Goal: Task Accomplishment & Management: Manage account settings

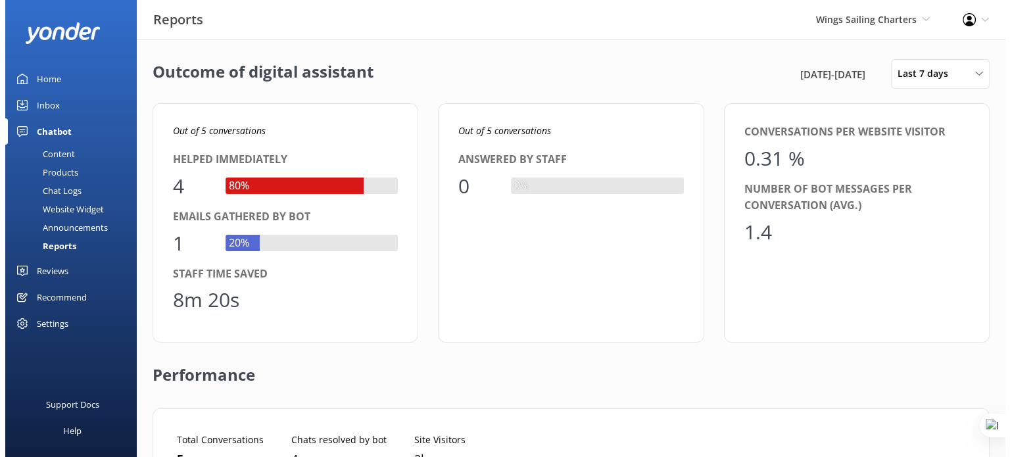
scroll to position [11, 11]
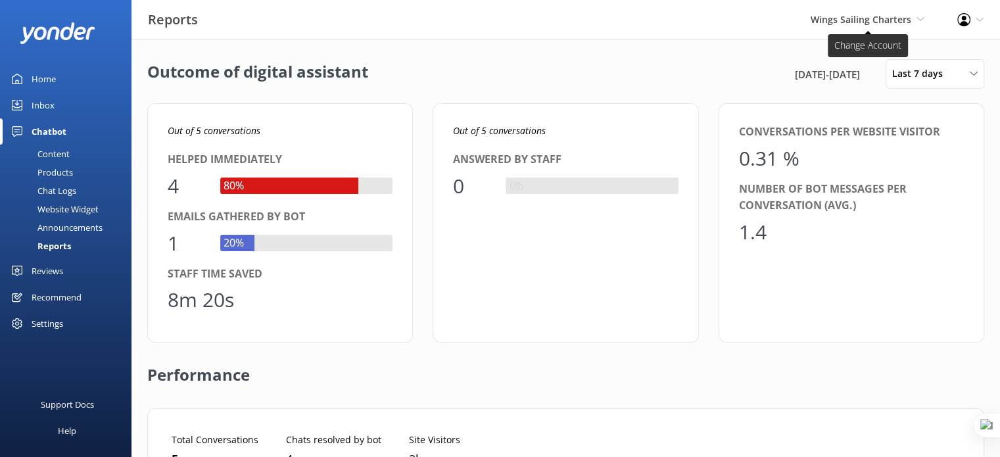
click at [871, 13] on span "Wings Sailing Charters" at bounding box center [861, 19] width 101 height 12
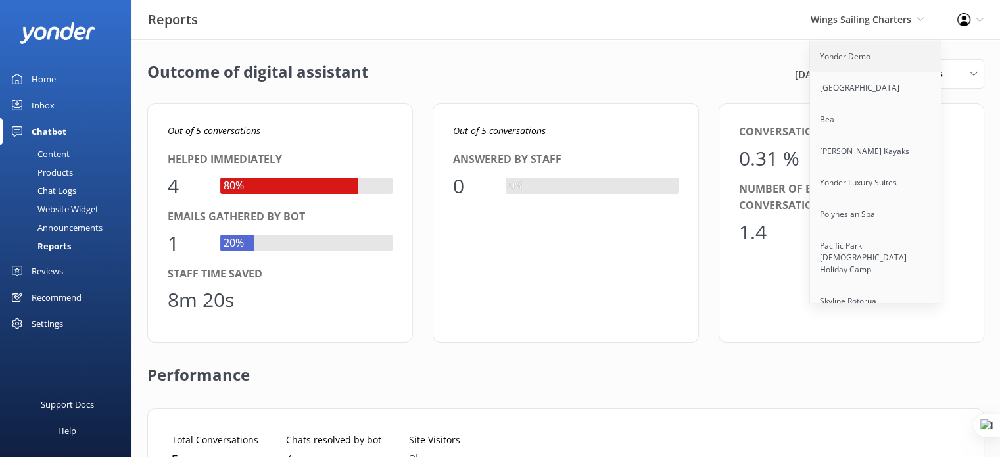
click at [868, 62] on link "Yonder Demo" at bounding box center [876, 57] width 132 height 32
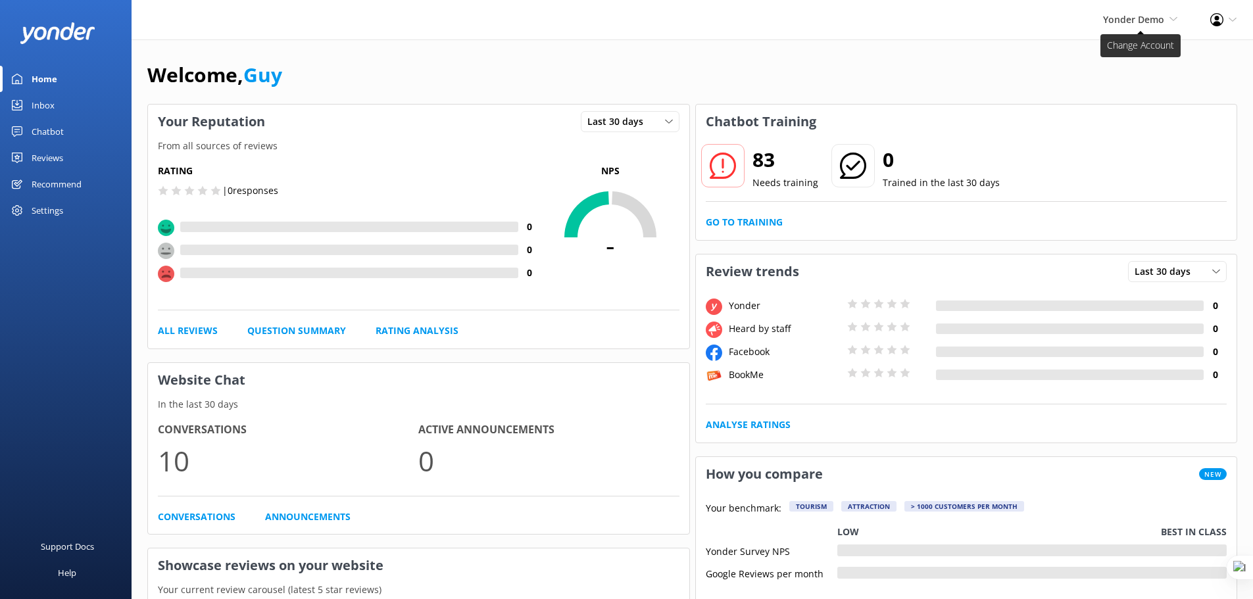
click at [1173, 13] on span "Yonder Demo Yonder Demo Musket Cove Island Resort & Marina Bea Abel Tasman Kaya…" at bounding box center [1140, 19] width 74 height 14
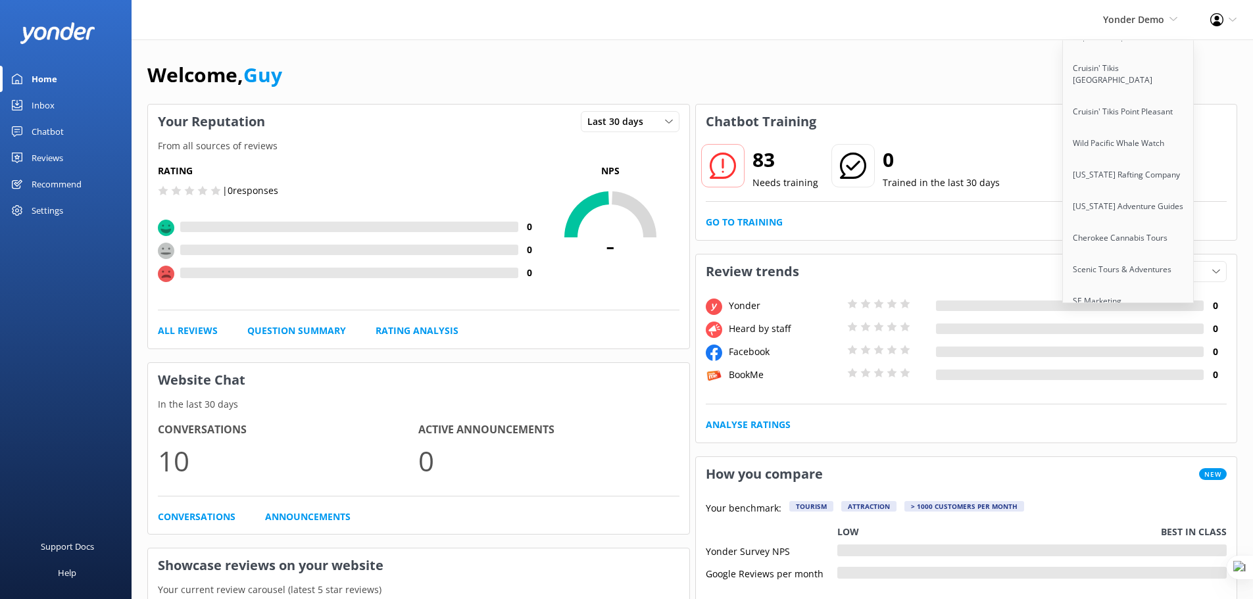
scroll to position [10966, 0]
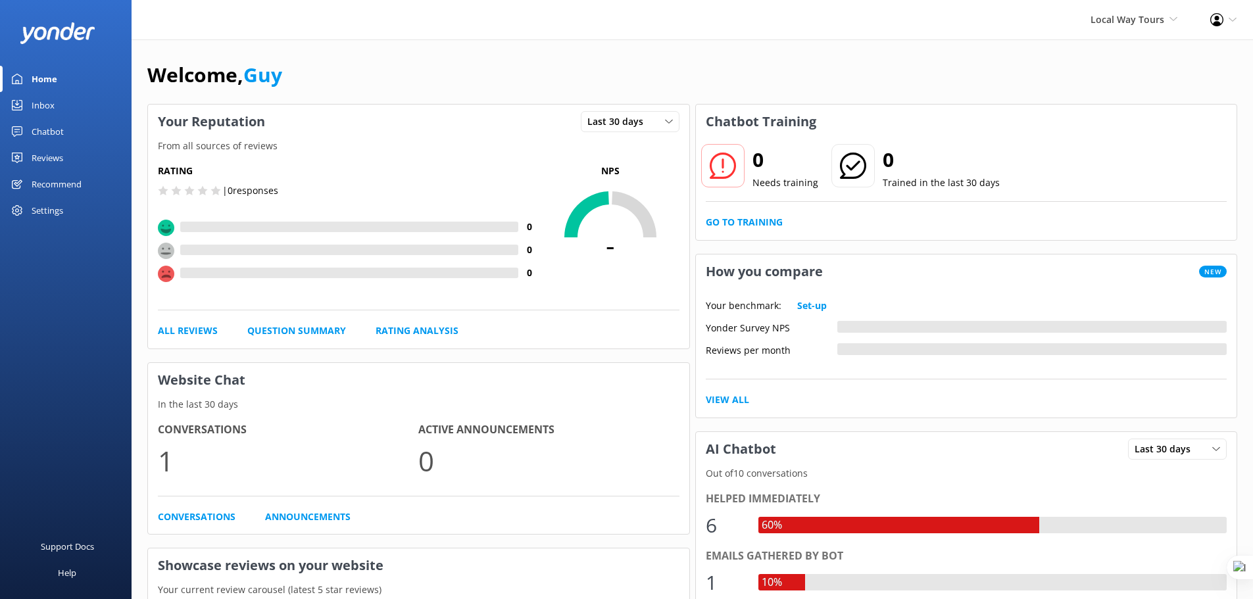
click at [53, 127] on div "Chatbot" at bounding box center [48, 131] width 32 height 26
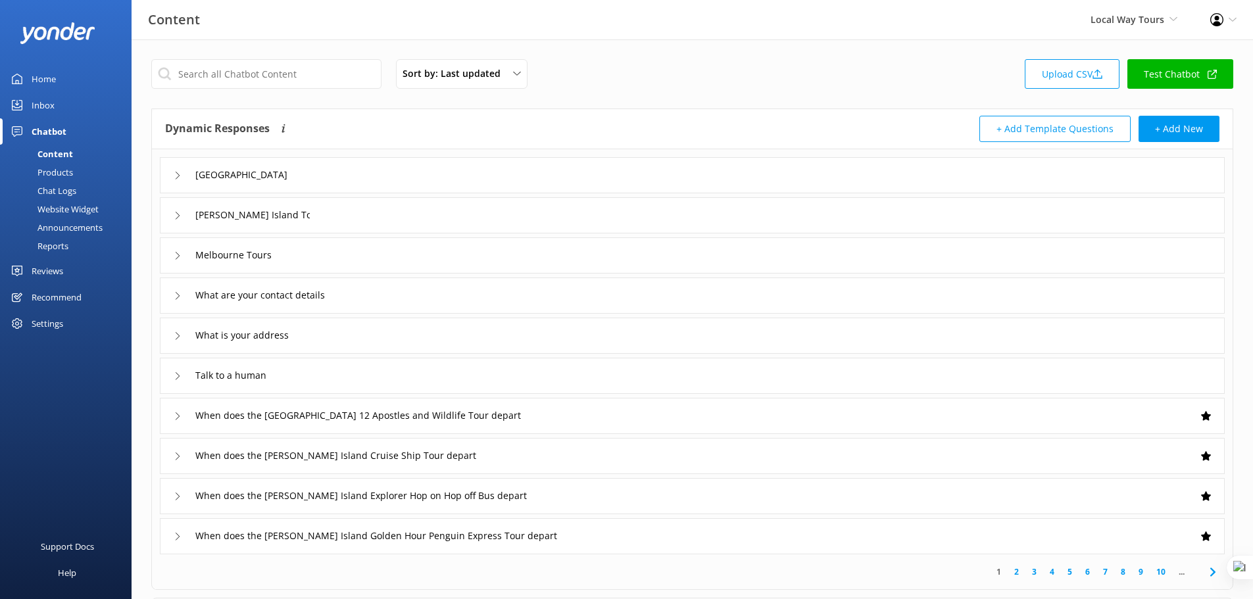
click at [1189, 80] on link "Test Chatbot" at bounding box center [1180, 74] width 106 height 30
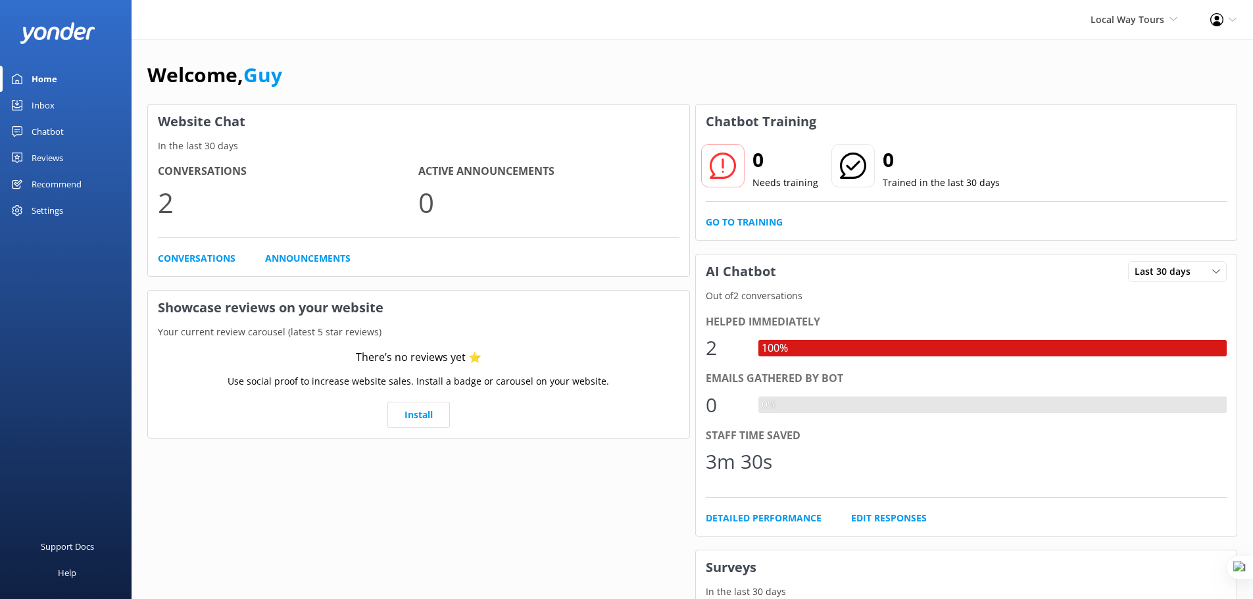
click at [53, 133] on div "Chatbot" at bounding box center [48, 131] width 32 height 26
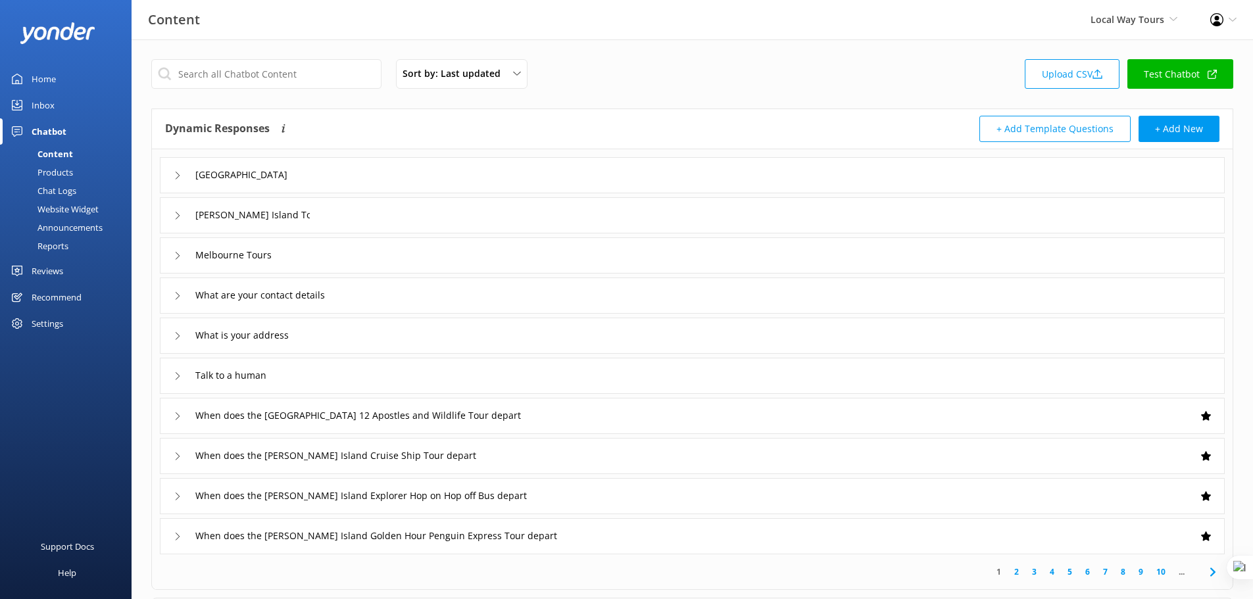
click at [1186, 76] on link "Test Chatbot" at bounding box center [1180, 74] width 106 height 30
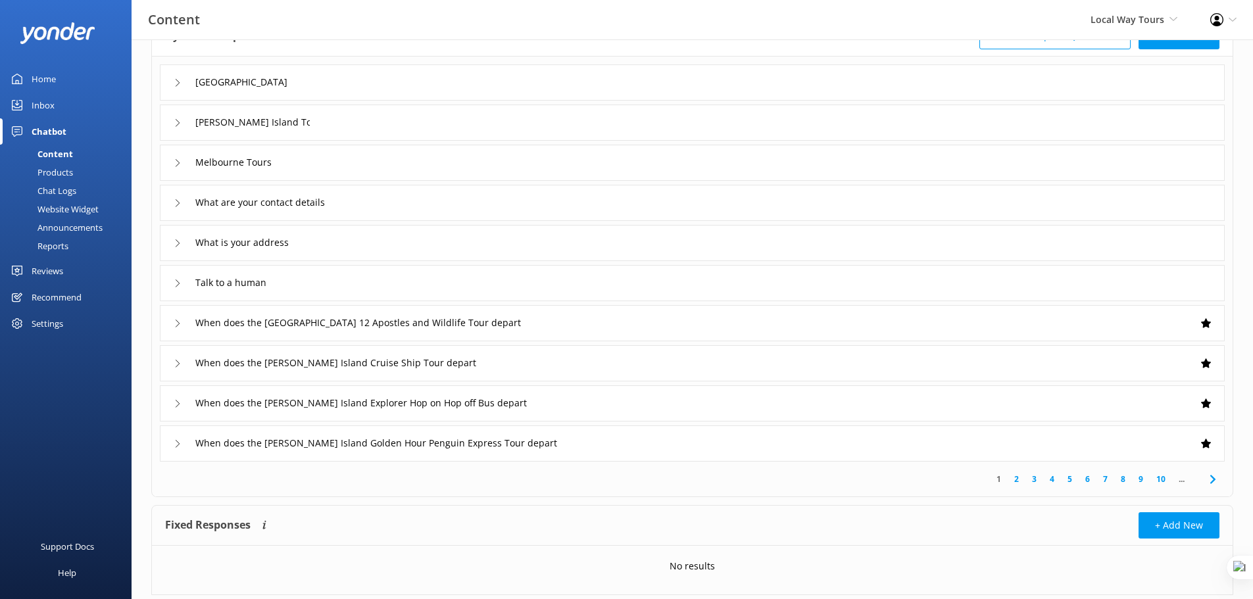
scroll to position [94, 0]
click at [601, 441] on div "When does the Phillip Island Golden Hour Penguin Express Tour depart" at bounding box center [692, 442] width 1065 height 36
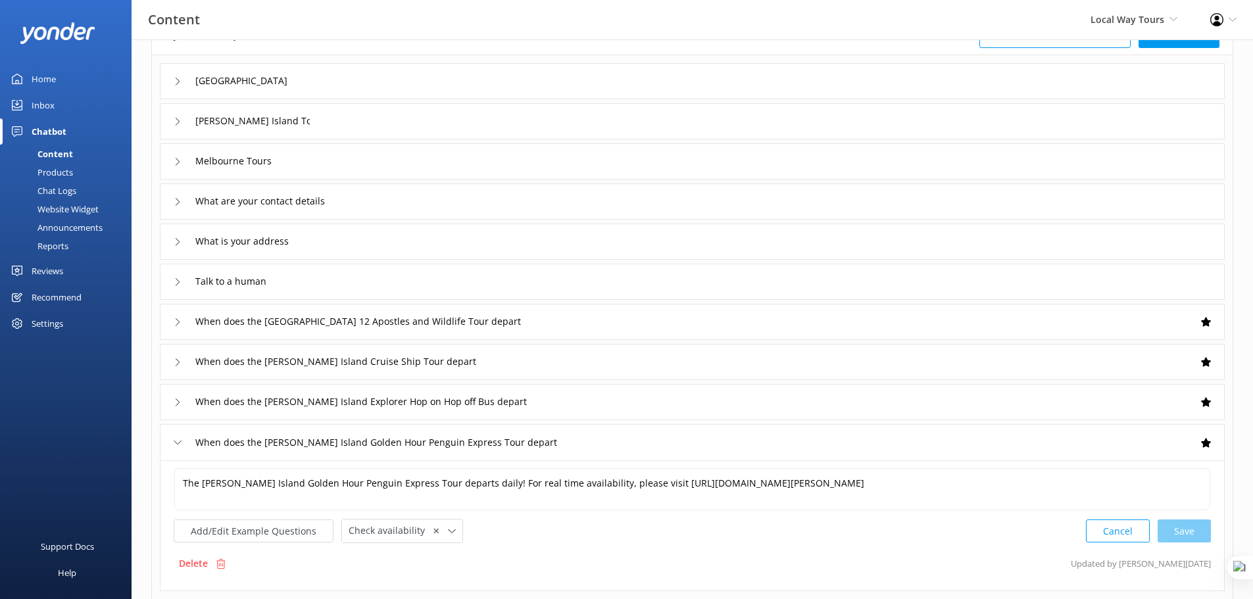
click at [983, 440] on div "When does the Phillip Island Golden Hour Penguin Express Tour depart" at bounding box center [692, 442] width 1065 height 36
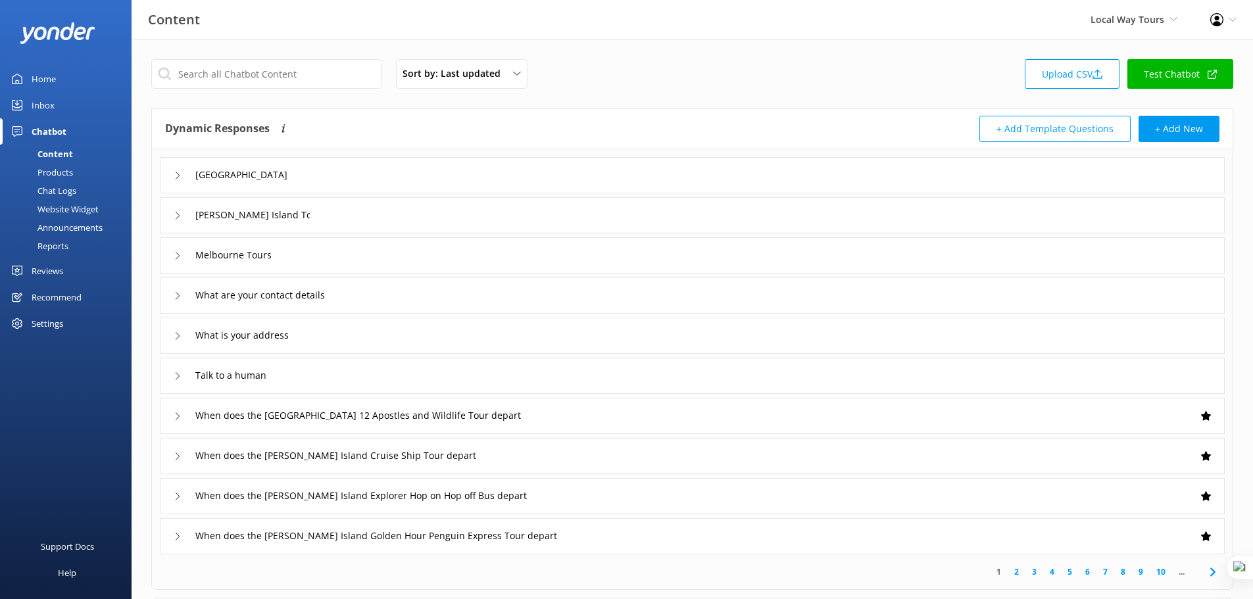
click at [602, 64] on div "Sort by: Last updated Title (A-Z) Last updated Upload CSV Test Chatbot" at bounding box center [692, 77] width 1082 height 37
click at [1142, 19] on span "Local Way Tours" at bounding box center [1128, 19] width 74 height 12
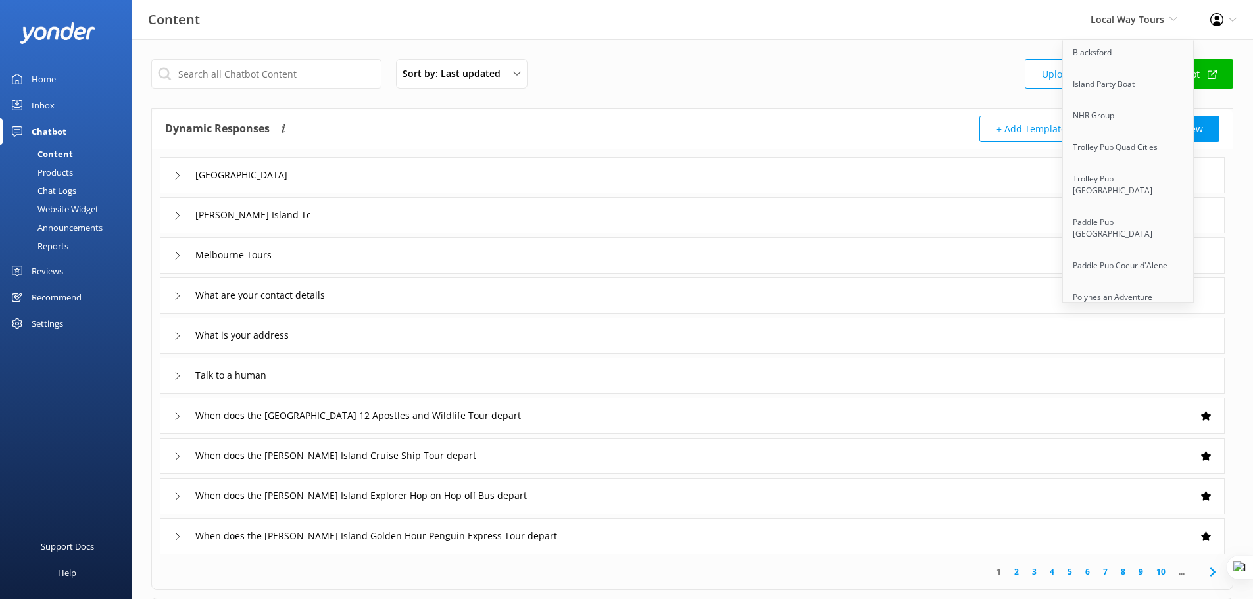
scroll to position [10966, 0]
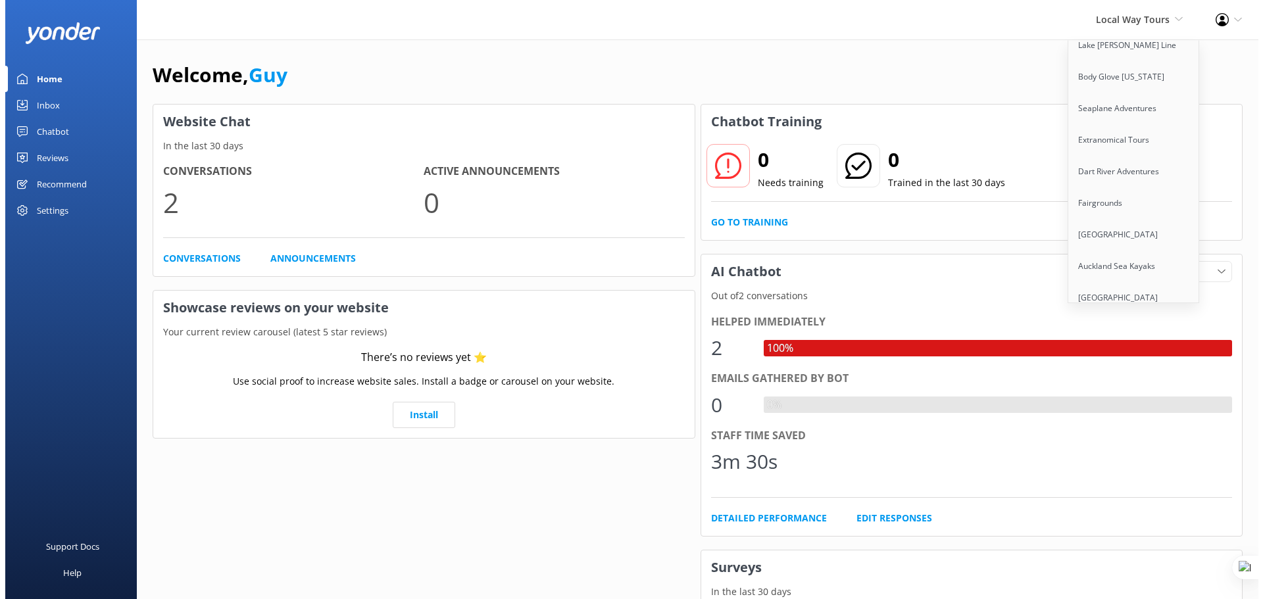
scroll to position [9818, 0]
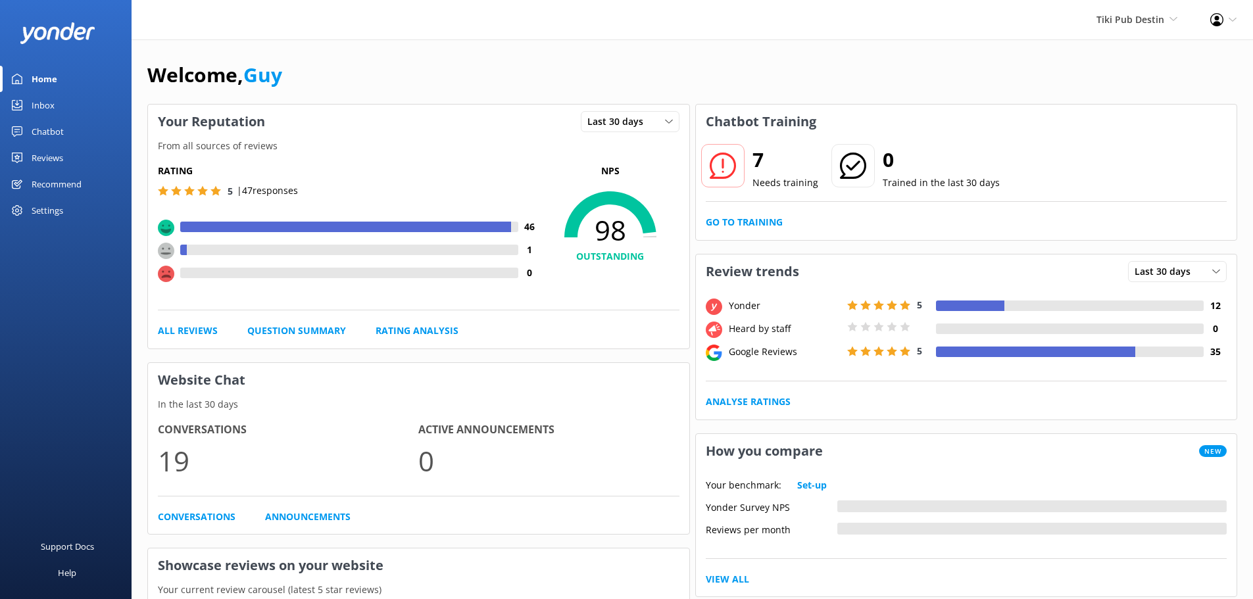
click at [45, 134] on div "Chatbot" at bounding box center [48, 131] width 32 height 26
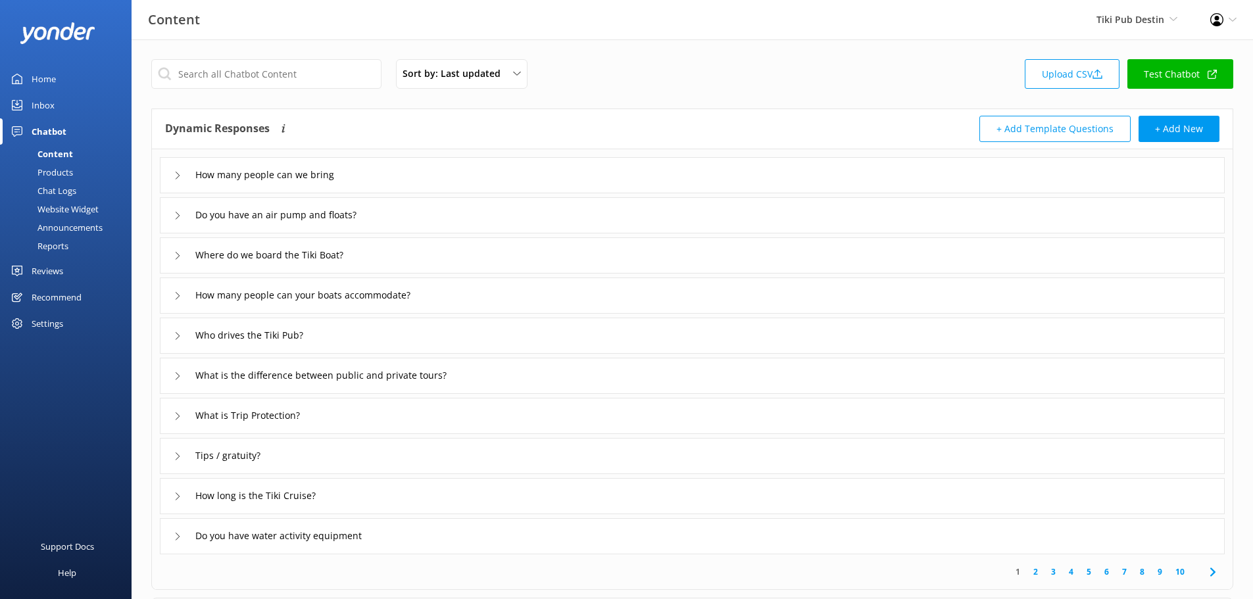
click at [50, 248] on div "Reports" at bounding box center [38, 246] width 61 height 18
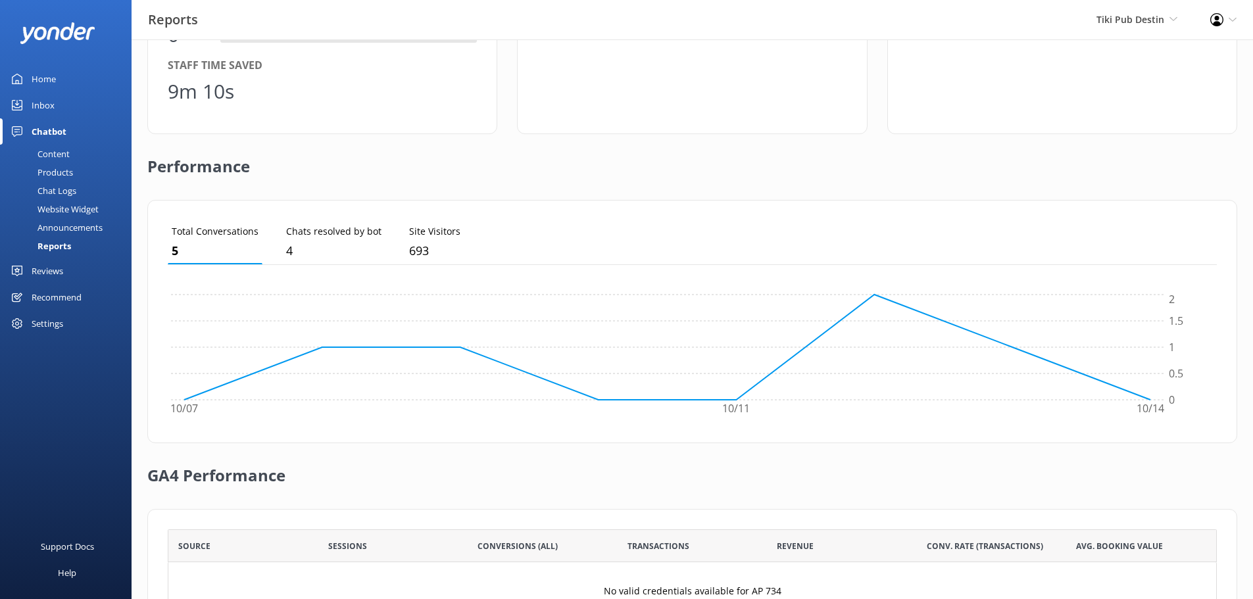
scroll to position [186, 0]
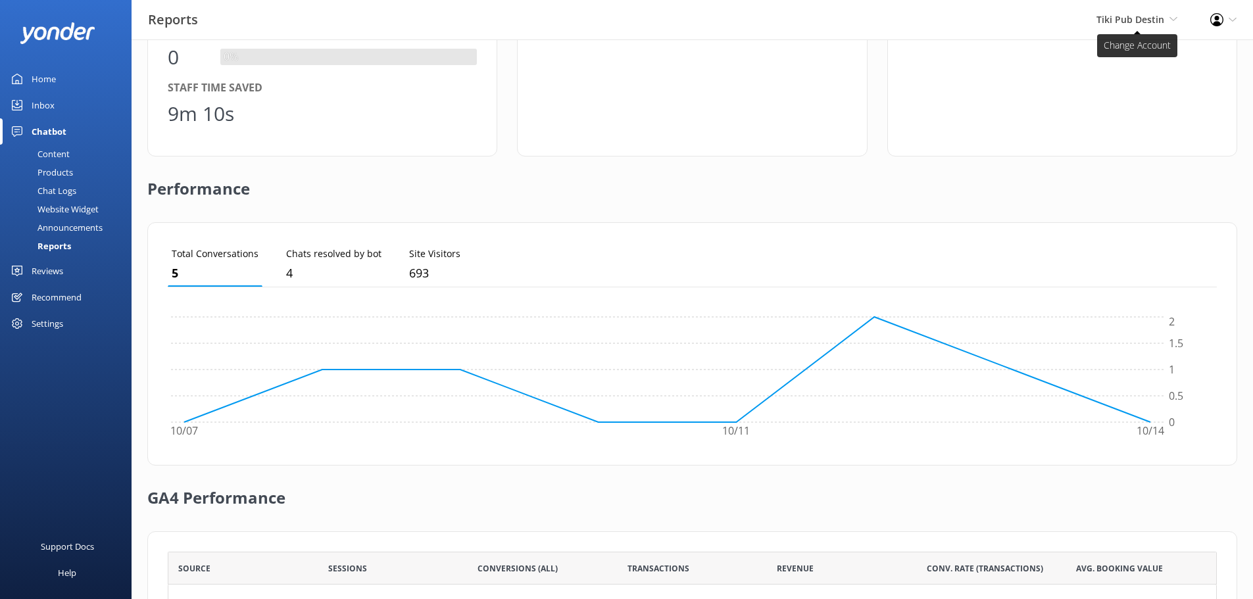
click at [1132, 17] on span "Tiki Pub Destin" at bounding box center [1130, 19] width 68 height 12
click at [1010, 36] on div "Reports Tiki Pub Destin Yonder Demo Musket Cove Island Resort & Marina Bea Abel…" at bounding box center [626, 19] width 1253 height 39
click at [1147, 16] on span "Tiki Pub Destin" at bounding box center [1130, 19] width 68 height 12
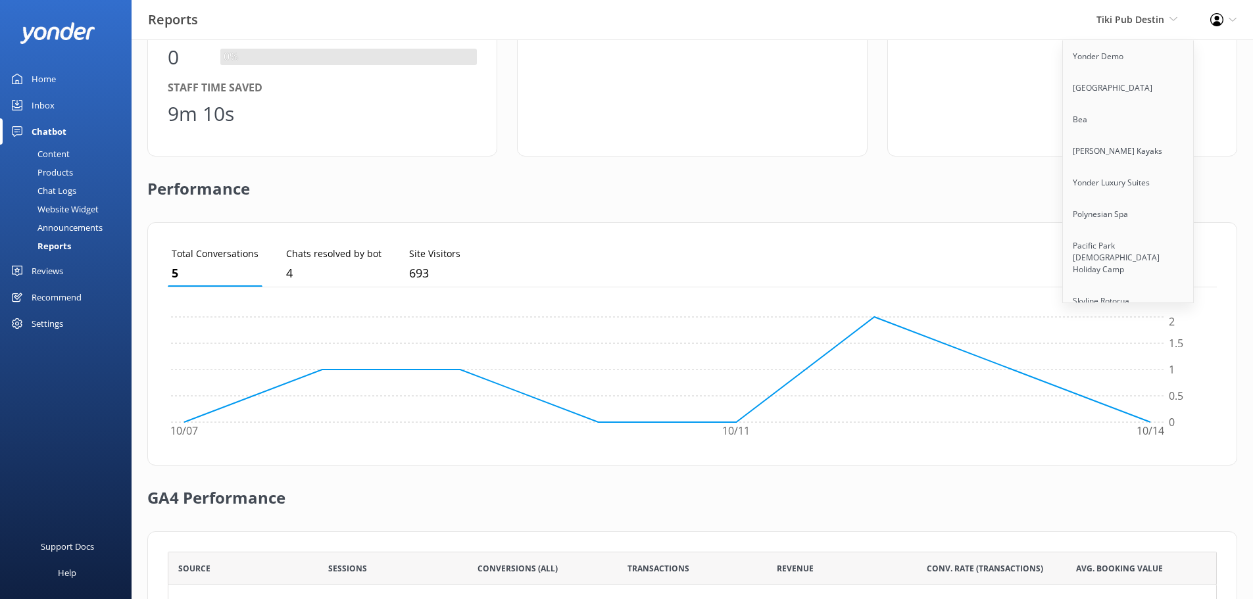
scroll to position [8606, 0]
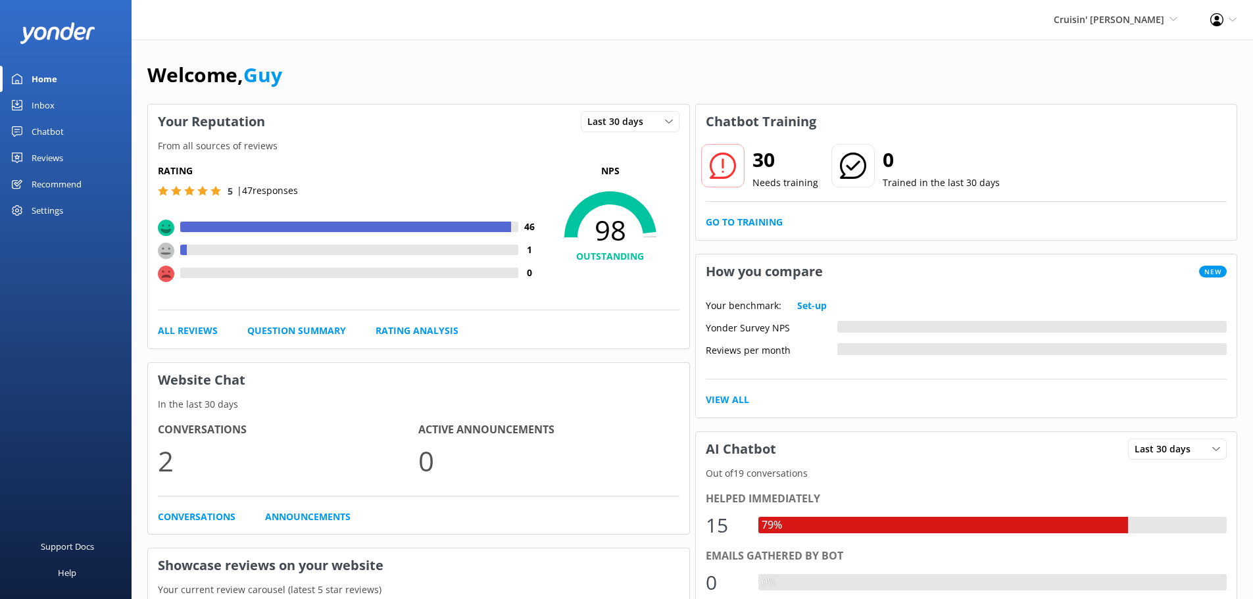
click at [42, 128] on div "Chatbot" at bounding box center [48, 131] width 32 height 26
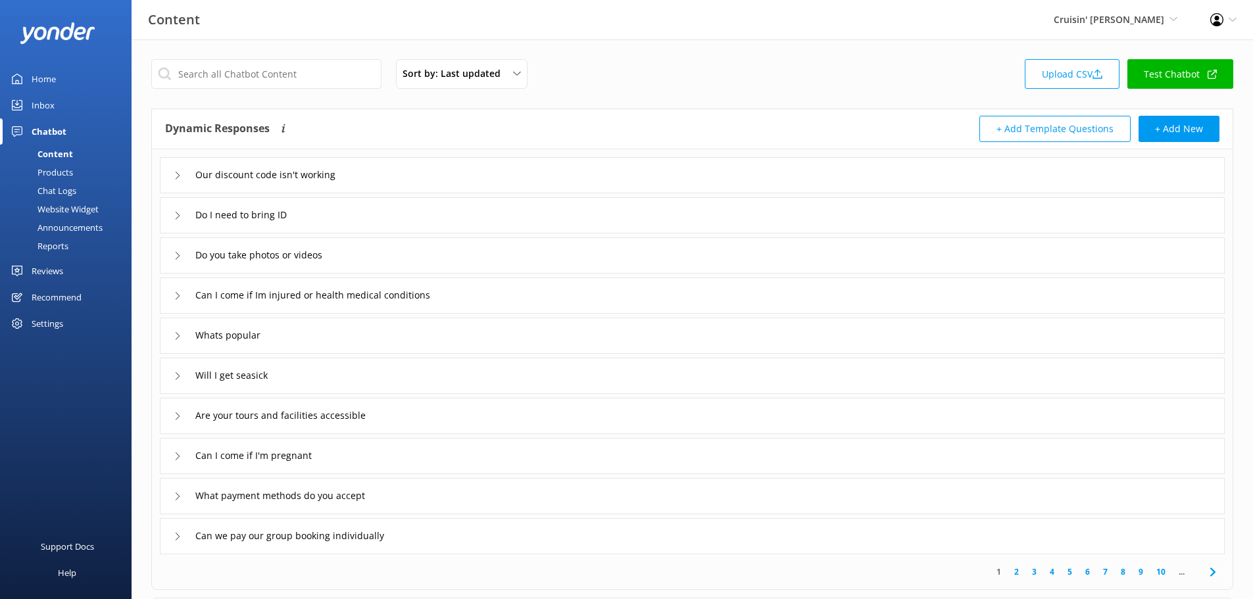
click at [56, 246] on div "Reports" at bounding box center [38, 246] width 61 height 18
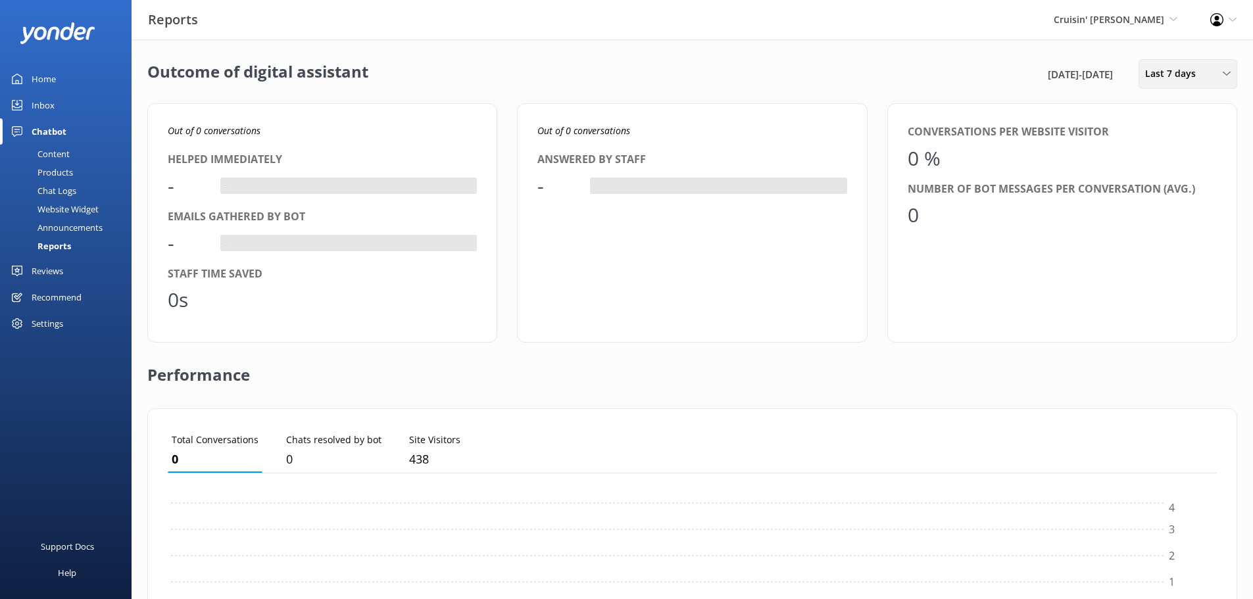
click at [1196, 78] on span "Last 7 days" at bounding box center [1174, 73] width 59 height 14
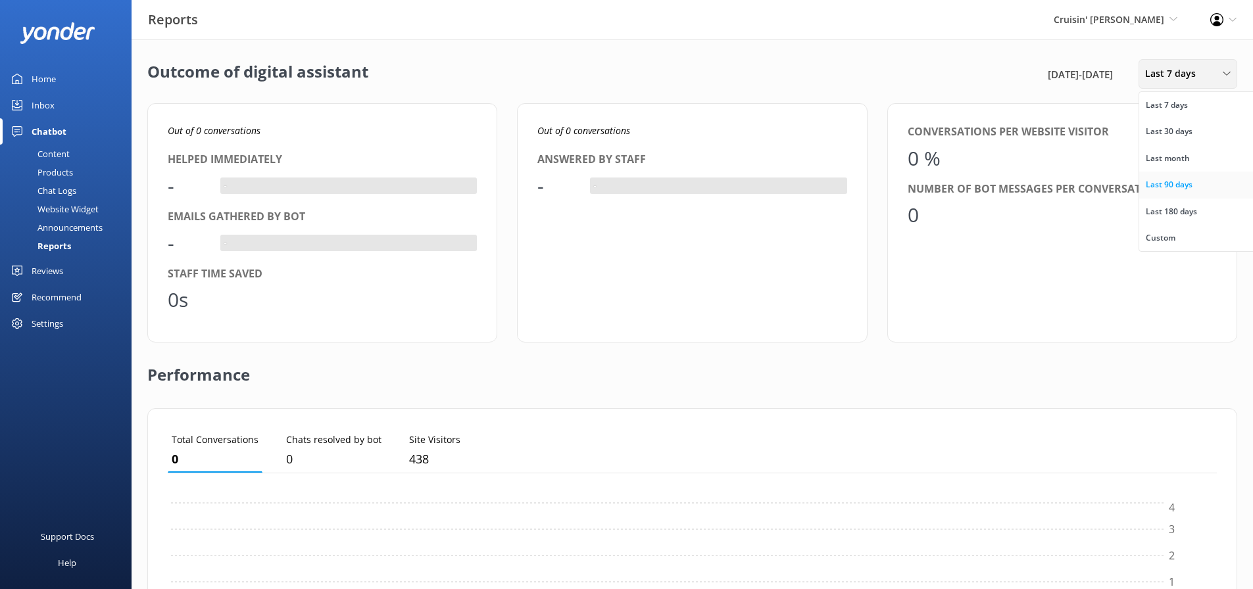
click at [1202, 181] on link "Last 90 days" at bounding box center [1197, 185] width 117 height 26
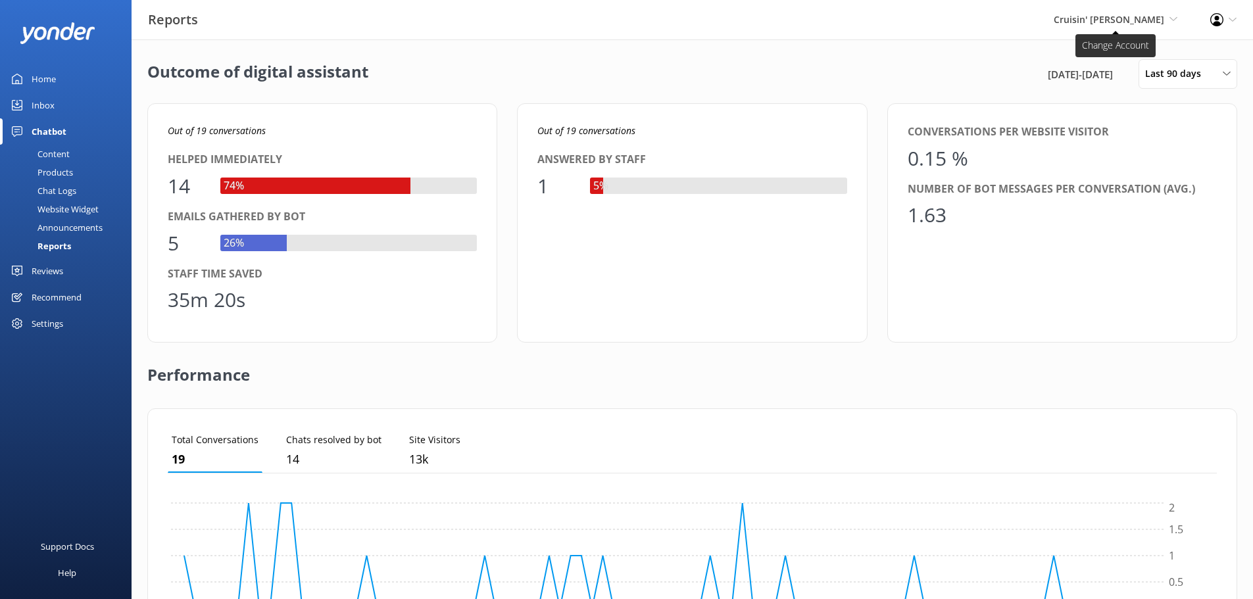
click at [1148, 18] on span "Cruisin' [PERSON_NAME]" at bounding box center [1109, 19] width 110 height 12
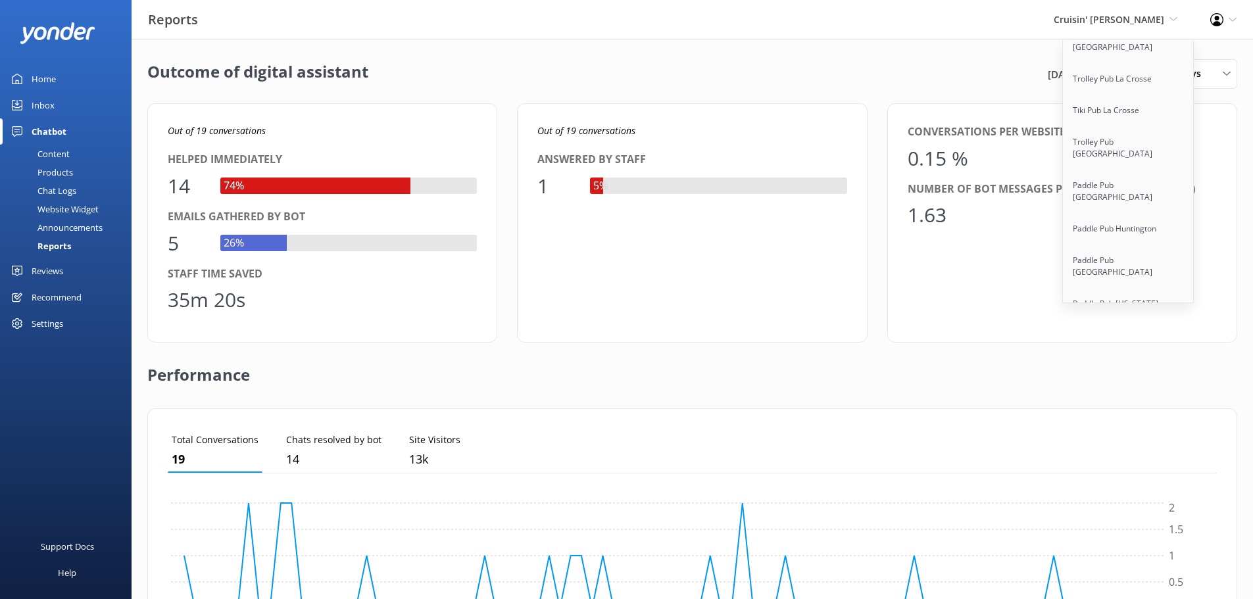
scroll to position [7749, 0]
click at [1122, 429] on link "Tiki Pub [GEOGRAPHIC_DATA][PERSON_NAME]" at bounding box center [1129, 450] width 132 height 43
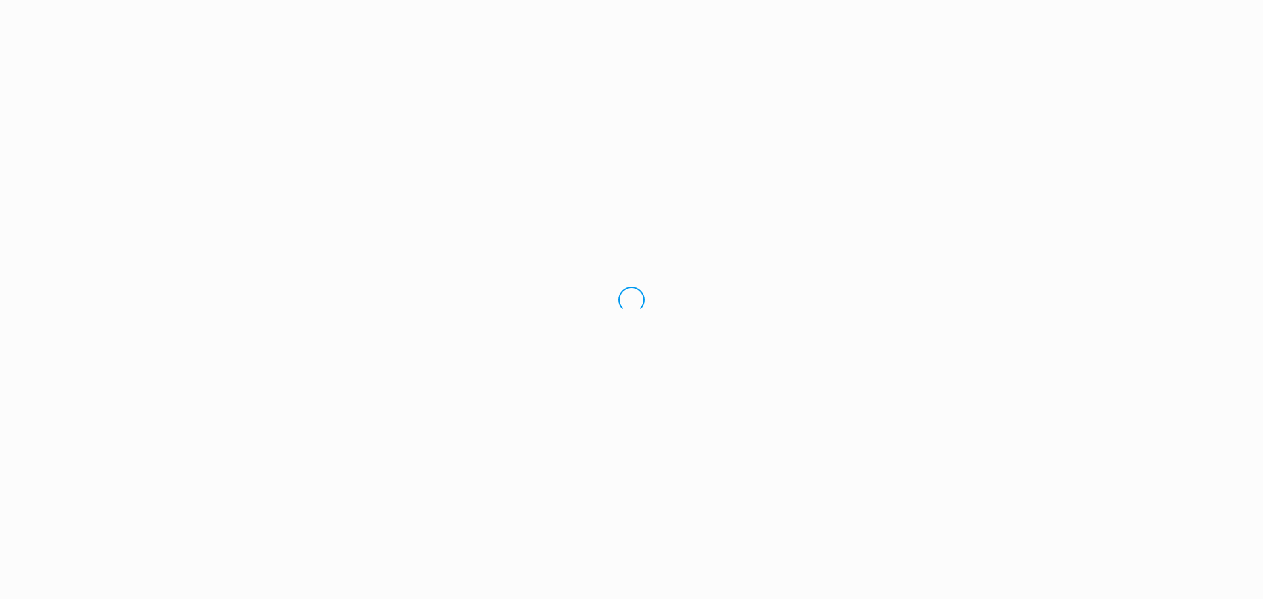
click at [1122, 127] on div "Loading.." at bounding box center [631, 299] width 1263 height 599
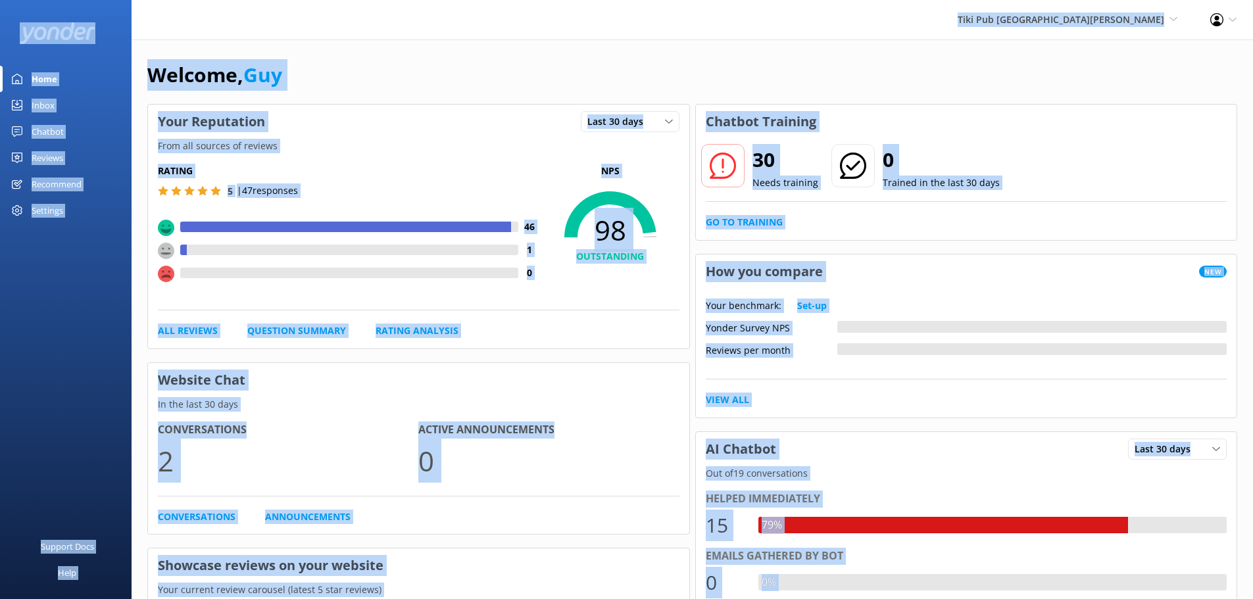
click at [955, 54] on div "Welcome, Guy Your Reputation Last 30 days Last 7 days Last 30 days From all sou…" at bounding box center [692, 610] width 1121 height 1142
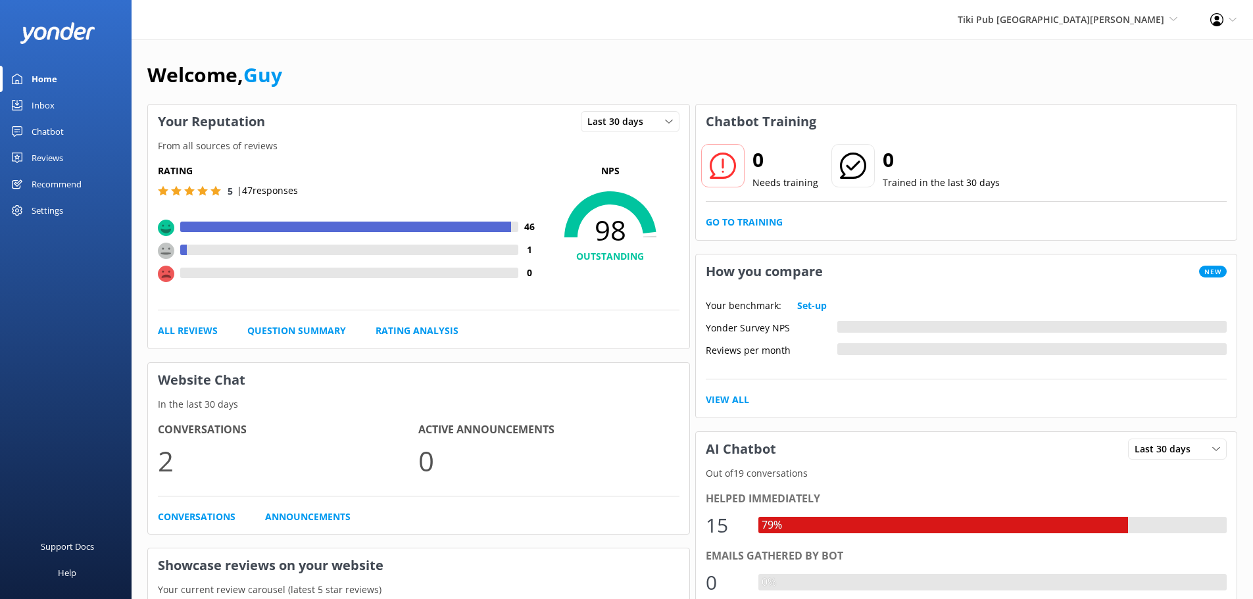
click at [43, 132] on div "Chatbot" at bounding box center [48, 131] width 32 height 26
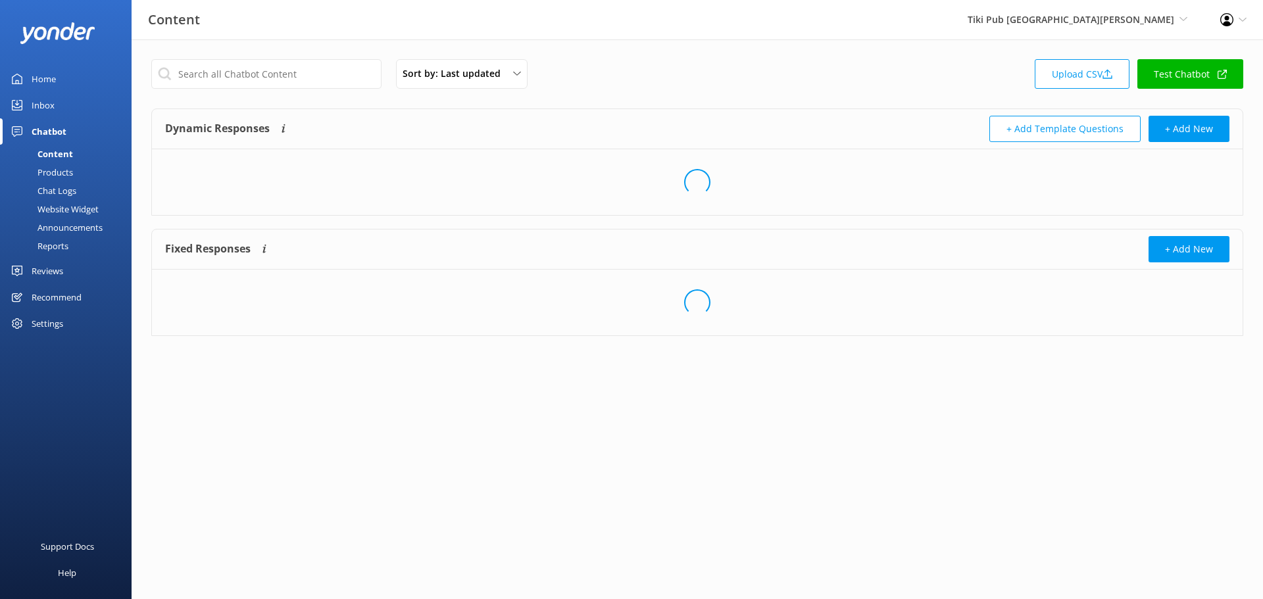
click at [54, 241] on div "Reports" at bounding box center [38, 246] width 61 height 18
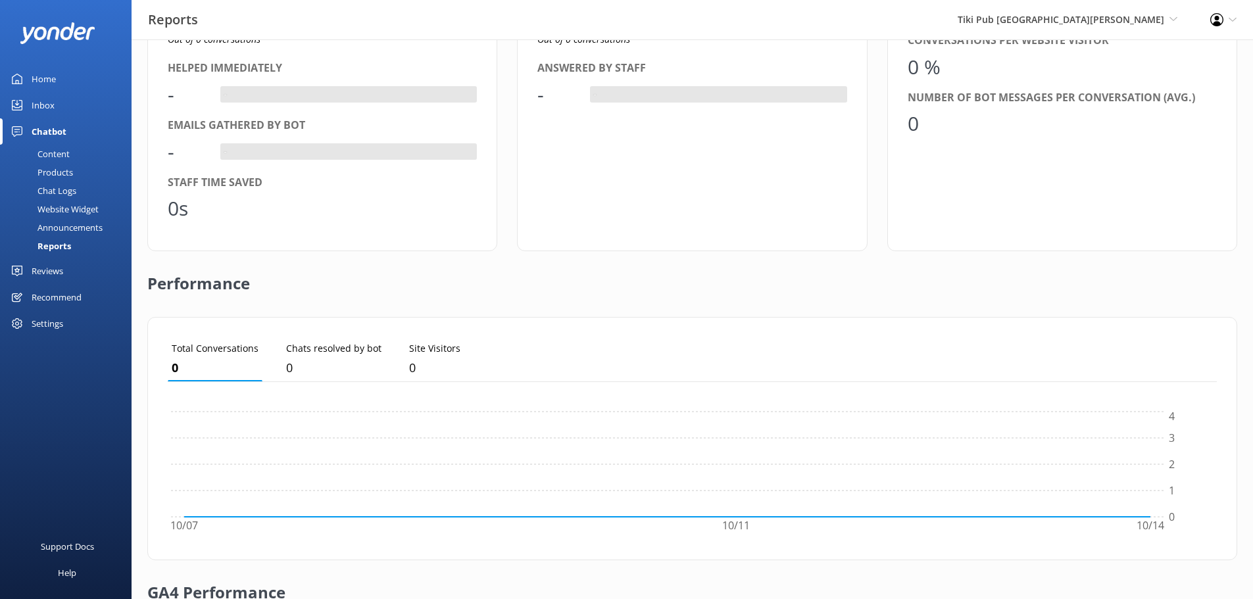
scroll to position [318, 0]
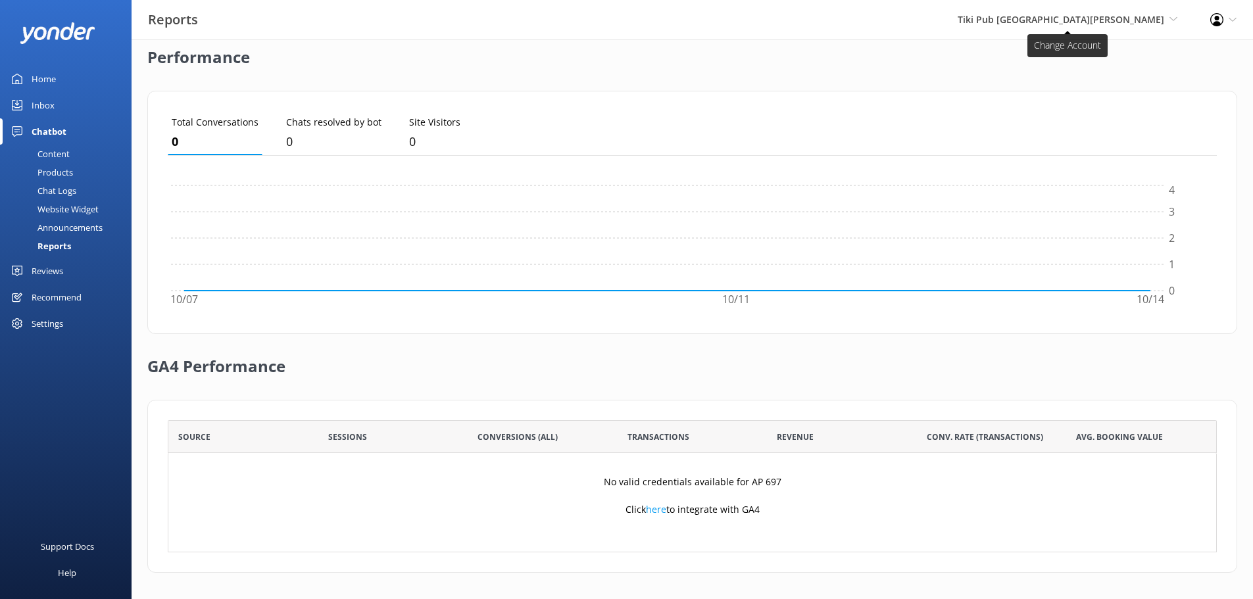
click at [1154, 14] on span "Tiki Pub [GEOGRAPHIC_DATA][PERSON_NAME]" at bounding box center [1061, 19] width 207 height 12
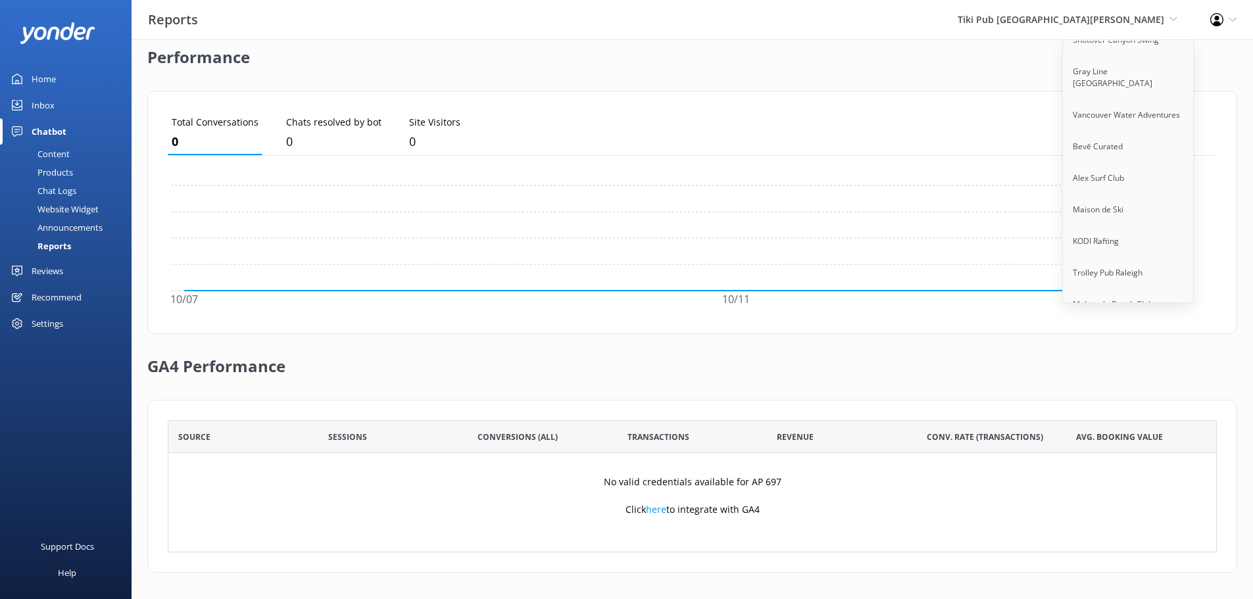
scroll to position [7533, 0]
click at [1129, 345] on link "Trolley Pub [GEOGRAPHIC_DATA]" at bounding box center [1129, 366] width 132 height 43
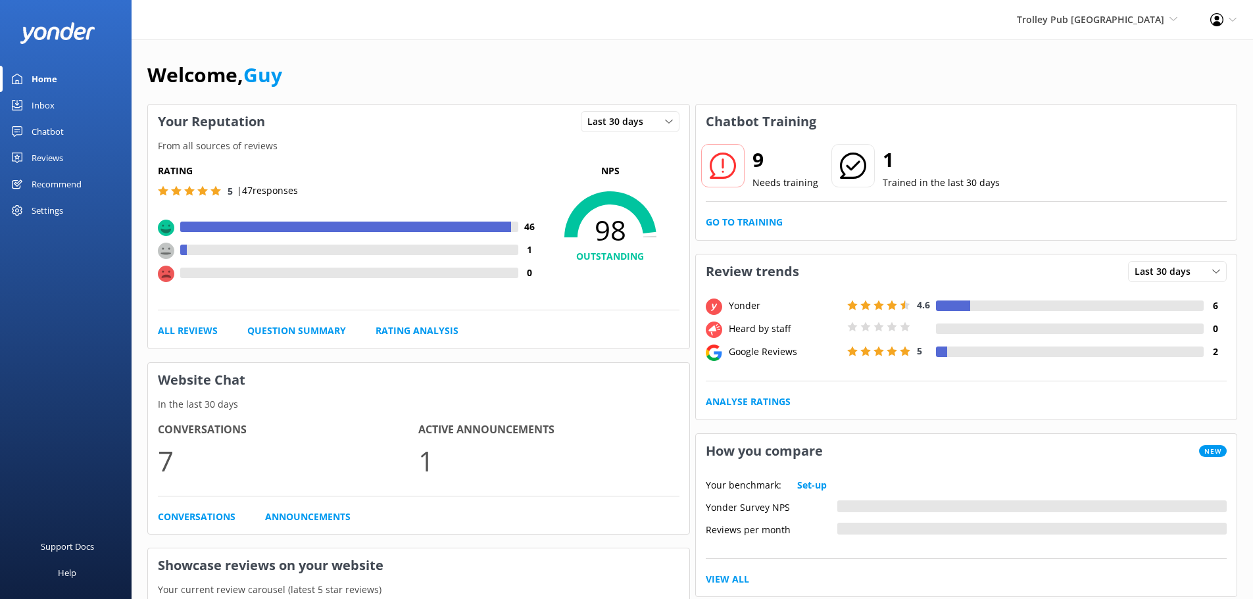
click at [40, 125] on div "Chatbot" at bounding box center [48, 131] width 32 height 26
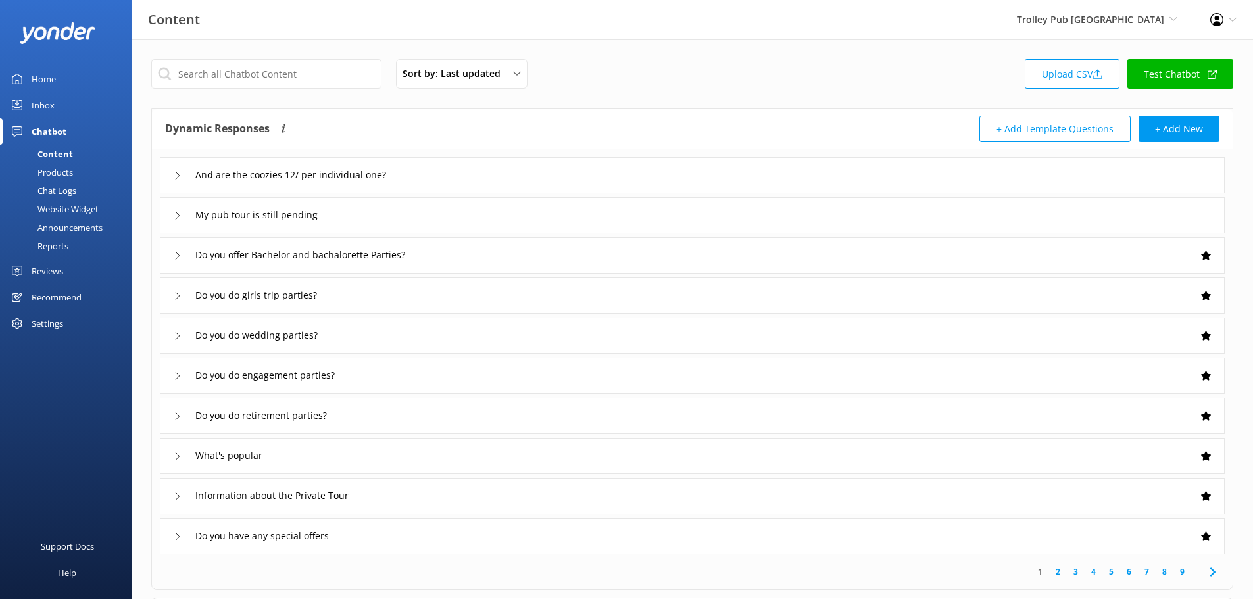
click at [59, 245] on div "Reports" at bounding box center [38, 246] width 61 height 18
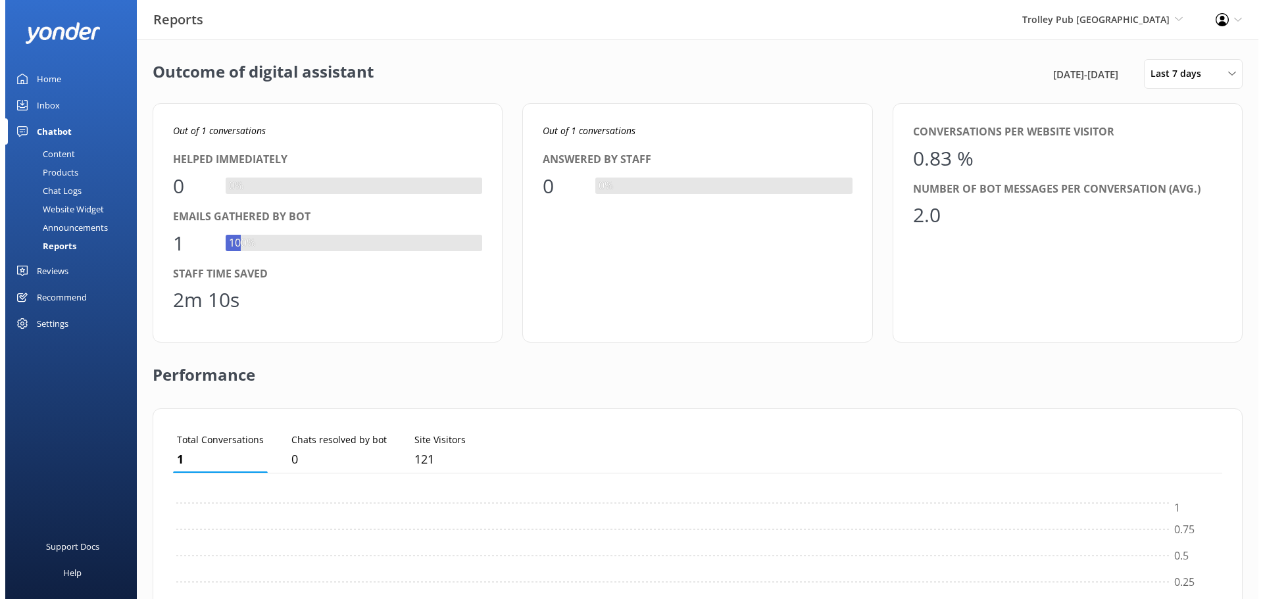
scroll to position [122, 1039]
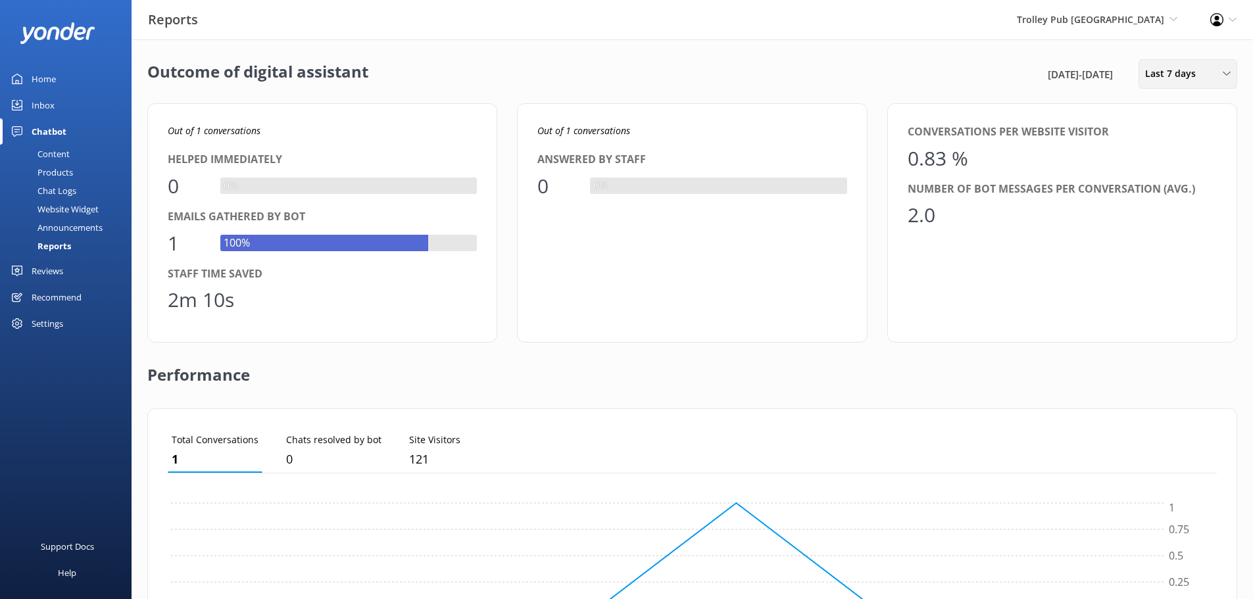
click at [1210, 74] on div "Last 7 days" at bounding box center [1188, 73] width 92 height 14
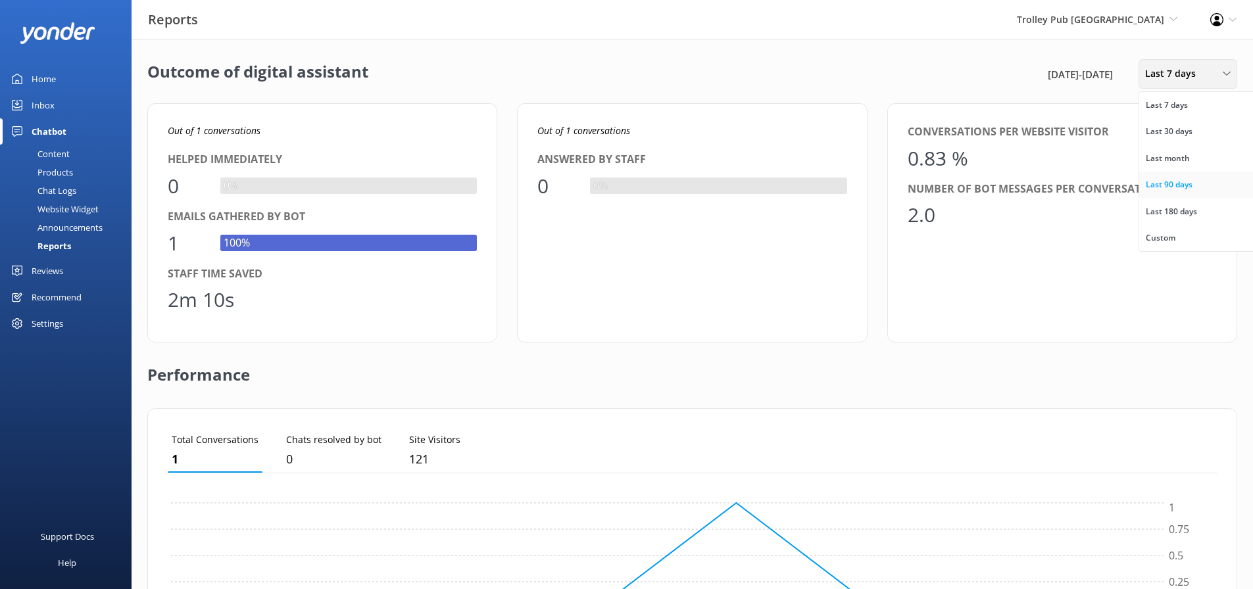
click at [1184, 177] on link "Last 90 days" at bounding box center [1197, 185] width 117 height 26
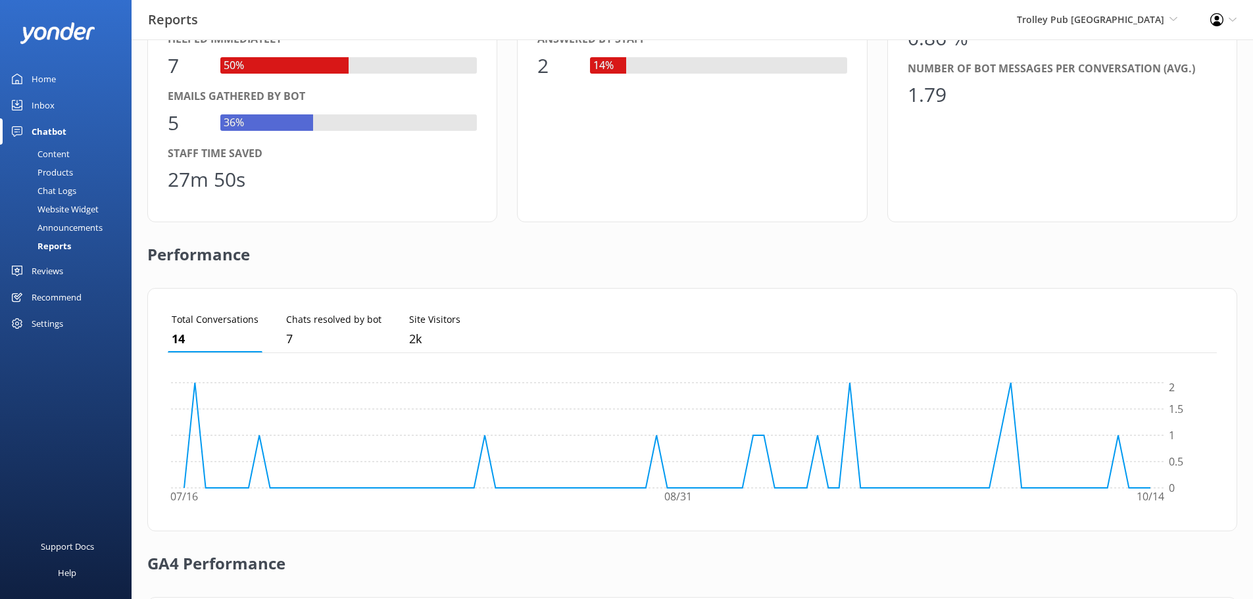
scroll to position [318, 0]
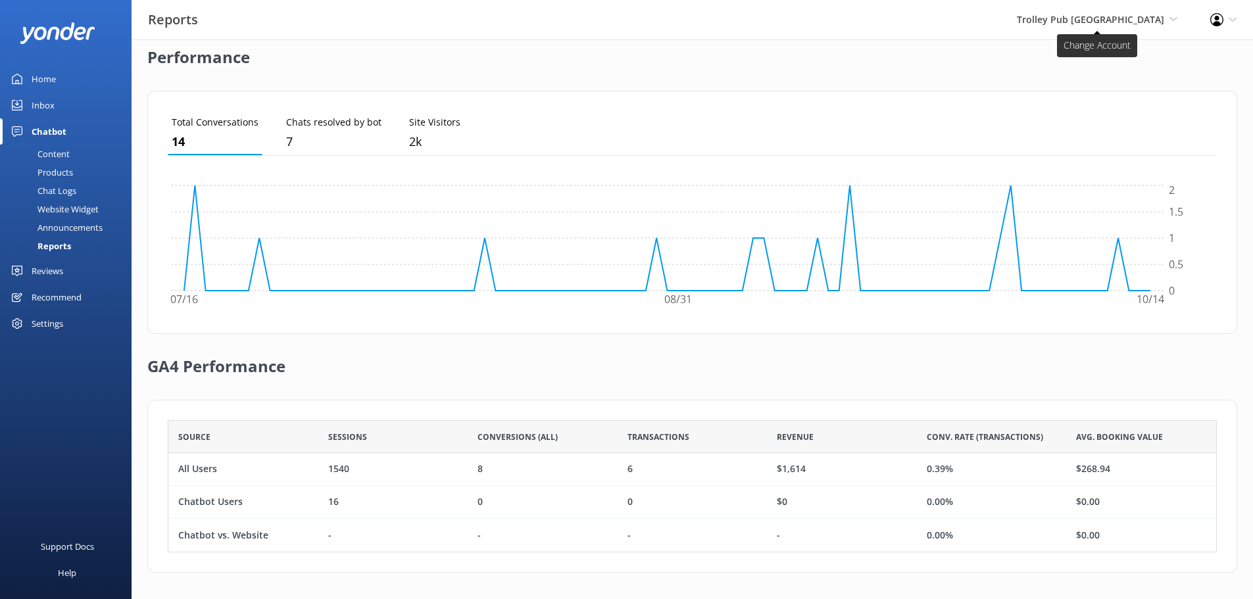
click at [1127, 21] on span "Trolley Pub [GEOGRAPHIC_DATA]" at bounding box center [1090, 19] width 147 height 12
drag, startPoint x: 328, startPoint y: 474, endPoint x: 354, endPoint y: 472, distance: 25.7
click at [354, 472] on div "1540" at bounding box center [393, 469] width 150 height 33
click at [361, 468] on div "1540" at bounding box center [393, 469] width 150 height 33
click at [1155, 25] on span "Trolley Pub [GEOGRAPHIC_DATA]" at bounding box center [1090, 19] width 147 height 12
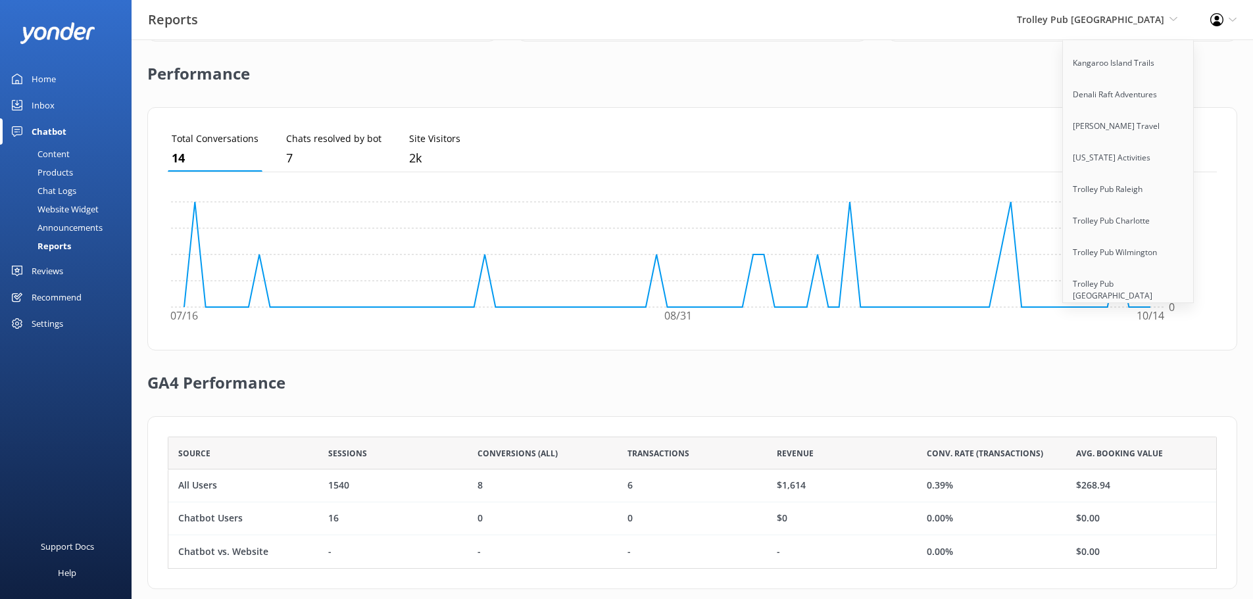
scroll to position [7320, 0]
click at [1144, 377] on link "Trolley Pub [GEOGRAPHIC_DATA]" at bounding box center [1129, 398] width 132 height 43
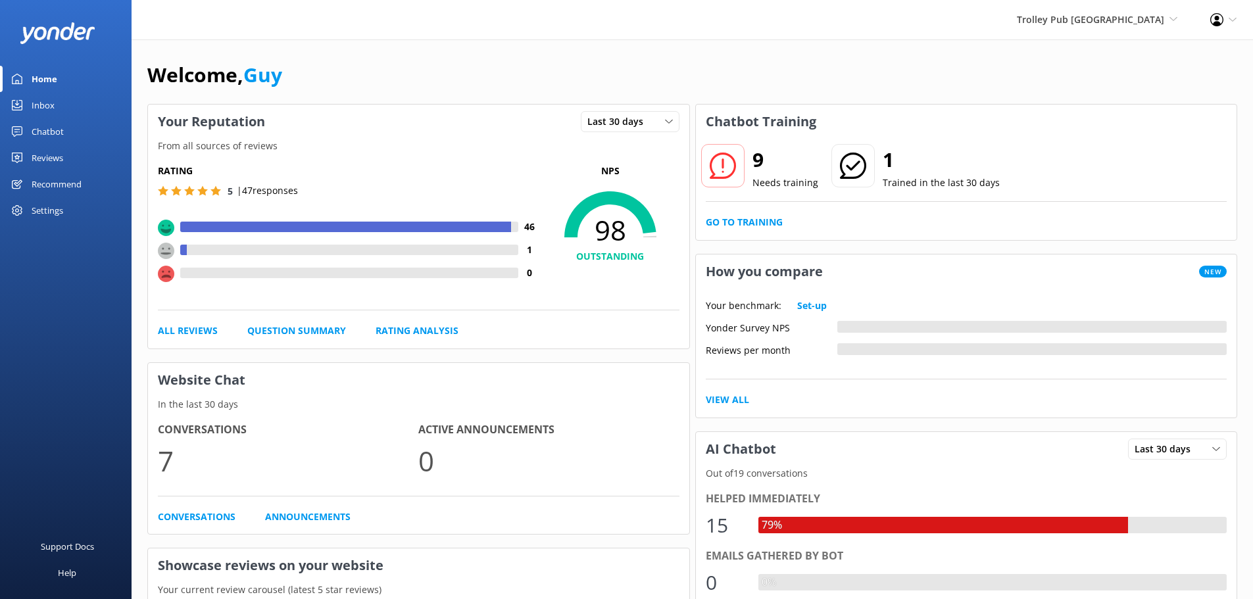
click at [39, 126] on div "Chatbot" at bounding box center [48, 131] width 32 height 26
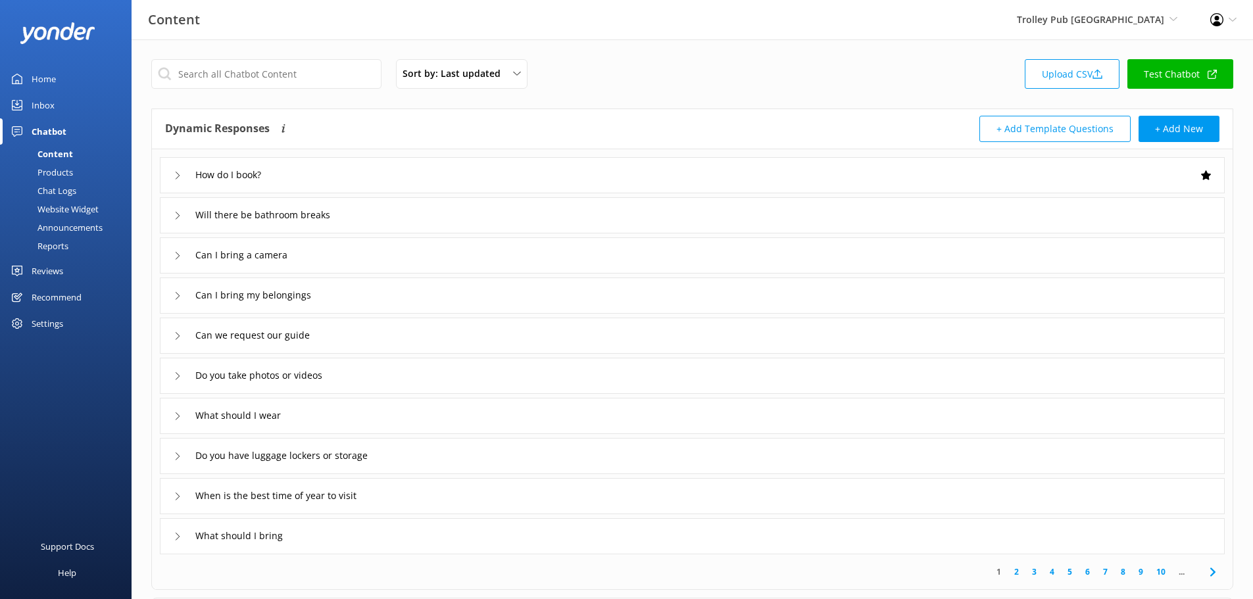
click at [51, 251] on div "Reports" at bounding box center [38, 246] width 61 height 18
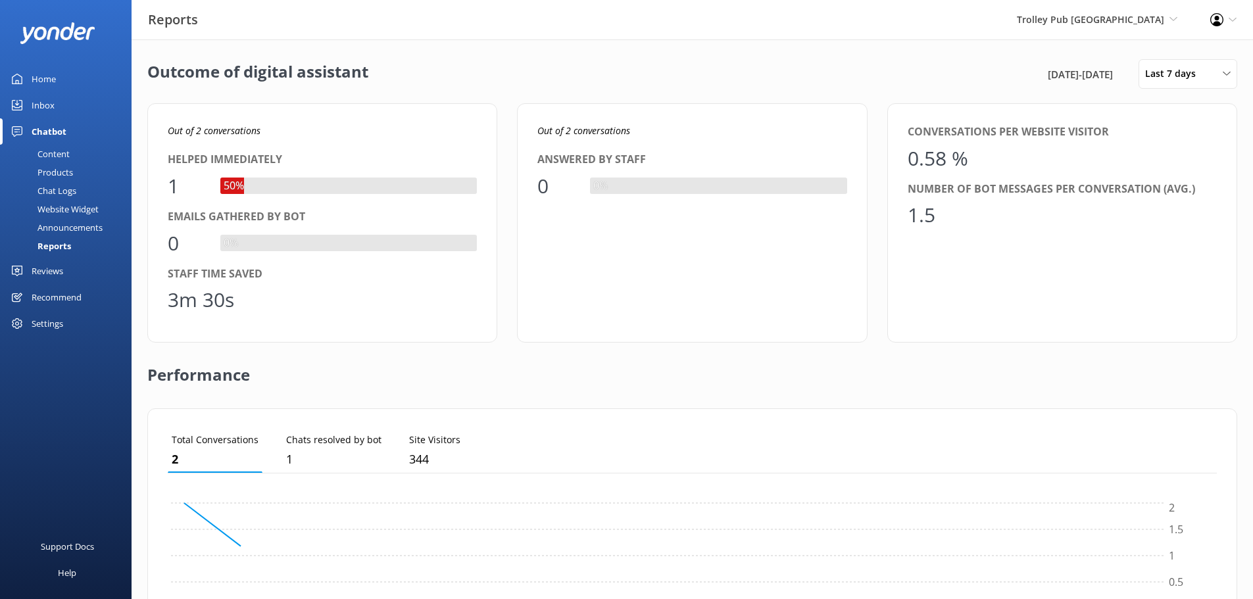
scroll to position [122, 1039]
click at [1225, 66] on div "Last 7 days Last 7 days Last 30 days Last month Last 90 days Last 180 days Cust…" at bounding box center [1188, 74] width 99 height 30
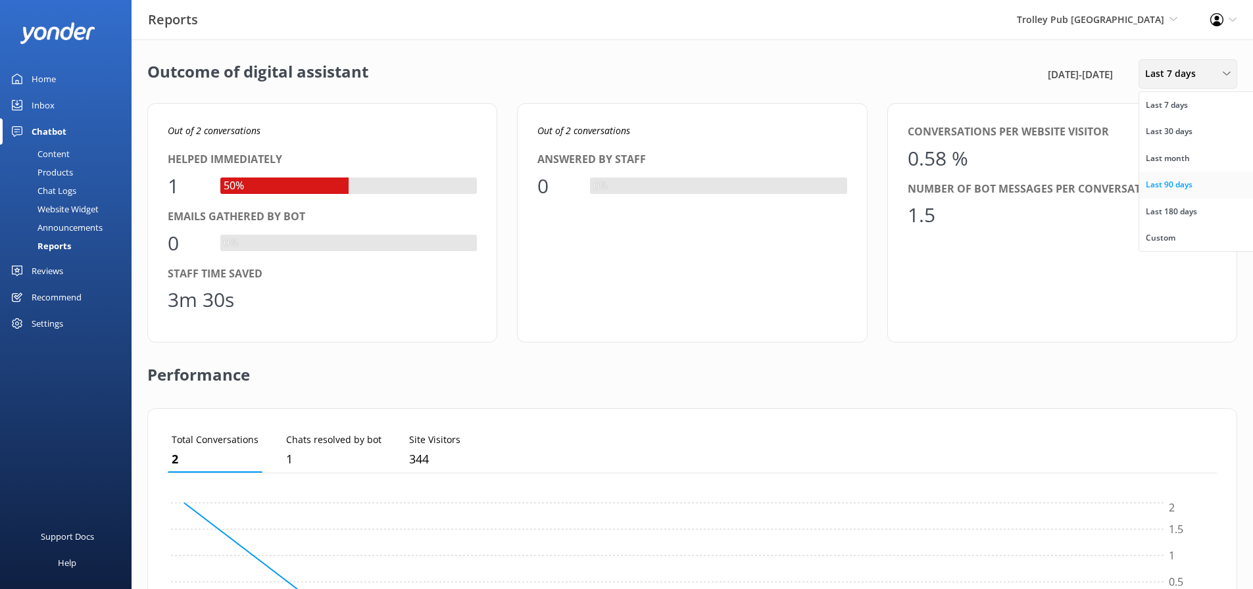
click at [1189, 186] on div "Last 90 days" at bounding box center [1169, 184] width 47 height 13
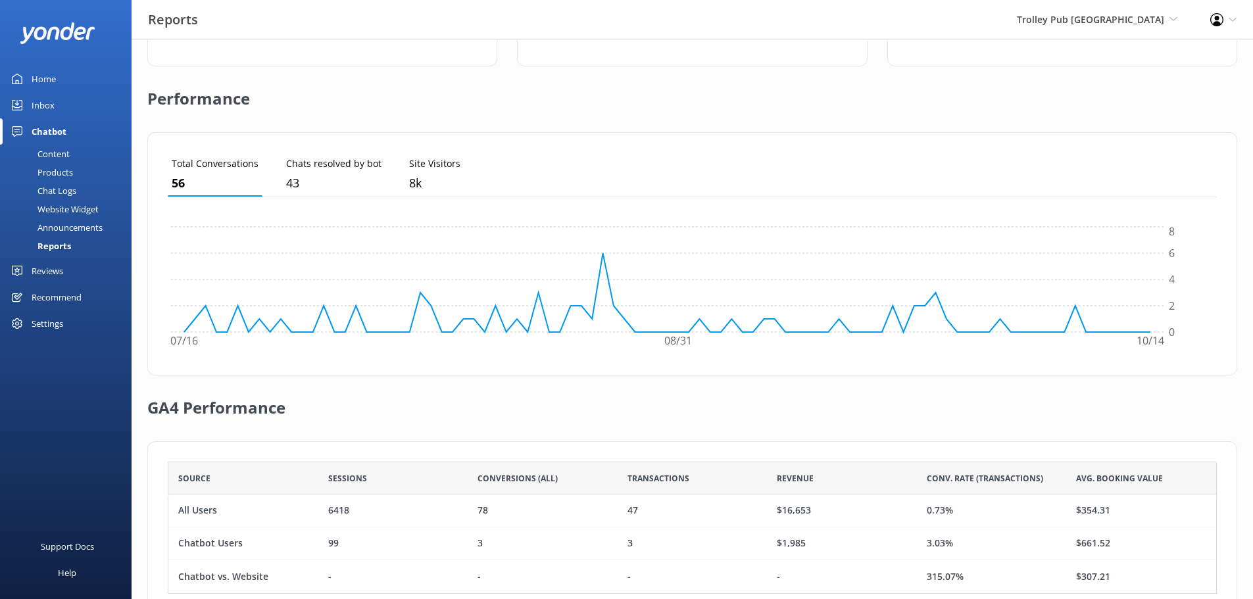
scroll to position [318, 0]
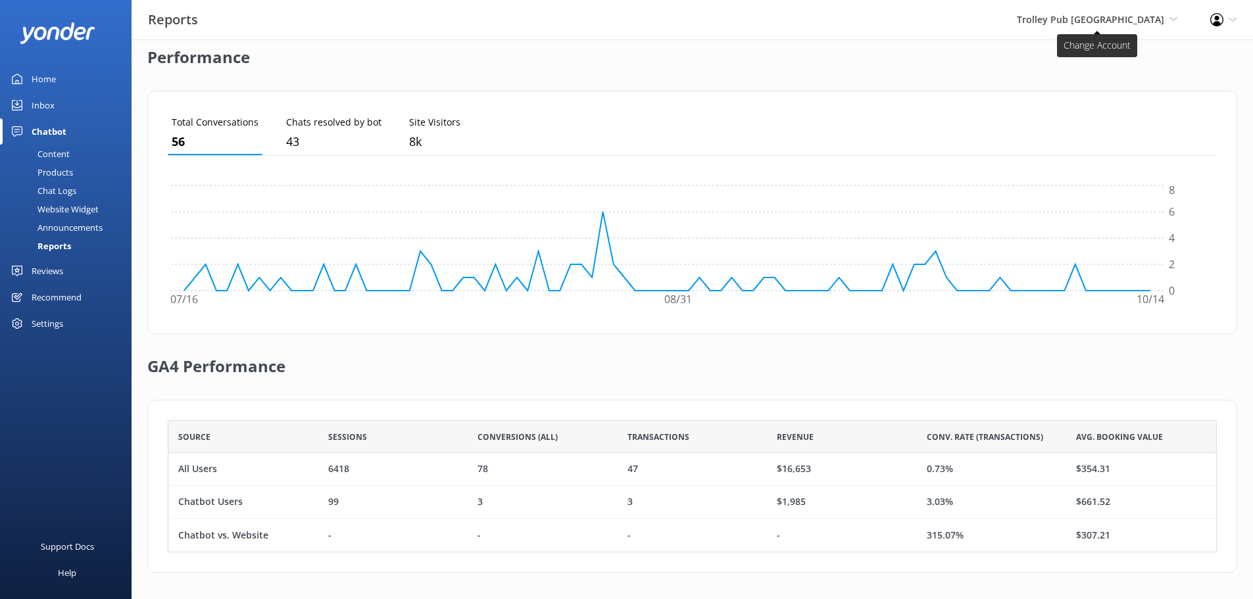
click at [1117, 18] on span "Trolley Pub [GEOGRAPHIC_DATA]" at bounding box center [1090, 19] width 147 height 12
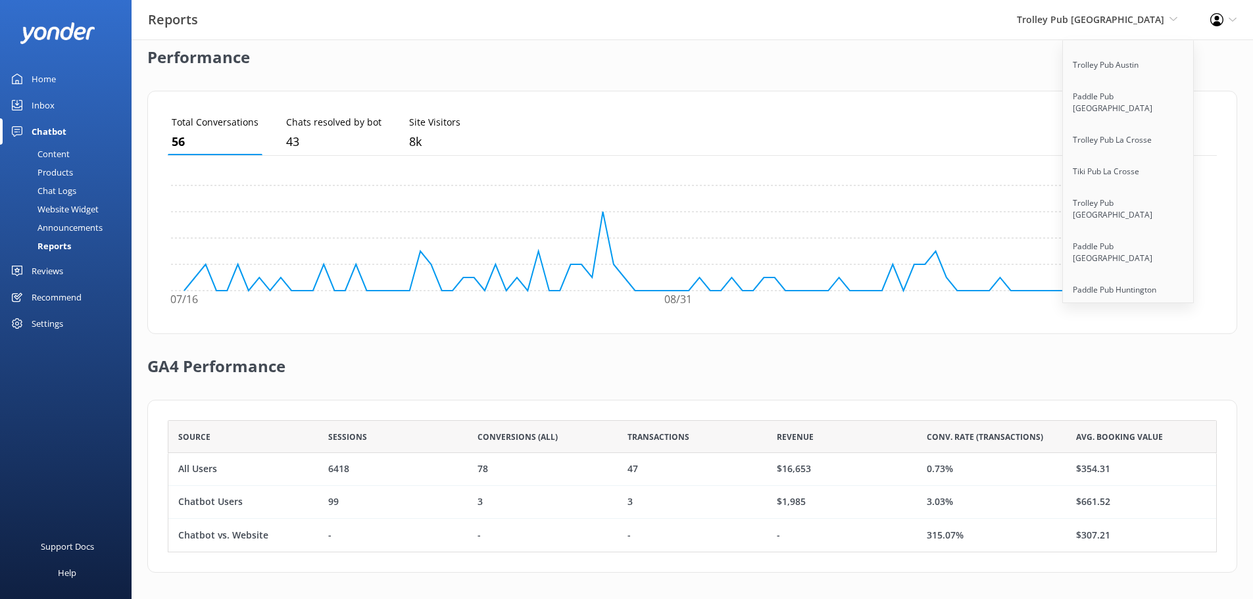
scroll to position [7696, 0]
click at [925, 116] on ul "Total Conversations 56 Chats resolved by bot 43 Site Visitors 8k" at bounding box center [692, 133] width 1049 height 45
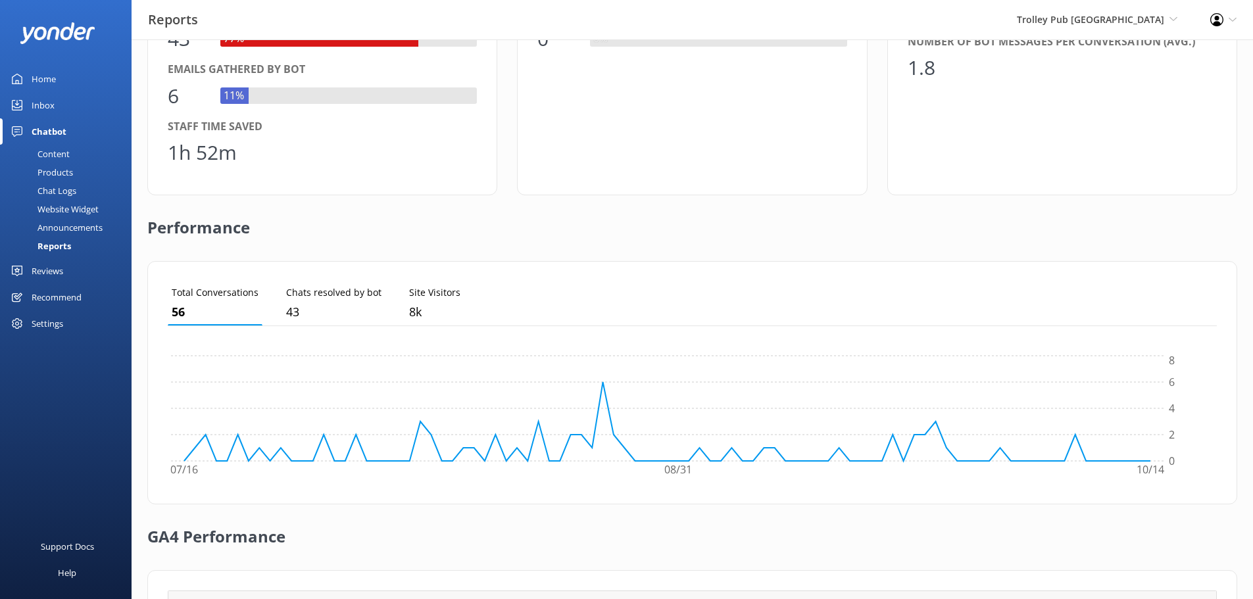
scroll to position [0, 0]
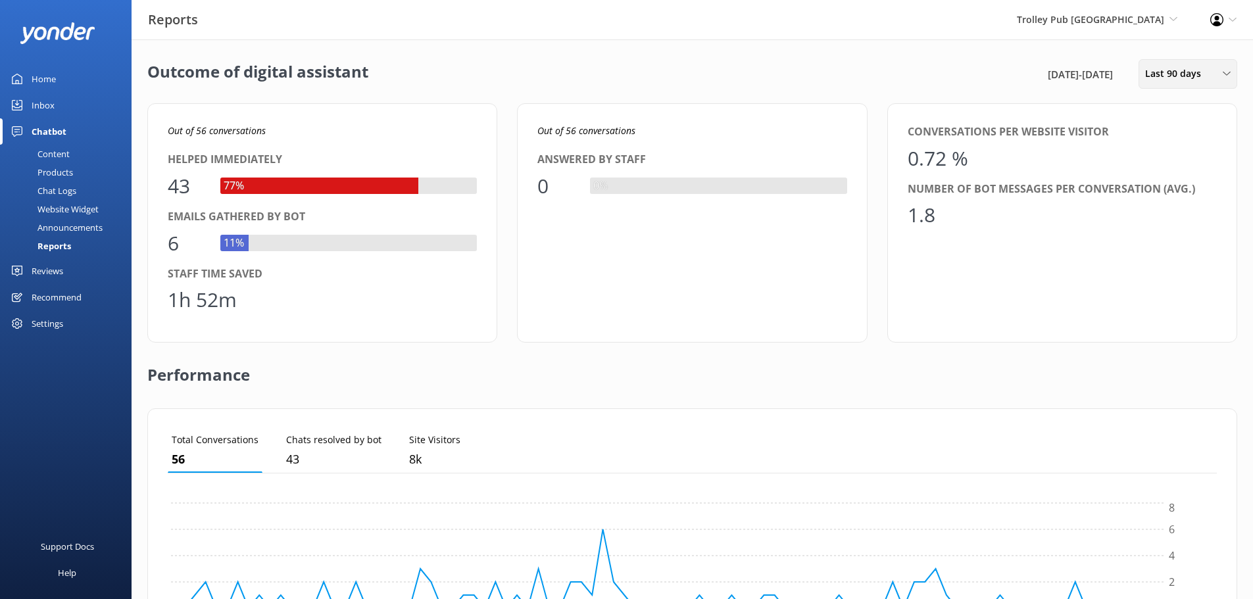
click at [1185, 75] on span "Last 90 days" at bounding box center [1177, 73] width 64 height 14
click at [709, 83] on div "Outcome of digital assistant 17th Jul 25 - 15th Oct 25 Last 90 days Last 7 days…" at bounding box center [692, 74] width 1090 height 30
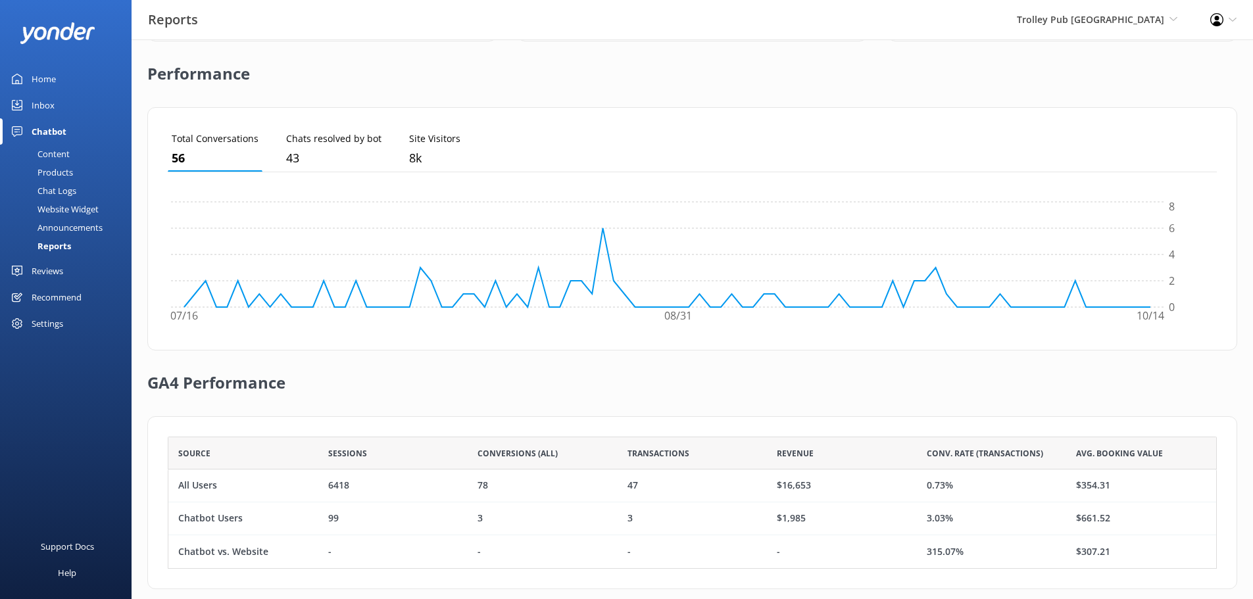
scroll to position [318, 0]
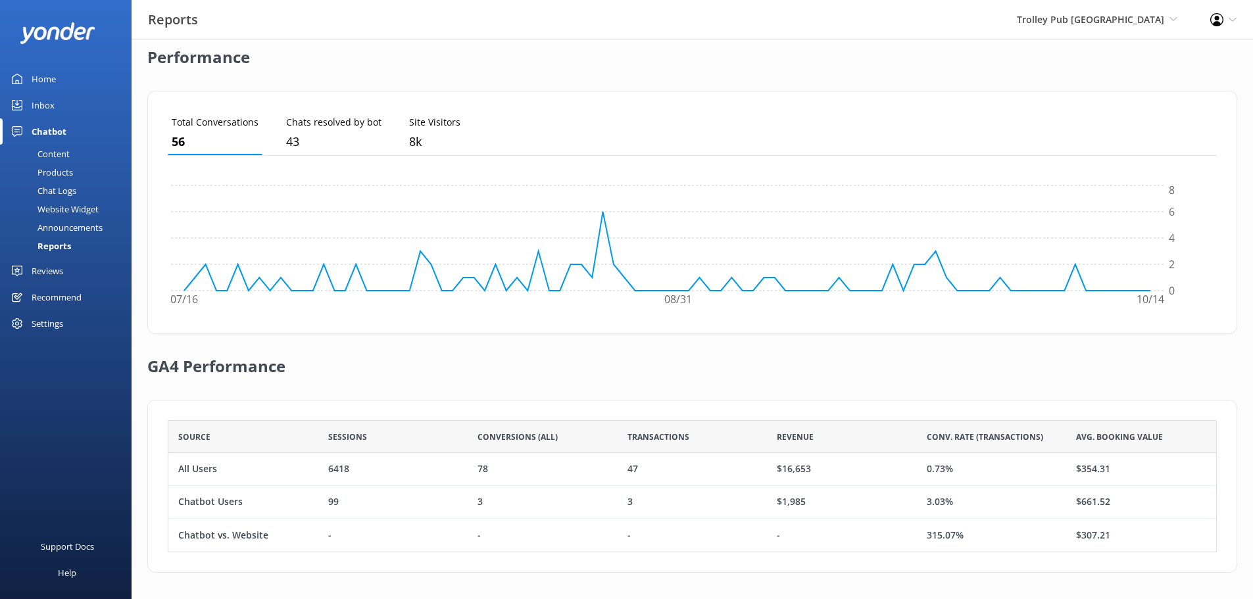
click at [1147, 54] on div "Performance" at bounding box center [692, 58] width 1090 height 66
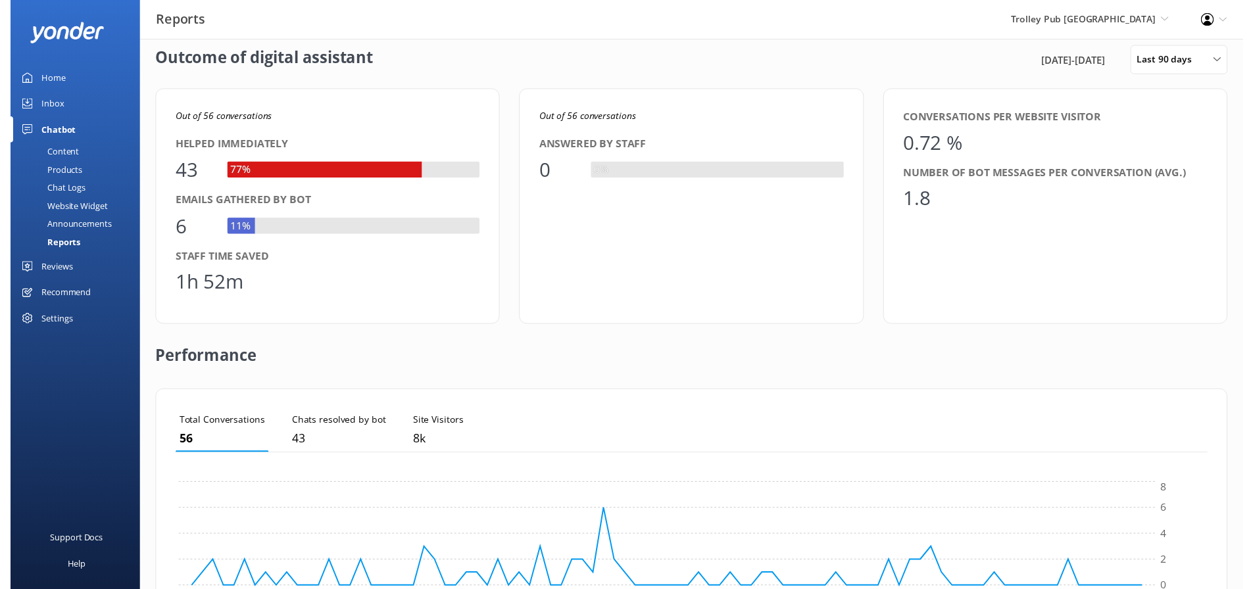
scroll to position [5, 0]
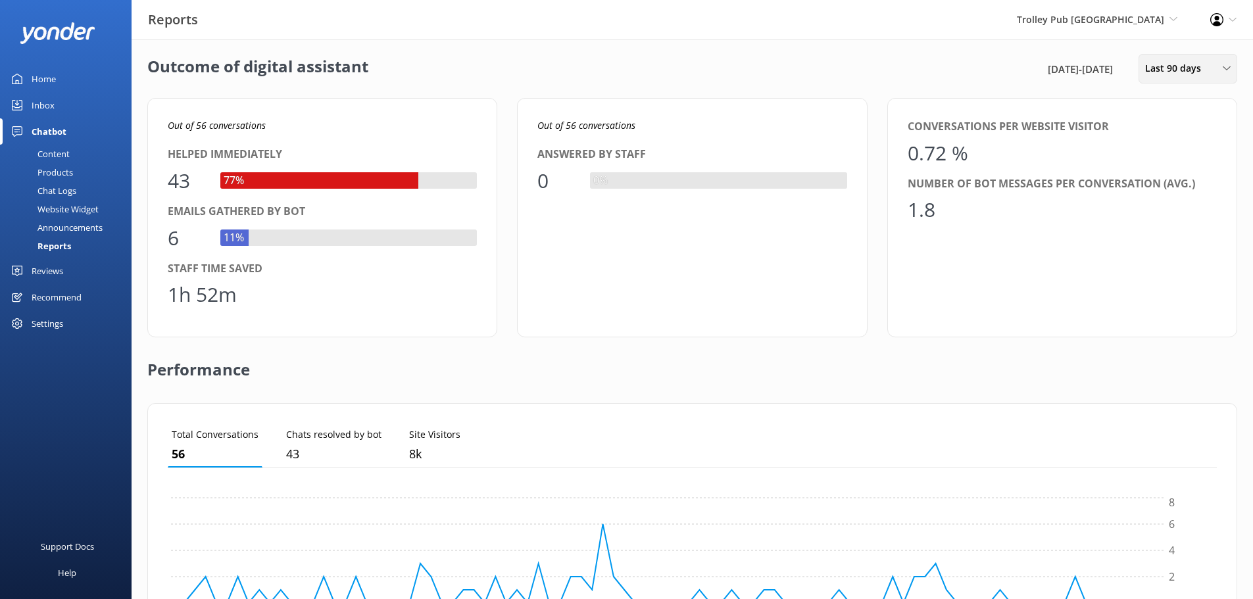
click at [1186, 65] on span "Last 90 days" at bounding box center [1177, 68] width 64 height 14
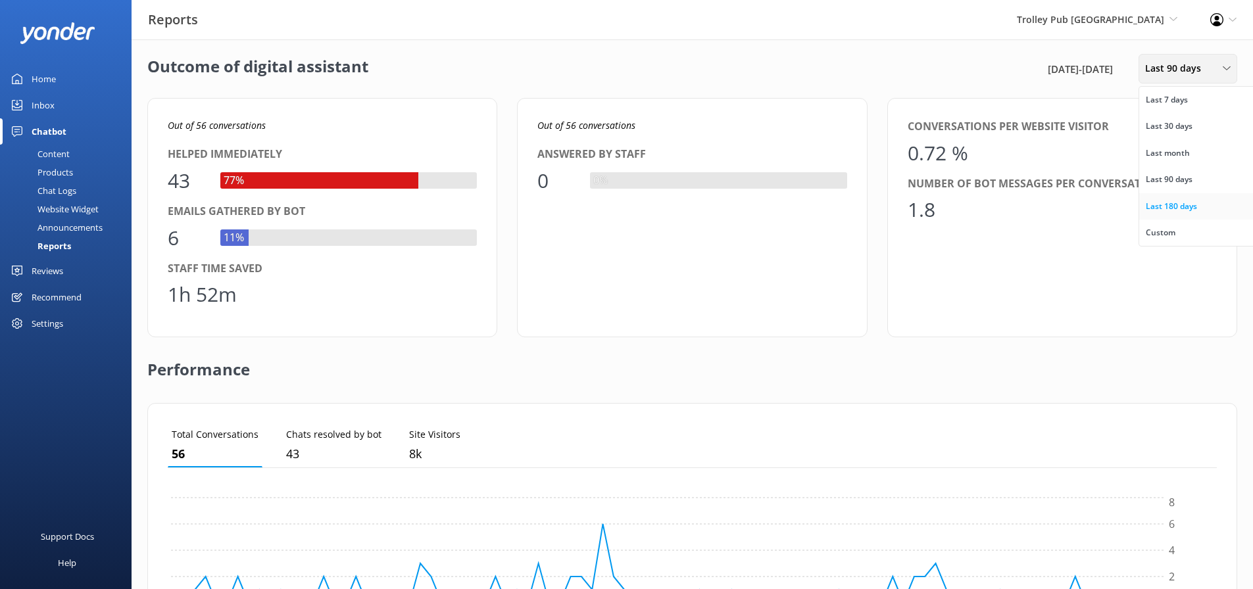
click at [1186, 203] on div "Last 180 days" at bounding box center [1171, 206] width 51 height 13
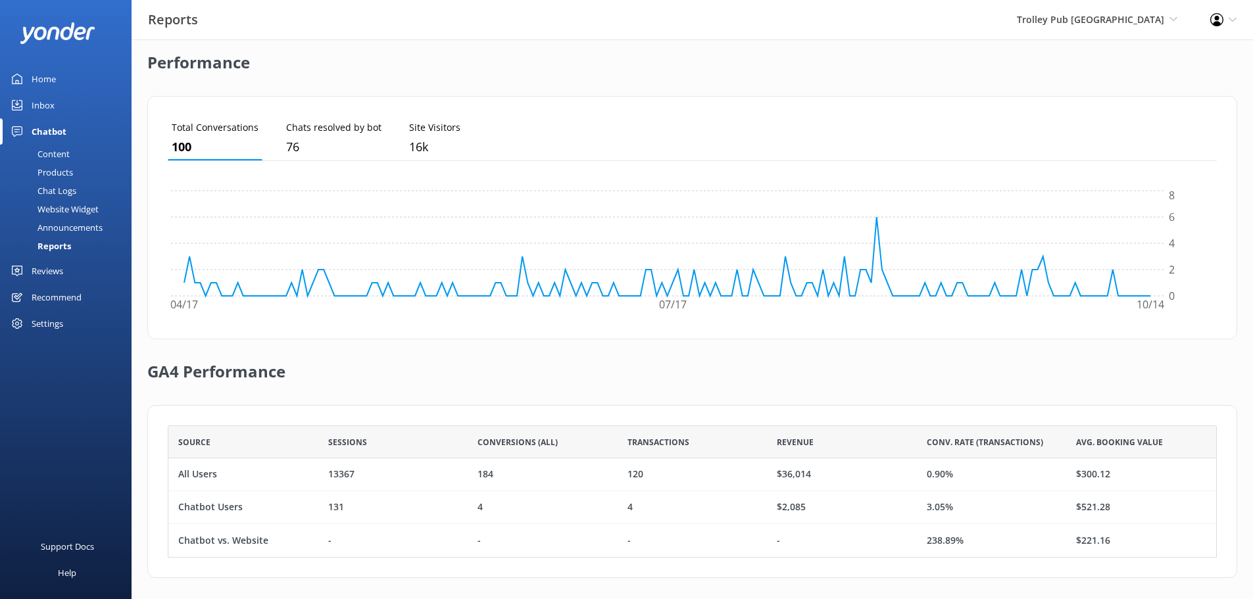
scroll to position [318, 0]
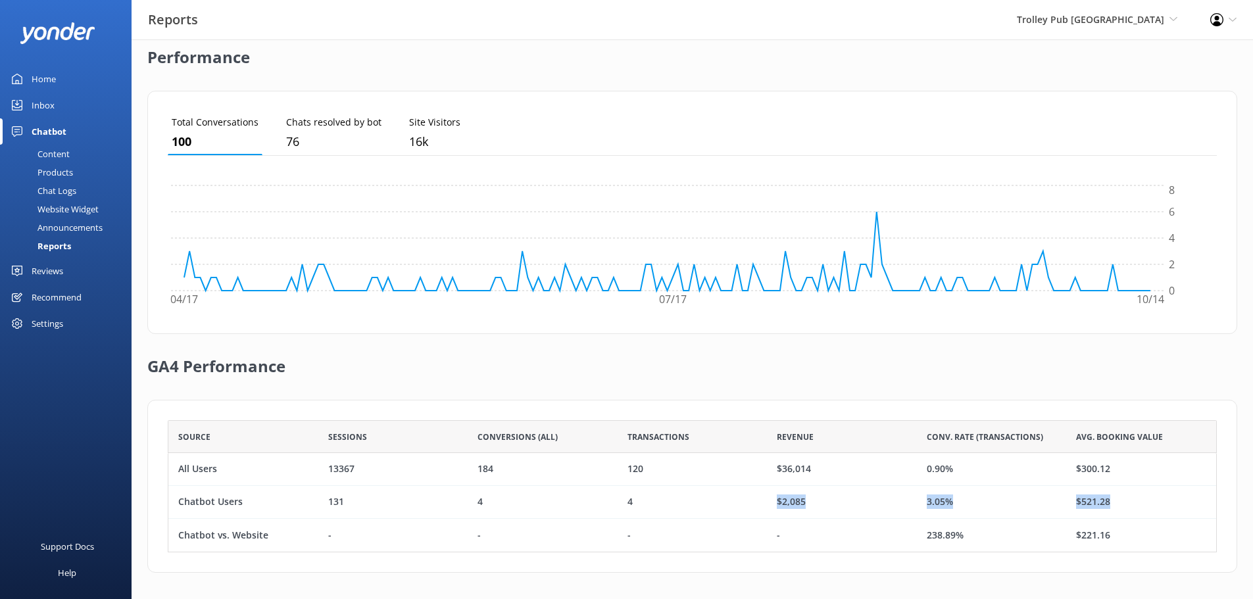
drag, startPoint x: 775, startPoint y: 501, endPoint x: 1114, endPoint y: 502, distance: 339.4
click at [1114, 502] on div "Chatbot Users 131 4 4 $2,085 3.05% $521.28" at bounding box center [692, 502] width 1049 height 33
click at [1114, 502] on div "$521.28" at bounding box center [1141, 502] width 150 height 33
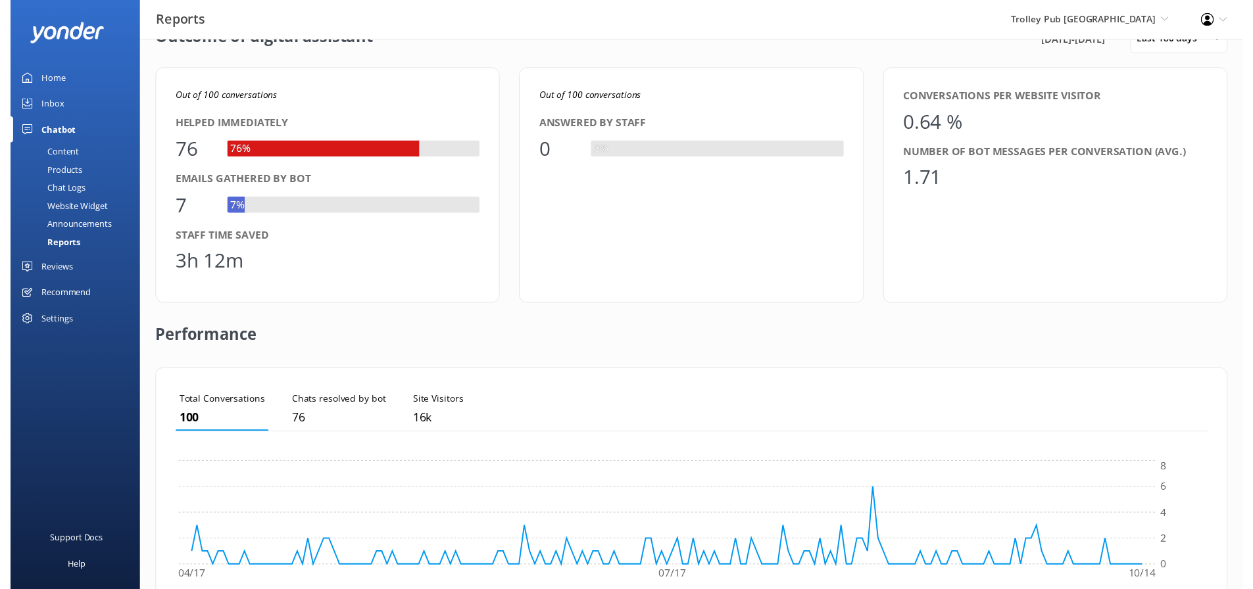
scroll to position [0, 0]
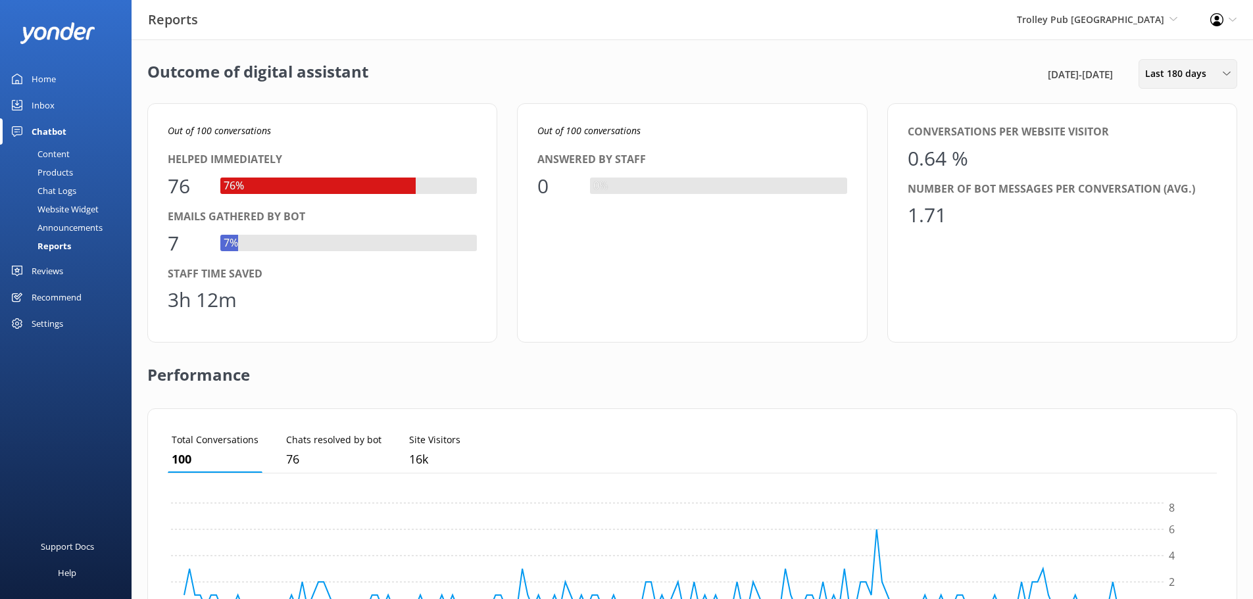
click at [1181, 83] on div "Last 180 days Last 7 days Last 30 days Last month Last 90 days Last 180 days Cu…" at bounding box center [1188, 74] width 99 height 30
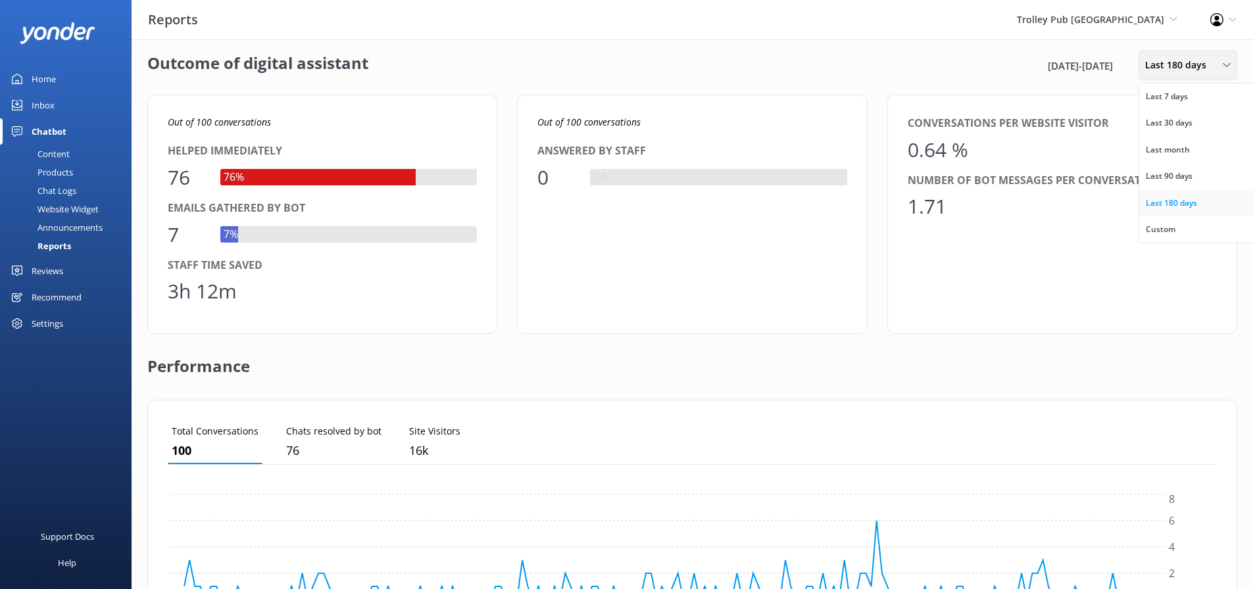
scroll to position [16, 0]
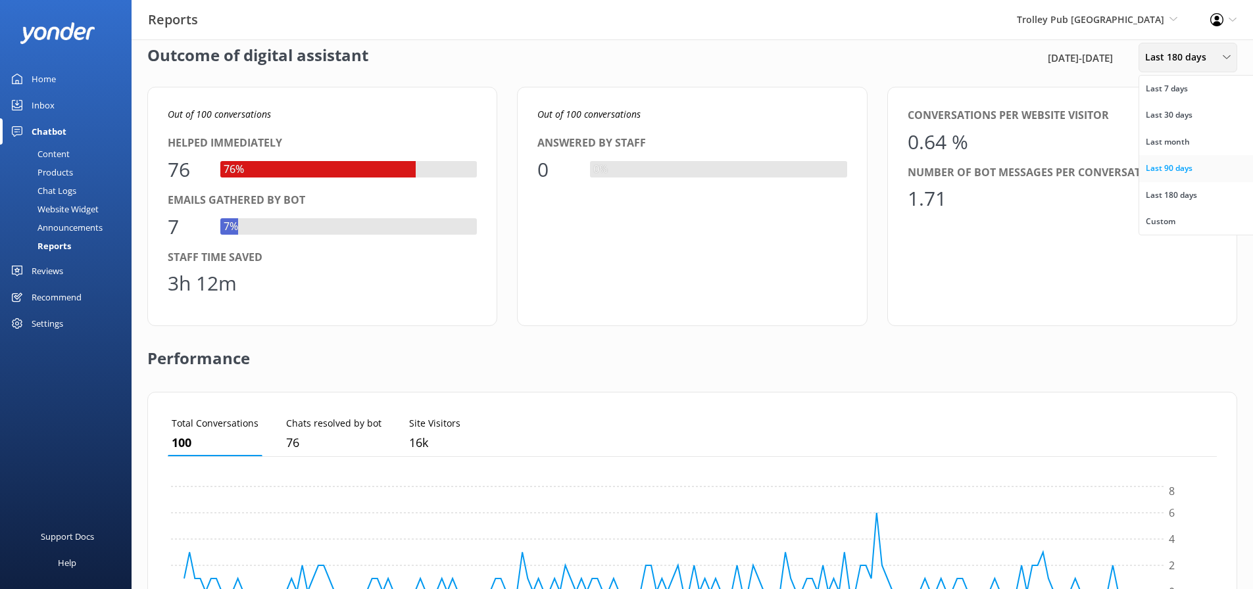
click at [1185, 166] on div "Last 90 days" at bounding box center [1169, 168] width 47 height 13
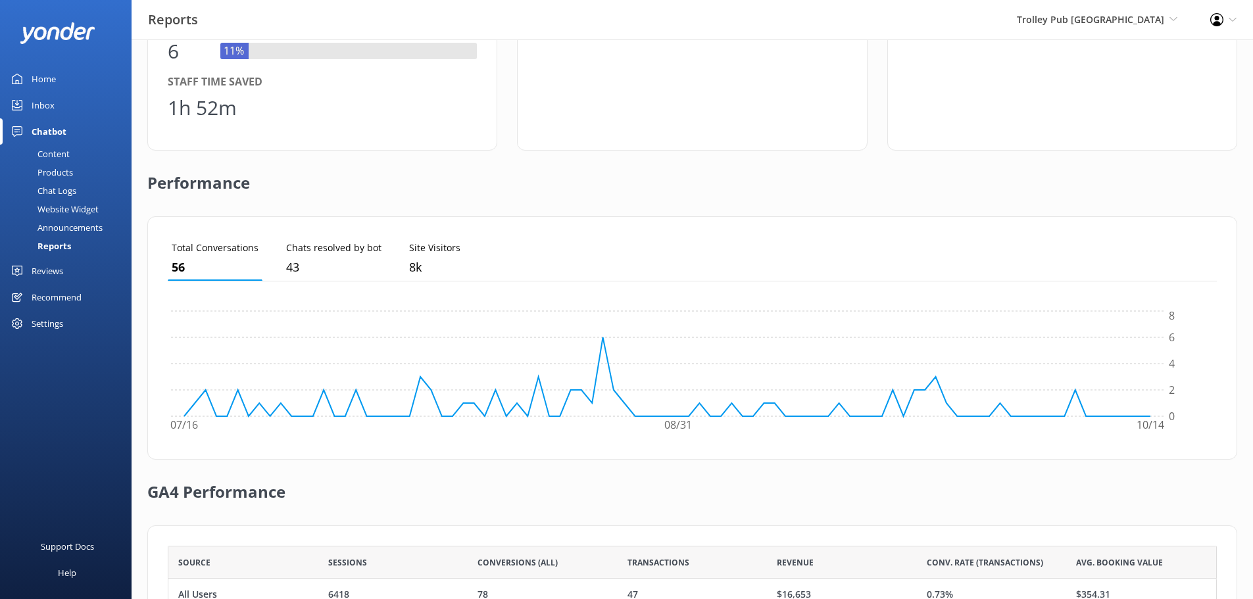
scroll to position [0, 0]
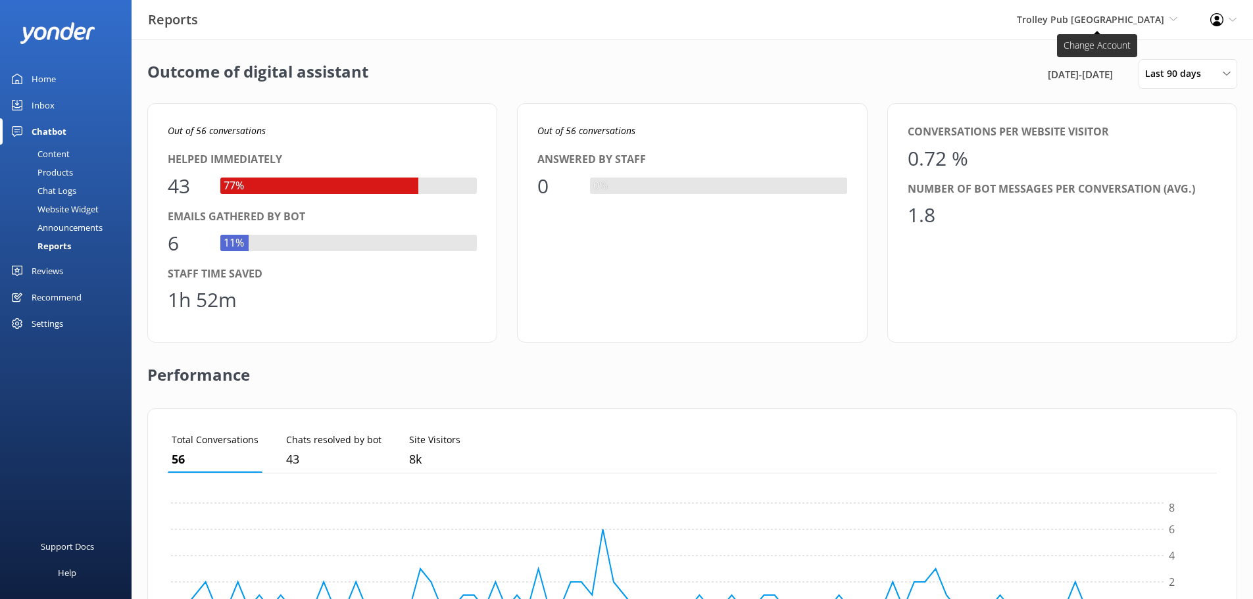
click at [1148, 24] on span "Trolley Pub [GEOGRAPHIC_DATA]" at bounding box center [1090, 19] width 147 height 12
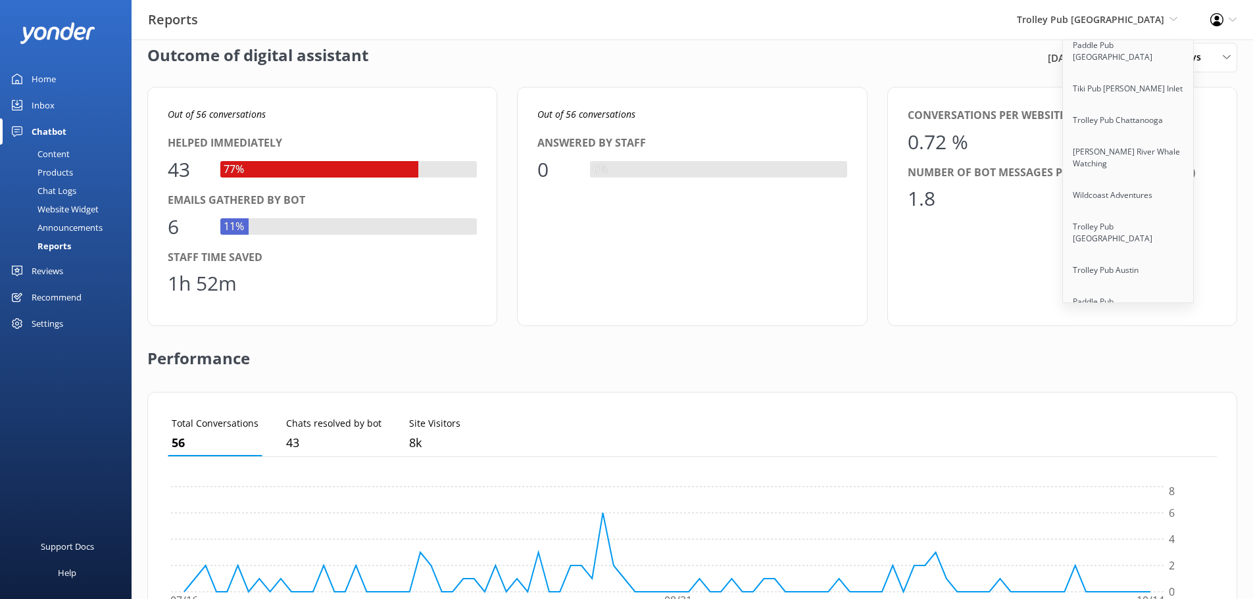
scroll to position [7482, 0]
click at [1137, 364] on link "Tiki Pub La Crosse" at bounding box center [1129, 380] width 132 height 32
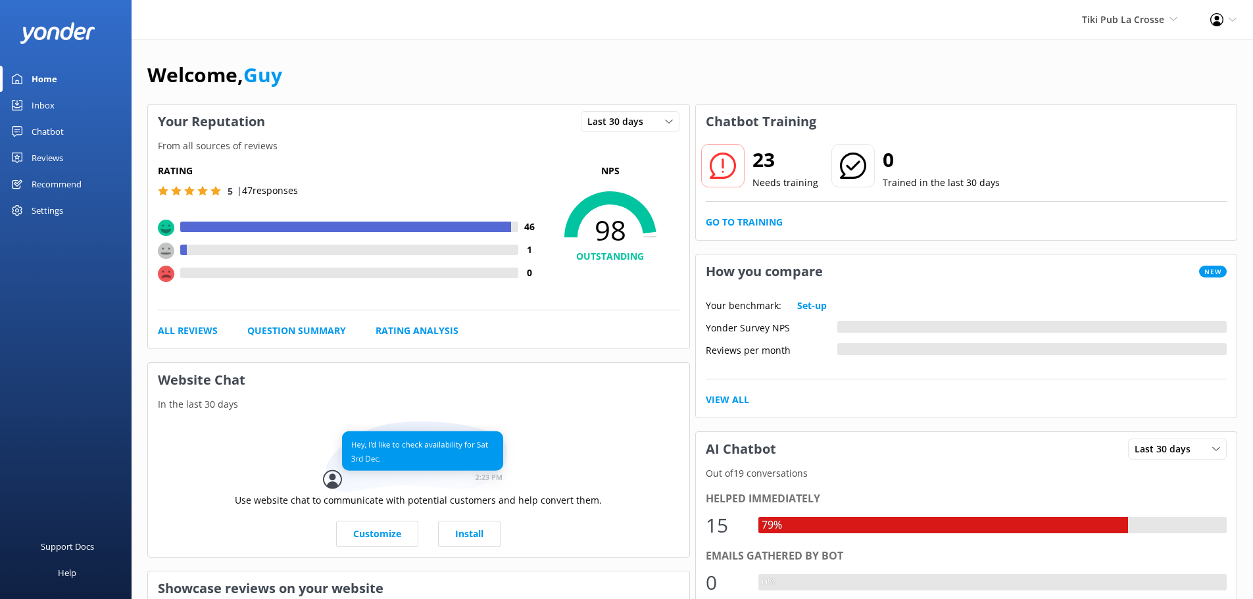
click at [45, 130] on div "Chatbot" at bounding box center [48, 131] width 32 height 26
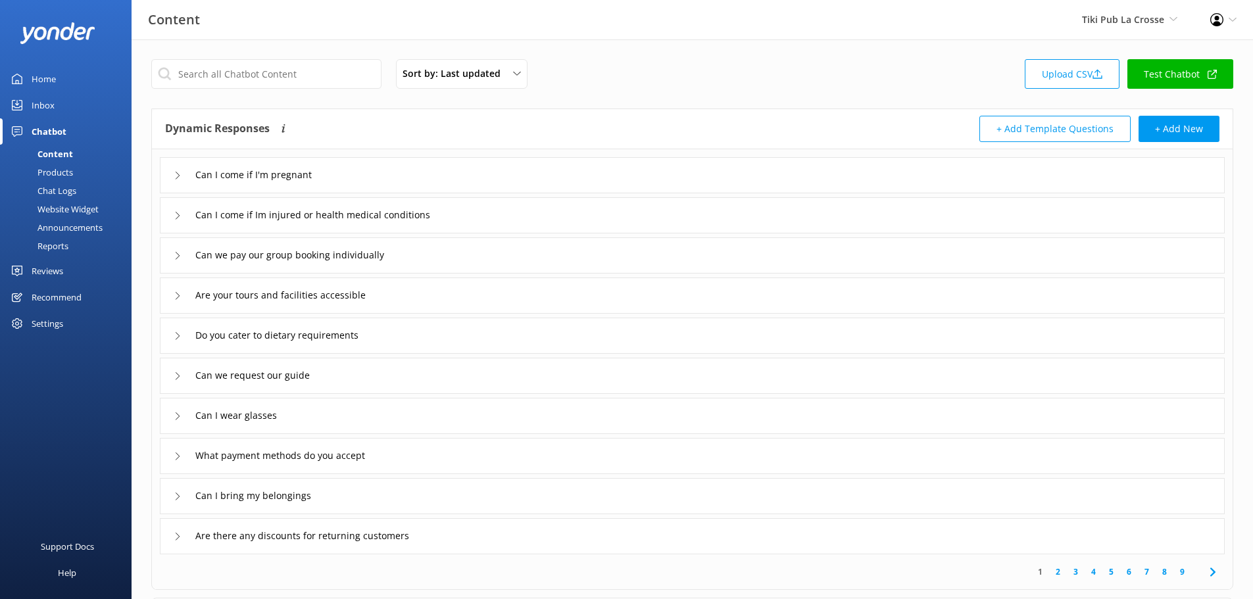
click at [57, 246] on div "Reports" at bounding box center [38, 246] width 61 height 18
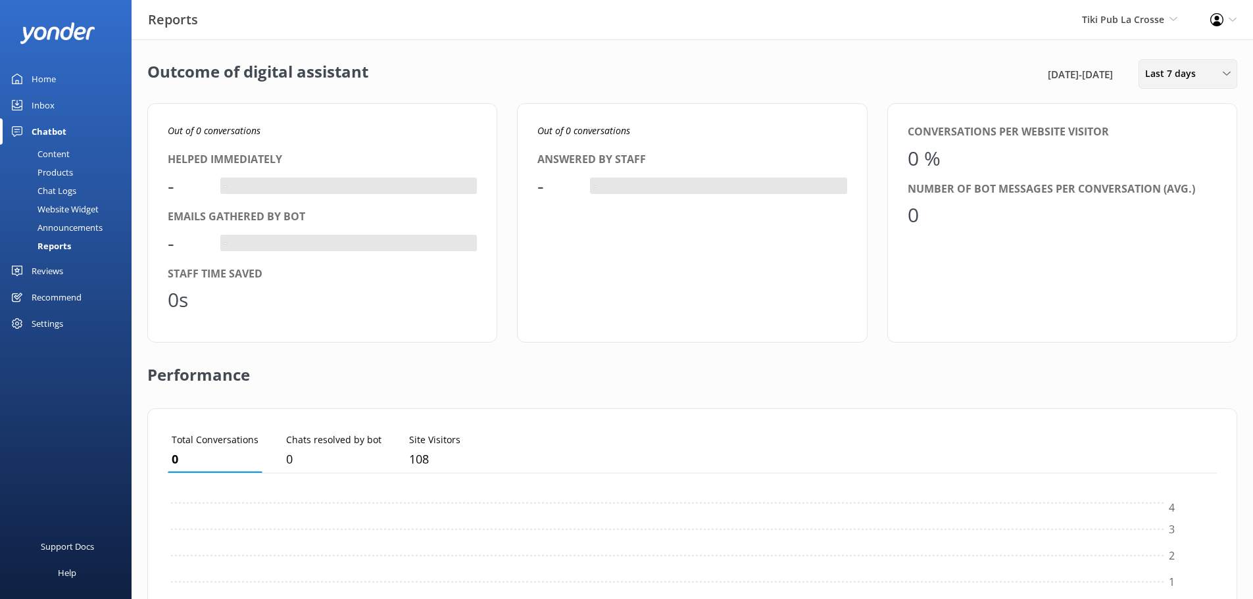
click at [1197, 76] on span "Last 7 days" at bounding box center [1174, 73] width 59 height 14
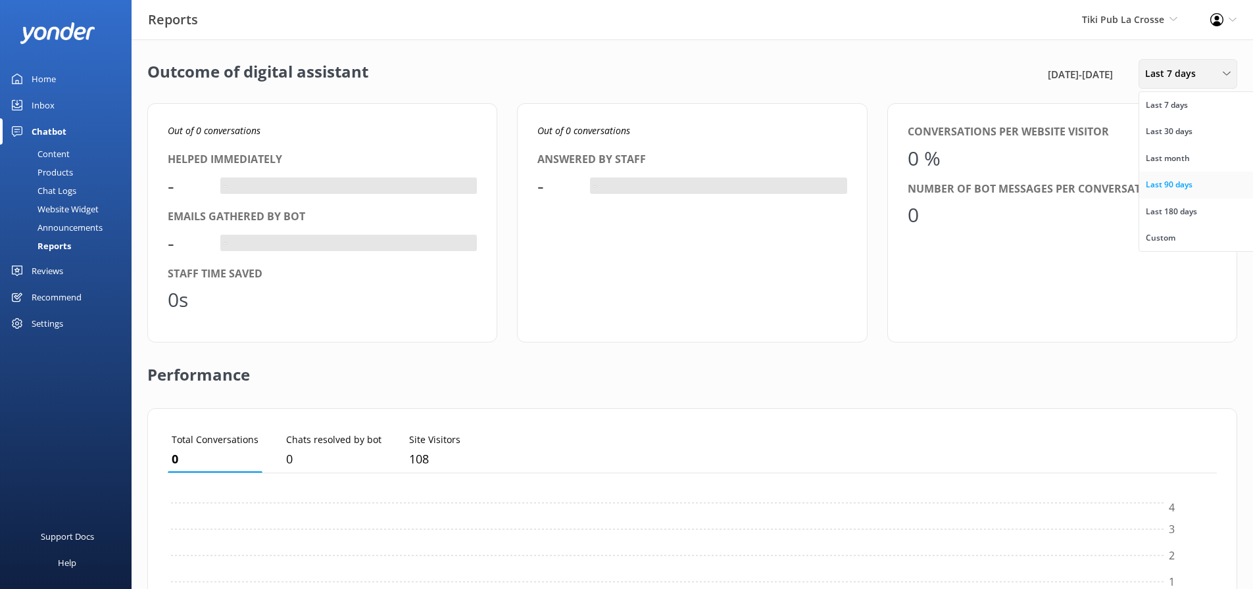
click at [1186, 180] on div "Last 90 days" at bounding box center [1169, 184] width 47 height 13
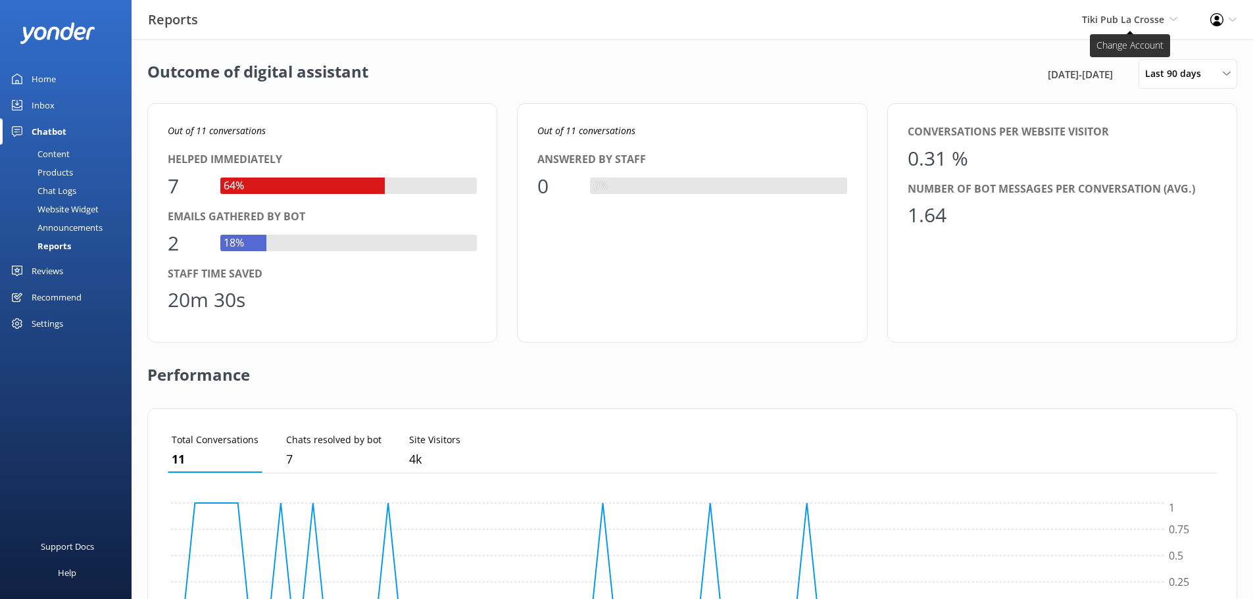
click at [1163, 18] on span "Tiki Pub La Crosse" at bounding box center [1123, 19] width 82 height 12
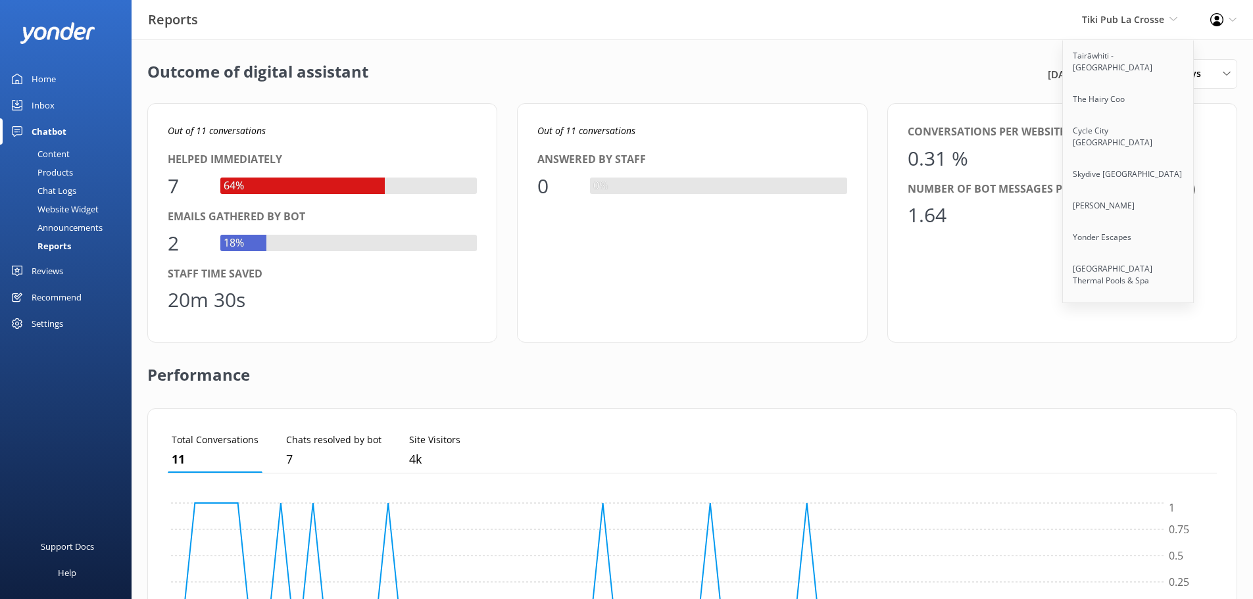
scroll to position [7880, 0]
click at [1123, 523] on link "Trolley Pub Columbus" at bounding box center [1129, 539] width 132 height 32
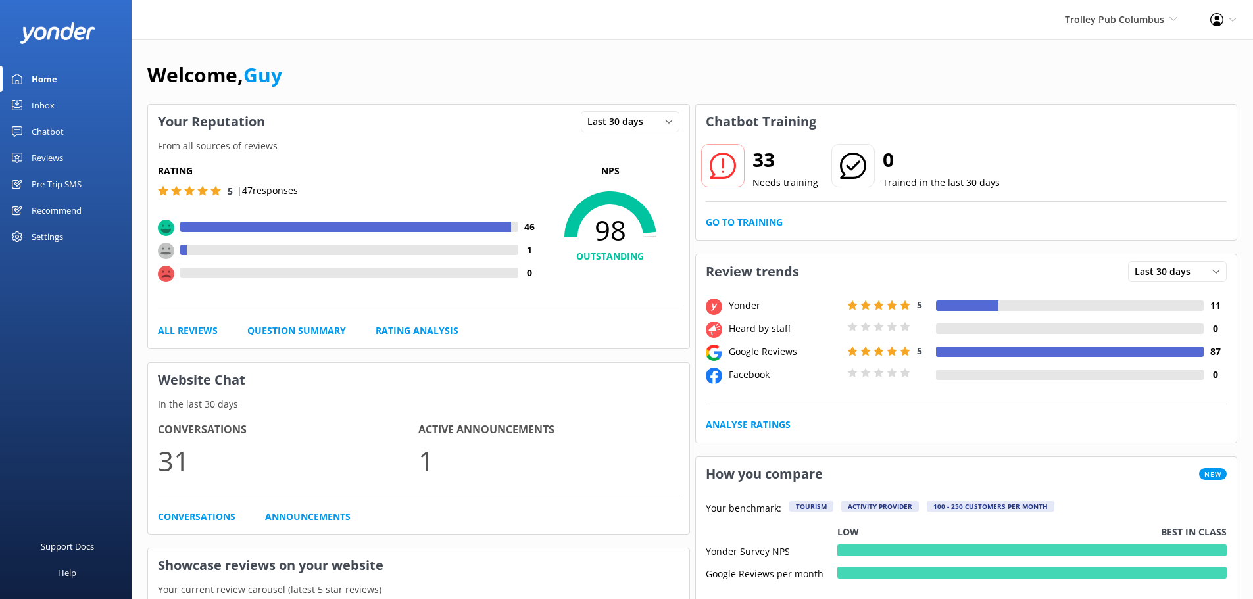
click at [54, 156] on div "Reviews" at bounding box center [48, 158] width 32 height 26
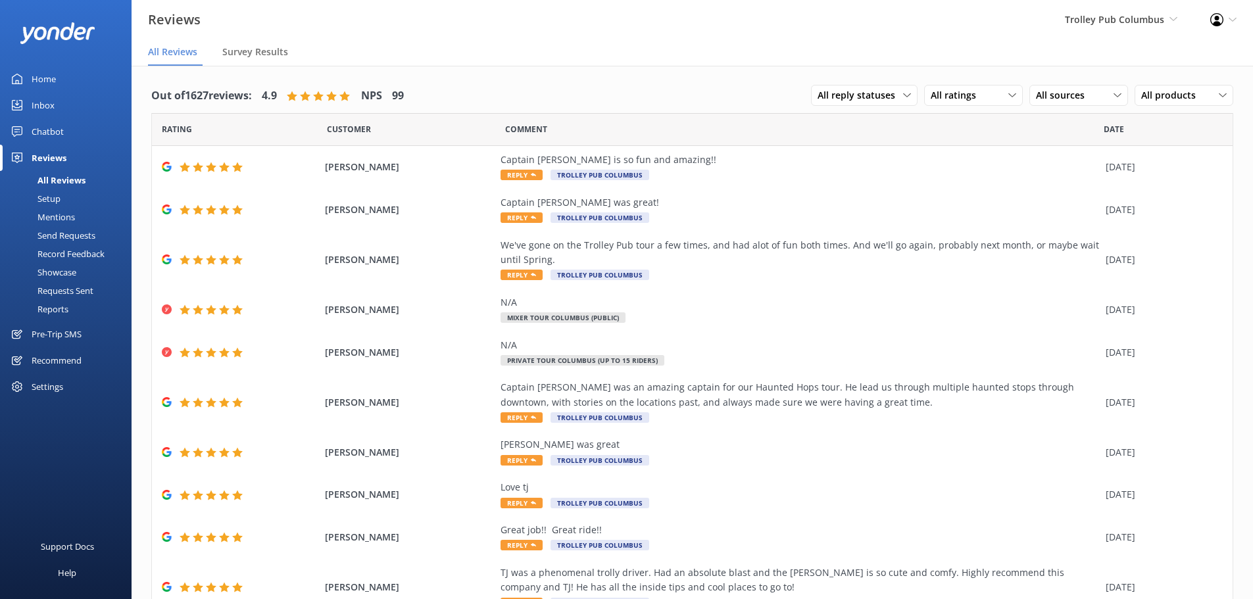
click at [47, 132] on div "Chatbot" at bounding box center [48, 131] width 32 height 26
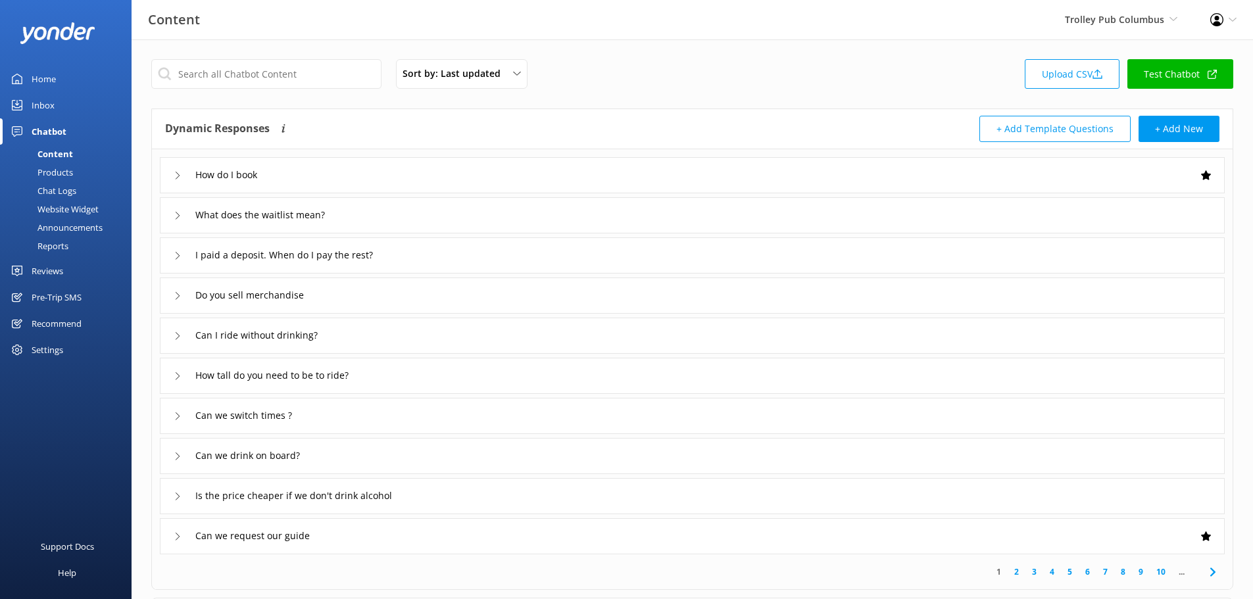
click at [53, 243] on div "Reports" at bounding box center [38, 246] width 61 height 18
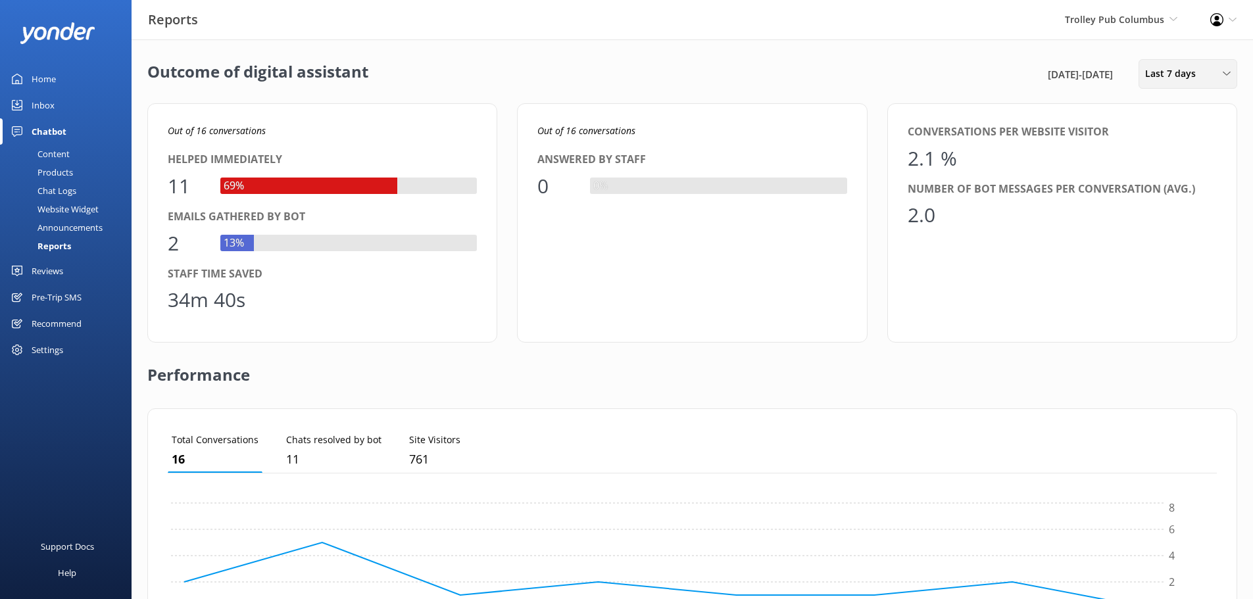
click at [1185, 68] on span "Last 7 days" at bounding box center [1174, 73] width 59 height 14
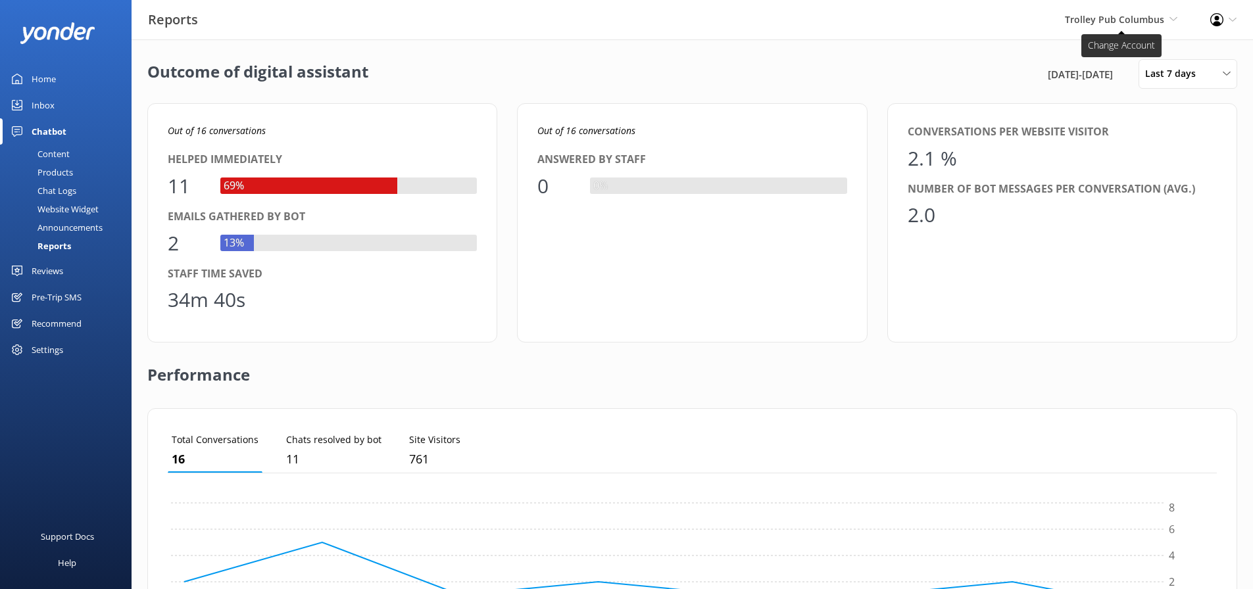
click at [1152, 16] on span "Trolley Pub Columbus" at bounding box center [1114, 19] width 99 height 12
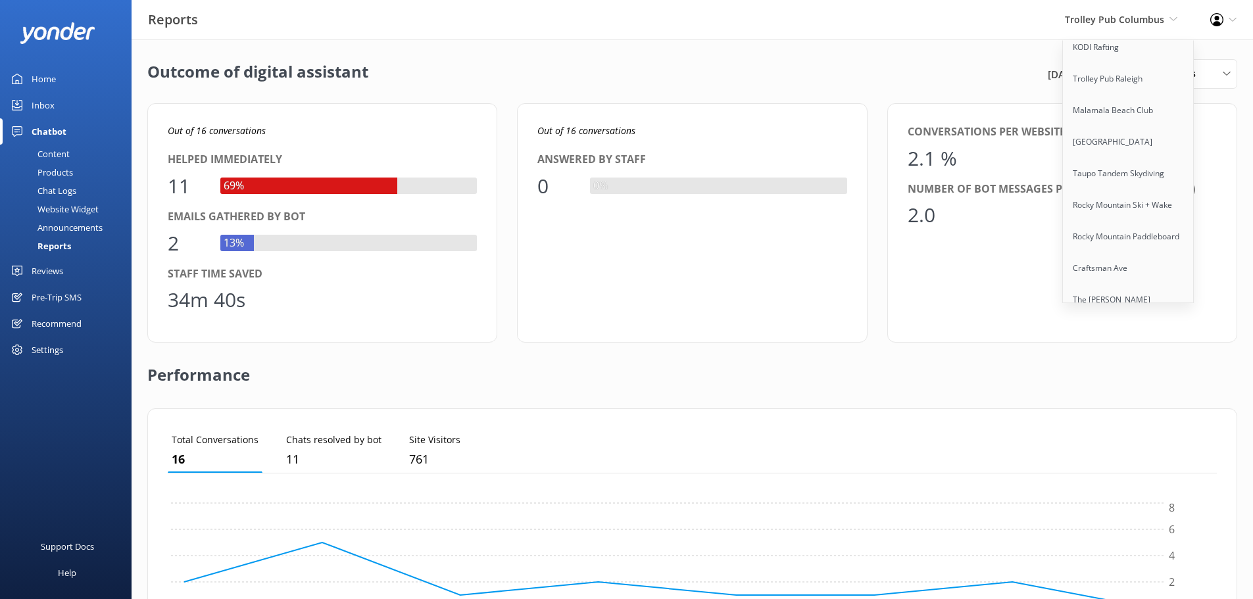
scroll to position [7142, 0]
click at [1139, 416] on link "Tiki Pub [PERSON_NAME] Inlet" at bounding box center [1129, 432] width 132 height 32
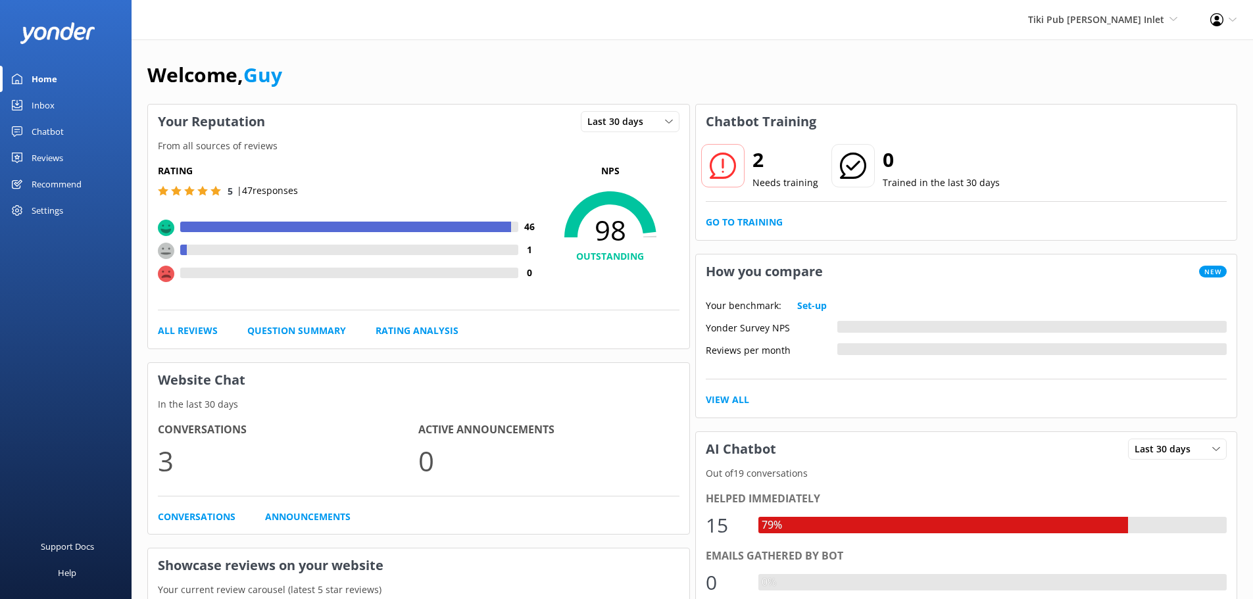
click at [44, 132] on div "Chatbot" at bounding box center [48, 131] width 32 height 26
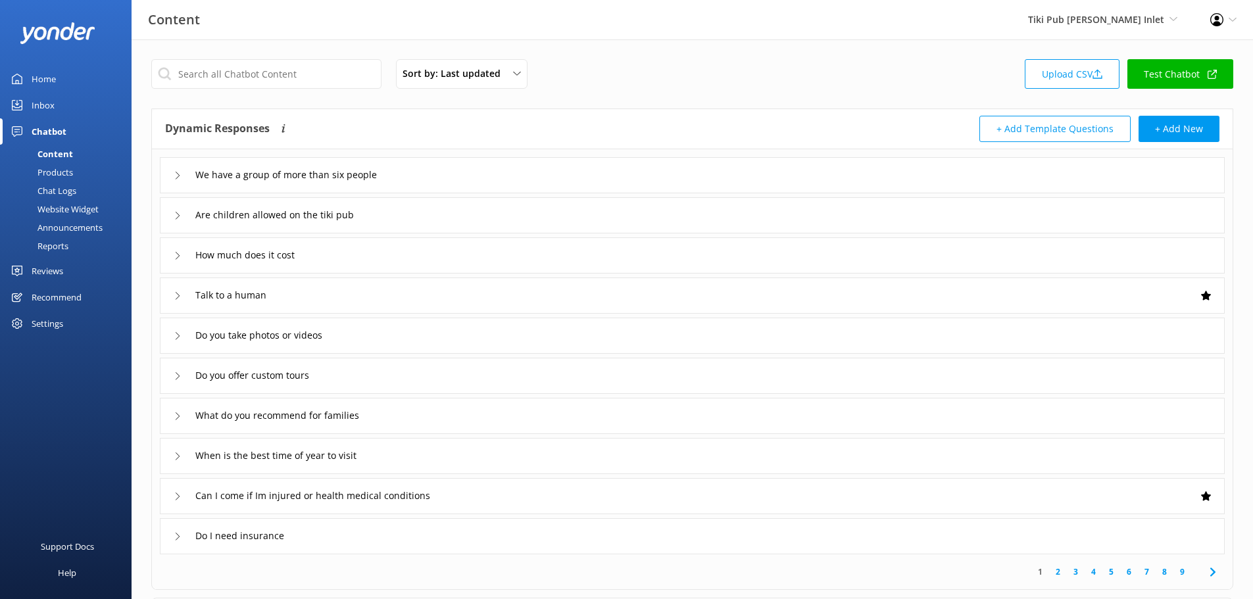
click at [59, 248] on div "Reports" at bounding box center [38, 246] width 61 height 18
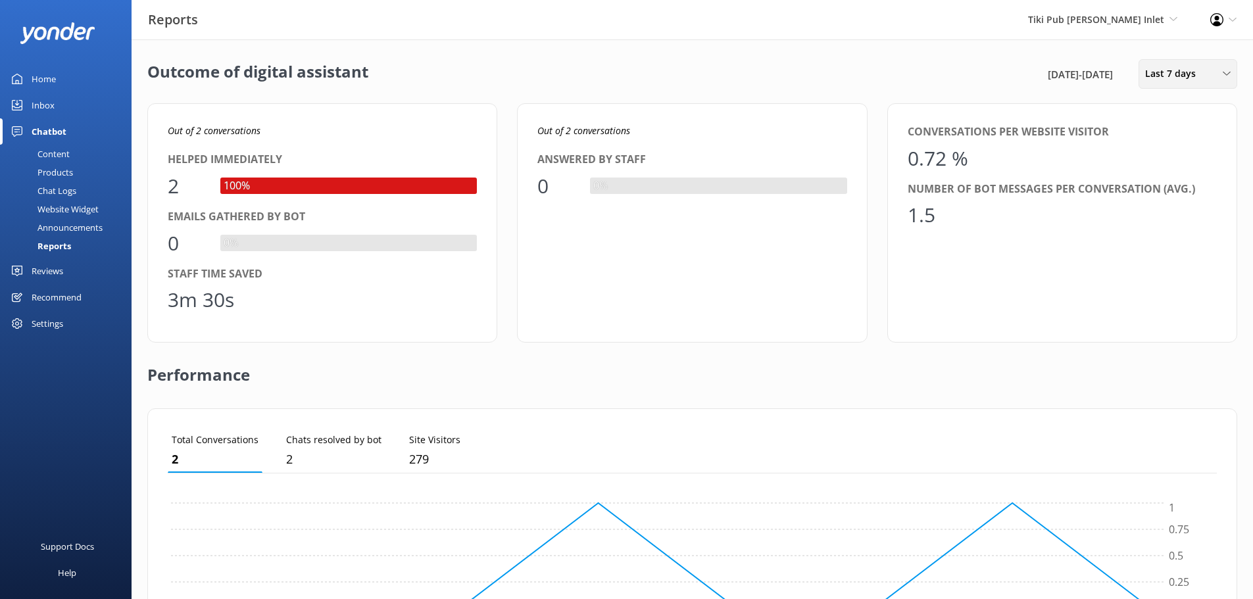
click at [1174, 68] on span "Last 7 days" at bounding box center [1174, 73] width 59 height 14
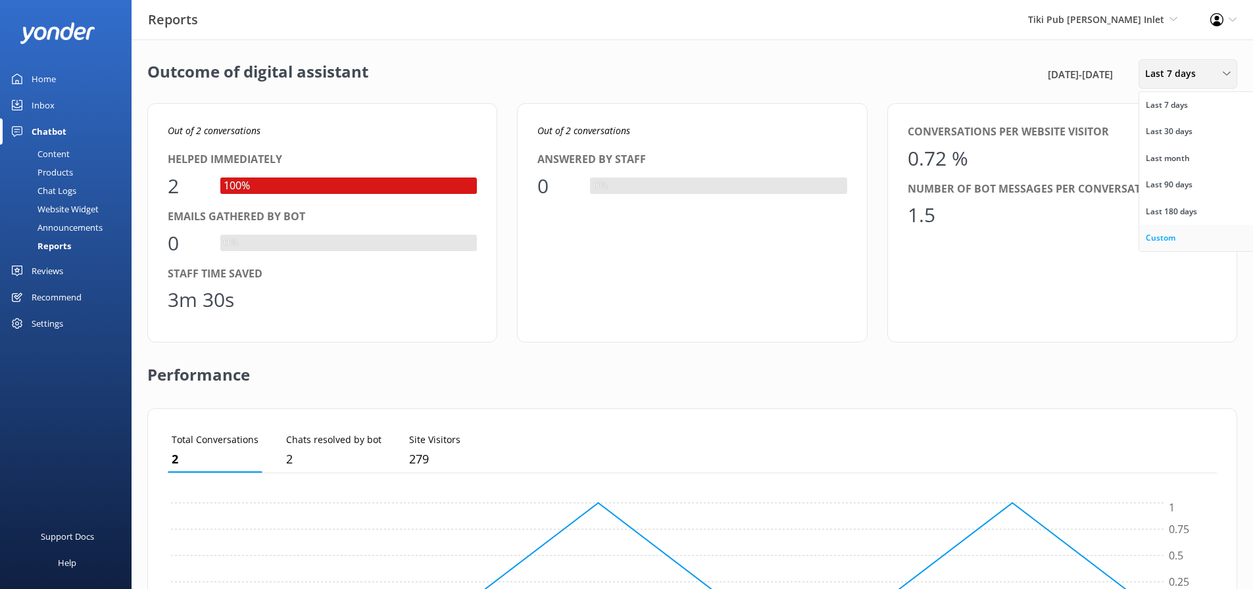
click at [1180, 238] on link "Custom" at bounding box center [1197, 238] width 117 height 26
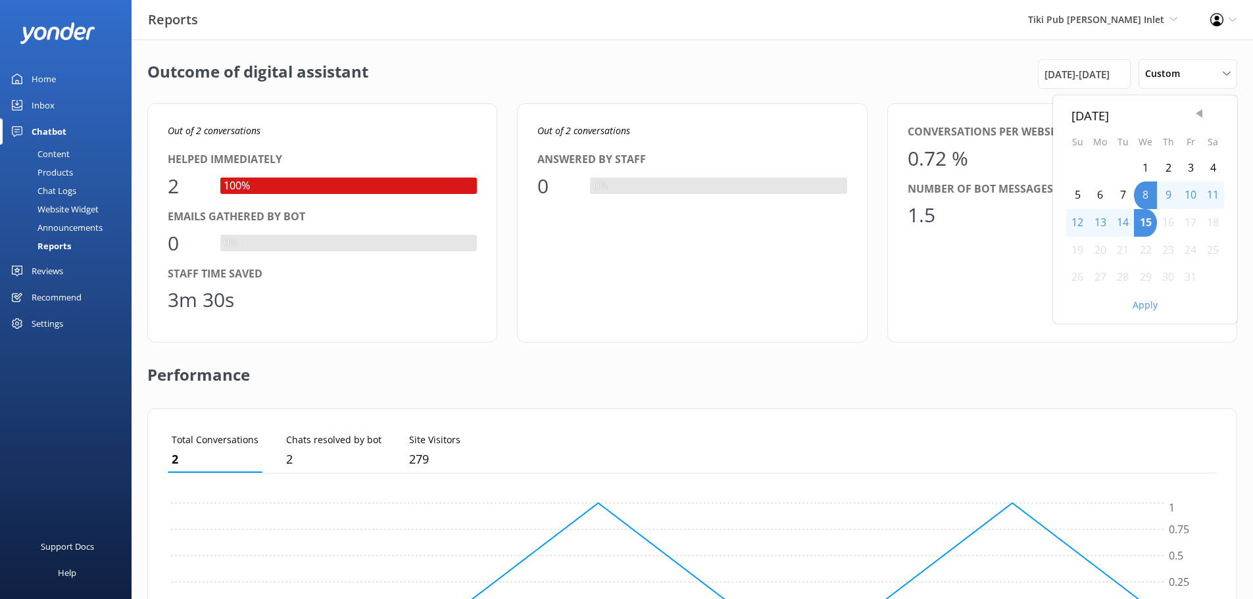
click at [1203, 109] on span "Previous Month" at bounding box center [1198, 113] width 13 height 13
click at [1123, 166] on div "1" at bounding box center [1123, 169] width 22 height 28
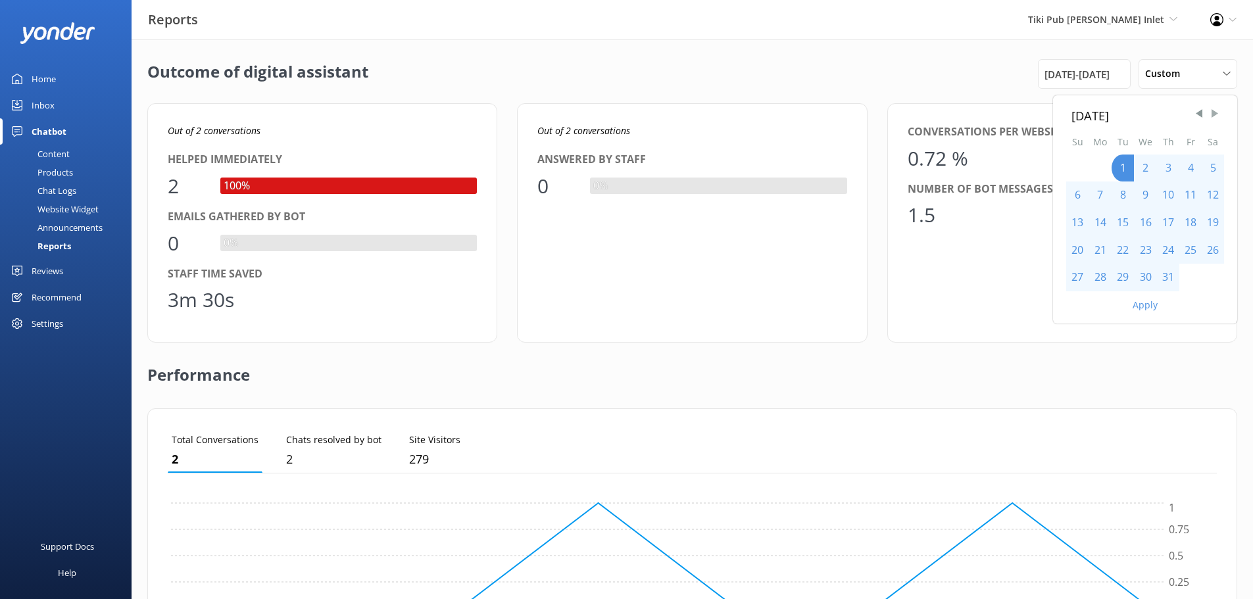
click at [1215, 113] on span "Next Month" at bounding box center [1214, 113] width 13 height 13
click at [1119, 280] on div "30" at bounding box center [1123, 278] width 22 height 28
click at [1156, 304] on button "Apply" at bounding box center [1145, 305] width 25 height 9
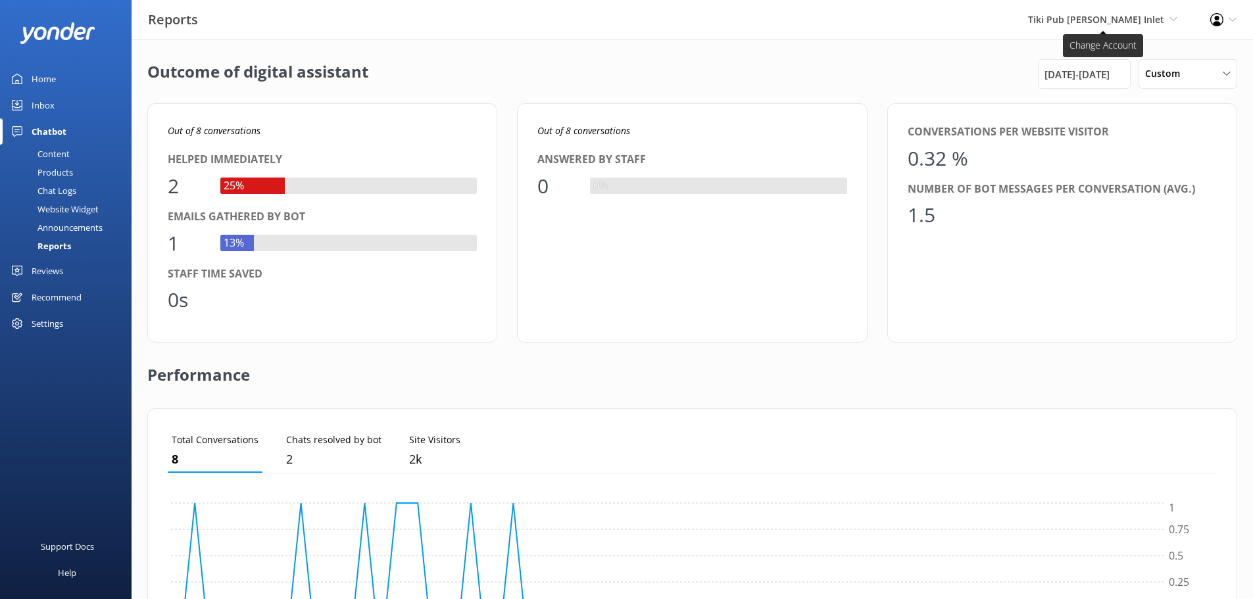
click at [1169, 18] on span "Tiki Pub Ponce Inlet Yonder Demo Musket Cove Island Resort & Marina Bea Abel Ta…" at bounding box center [1102, 19] width 149 height 14
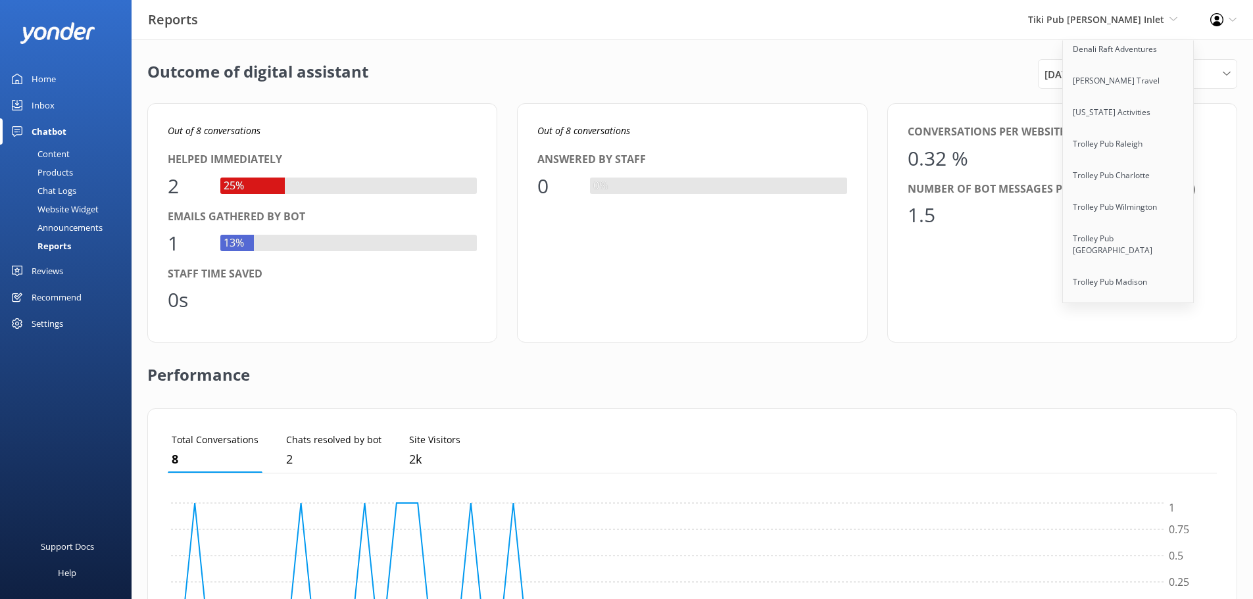
scroll to position [7407, 0]
click at [1131, 408] on link "Trolley Pub La Crosse" at bounding box center [1129, 424] width 132 height 32
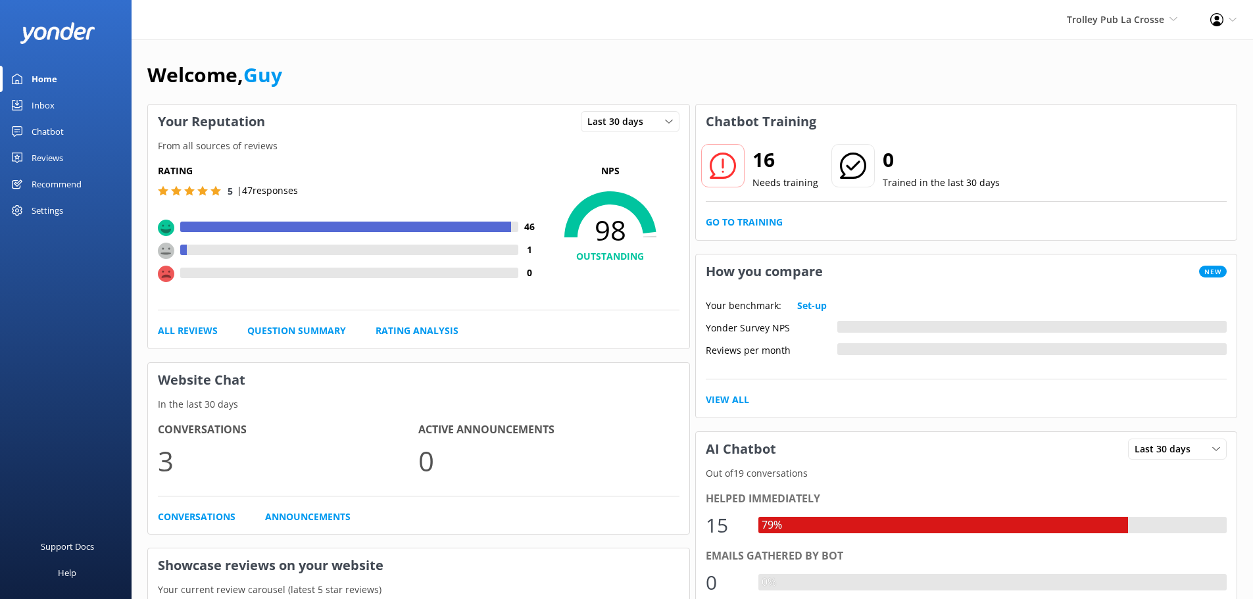
click at [45, 133] on div "Chatbot" at bounding box center [48, 131] width 32 height 26
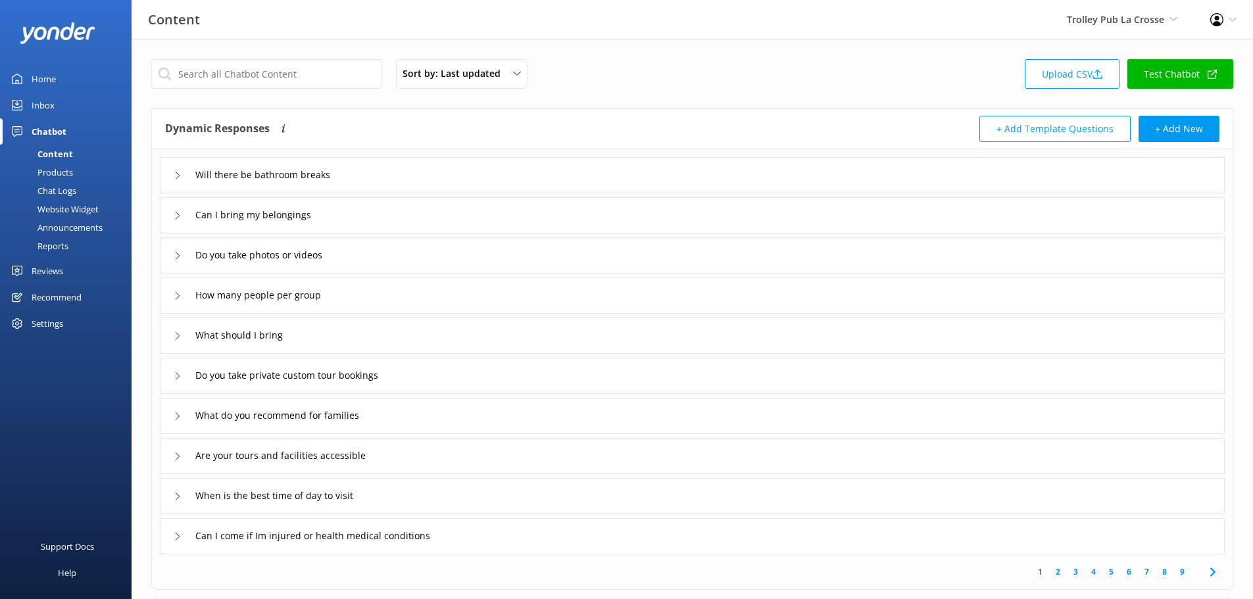
click at [46, 245] on div "Reports" at bounding box center [38, 246] width 61 height 18
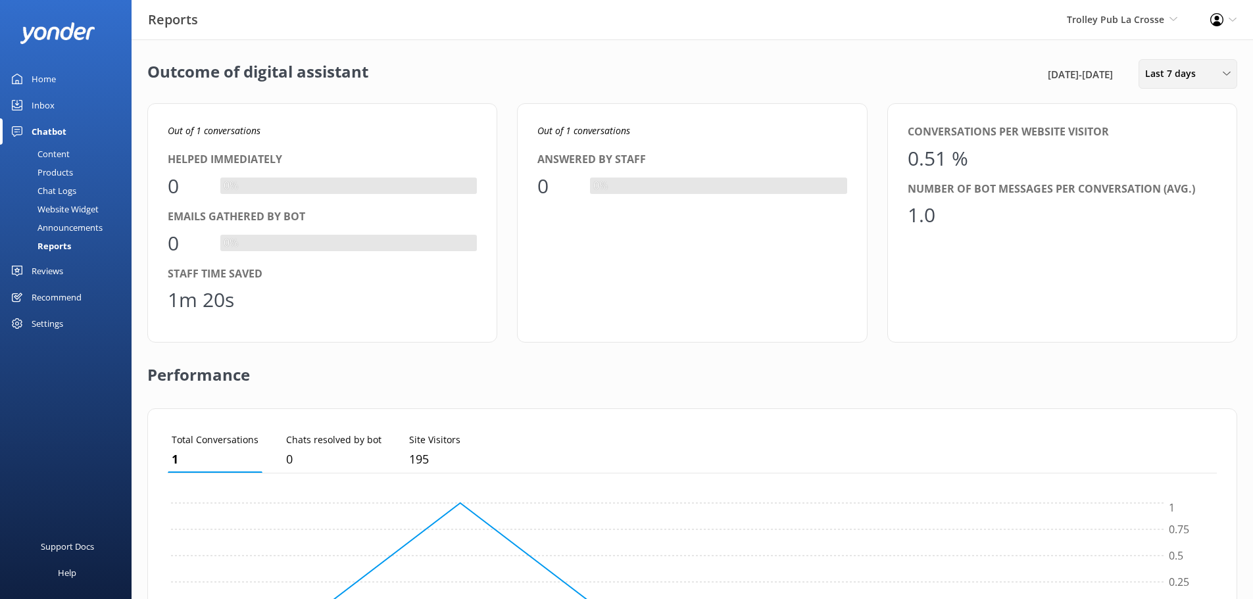
click at [1188, 75] on span "Last 7 days" at bounding box center [1174, 73] width 59 height 14
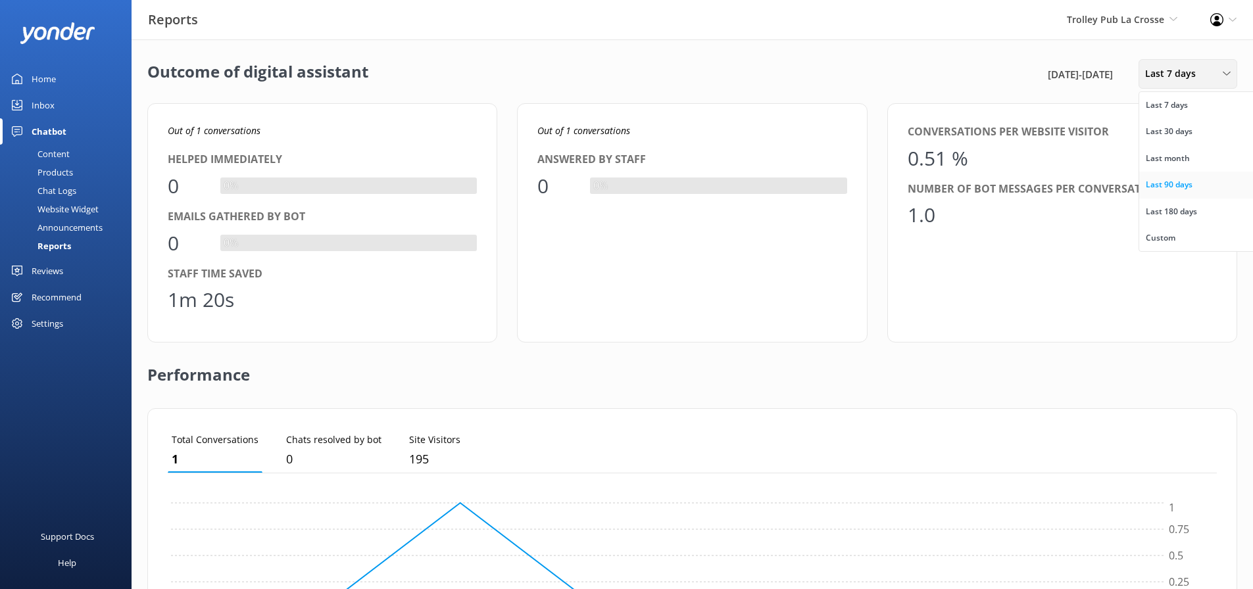
click at [1183, 189] on div "Last 90 days" at bounding box center [1169, 184] width 47 height 13
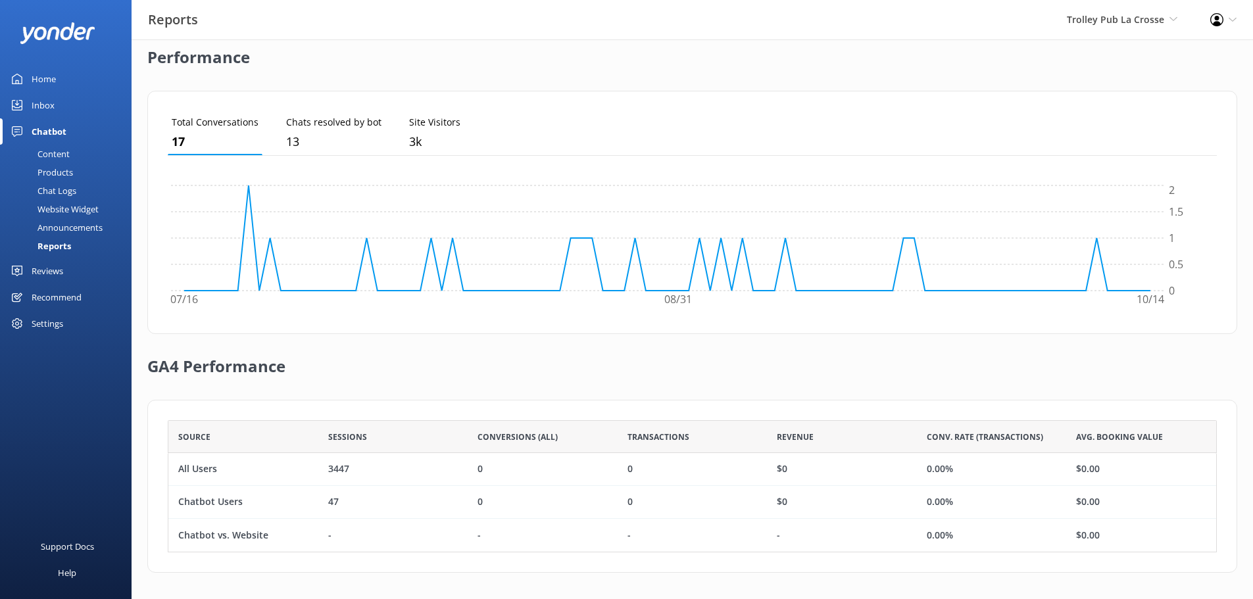
scroll to position [285, 0]
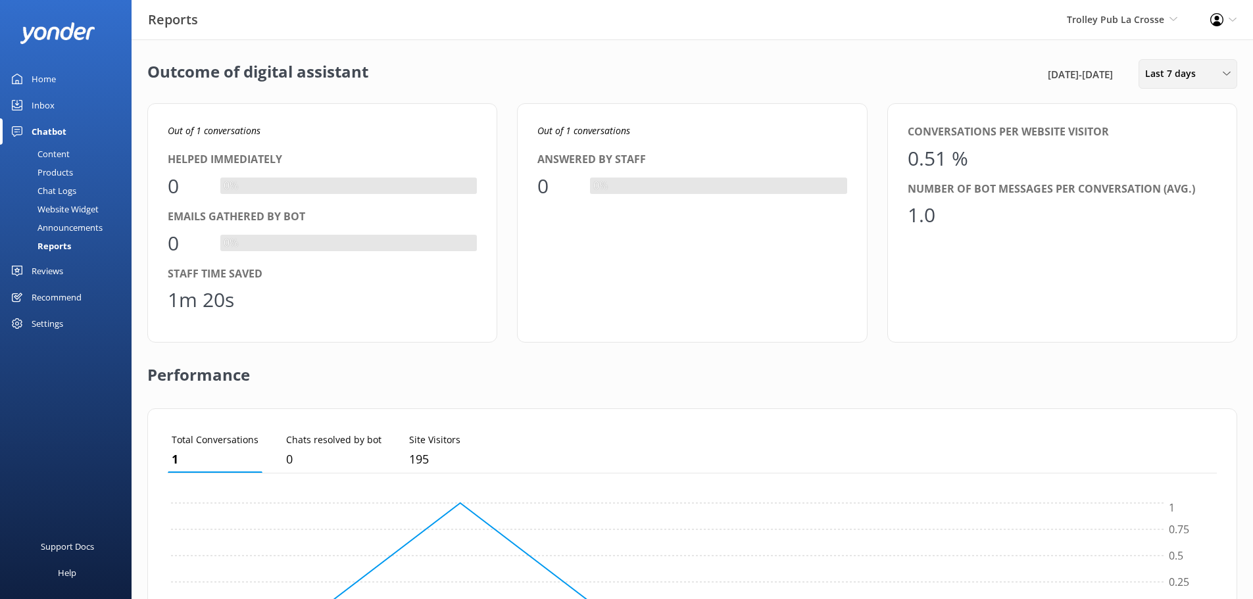
click at [1189, 74] on span "Last 7 days" at bounding box center [1174, 73] width 59 height 14
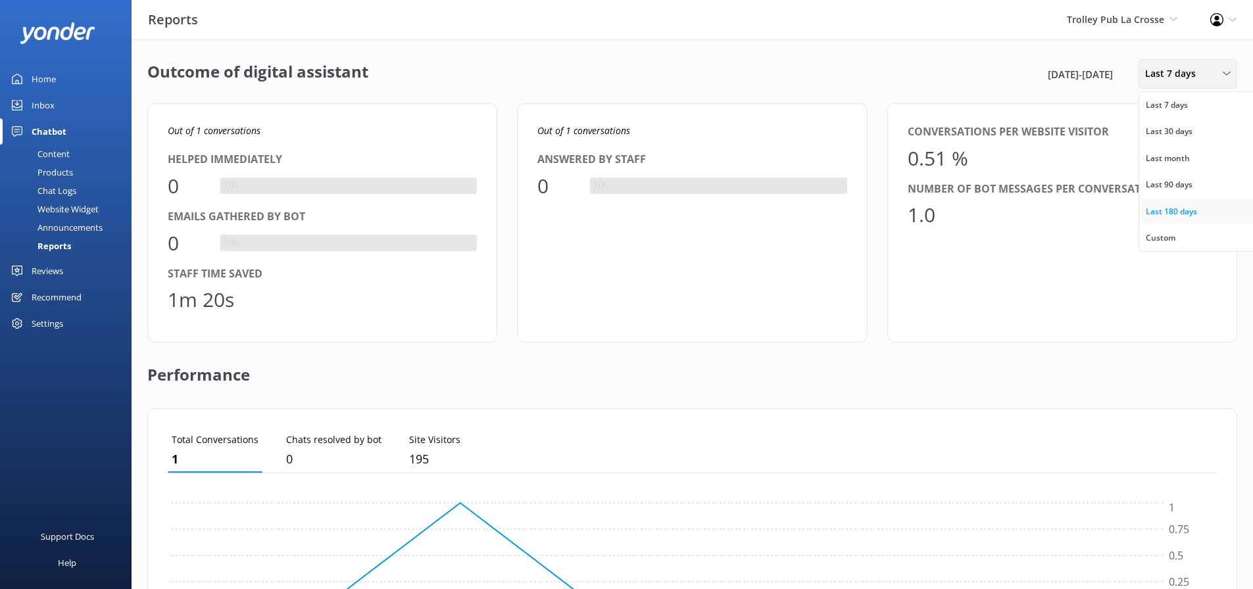
click at [1183, 208] on div "Last 180 days" at bounding box center [1171, 211] width 51 height 13
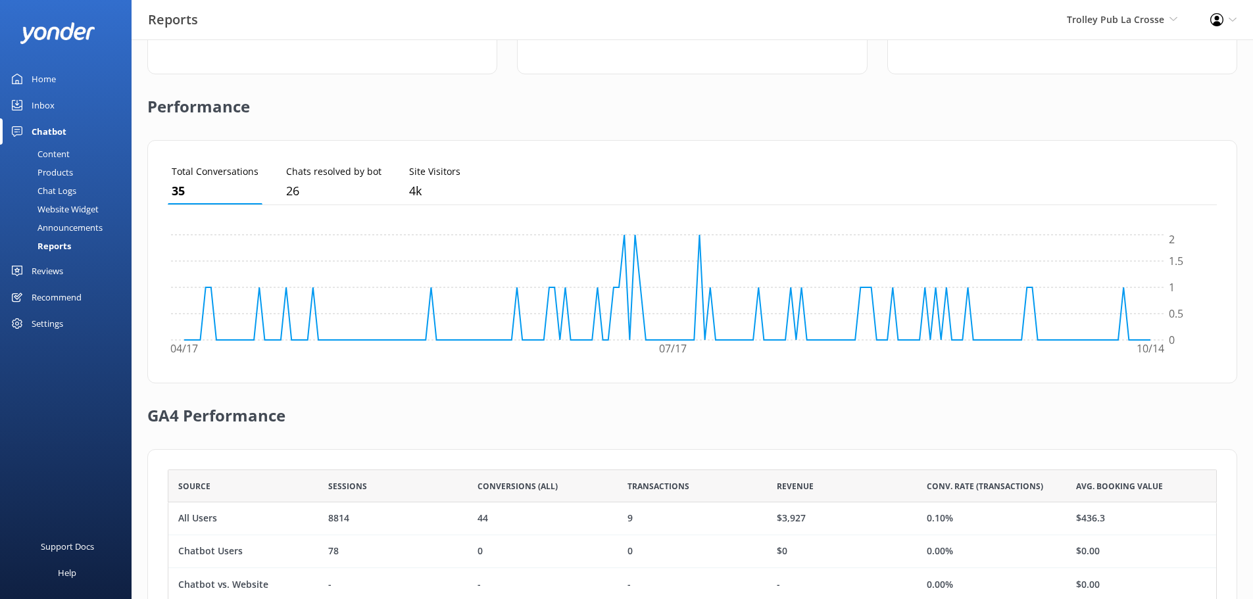
scroll to position [318, 0]
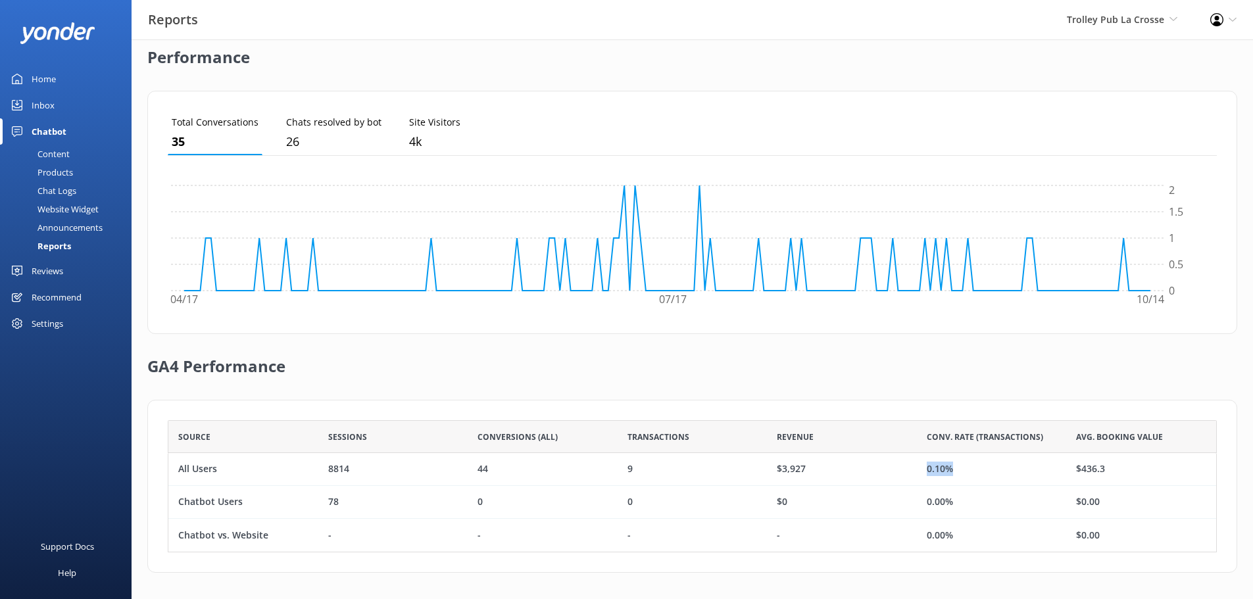
drag, startPoint x: 917, startPoint y: 466, endPoint x: 969, endPoint y: 472, distance: 52.2
click at [969, 472] on div "0.10%" at bounding box center [992, 469] width 150 height 33
click at [963, 470] on div "0.10%" at bounding box center [992, 469] width 150 height 33
drag, startPoint x: 965, startPoint y: 468, endPoint x: 929, endPoint y: 474, distance: 36.6
click at [929, 474] on div "0.10%" at bounding box center [992, 469] width 150 height 33
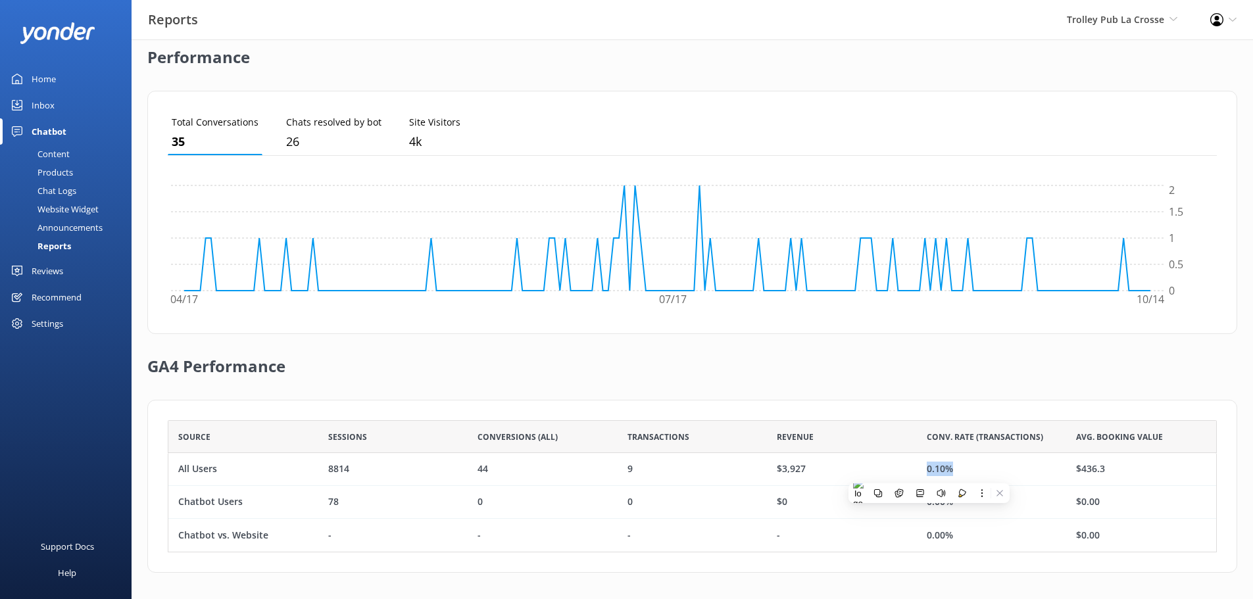
click at [975, 472] on div "0.10%" at bounding box center [992, 469] width 150 height 33
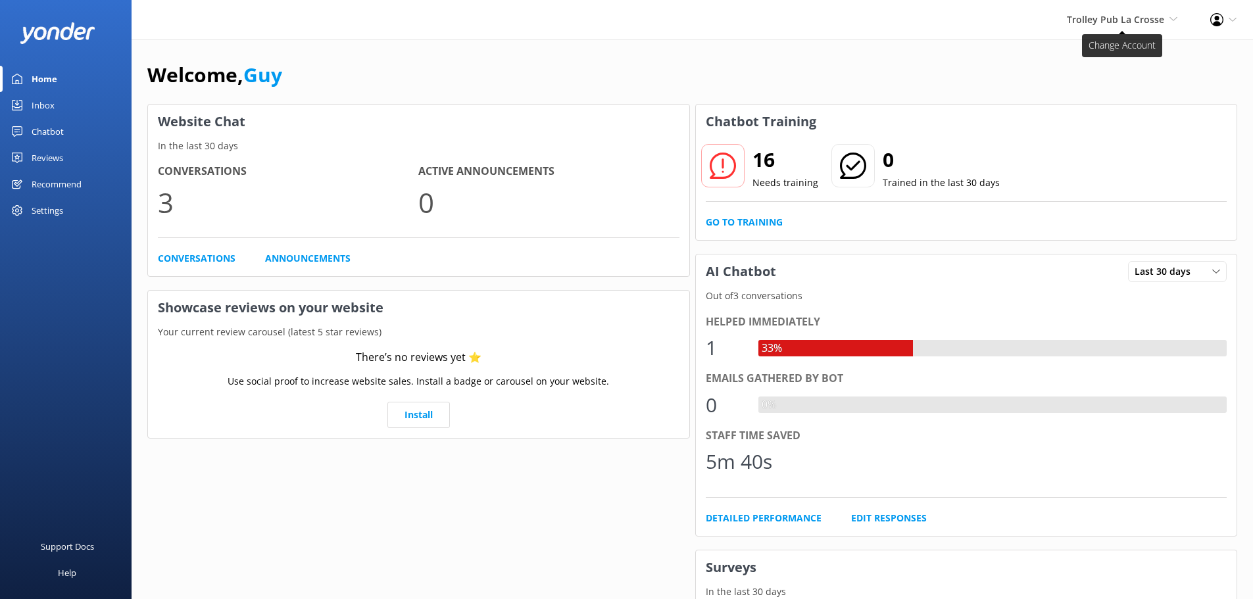
click at [1139, 23] on span "Trolley Pub La Crosse" at bounding box center [1115, 19] width 97 height 12
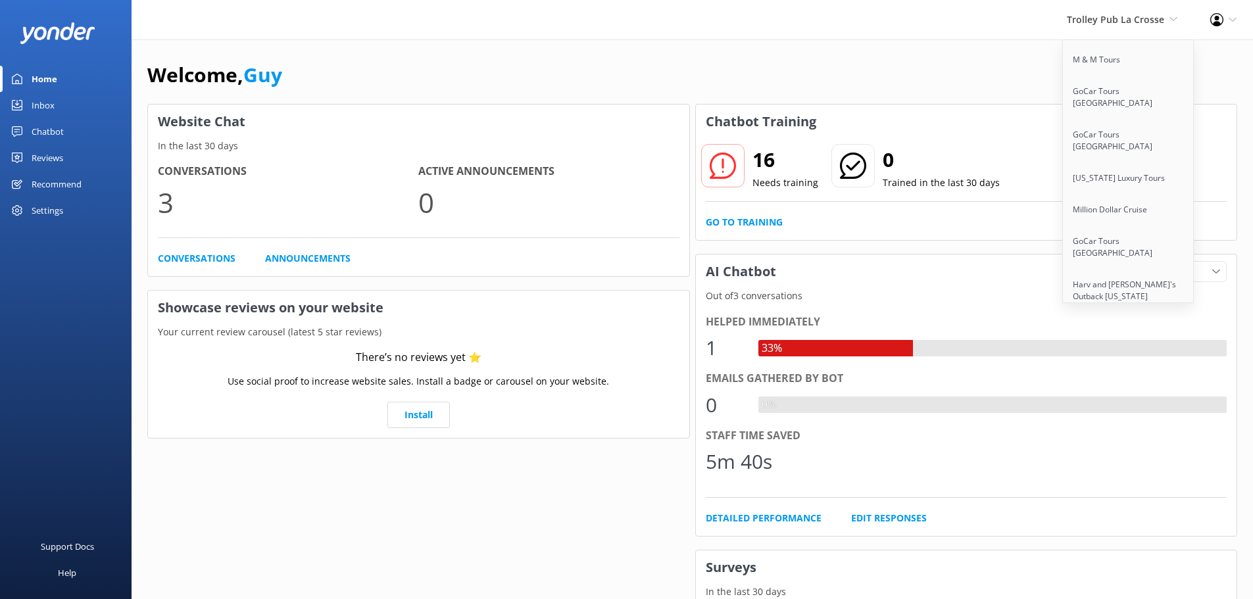
scroll to position [10966, 0]
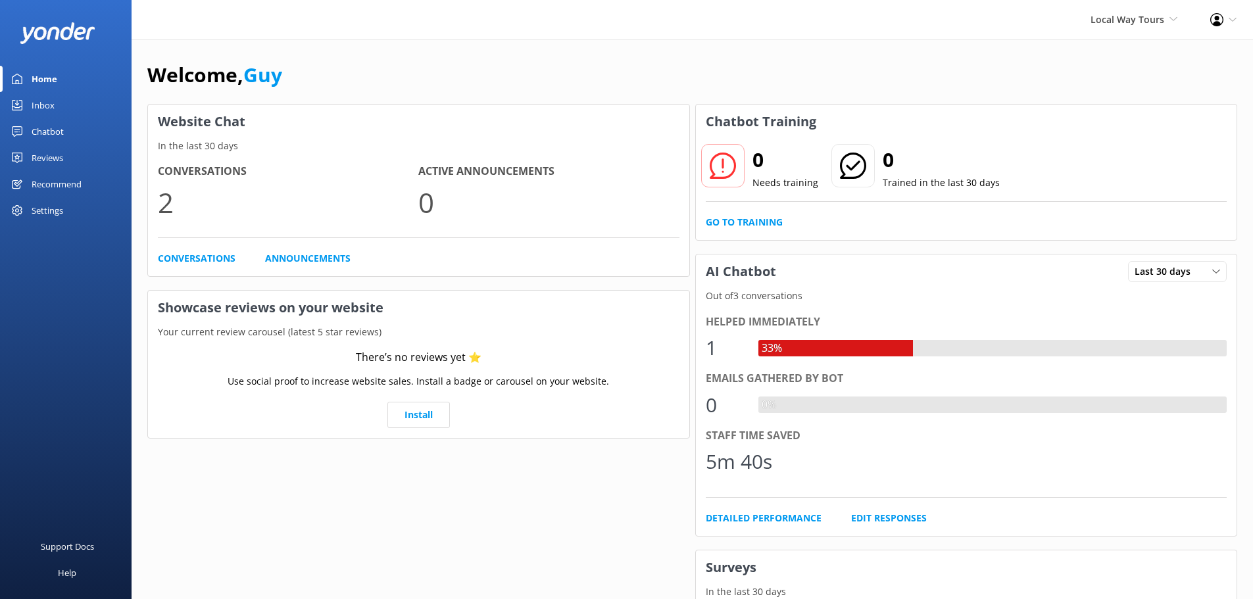
click at [53, 127] on div "Chatbot" at bounding box center [48, 131] width 32 height 26
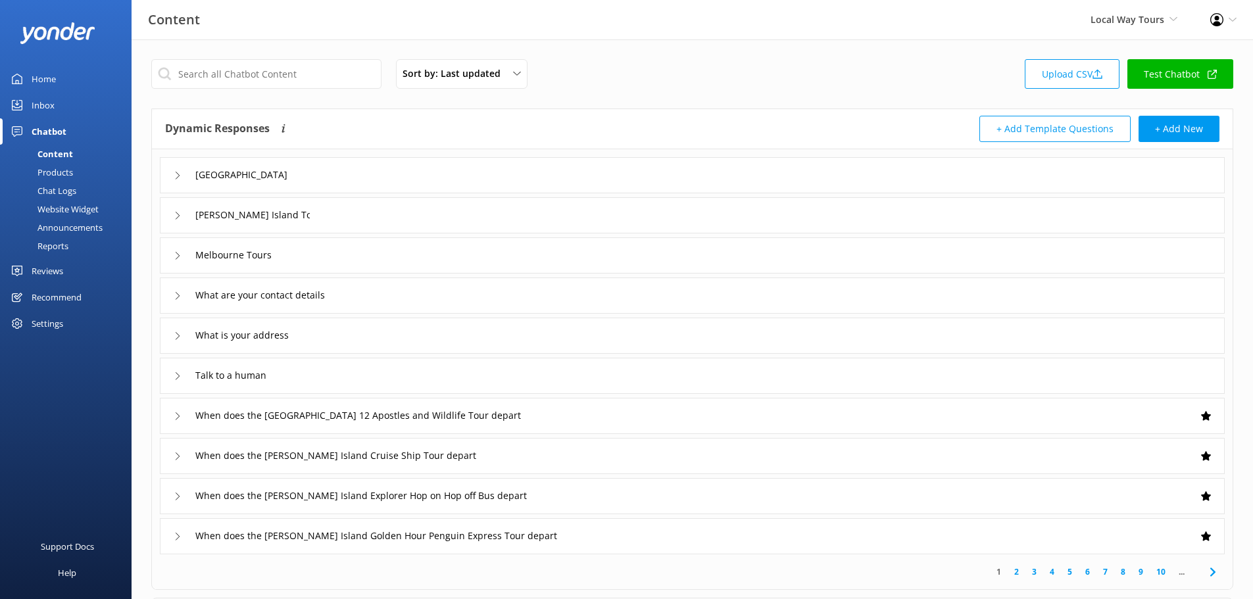
click at [403, 182] on div "[GEOGRAPHIC_DATA]" at bounding box center [692, 175] width 1065 height 36
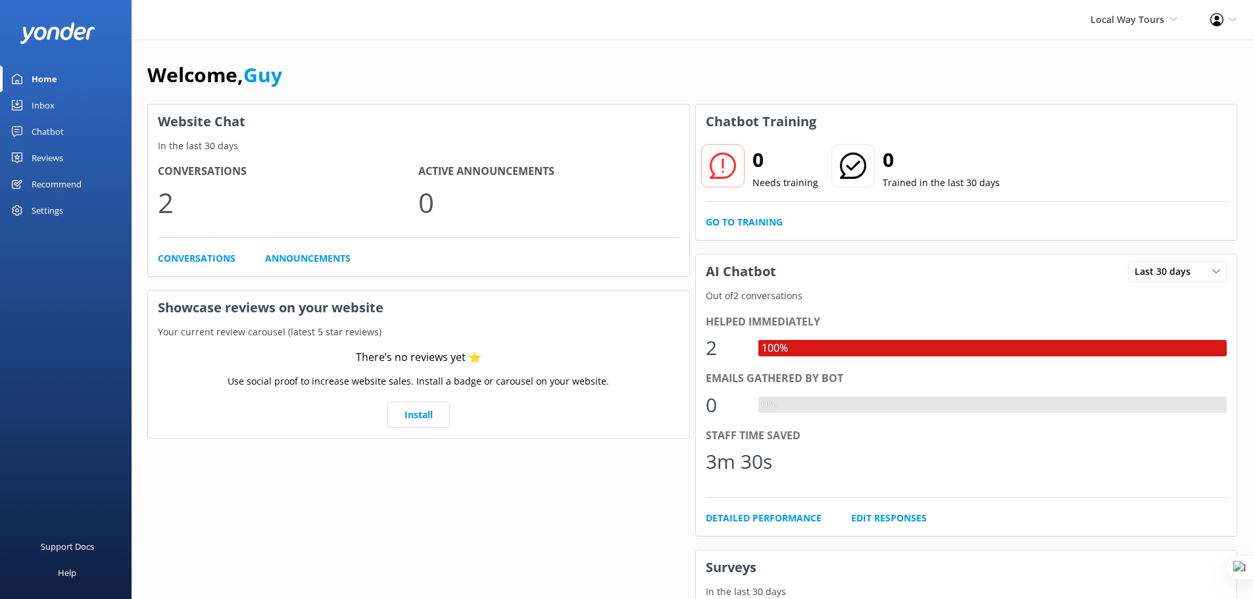
click at [58, 208] on div "Settings" at bounding box center [48, 210] width 32 height 26
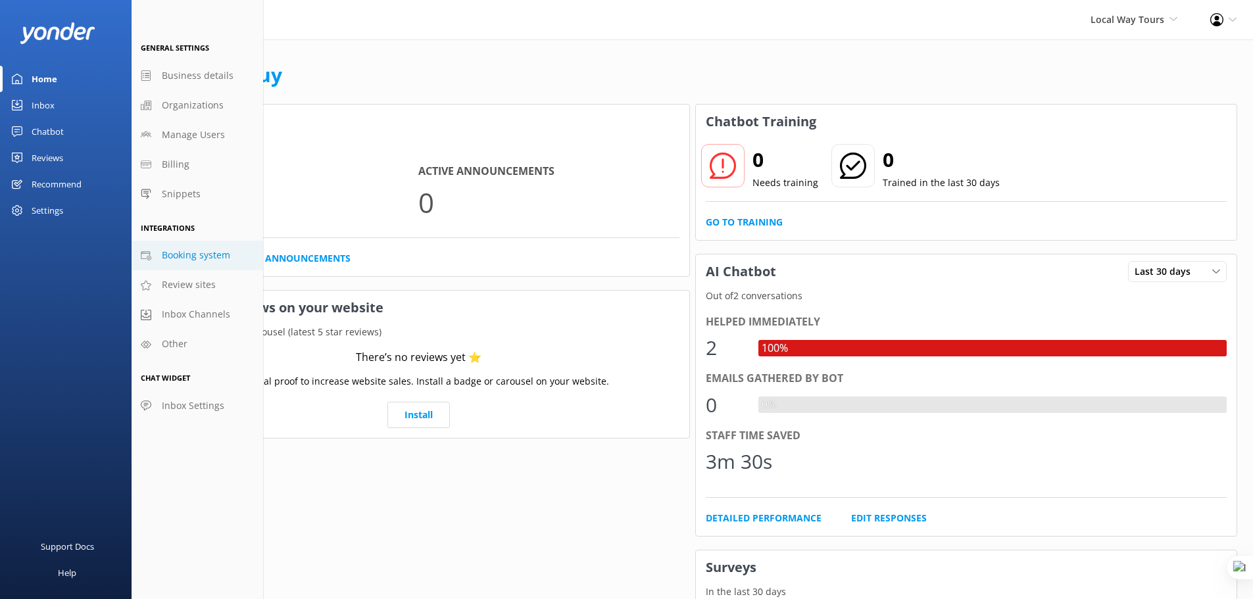
click at [178, 258] on span "Booking system" at bounding box center [196, 255] width 68 height 14
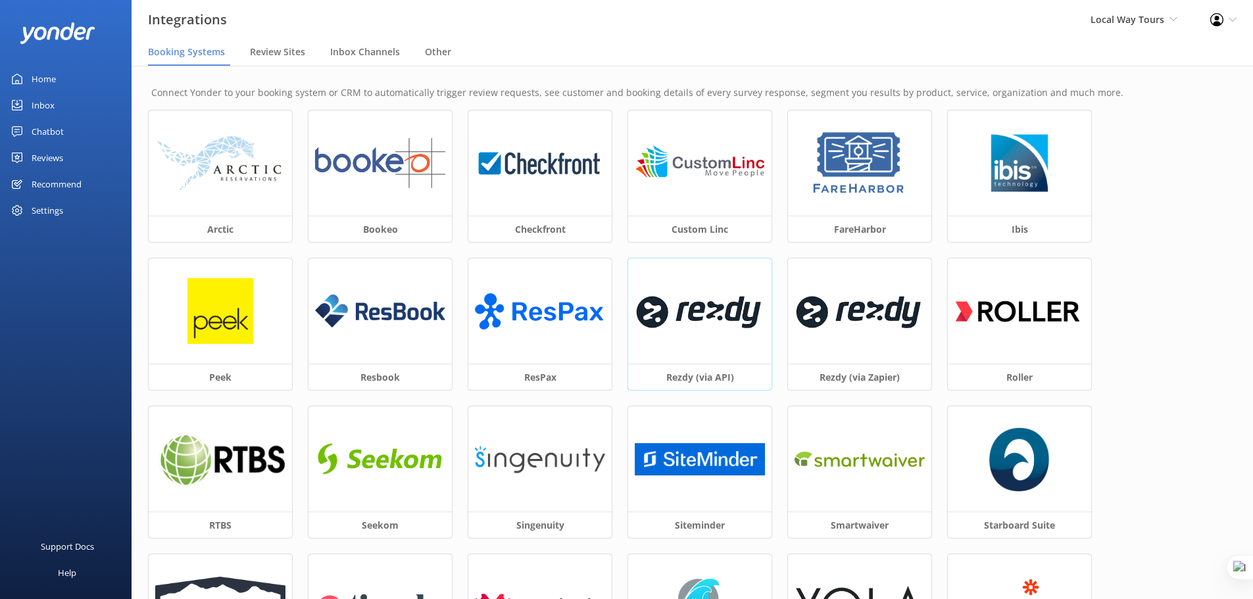
click at [692, 331] on img at bounding box center [700, 311] width 130 height 56
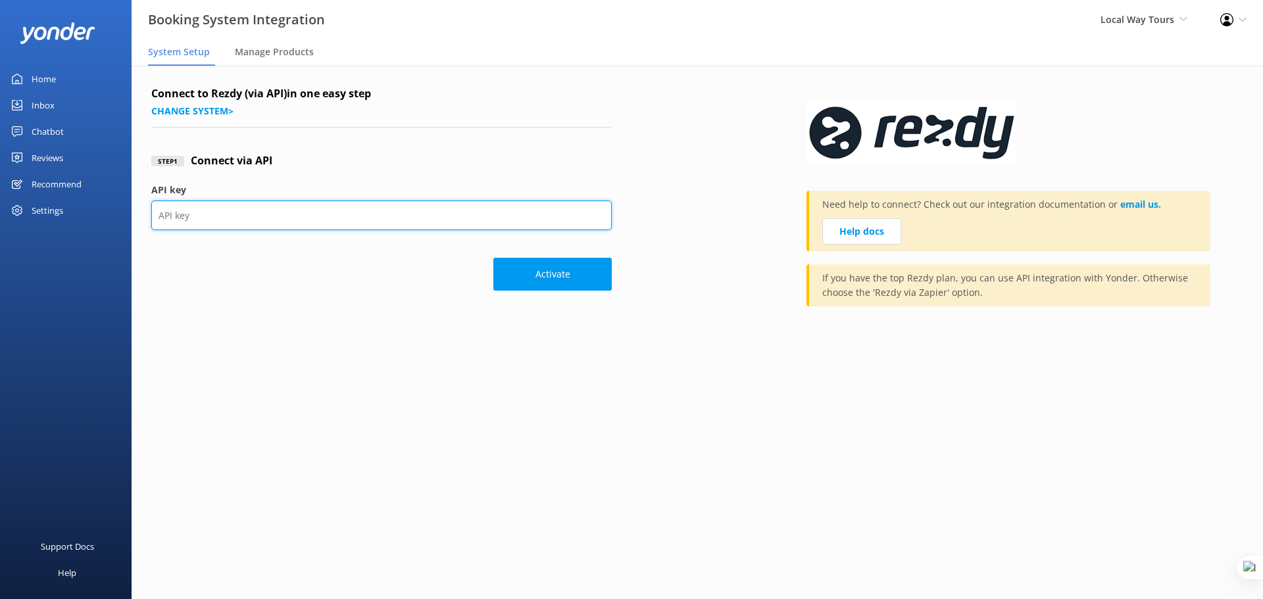
drag, startPoint x: 346, startPoint y: 208, endPoint x: 360, endPoint y: 214, distance: 15.0
click at [346, 208] on input "API key" at bounding box center [381, 216] width 460 height 30
paste input "087de84169804f85b6e594263d496f2e"
type input "087de84169804f85b6e594263d496f2e"
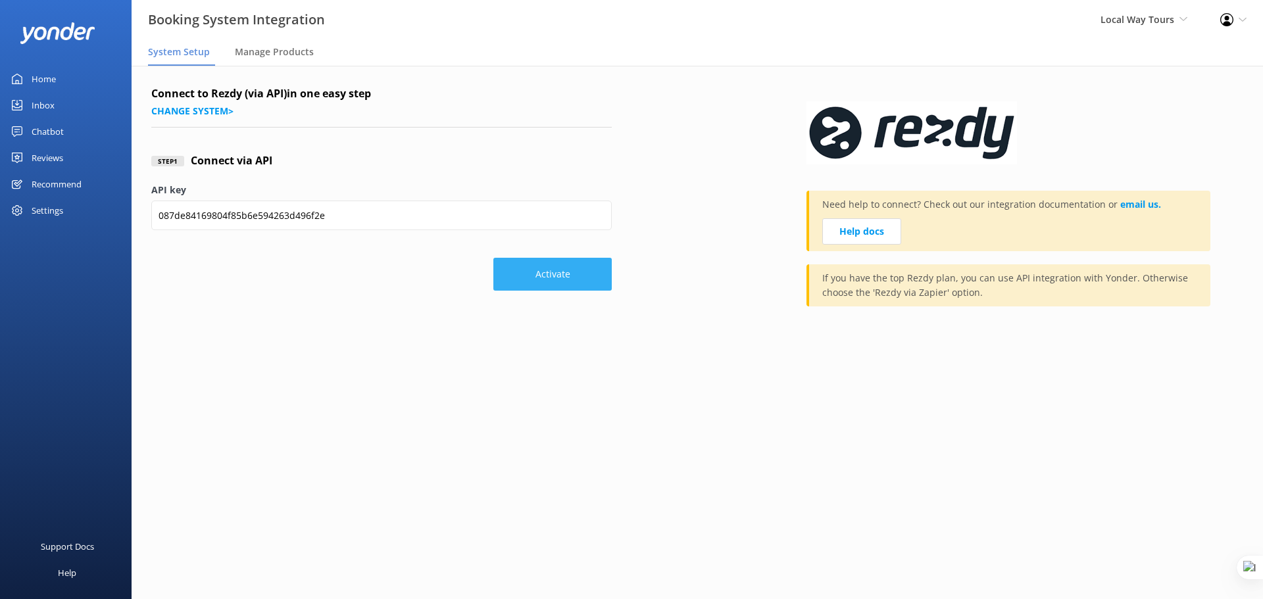
click at [514, 276] on button "Activate" at bounding box center [552, 274] width 118 height 33
click at [66, 126] on link "Chatbot" at bounding box center [66, 131] width 132 height 26
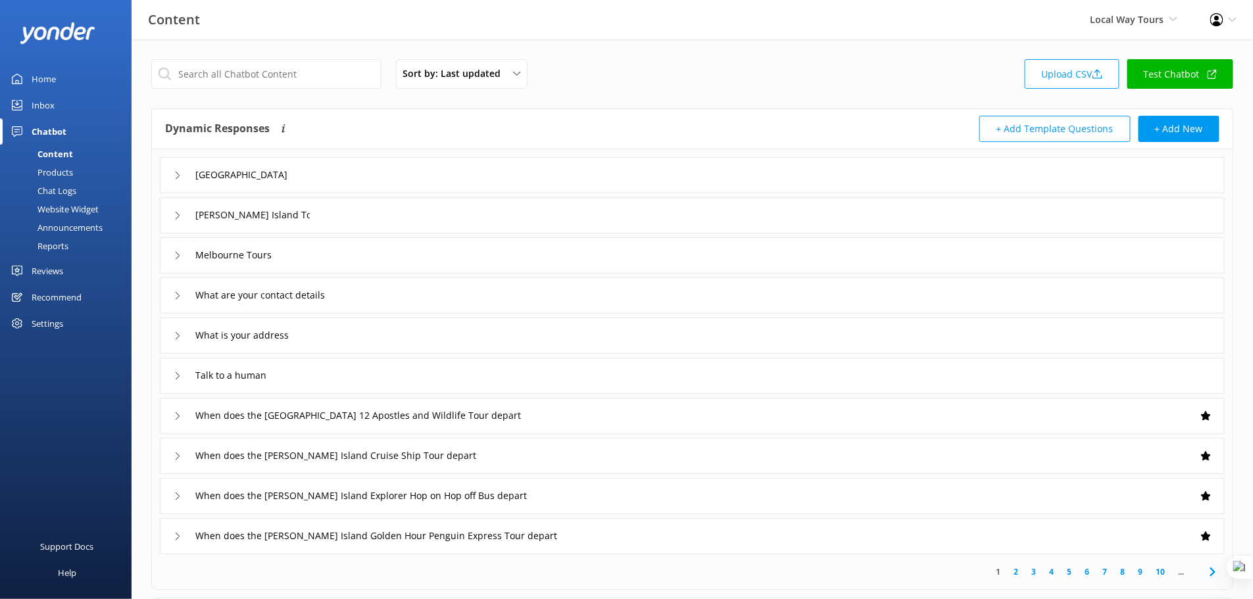
click at [56, 170] on div "Products" at bounding box center [40, 172] width 65 height 18
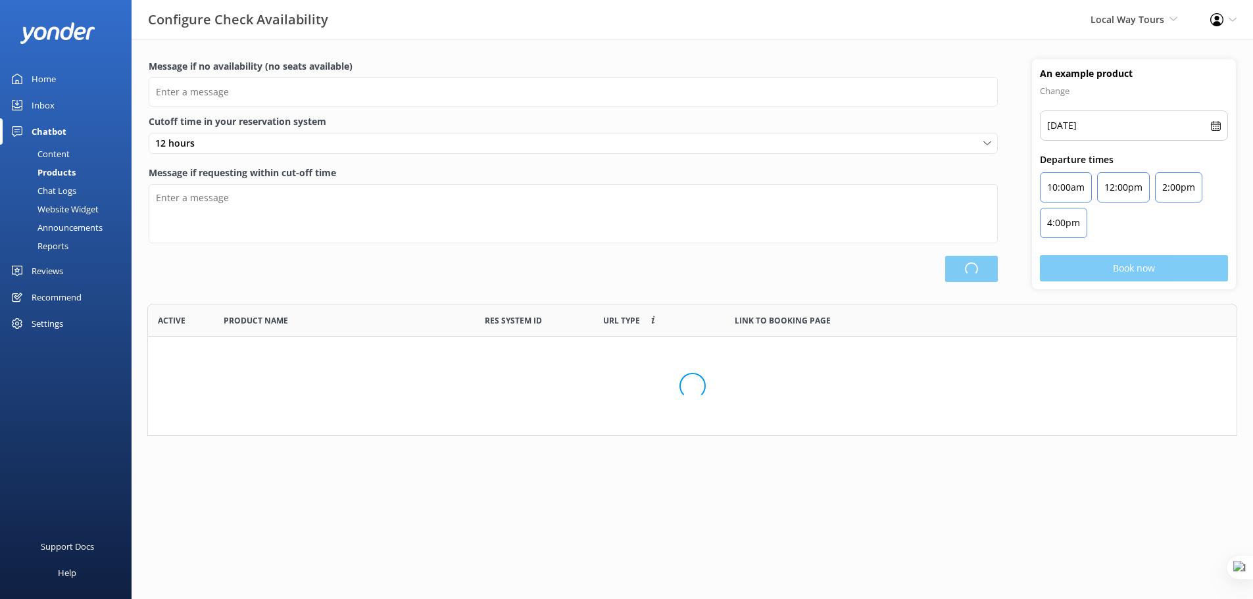
scroll to position [385, 1079]
type input "There are no seats available, please check an alternative day"
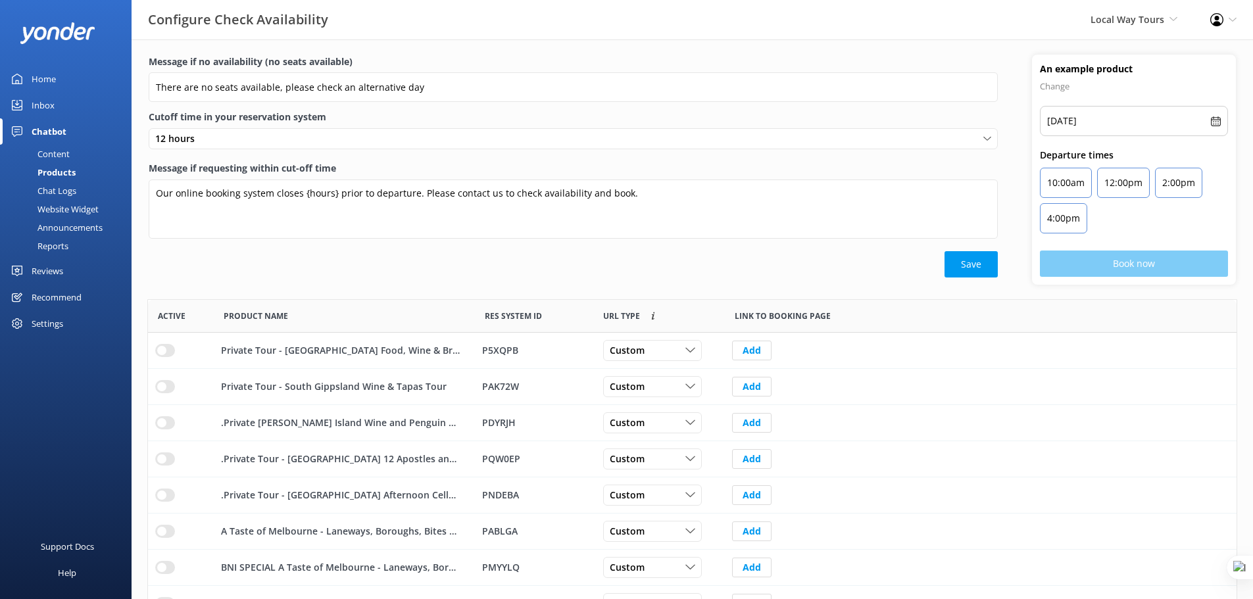
scroll to position [0, 0]
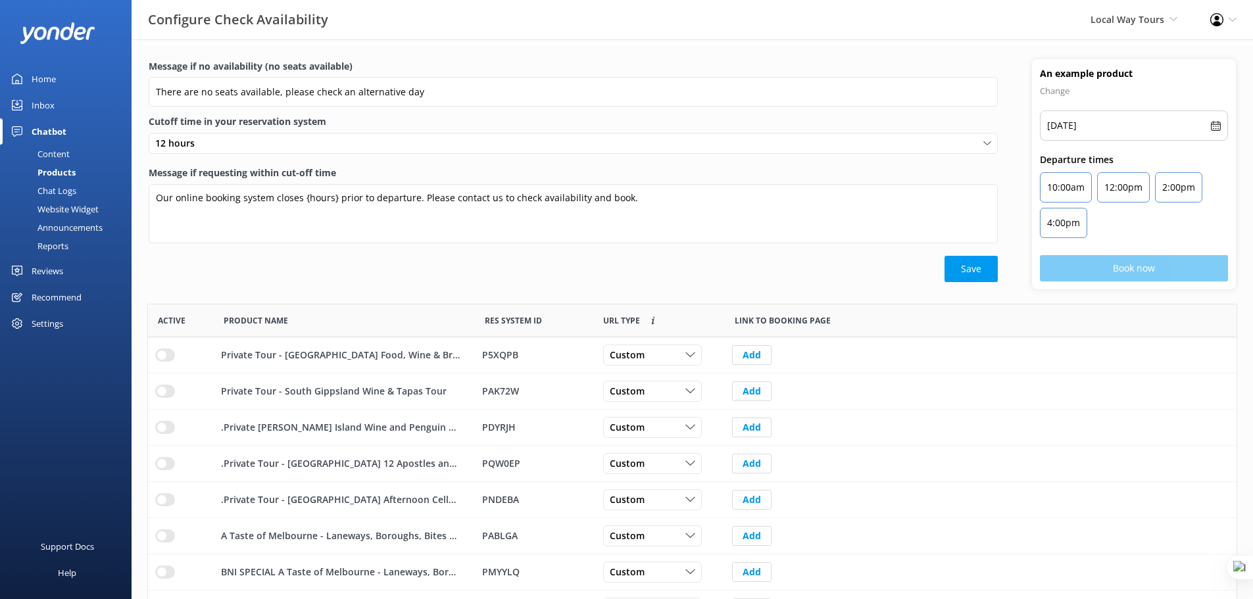
click at [39, 86] on div "Home" at bounding box center [44, 79] width 24 height 26
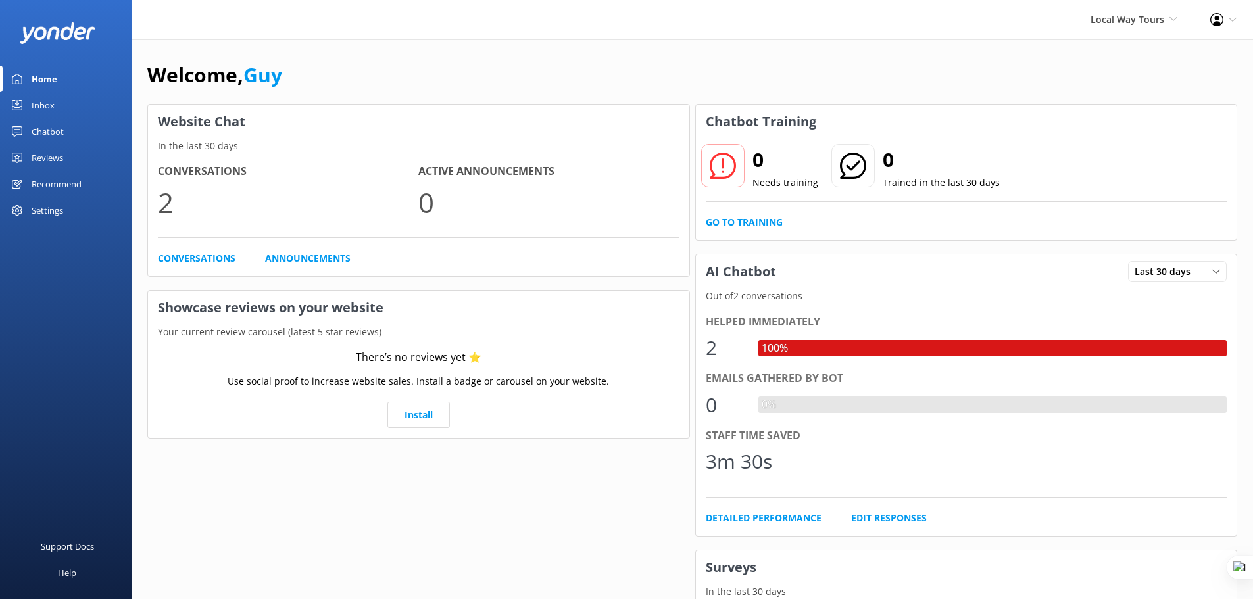
click at [499, 90] on div "Welcome, Guy" at bounding box center [692, 81] width 1090 height 45
click at [73, 180] on div "Recommend" at bounding box center [57, 184] width 50 height 26
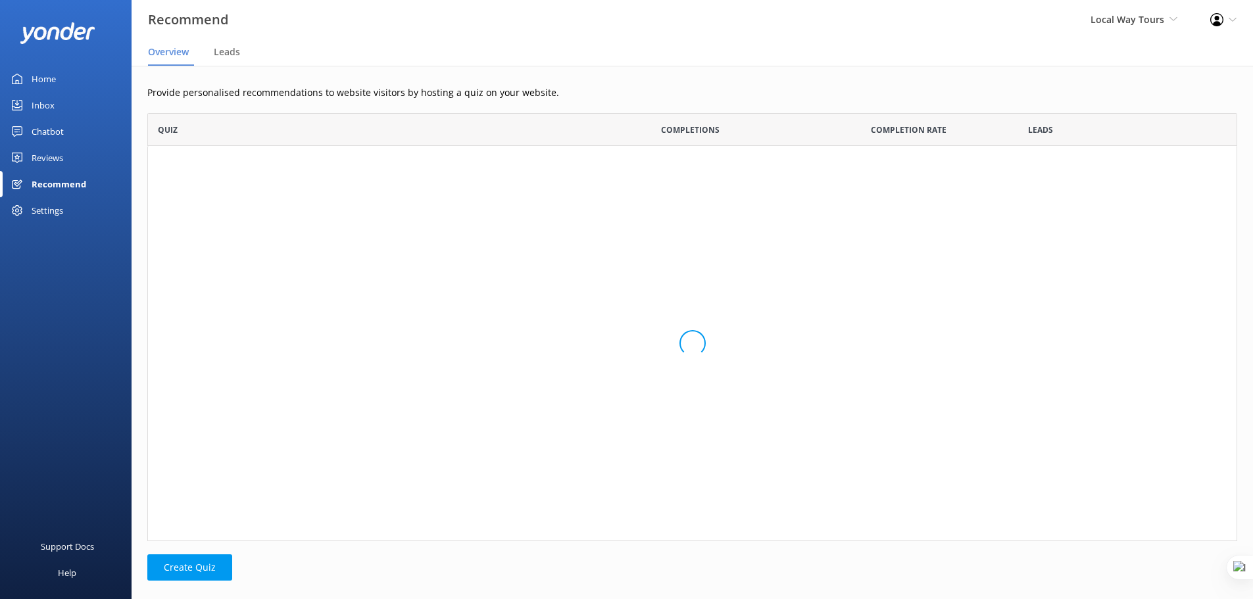
scroll to position [418, 1080]
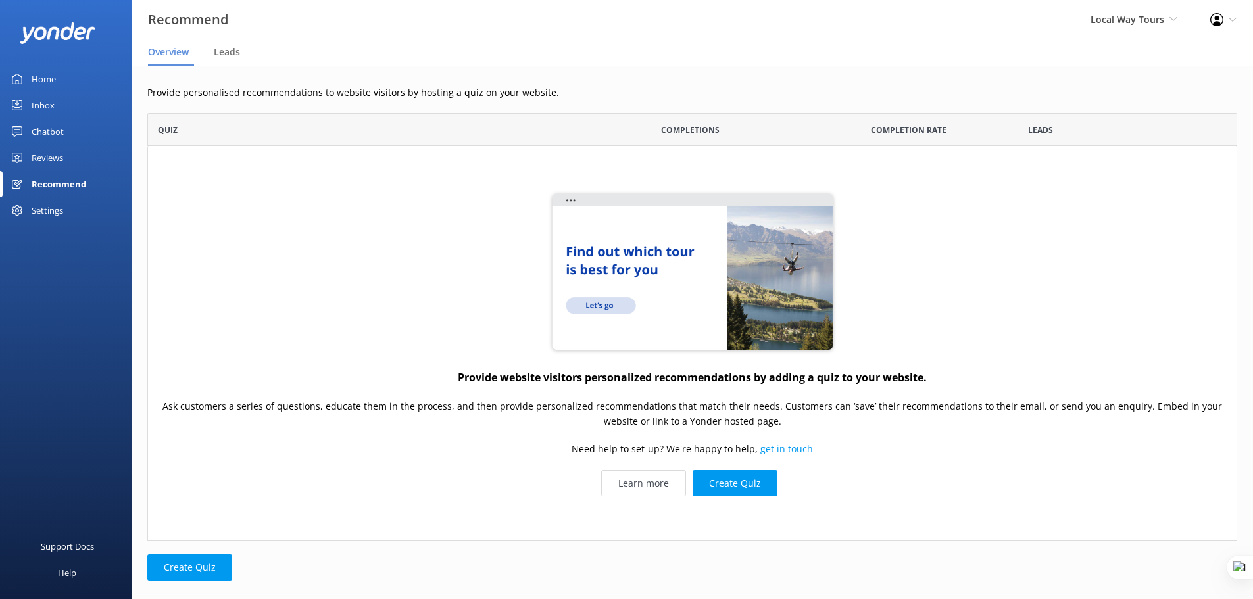
click at [53, 75] on div "Home" at bounding box center [44, 79] width 24 height 26
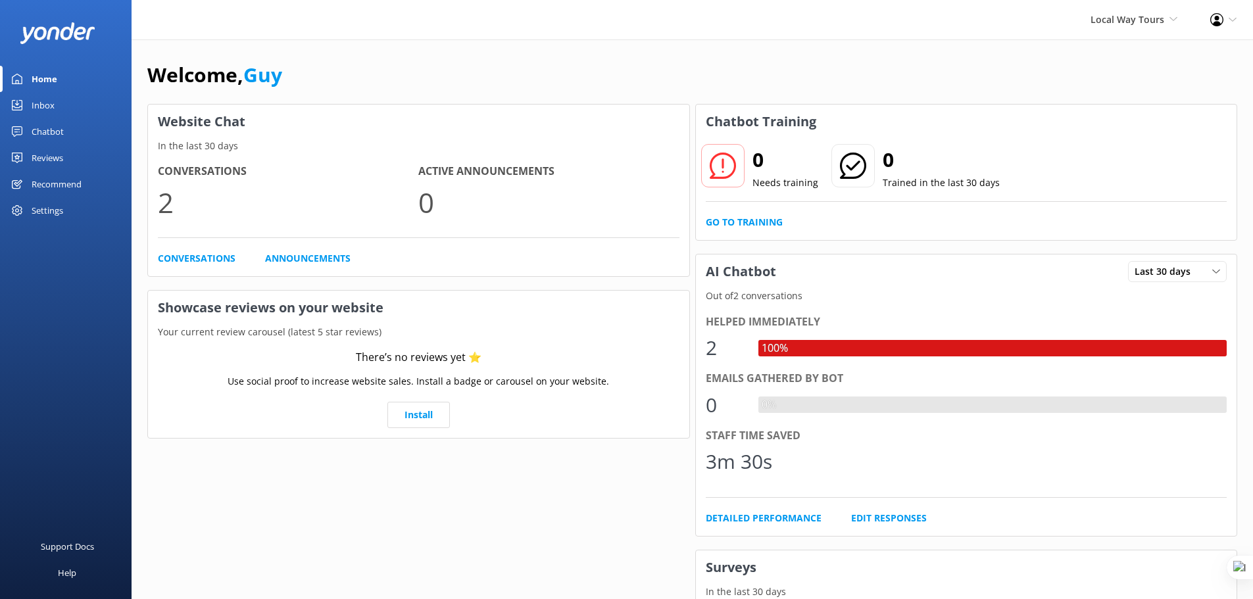
drag, startPoint x: 7, startPoint y: 134, endPoint x: 27, endPoint y: 137, distance: 20.7
drag, startPoint x: 27, startPoint y: 137, endPoint x: 72, endPoint y: 111, distance: 51.6
click at [72, 112] on link "Inbox" at bounding box center [66, 105] width 132 height 26
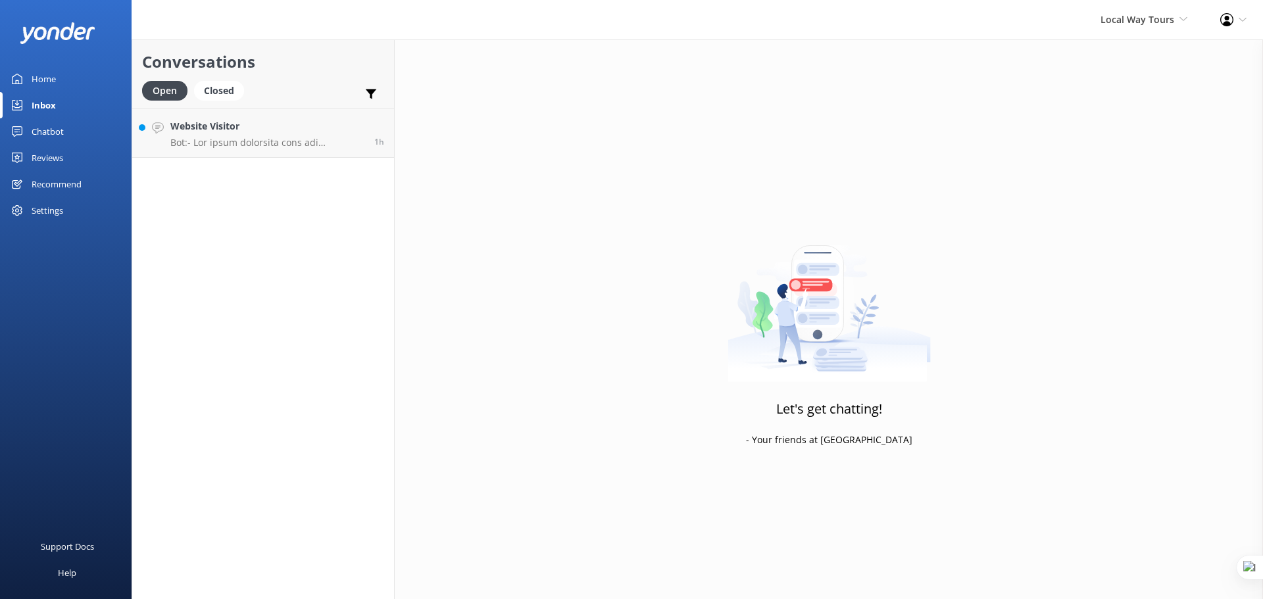
click at [56, 132] on div "Chatbot" at bounding box center [48, 131] width 32 height 26
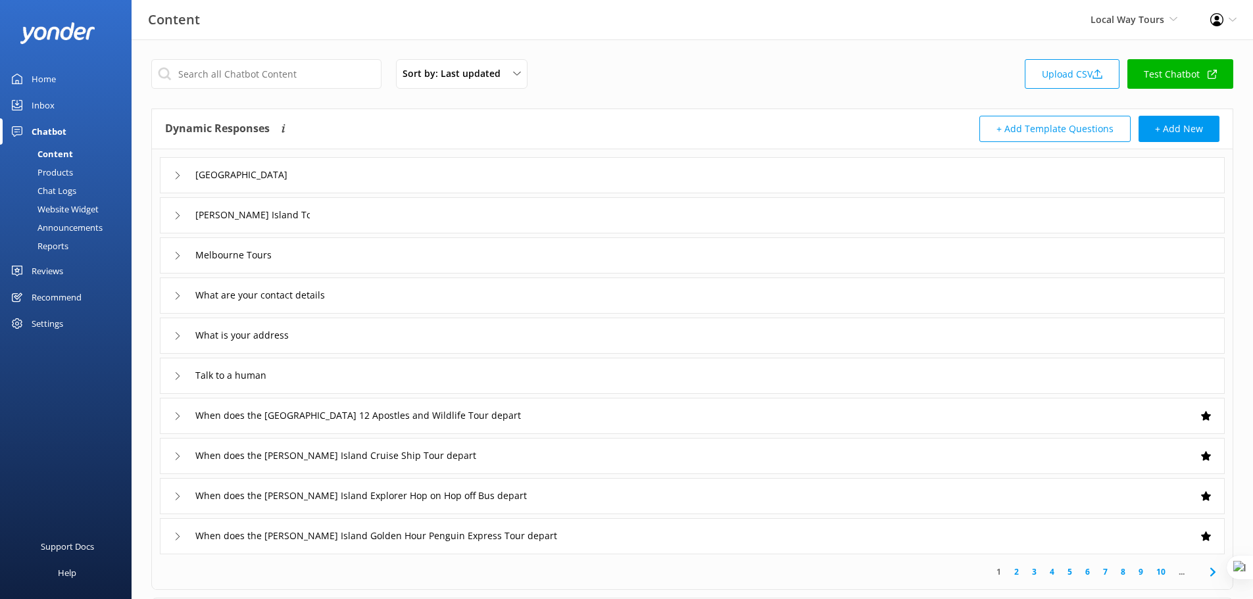
click at [48, 77] on div "Home" at bounding box center [44, 79] width 24 height 26
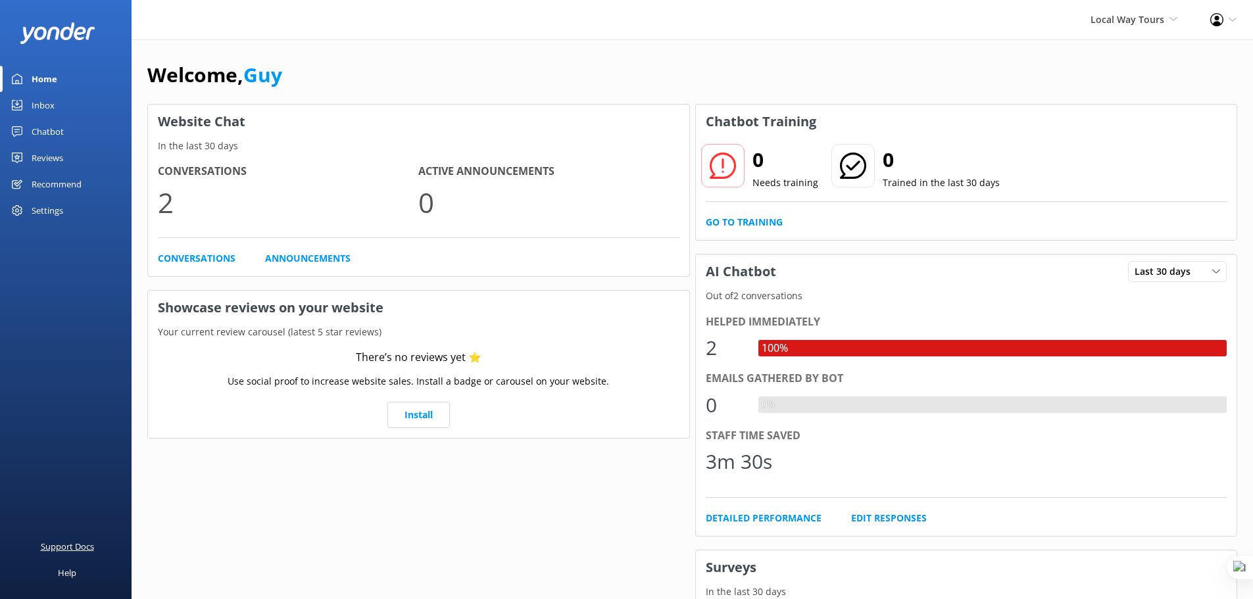
click at [82, 547] on div "Support Docs" at bounding box center [67, 546] width 53 height 26
click at [1235, 22] on icon at bounding box center [1233, 20] width 8 height 8
click at [1204, 58] on link "Profile Settings" at bounding box center [1188, 57] width 132 height 33
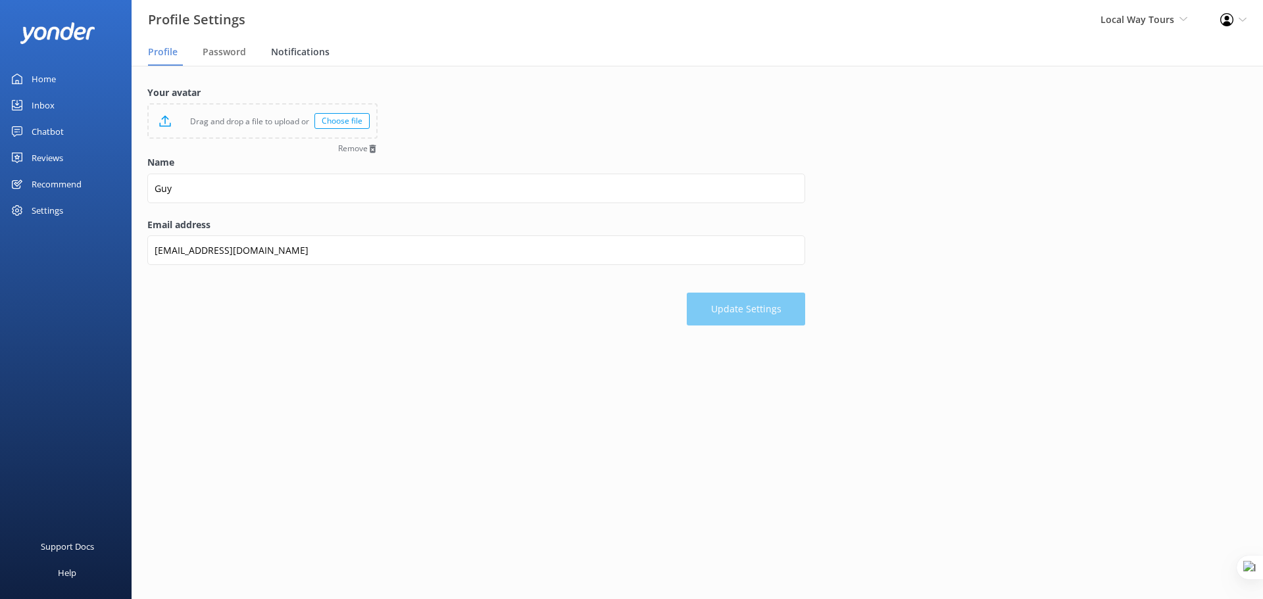
click at [297, 49] on span "Notifications" at bounding box center [300, 51] width 59 height 13
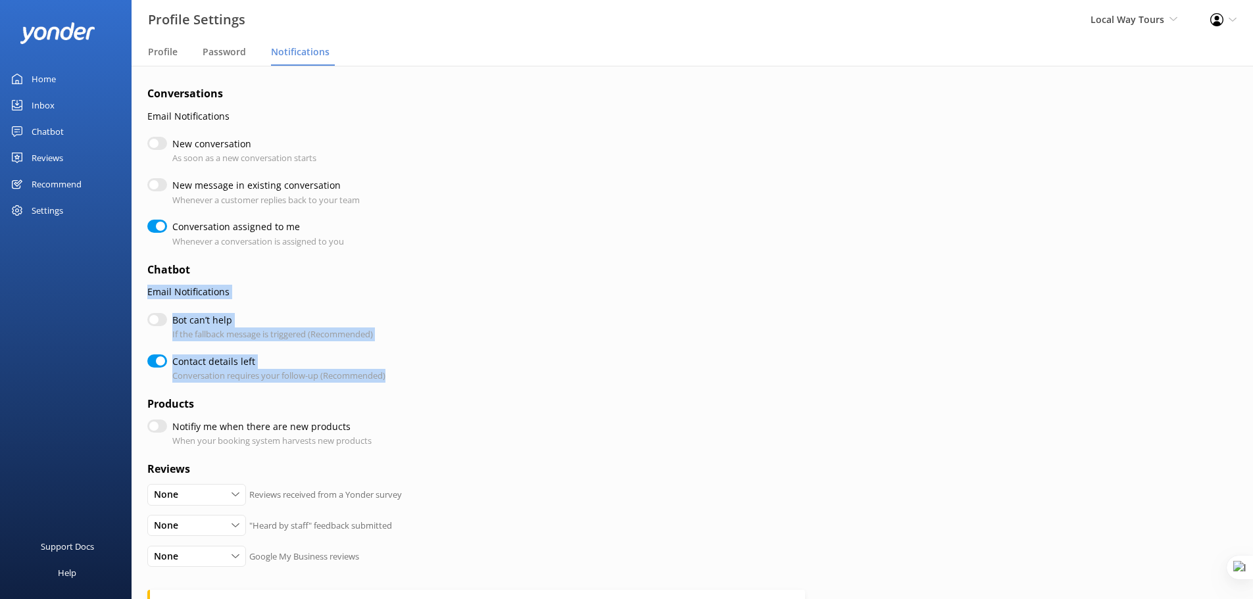
drag, startPoint x: 149, startPoint y: 293, endPoint x: 403, endPoint y: 375, distance: 267.3
click at [403, 375] on form "Conversations Email Notifications New conversation As soon as a new conversatio…" at bounding box center [476, 421] width 658 height 670
click at [200, 324] on label "Bot can’t help" at bounding box center [269, 320] width 194 height 14
click at [167, 324] on input "Bot can’t help" at bounding box center [157, 319] width 20 height 13
checkbox input "true"
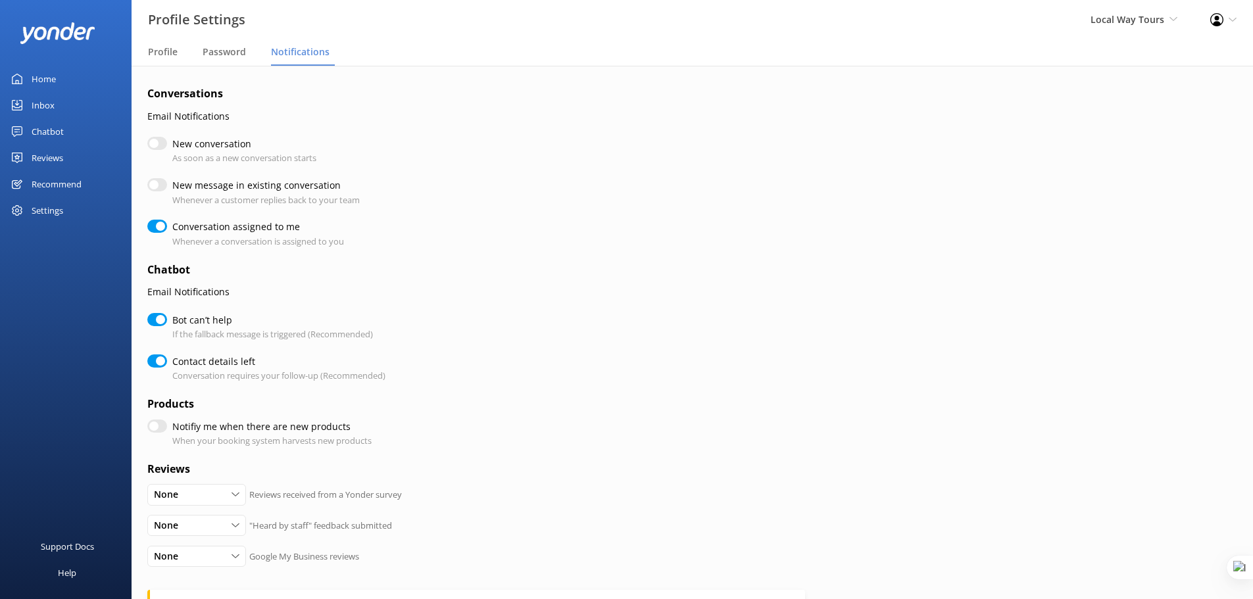
checkbox input "true"
click at [162, 143] on input "New conversation" at bounding box center [157, 143] width 20 height 13
checkbox input "true"
click at [162, 143] on input "New conversation" at bounding box center [157, 143] width 20 height 13
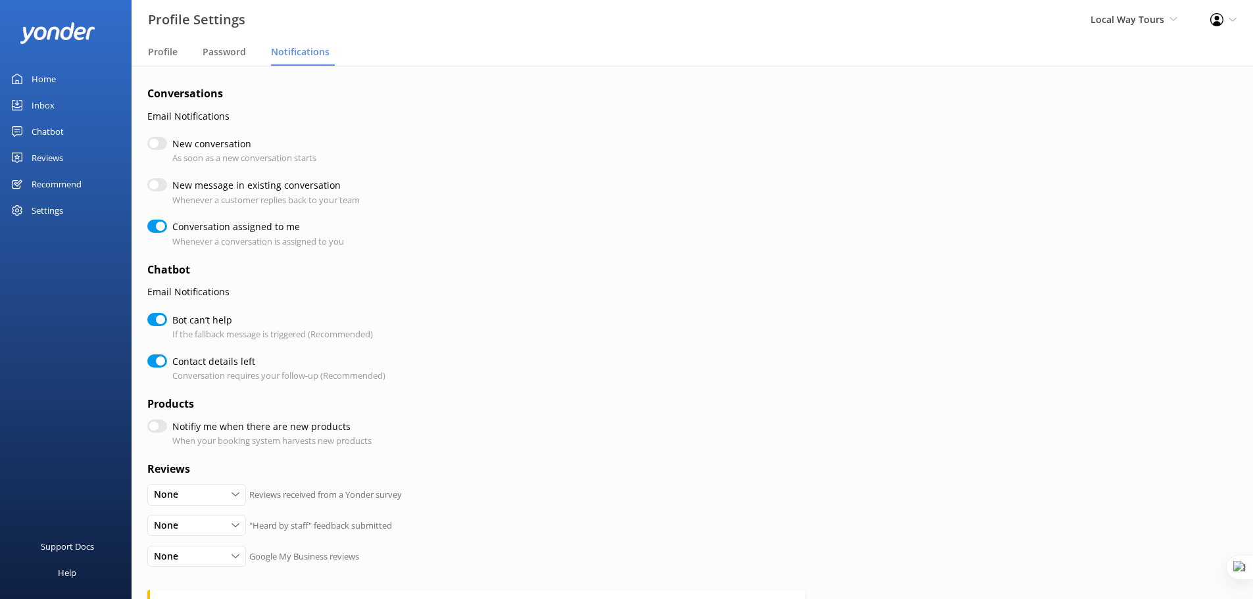
checkbox input "false"
checkbox input "true"
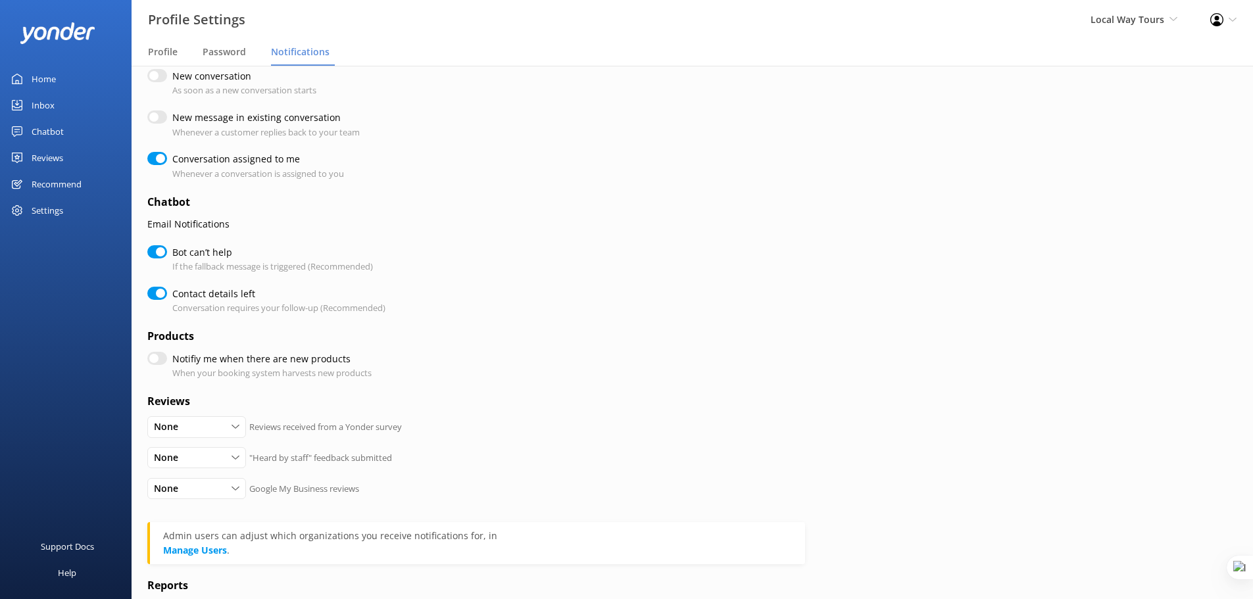
scroll to position [51, 0]
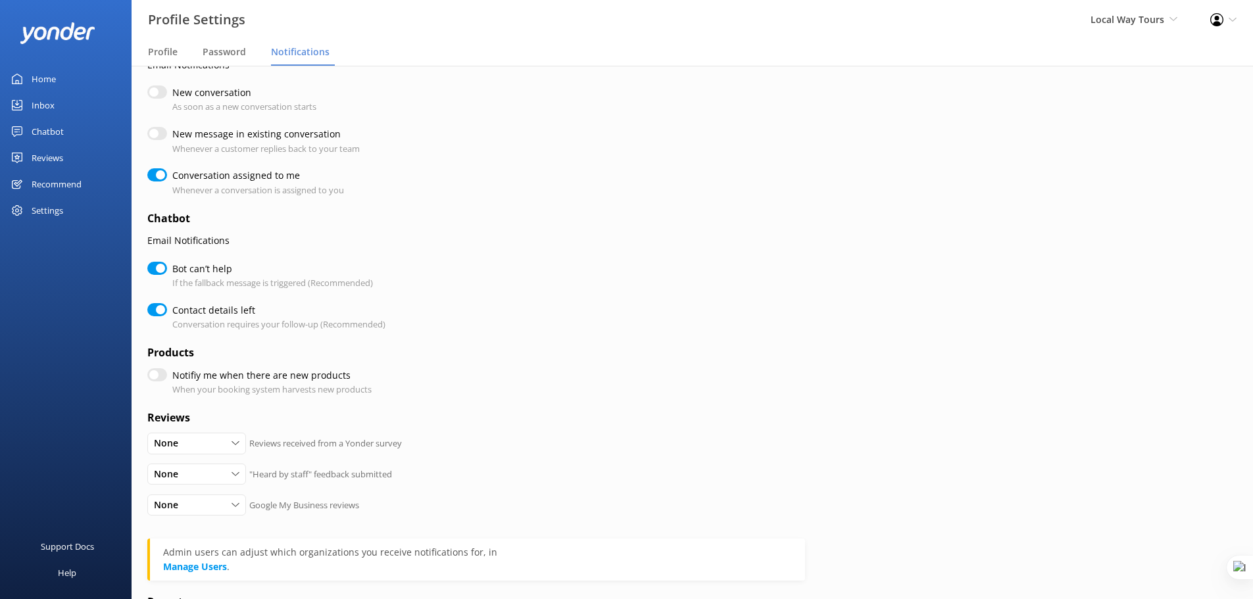
click at [52, 102] on div "Inbox" at bounding box center [43, 105] width 23 height 26
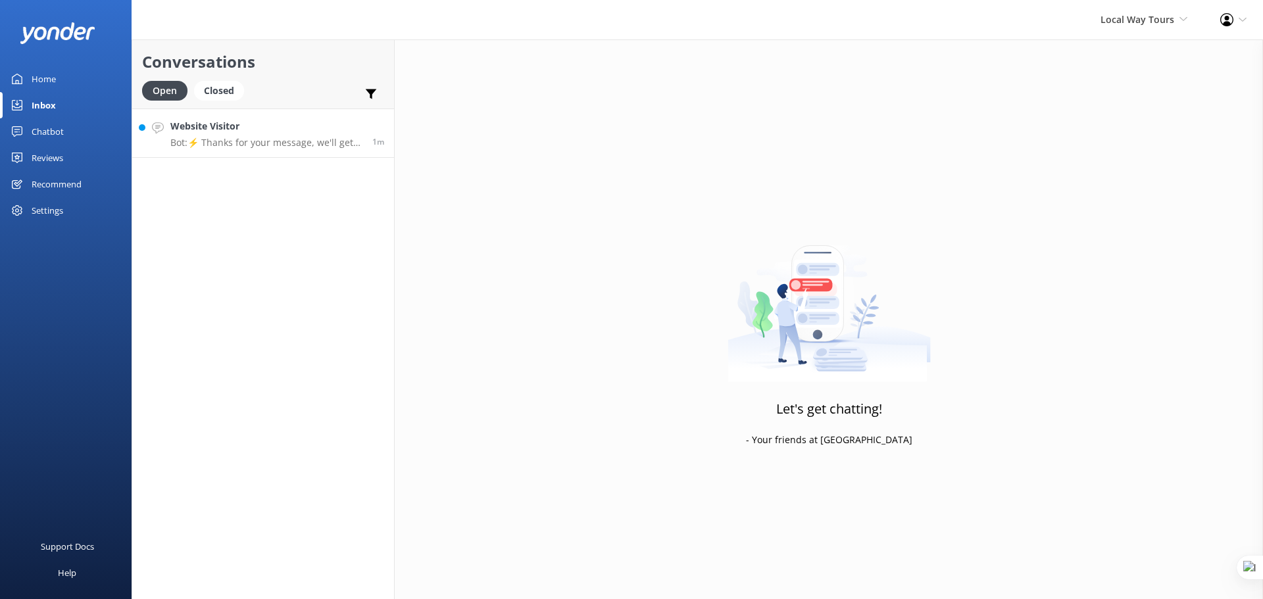
click at [249, 123] on h4 "Website Visitor" at bounding box center [266, 126] width 192 height 14
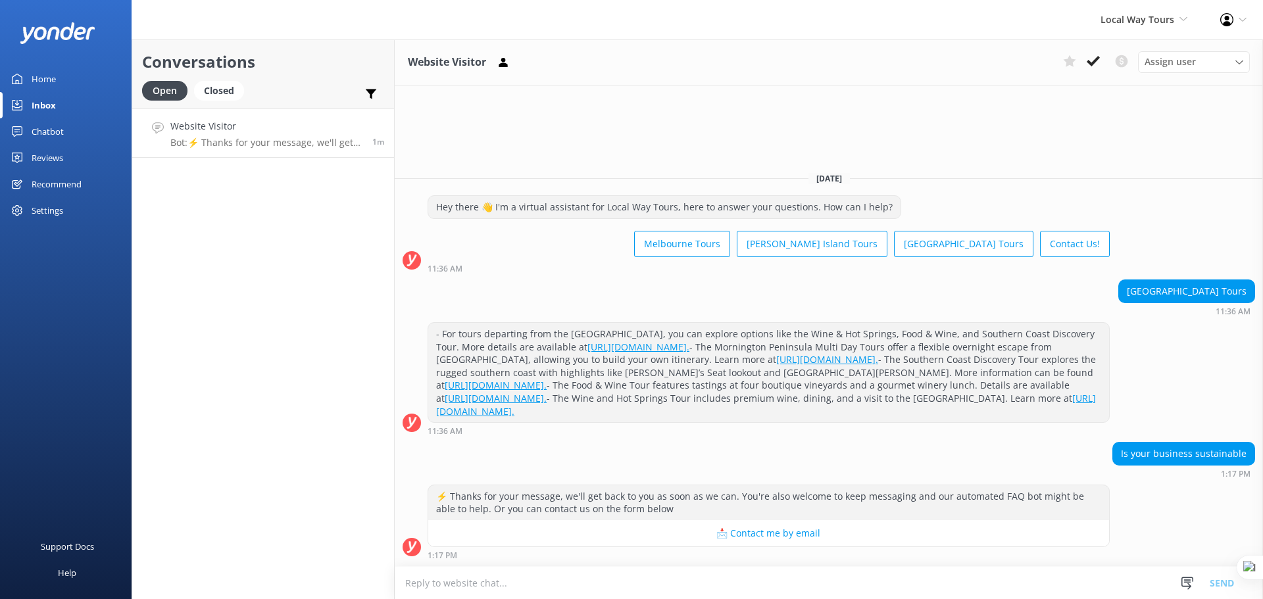
click at [754, 586] on textarea at bounding box center [829, 583] width 868 height 32
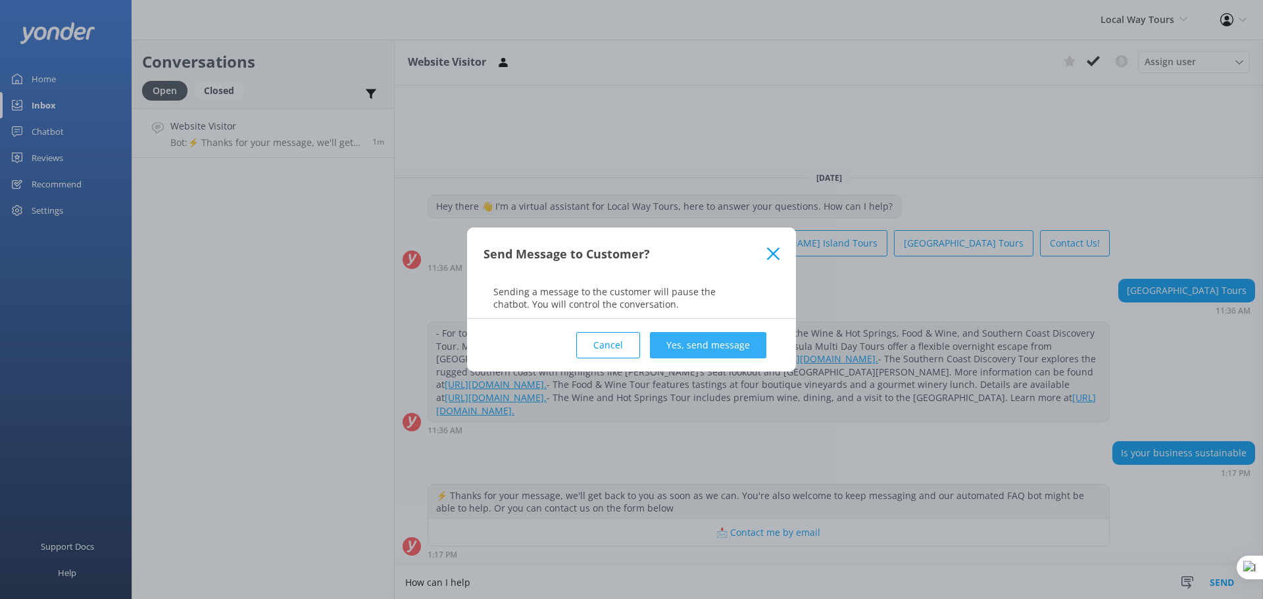
type textarea "How can I help"
click at [707, 345] on button "Yes, send message" at bounding box center [708, 345] width 116 height 26
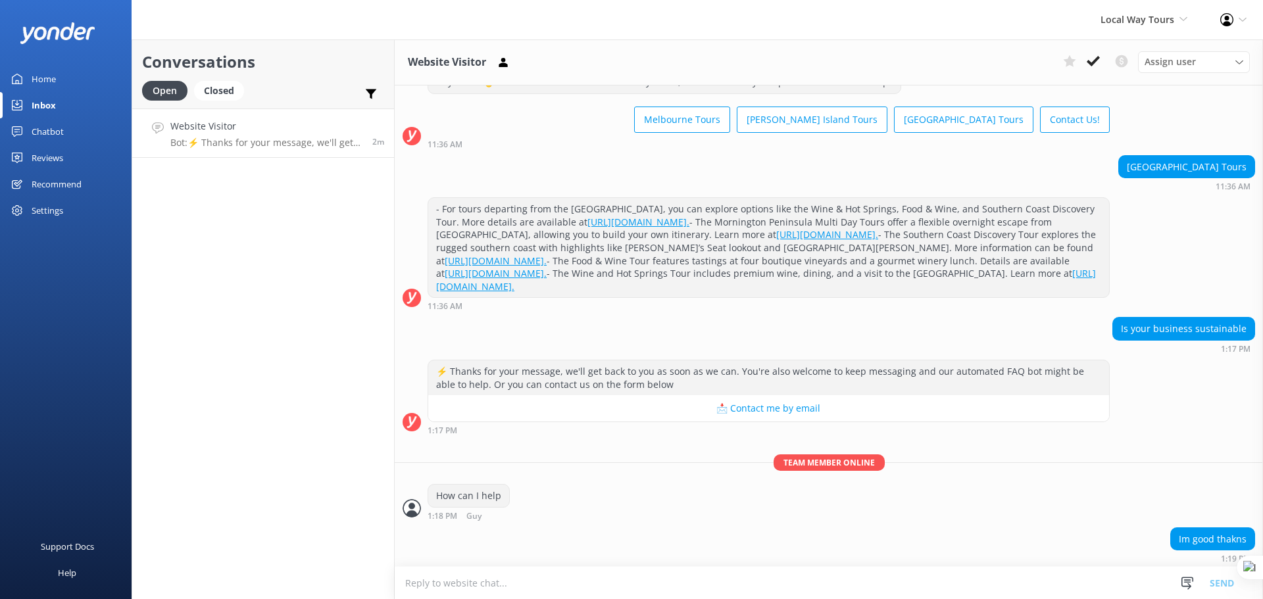
scroll to position [91, 0]
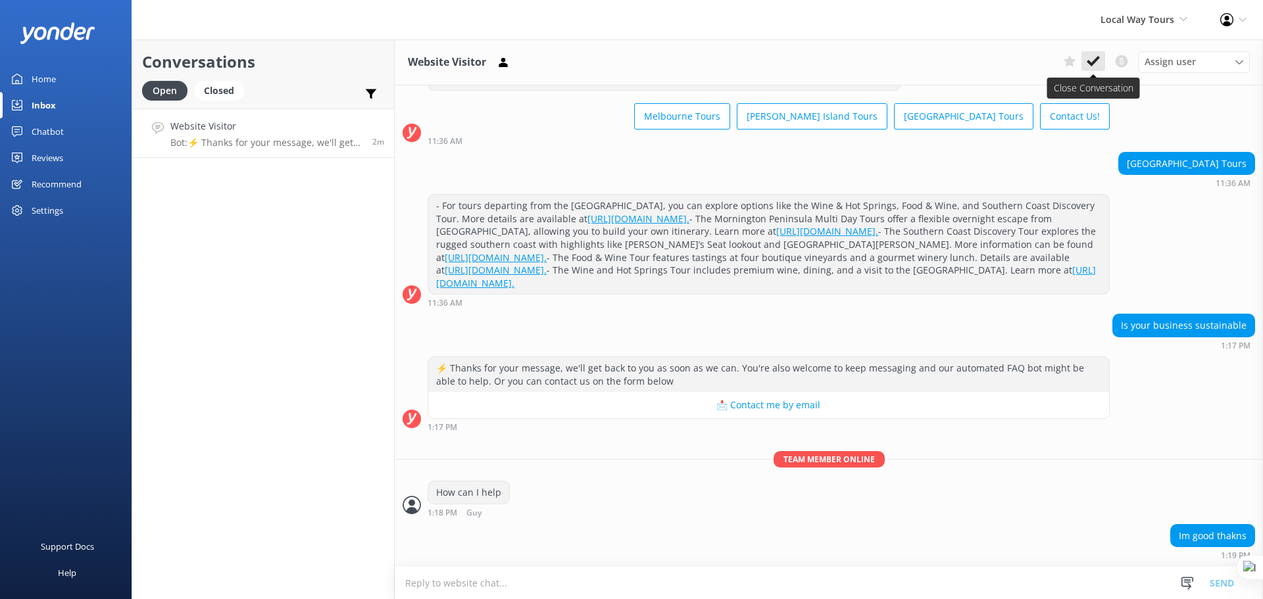
click at [1091, 54] on button at bounding box center [1093, 61] width 24 height 20
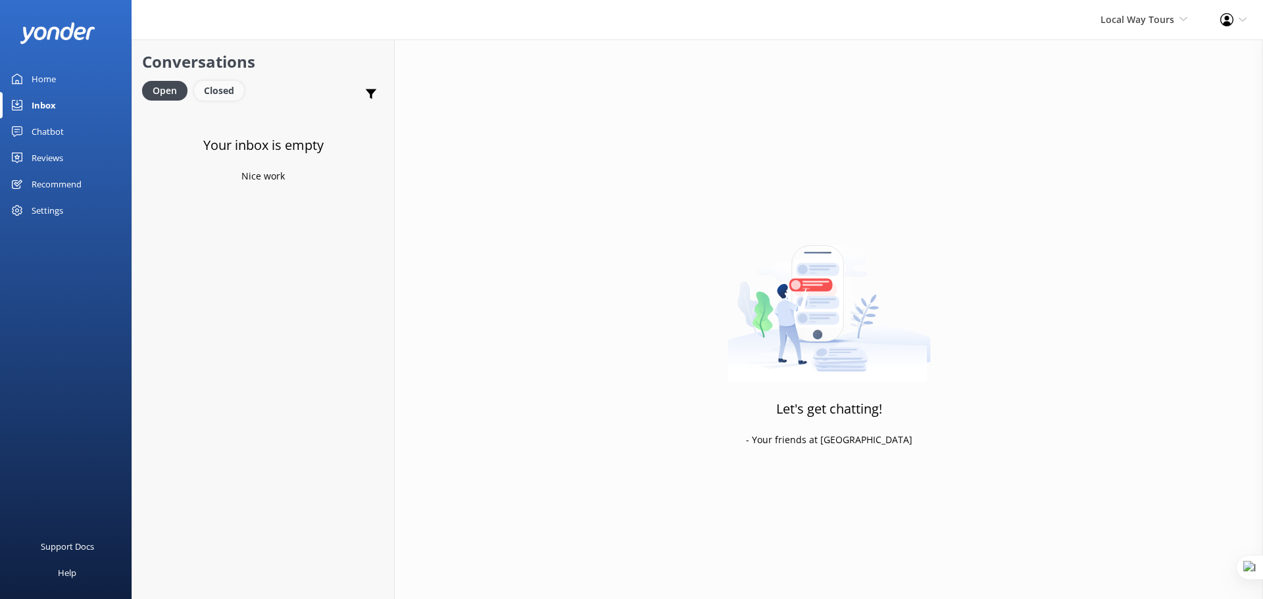
click at [216, 86] on div "Closed" at bounding box center [219, 91] width 50 height 20
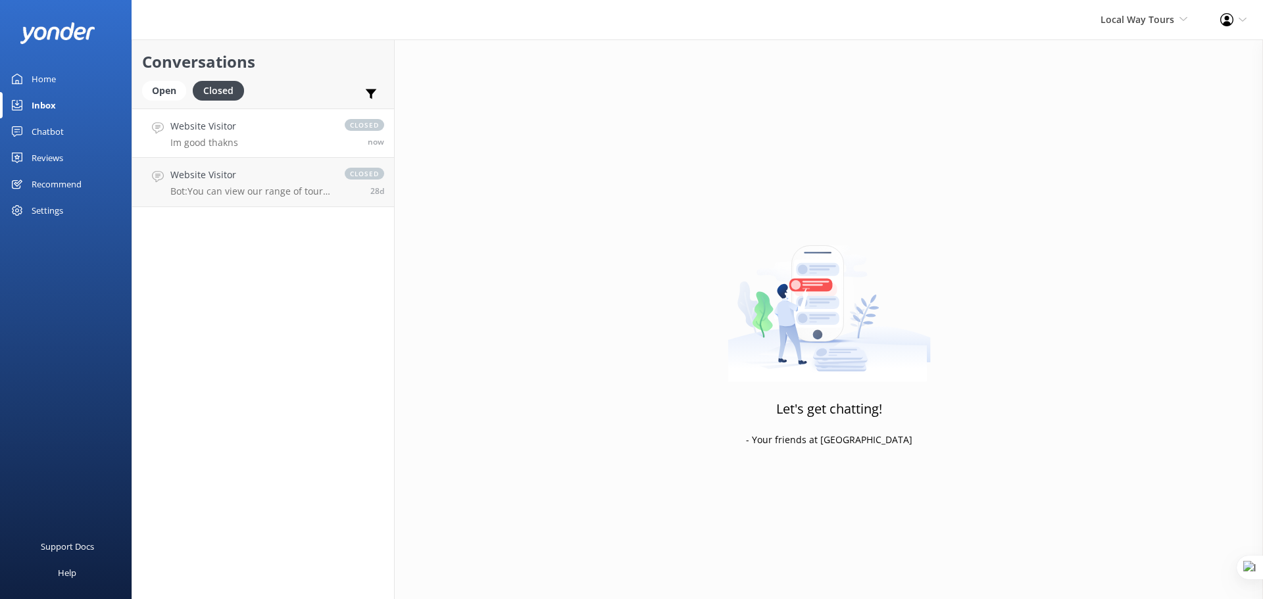
click at [265, 138] on link "Website Visitor Im good thakns closed now" at bounding box center [263, 133] width 262 height 49
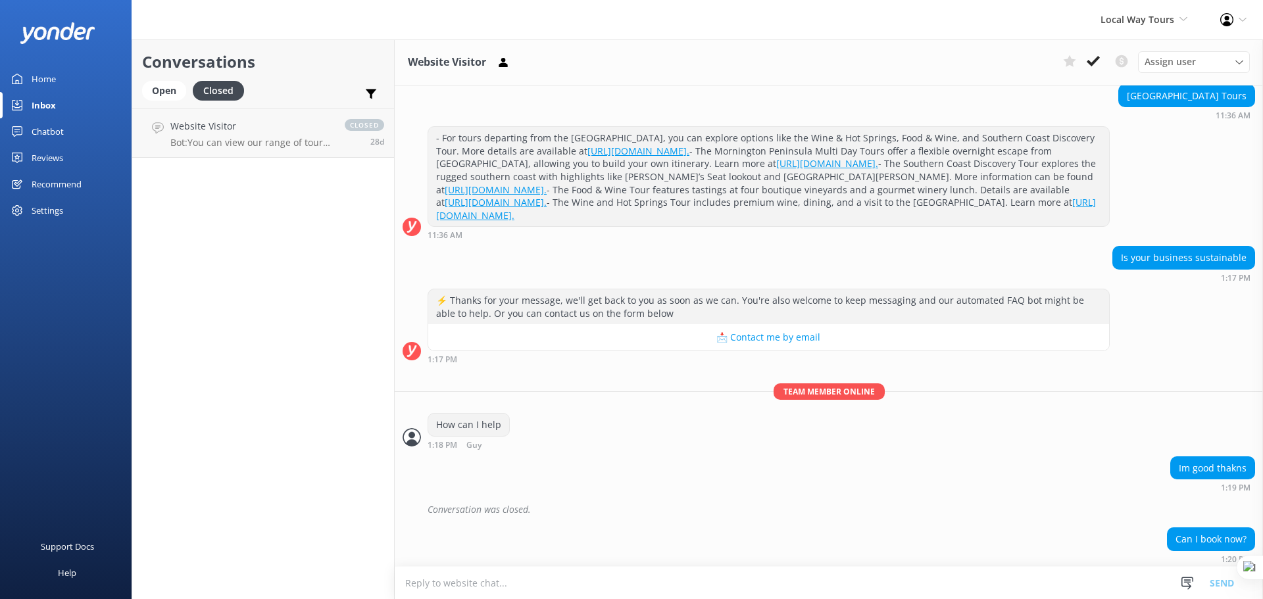
scroll to position [205, 0]
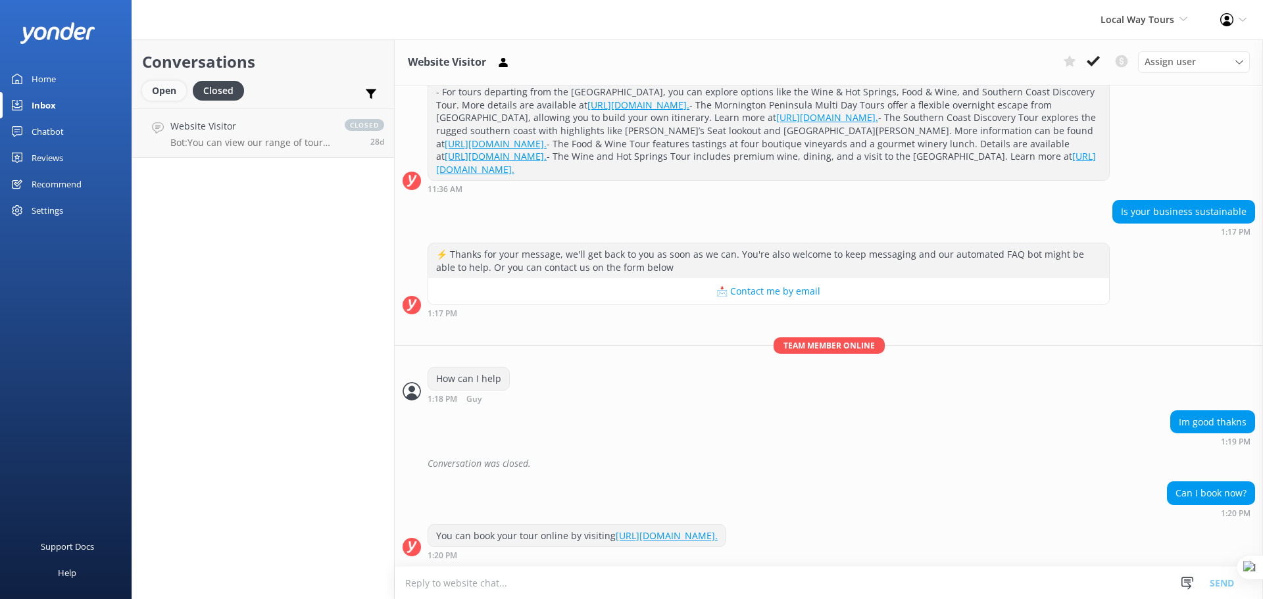
click at [148, 89] on div "Open" at bounding box center [164, 91] width 44 height 20
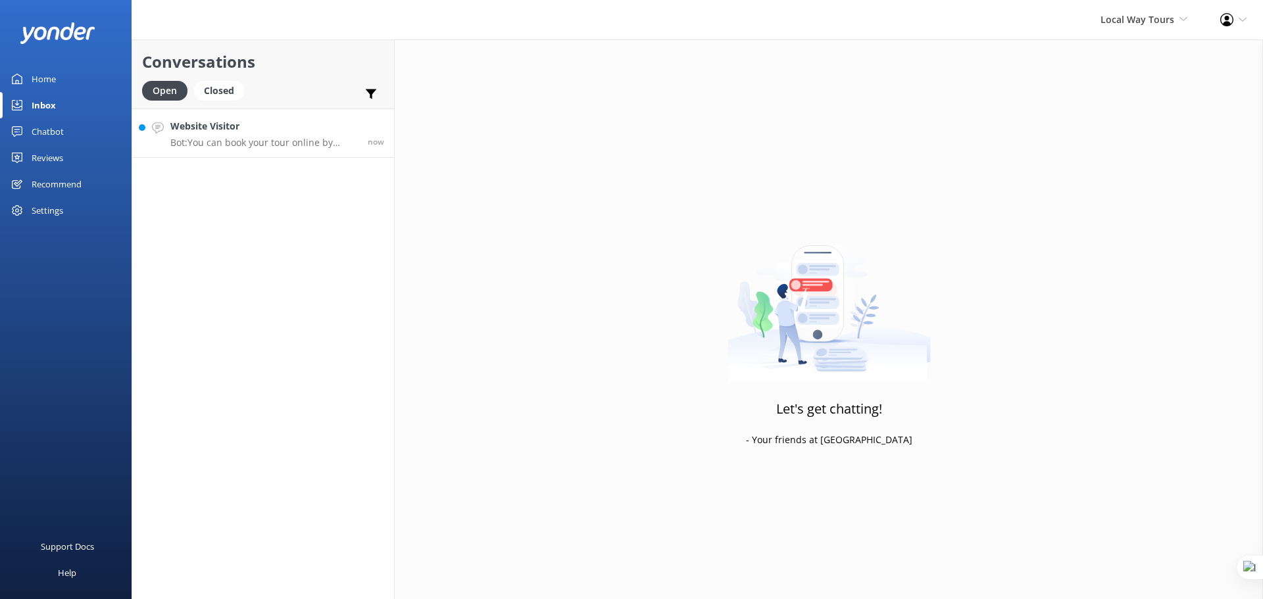
click at [253, 137] on p "Bot: You can book your tour online by visiting https://localwaytours.com.au/tou…" at bounding box center [263, 143] width 187 height 12
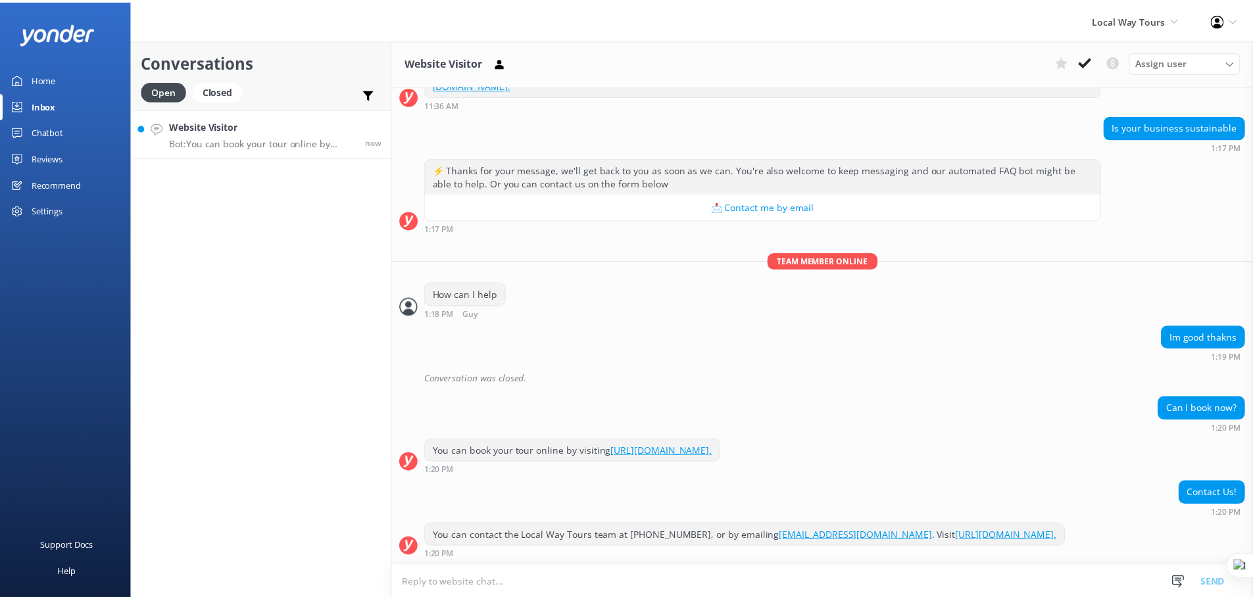
scroll to position [303, 0]
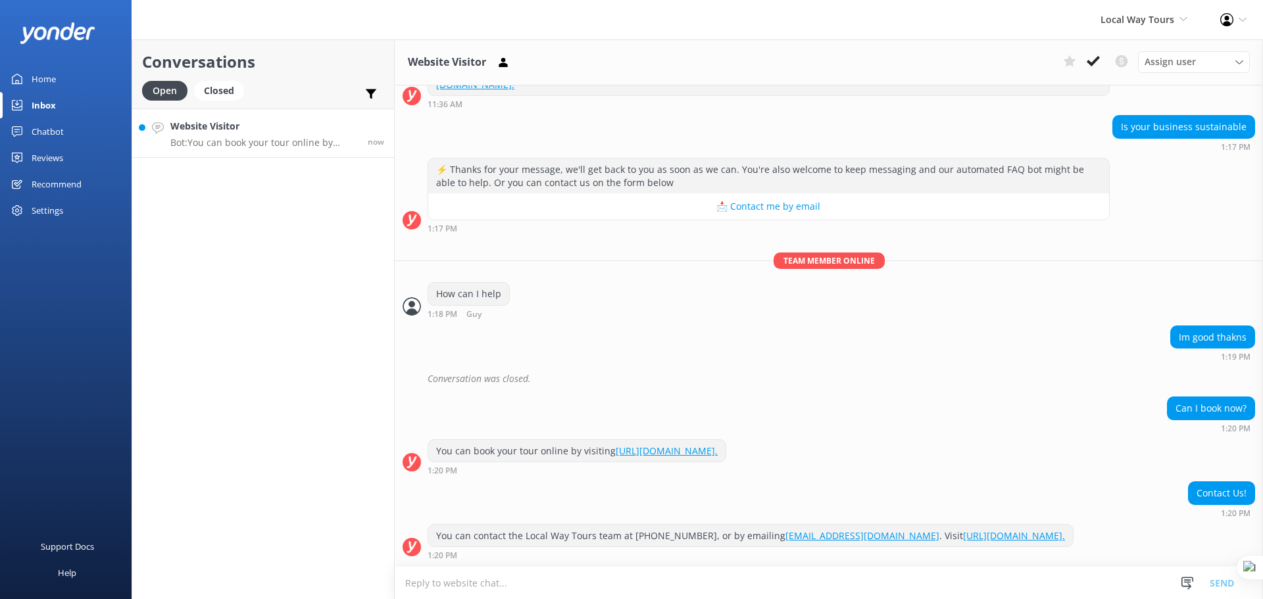
click at [25, 130] on link "Chatbot" at bounding box center [66, 131] width 132 height 26
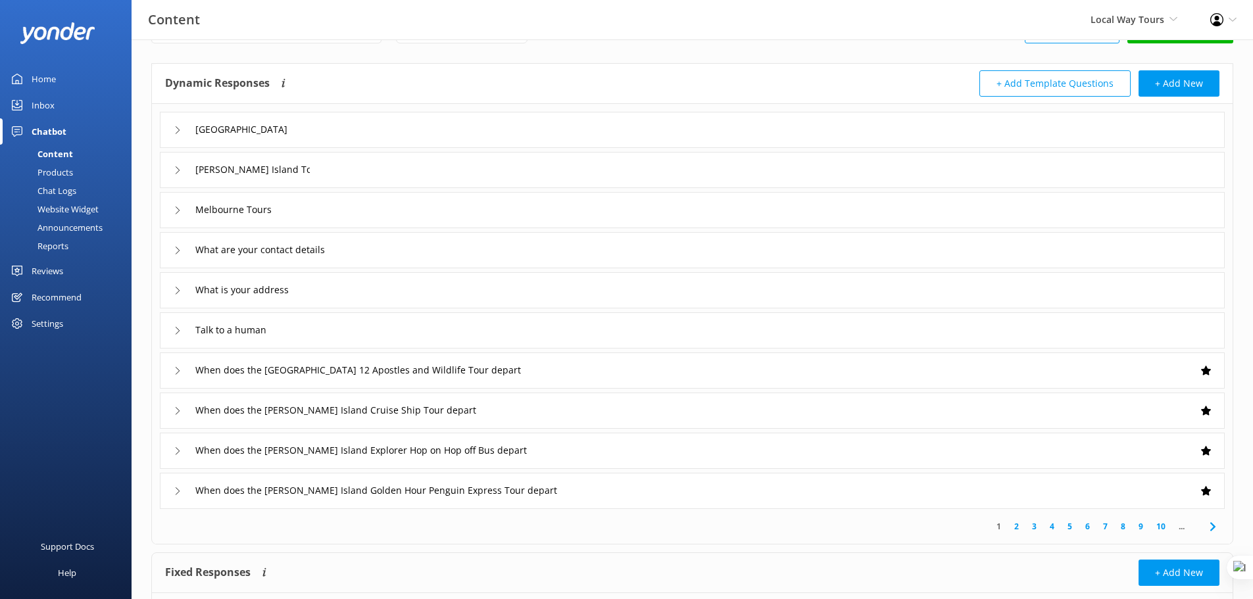
scroll to position [49, 0]
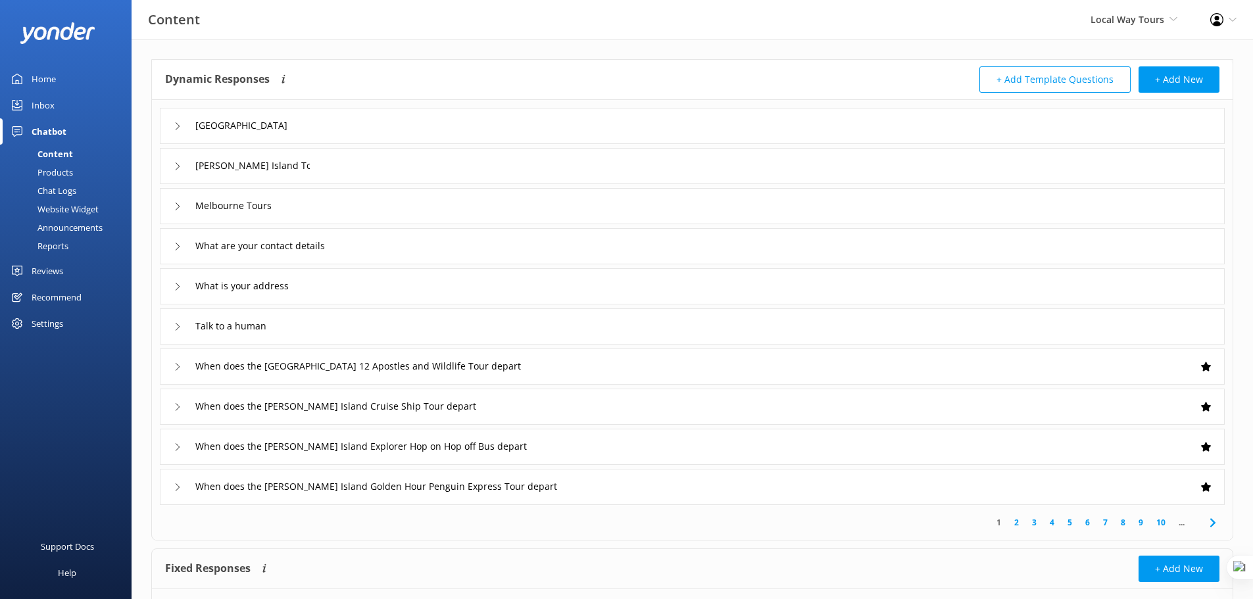
click at [532, 243] on div "What are your contact details" at bounding box center [692, 246] width 1065 height 36
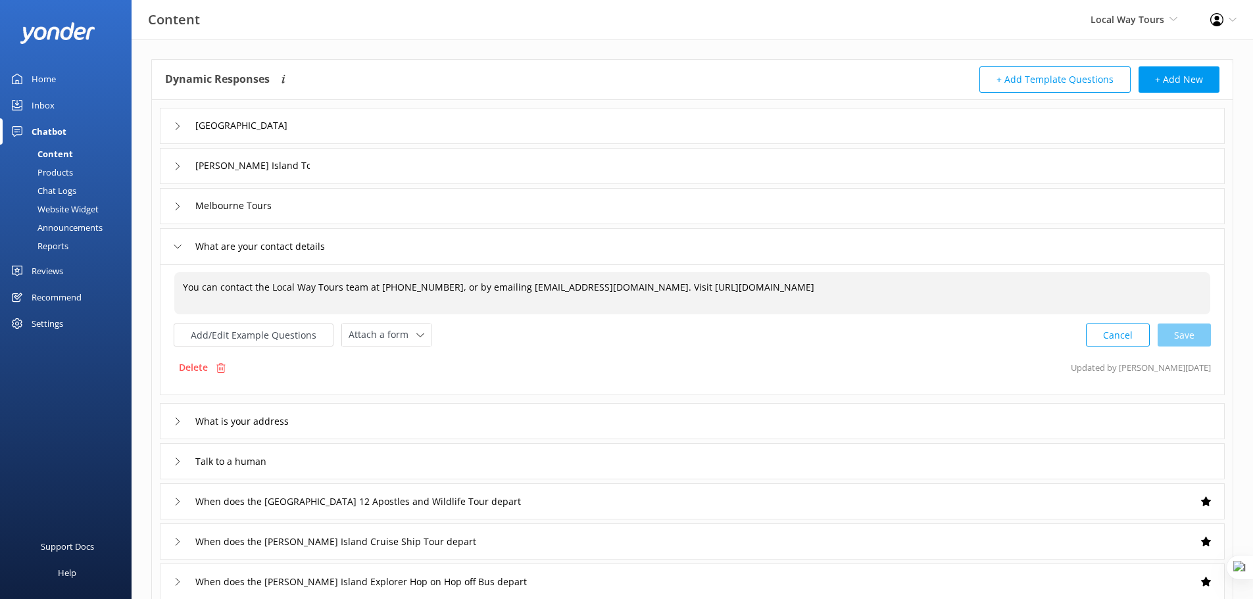
click at [895, 290] on div "You can contact the Local Way Tours team at +61 0417 887 234, or by emailing gd…" at bounding box center [692, 293] width 1036 height 42
click at [881, 288] on textarea "You can contact the Local Way Tours team at +61 0417 887 234, or by emailing gd…" at bounding box center [692, 293] width 1035 height 41
drag, startPoint x: 994, startPoint y: 285, endPoint x: 848, endPoint y: 283, distance: 146.0
click at [848, 283] on textarea "You can contact the Local Way Tours team at +61 0417 887 234, or by emailing gd…" at bounding box center [692, 293] width 1035 height 41
type textarea "You can contact the Local Way Tours team at +61 0417 887 234, or by emailing gd…"
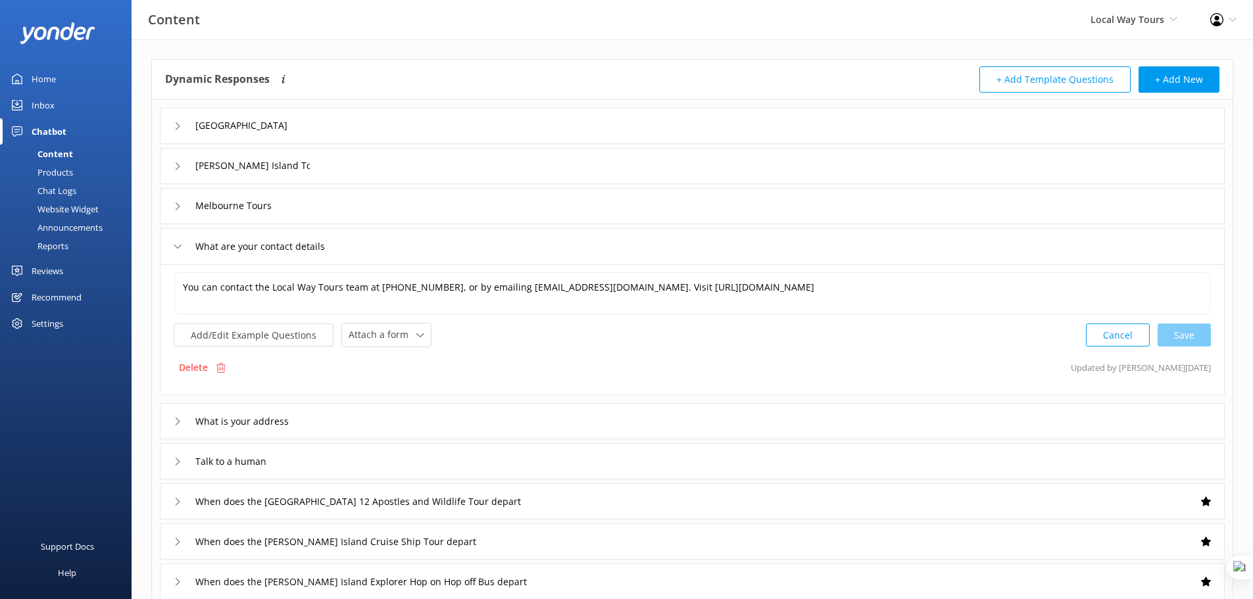
click at [440, 245] on div "What are your contact details" at bounding box center [692, 246] width 1065 height 36
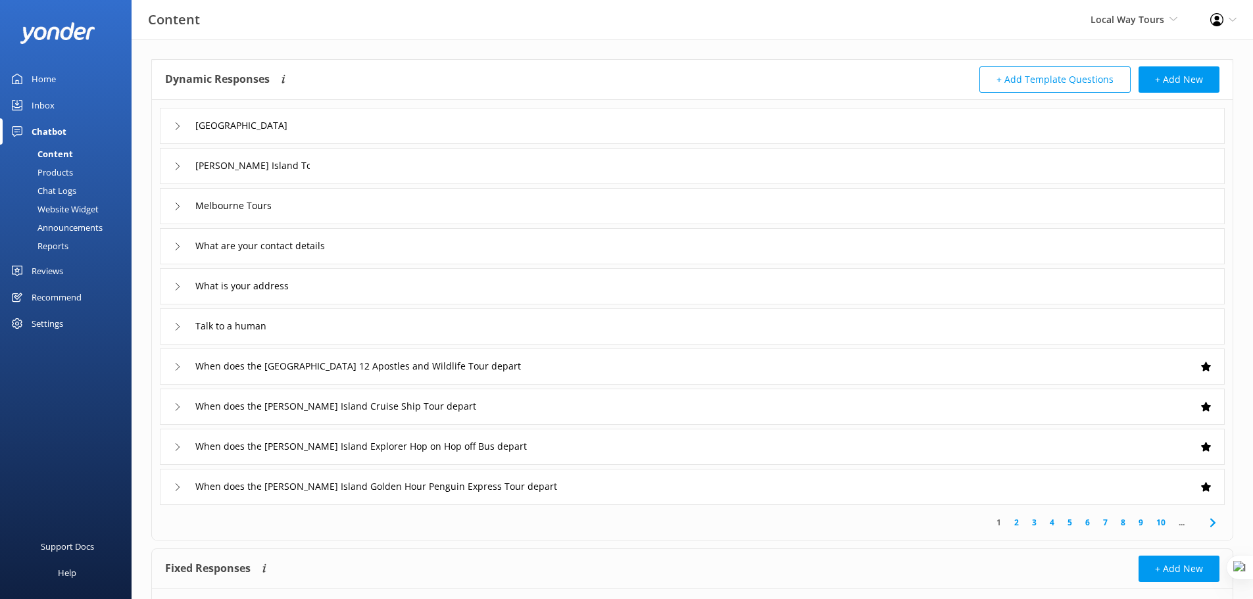
click at [428, 250] on div "What are your contact details" at bounding box center [692, 246] width 1065 height 36
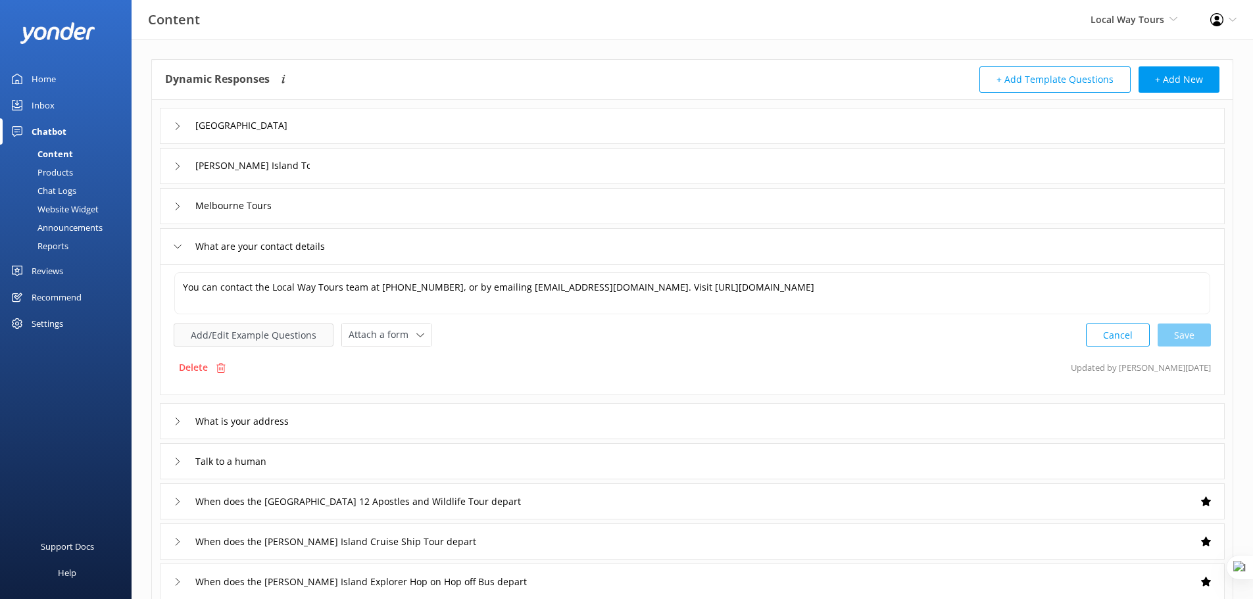
click at [291, 342] on button "Add/Edit Example Questions" at bounding box center [254, 335] width 160 height 23
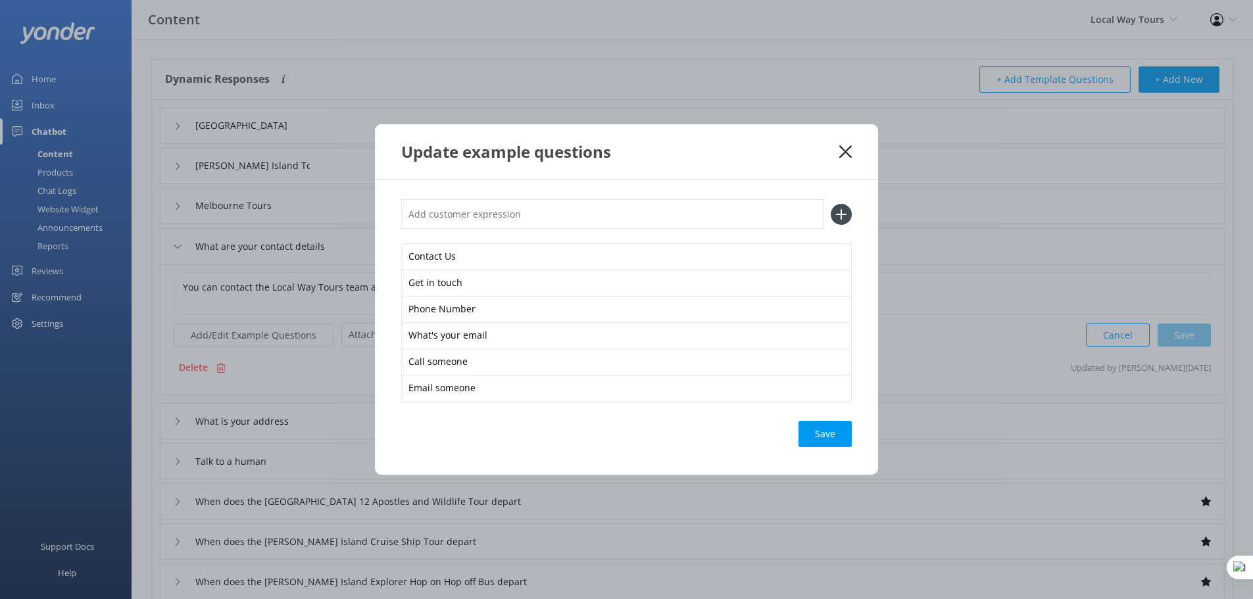
click at [507, 220] on input "text" at bounding box center [612, 214] width 423 height 30
type input "Can i get in touch"
click at [835, 214] on icon at bounding box center [841, 214] width 21 height 21
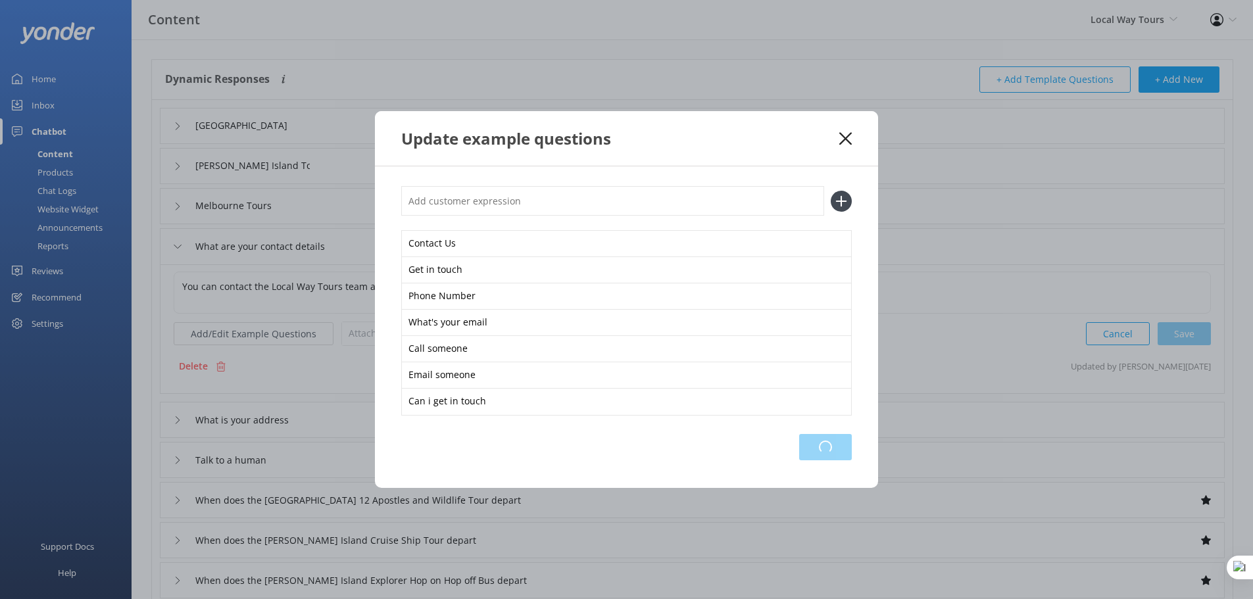
click at [827, 448] on div "Loading.." at bounding box center [825, 447] width 53 height 26
click at [845, 139] on use at bounding box center [845, 138] width 12 height 12
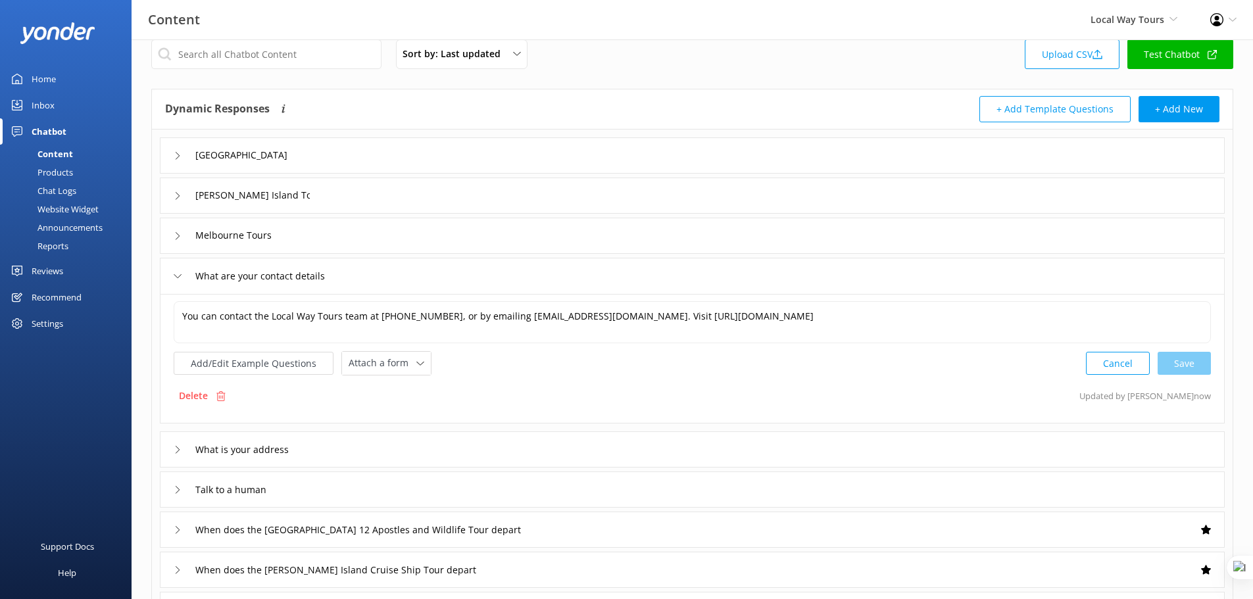
scroll to position [16, 0]
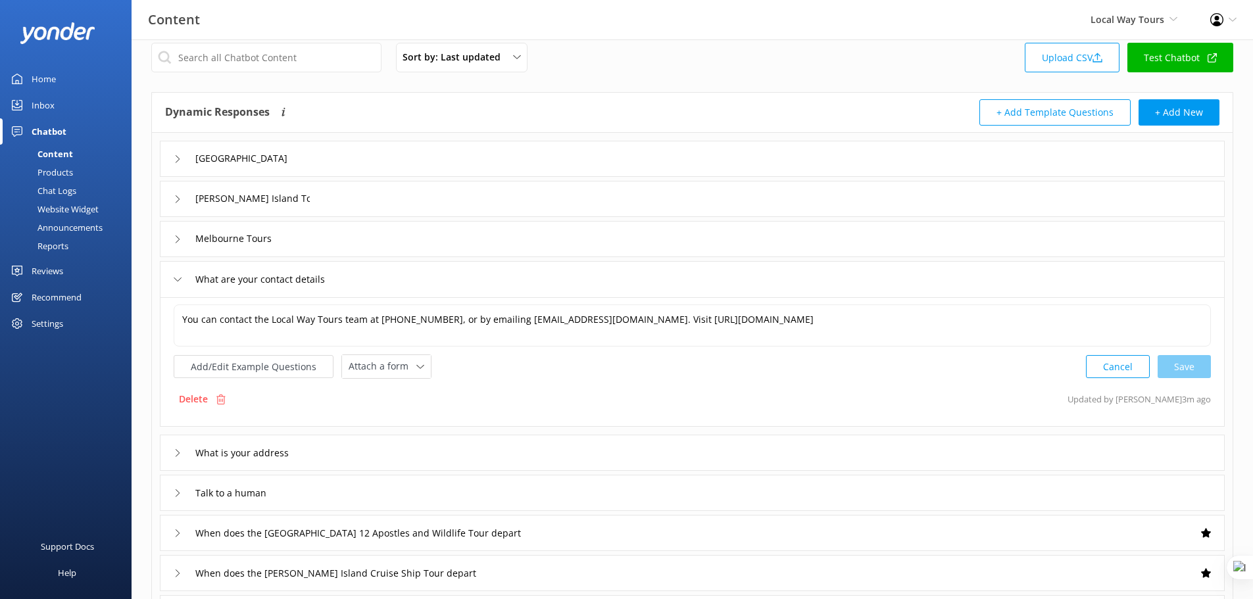
click at [381, 158] on div "Mornington Peninsula" at bounding box center [692, 159] width 1065 height 36
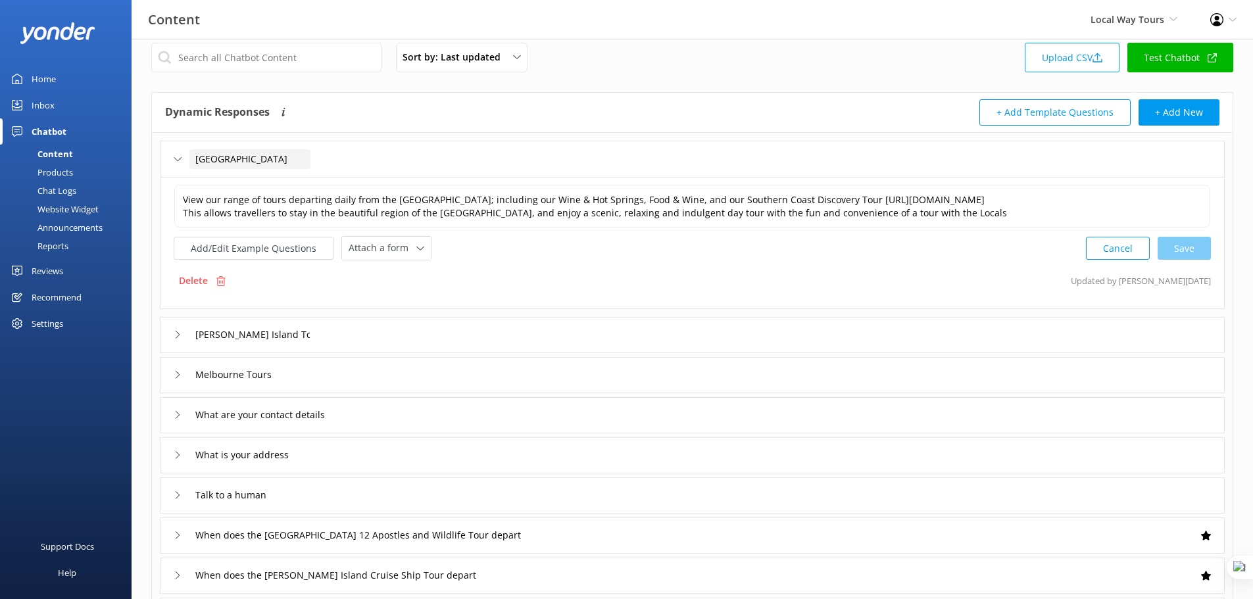
click at [244, 163] on span "Mornington Peninsula" at bounding box center [241, 159] width 92 height 14
click at [197, 155] on input "Mornington Peninsula" at bounding box center [249, 159] width 121 height 20
drag, startPoint x: 387, startPoint y: 161, endPoint x: 197, endPoint y: 153, distance: 190.2
click at [197, 153] on input "Tours departing from Mornington Peninsula" at bounding box center [305, 159] width 232 height 20
type input "Mornington Peninsula"
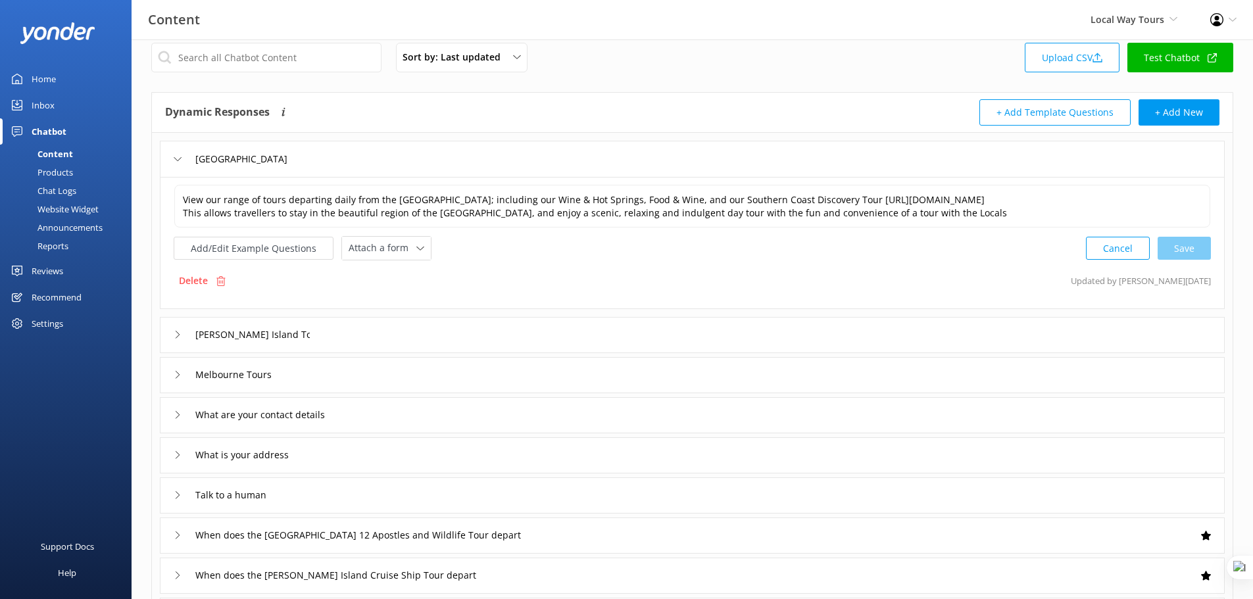
click at [68, 207] on div "Website Widget" at bounding box center [53, 209] width 91 height 18
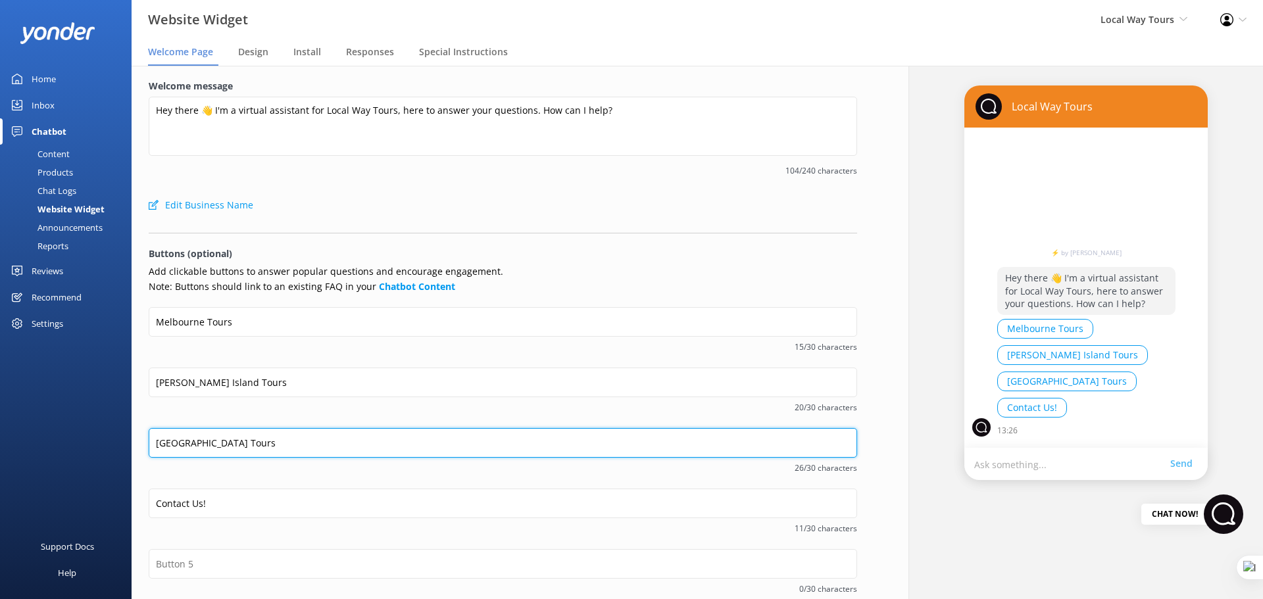
click at [159, 446] on input "Mornington Peninsula Tours" at bounding box center [503, 443] width 708 height 30
drag, startPoint x: 289, startPoint y: 443, endPoint x: 122, endPoint y: 447, distance: 167.8
click at [122, 447] on div "Website Widget Local Way Tours Yonder Demo Musket Cove Island Resort & Marina B…" at bounding box center [631, 332] width 1263 height 533
drag, startPoint x: 201, startPoint y: 443, endPoint x: 123, endPoint y: 439, distance: 77.7
click at [123, 439] on div "Website Widget Local Way Tours Yonder Demo Musket Cove Island Resort & Marina B…" at bounding box center [631, 332] width 1263 height 533
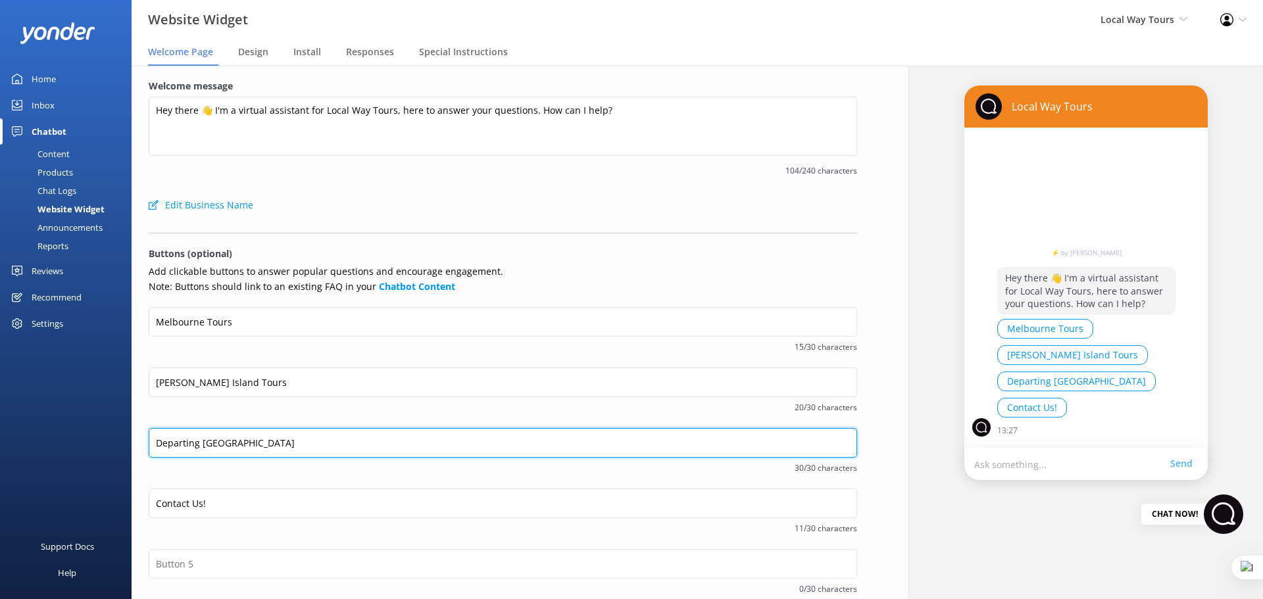
type input "Departing [GEOGRAPHIC_DATA]"
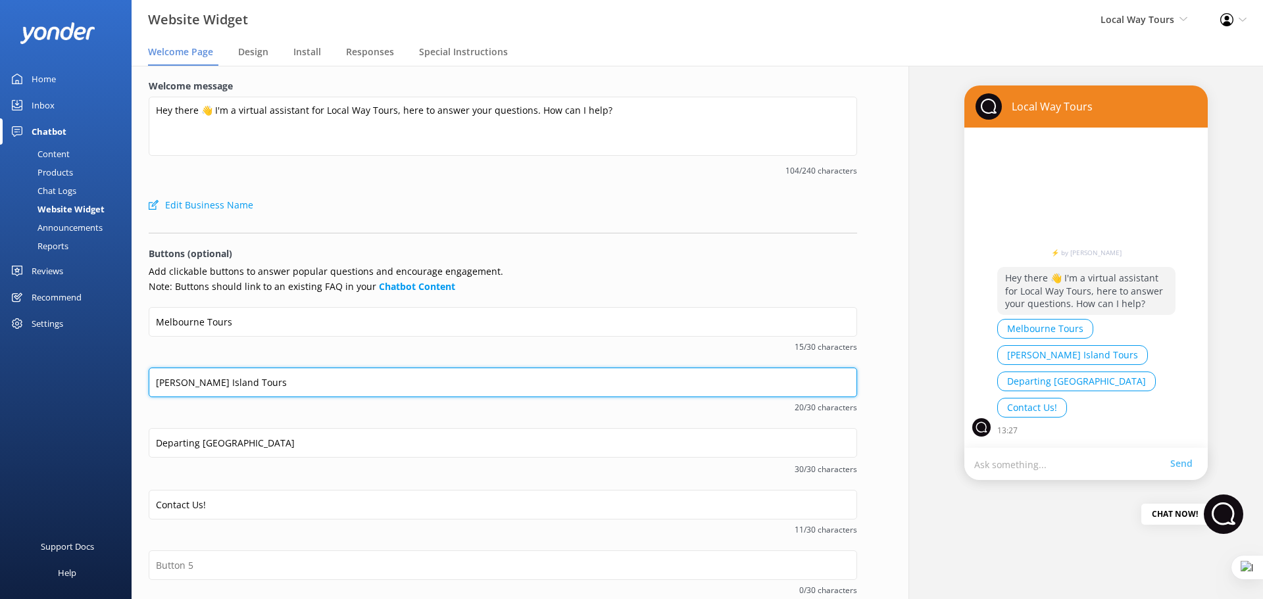
drag, startPoint x: 212, startPoint y: 381, endPoint x: 148, endPoint y: 380, distance: 63.8
click at [148, 380] on div "Welcome message Hey there 👋 I'm a virtual assistant for Local Way Tours, here t…" at bounding box center [503, 398] width 743 height 665
click at [217, 380] on input "Phillip Island Tours" at bounding box center [503, 383] width 708 height 30
click at [151, 379] on input "Phillip Island Tours" at bounding box center [503, 383] width 708 height 30
click at [242, 382] on input "Phillip Island Tours" at bounding box center [503, 383] width 708 height 30
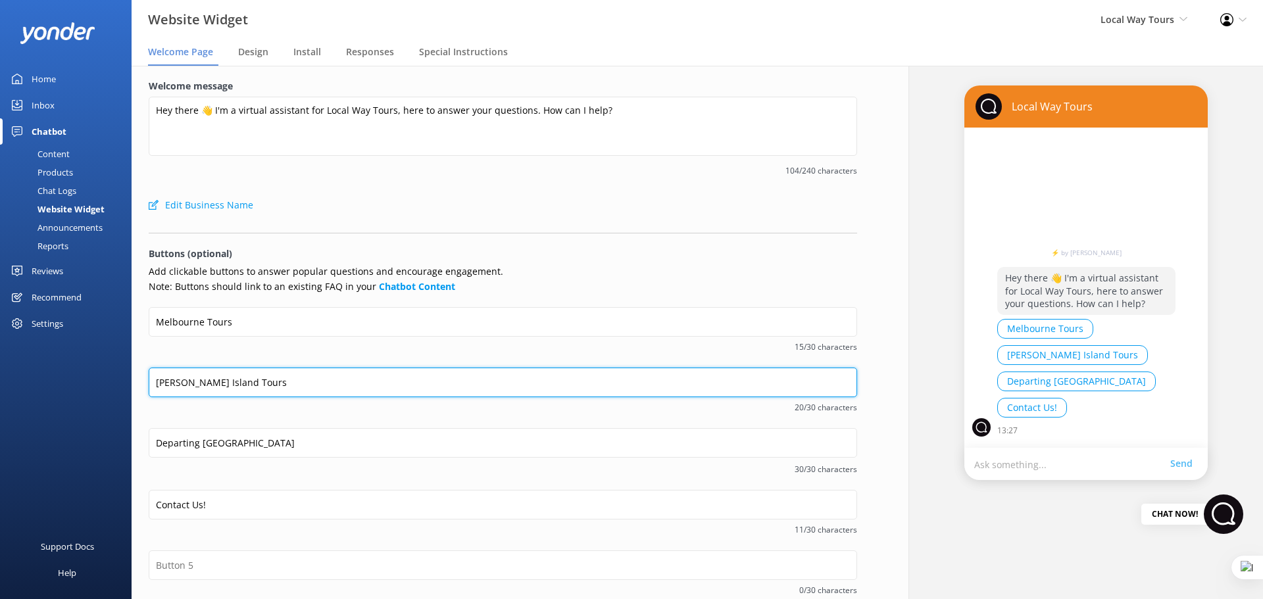
click at [244, 381] on input "Phillip Island Tours" at bounding box center [503, 383] width 708 height 30
click at [156, 382] on input "Phillip Island" at bounding box center [503, 383] width 708 height 30
paste input "Departing"
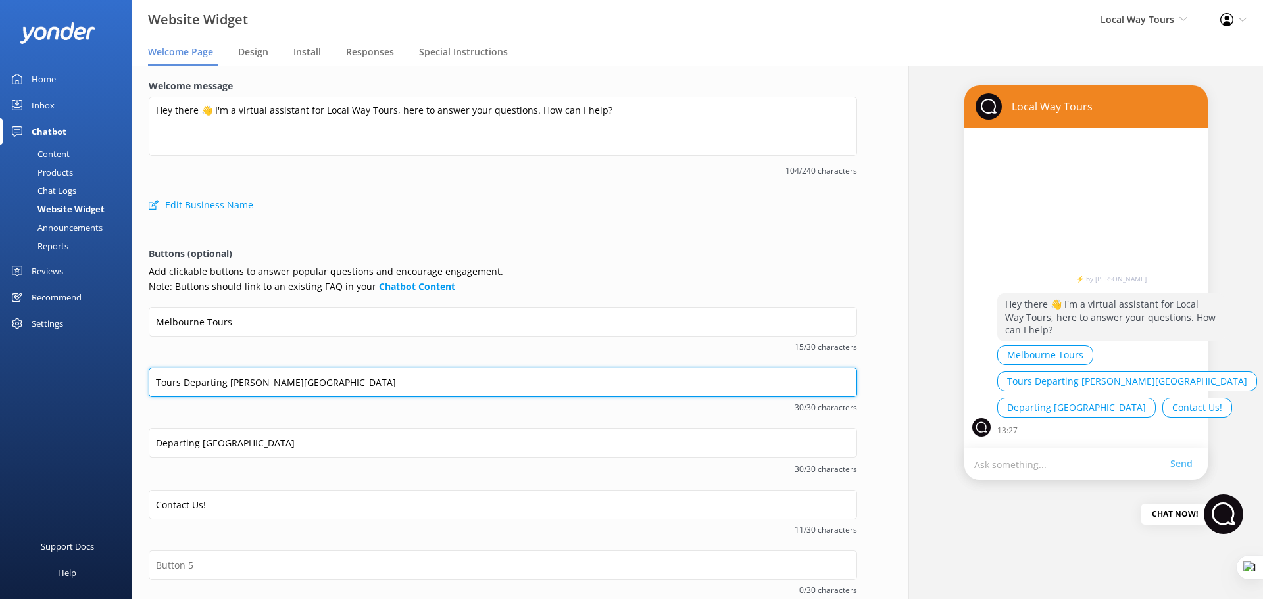
type input "Tours Departing [PERSON_NAME][GEOGRAPHIC_DATA]"
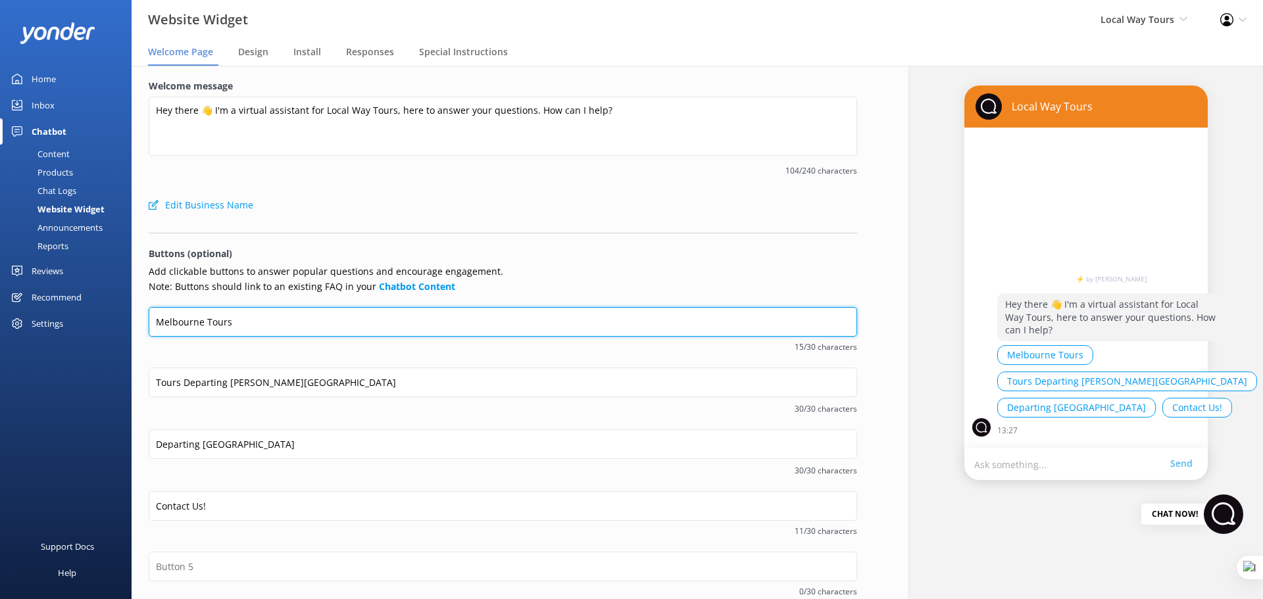
click at [250, 320] on input "Melbourne Tours" at bounding box center [503, 322] width 708 height 30
click at [151, 320] on input "Melbourne Tours" at bounding box center [503, 322] width 708 height 30
click at [247, 320] on input "Melbourne Tours" at bounding box center [503, 322] width 708 height 30
click at [158, 321] on input "Melbourne Tours" at bounding box center [503, 322] width 708 height 30
drag, startPoint x: 278, startPoint y: 320, endPoint x: 229, endPoint y: 318, distance: 49.4
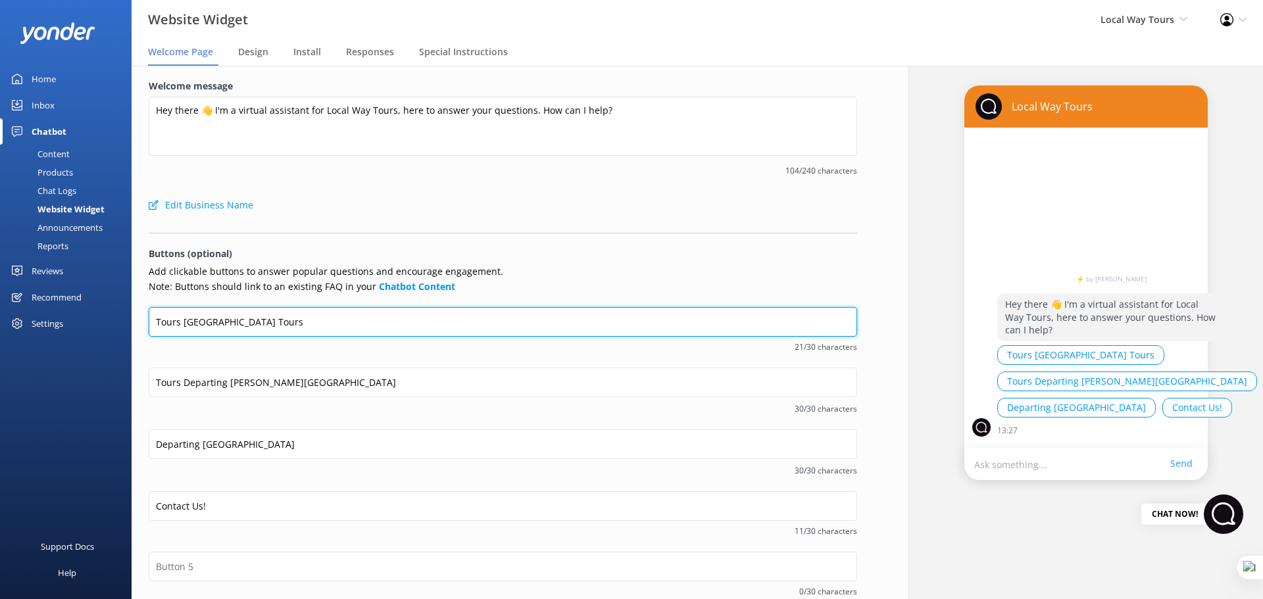
click at [229, 318] on input "Tours Melbourne Tours" at bounding box center [503, 322] width 708 height 30
click at [182, 328] on input "Tours Melbourne" at bounding box center [503, 322] width 708 height 30
type input "Tours Departing [GEOGRAPHIC_DATA]"
click at [290, 322] on input "Tours Departing [GEOGRAPHIC_DATA]" at bounding box center [503, 322] width 708 height 30
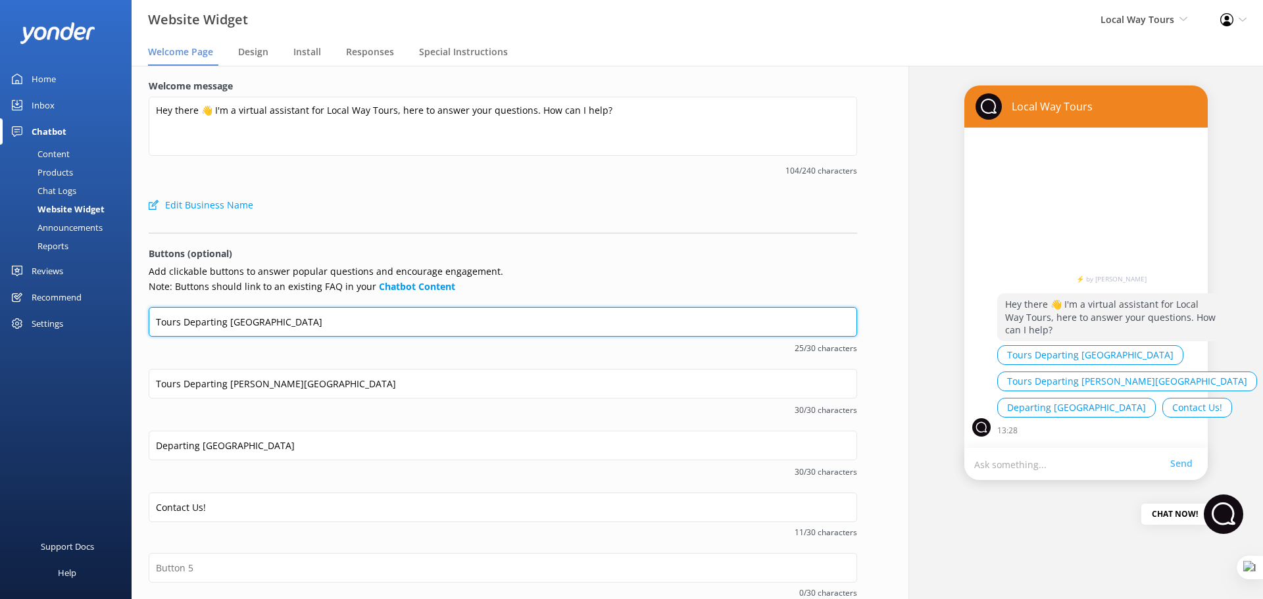
click at [290, 322] on input "Tours Departing [GEOGRAPHIC_DATA]" at bounding box center [503, 322] width 708 height 30
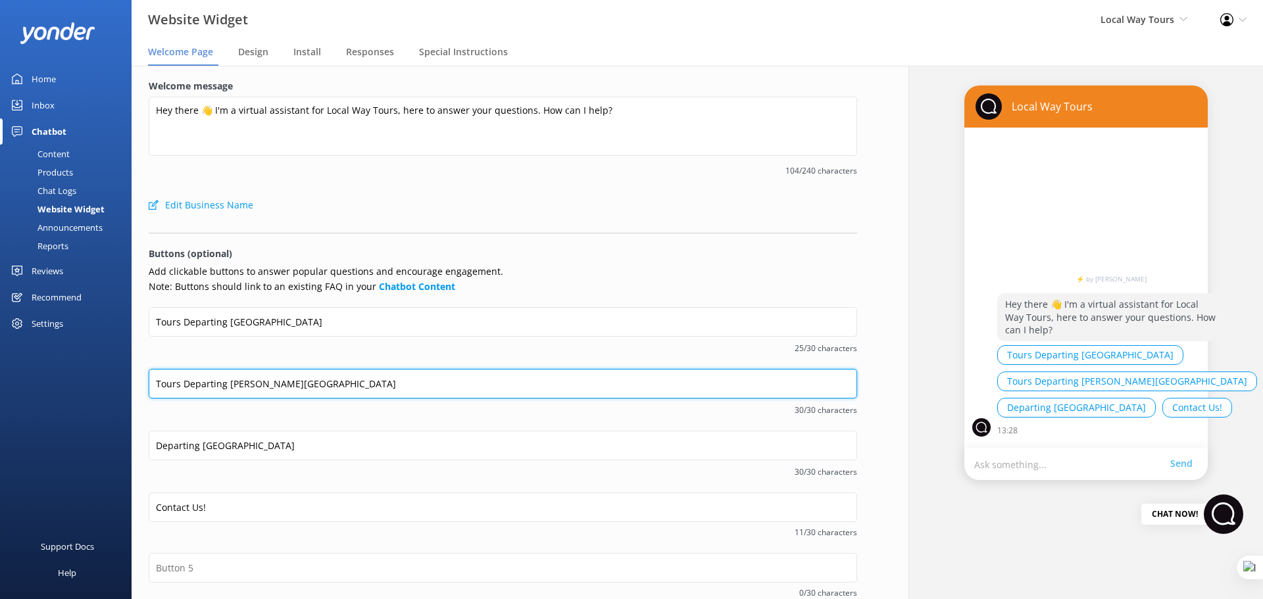
click at [231, 390] on input "Tours Departing [PERSON_NAME][GEOGRAPHIC_DATA]" at bounding box center [503, 384] width 708 height 30
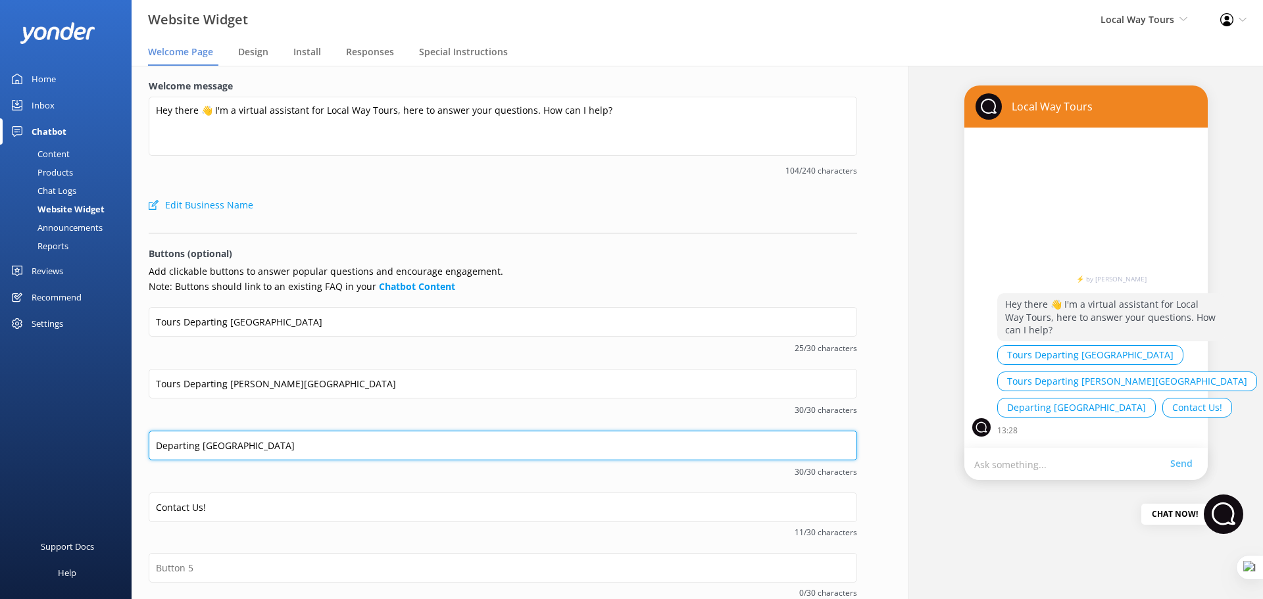
click at [226, 445] on input "Departing [GEOGRAPHIC_DATA]" at bounding box center [503, 446] width 708 height 30
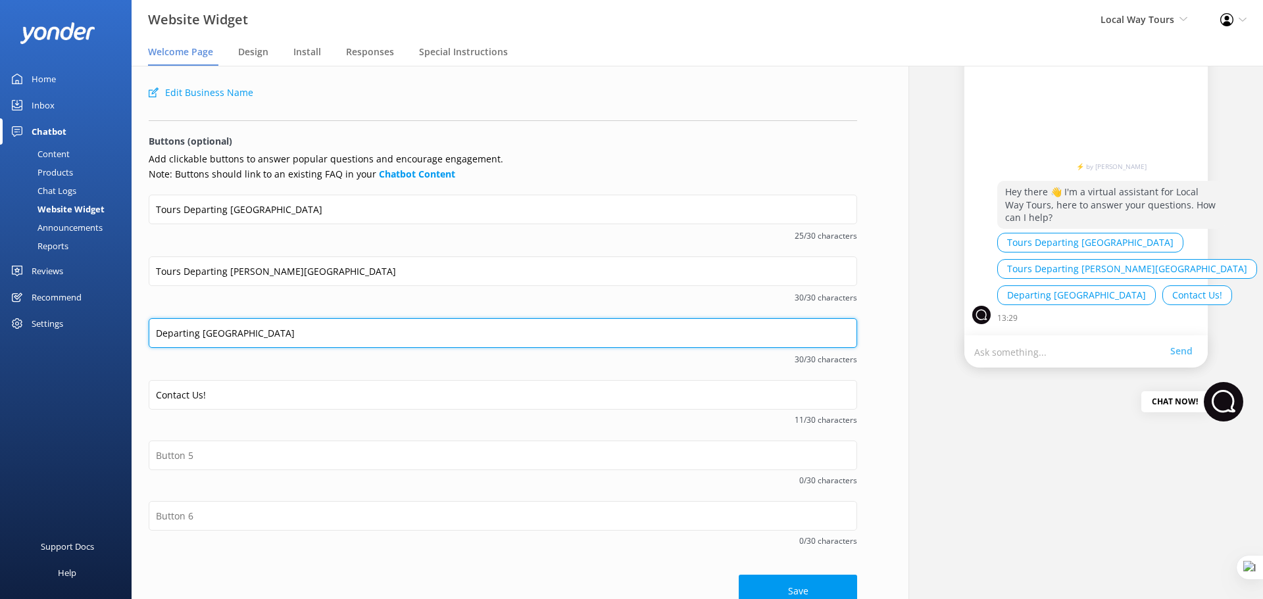
scroll to position [134, 0]
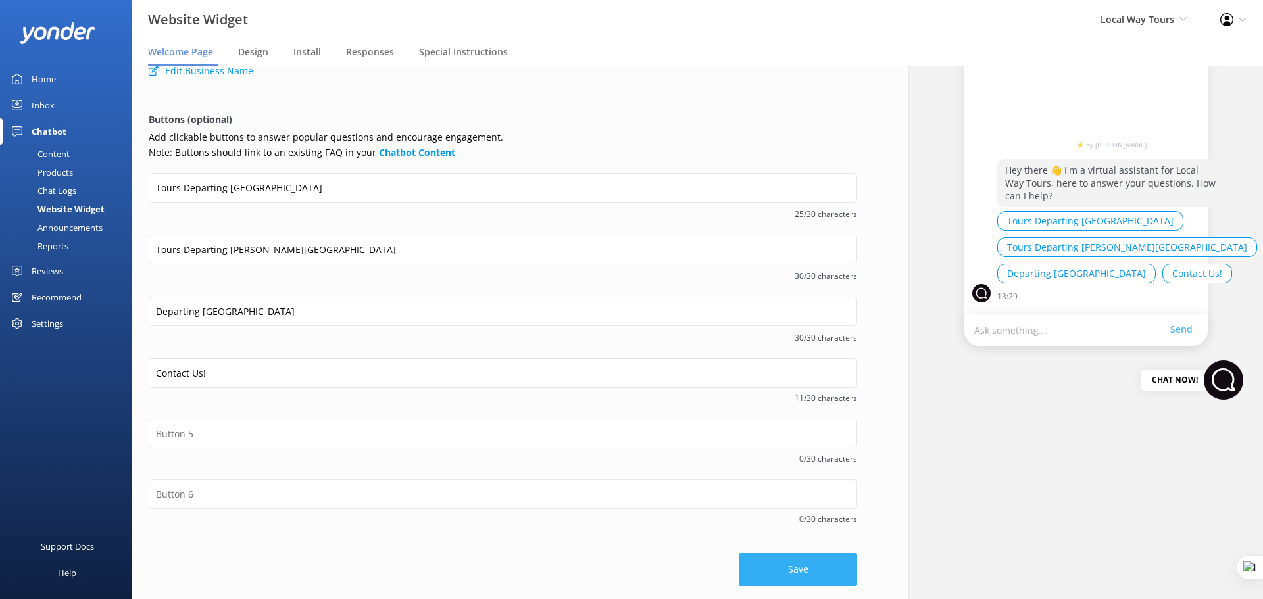
click at [785, 572] on button "Save" at bounding box center [798, 569] width 118 height 33
drag, startPoint x: 47, startPoint y: 193, endPoint x: 86, endPoint y: 184, distance: 39.4
click at [47, 193] on div "Chat Logs" at bounding box center [42, 191] width 68 height 18
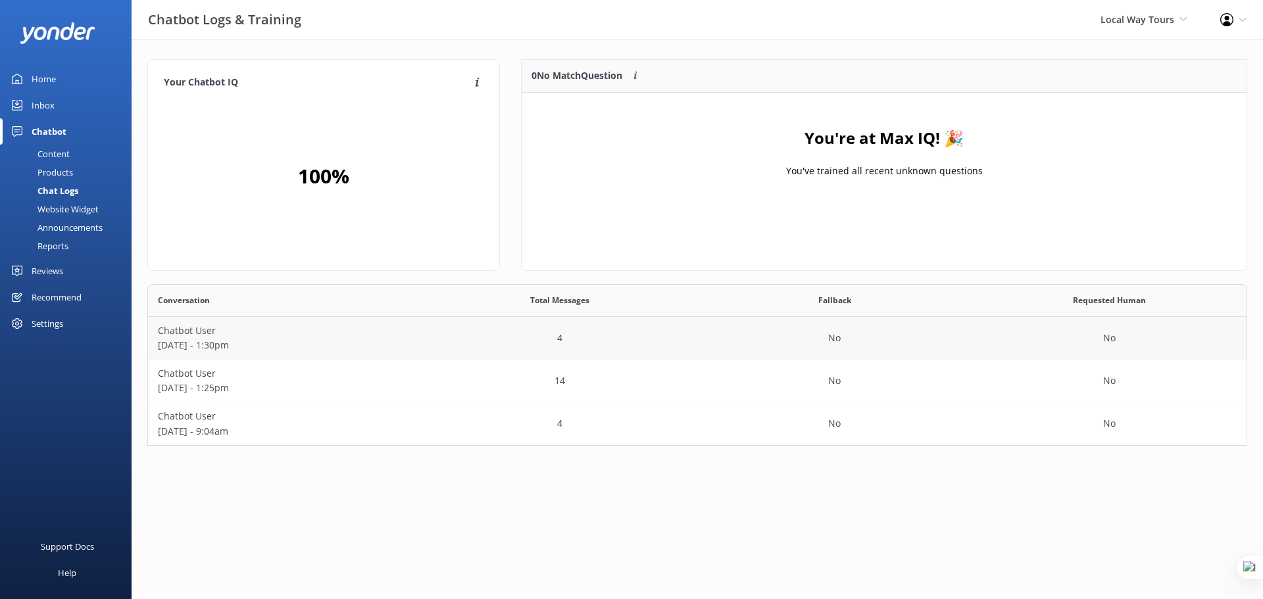
scroll to position [152, 1090]
click at [332, 347] on p "October 15 - 1:30pm" at bounding box center [285, 345] width 255 height 14
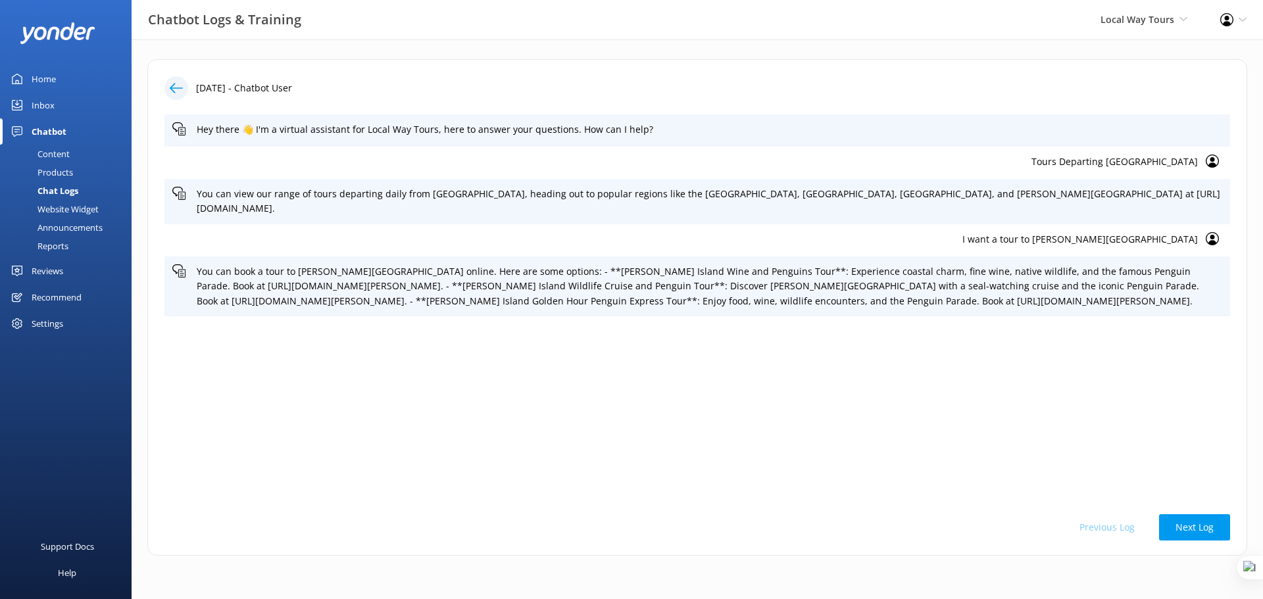
click at [1152, 232] on p "I want a tour to phillip island" at bounding box center [684, 239] width 1025 height 14
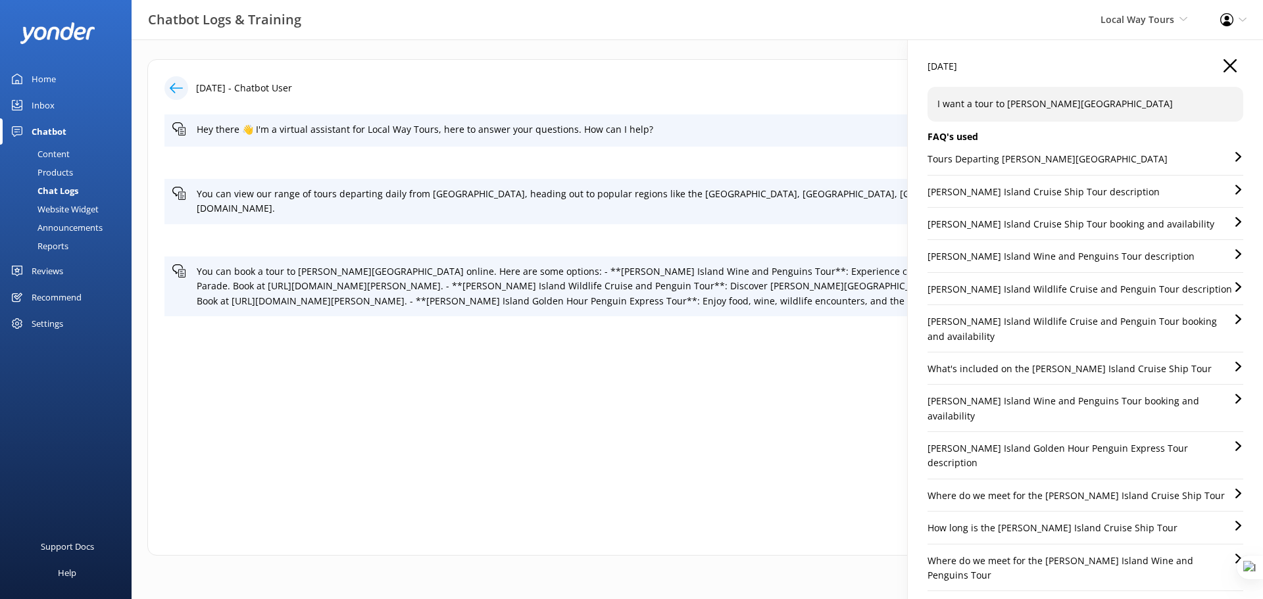
click at [1089, 154] on div "Tours Departing [PERSON_NAME][GEOGRAPHIC_DATA]" at bounding box center [1085, 163] width 316 height 23
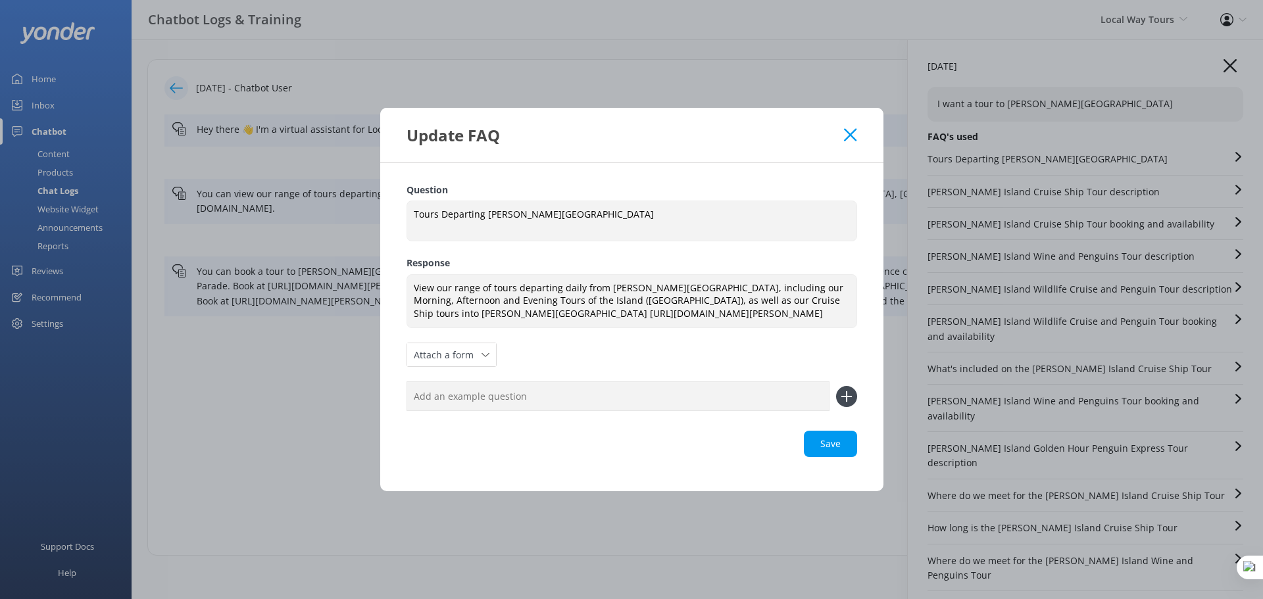
click at [852, 141] on icon at bounding box center [850, 134] width 12 height 13
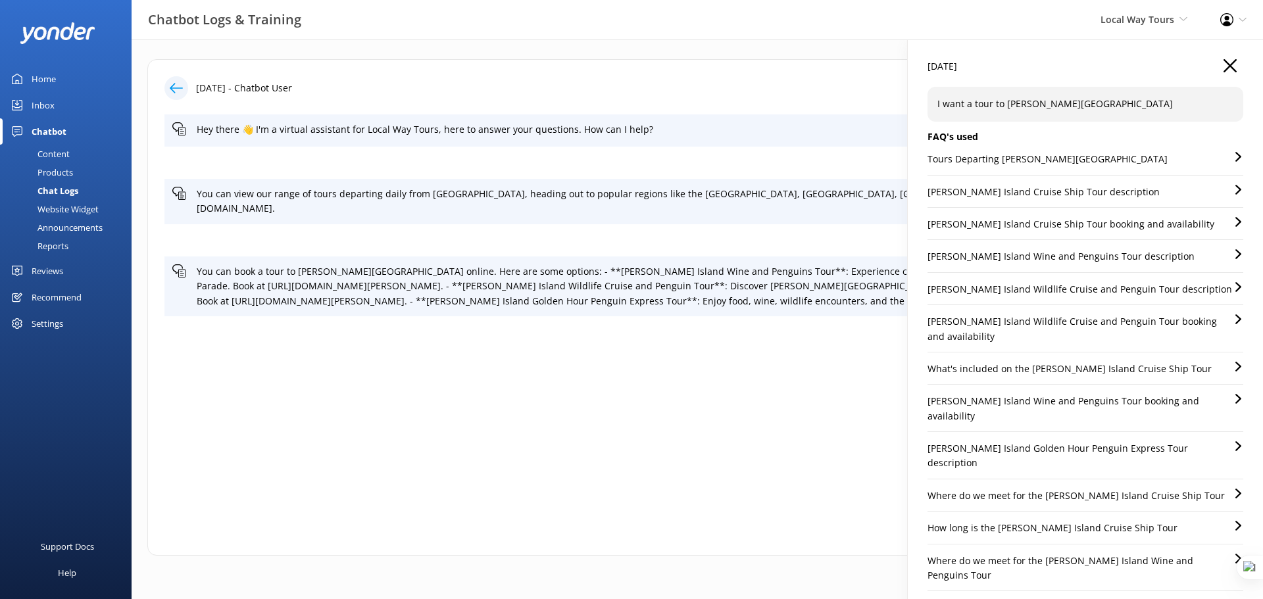
click at [1223, 68] on use "button" at bounding box center [1229, 65] width 13 height 13
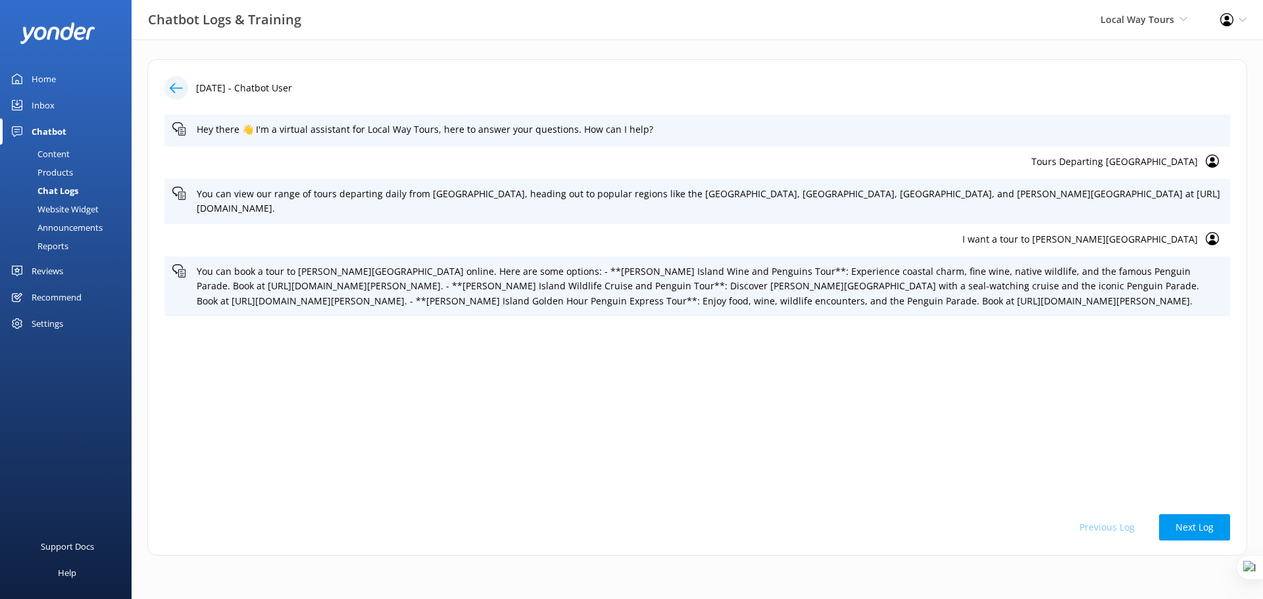
click at [1133, 232] on p "I want a tour to phillip island" at bounding box center [684, 239] width 1025 height 14
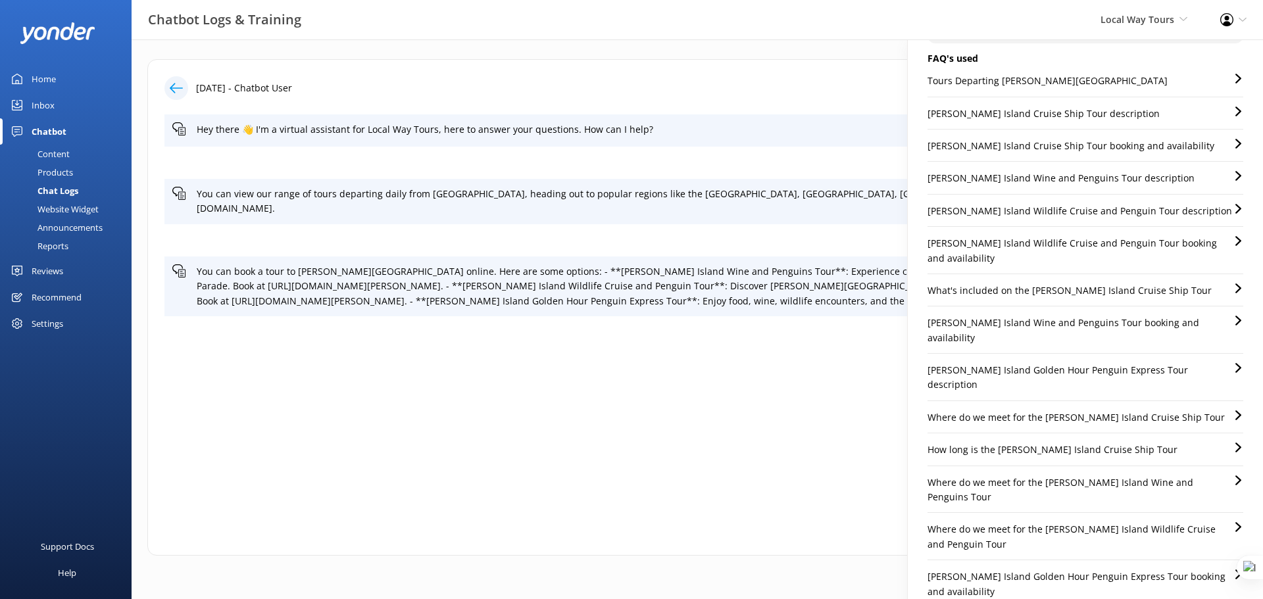
scroll to position [82, 0]
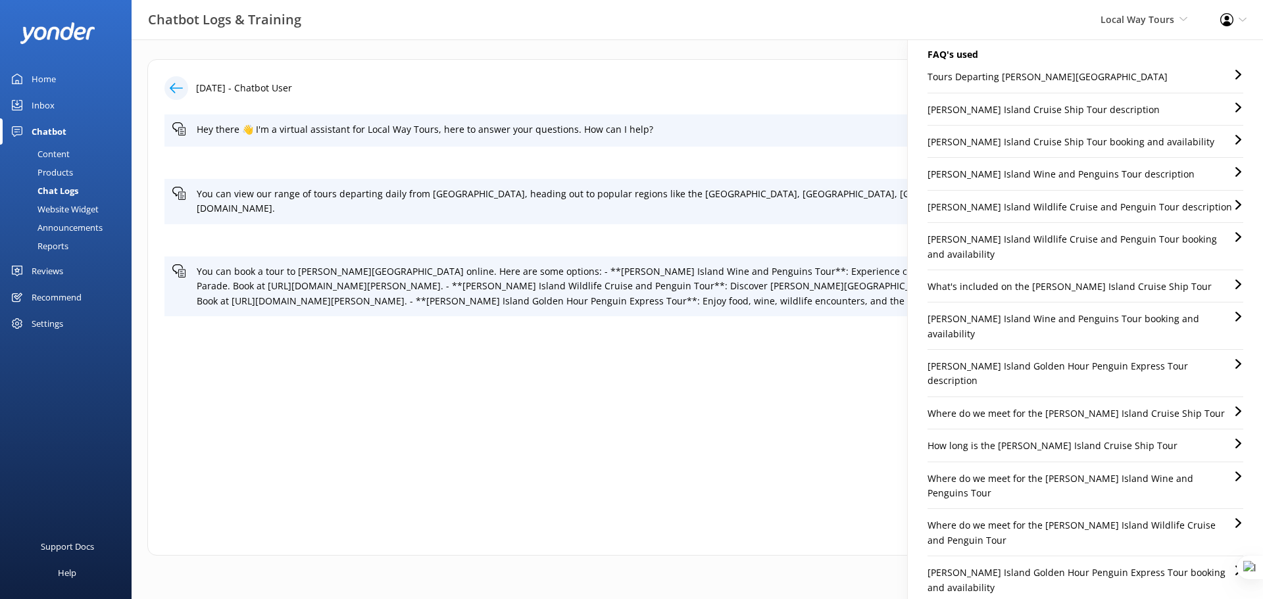
click at [1054, 172] on p "Phillip Island Wine and Penguins Tour description" at bounding box center [1060, 174] width 267 height 14
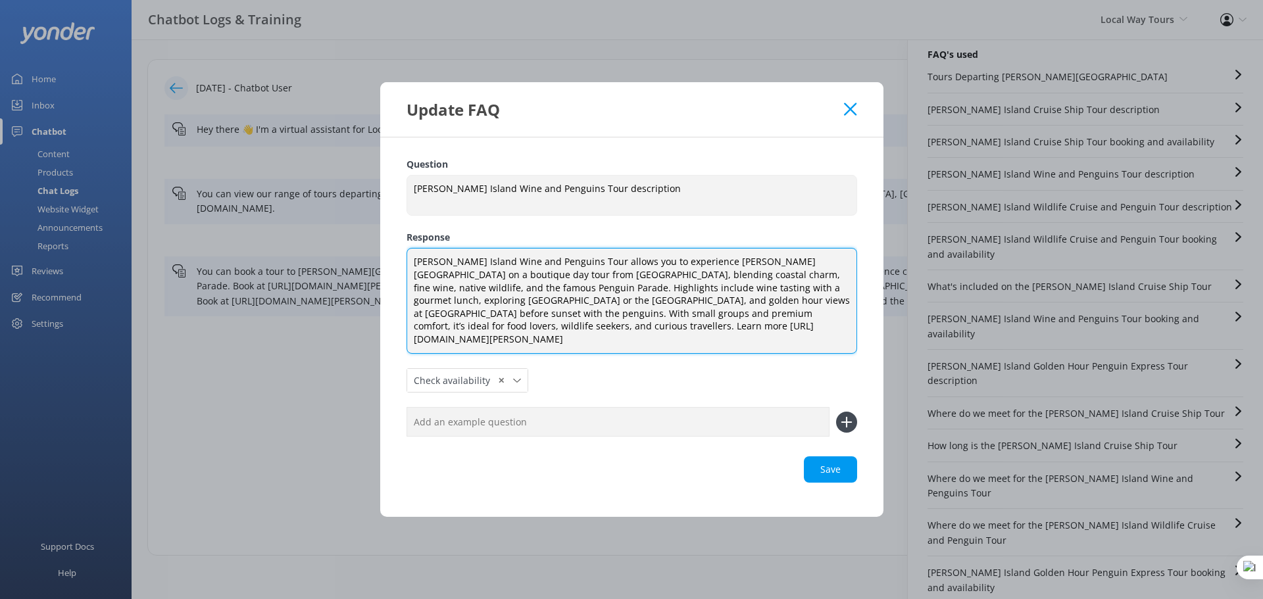
click at [566, 294] on textarea "Phillip Island Wine and Penguins Tour allows you to experience Phillip Island o…" at bounding box center [631, 301] width 451 height 106
click at [492, 277] on textarea "Phillip Island Wine and Penguins Tour allows you to experience Phillip Island o…" at bounding box center [631, 301] width 451 height 106
click at [553, 269] on textarea "Phillip Island Wine and Penguins Tour allows you to experience Phillip Island o…" at bounding box center [631, 301] width 451 height 106
click at [726, 297] on textarea "Phillip Island Wine and Penguins Tour allows you to experience Phillip Island o…" at bounding box center [631, 301] width 451 height 106
click at [789, 334] on textarea "Phillip Island Wine and Penguins Tour allows you to experience Phillip Island o…" at bounding box center [631, 301] width 451 height 106
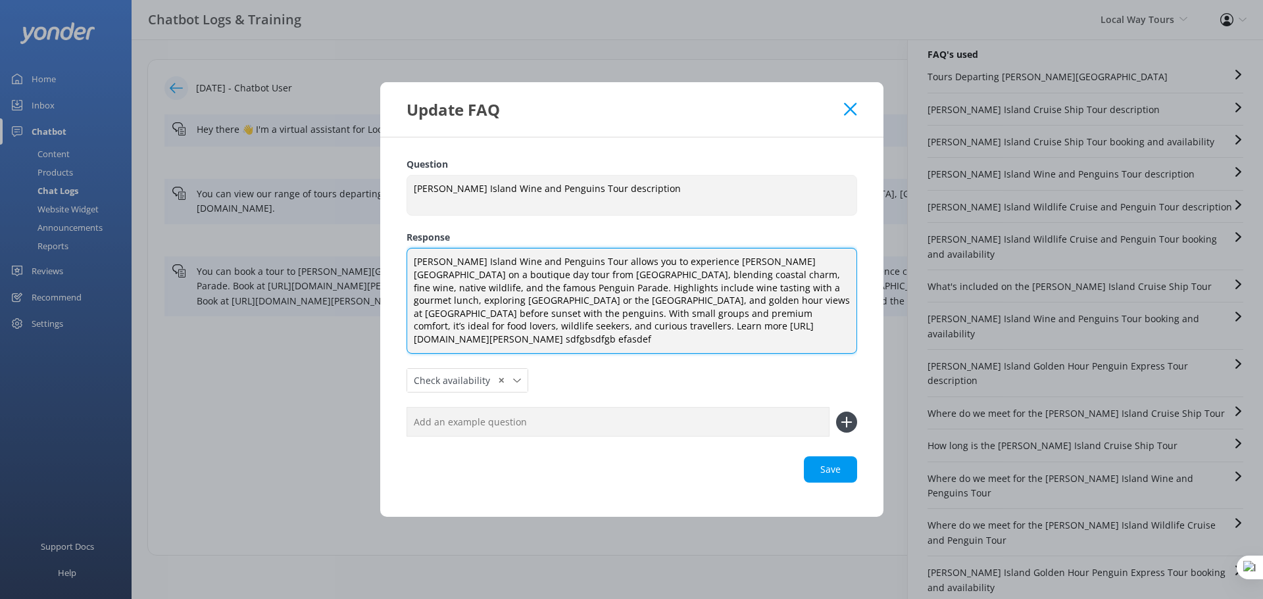
drag, startPoint x: 740, startPoint y: 334, endPoint x: 841, endPoint y: 328, distance: 101.5
click at [841, 328] on textarea "Phillip Island Wine and Penguins Tour allows you to experience Phillip Island o…" at bounding box center [631, 301] width 451 height 106
type textarea "Phillip Island Wine and Penguins Tour allows you to experience Phillip Island o…"
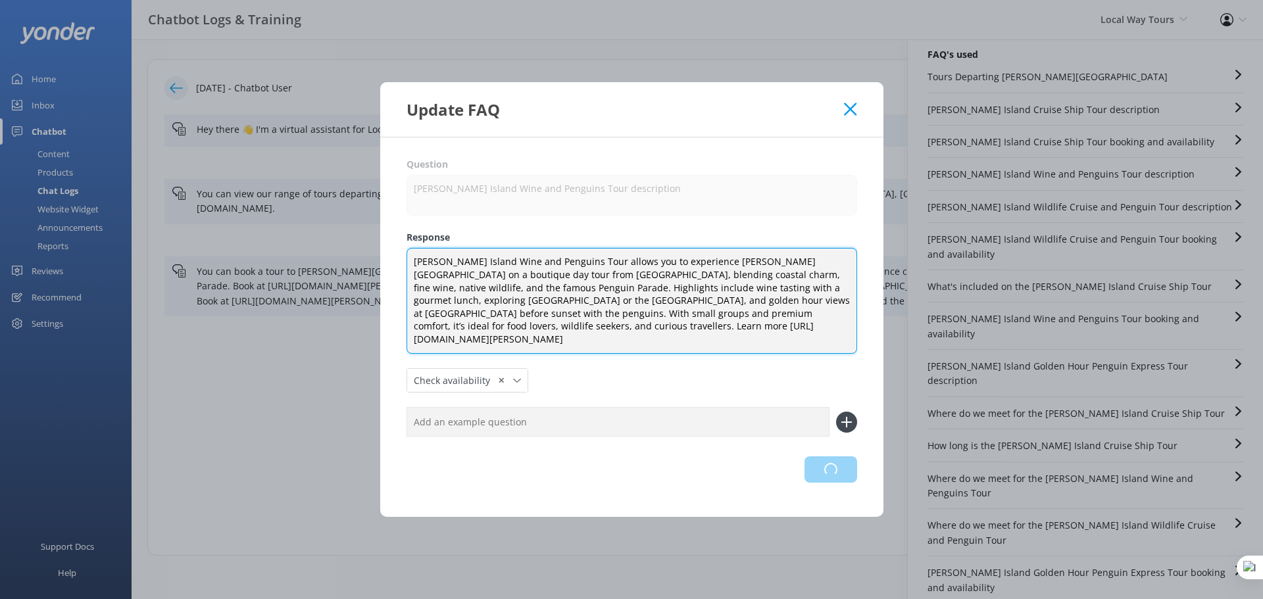
click at [829, 456] on div "Loading.." at bounding box center [631, 469] width 451 height 26
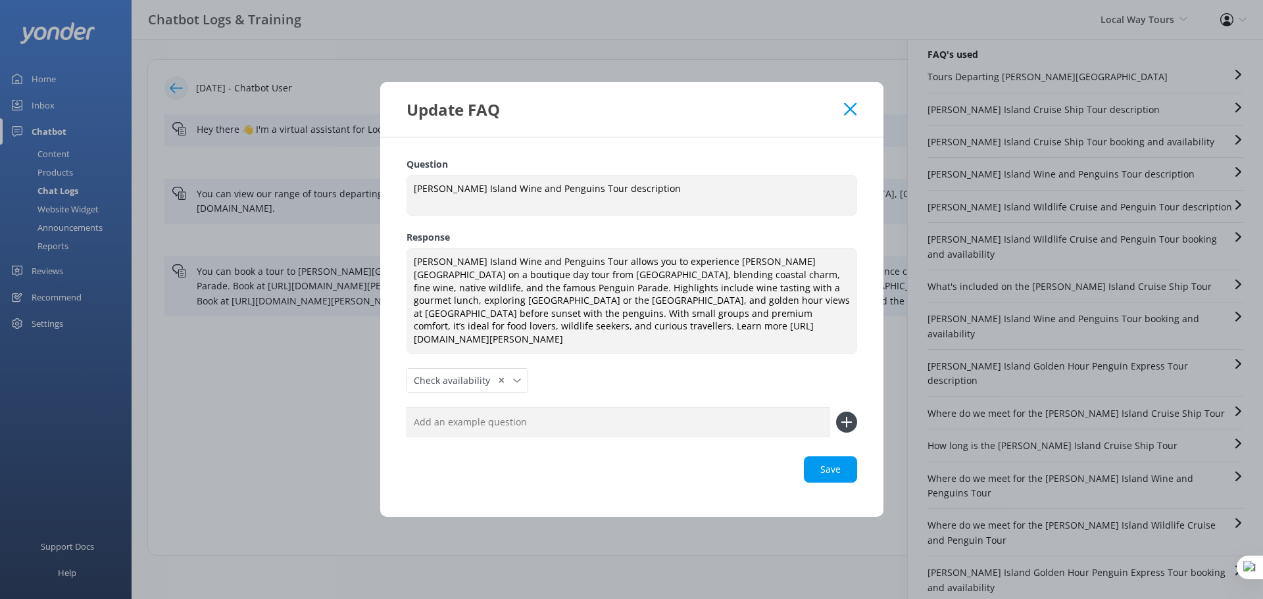
click at [854, 116] on icon at bounding box center [850, 109] width 12 height 13
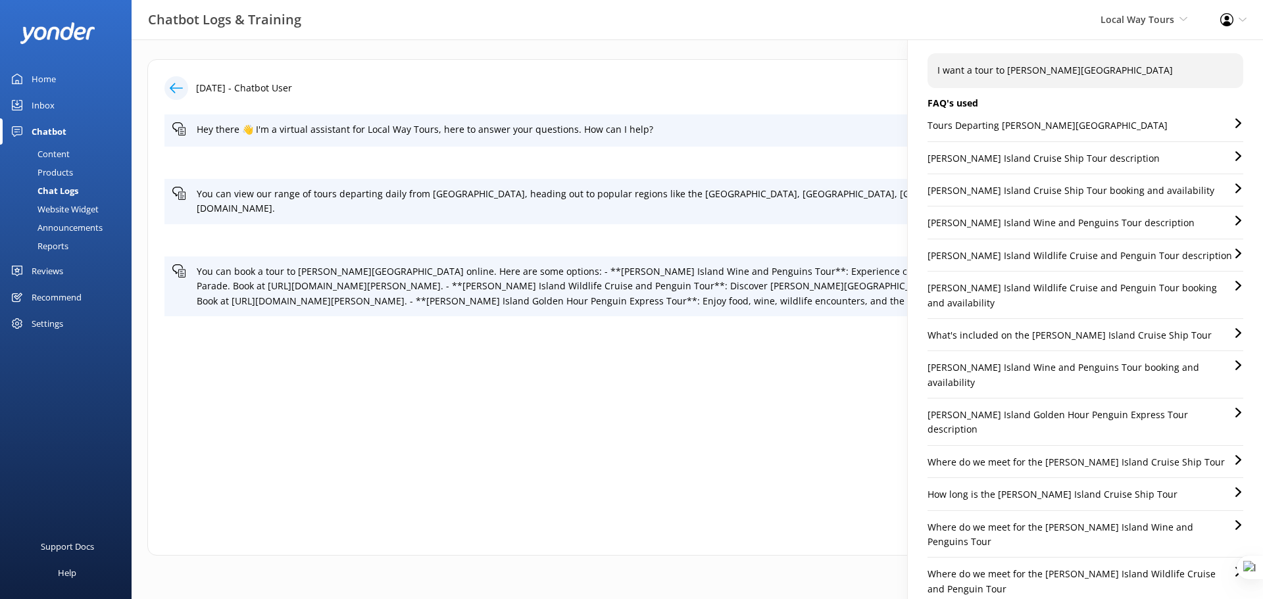
scroll to position [0, 0]
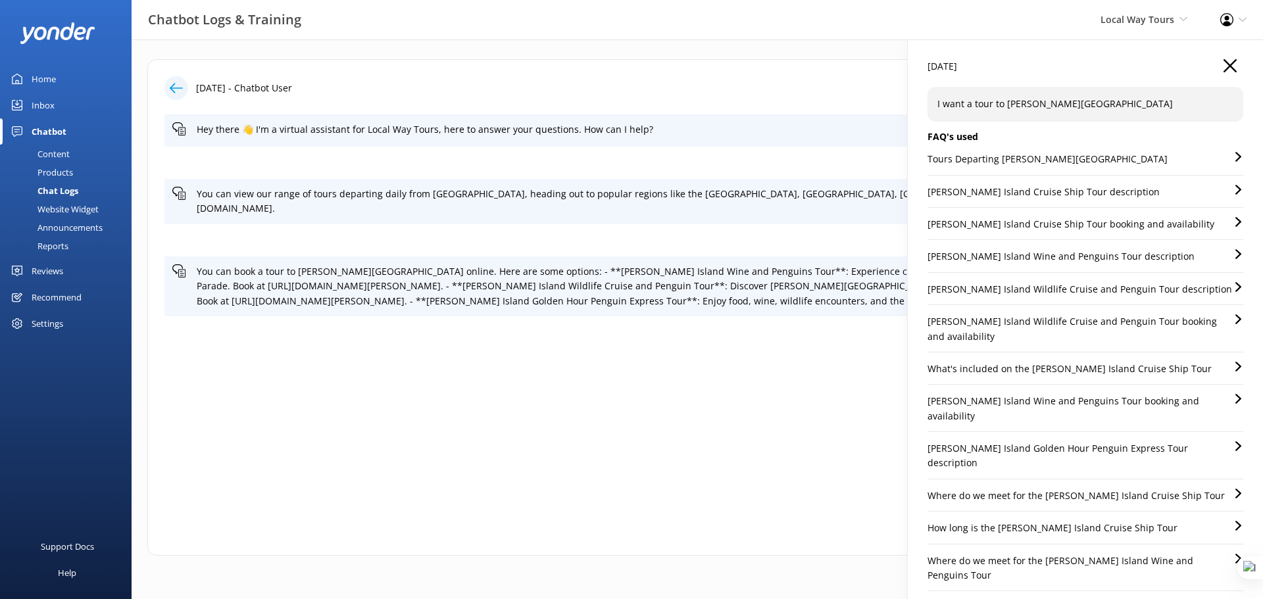
click at [1223, 67] on use "button" at bounding box center [1229, 65] width 13 height 13
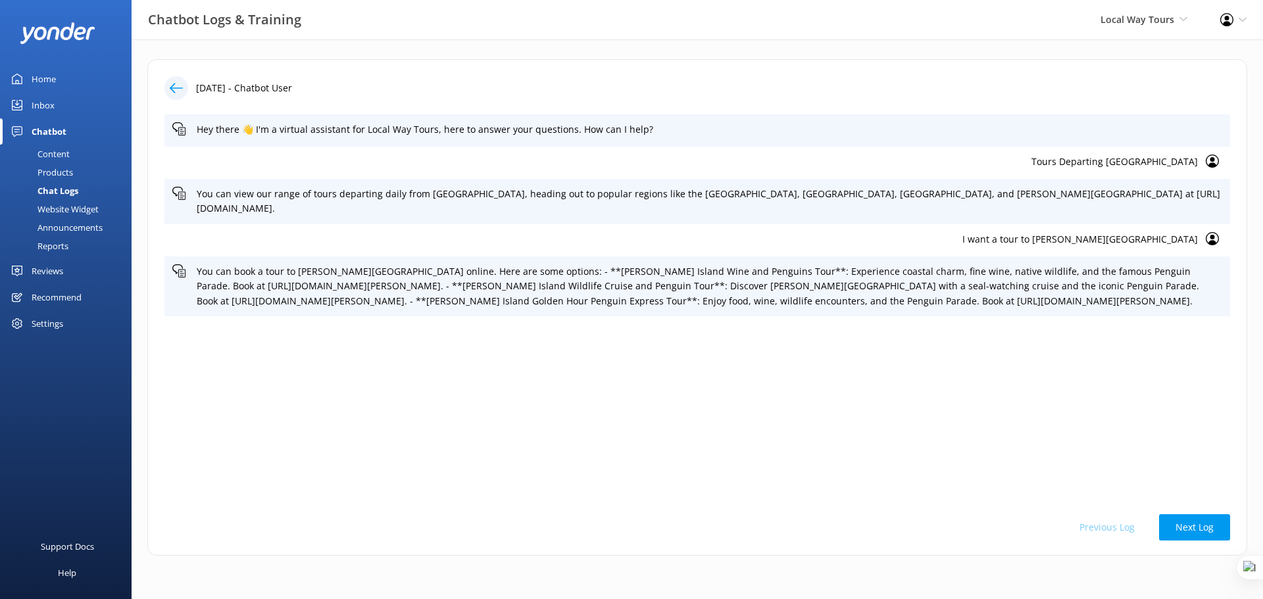
click at [84, 225] on div "Announcements" at bounding box center [55, 227] width 95 height 18
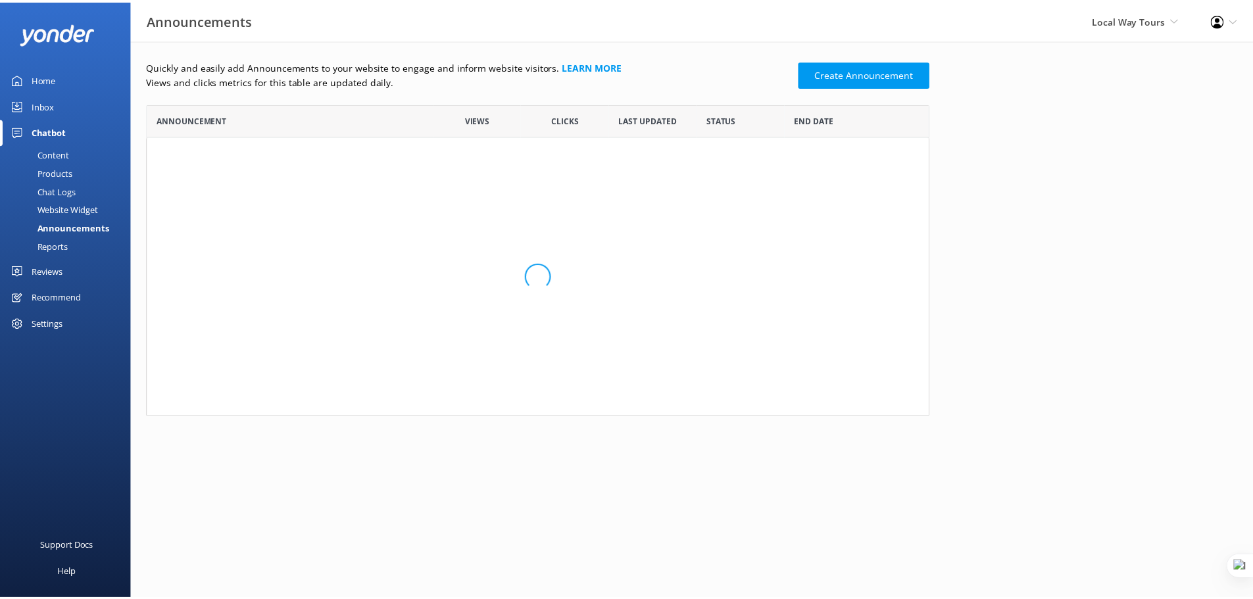
scroll to position [303, 779]
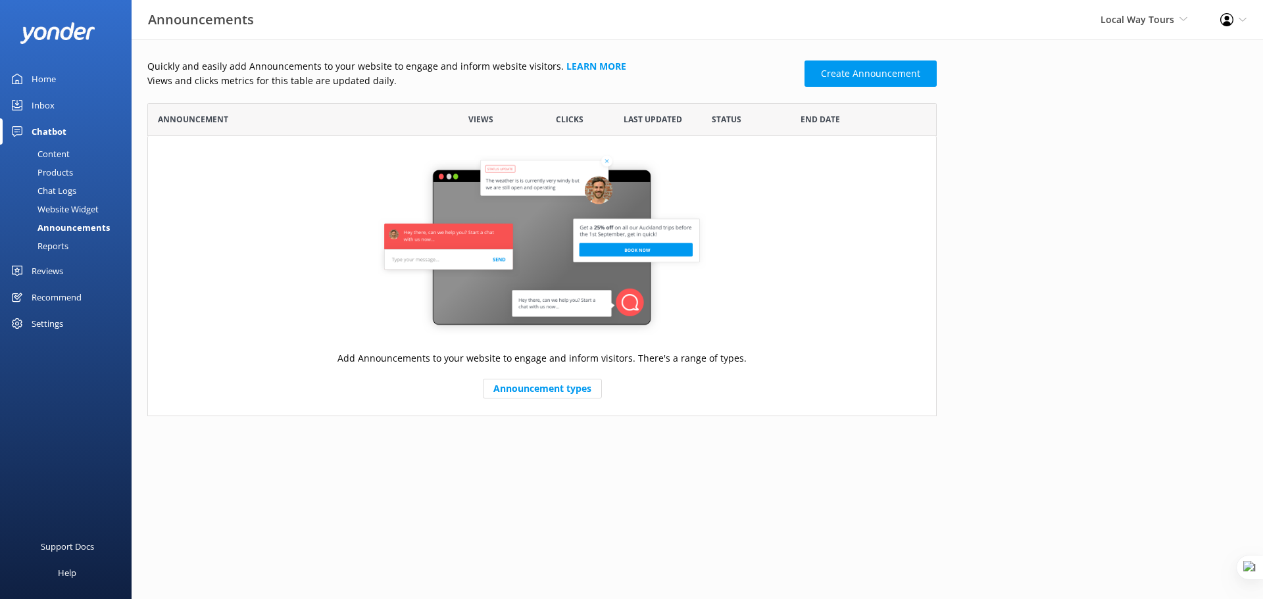
click at [49, 157] on div "Content" at bounding box center [39, 154] width 62 height 18
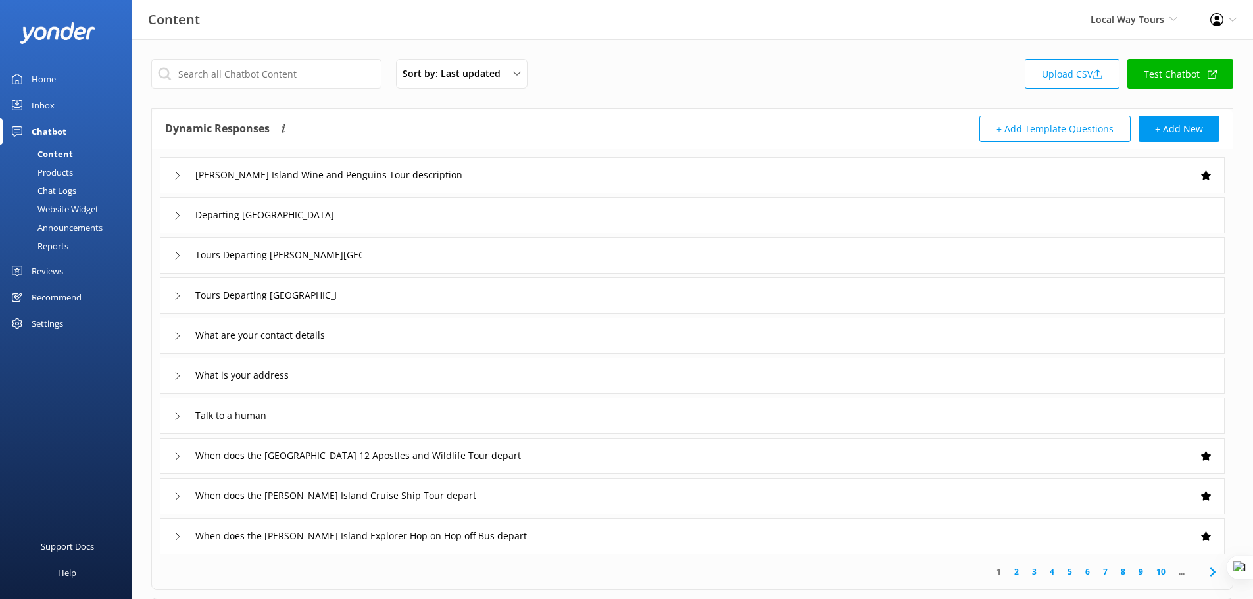
click at [806, 215] on div "Departing [GEOGRAPHIC_DATA]" at bounding box center [692, 215] width 1065 height 36
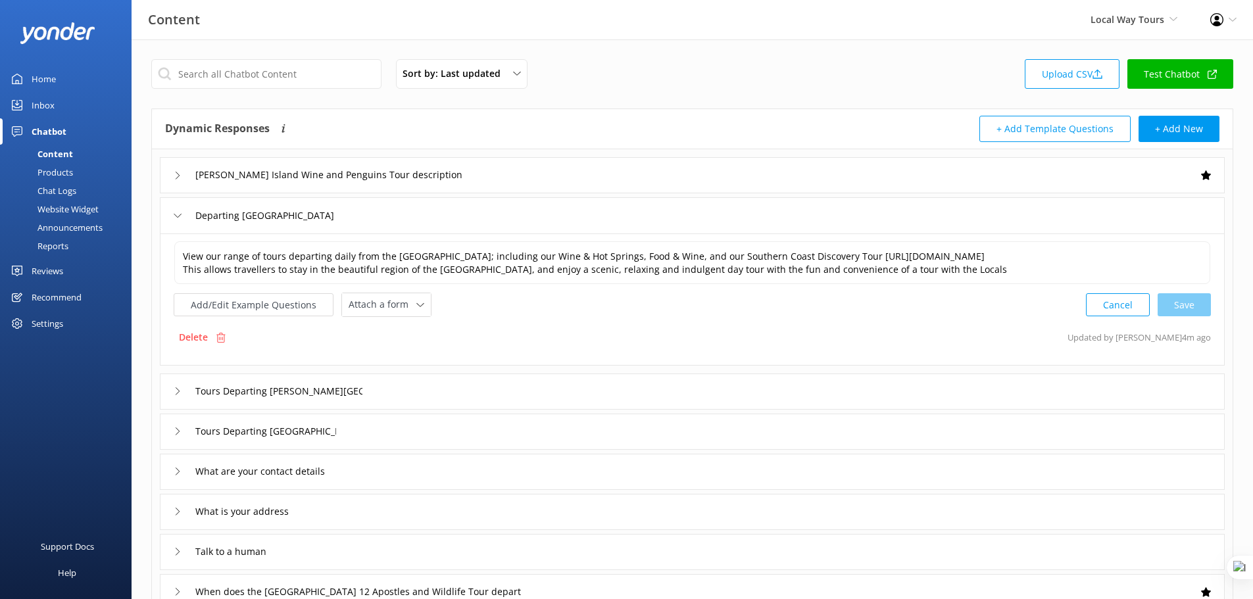
click at [449, 214] on div "Departing [GEOGRAPHIC_DATA]" at bounding box center [692, 215] width 1065 height 36
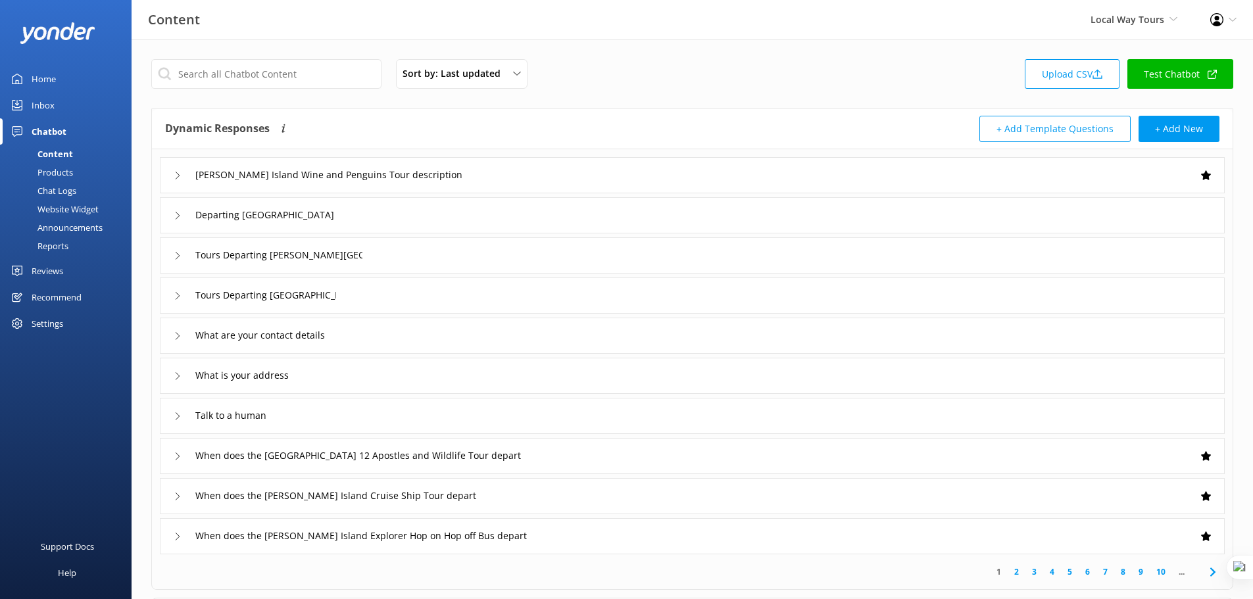
click at [56, 172] on div "Products" at bounding box center [40, 172] width 65 height 18
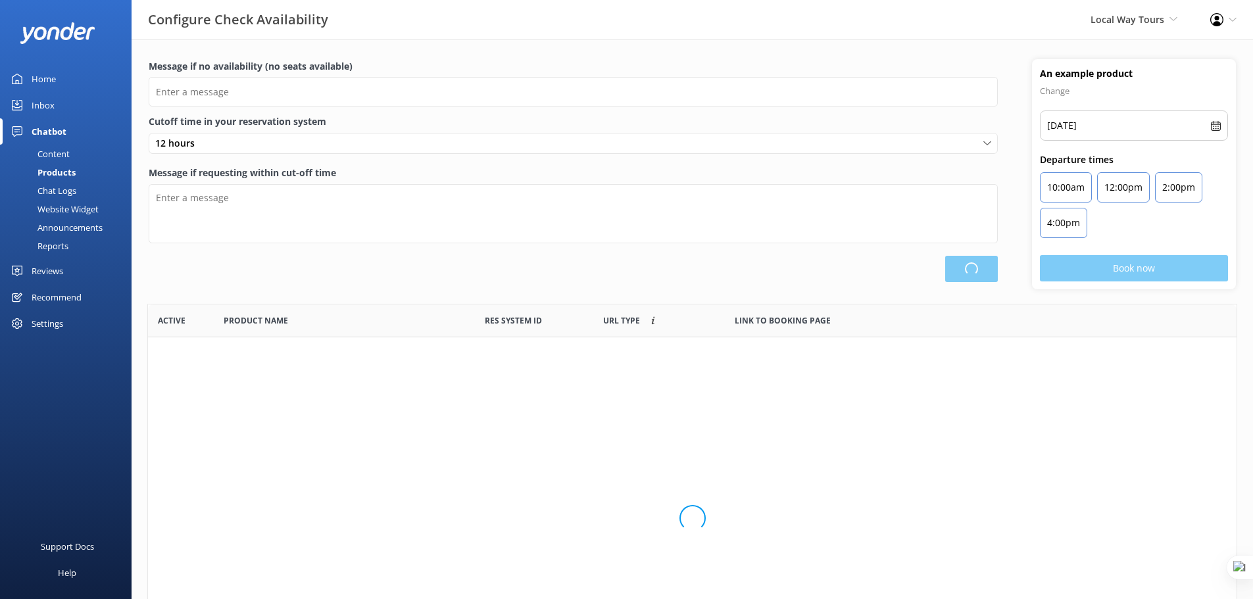
type input "There are no seats available, please check an alternative day"
type textarea "Our online booking system closes {hours} prior to departure. Please contact us …"
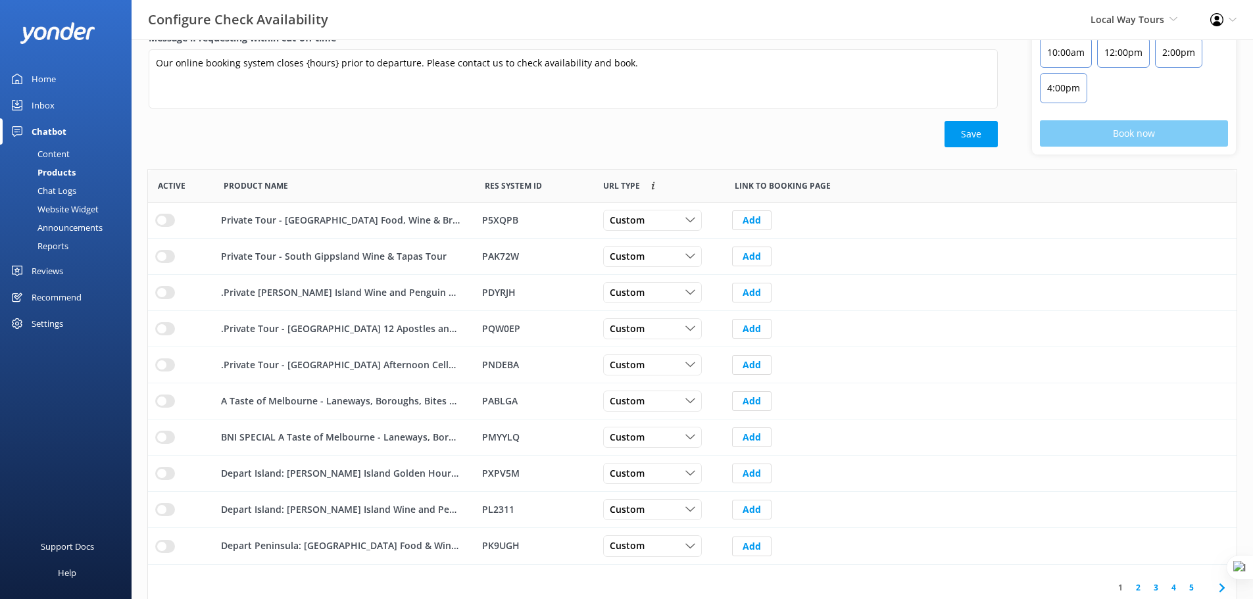
scroll to position [147, 0]
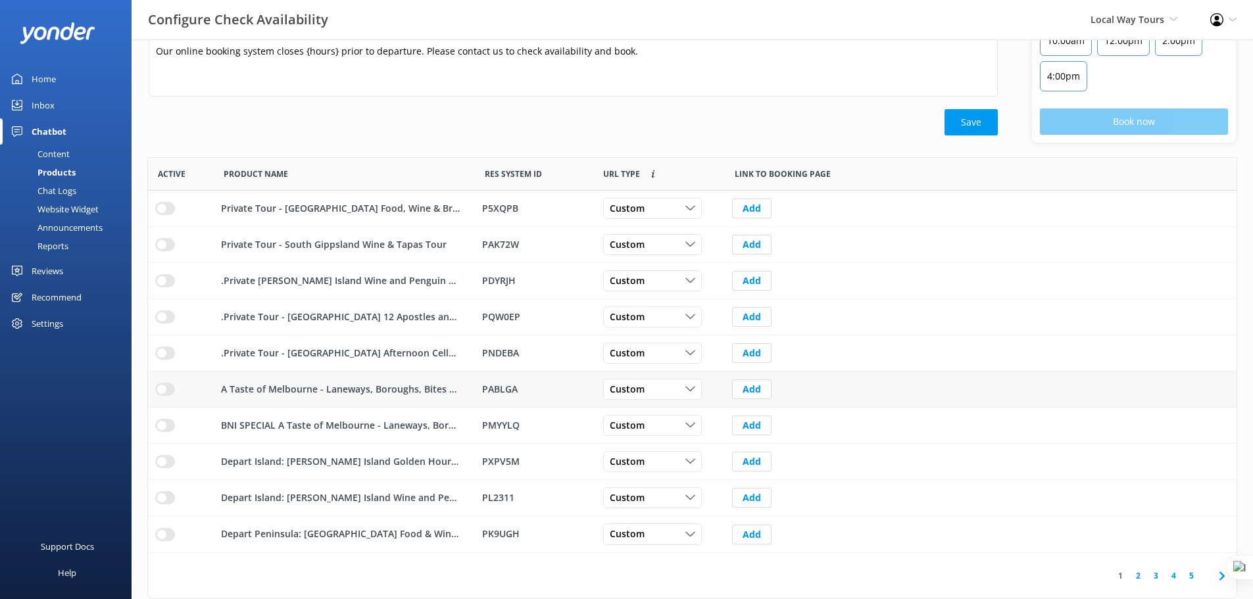
click at [169, 391] on input "row" at bounding box center [165, 389] width 20 height 13
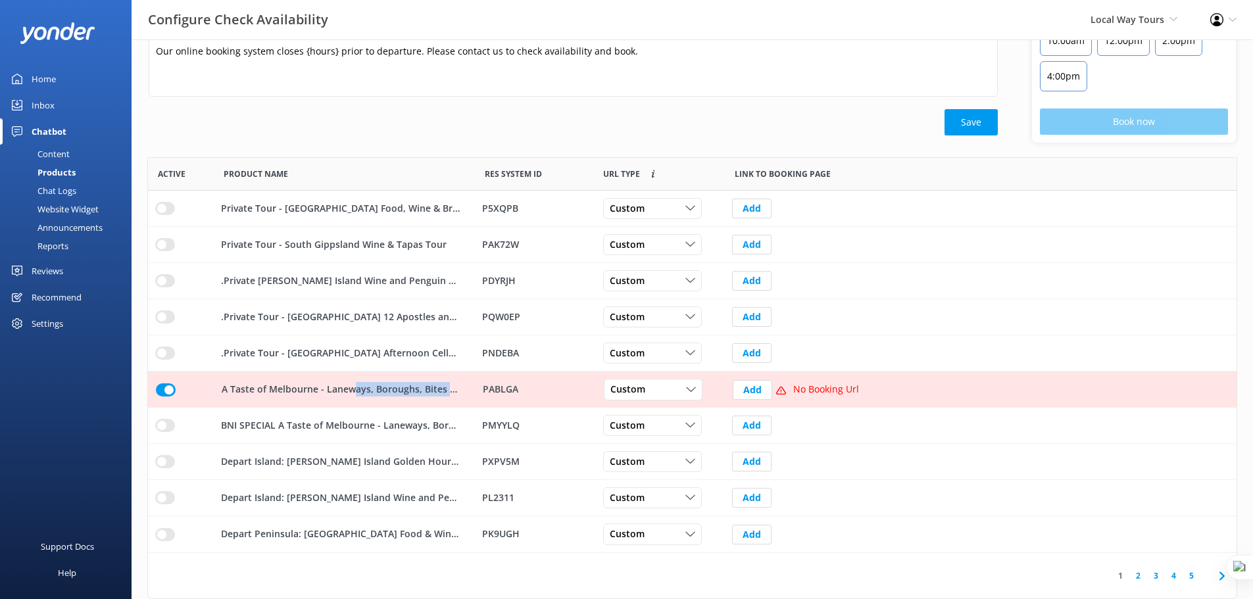
drag, startPoint x: 407, startPoint y: 390, endPoint x: 456, endPoint y: 391, distance: 48.7
click at [456, 391] on p "A Taste of Melbourne - Laneways, Boroughs, Bites and Brews" at bounding box center [340, 390] width 237 height 14
click at [672, 383] on div "Custom" at bounding box center [653, 390] width 92 height 14
click at [667, 442] on link "Dynamic" at bounding box center [662, 443] width 117 height 26
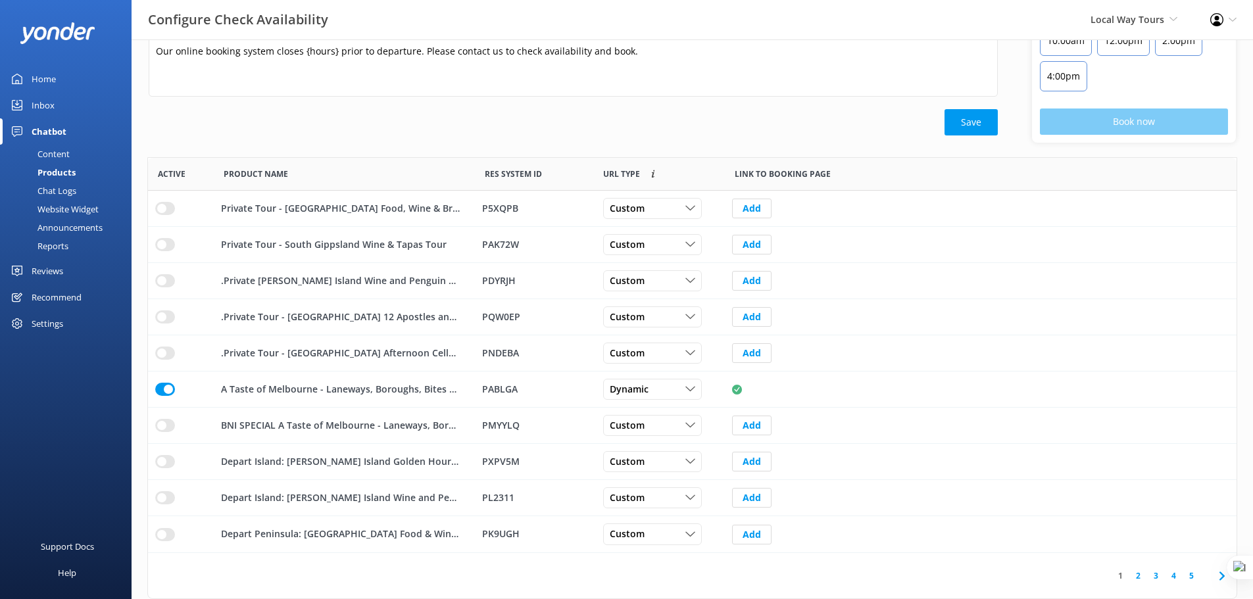
click at [51, 155] on div "Content" at bounding box center [39, 154] width 62 height 18
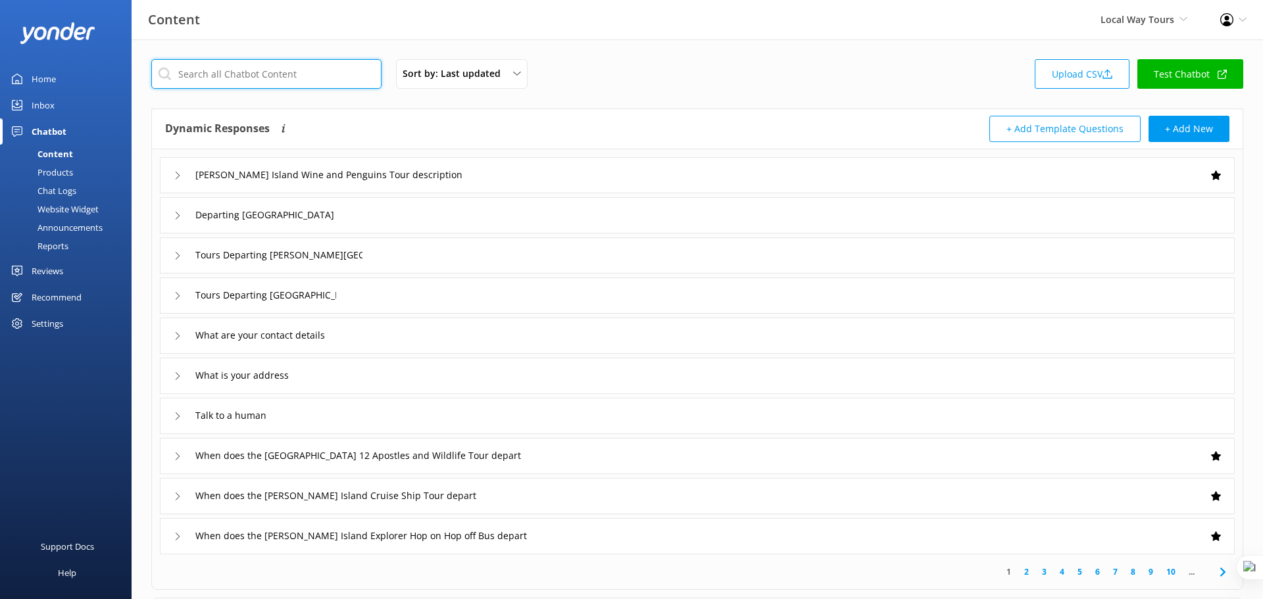
click at [247, 72] on input "text" at bounding box center [266, 74] width 230 height 30
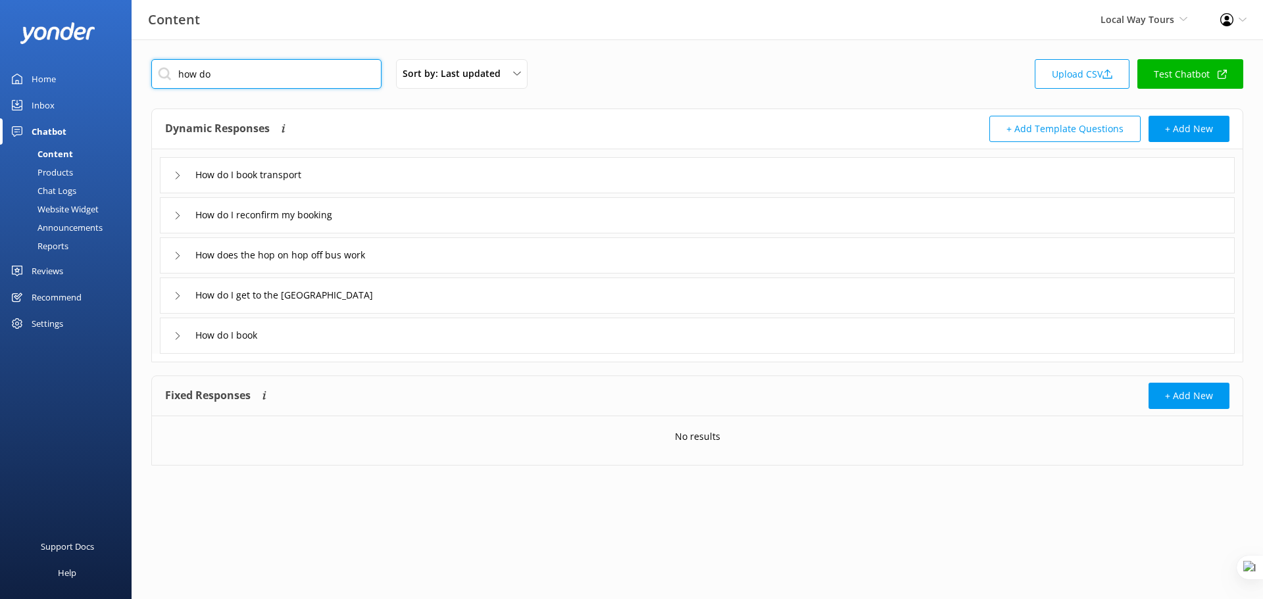
type input "how do"
click at [366, 333] on div "How do I book" at bounding box center [697, 336] width 1075 height 36
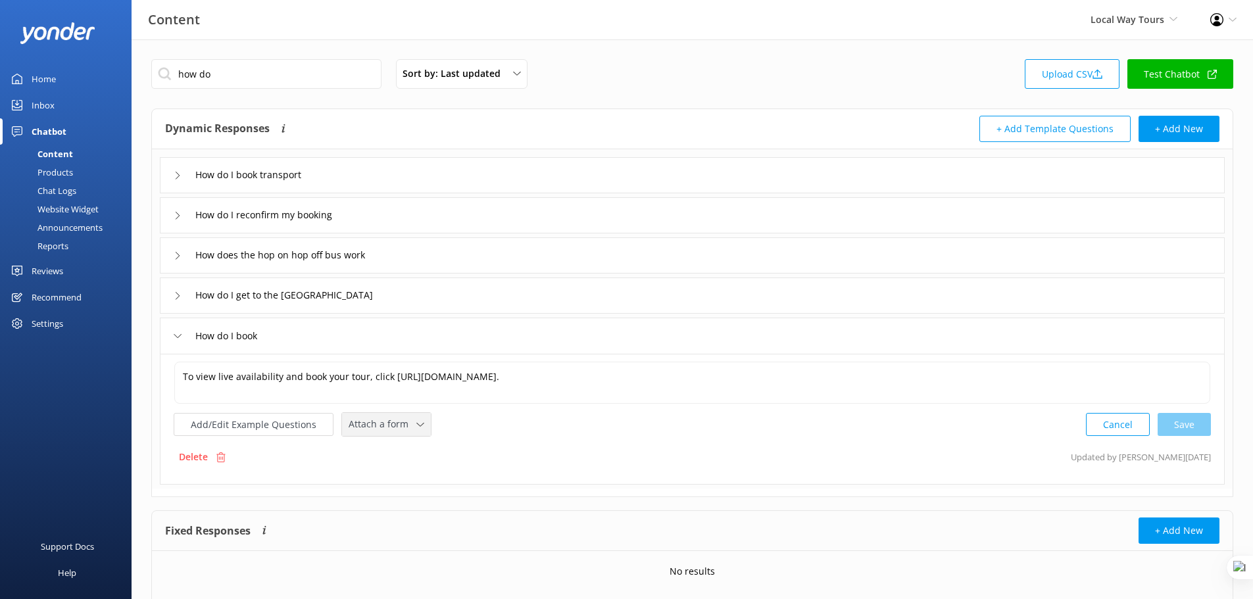
click at [396, 421] on span "Attach a form" at bounding box center [383, 424] width 68 height 14
click at [406, 483] on div "Check availability" at bounding box center [381, 478] width 65 height 13
click at [282, 424] on button "Add/Edit Example Questions" at bounding box center [254, 423] width 160 height 23
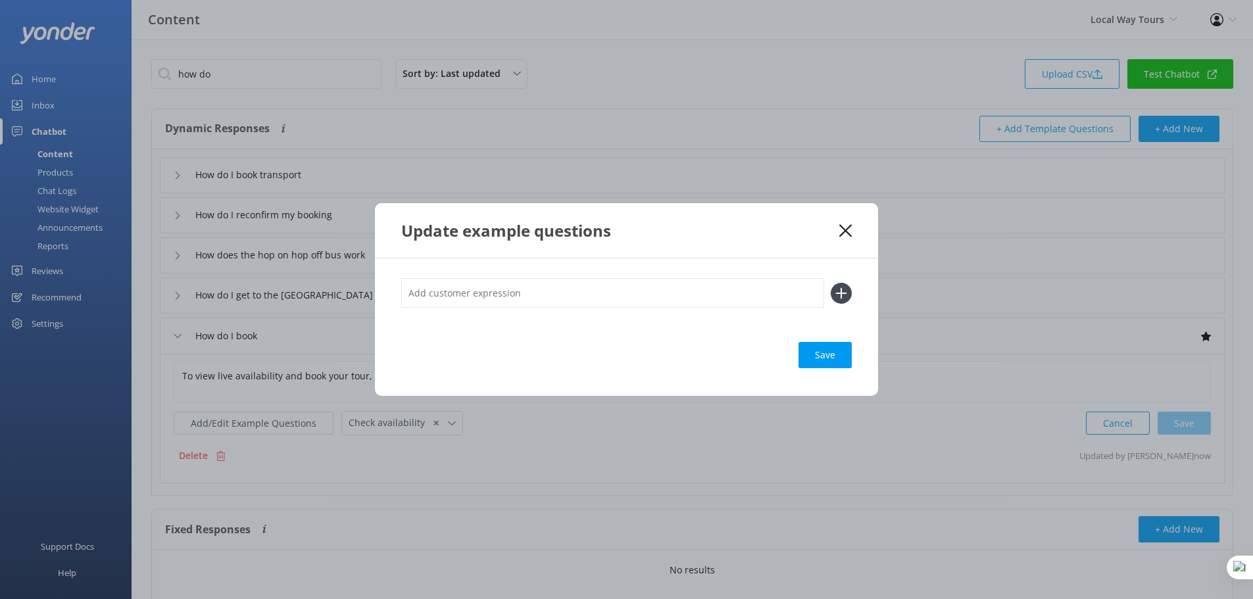
click at [488, 285] on input "text" at bounding box center [612, 293] width 423 height 30
type input "Check availability"
click at [844, 293] on use at bounding box center [841, 292] width 11 height 11
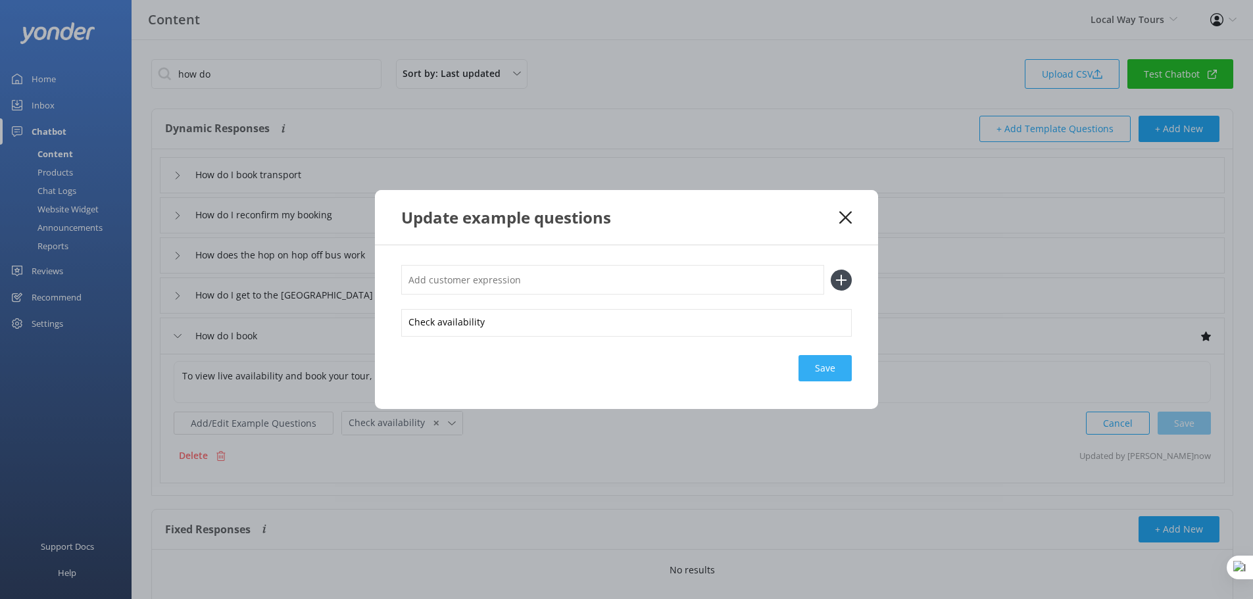
click at [841, 370] on div "Save" at bounding box center [824, 368] width 53 height 26
click at [846, 219] on icon at bounding box center [845, 217] width 12 height 13
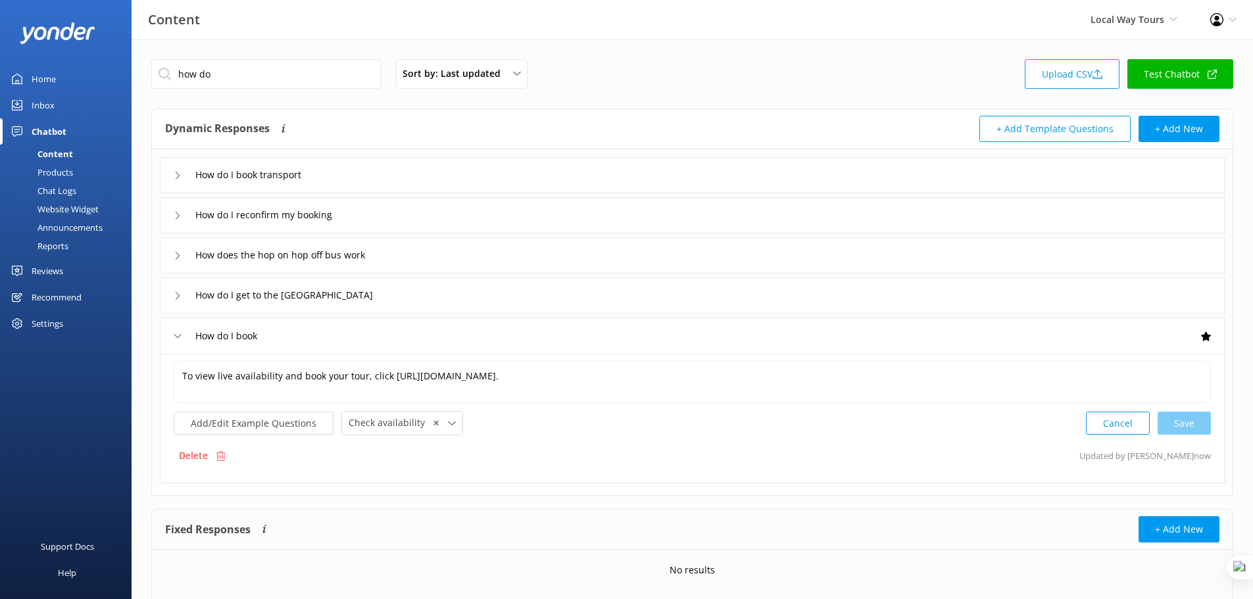
click at [64, 168] on div "Products" at bounding box center [40, 172] width 65 height 18
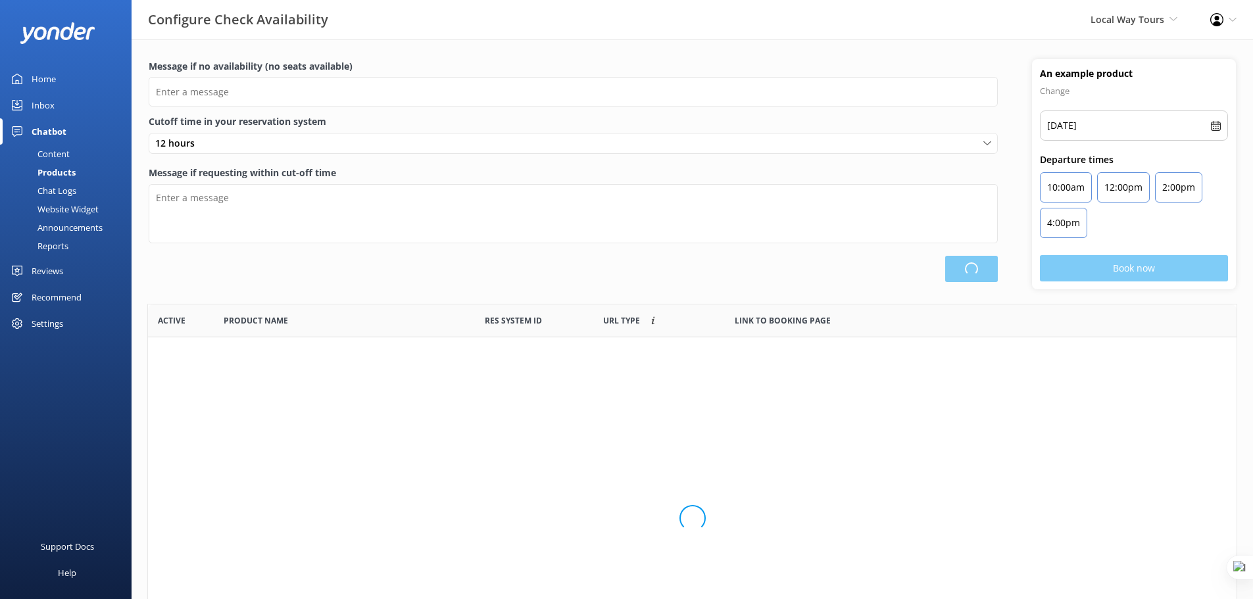
scroll to position [385, 1079]
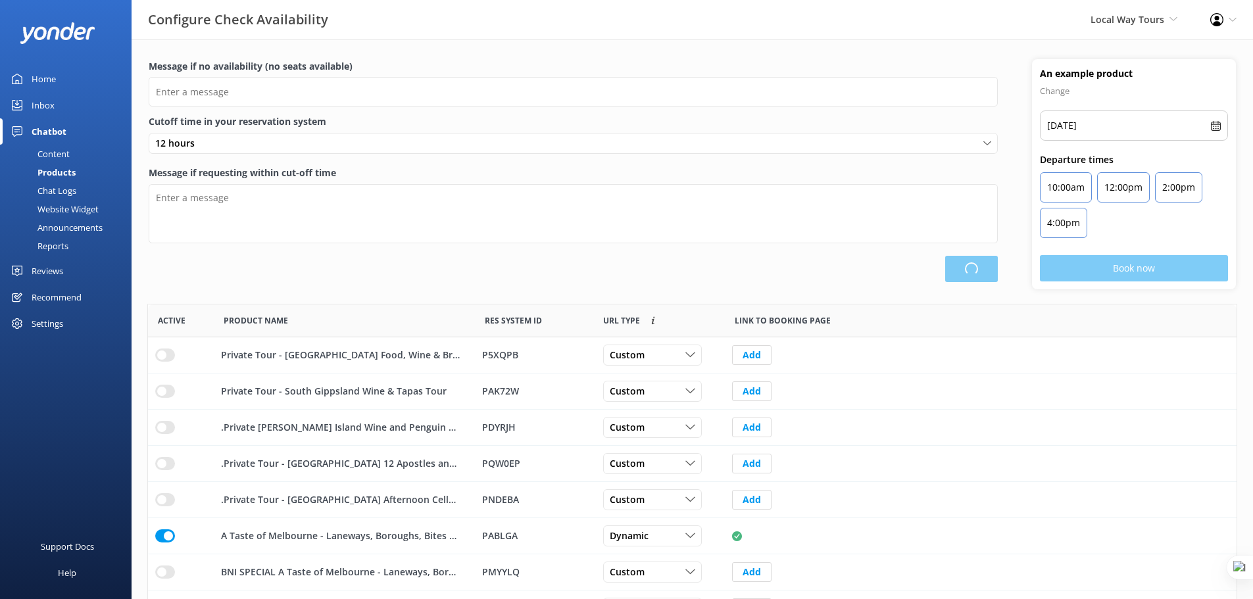
type input "There are no seats available, please check an alternative day"
type textarea "Our online booking system closes {hours} prior to departure. Please contact us …"
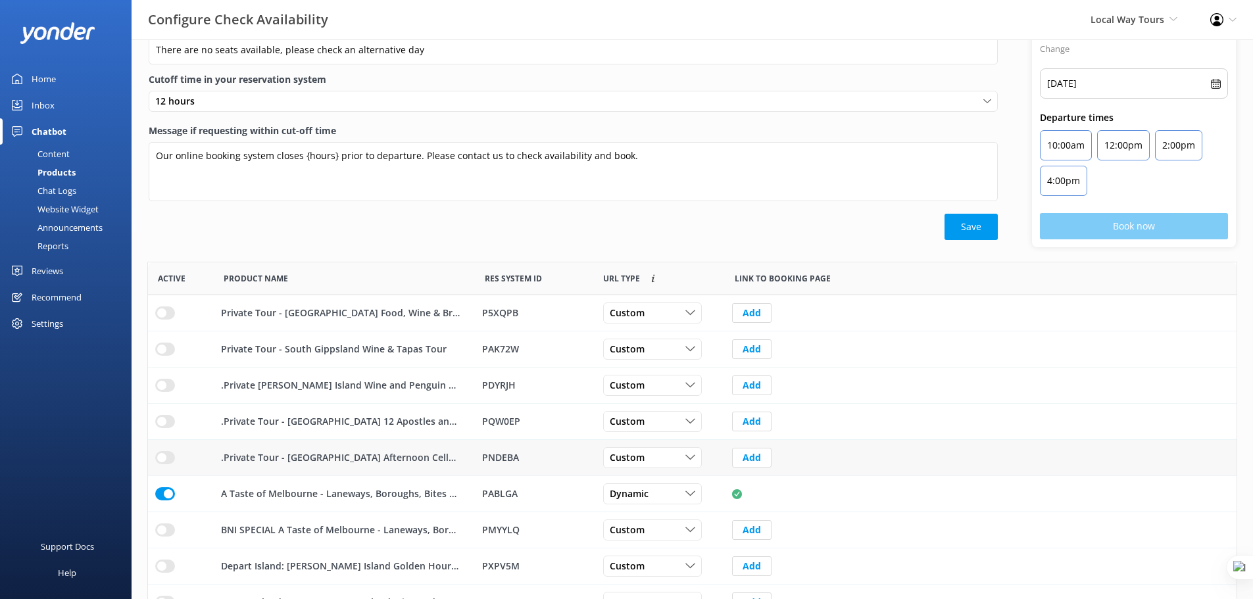
scroll to position [147, 0]
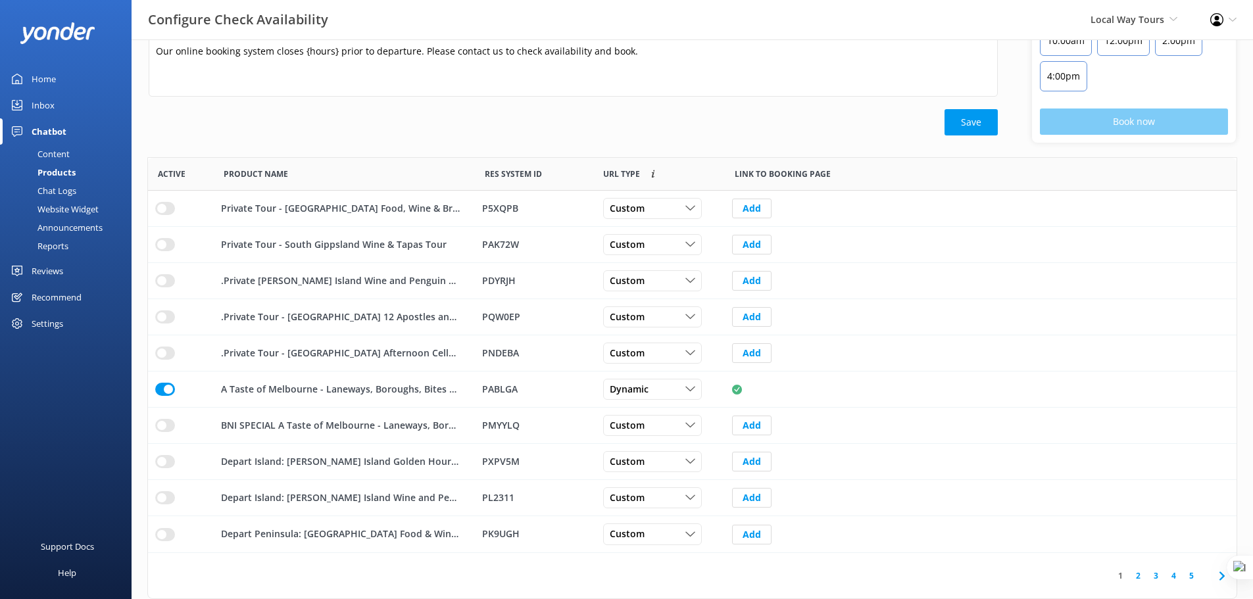
click at [58, 190] on div "Chat Logs" at bounding box center [42, 191] width 68 height 18
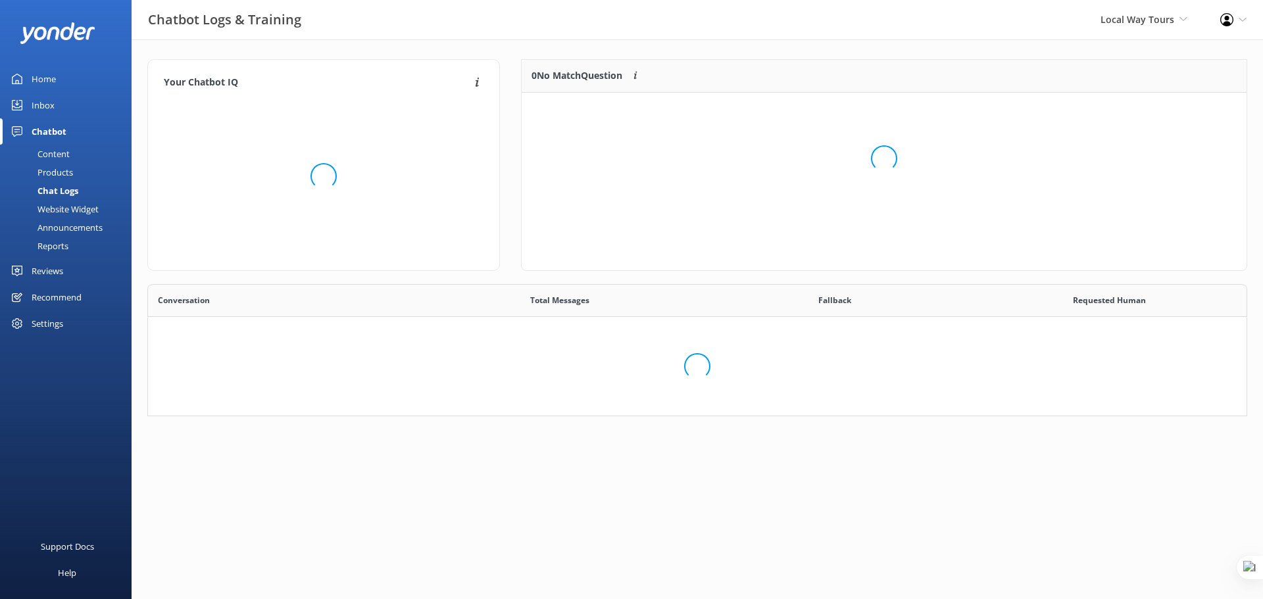
scroll to position [152, 1090]
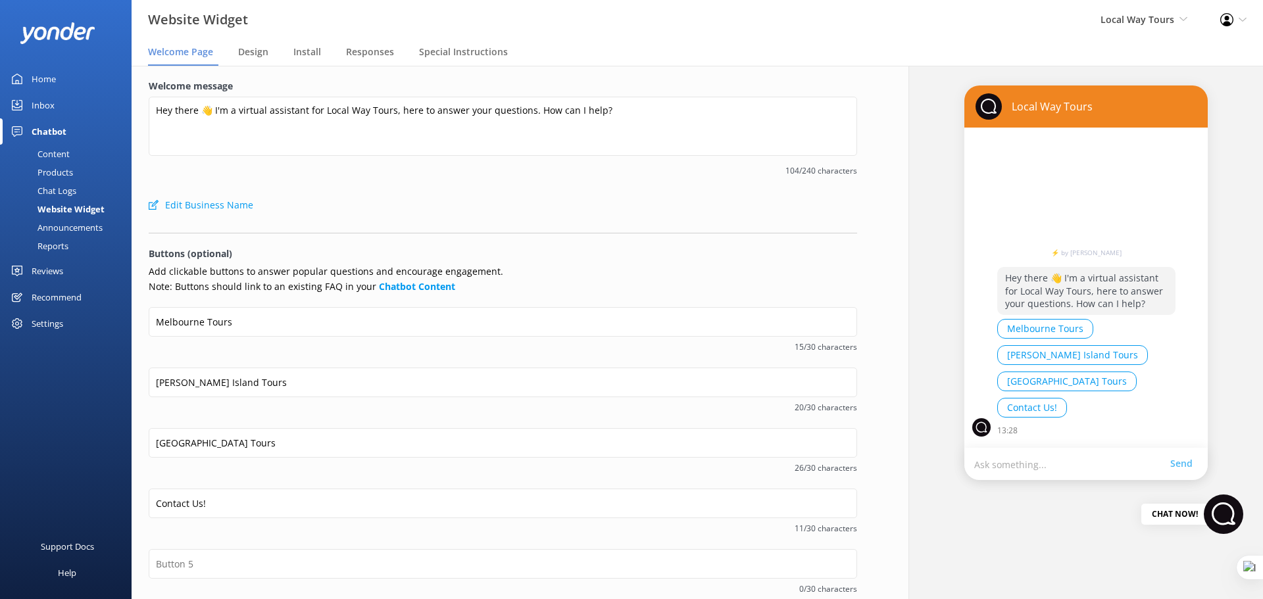
drag, startPoint x: 57, startPoint y: 145, endPoint x: 68, endPoint y: 147, distance: 11.5
click at [57, 145] on div "Content" at bounding box center [39, 154] width 62 height 18
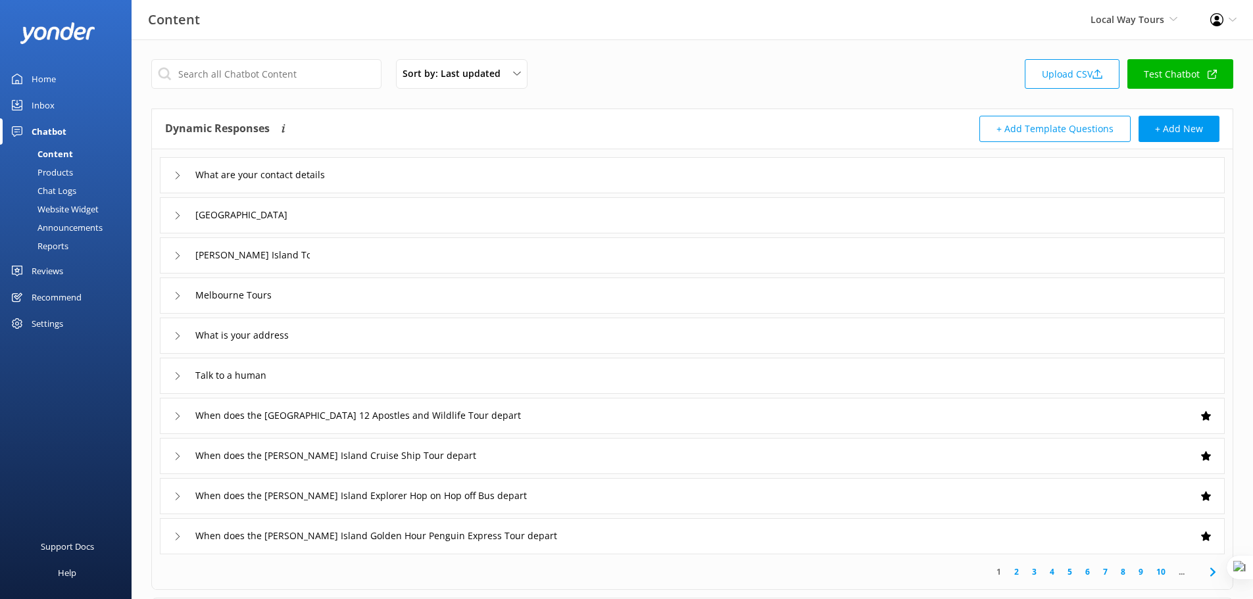
click at [357, 290] on div "Melbourne Tours" at bounding box center [692, 296] width 1065 height 36
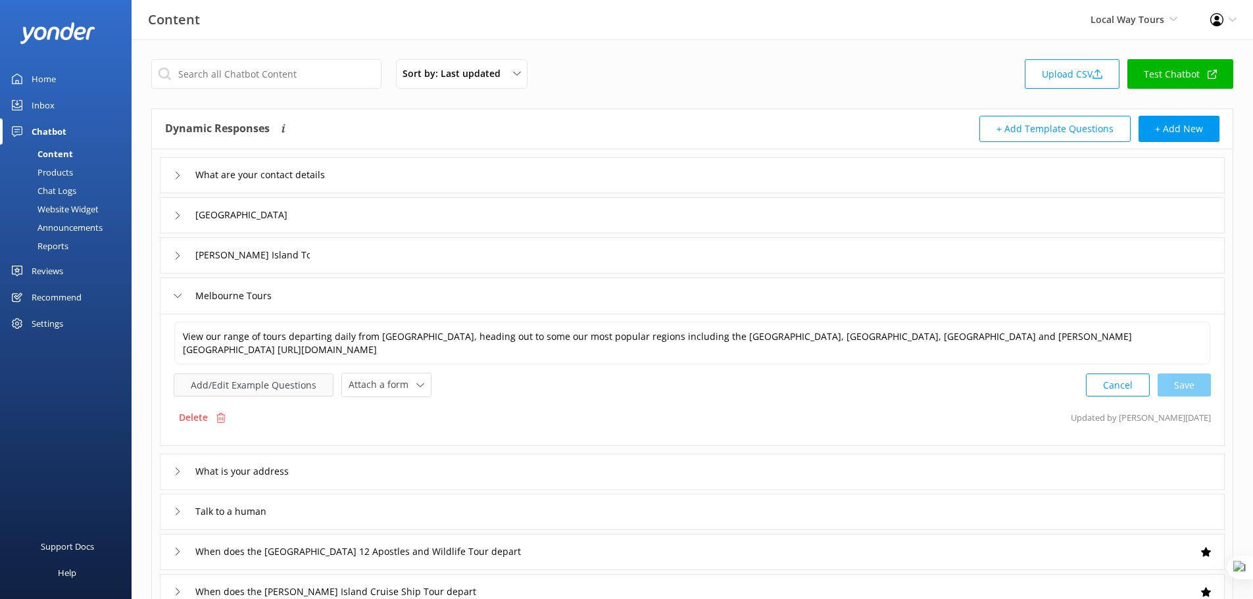
click at [252, 385] on button "Add/Edit Example Questions" at bounding box center [254, 385] width 160 height 23
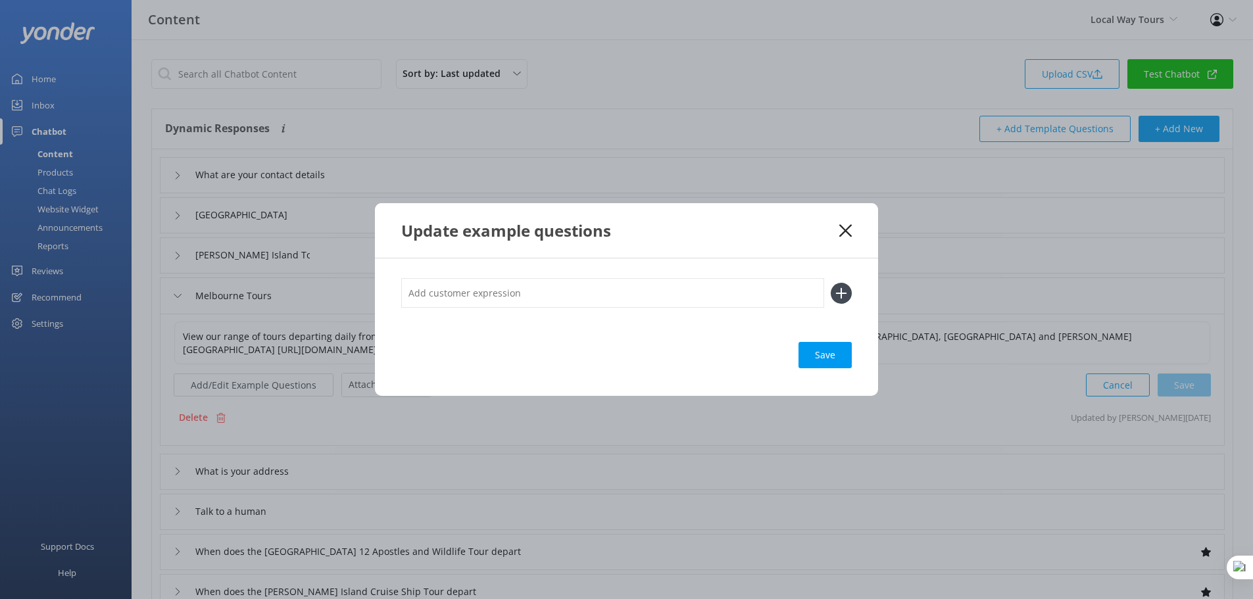
click at [437, 297] on input "text" at bounding box center [612, 293] width 423 height 30
paste input "Tours Departing [GEOGRAPHIC_DATA]"
type input "Tours Departing [GEOGRAPHIC_DATA]"
click at [846, 232] on icon at bounding box center [845, 230] width 12 height 13
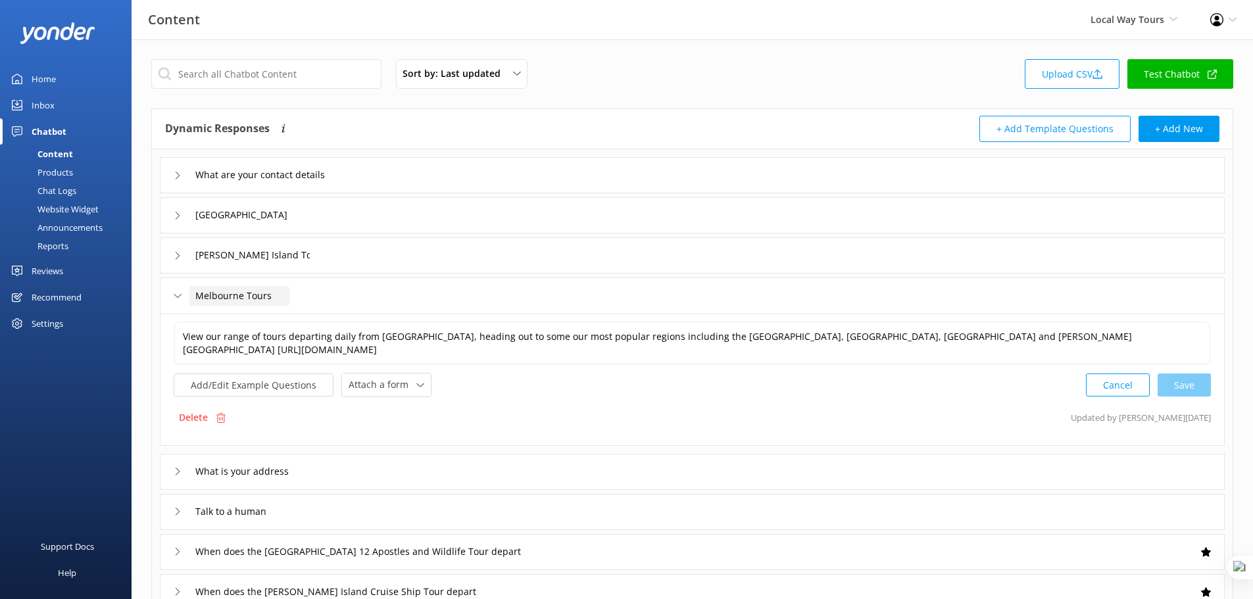
click at [219, 295] on span "Melbourne Tours" at bounding box center [233, 296] width 76 height 14
drag, startPoint x: 194, startPoint y: 297, endPoint x: 325, endPoint y: 297, distance: 130.9
click at [325, 297] on div "Melbourne Tours" at bounding box center [692, 296] width 1065 height 36
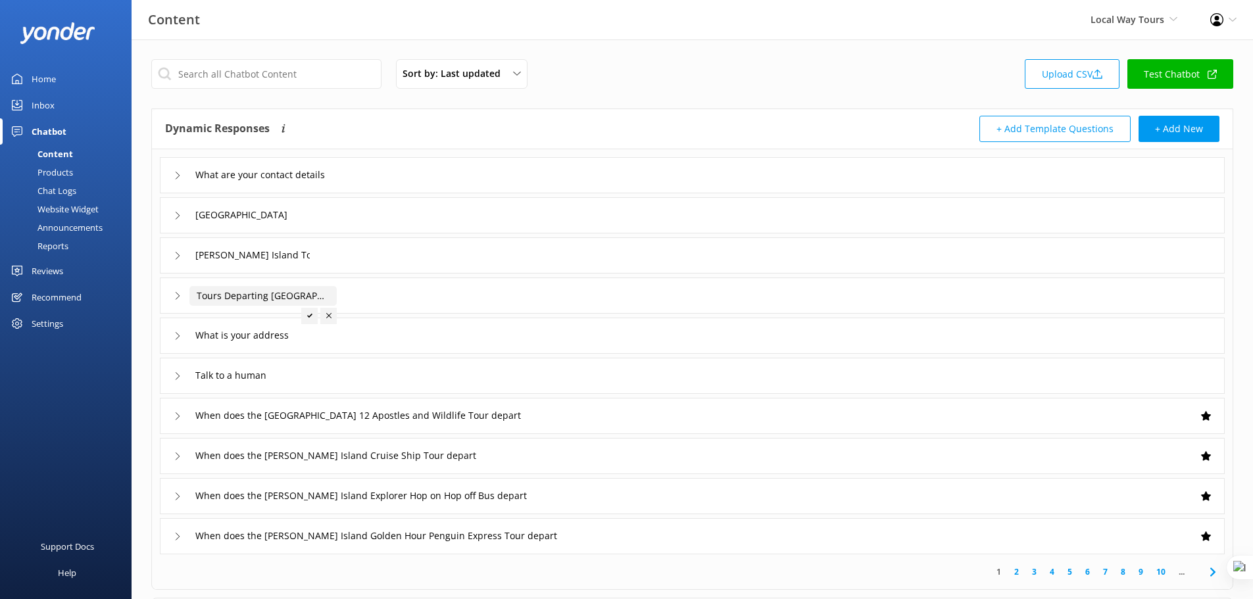
type input "Tours Departing [GEOGRAPHIC_DATA]"
click at [304, 318] on div at bounding box center [309, 316] width 16 height 16
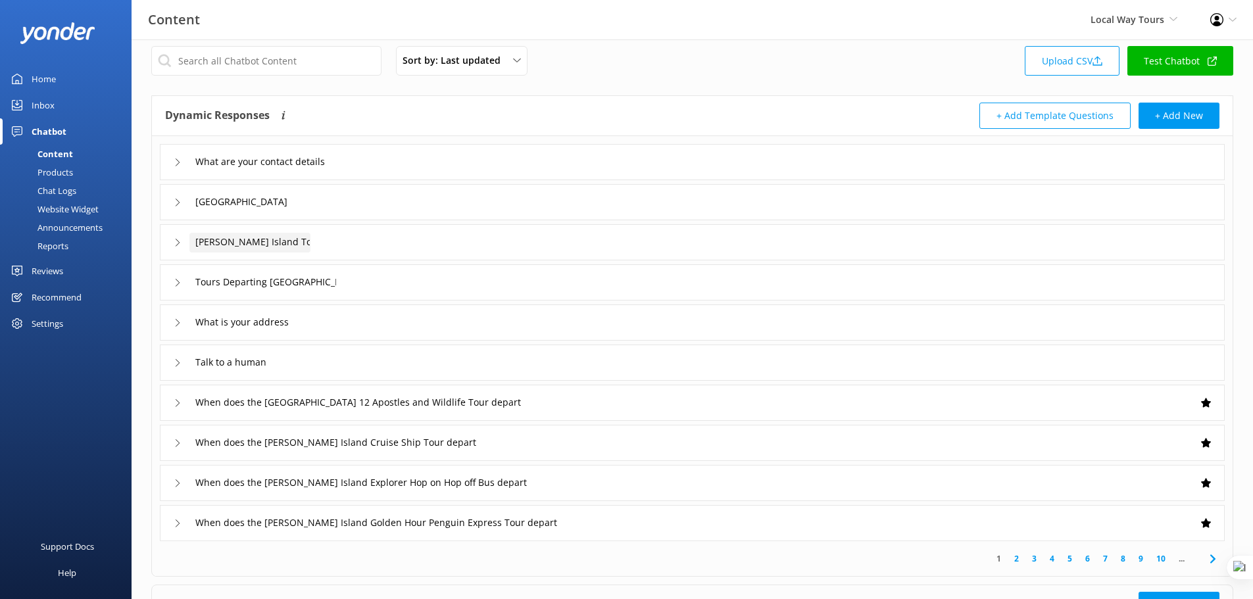
scroll to position [16, 0]
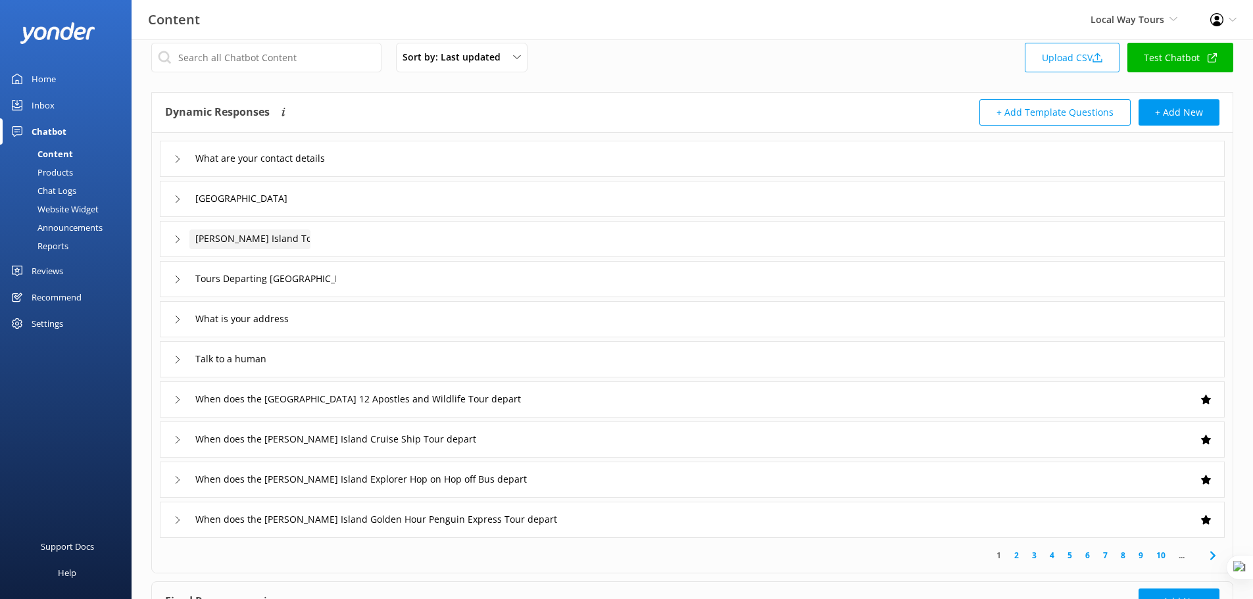
click at [247, 234] on span "Phillip Island Tours" at bounding box center [260, 239] width 131 height 14
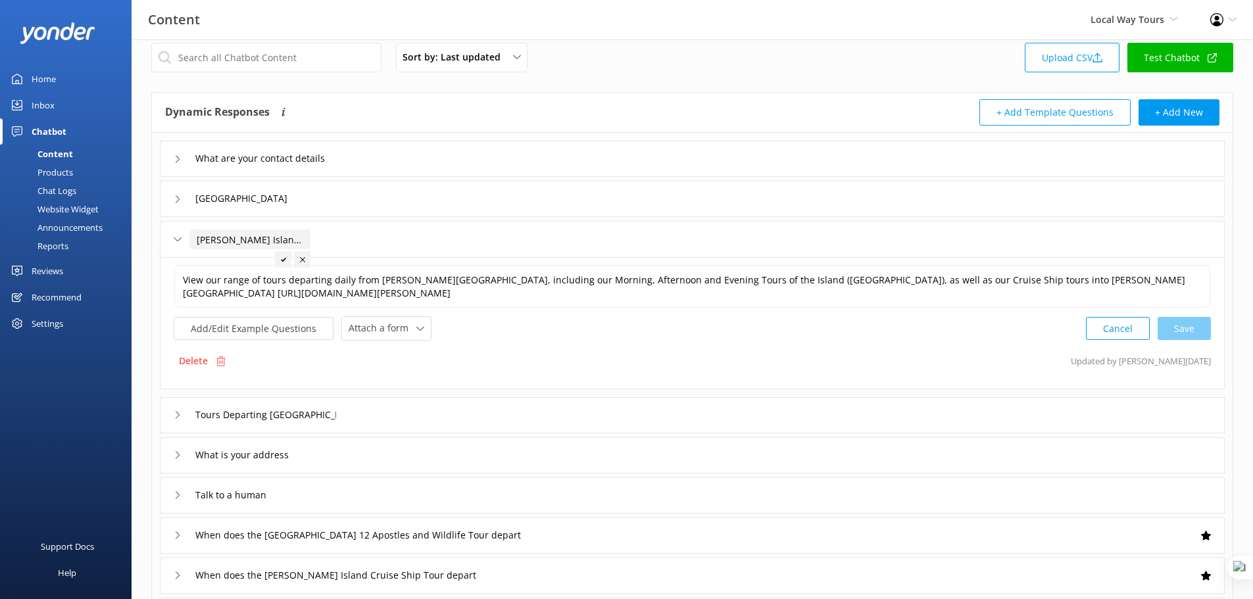
click at [214, 240] on input "Phillip Island Tours" at bounding box center [249, 240] width 121 height 20
paste input "Tours Departing [PERSON_NAME][GEOGRAPHIC_DATA]"
type input "Tours Departing [PERSON_NAME][GEOGRAPHIC_DATA]"
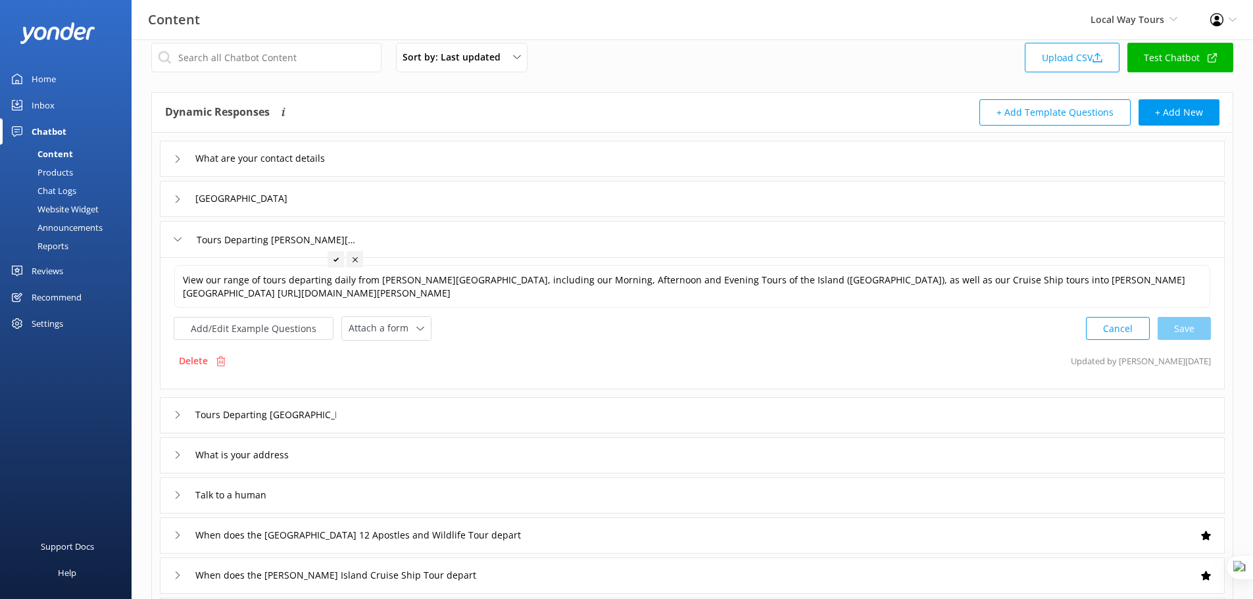
click at [333, 261] on icon at bounding box center [335, 259] width 5 height 5
click at [258, 189] on div "Mornington Peninsula" at bounding box center [249, 199] width 121 height 20
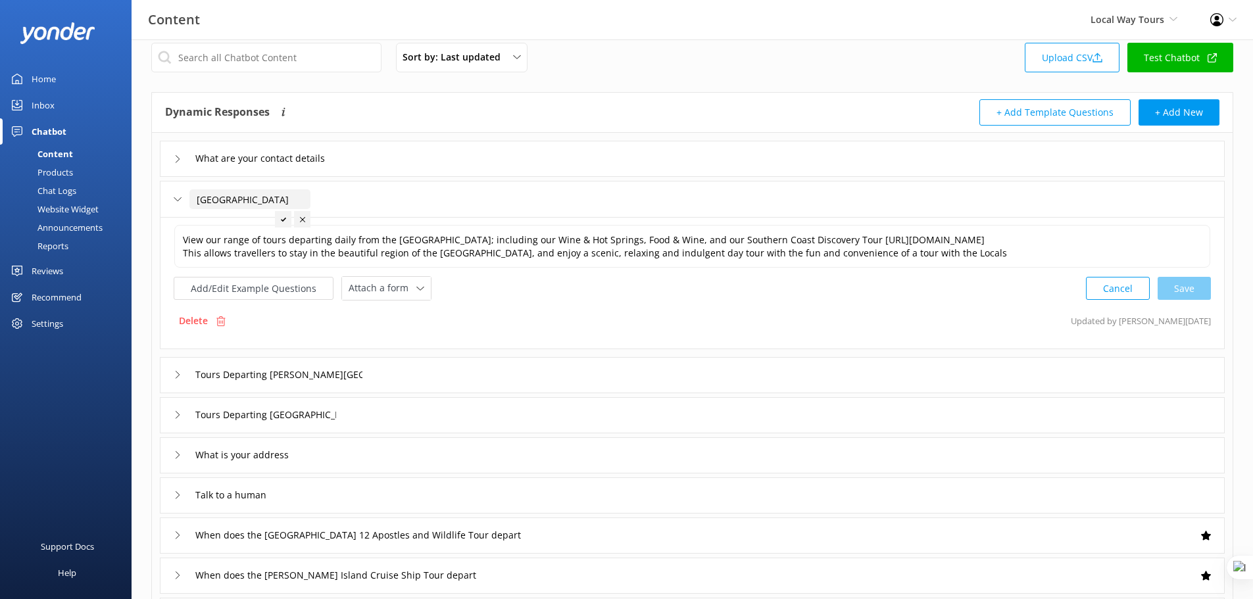
drag, startPoint x: 308, startPoint y: 200, endPoint x: 374, endPoint y: 201, distance: 66.4
click at [374, 201] on div "Mornington Peninsula" at bounding box center [692, 199] width 1065 height 36
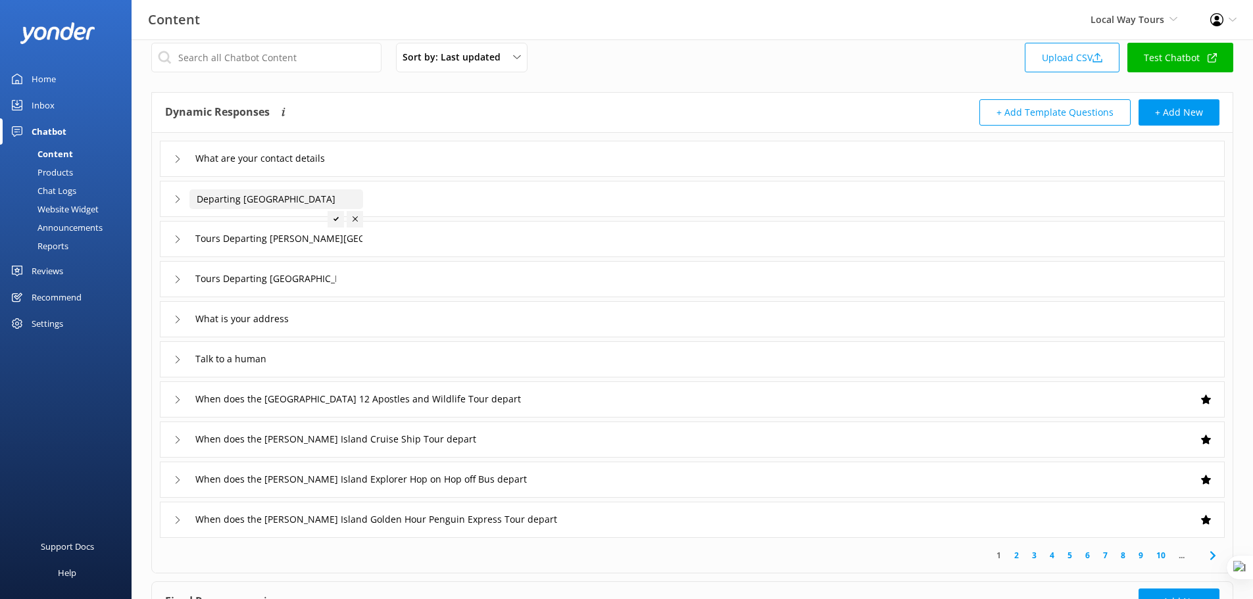
type input "Departing [GEOGRAPHIC_DATA]"
click at [333, 218] on icon at bounding box center [335, 218] width 5 height 5
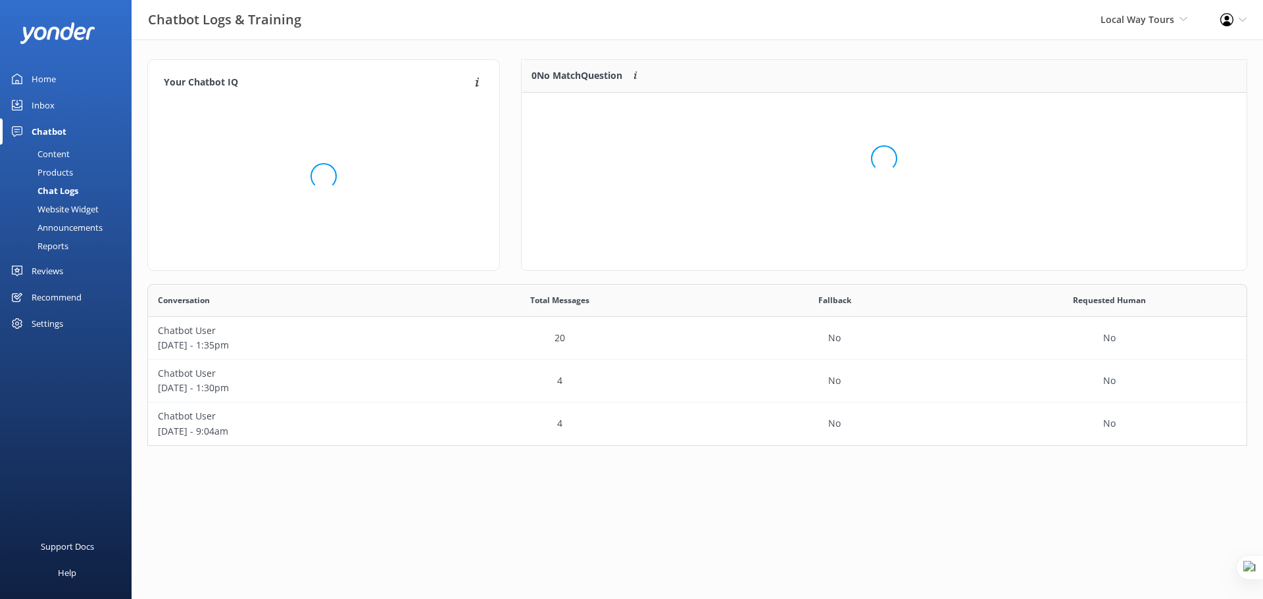
scroll to position [152, 1090]
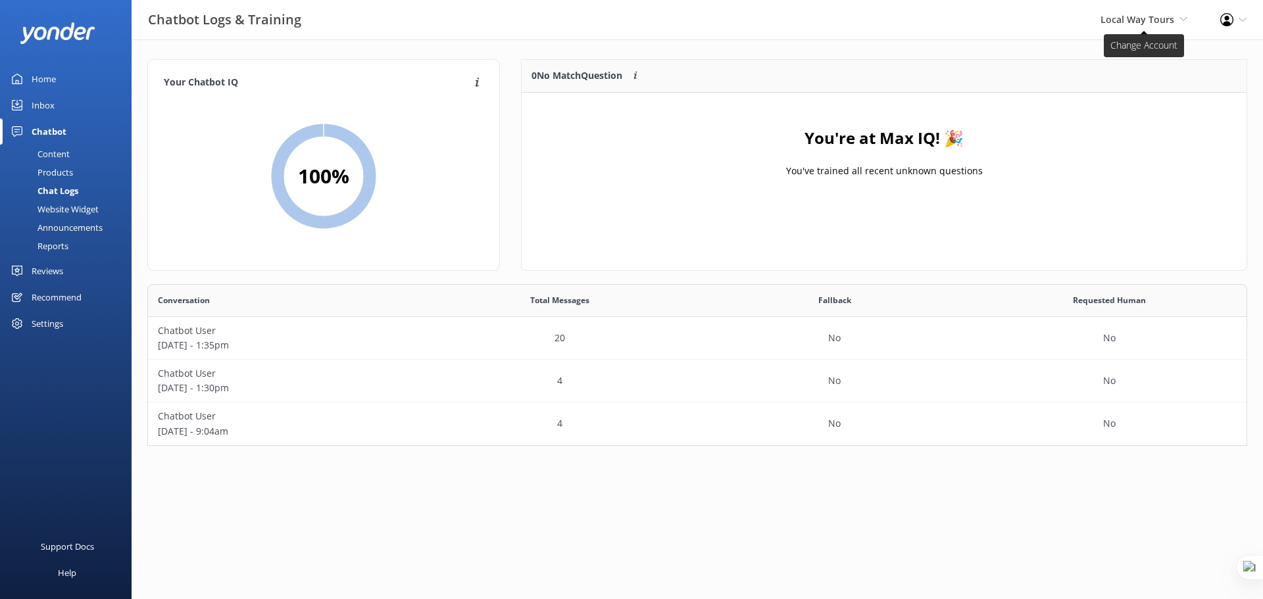
click at [1158, 18] on span "Local Way Tours" at bounding box center [1137, 19] width 74 height 12
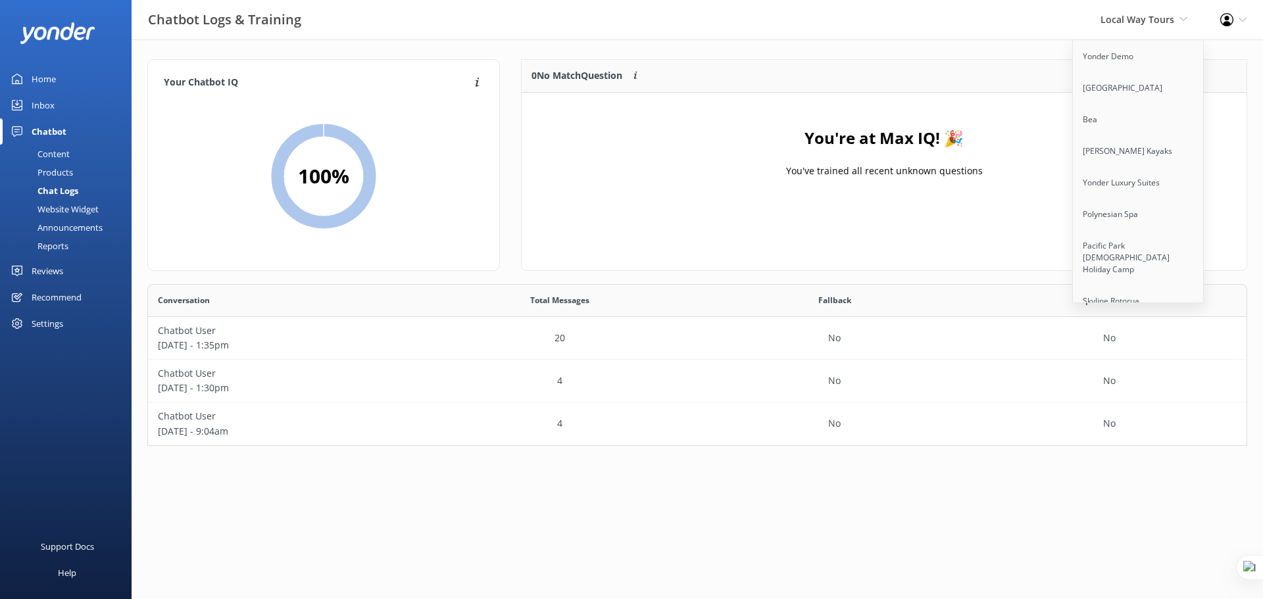
scroll to position [3042, 0]
click at [1139, 239] on link "Cool Tours Virtual Assistant" at bounding box center [1139, 255] width 132 height 32
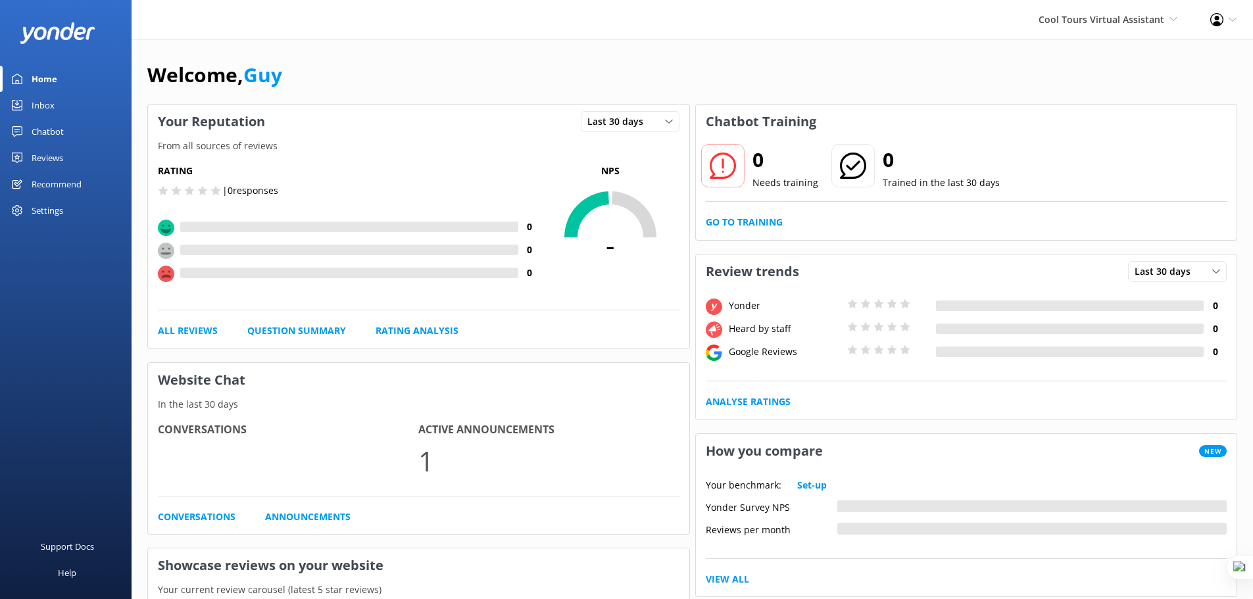
click at [55, 137] on div "Chatbot" at bounding box center [48, 131] width 32 height 26
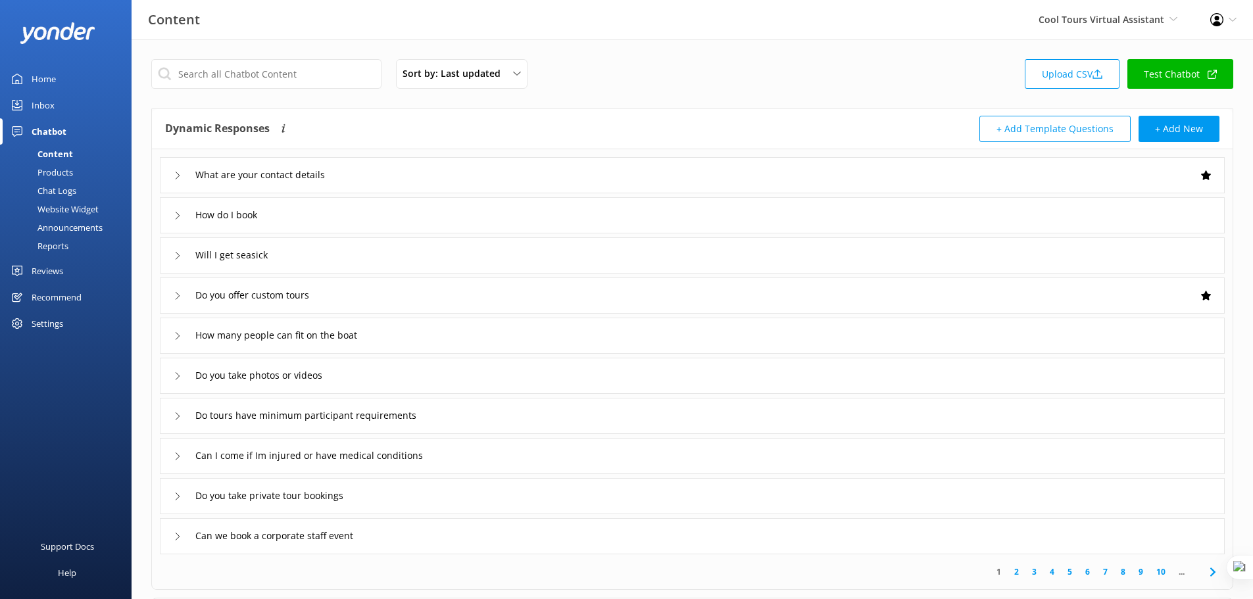
click at [62, 192] on div "Chat Logs" at bounding box center [42, 191] width 68 height 18
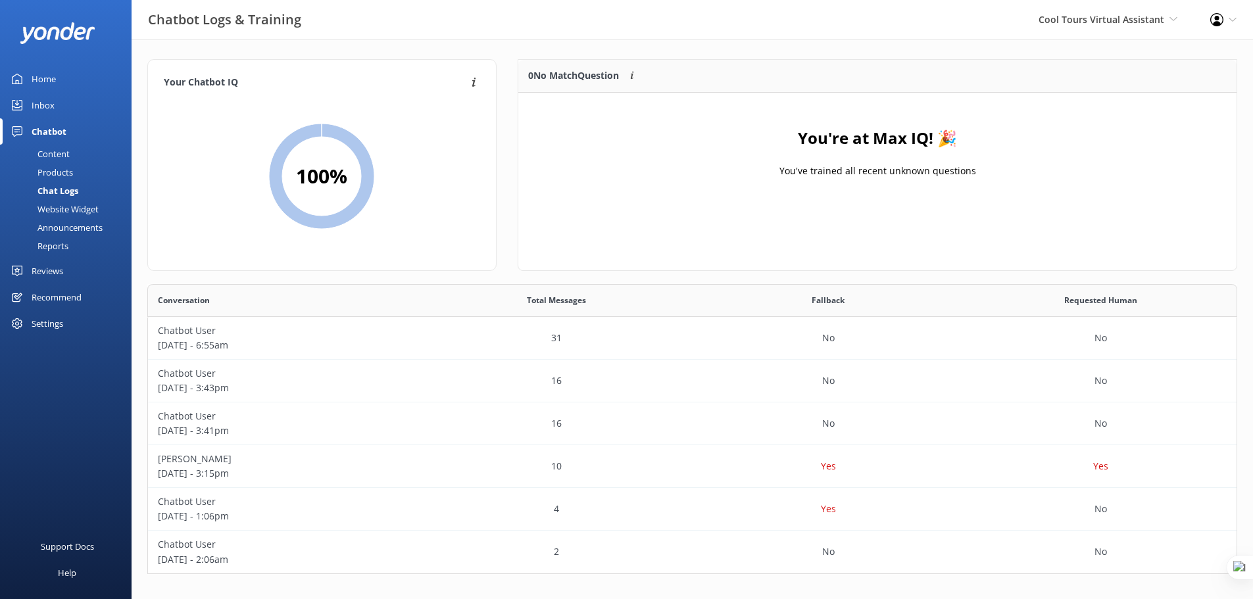
scroll to position [1, 0]
click at [1085, 7] on div "Cool Tours Virtual Assistant Yonder Demo [GEOGRAPHIC_DATA] Bea [PERSON_NAME] Ka…" at bounding box center [1108, 19] width 172 height 39
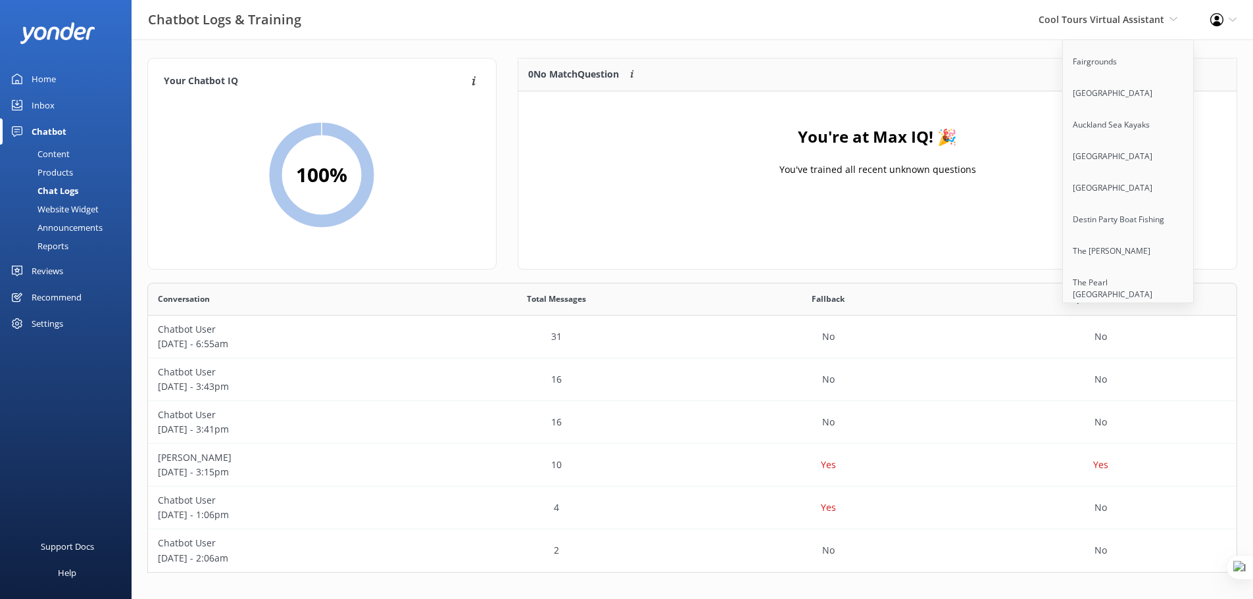
scroll to position [10966, 0]
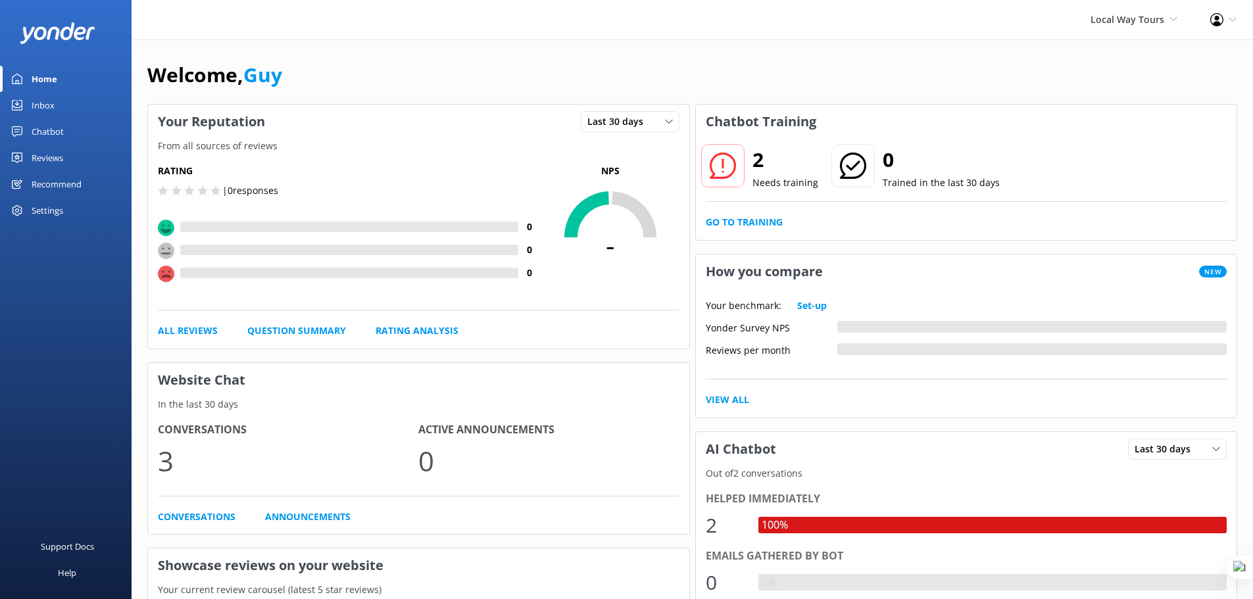
click at [41, 135] on div "Chatbot" at bounding box center [48, 131] width 32 height 26
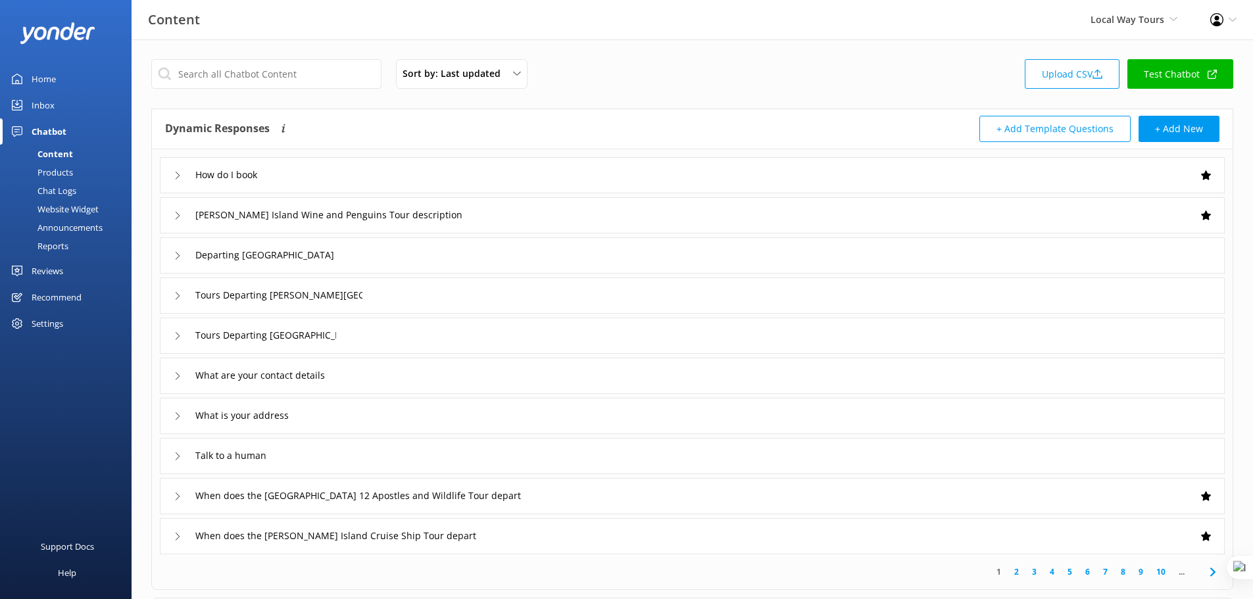
click at [66, 189] on div "Chat Logs" at bounding box center [42, 191] width 68 height 18
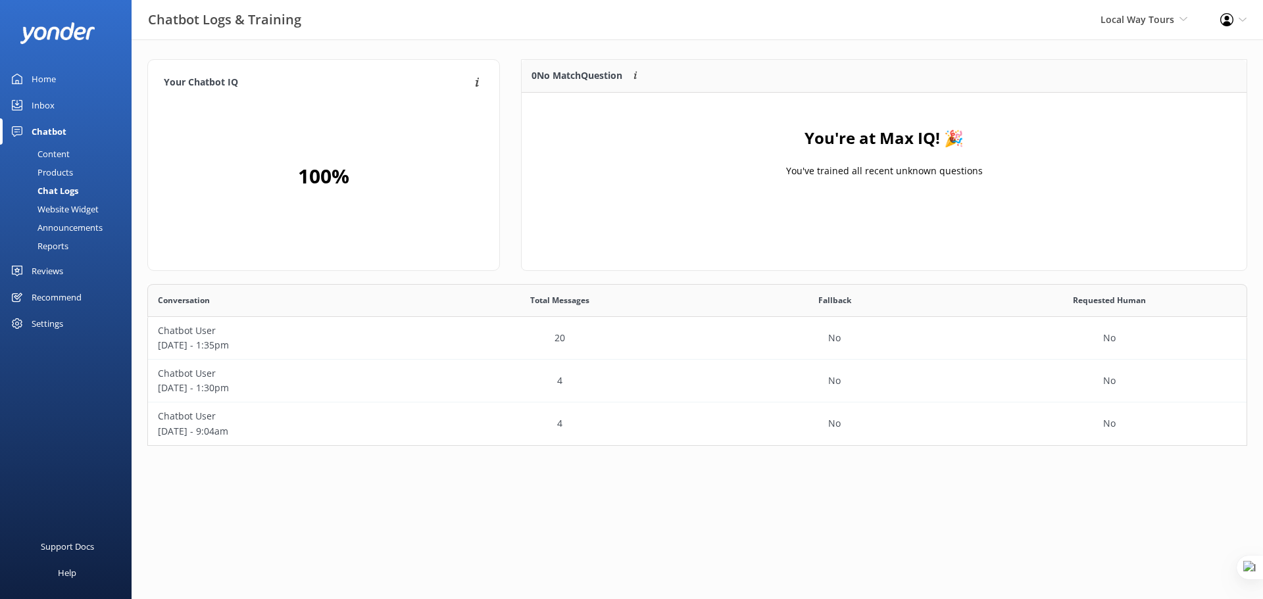
scroll to position [155, 715]
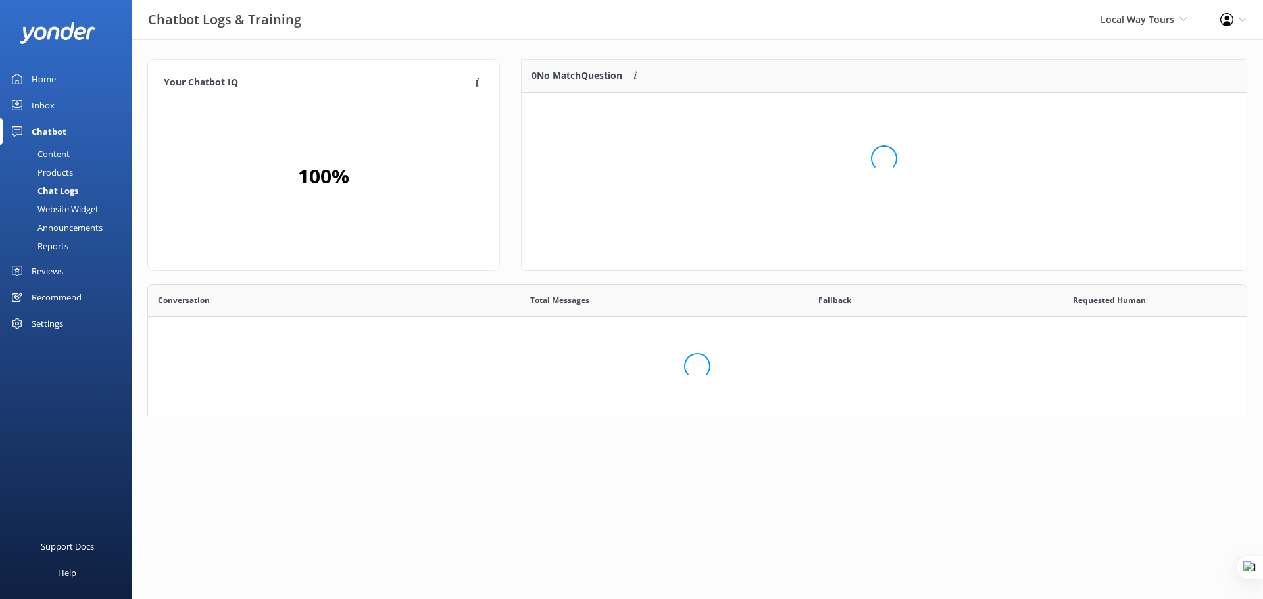
scroll to position [152, 1090]
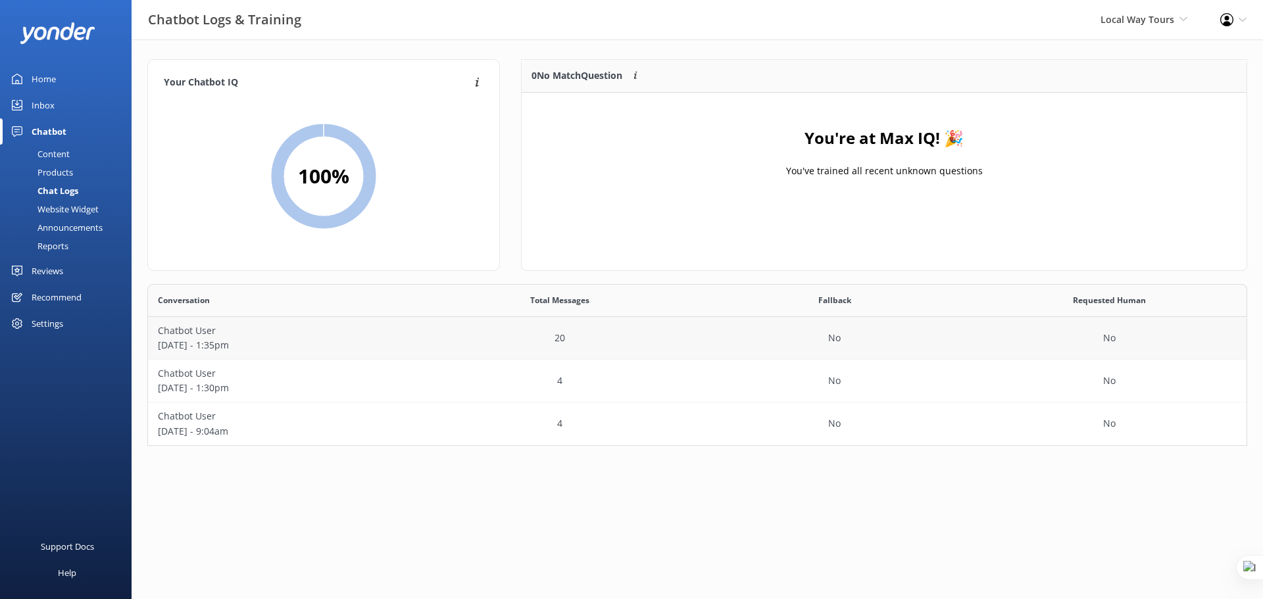
click at [303, 337] on p "Chatbot User" at bounding box center [285, 331] width 255 height 14
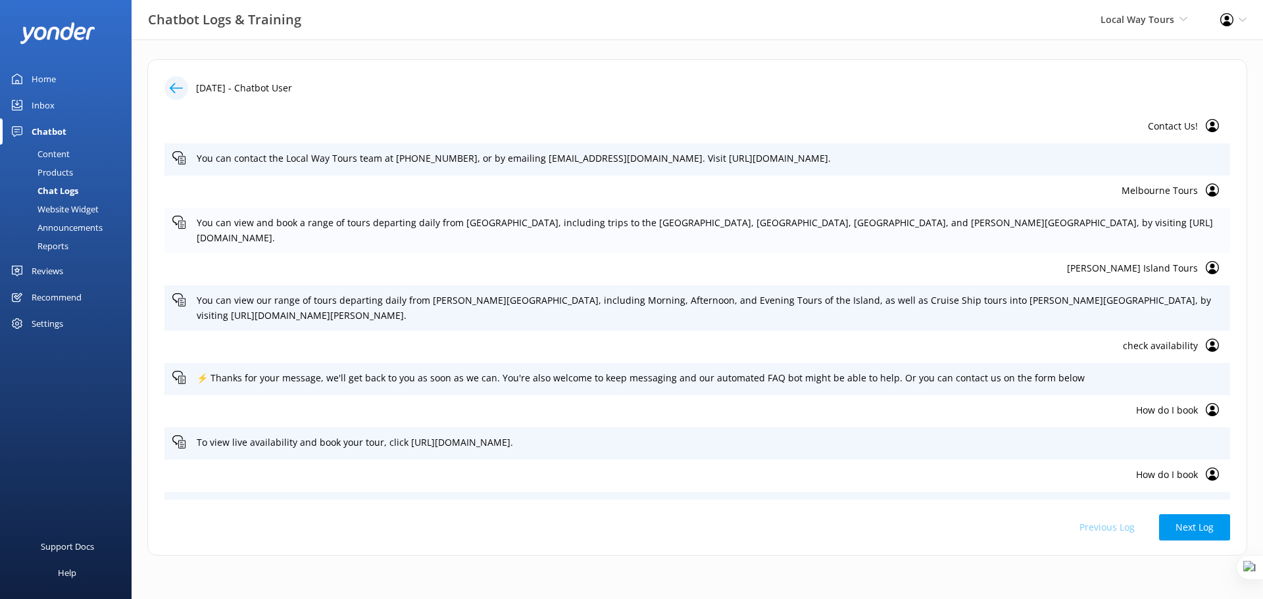
scroll to position [411, 0]
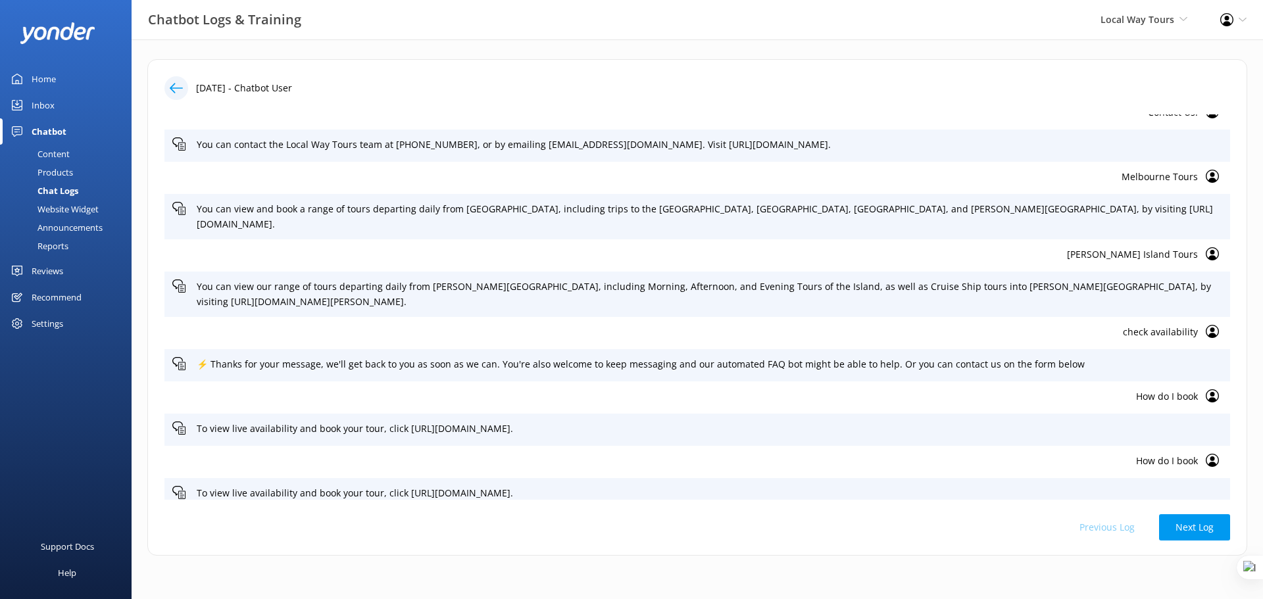
click at [1159, 176] on p "Melbourne Tours" at bounding box center [684, 177] width 1025 height 14
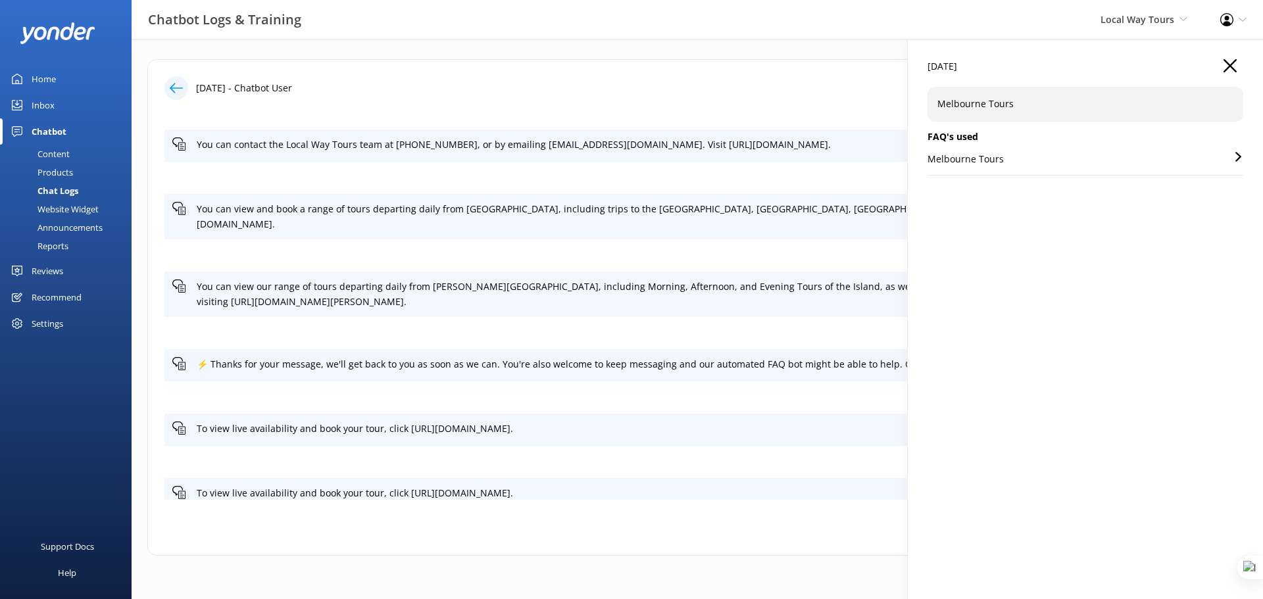
click at [1232, 66] on icon "button" at bounding box center [1229, 65] width 13 height 13
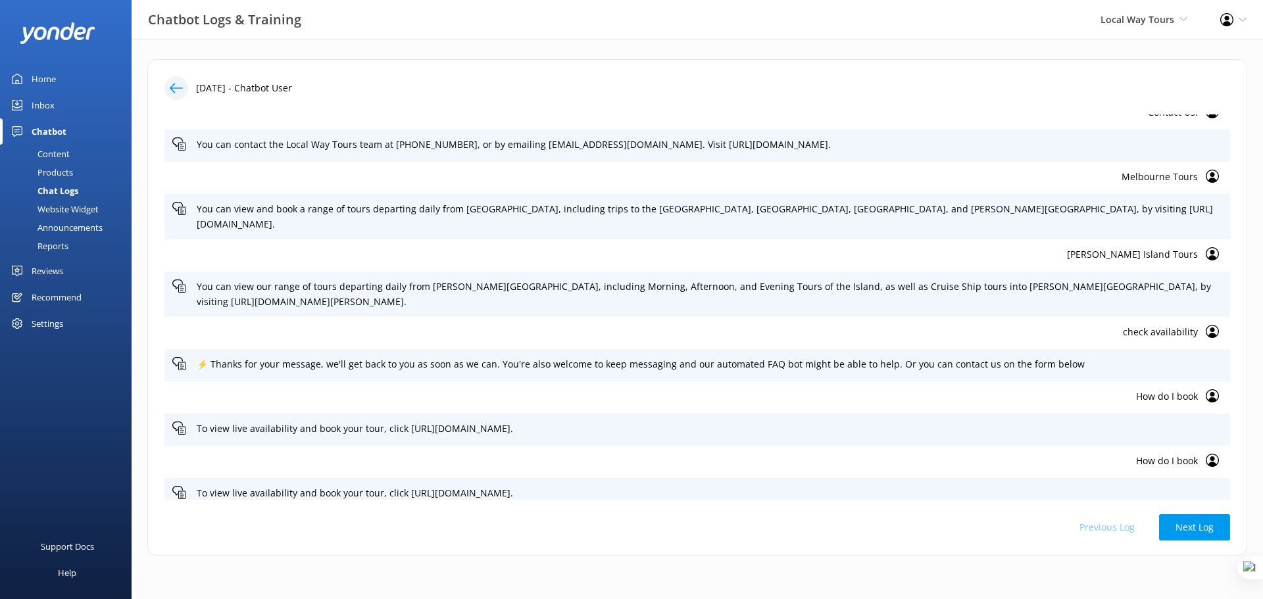
click at [1153, 250] on p "Phillip Island Tours" at bounding box center [684, 254] width 1025 height 14
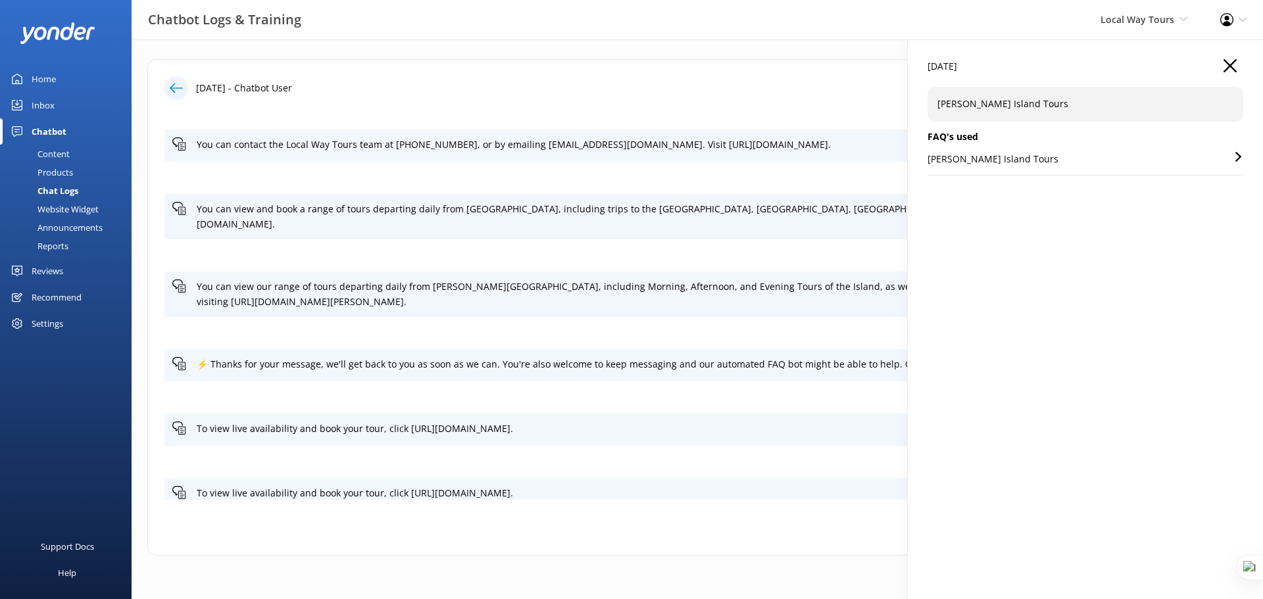
click at [1233, 70] on icon "button" at bounding box center [1229, 65] width 13 height 13
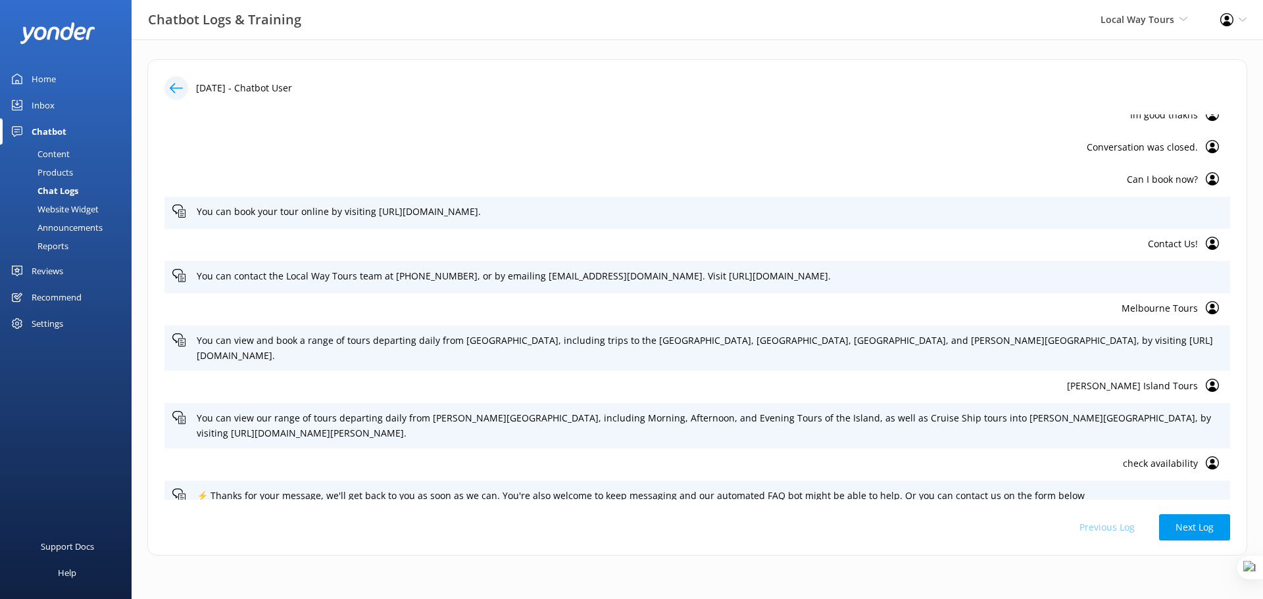
scroll to position [422, 0]
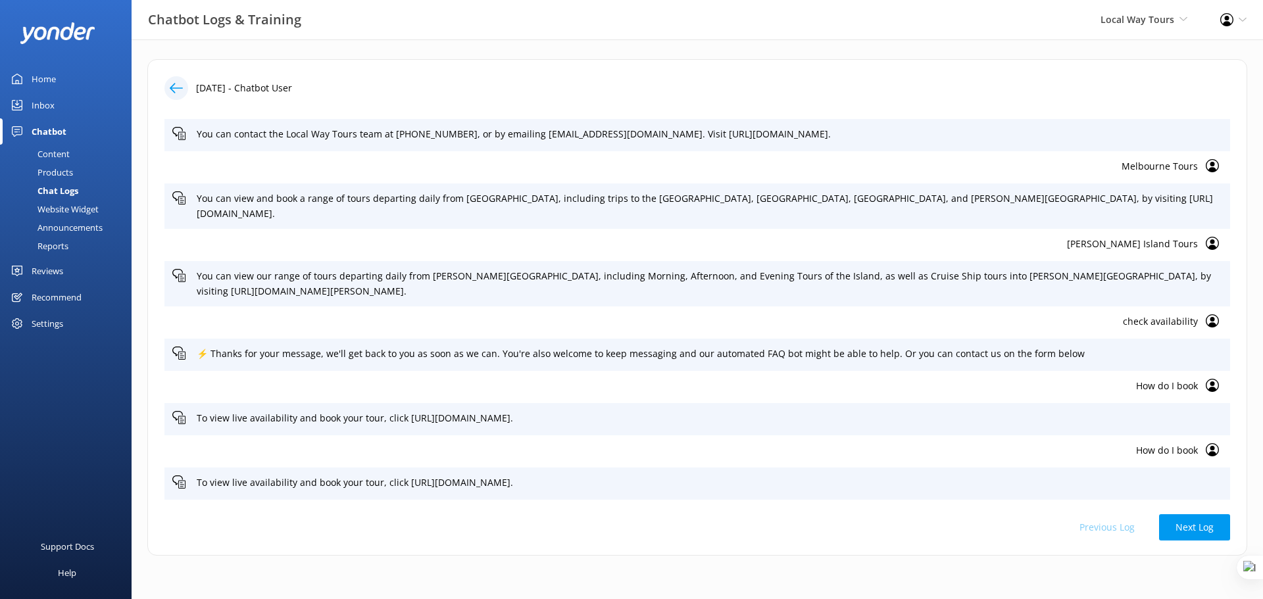
click at [1155, 385] on p "How do I book" at bounding box center [684, 386] width 1025 height 14
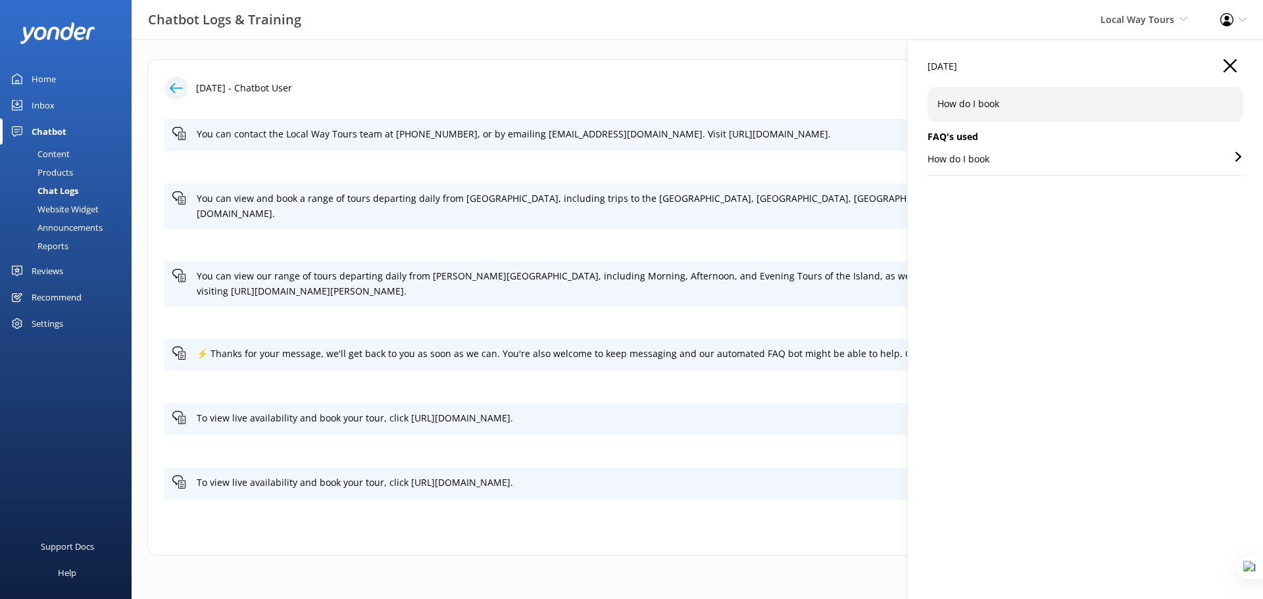
click at [978, 157] on p "How do I book" at bounding box center [958, 159] width 62 height 14
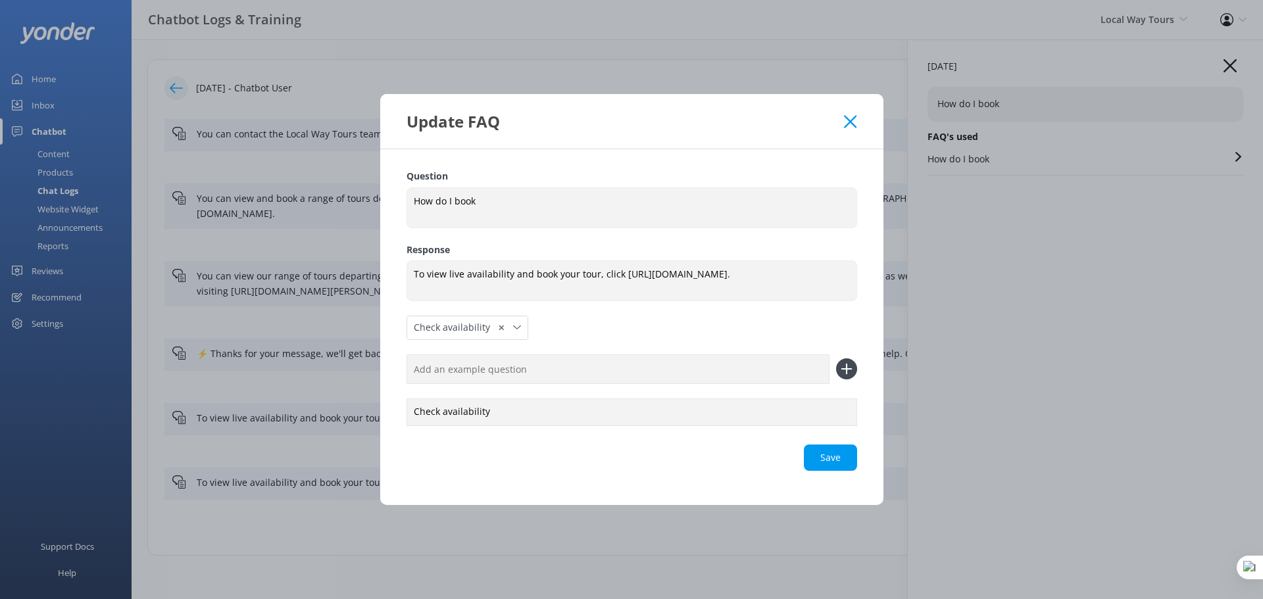
click at [847, 179] on label "Question" at bounding box center [631, 176] width 451 height 14
click at [847, 122] on icon at bounding box center [850, 121] width 12 height 13
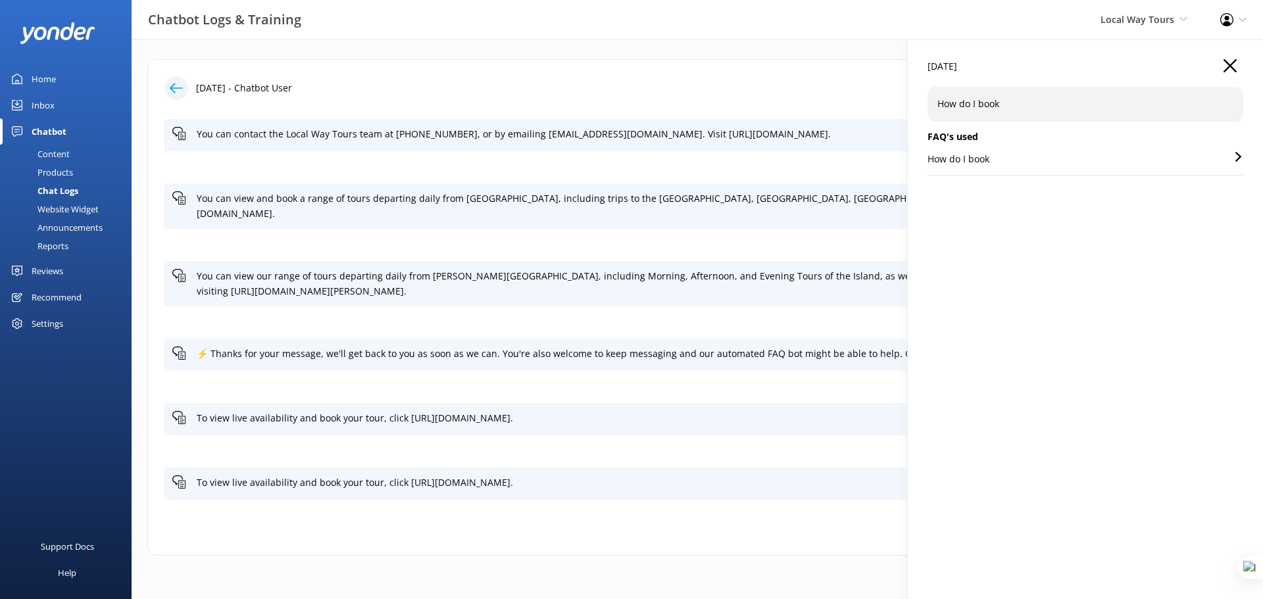
click at [1226, 62] on use "button" at bounding box center [1229, 65] width 13 height 13
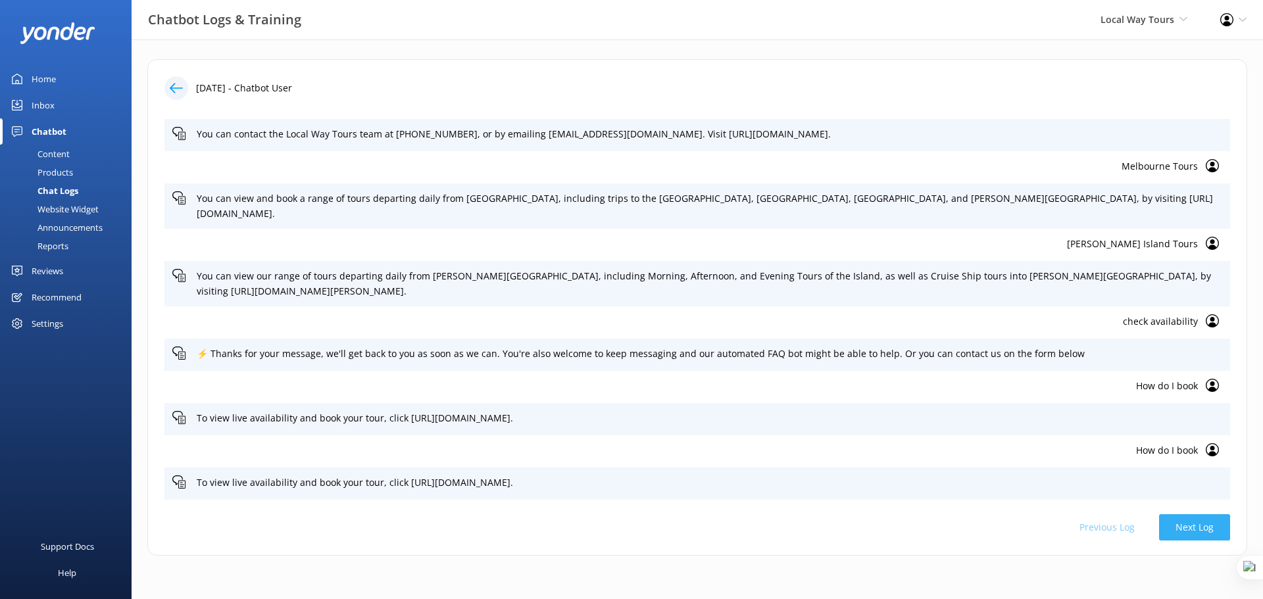
click at [1180, 529] on button "Next Log" at bounding box center [1194, 527] width 71 height 26
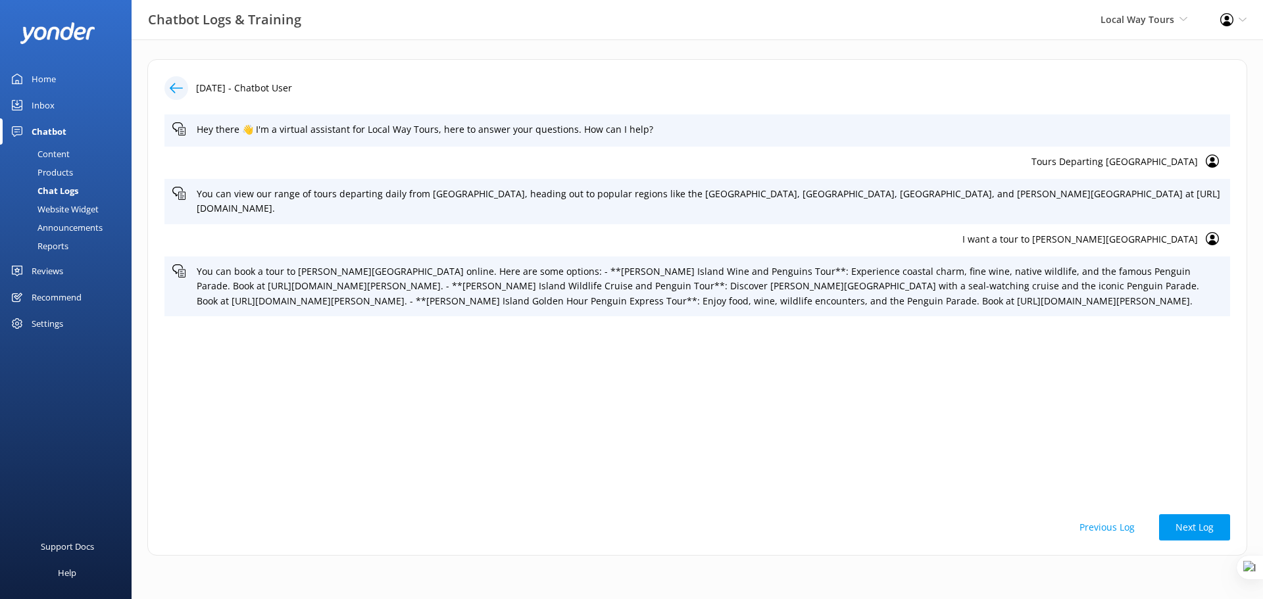
click at [1129, 232] on p "I want a tour to phillip island" at bounding box center [684, 239] width 1025 height 14
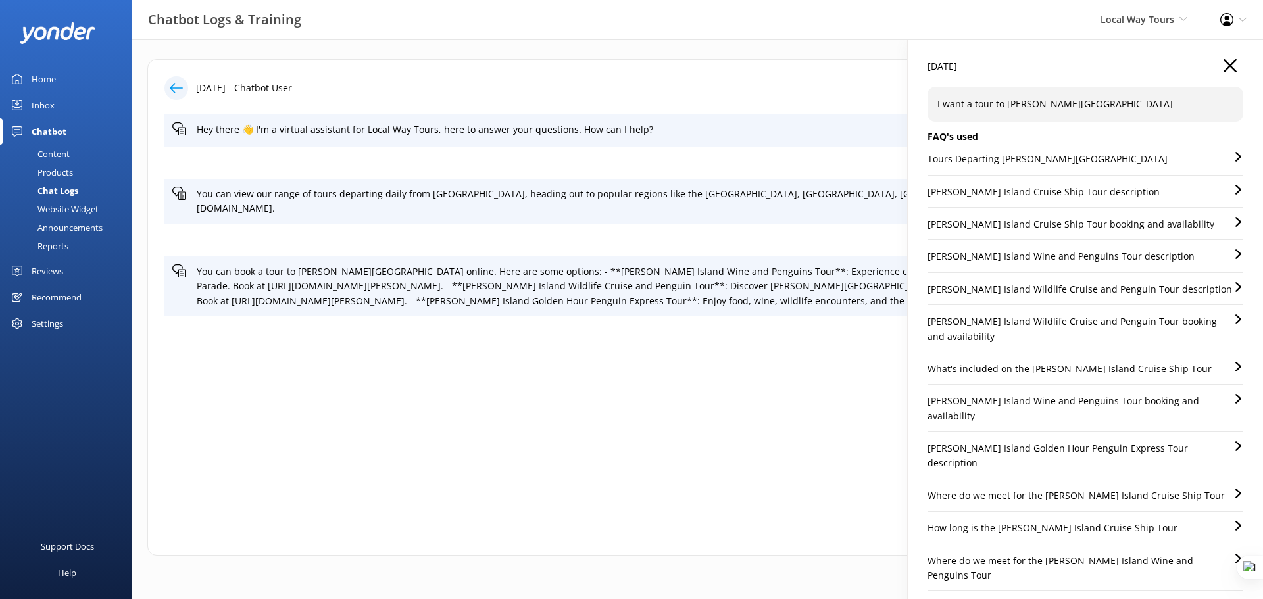
click at [1223, 69] on icon "button" at bounding box center [1229, 65] width 13 height 13
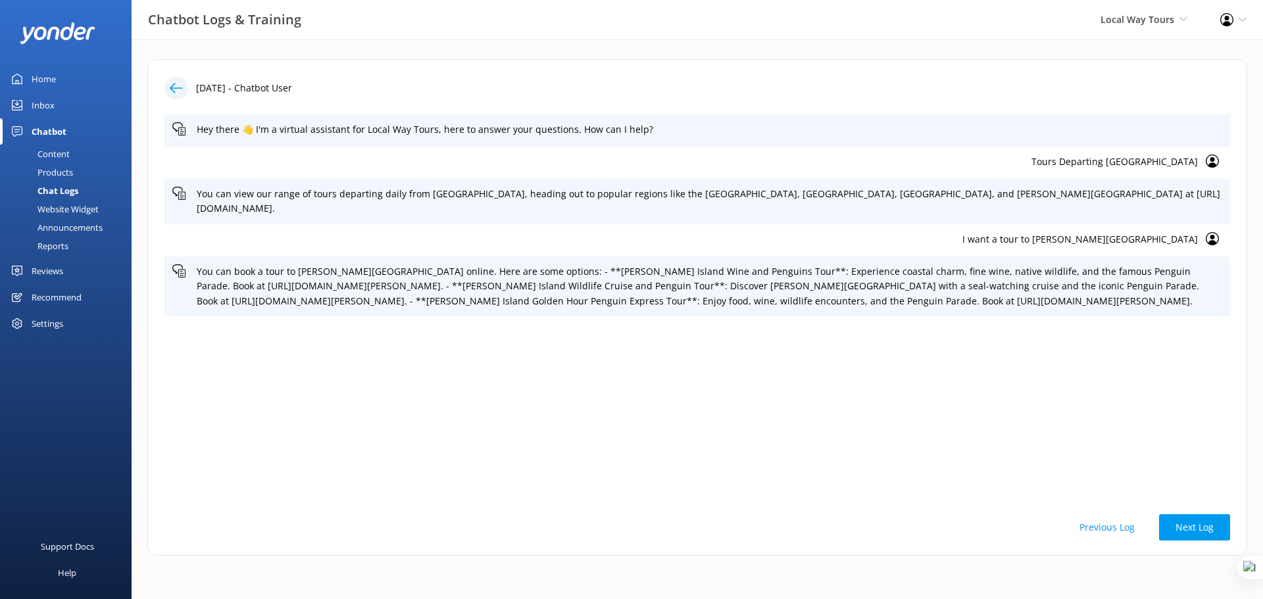
click at [72, 149] on link "Content" at bounding box center [70, 154] width 124 height 18
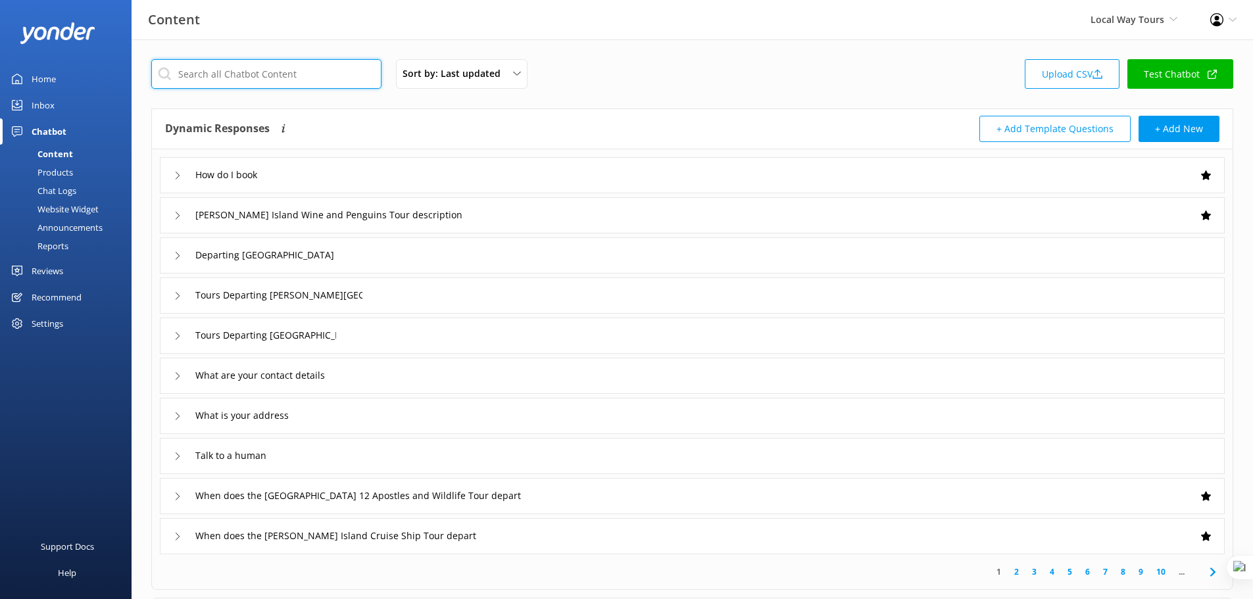
click at [287, 75] on input "text" at bounding box center [266, 74] width 230 height 30
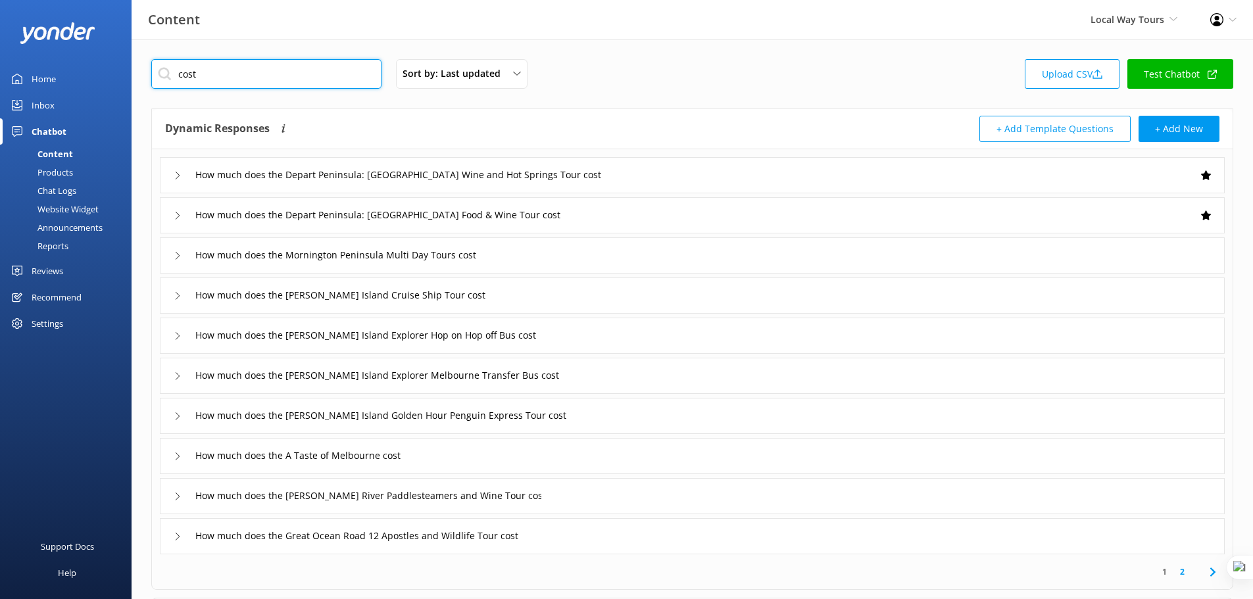
type input "cost"
click at [572, 258] on div "How much does the Mornington Peninsula Multi Day Tours cost" at bounding box center [692, 255] width 1065 height 36
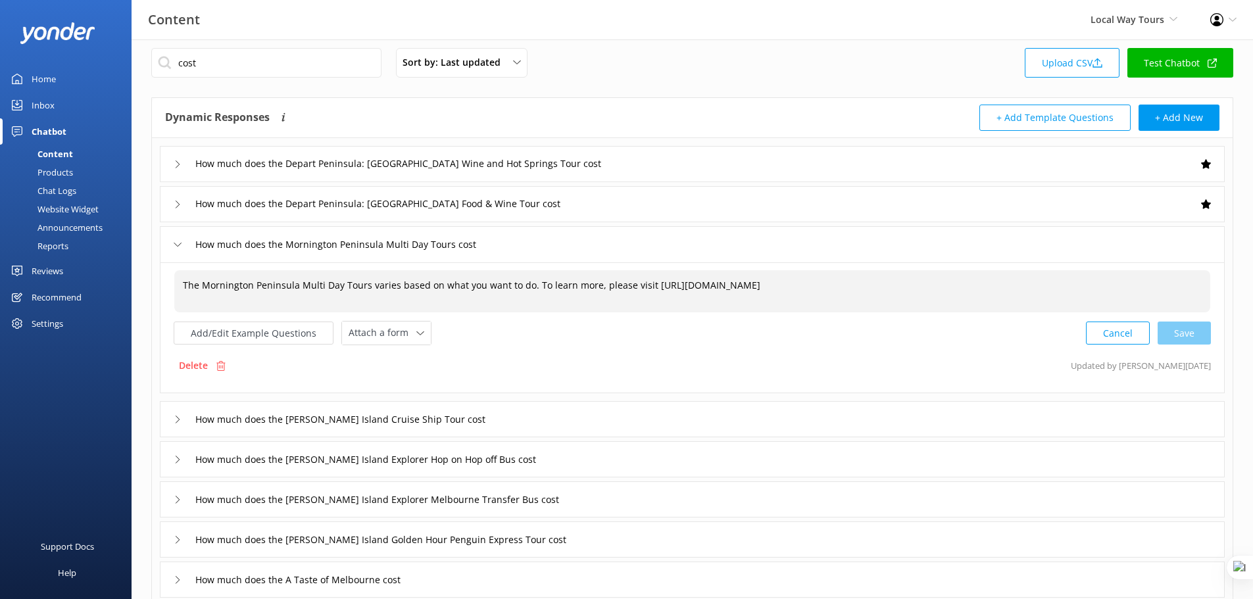
scroll to position [16, 0]
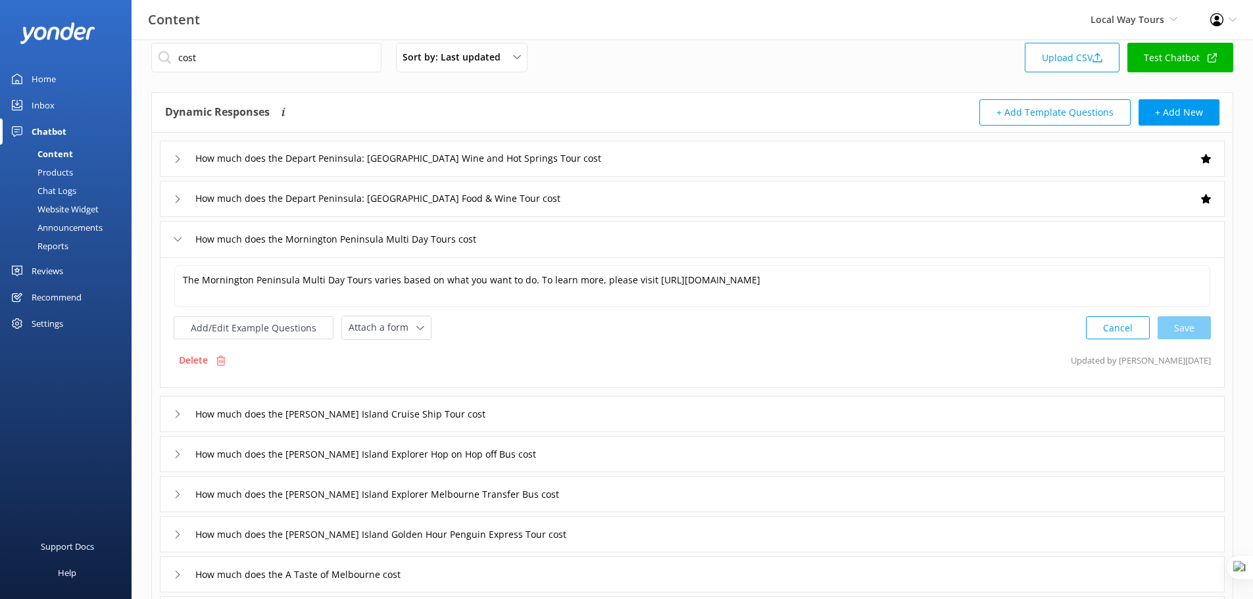
click at [669, 198] on div "How much does the Depart Peninsula: Mornington Peninsula Food & Wine Tour cost" at bounding box center [692, 199] width 1065 height 36
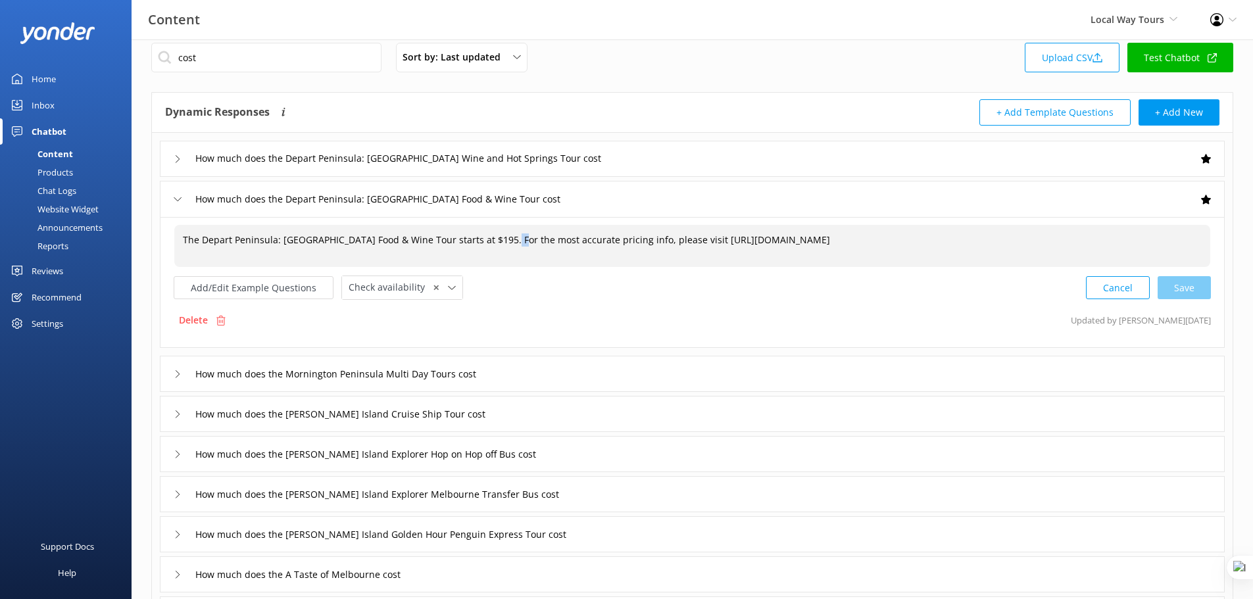
drag, startPoint x: 503, startPoint y: 243, endPoint x: 514, endPoint y: 243, distance: 11.9
click at [514, 243] on span "The Depart Peninsula: Mornington Peninsula Food & Wine Tour starts at $195. For…" at bounding box center [506, 239] width 647 height 12
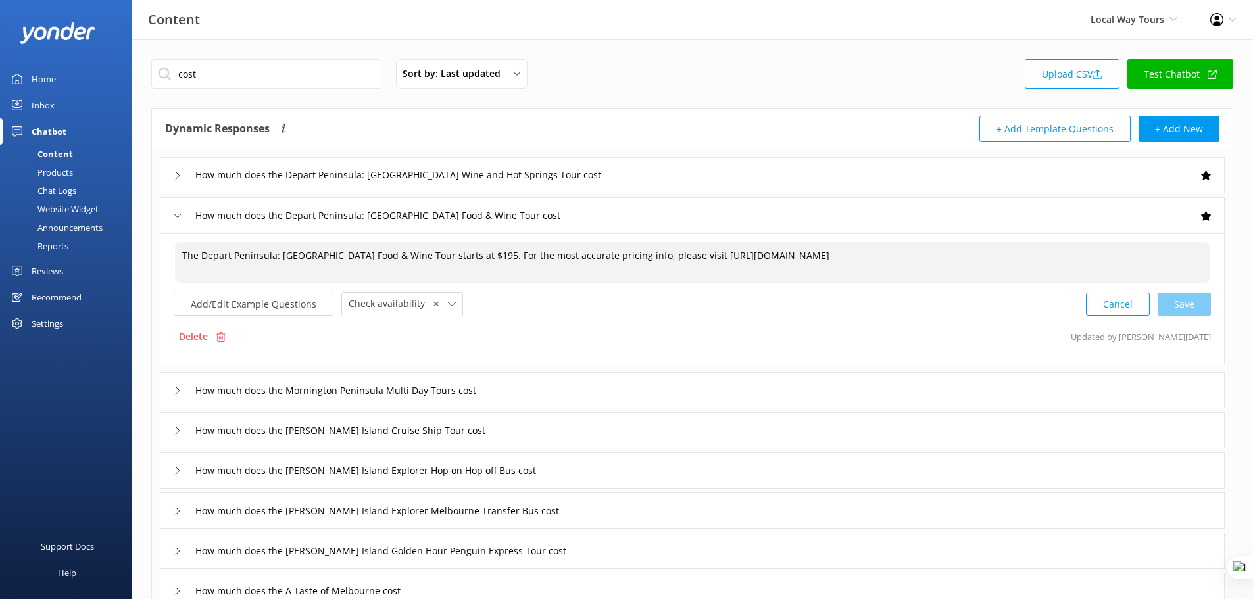
click at [534, 387] on div "How much does the Mornington Peninsula Multi Day Tours cost" at bounding box center [692, 390] width 1065 height 36
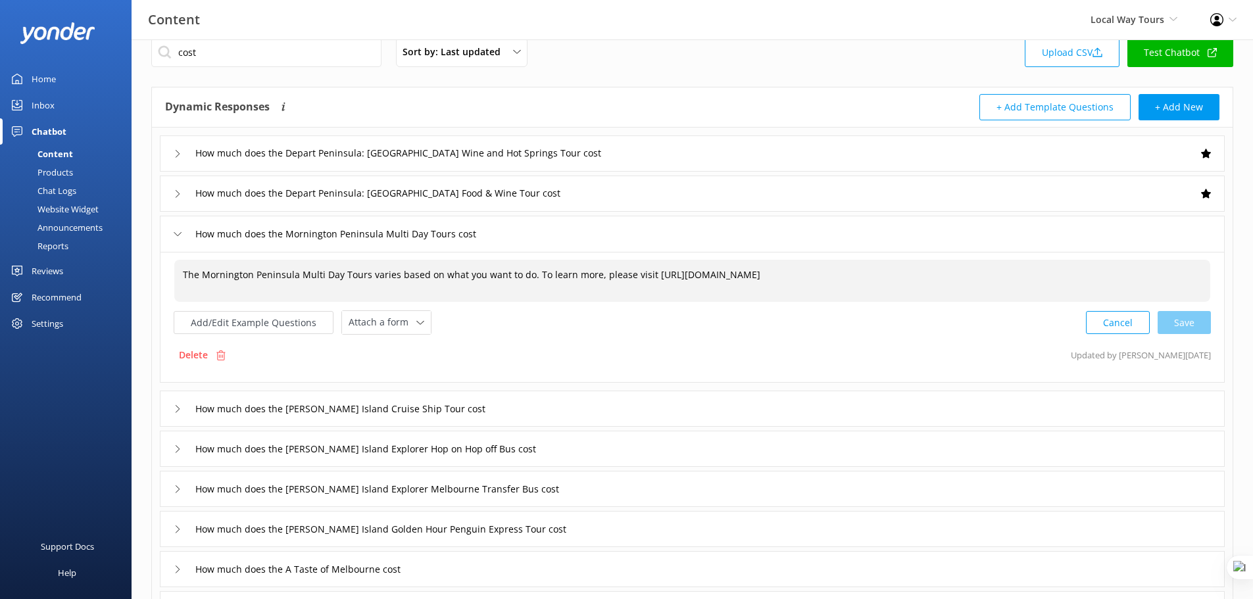
scroll to position [115, 0]
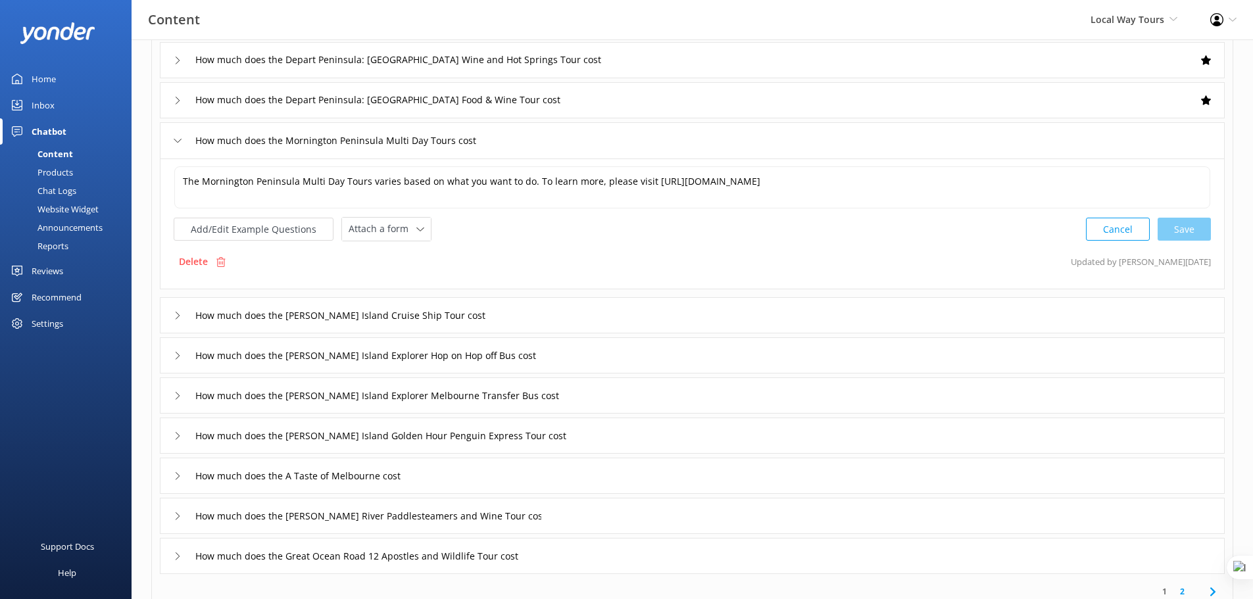
click at [558, 318] on div "How much does the Phillip Island Cruise Ship Tour cost" at bounding box center [692, 315] width 1065 height 36
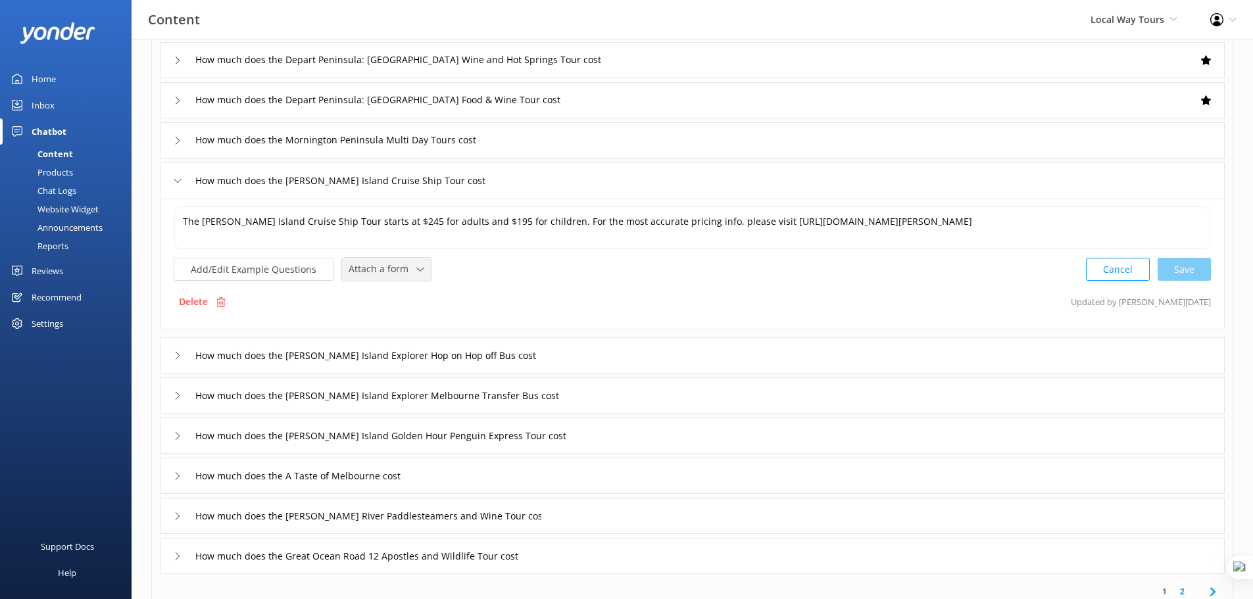
click at [406, 268] on span "Attach a form" at bounding box center [383, 269] width 68 height 14
click at [413, 323] on link "Check availability" at bounding box center [401, 323] width 117 height 26
click at [605, 148] on div "How much does the Mornington Peninsula Multi Day Tours cost" at bounding box center [692, 140] width 1065 height 36
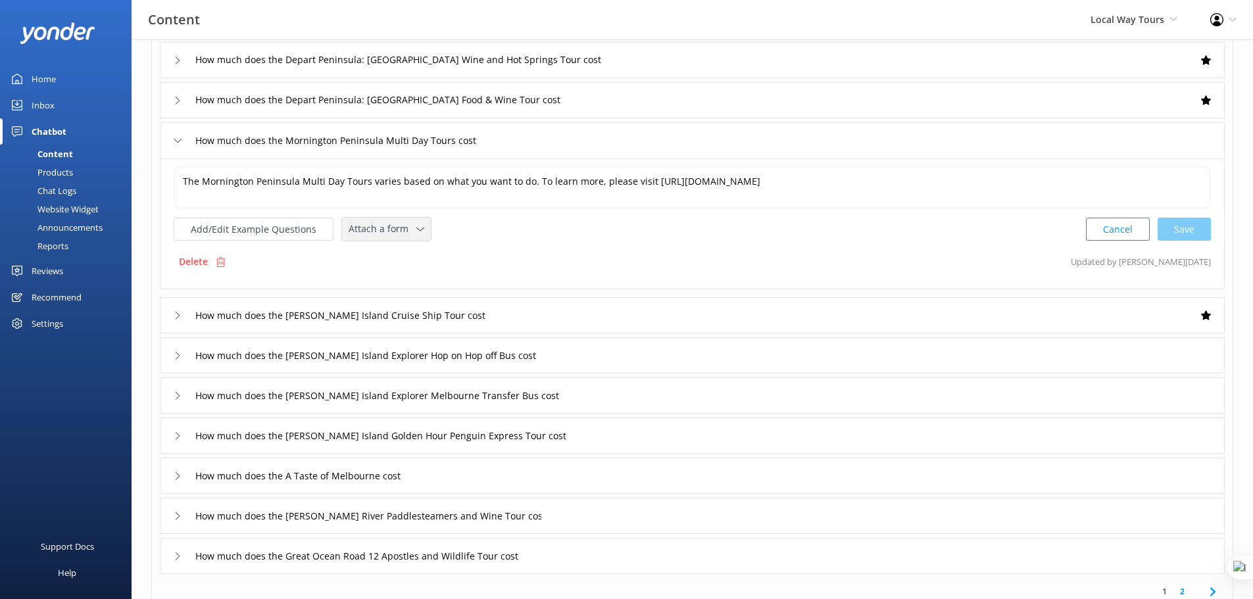
click at [395, 221] on div "Attach a form" at bounding box center [386, 229] width 82 height 16
click at [398, 281] on div "Check availability" at bounding box center [381, 283] width 65 height 13
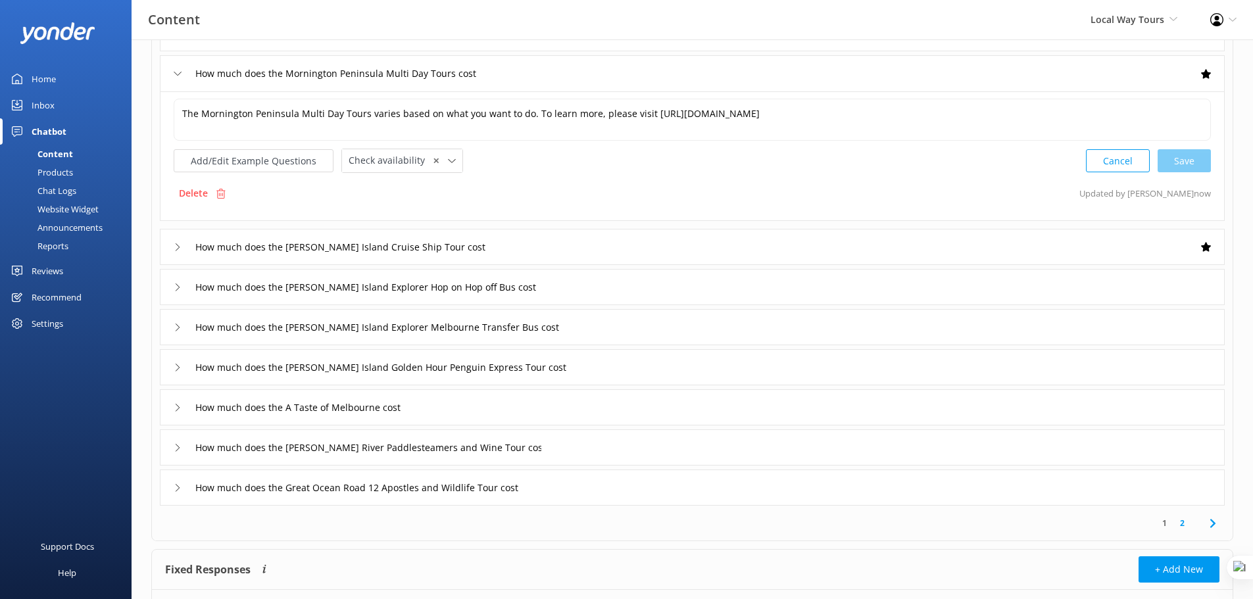
scroll to position [197, 0]
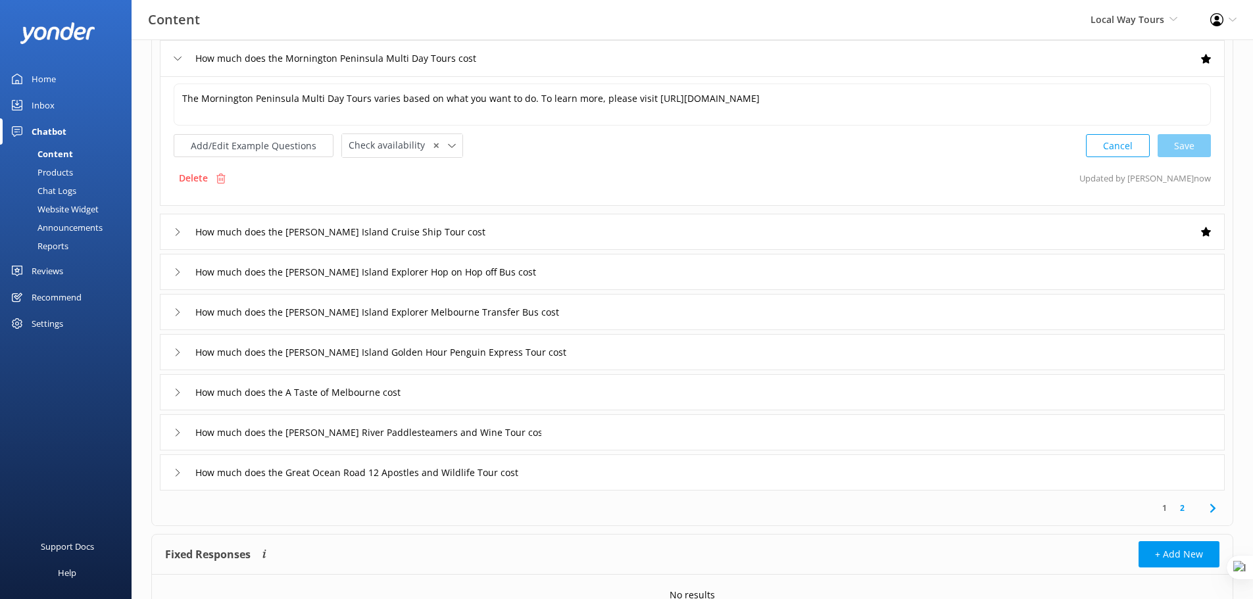
click at [554, 399] on div "How much does the A Taste of Melbourne cost" at bounding box center [692, 392] width 1065 height 36
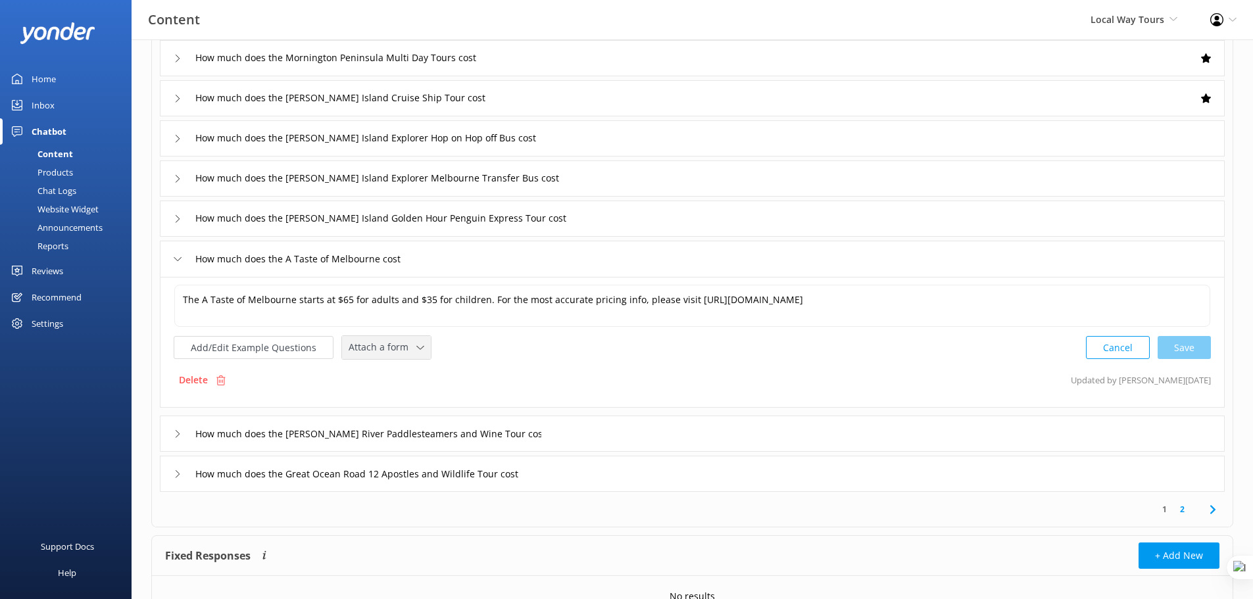
click at [419, 347] on icon at bounding box center [420, 348] width 8 height 8
click at [414, 401] on link "Check availability" at bounding box center [401, 402] width 117 height 26
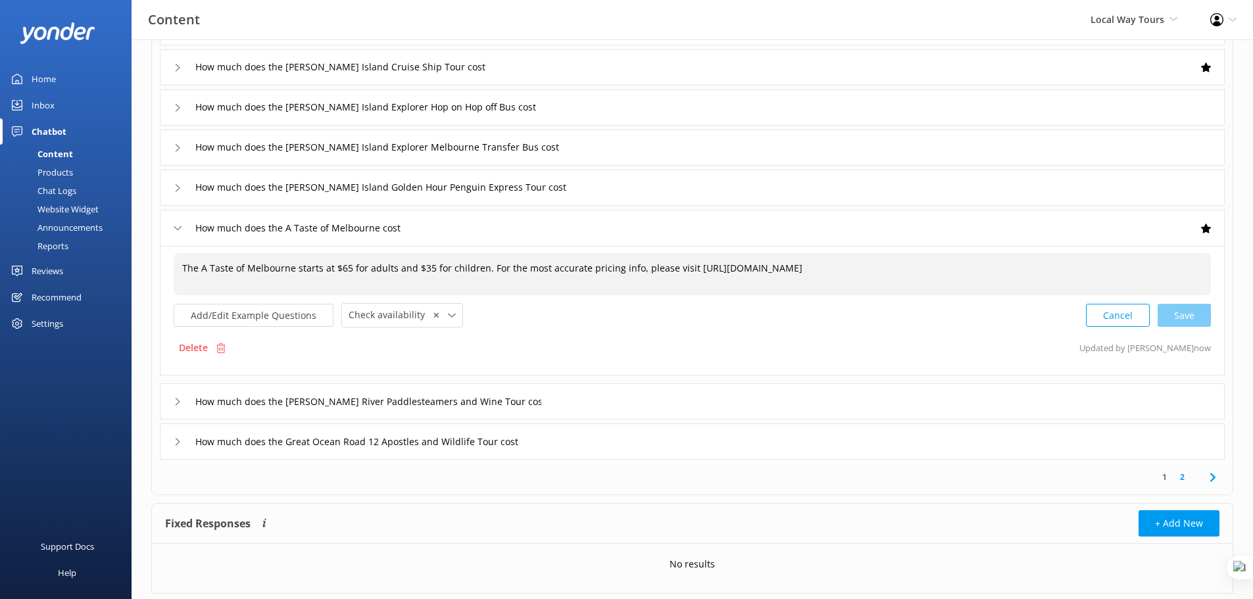
click at [346, 268] on span "The A Taste of Melbourne starts at $65 for adults and $35 for children. For the…" at bounding box center [492, 268] width 620 height 12
click at [346, 268] on textarea "The A Taste of Melbourne starts at $65 for adults and $35 for children. For the…" at bounding box center [692, 274] width 1036 height 41
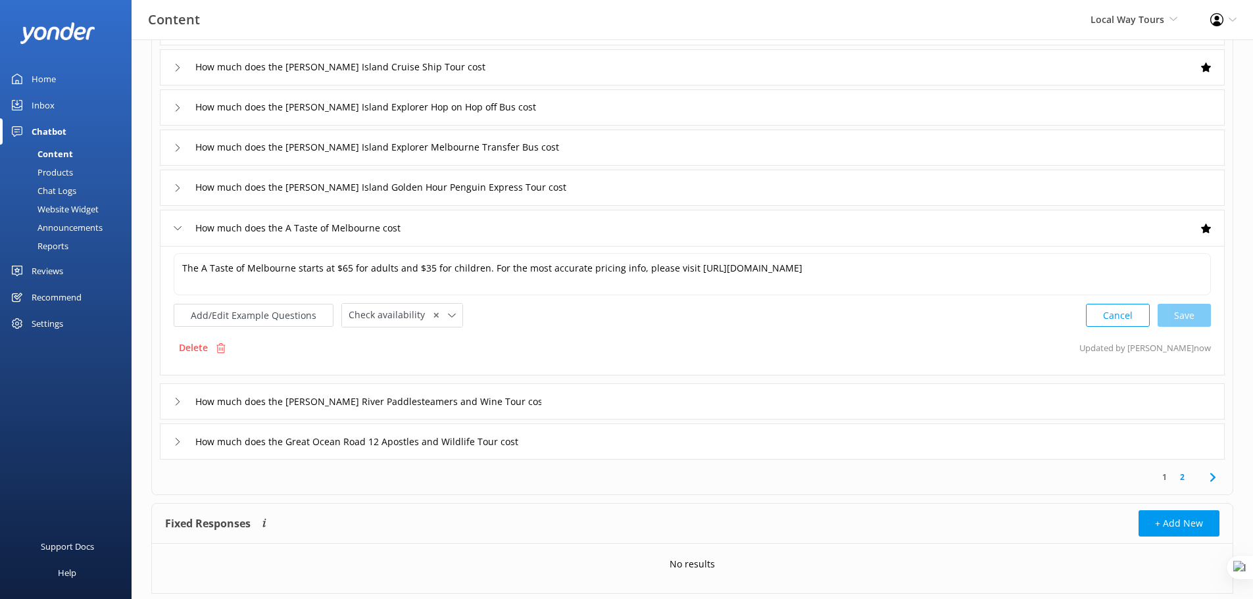
click at [664, 406] on div "How much does the Murray River Paddlesteamers and Wine Tour cost" at bounding box center [692, 401] width 1065 height 36
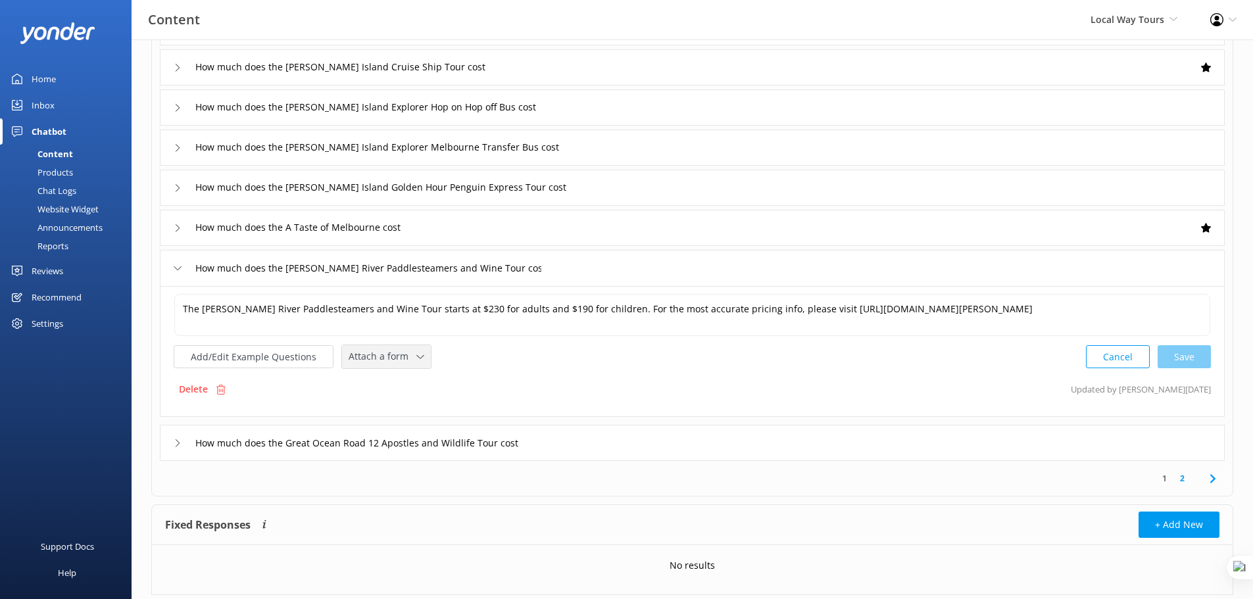
click at [381, 351] on span "Attach a form" at bounding box center [383, 356] width 68 height 14
click at [409, 407] on div "Check availability" at bounding box center [381, 411] width 65 height 13
click at [628, 443] on div "How much does the Great Ocean Road 12 Apostles and Wildlife Tour cost" at bounding box center [692, 442] width 1065 height 36
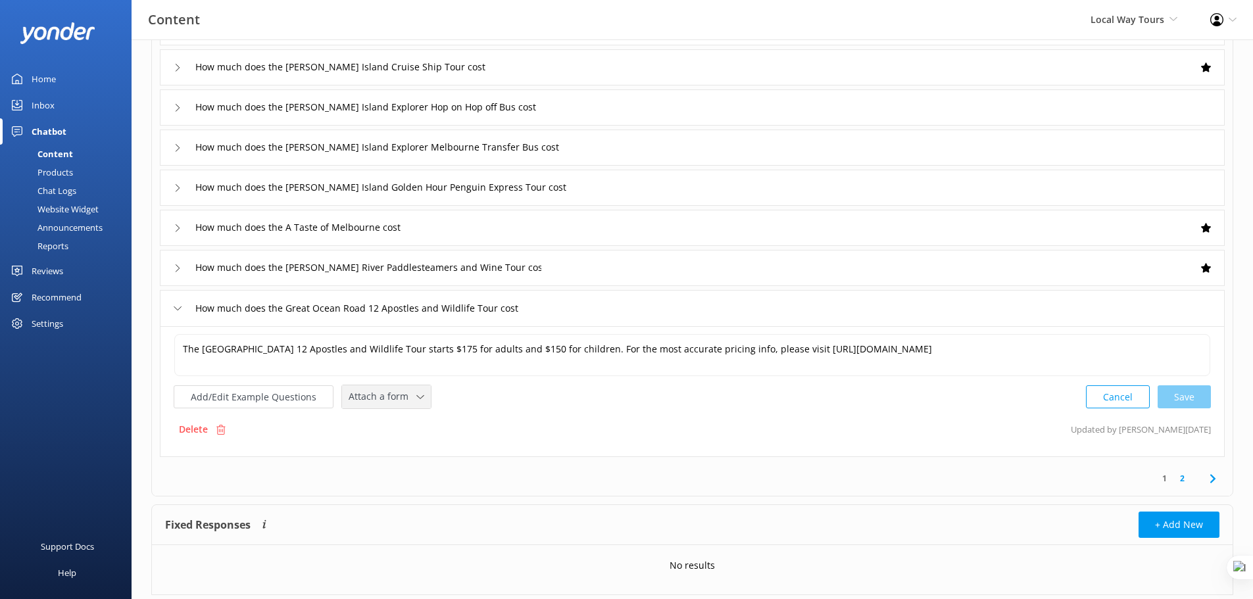
click at [410, 399] on span "Attach a form" at bounding box center [383, 396] width 68 height 14
click at [420, 451] on link "Check availability" at bounding box center [401, 451] width 117 height 26
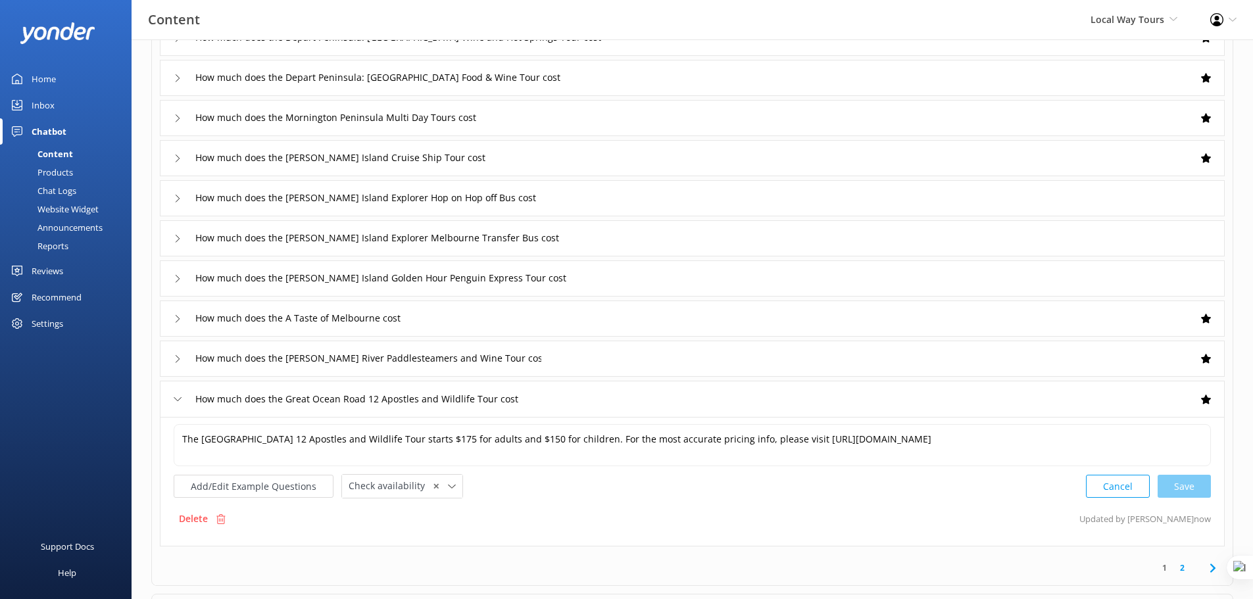
scroll to position [130, 0]
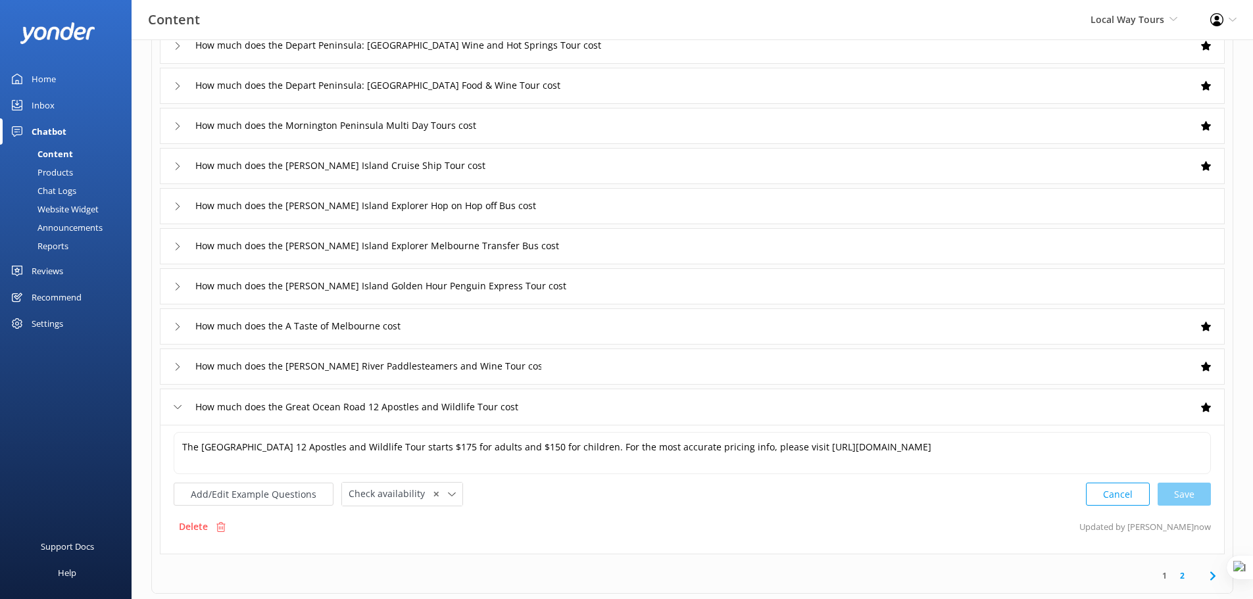
click at [616, 251] on div "How much does the Phillip Island Explorer Melbourne Transfer Bus cost" at bounding box center [692, 246] width 1065 height 36
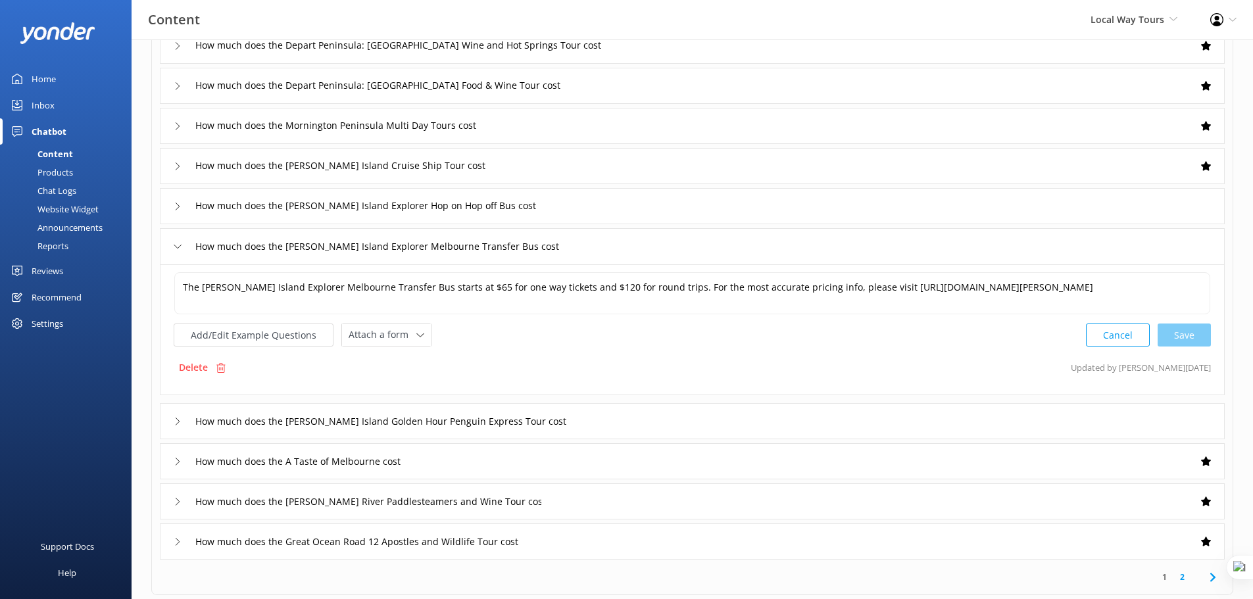
click at [617, 251] on div "How much does the Phillip Island Explorer Melbourne Transfer Bus cost" at bounding box center [692, 246] width 1065 height 36
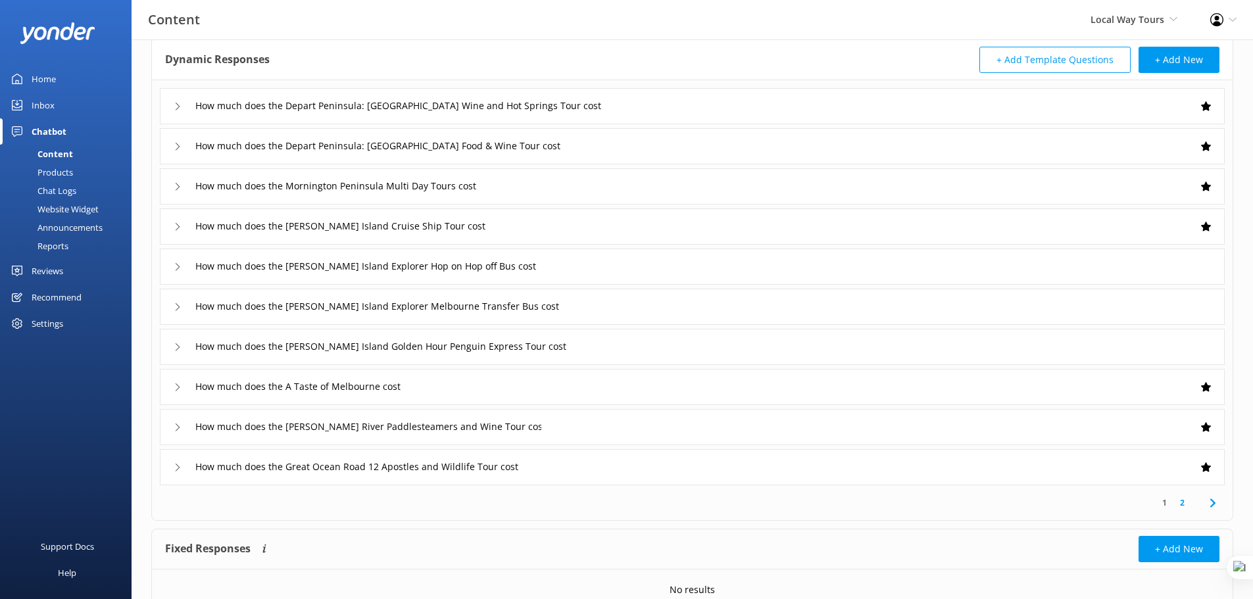
scroll to position [94, 0]
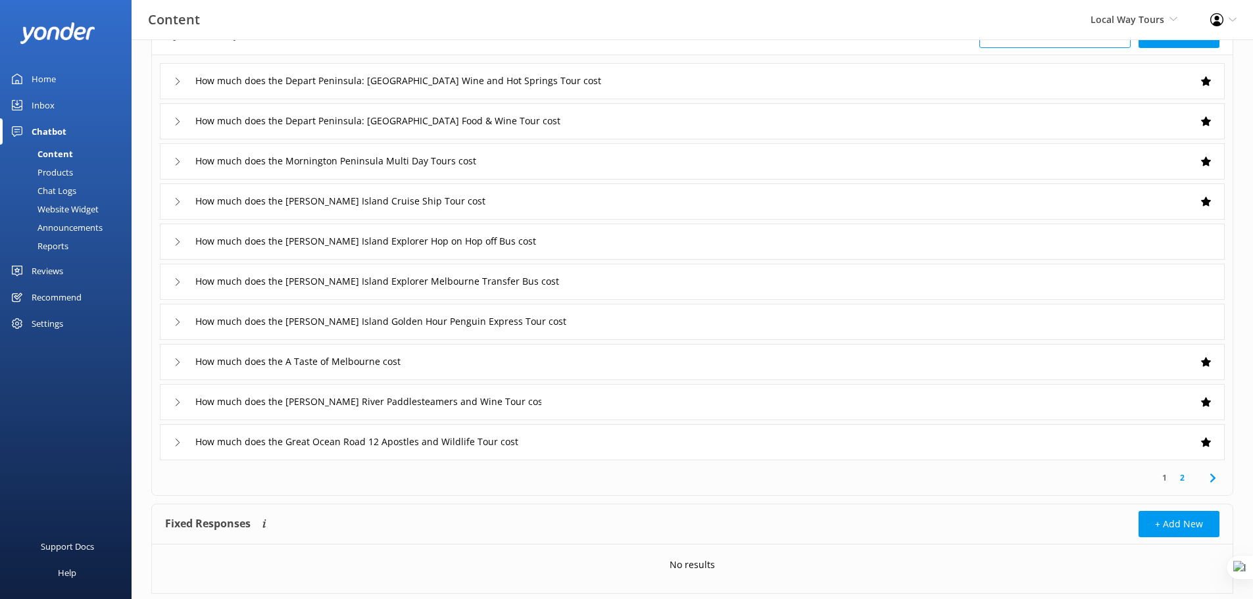
click at [1183, 478] on link "2" at bounding box center [1182, 478] width 18 height 12
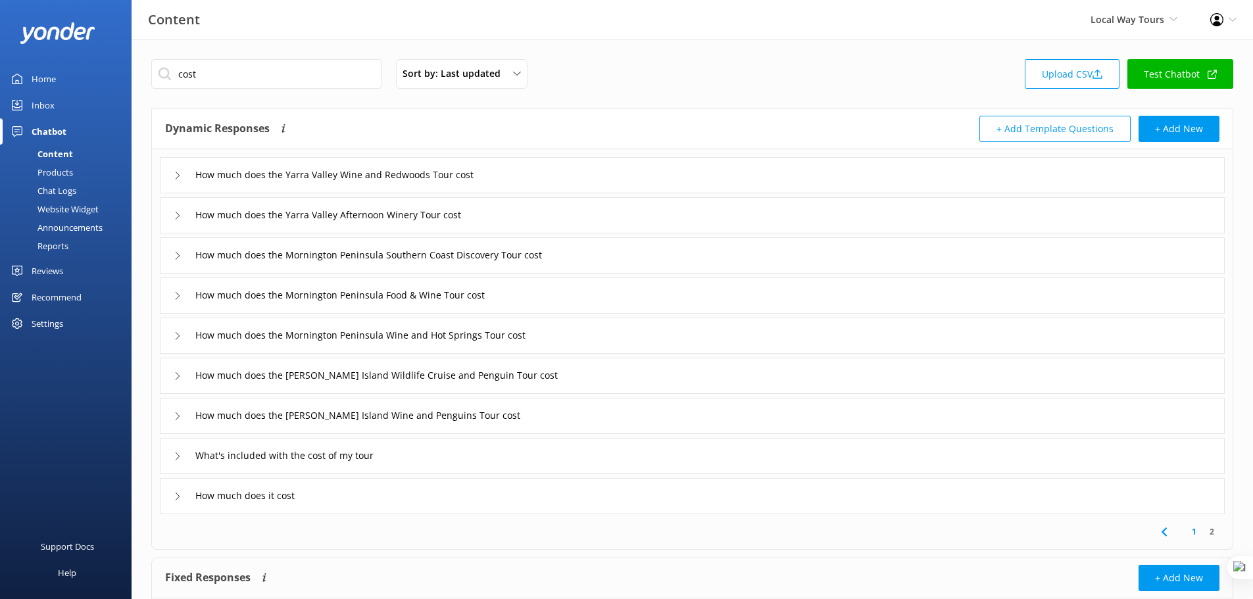
click at [529, 180] on div "How much does the Yarra Valley Wine and Redwoods Tour cost" at bounding box center [692, 175] width 1065 height 36
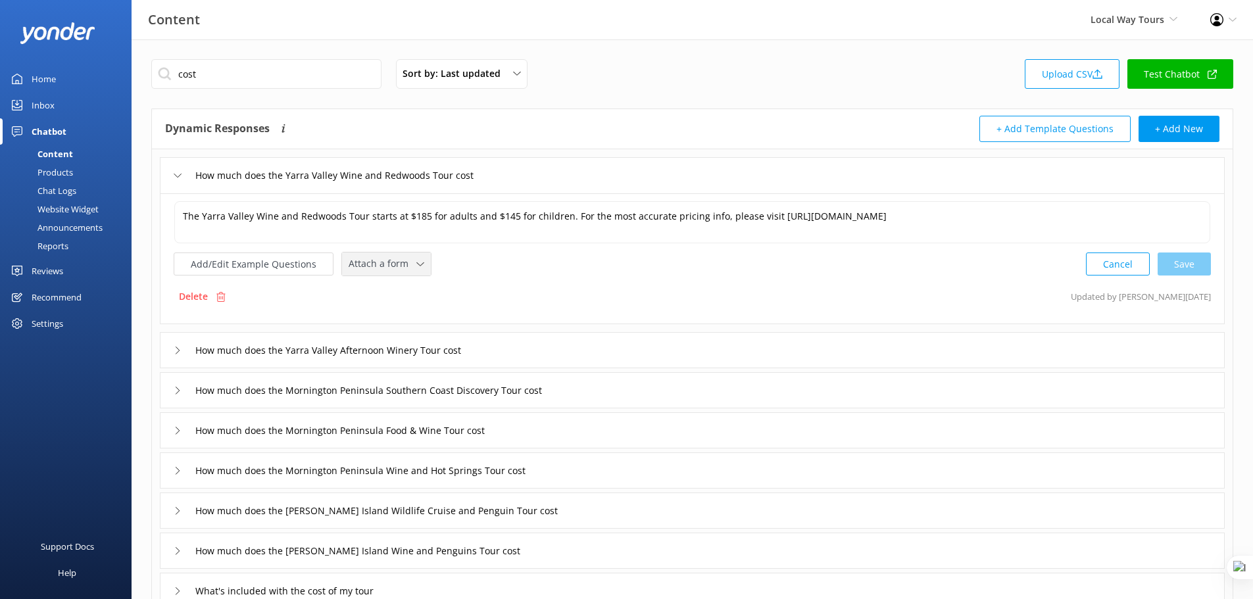
click at [408, 255] on div "Attach a form Leave contact details Check availability" at bounding box center [386, 264] width 89 height 23
click at [413, 312] on link "Check availability" at bounding box center [401, 318] width 117 height 26
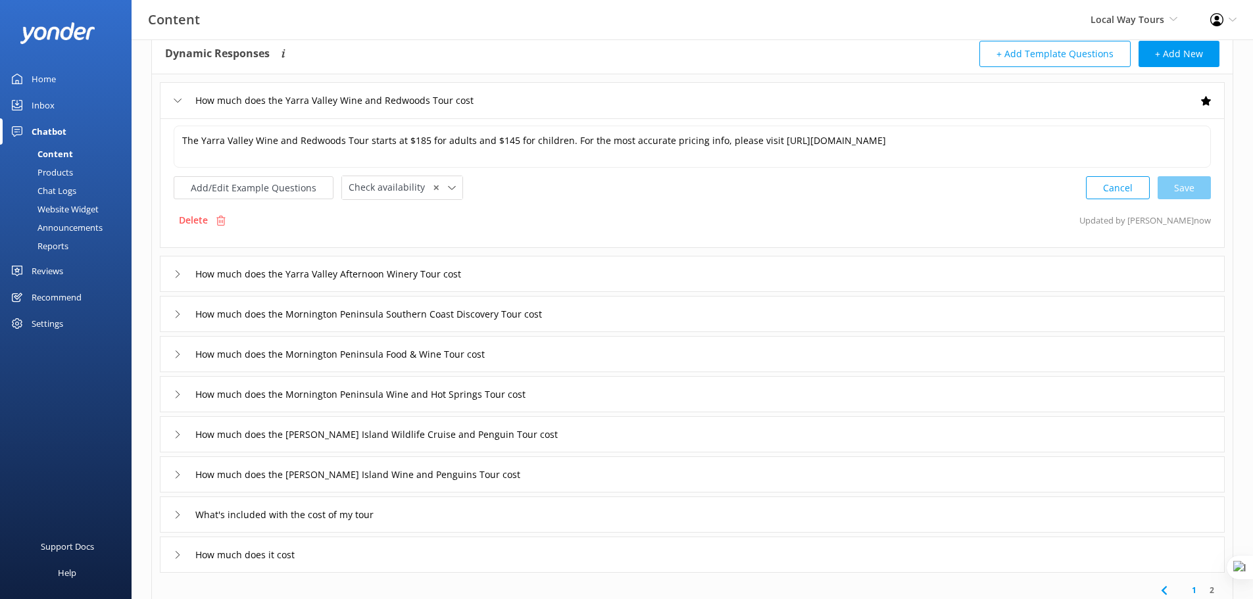
scroll to position [82, 0]
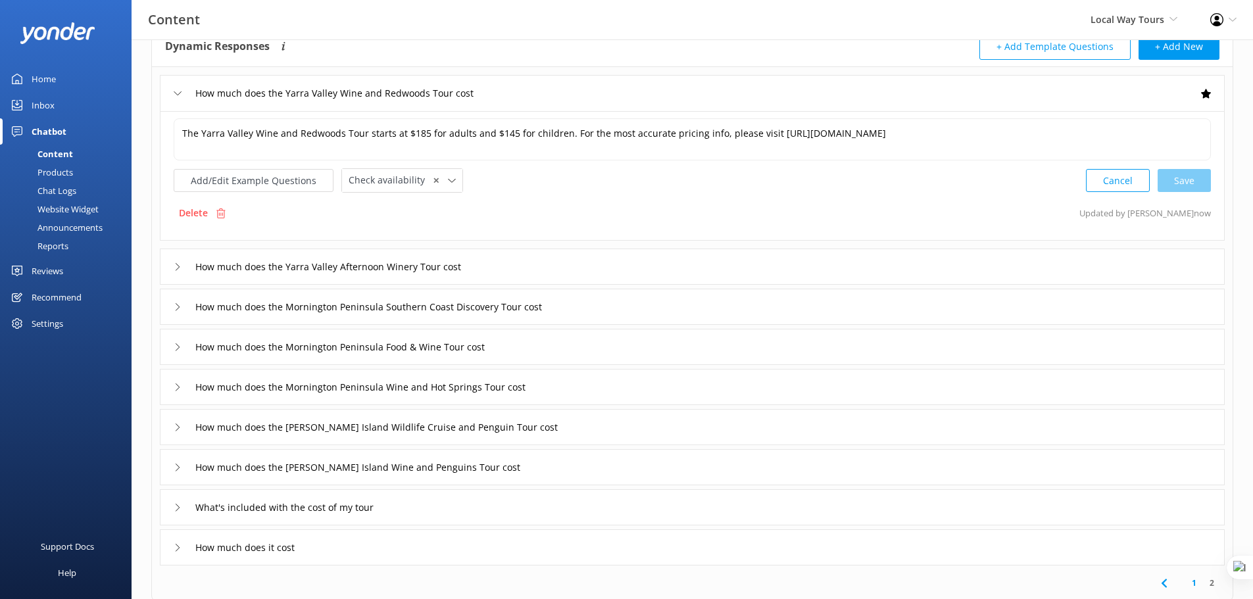
click at [524, 267] on div "How much does the Yarra Valley Afternoon Winery Tour cost" at bounding box center [692, 267] width 1065 height 36
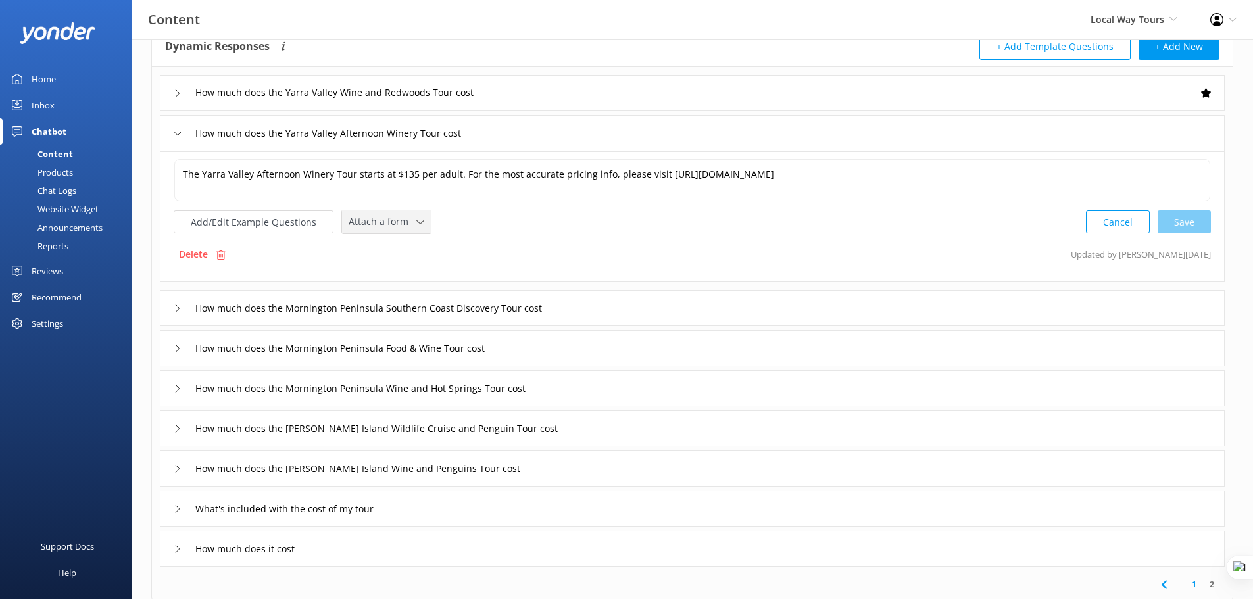
click at [382, 212] on div "Attach a form Leave contact details Check availability" at bounding box center [386, 221] width 89 height 23
click at [394, 270] on div "Check availability" at bounding box center [381, 276] width 65 height 13
click at [602, 308] on div "How much does the Mornington Peninsula Southern Coast Discovery Tour cost" at bounding box center [692, 307] width 1065 height 36
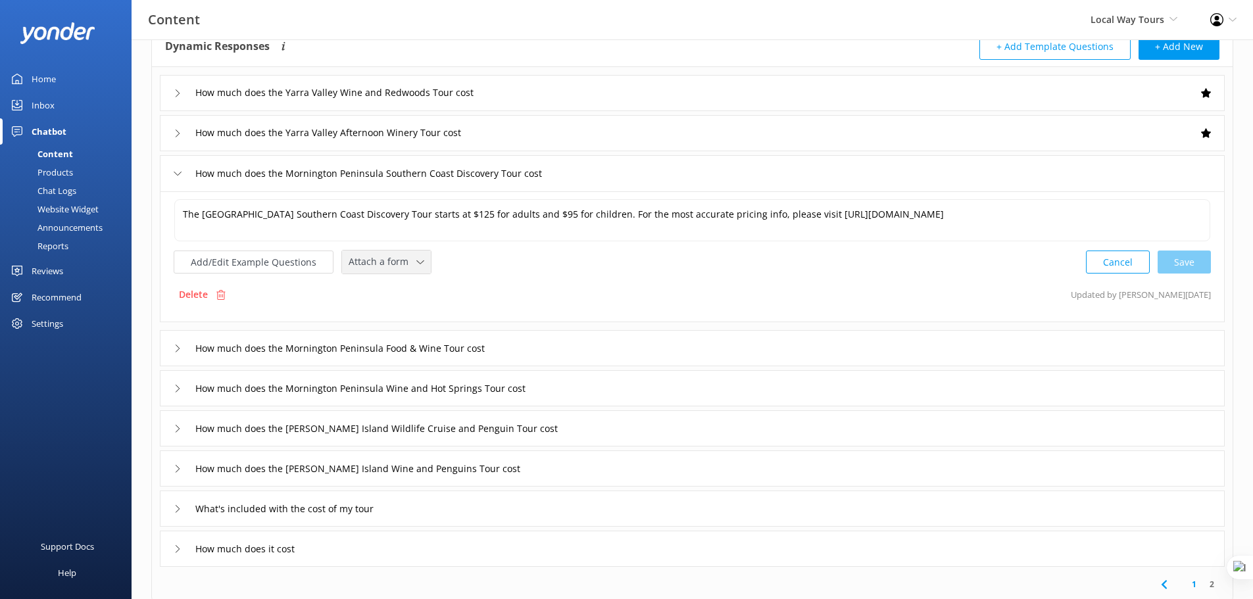
click at [384, 261] on span "Attach a form" at bounding box center [383, 262] width 68 height 14
click at [410, 316] on div "Check availability" at bounding box center [381, 316] width 65 height 13
click at [584, 351] on div "How much does the Mornington Peninsula Food & Wine Tour cost" at bounding box center [692, 347] width 1065 height 36
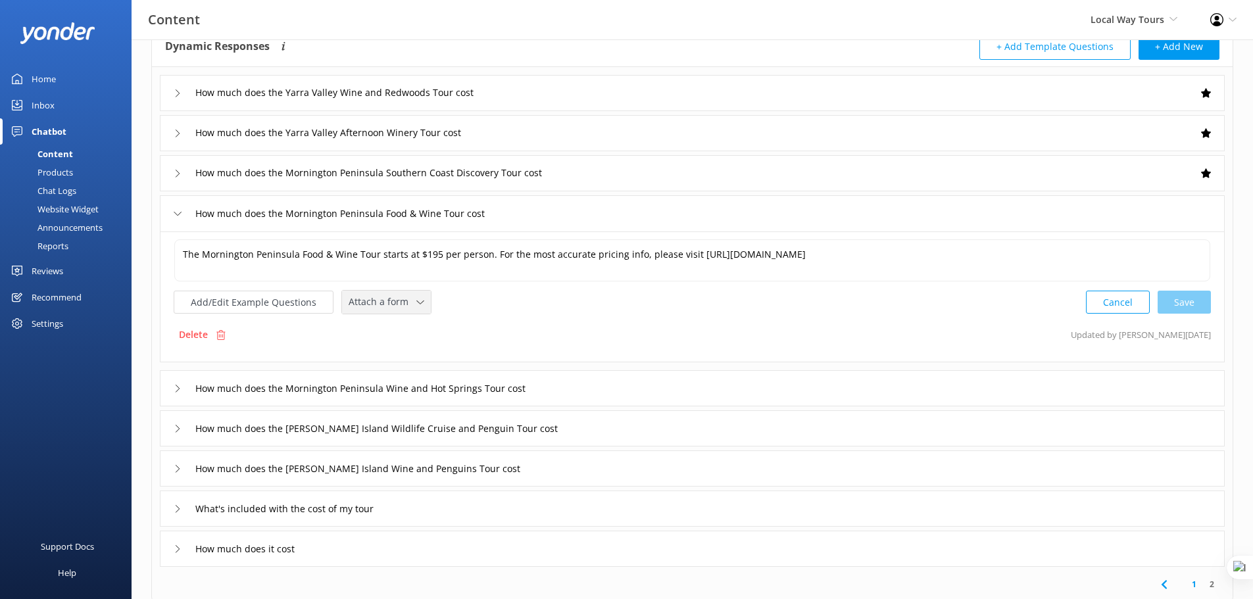
click at [402, 299] on span "Attach a form" at bounding box center [383, 302] width 68 height 14
drag, startPoint x: 403, startPoint y: 356, endPoint x: 491, endPoint y: 379, distance: 91.6
click at [403, 356] on div "Check availability" at bounding box center [381, 356] width 65 height 13
click at [588, 385] on div "How much does the Mornington Peninsula Wine and Hot Springs Tour cost" at bounding box center [692, 387] width 1065 height 36
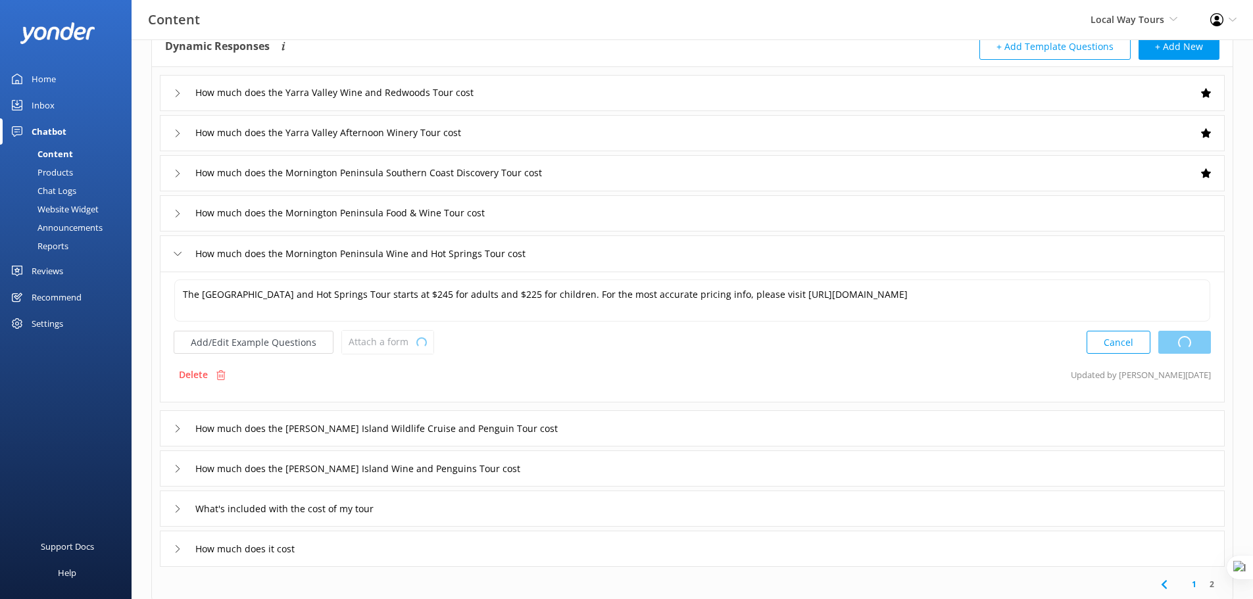
click at [372, 340] on div "Add/Edit Example Questions Attach a form Loading.. Leave contact details Check …" at bounding box center [304, 342] width 260 height 24
click at [385, 344] on span "Attach a form" at bounding box center [383, 342] width 68 height 14
click at [396, 399] on div "Check availability" at bounding box center [381, 396] width 65 height 13
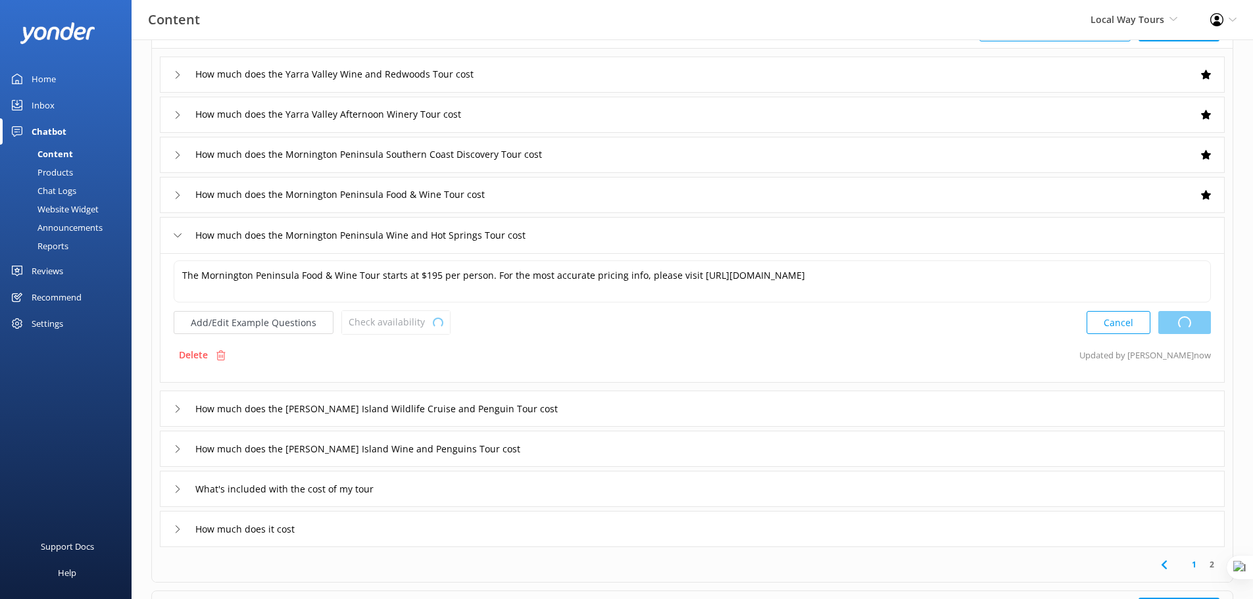
scroll to position [132, 0]
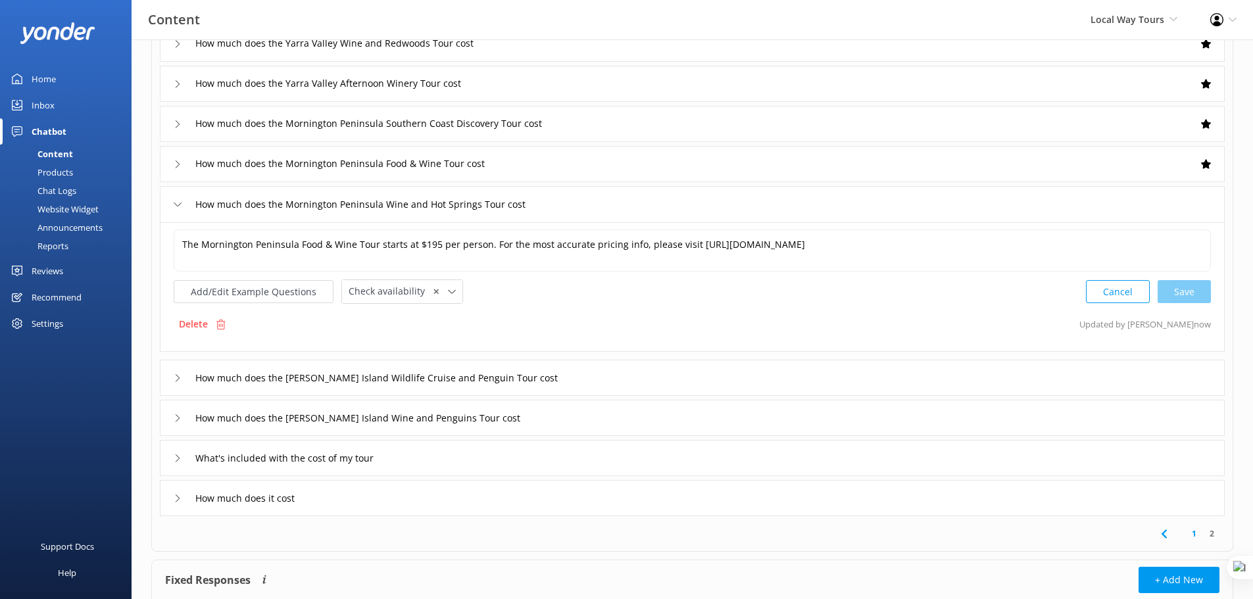
click at [584, 375] on div "How much does the [PERSON_NAME] Island Wildlife Cruise and Penguin Tour cost" at bounding box center [692, 378] width 1065 height 36
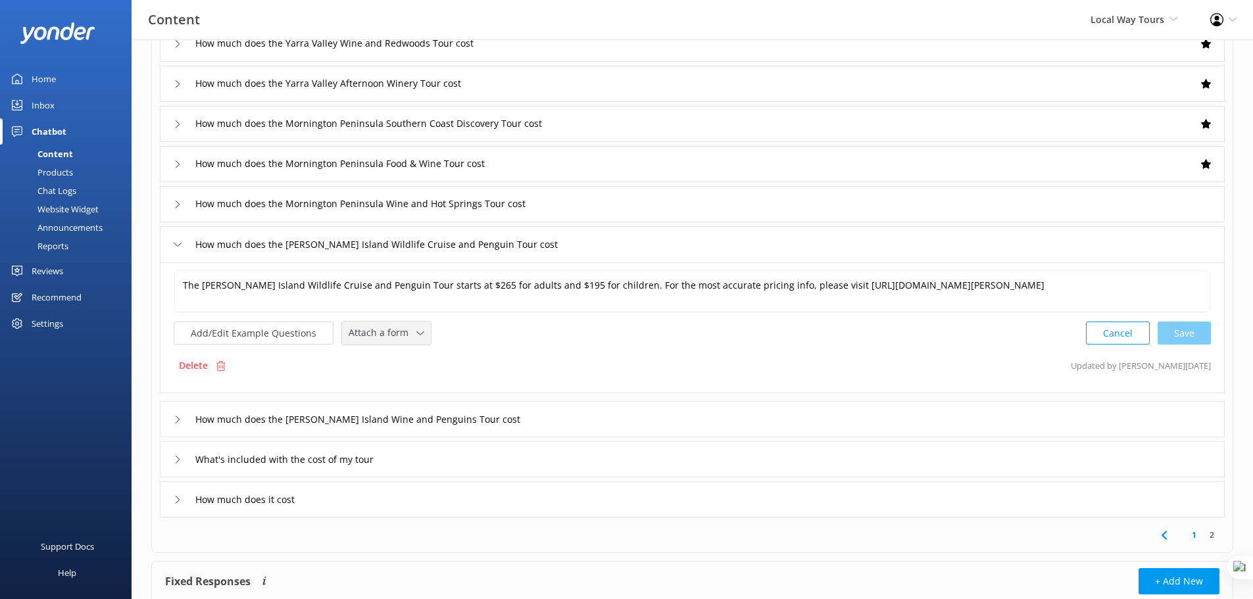
click at [399, 332] on span "Attach a form" at bounding box center [383, 333] width 68 height 14
click at [407, 383] on div "Check availability" at bounding box center [381, 387] width 65 height 13
click at [597, 425] on div "How much does the [PERSON_NAME] Island Wine and Penguins Tour cost" at bounding box center [692, 418] width 1065 height 36
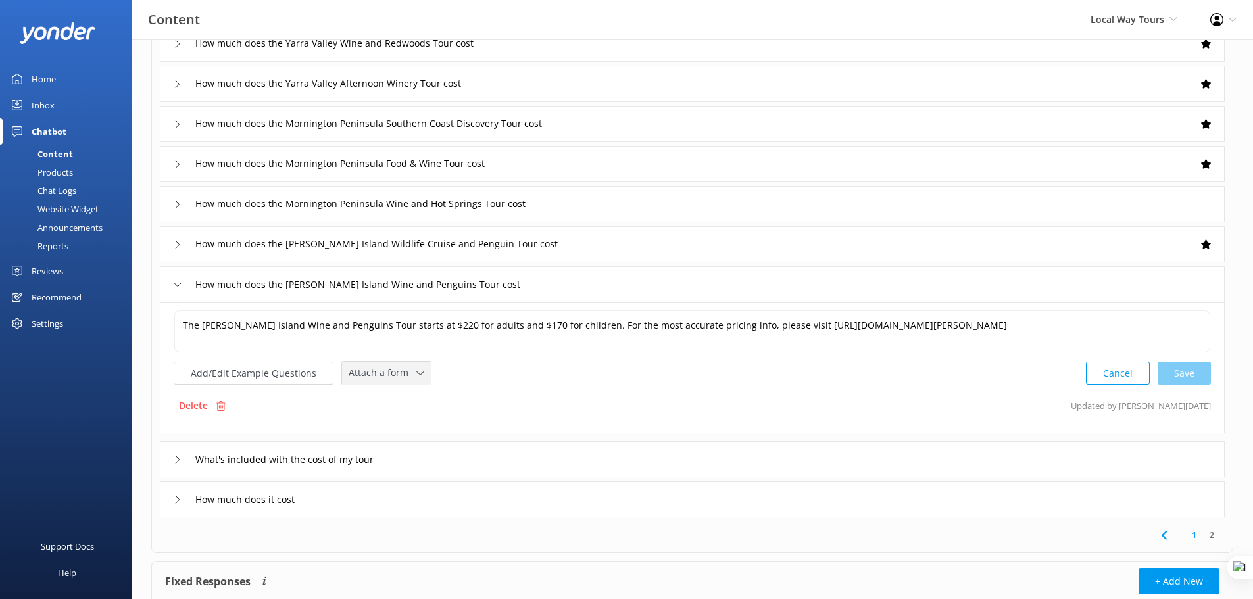
click at [386, 374] on span "Attach a form" at bounding box center [383, 373] width 68 height 14
click at [404, 428] on div "Check availability" at bounding box center [381, 427] width 65 height 13
click at [451, 501] on div "How much does it cost" at bounding box center [692, 498] width 1065 height 36
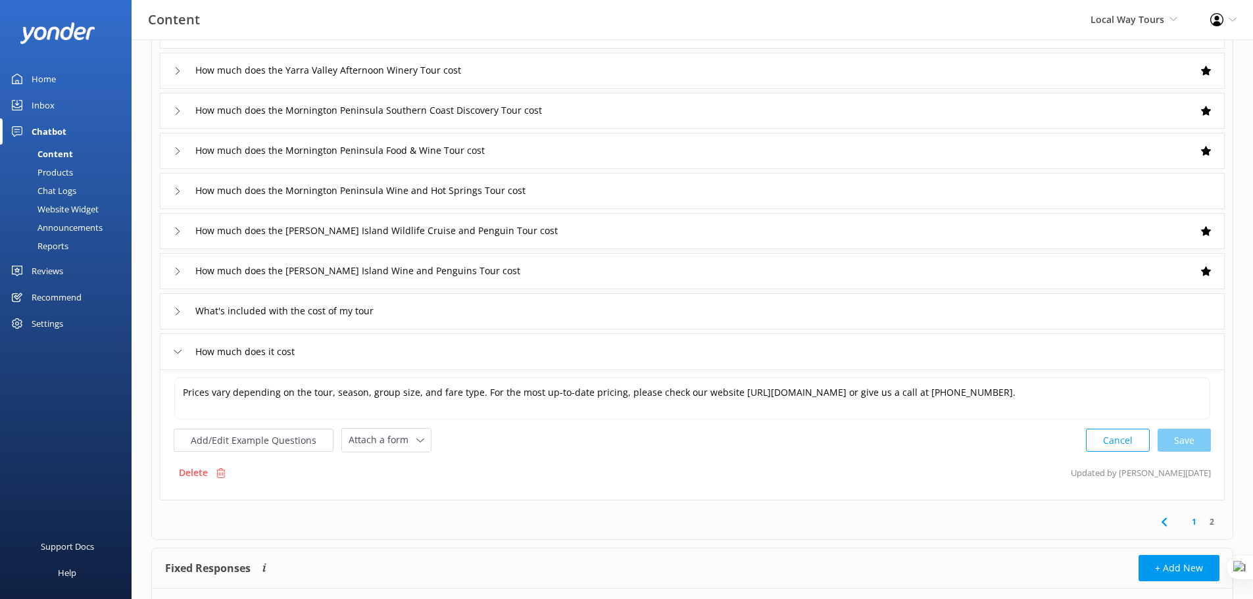
scroll to position [148, 0]
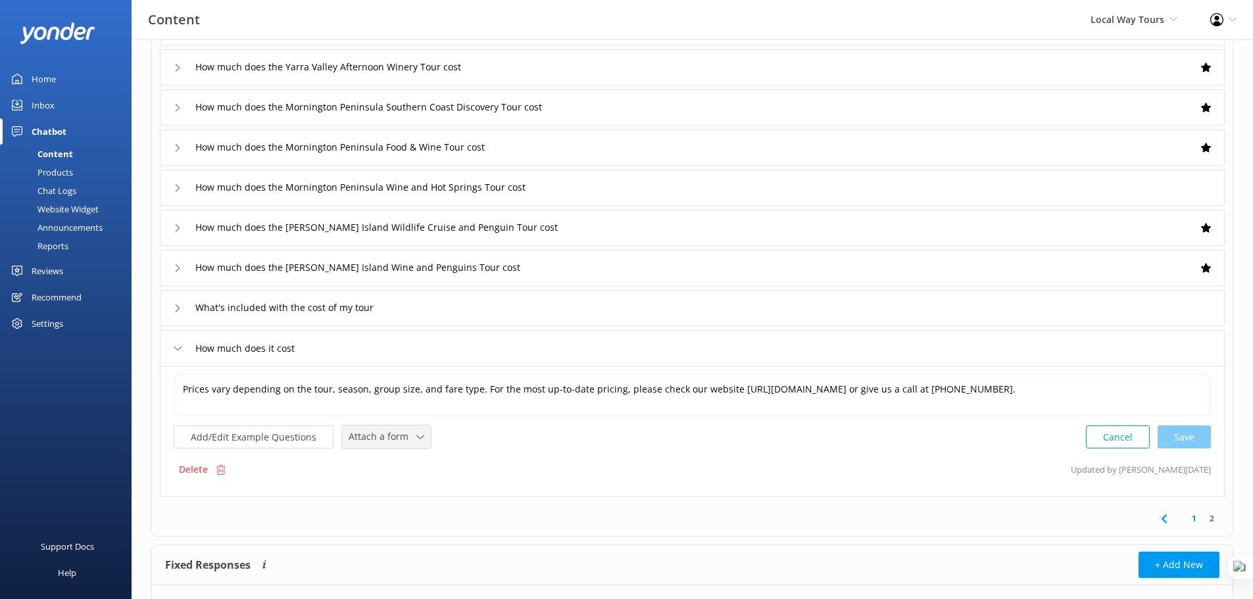
click at [395, 435] on span "Attach a form" at bounding box center [383, 436] width 68 height 14
click at [401, 491] on div "Check availability" at bounding box center [381, 491] width 65 height 13
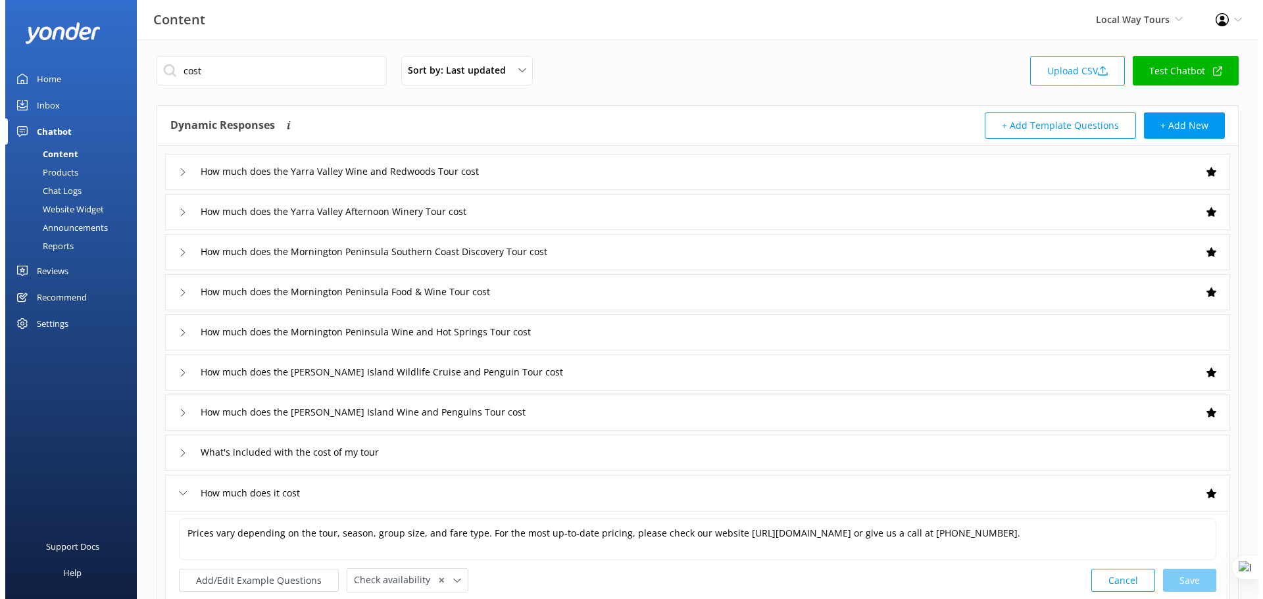
scroll to position [0, 0]
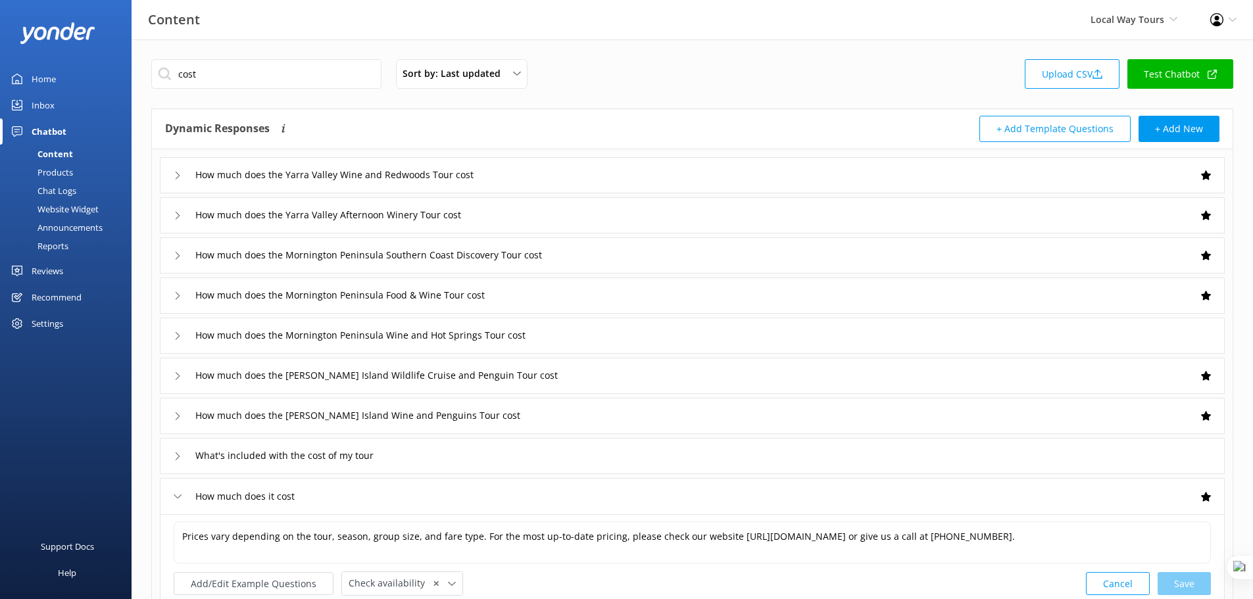
click at [637, 342] on div "How much does the Mornington Peninsula Wine and Hot Springs Tour cost" at bounding box center [692, 336] width 1065 height 36
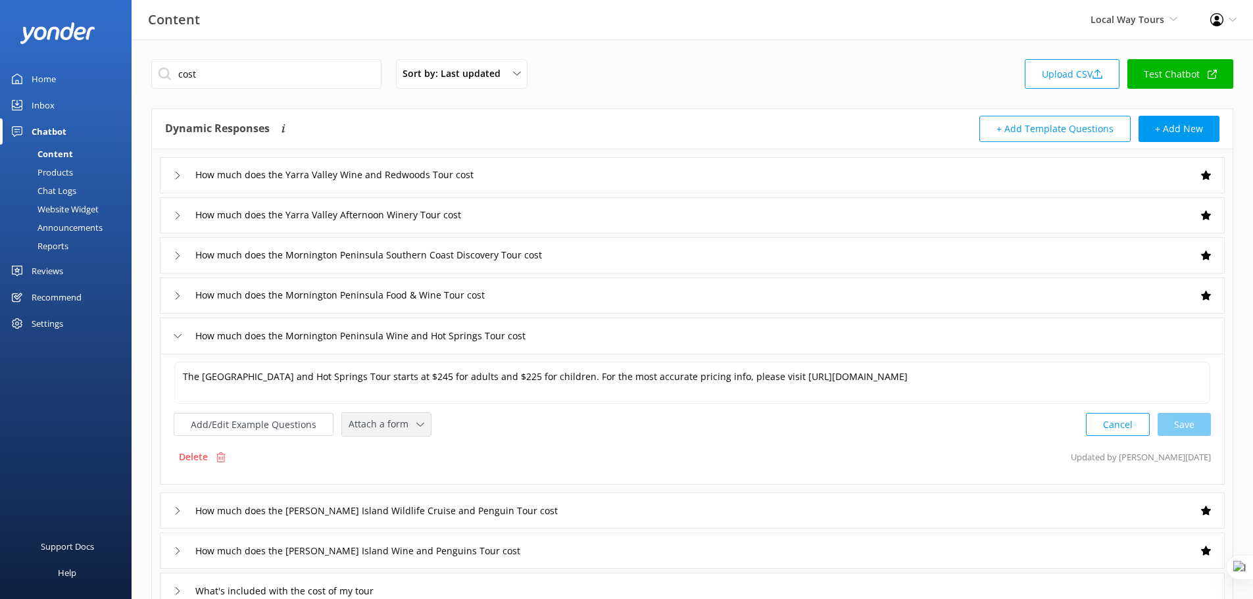
click at [381, 431] on span "Attach a form" at bounding box center [383, 424] width 68 height 14
click at [412, 482] on link "Check availability" at bounding box center [401, 479] width 117 height 26
click at [62, 211] on div "Website Widget" at bounding box center [53, 209] width 91 height 18
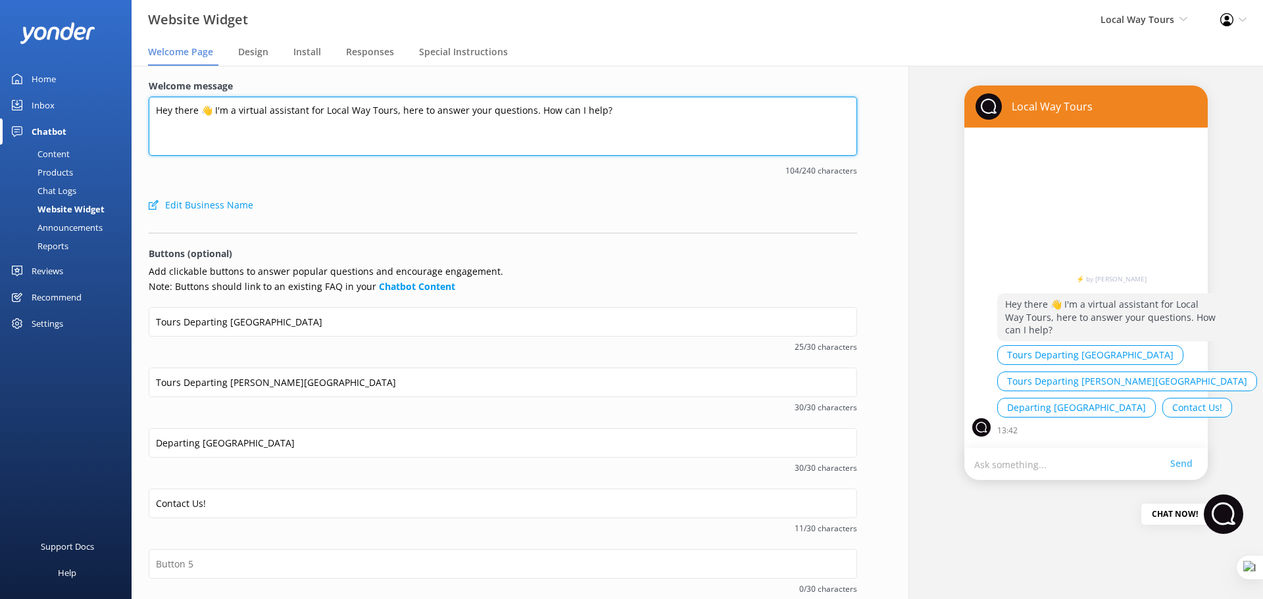
drag, startPoint x: 623, startPoint y: 111, endPoint x: 366, endPoint y: 112, distance: 257.2
click at [366, 112] on textarea "Hey there 👋 I'm a virtual assistant for Local Way Tours, here to answer your qu…" at bounding box center [503, 126] width 708 height 59
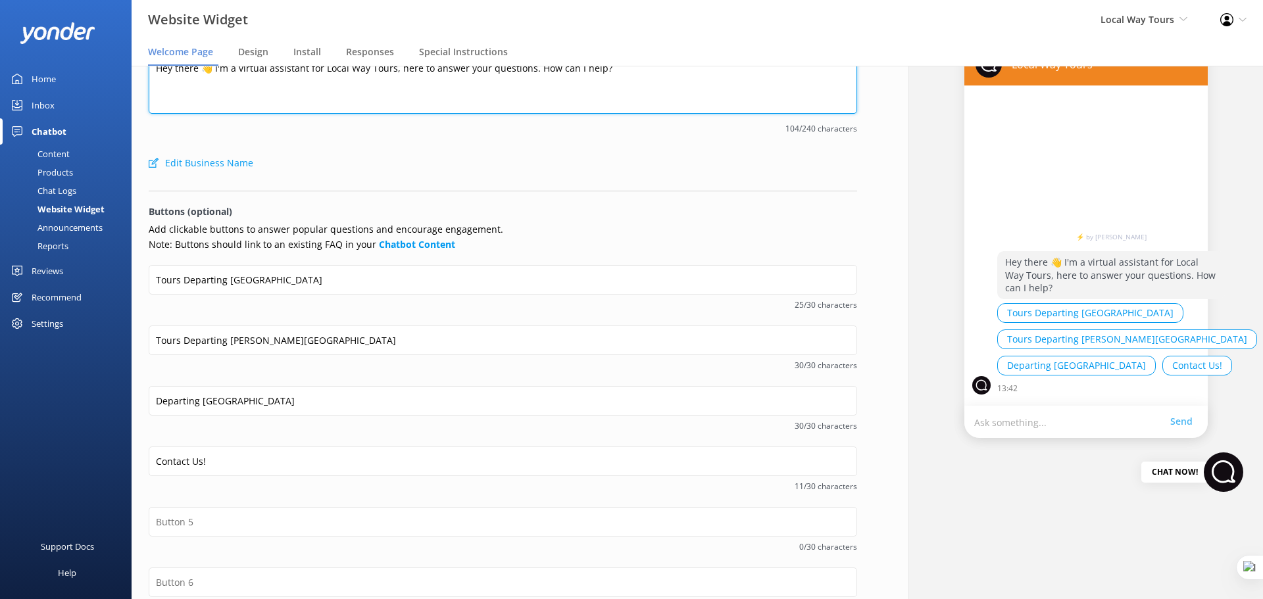
scroll to position [130, 0]
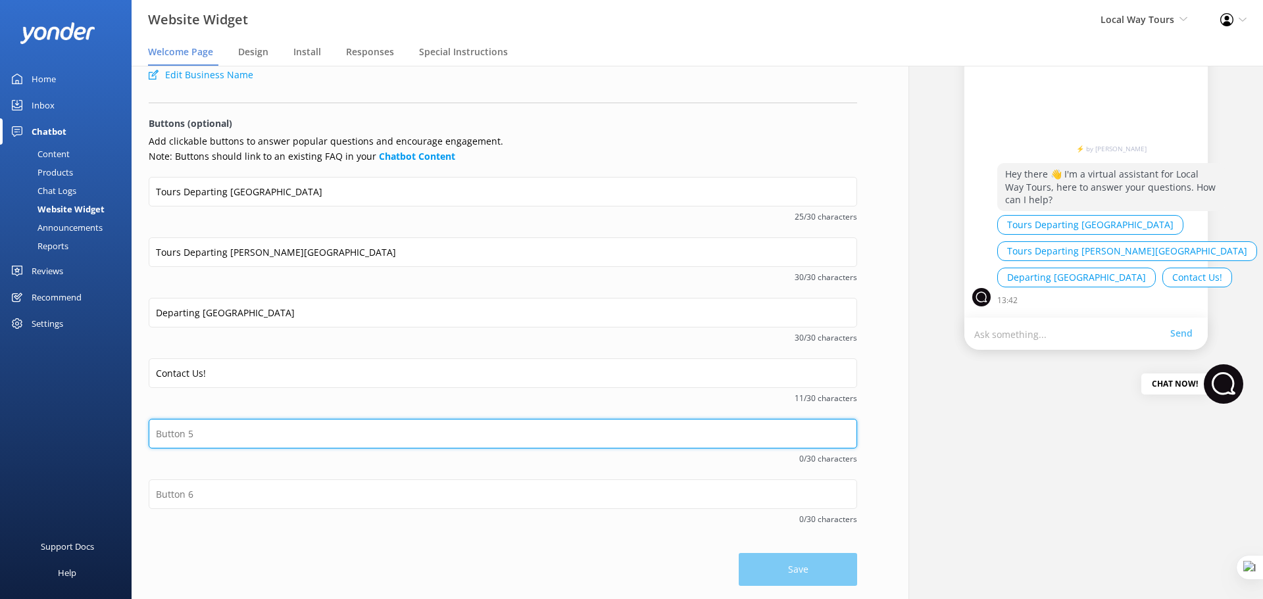
click at [263, 431] on input "text" at bounding box center [503, 434] width 708 height 30
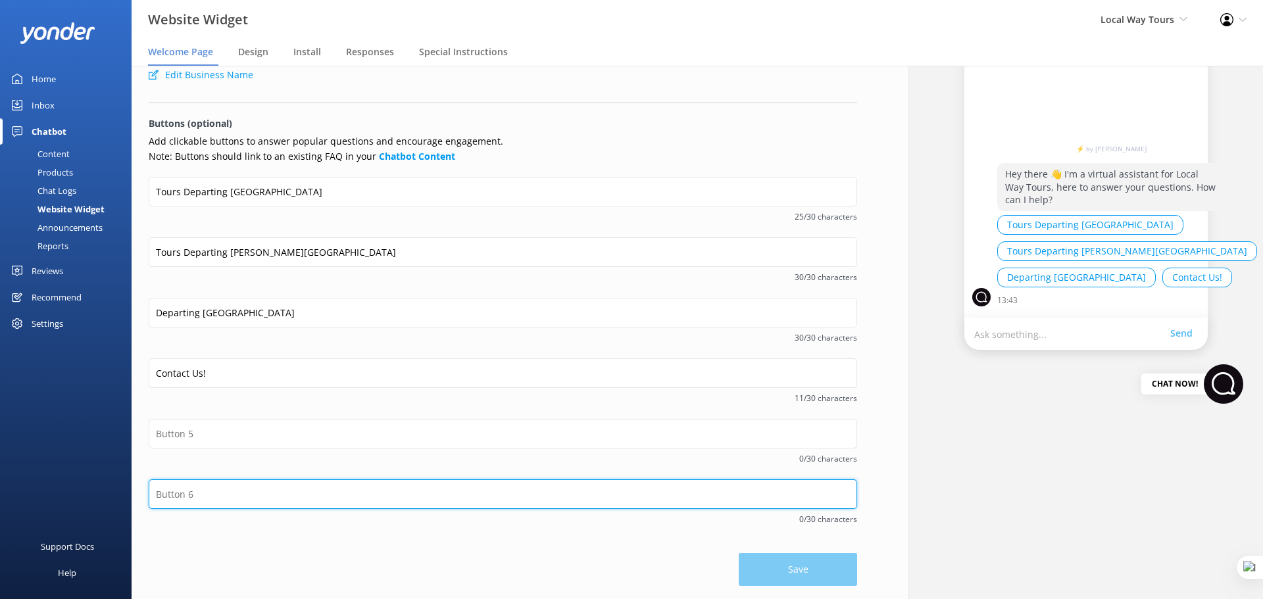
click at [403, 501] on input "text" at bounding box center [503, 494] width 708 height 30
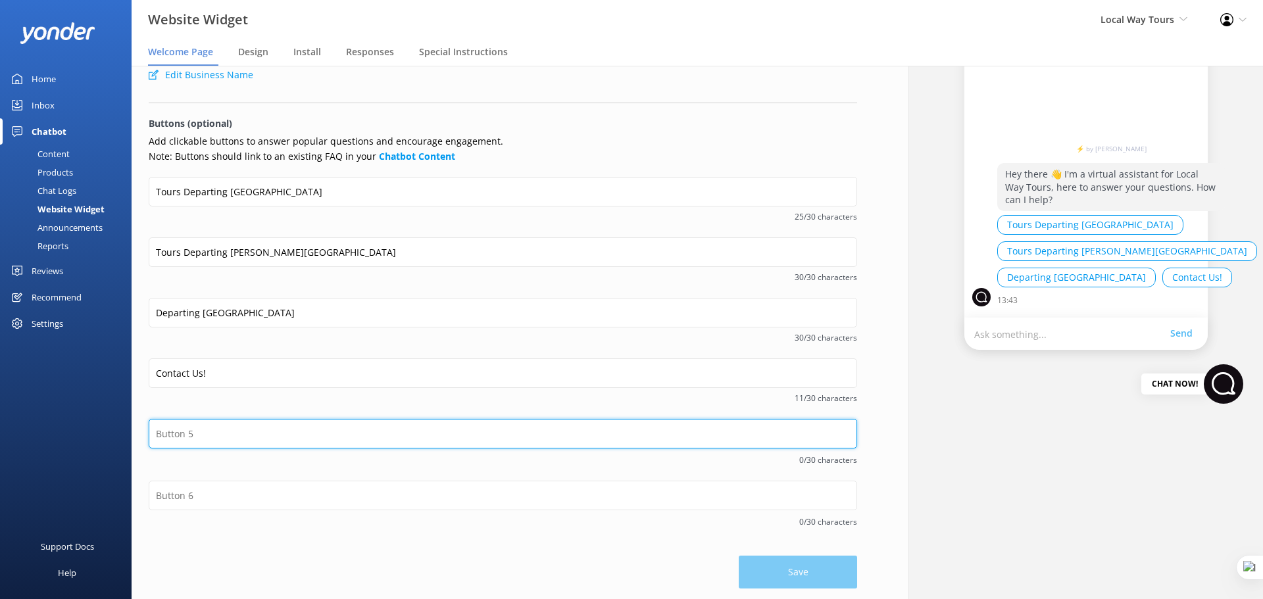
click at [316, 435] on input "text" at bounding box center [503, 434] width 708 height 30
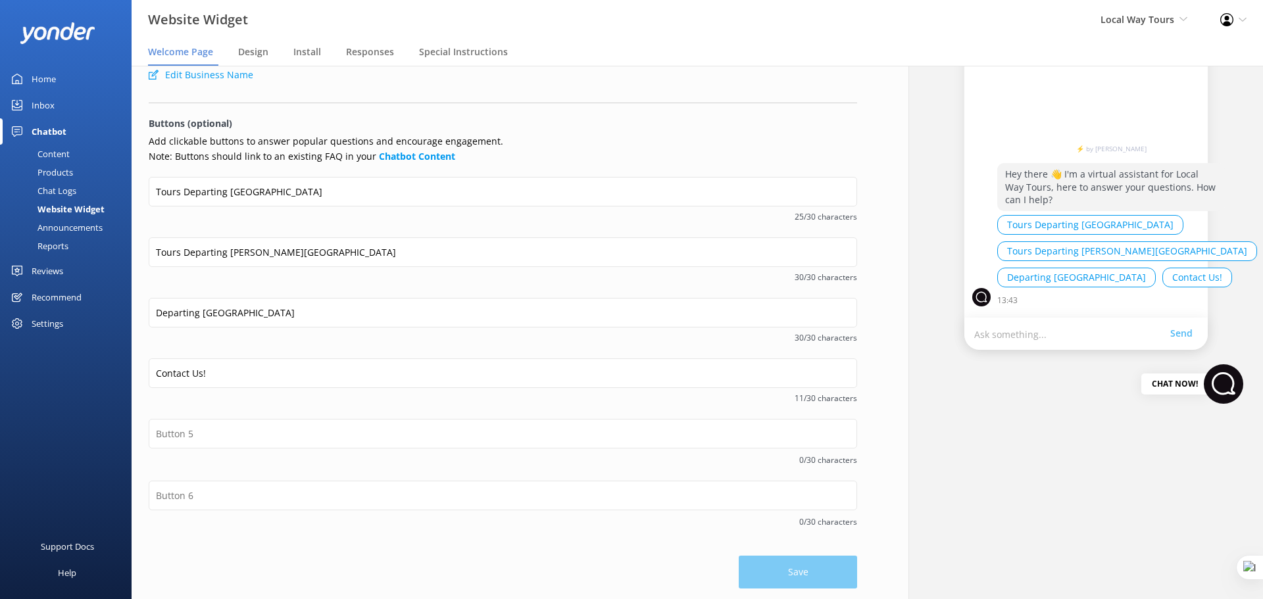
click at [388, 399] on span "11/30 characters" at bounding box center [503, 398] width 708 height 12
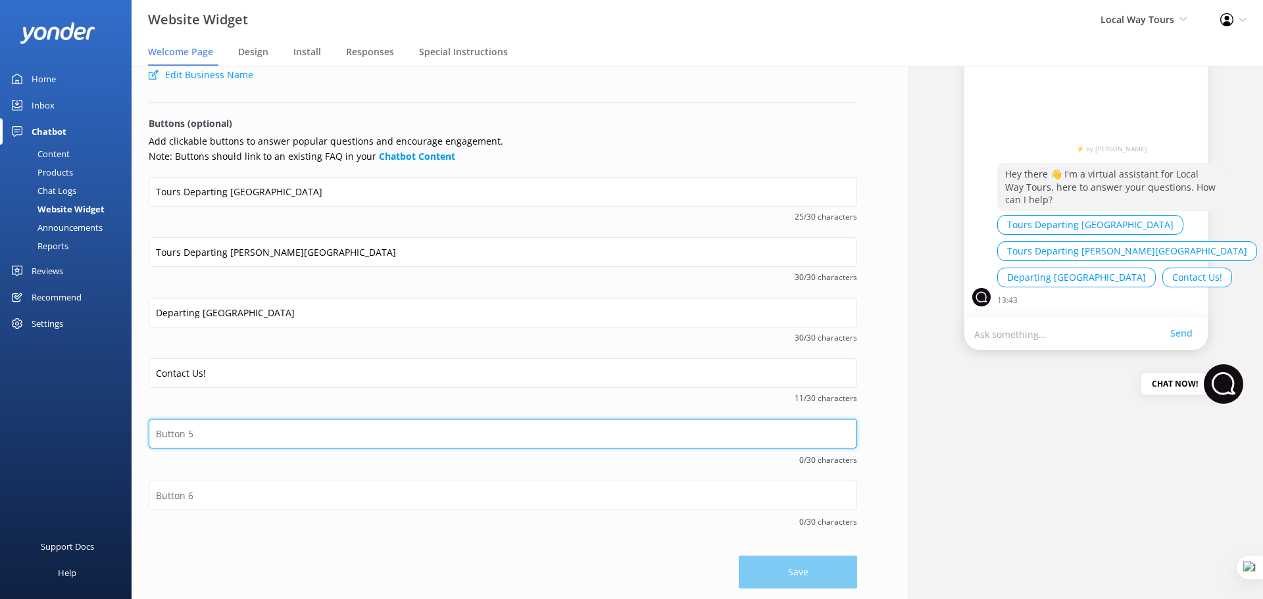
click at [189, 429] on input "text" at bounding box center [503, 434] width 708 height 30
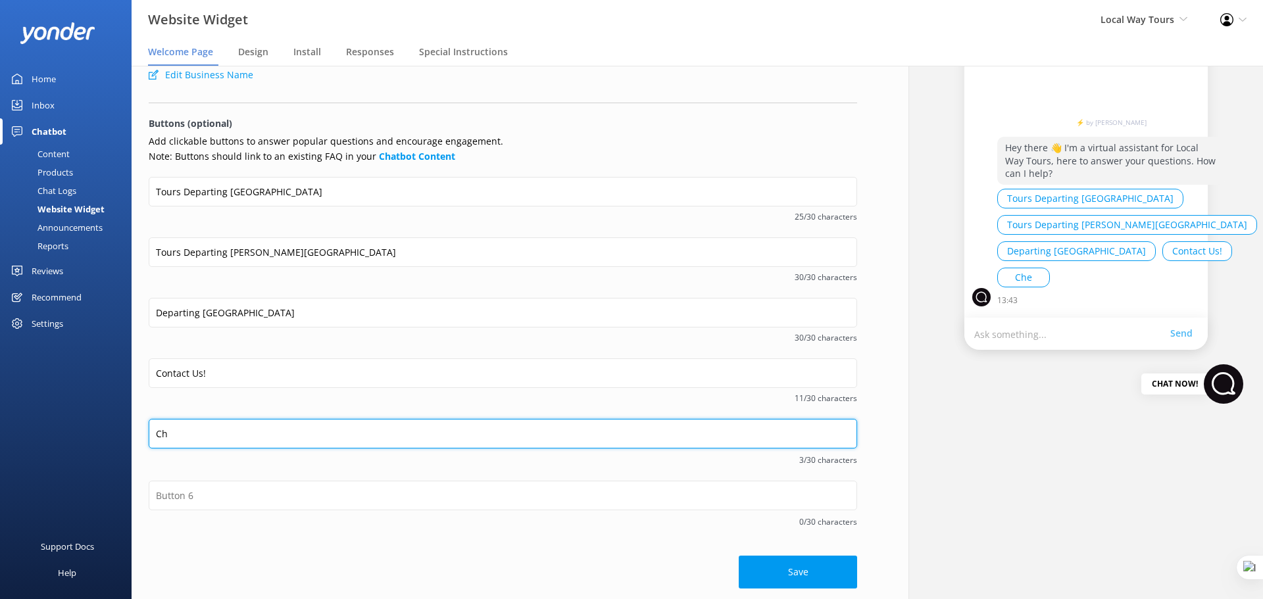
type input "C"
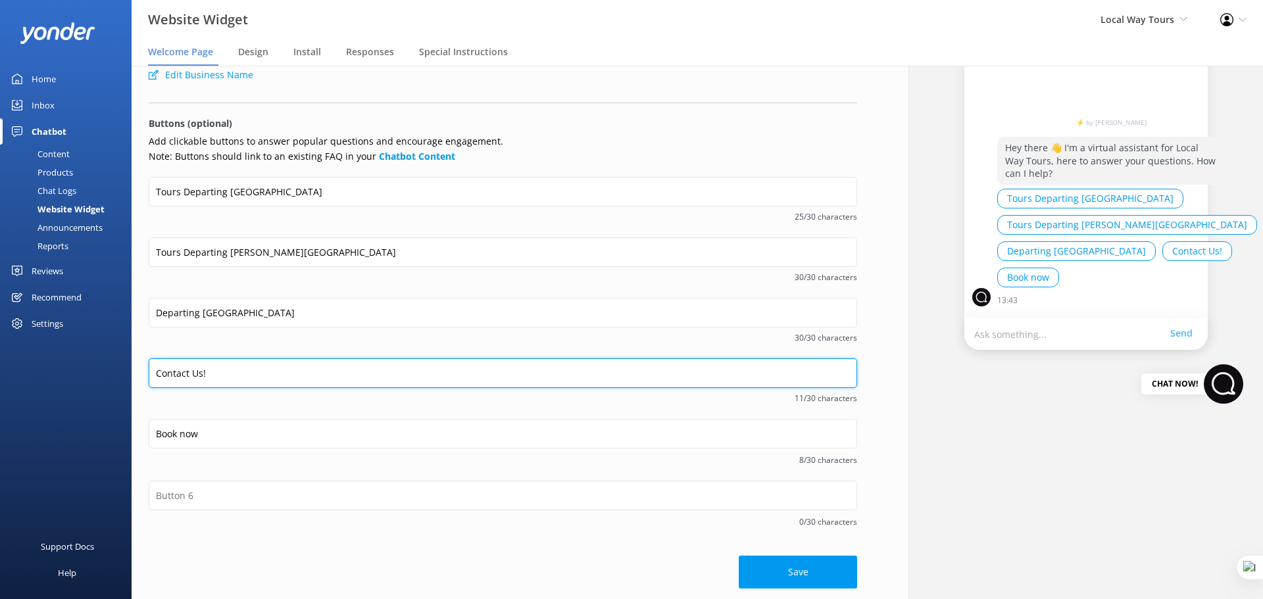
drag, startPoint x: 220, startPoint y: 368, endPoint x: 132, endPoint y: 370, distance: 88.2
click at [132, 370] on div "Welcome message Hey there 👋 I'm a virtual assistant for Local Way Tours, here t…" at bounding box center [503, 269] width 743 height 666
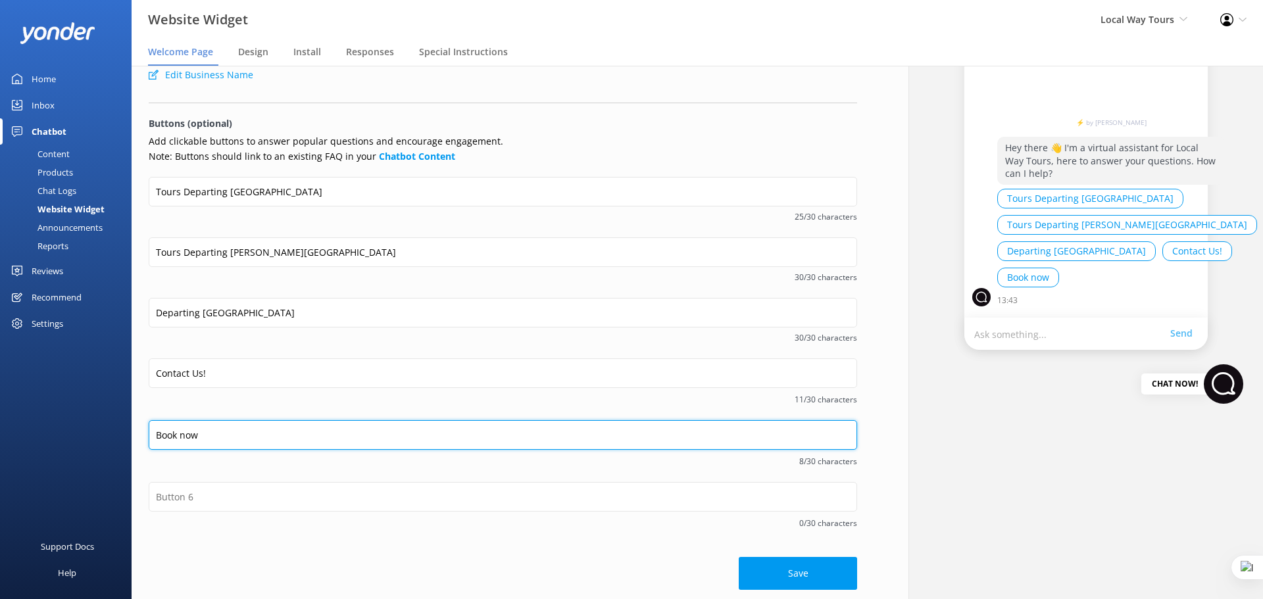
drag, startPoint x: 208, startPoint y: 429, endPoint x: 155, endPoint y: 433, distance: 53.4
click at [155, 433] on input "Book now" at bounding box center [503, 435] width 708 height 30
paste input "Contact Us!"
type input "Contact Us!"
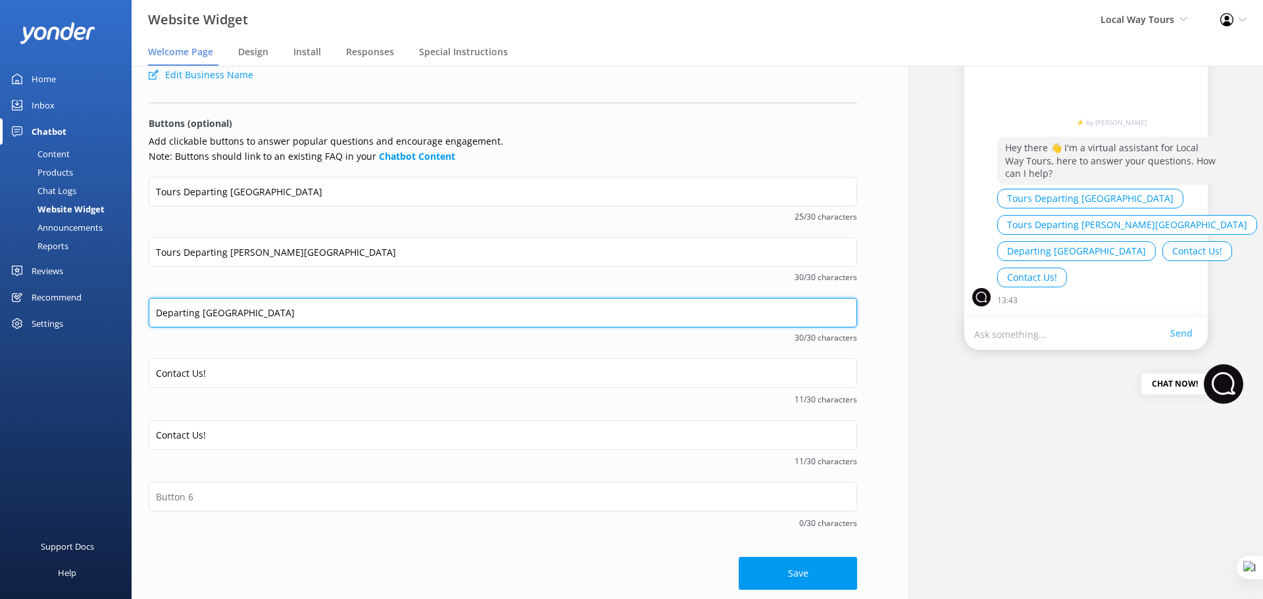
drag, startPoint x: 307, startPoint y: 312, endPoint x: 110, endPoint y: 310, distance: 196.7
click at [110, 310] on div "Website Widget Local Way Tours Yonder Demo Musket Cove Island Resort & Marina B…" at bounding box center [631, 332] width 1263 height 533
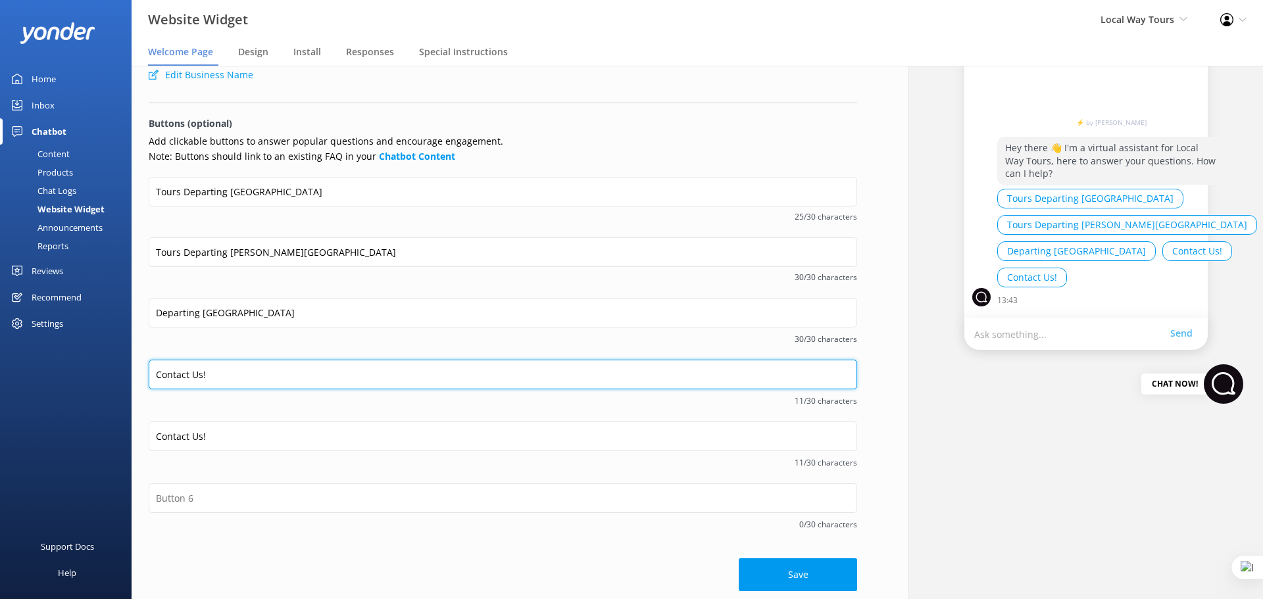
click at [107, 378] on div "Website Widget Local Way Tours Yonder Demo Musket Cove Island Resort & Marina B…" at bounding box center [631, 332] width 1263 height 533
paste input "Departing [GEOGRAPHIC_DATA]"
type input "Departing [GEOGRAPHIC_DATA]"
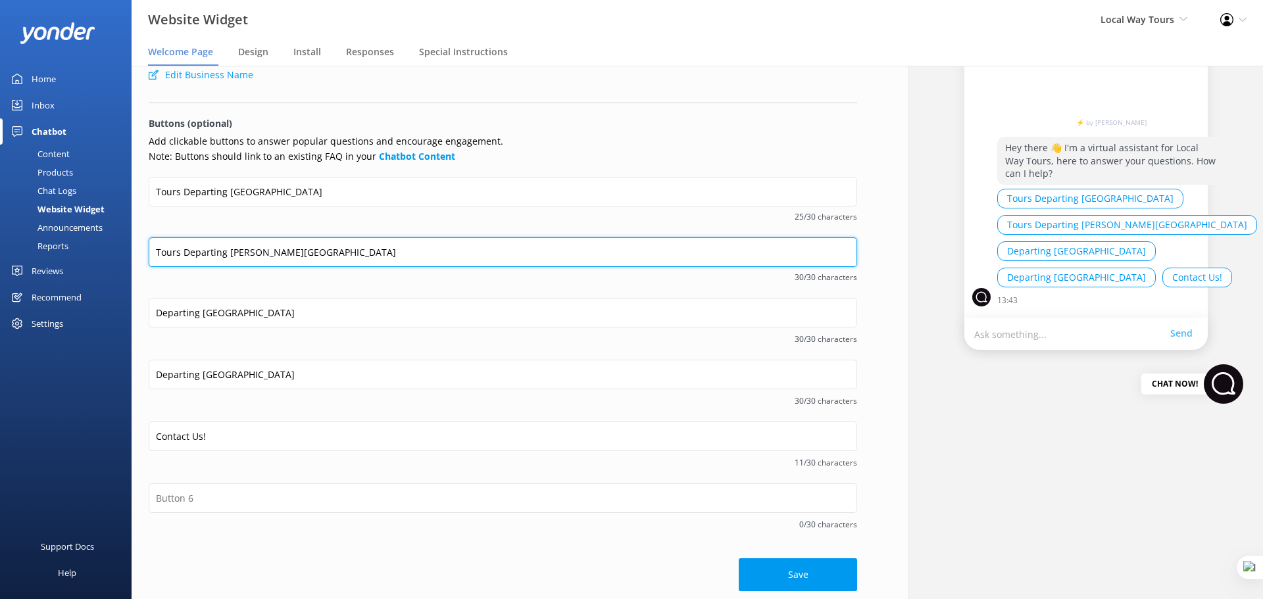
drag, startPoint x: 312, startPoint y: 257, endPoint x: 88, endPoint y: 257, distance: 224.3
click at [84, 257] on div "Website Widget Local Way Tours Yonder Demo Musket Cove Island Resort & Marina B…" at bounding box center [631, 332] width 1263 height 533
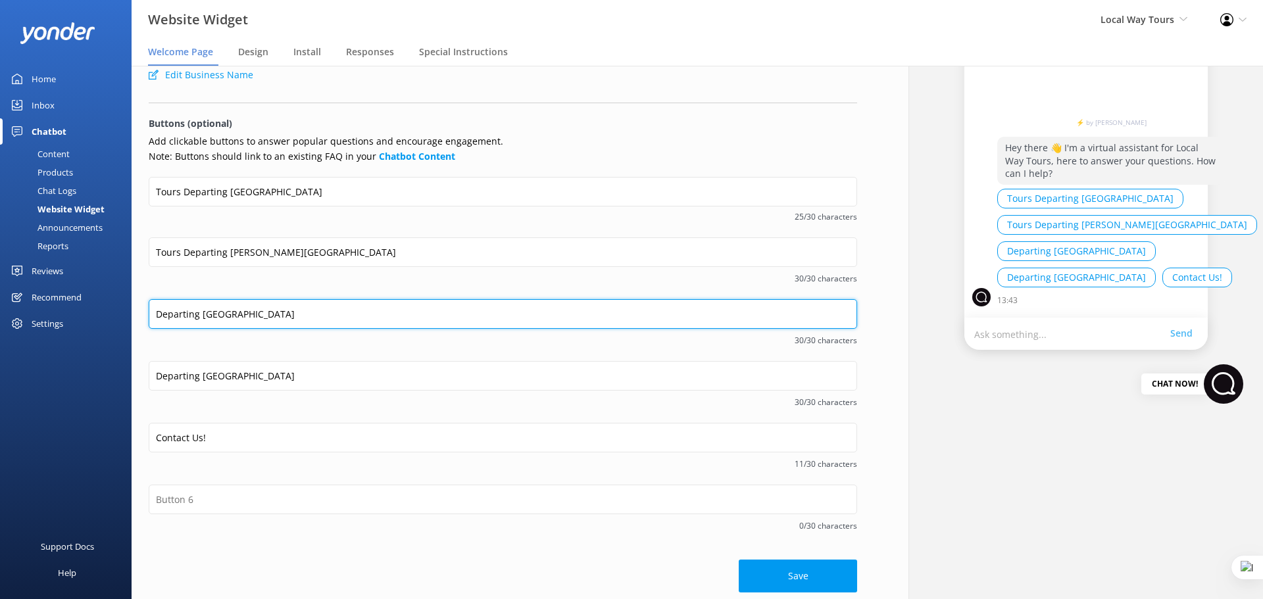
drag, startPoint x: 184, startPoint y: 312, endPoint x: 160, endPoint y: 313, distance: 23.7
click at [160, 313] on input "Departing [GEOGRAPHIC_DATA]" at bounding box center [503, 314] width 708 height 30
paste input "Tours Departing Phillip Islan"
click at [164, 311] on input "DTours Departing Phillip Islan" at bounding box center [503, 314] width 708 height 30
type input "Tours Departing Phillip Islan"
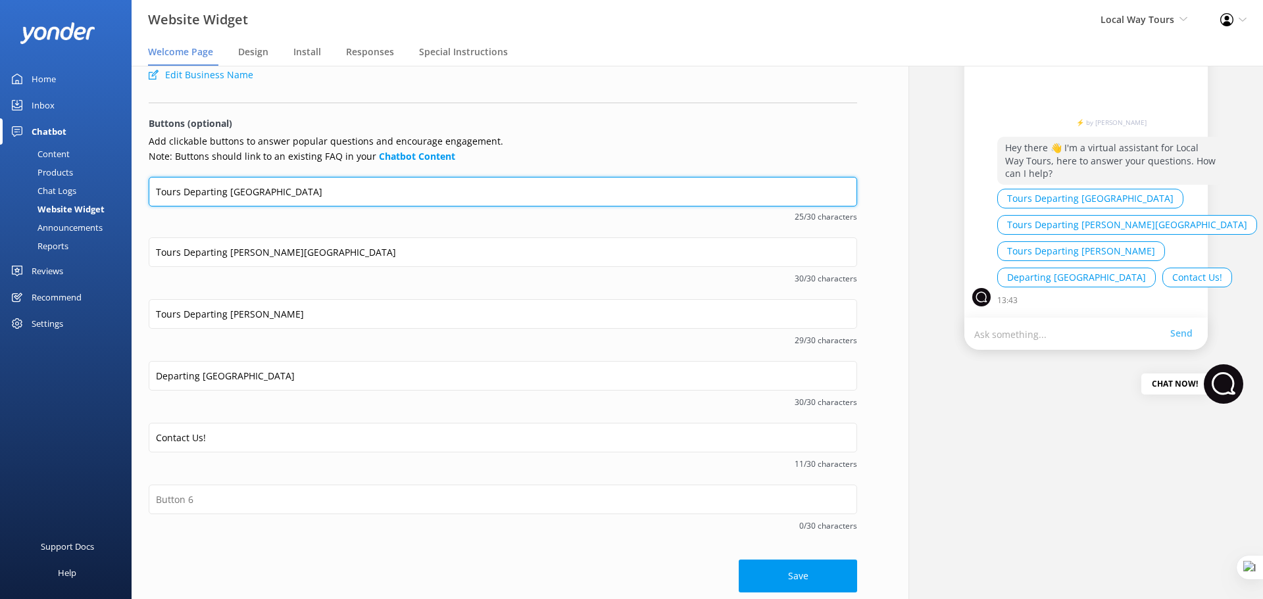
drag, startPoint x: 284, startPoint y: 194, endPoint x: 89, endPoint y: 197, distance: 194.7
click at [89, 197] on div "Website Widget Local Way Tours Yonder Demo Musket Cove Island Resort & Marina B…" at bounding box center [631, 332] width 1263 height 533
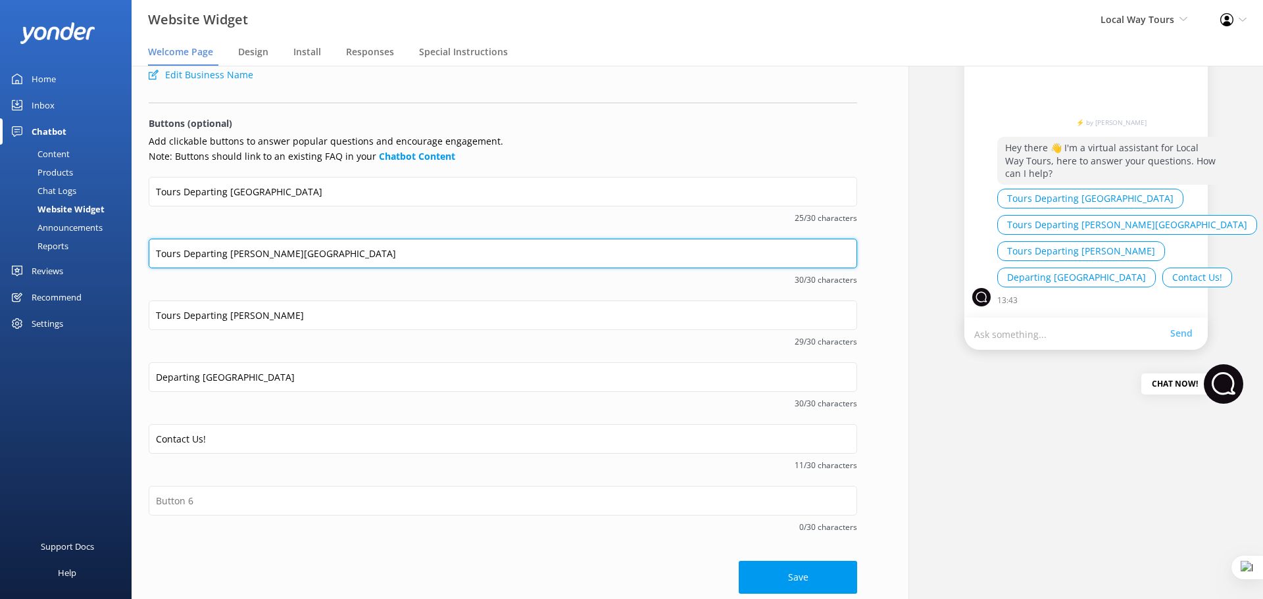
drag, startPoint x: 288, startPoint y: 250, endPoint x: 101, endPoint y: 255, distance: 187.5
click at [101, 255] on div "Website Widget Local Way Tours Yonder Demo Musket Cove Island Resort & Marina B…" at bounding box center [631, 332] width 1263 height 533
paste input "Melbourne"
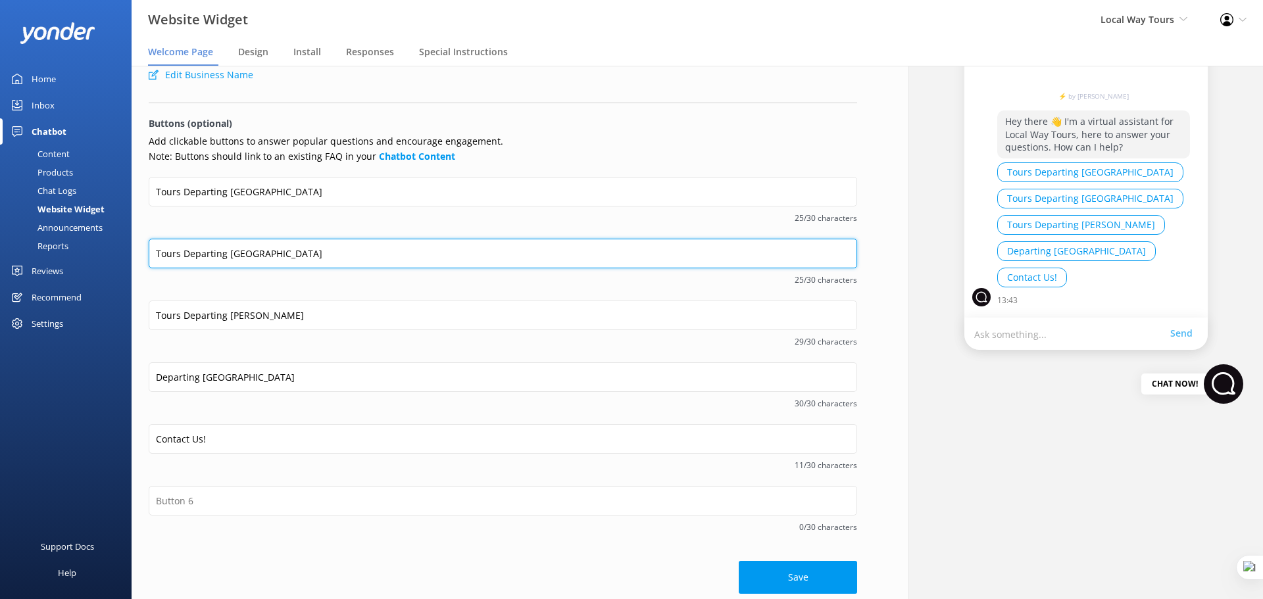
type input "Tours Departing [GEOGRAPHIC_DATA]"
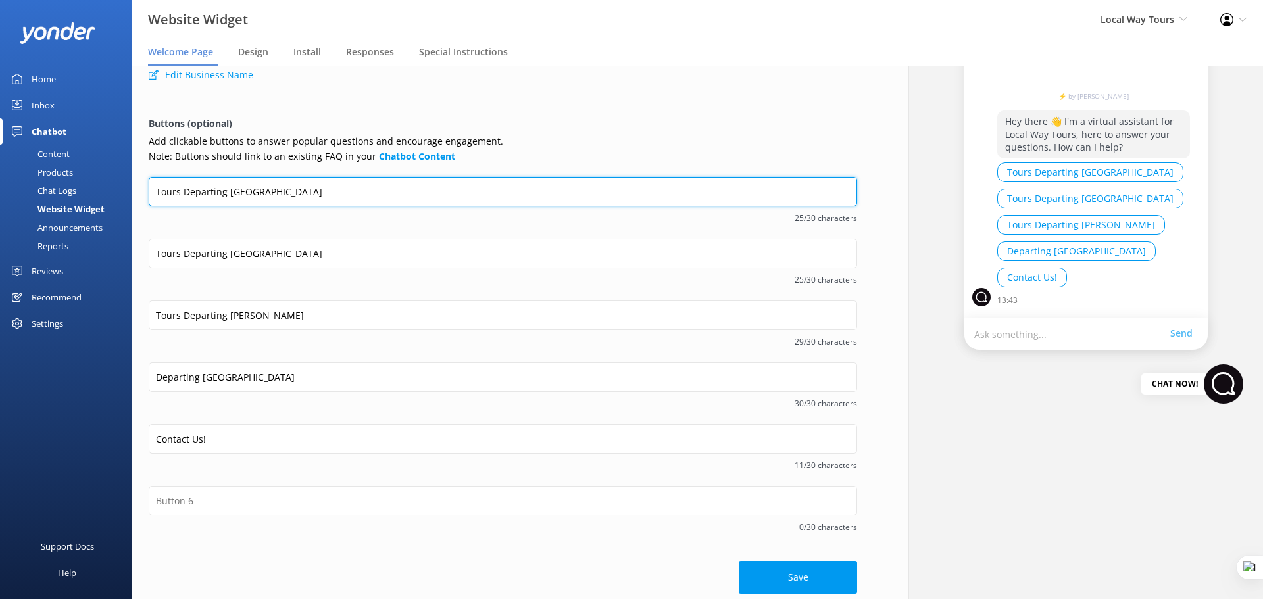
click at [199, 197] on input "Tours Departing [GEOGRAPHIC_DATA]" at bounding box center [503, 192] width 708 height 30
type input "Book Now"
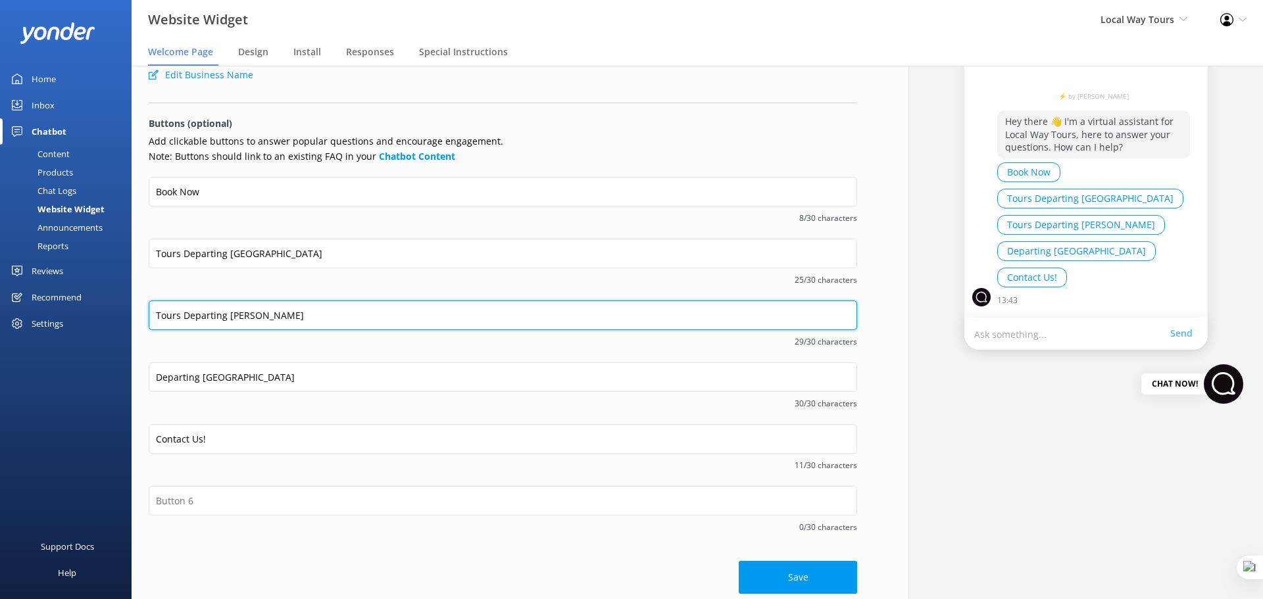
click at [282, 316] on input "Tours Departing Phillip Islan" at bounding box center [503, 316] width 708 height 30
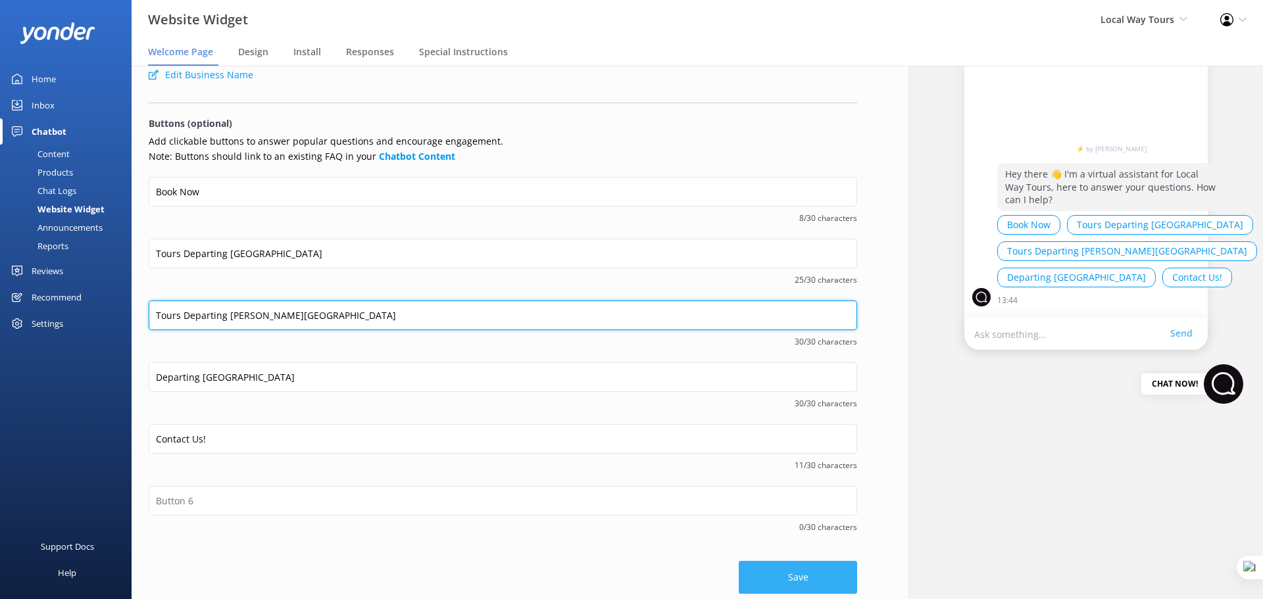
type input "Tours Departing [PERSON_NAME][GEOGRAPHIC_DATA]"
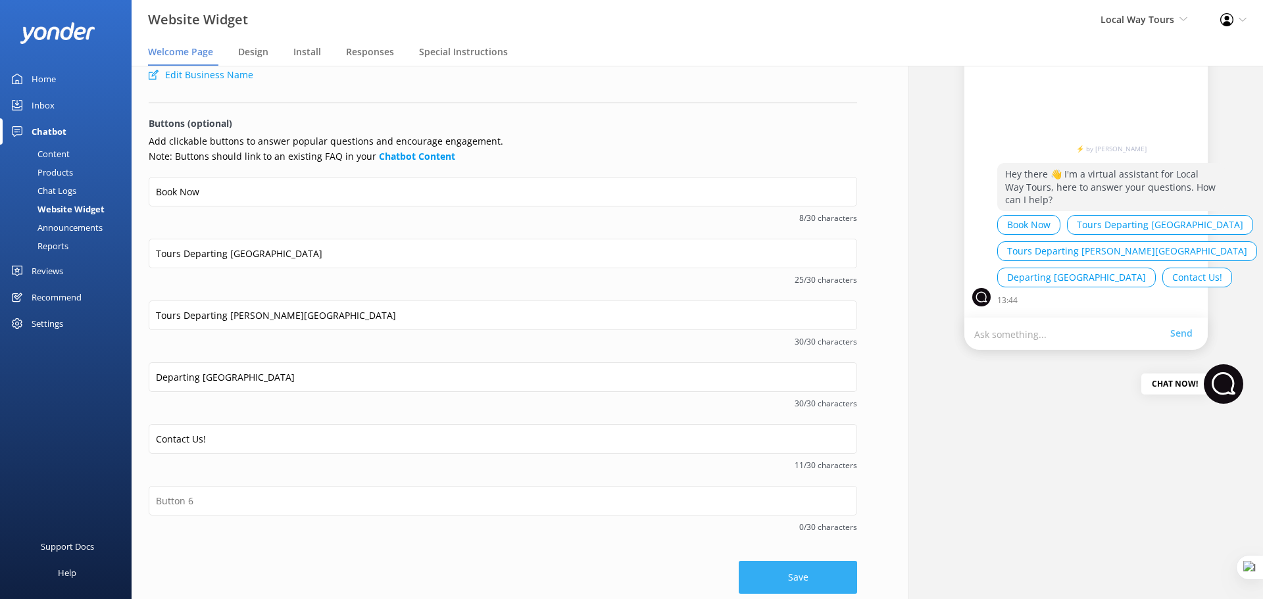
click at [789, 574] on button "Save" at bounding box center [798, 577] width 118 height 33
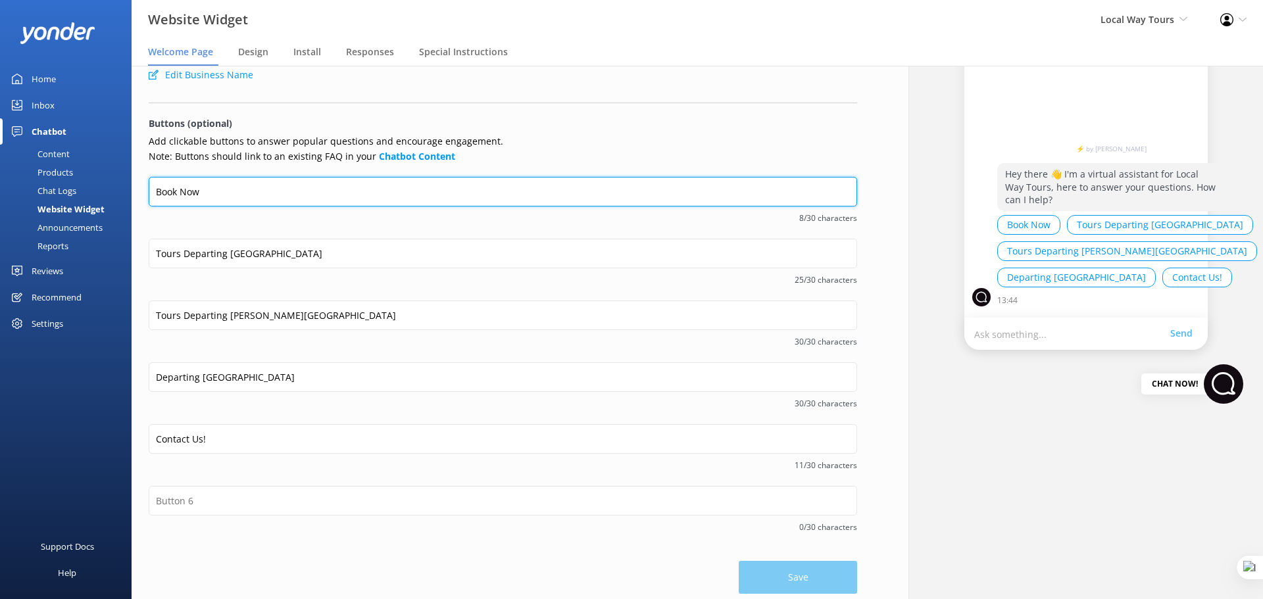
click at [195, 193] on input "Book Now" at bounding box center [503, 192] width 708 height 30
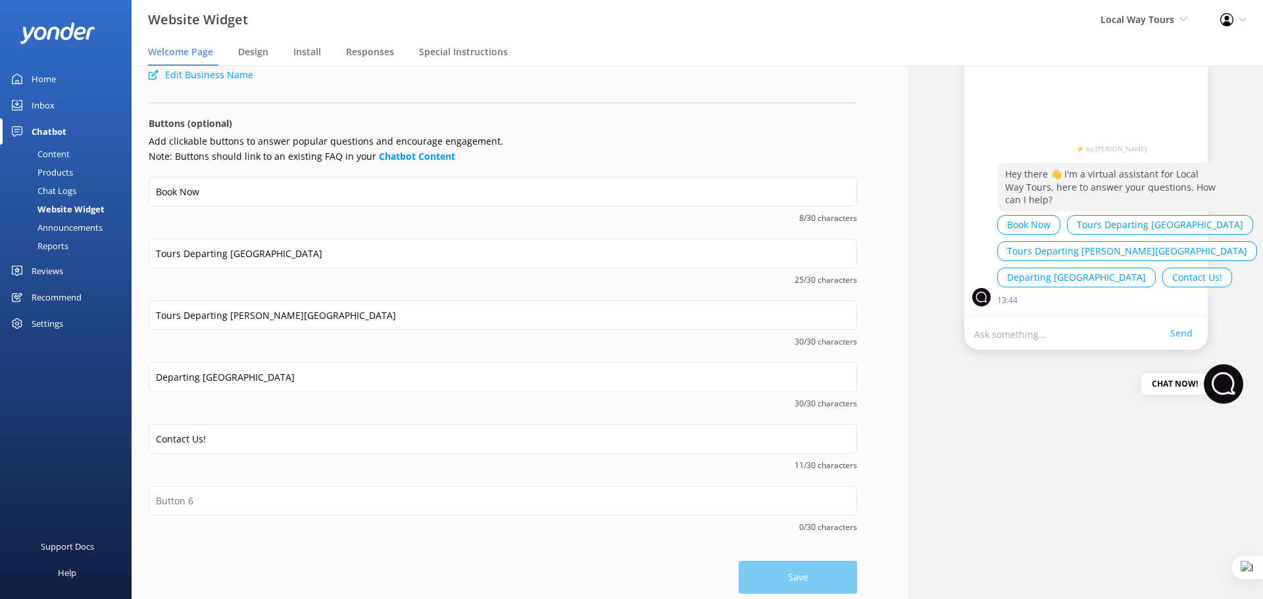
click at [51, 149] on div "Content" at bounding box center [39, 154] width 62 height 18
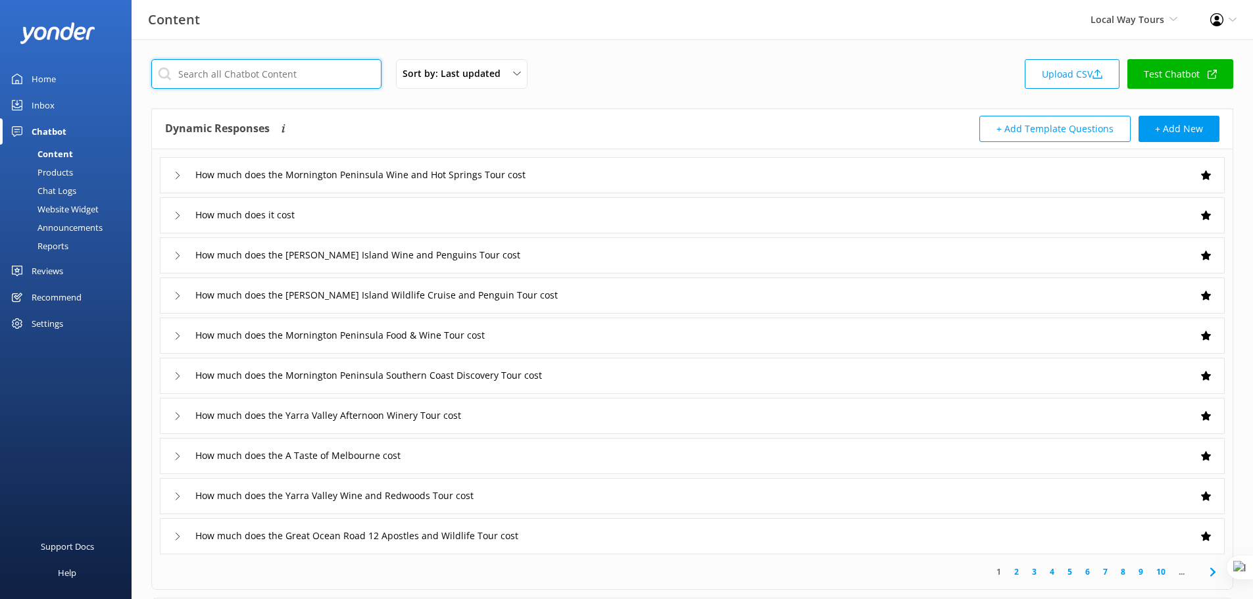
click at [276, 72] on input "text" at bounding box center [266, 74] width 230 height 30
click at [633, 84] on div "Sort by: Last updated Title (A-Z) Last updated Upload CSV Test Chatbot" at bounding box center [692, 77] width 1082 height 37
click at [251, 78] on input "text" at bounding box center [266, 74] width 230 height 30
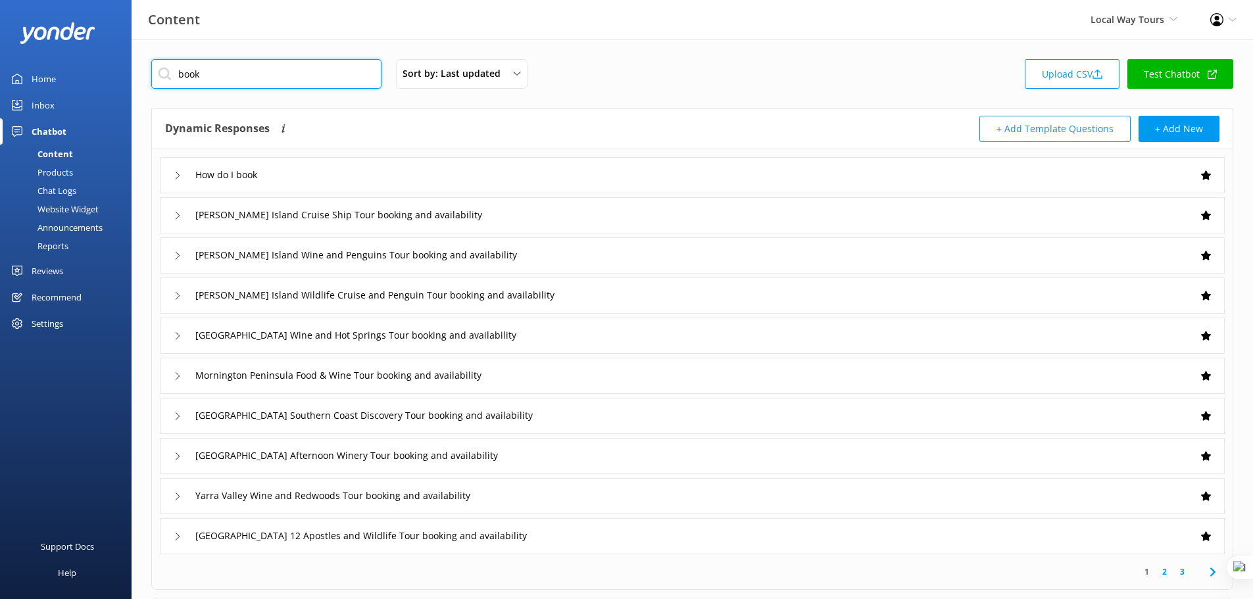
type input "book"
click at [335, 177] on div "How do I book" at bounding box center [692, 175] width 1065 height 36
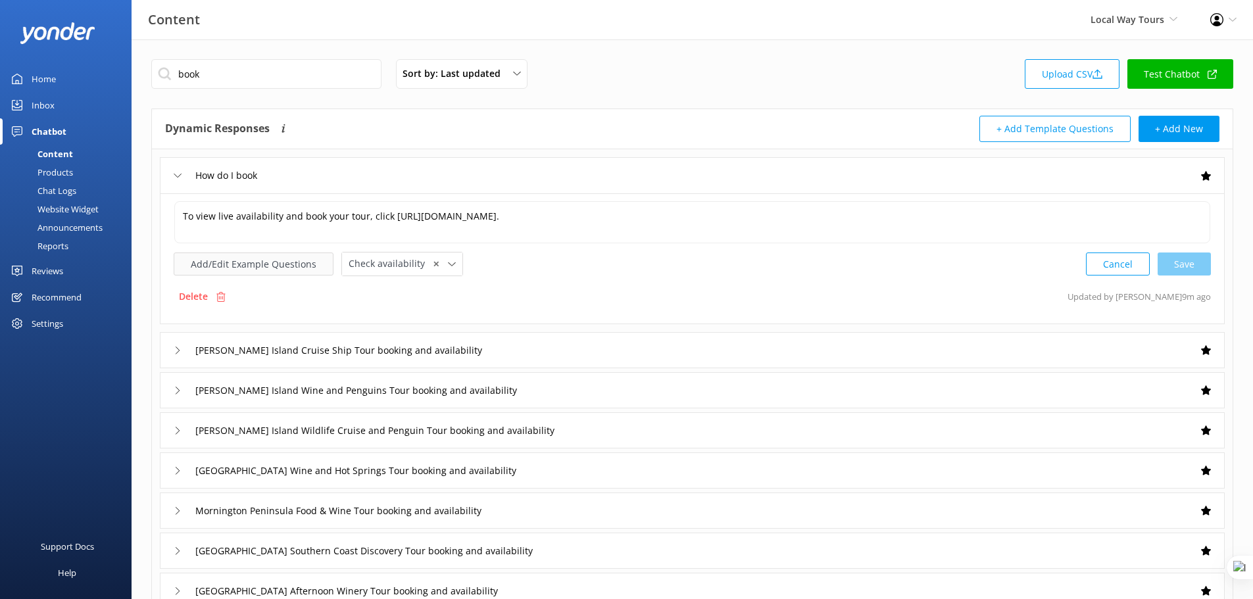
click at [286, 262] on button "Add/Edit Example Questions" at bounding box center [254, 264] width 160 height 23
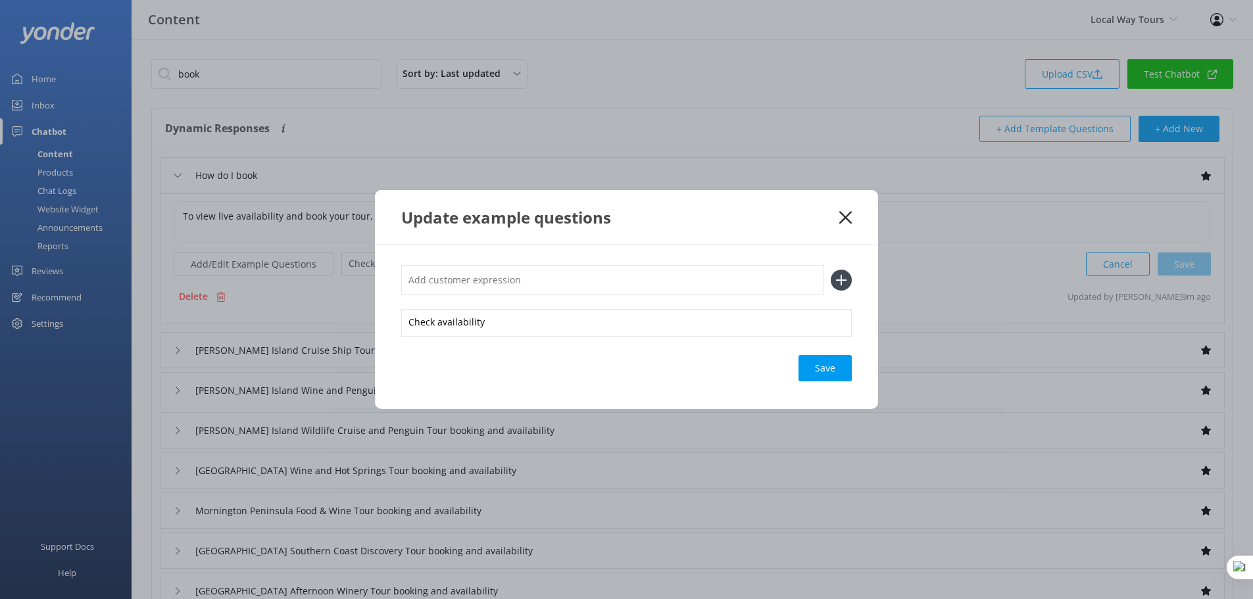
click at [514, 283] on input "text" at bounding box center [612, 280] width 423 height 30
paste input "Book Now"
type input "Book Now"
click at [836, 276] on icon at bounding box center [841, 280] width 21 height 21
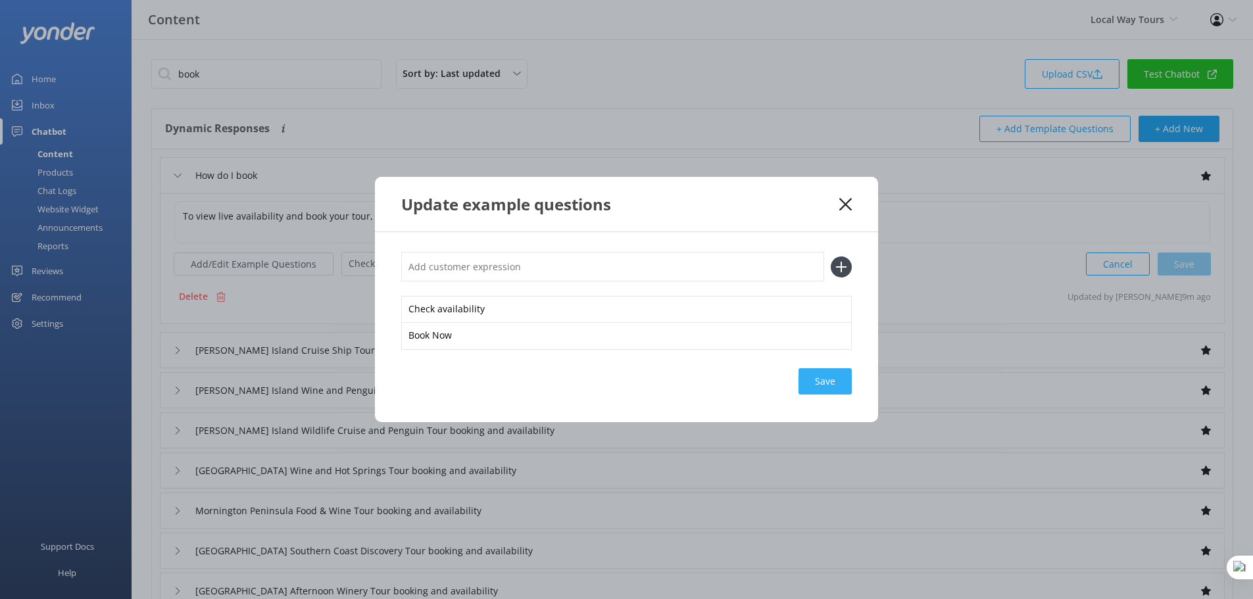
click at [825, 381] on div "Save" at bounding box center [824, 381] width 53 height 26
click at [845, 200] on icon at bounding box center [845, 204] width 12 height 13
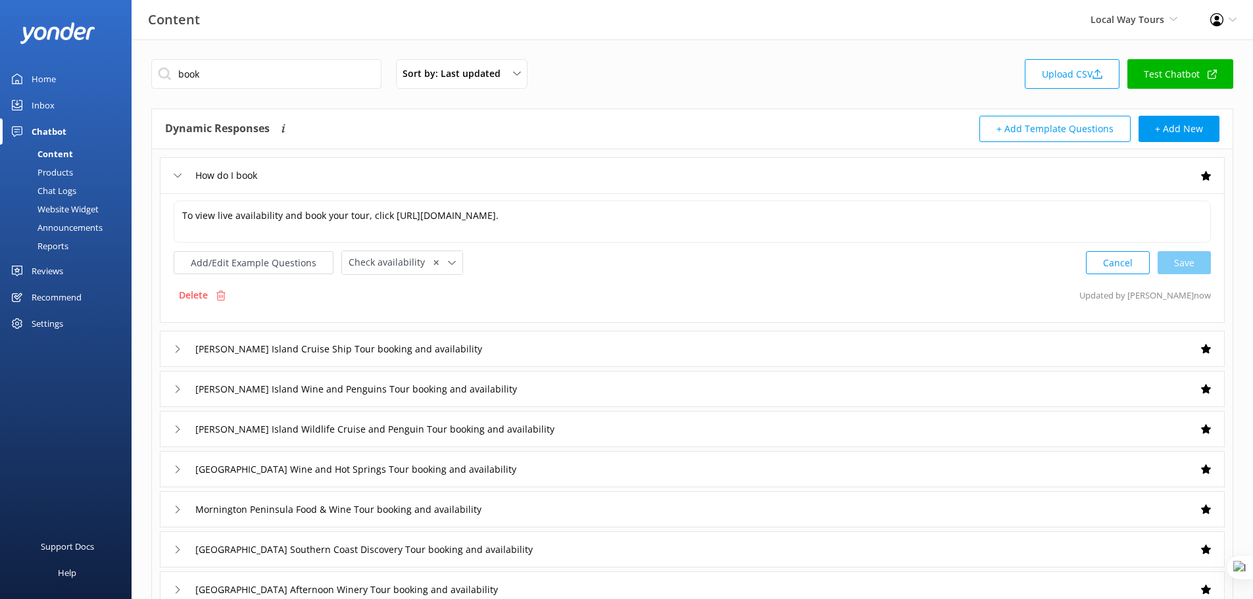
click at [77, 197] on link "Chat Logs" at bounding box center [70, 191] width 124 height 18
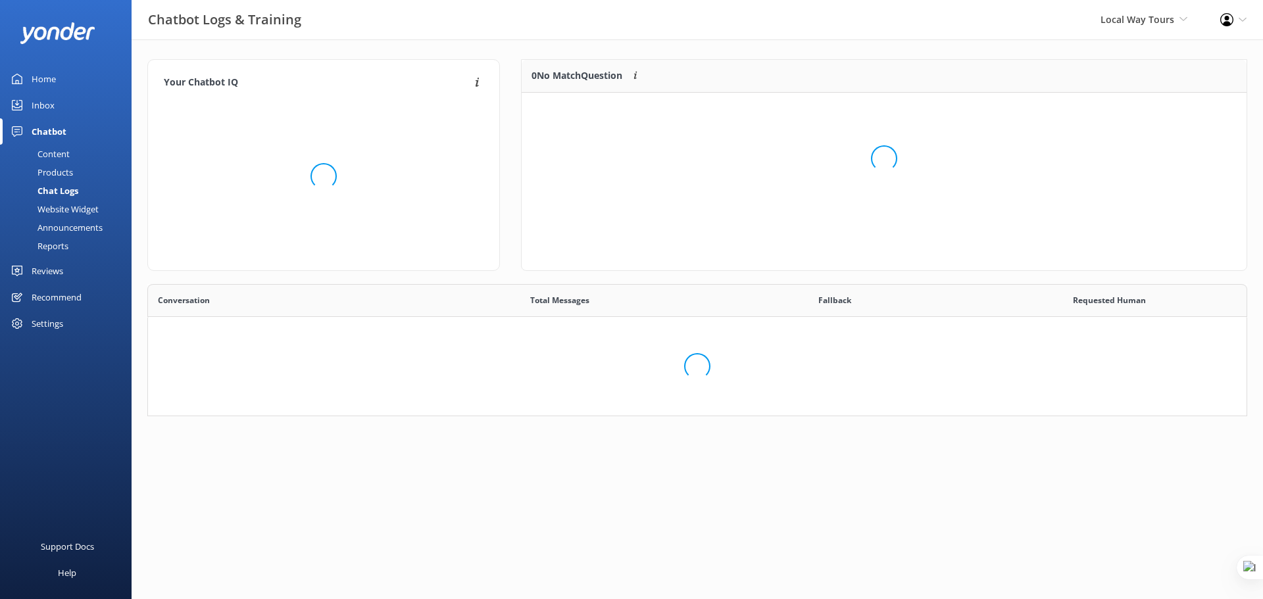
scroll to position [122, 1090]
click at [86, 208] on div "Website Widget" at bounding box center [53, 209] width 91 height 18
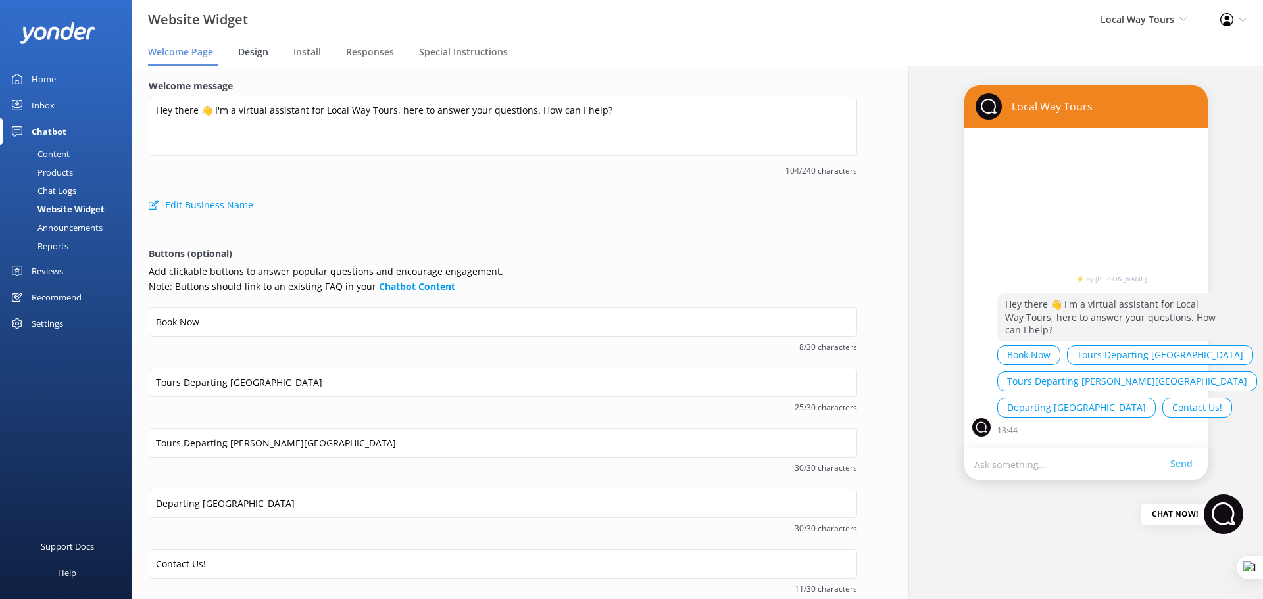
click at [252, 51] on span "Design" at bounding box center [253, 51] width 30 height 13
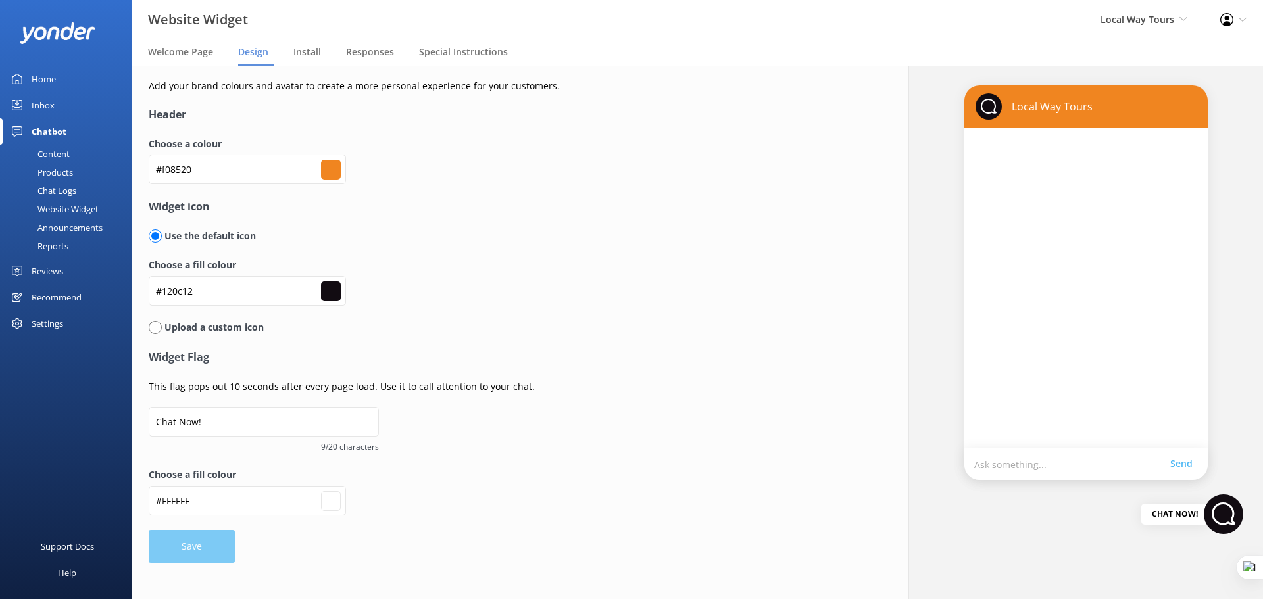
type input "#ffffff"
click at [156, 328] on input "radio" at bounding box center [155, 327] width 13 height 13
radio input "true"
radio input "false"
type input "#ffffff"
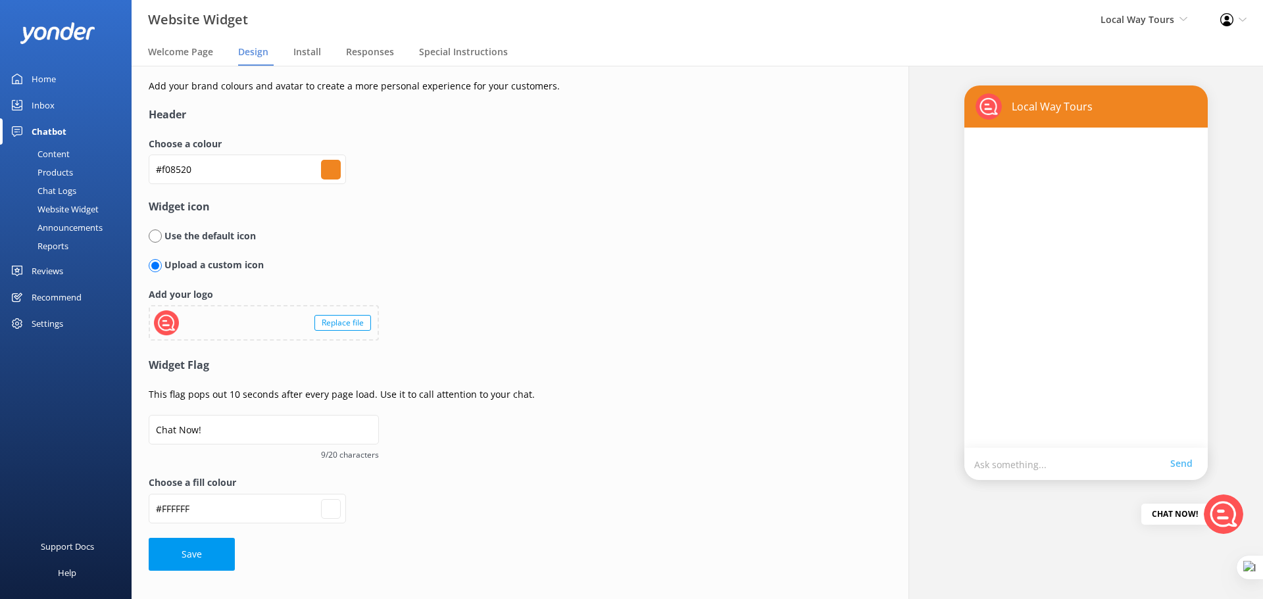
click at [155, 238] on input "radio" at bounding box center [155, 236] width 13 height 13
radio input "true"
radio input "false"
type input "#ffffff"
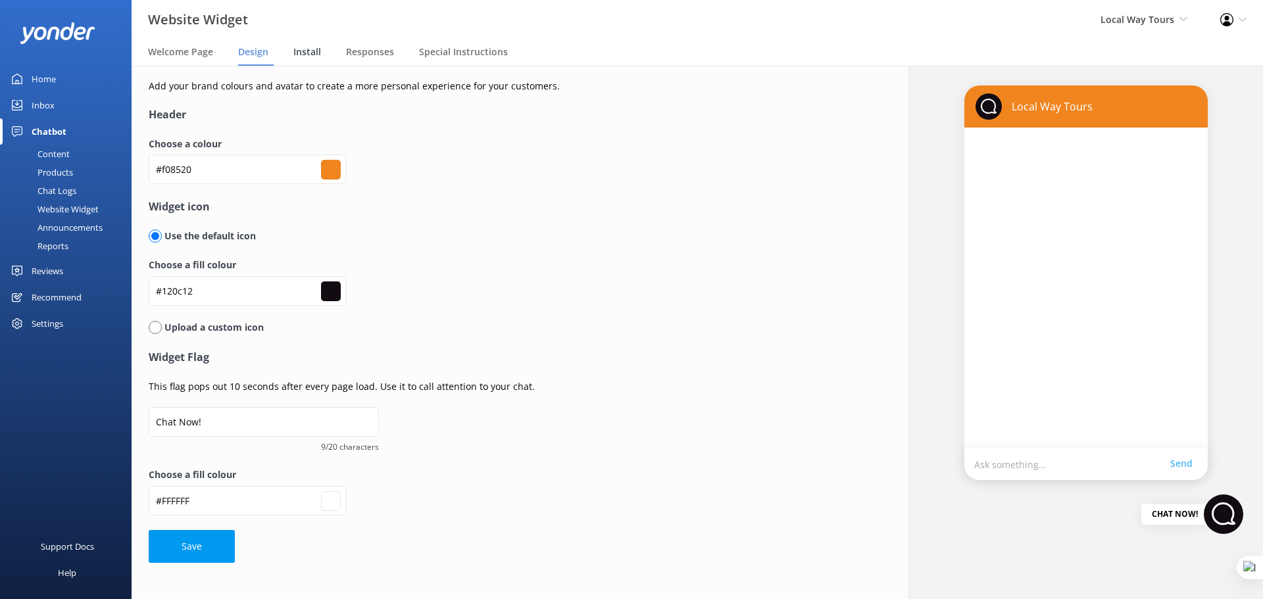
click at [313, 50] on span "Install" at bounding box center [307, 51] width 28 height 13
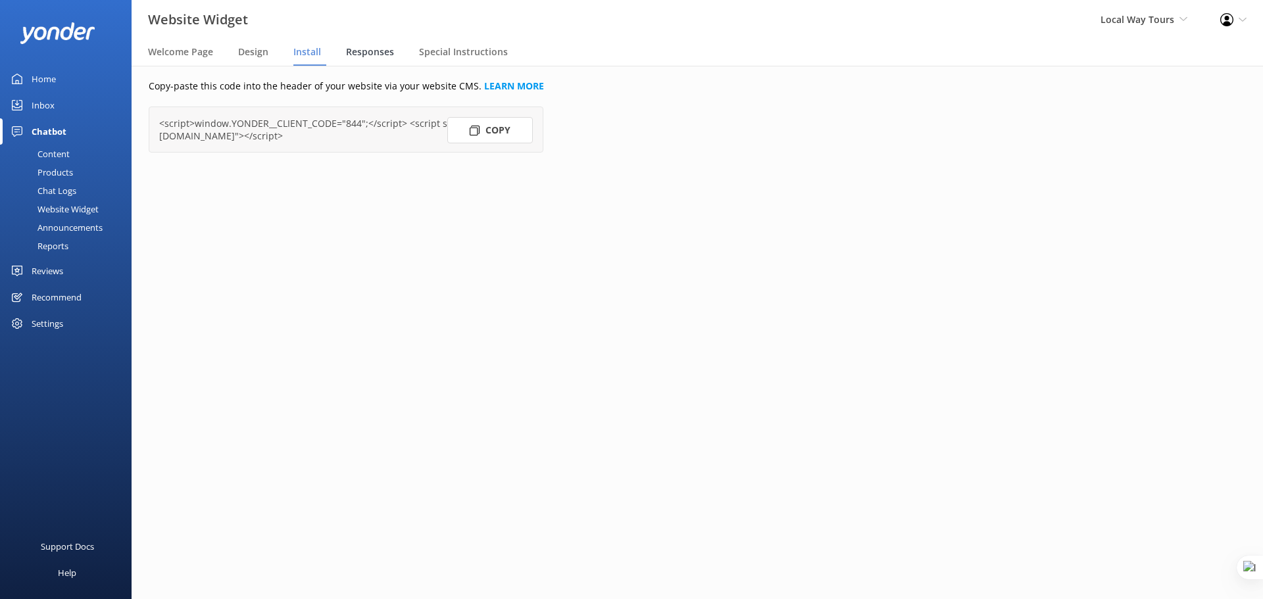
click at [368, 56] on span "Responses" at bounding box center [370, 51] width 48 height 13
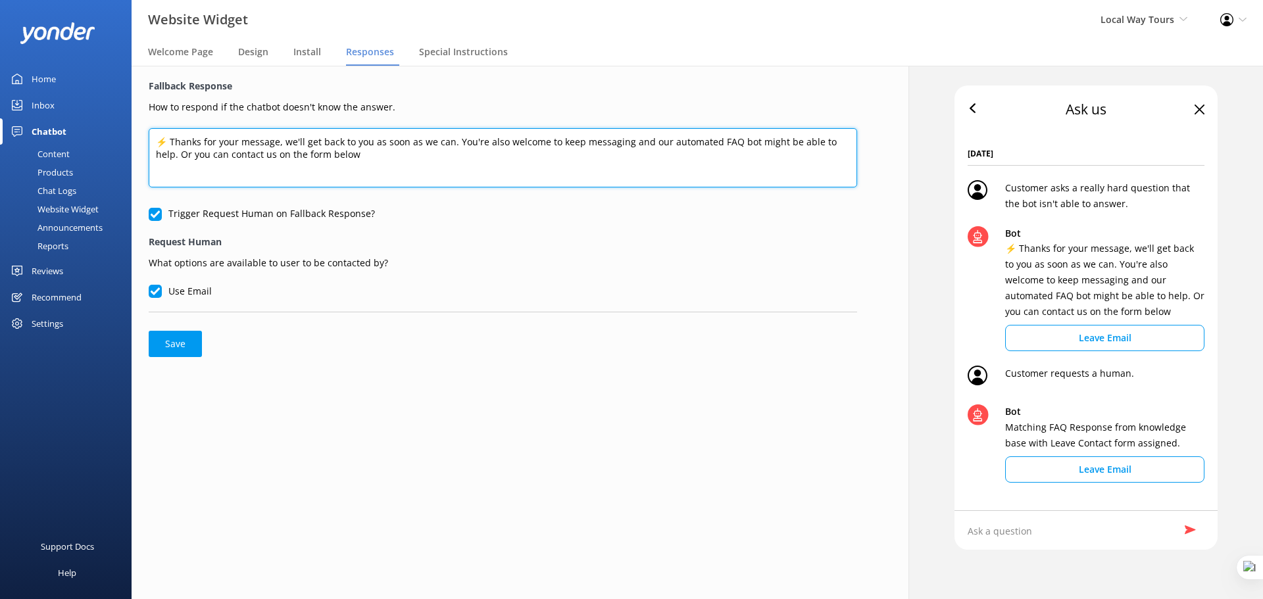
drag, startPoint x: 153, startPoint y: 141, endPoint x: 379, endPoint y: 159, distance: 227.0
click at [379, 159] on textarea "⚡ Thanks for your message, we'll get back to you as soon as we can. You're also…" at bounding box center [503, 157] width 708 height 59
click at [352, 153] on textarea "⚡ Thanks for your message, we'll get back to you as soon as we can. You're also…" at bounding box center [503, 157] width 708 height 59
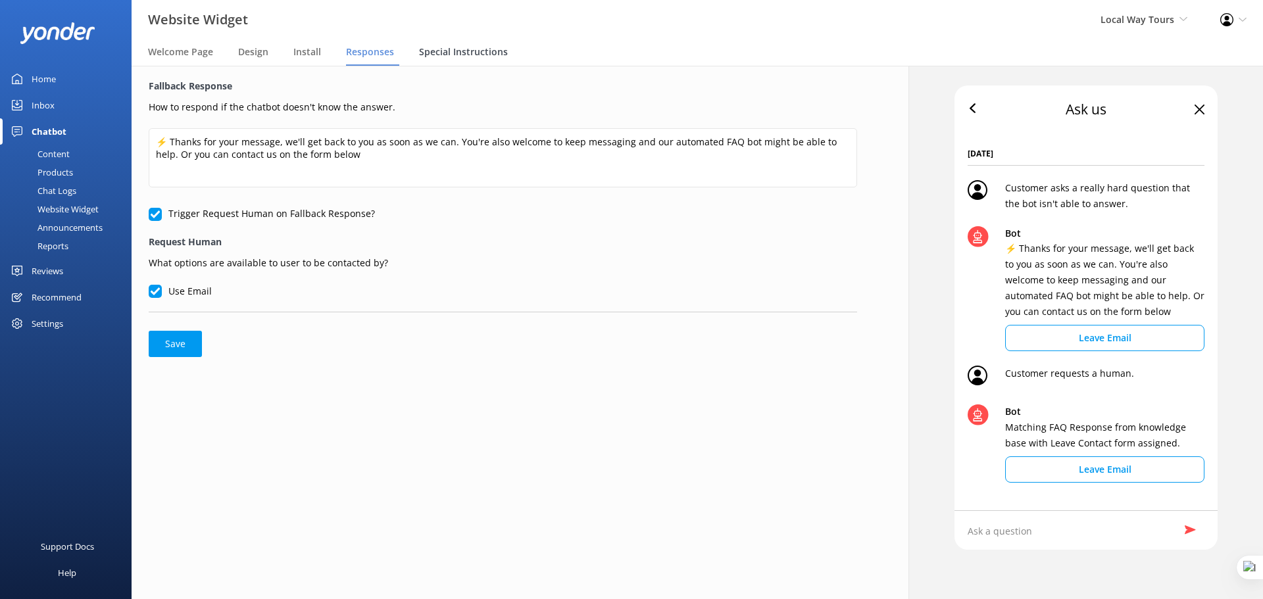
click at [489, 53] on span "Special Instructions" at bounding box center [463, 51] width 89 height 13
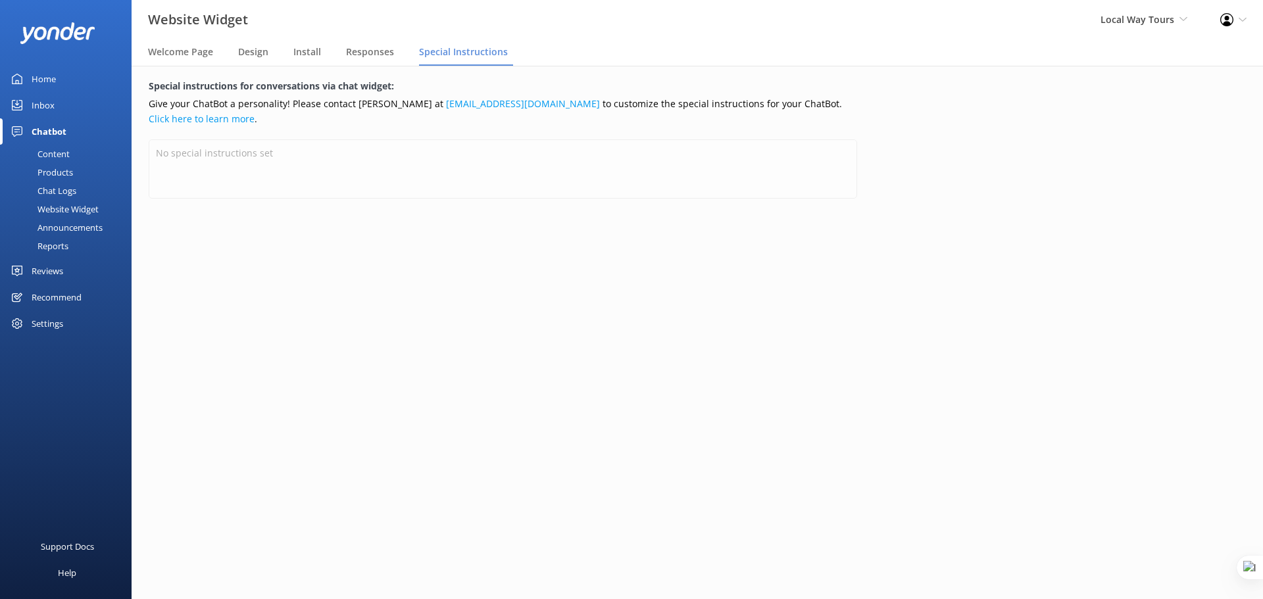
click at [96, 225] on div "Announcements" at bounding box center [55, 227] width 95 height 18
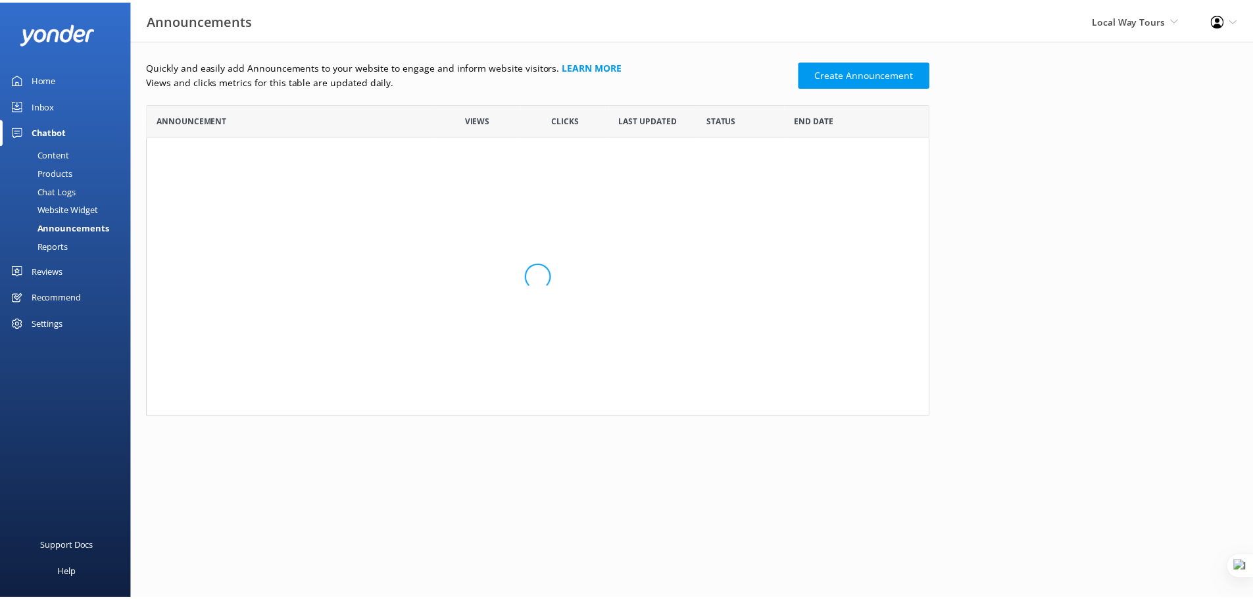
scroll to position [303, 779]
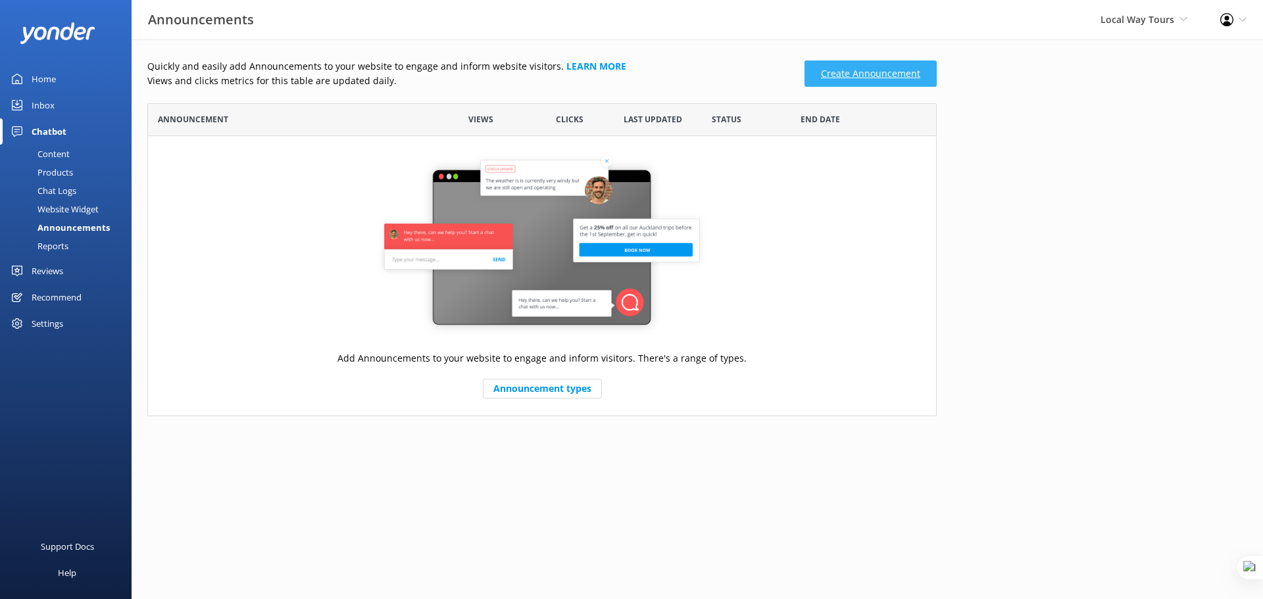
click at [863, 79] on link "Create Announcement" at bounding box center [870, 74] width 132 height 26
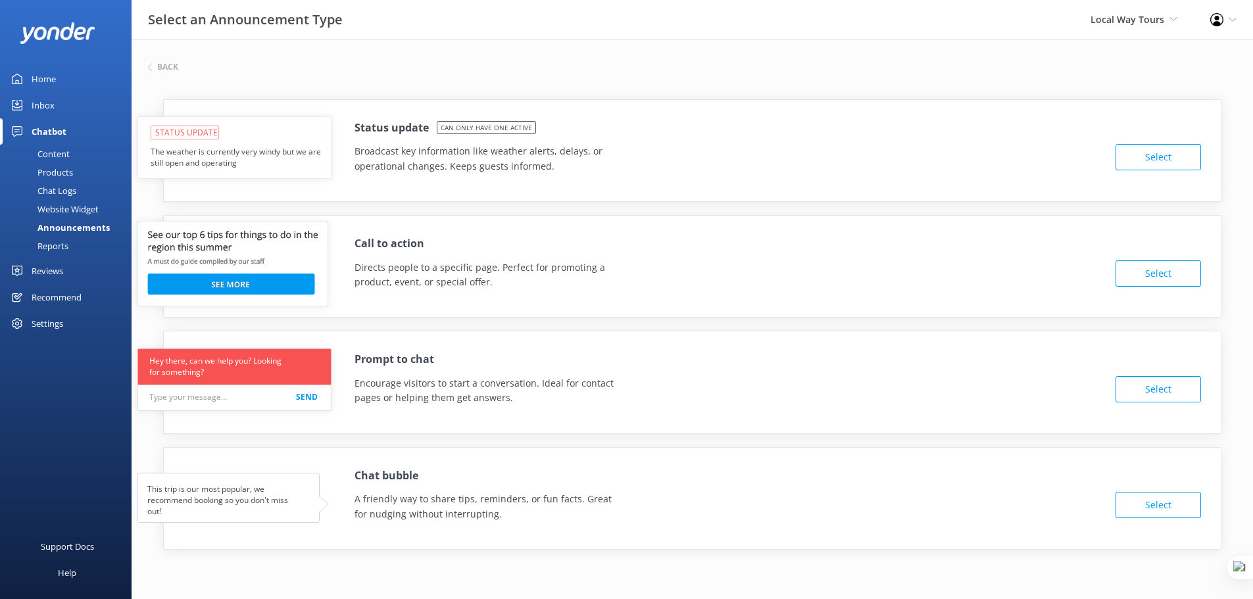
scroll to position [16, 0]
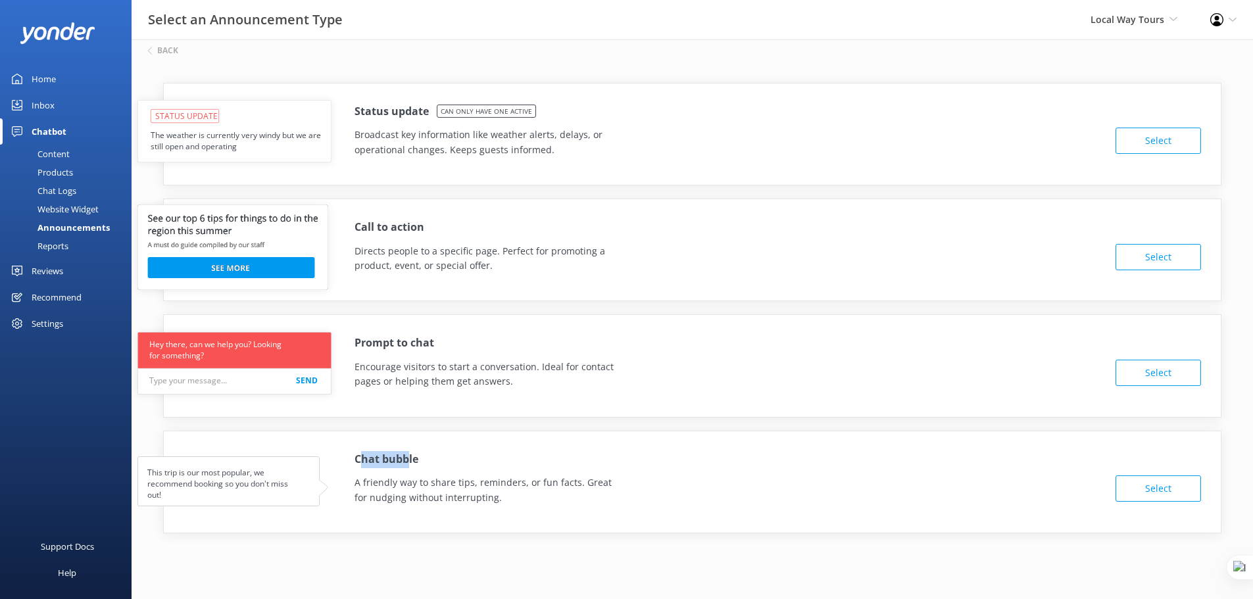
drag, startPoint x: 362, startPoint y: 456, endPoint x: 408, endPoint y: 459, distance: 46.8
click at [408, 459] on h4 "Chat bubble" at bounding box center [387, 459] width 64 height 17
click at [441, 460] on div "Chat bubble" at bounding box center [778, 459] width 846 height 17
click at [1125, 490] on button "Select" at bounding box center [1159, 489] width 86 height 26
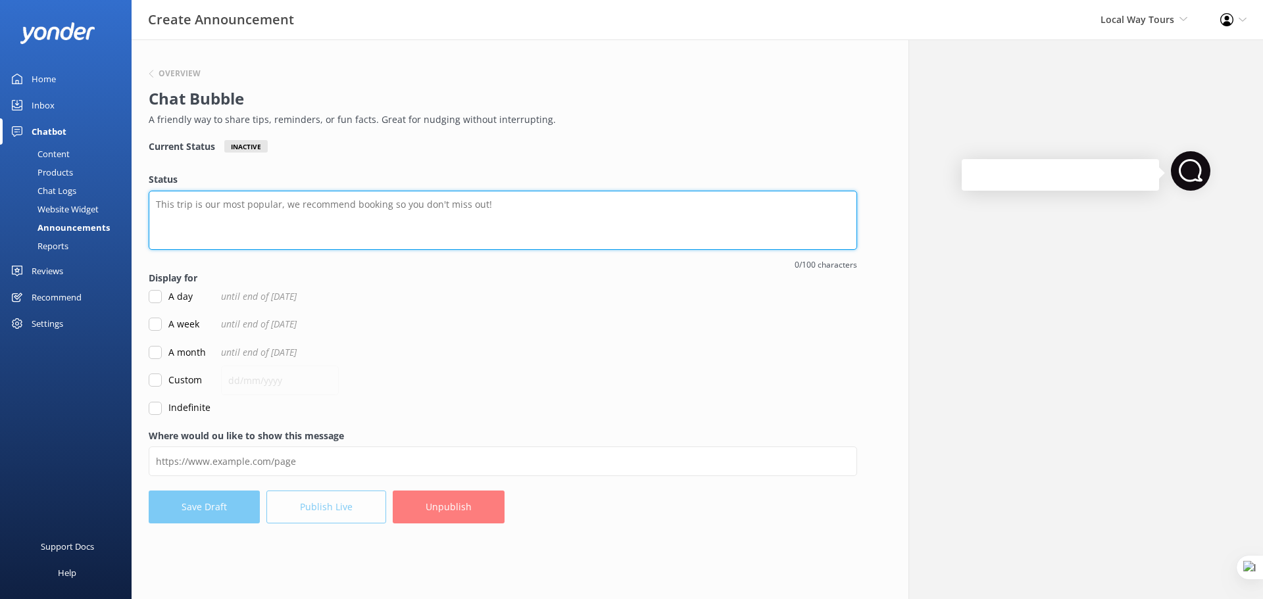
click at [284, 207] on textarea "Status" at bounding box center [503, 220] width 708 height 59
type textarea "Please make sure you check where your tour leaves from"
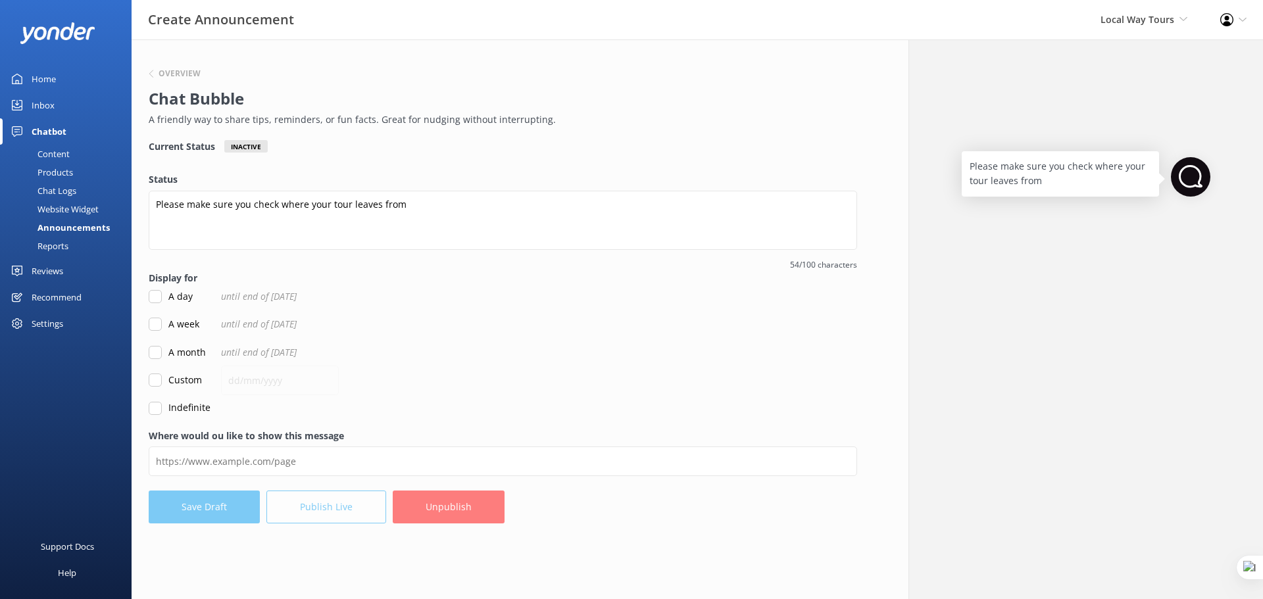
click at [158, 410] on input "Indefinite" at bounding box center [155, 408] width 13 height 13
checkbox input "true"
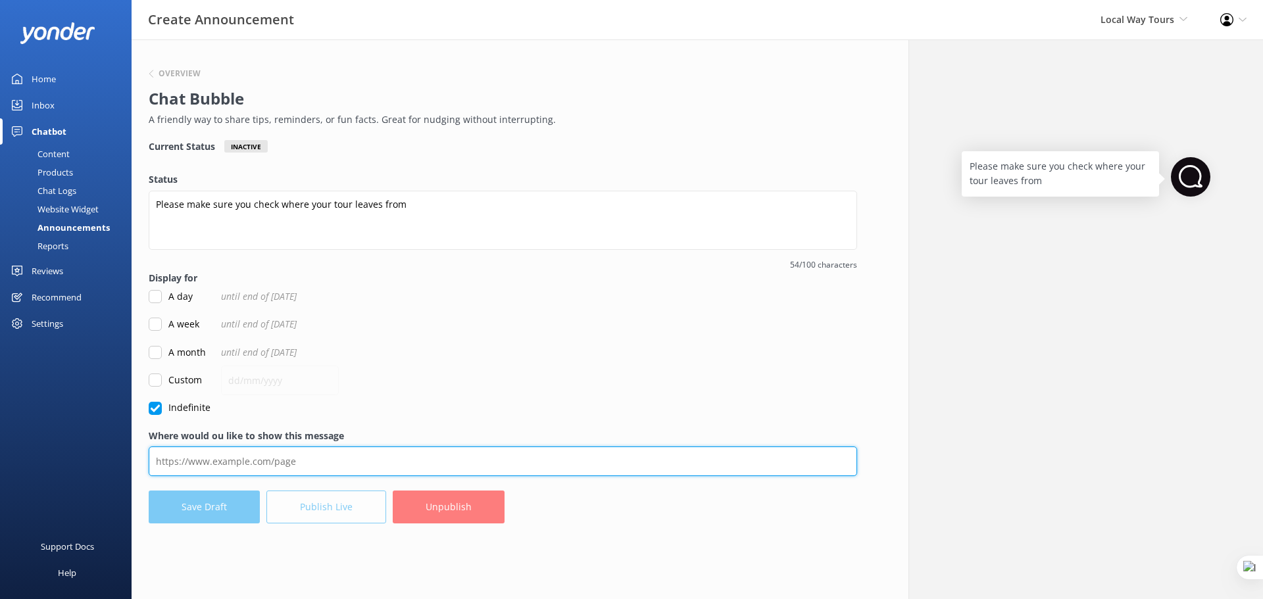
click at [266, 464] on input "Where would ou like to show this message" at bounding box center [503, 462] width 708 height 30
paste input "https://localwaytours.com.au/"
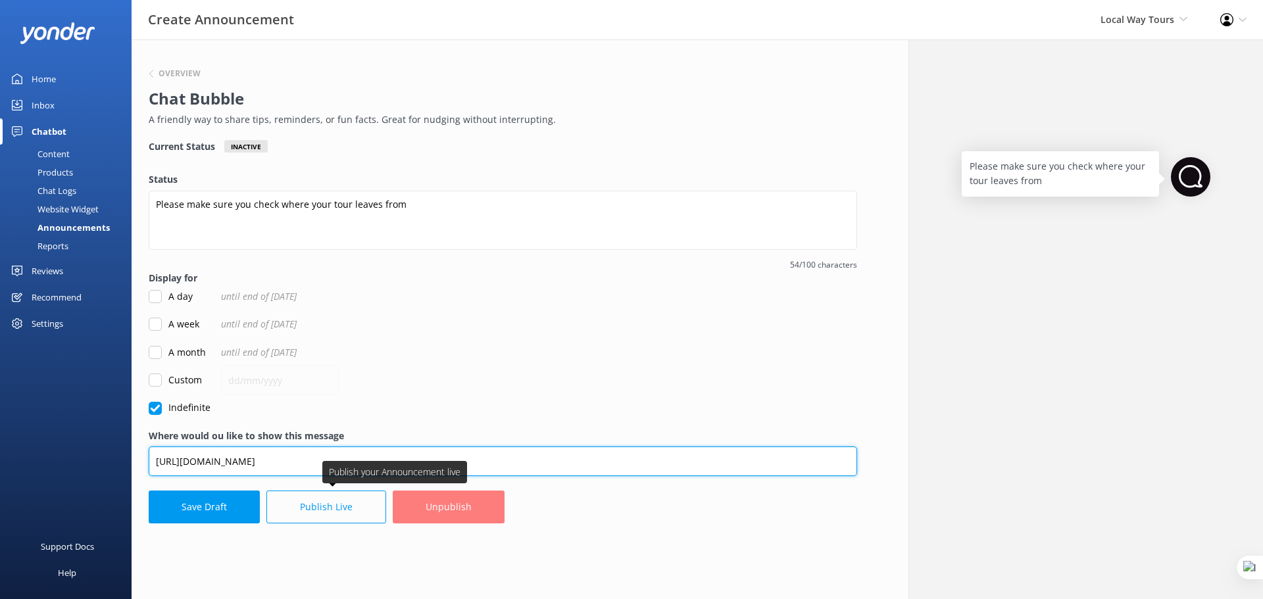
type input "https://localwaytours.com.au/"
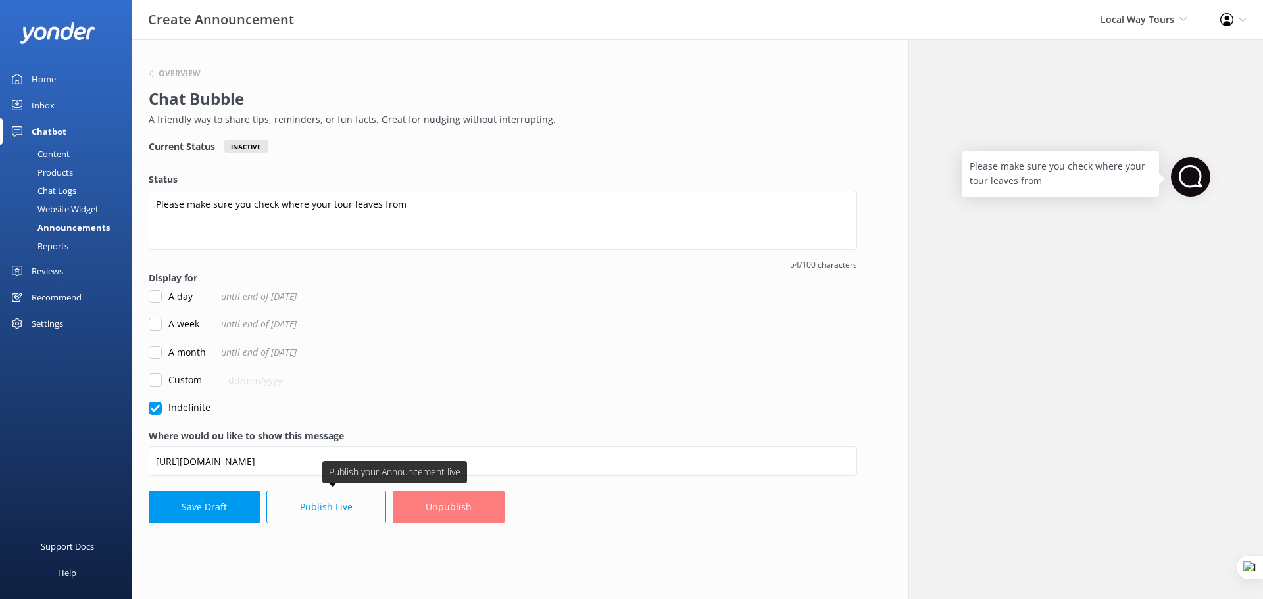
click at [333, 512] on button "Publish Live" at bounding box center [326, 507] width 120 height 33
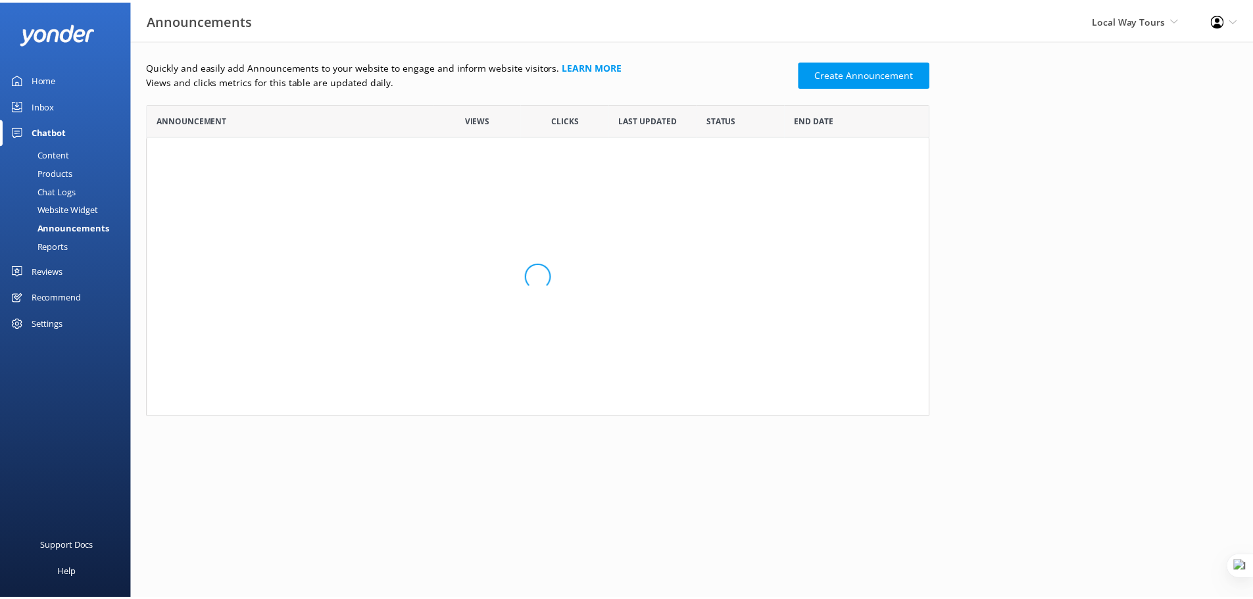
scroll to position [80, 779]
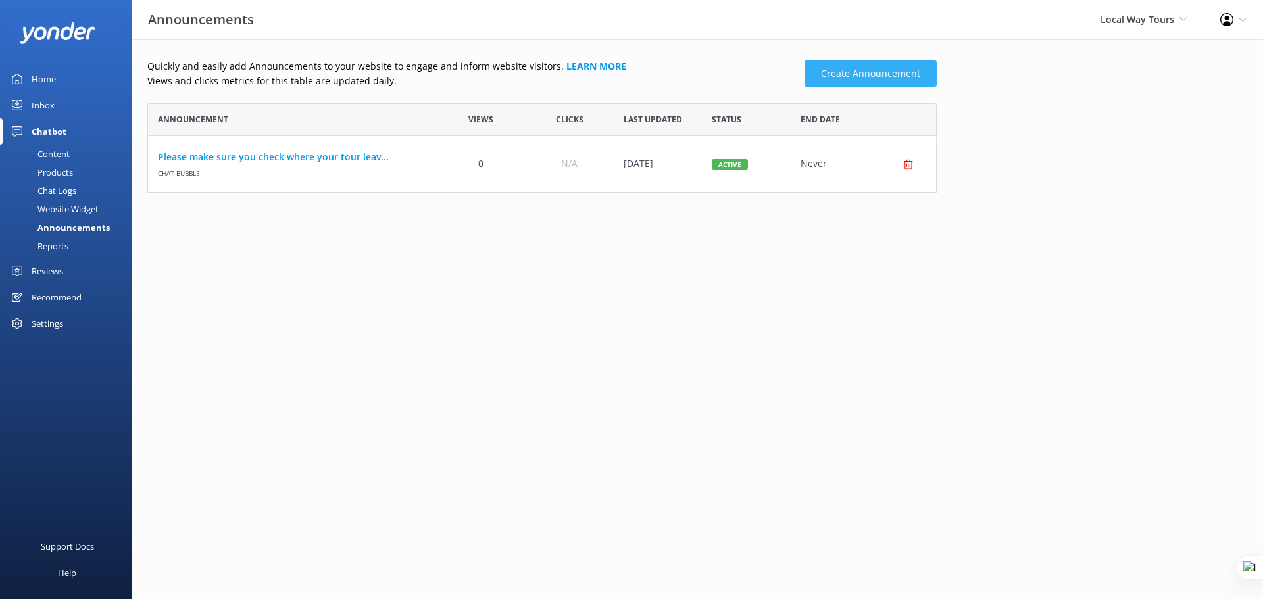
click at [878, 78] on link "Create Announcement" at bounding box center [870, 74] width 132 height 26
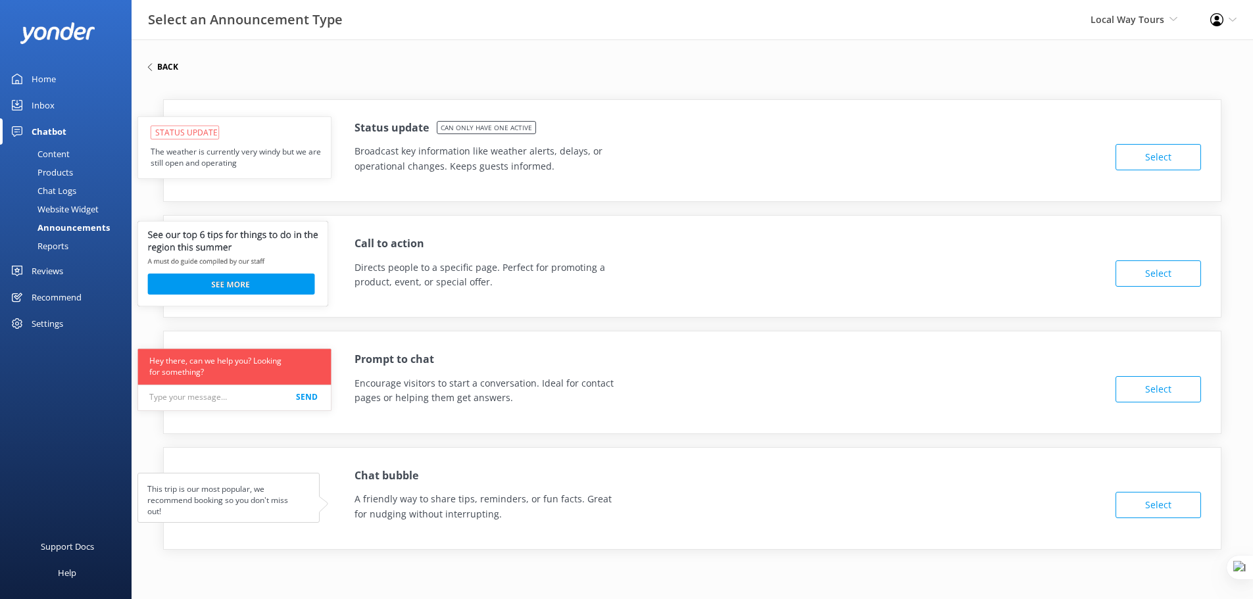
click at [163, 68] on h6 "Back" at bounding box center [167, 67] width 21 height 8
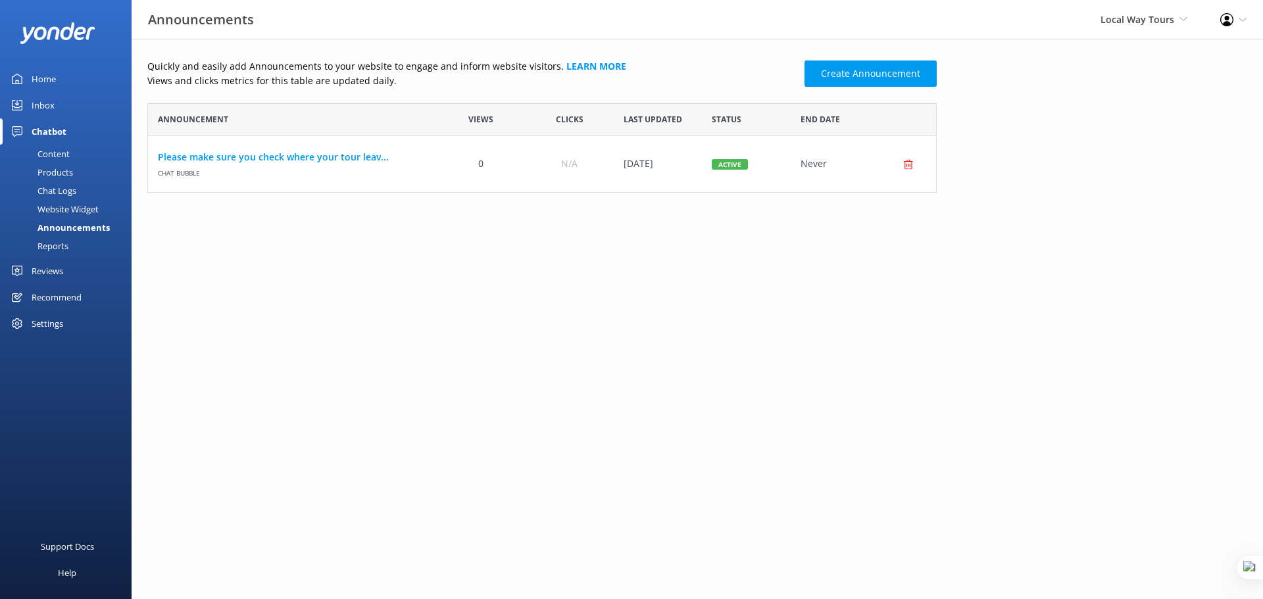
scroll to position [80, 779]
click at [910, 166] on icon "row" at bounding box center [908, 164] width 10 height 10
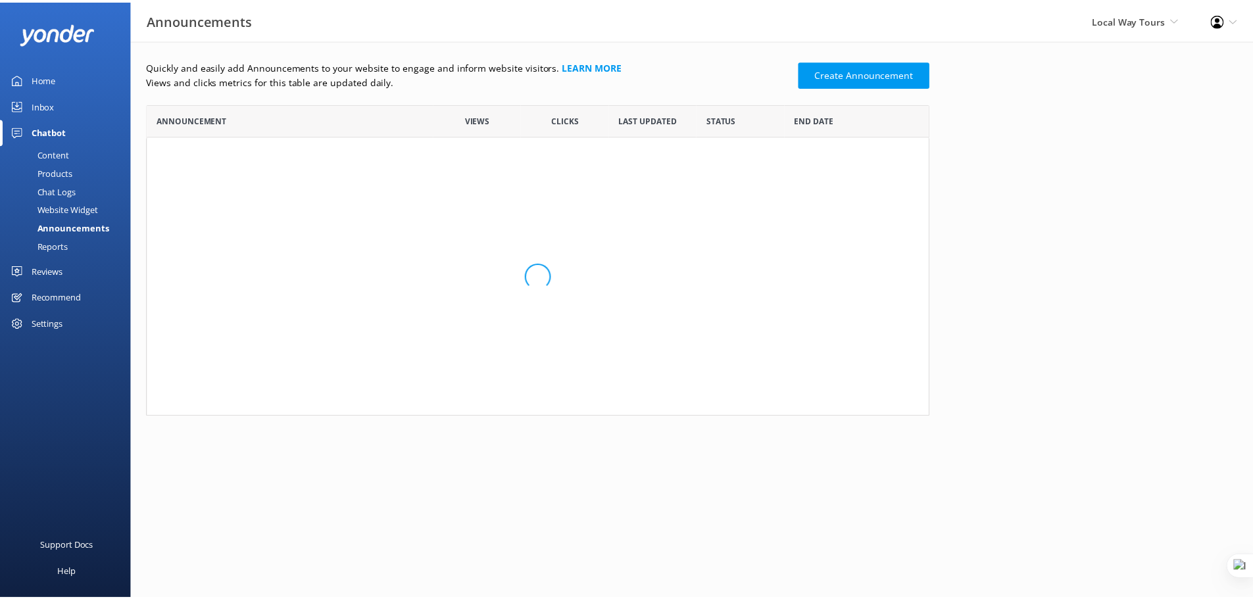
scroll to position [303, 779]
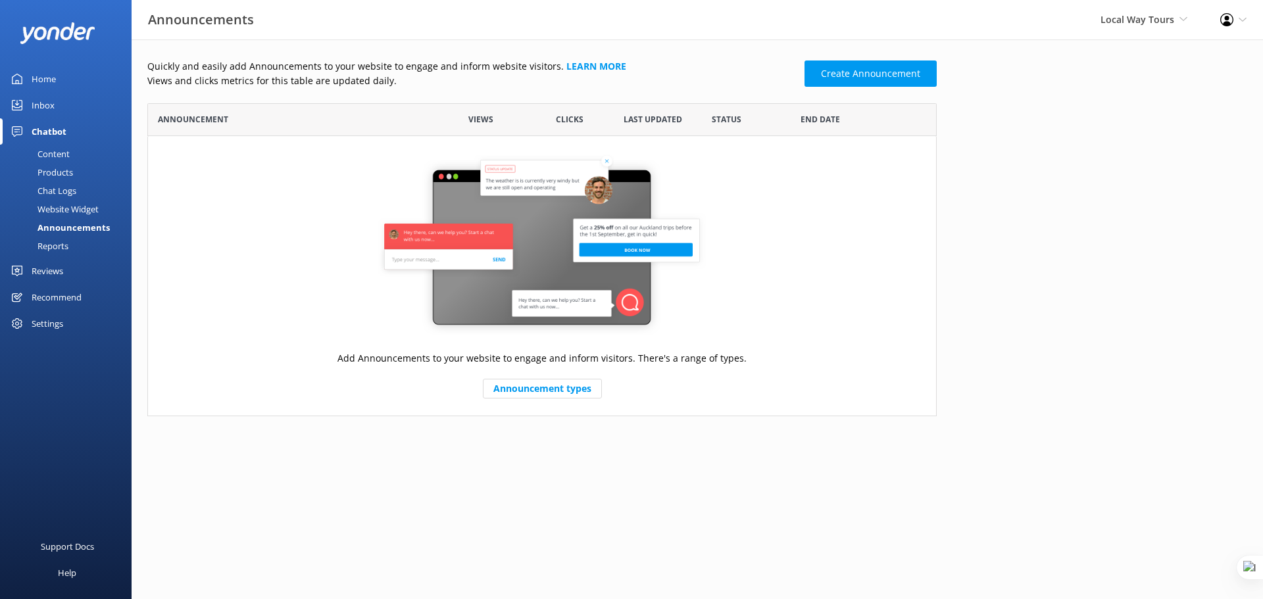
click at [50, 247] on div "Reports" at bounding box center [38, 246] width 61 height 18
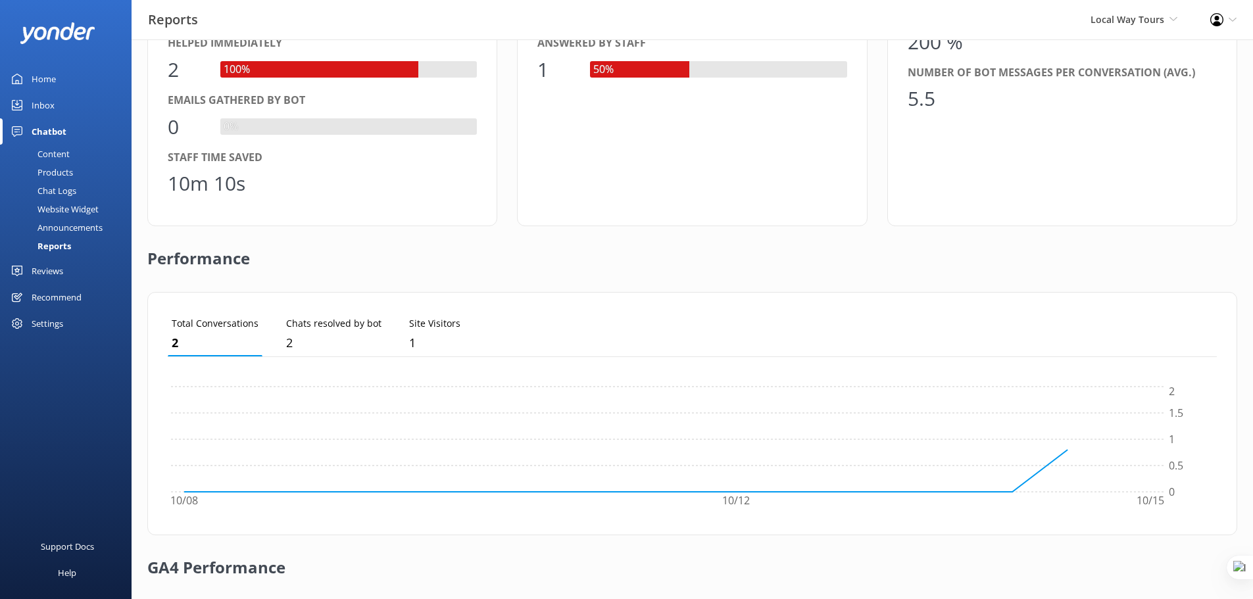
scroll to position [318, 0]
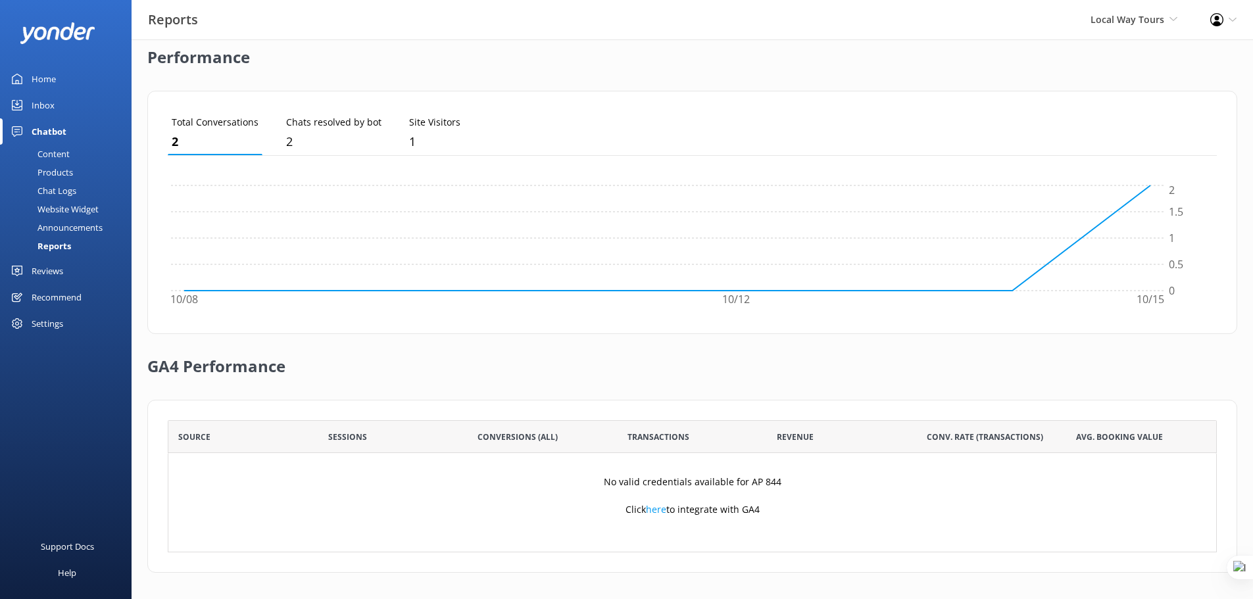
drag, startPoint x: 54, startPoint y: 208, endPoint x: 131, endPoint y: 193, distance: 78.6
click at [54, 208] on div "Website Widget" at bounding box center [53, 209] width 91 height 18
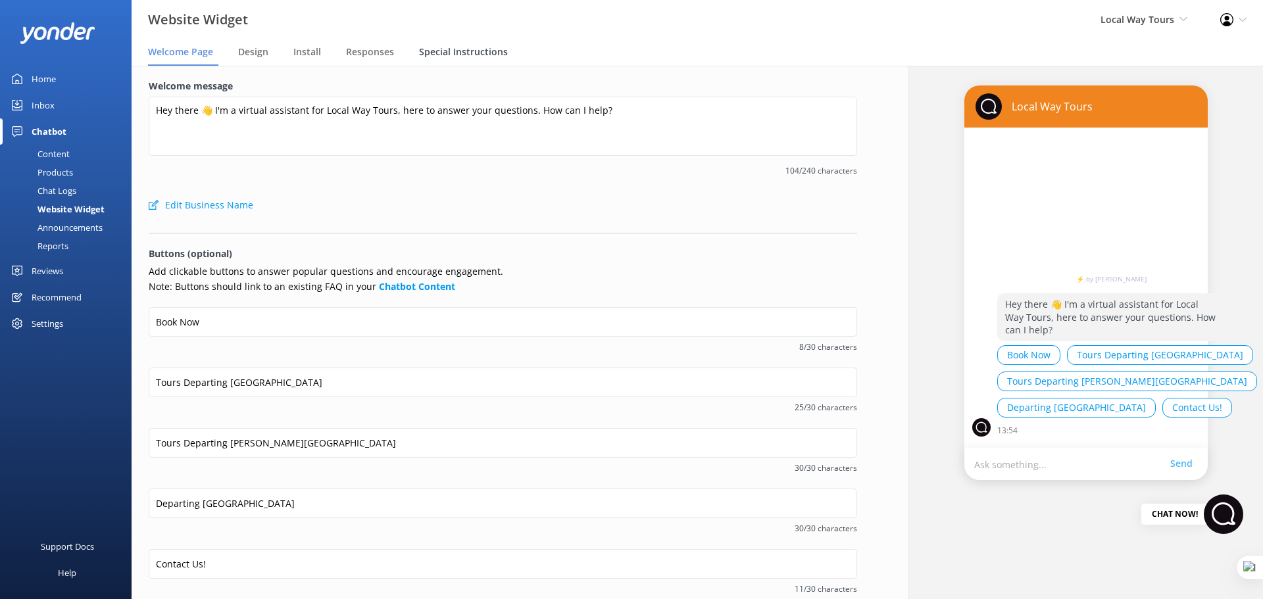
click at [486, 55] on span "Special Instructions" at bounding box center [463, 51] width 89 height 13
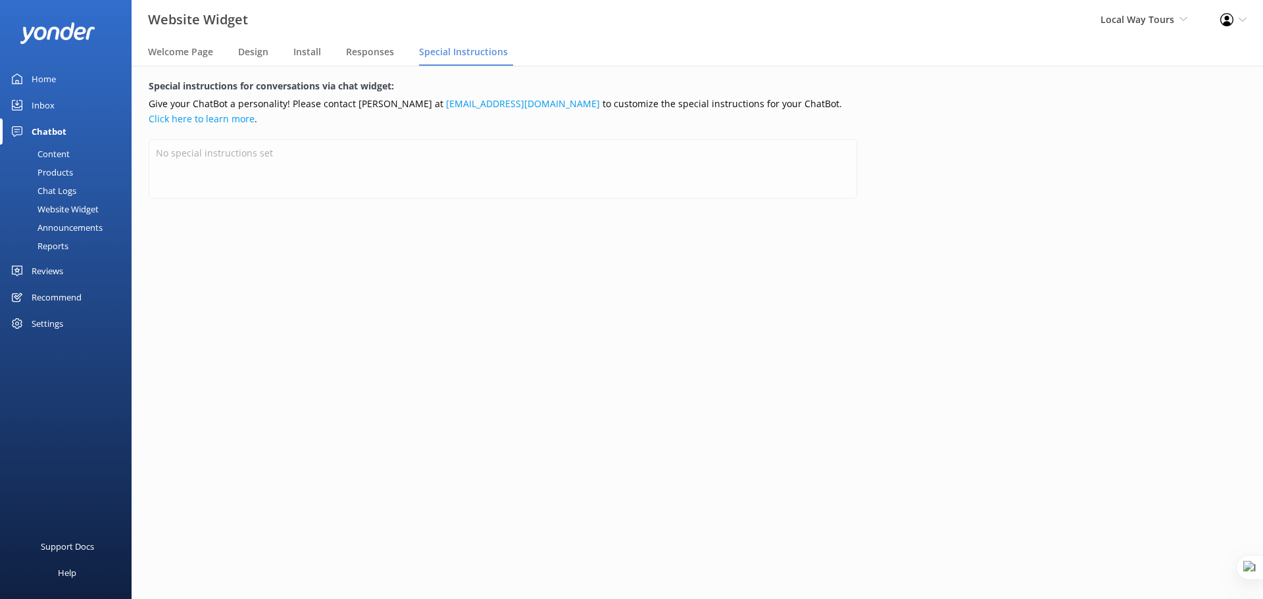
click at [54, 172] on div "Products" at bounding box center [40, 172] width 65 height 18
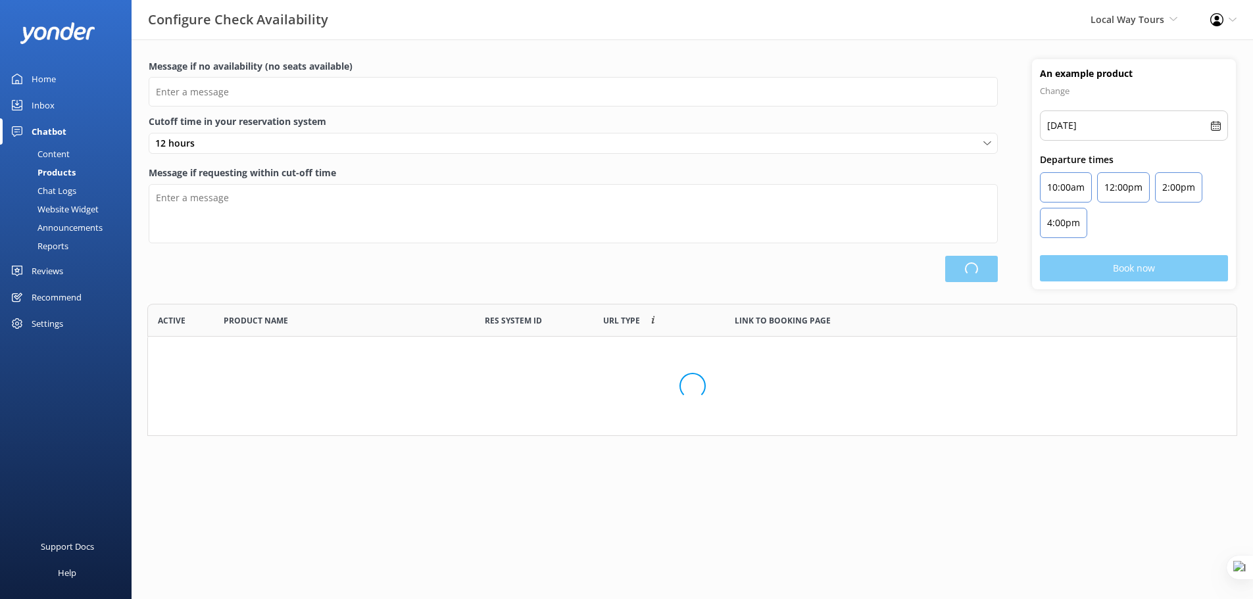
scroll to position [122, 1080]
type input "There are no seats available, please check an alternative day"
type textarea "Our online booking system closes {hours} prior to departure. Please contact us …"
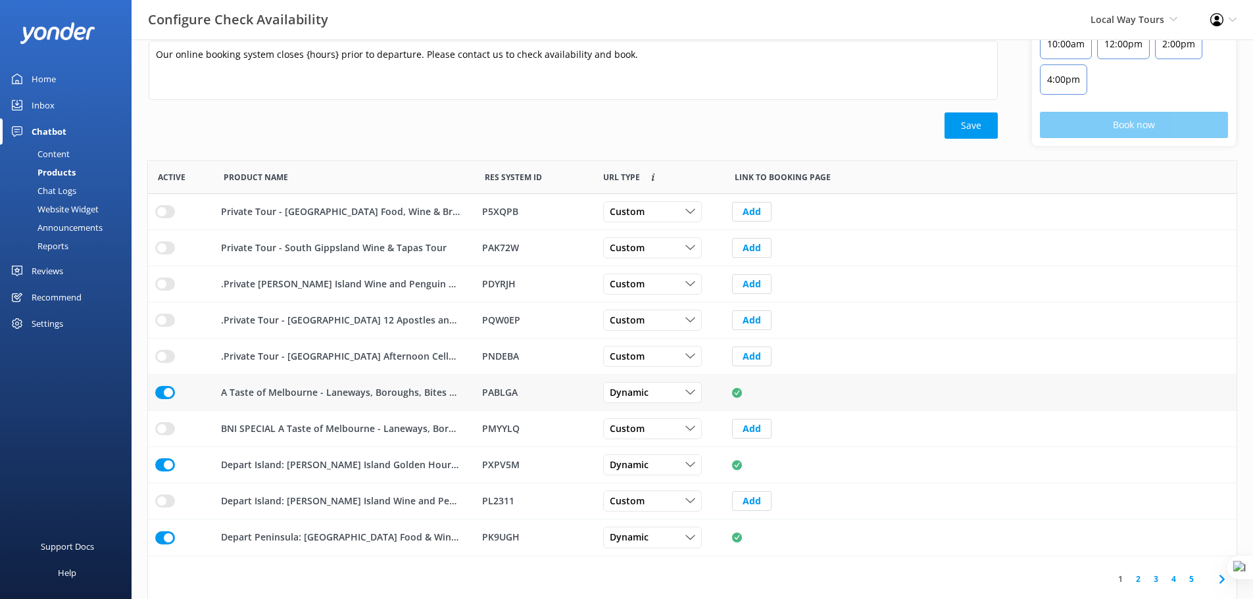
scroll to position [147, 0]
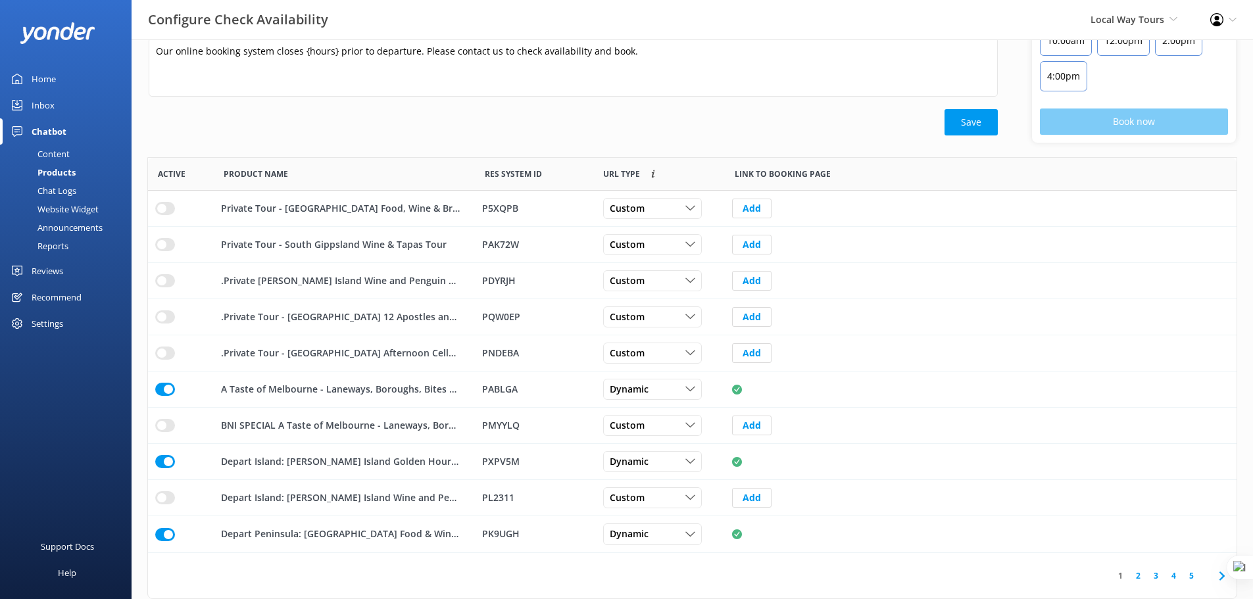
click at [44, 272] on div "Reviews" at bounding box center [48, 271] width 32 height 26
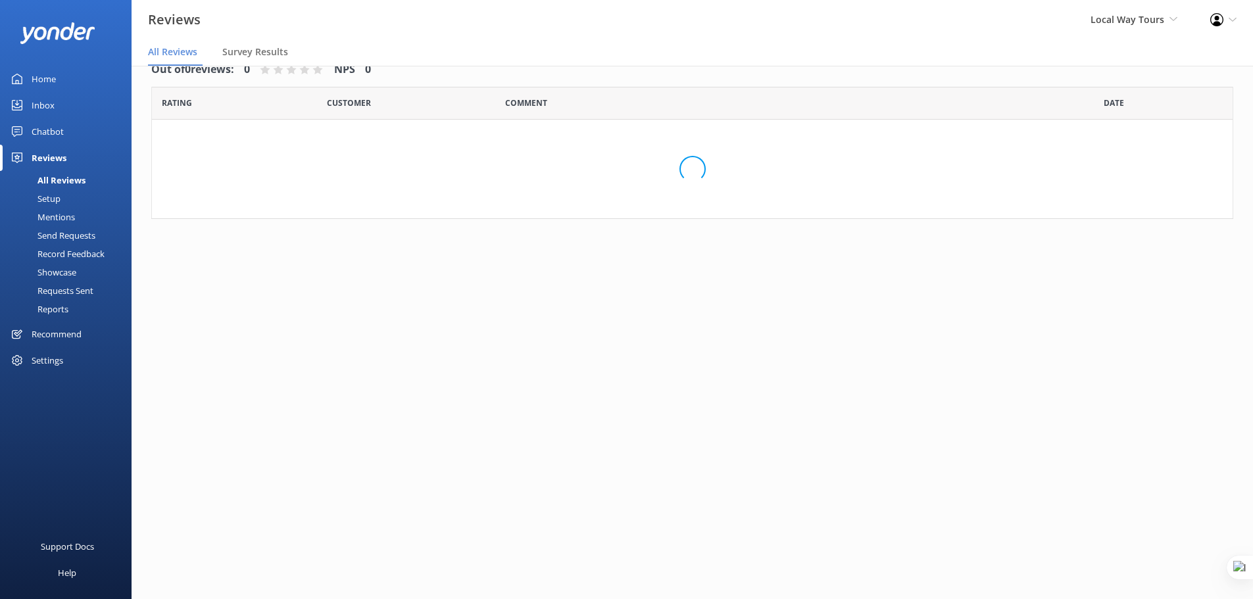
scroll to position [26, 0]
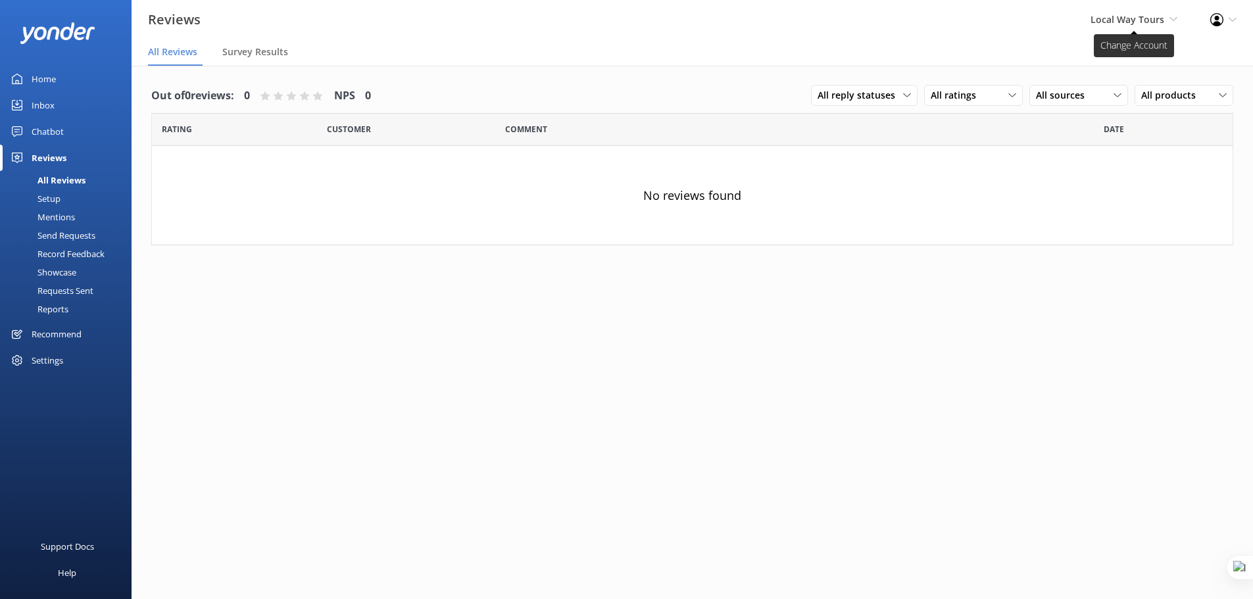
click at [1146, 16] on span "Local Way Tours" at bounding box center [1128, 19] width 74 height 12
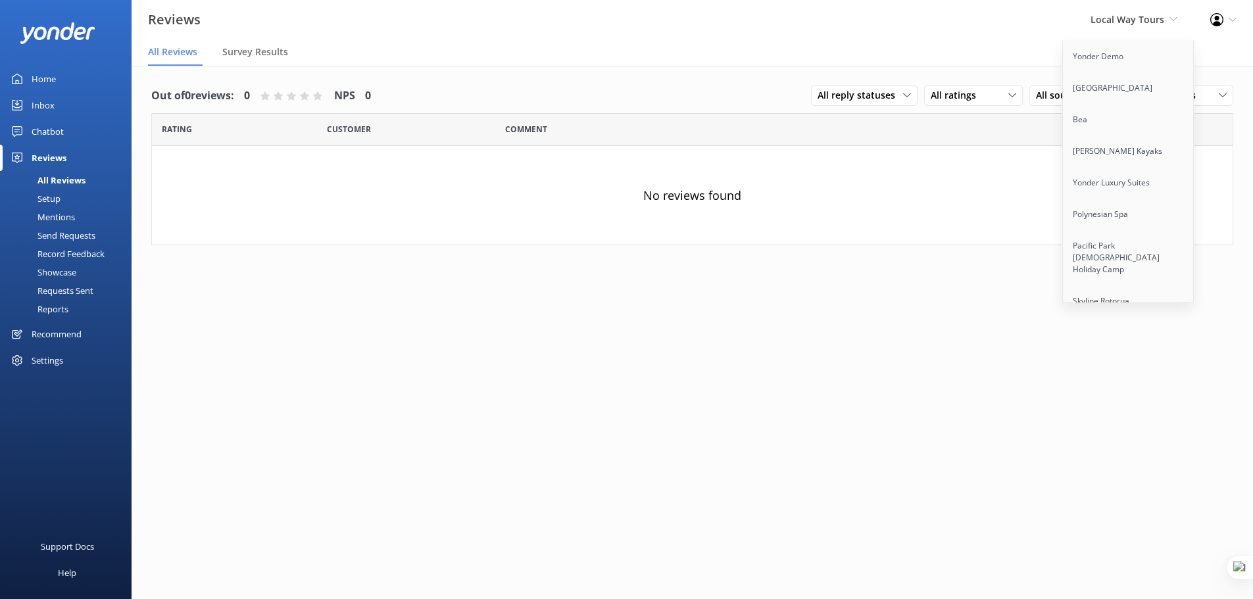
scroll to position [3042, 0]
click at [1129, 239] on link "Cool Tours Virtual Assistant" at bounding box center [1129, 255] width 132 height 32
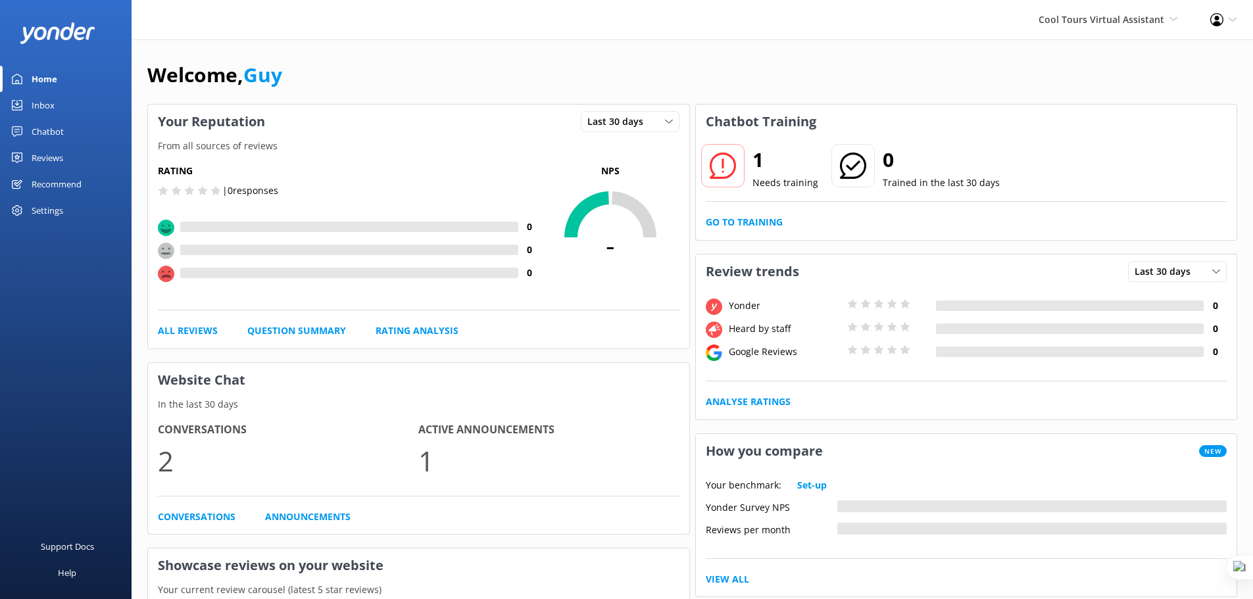
click at [44, 157] on div "Reviews" at bounding box center [48, 158] width 32 height 26
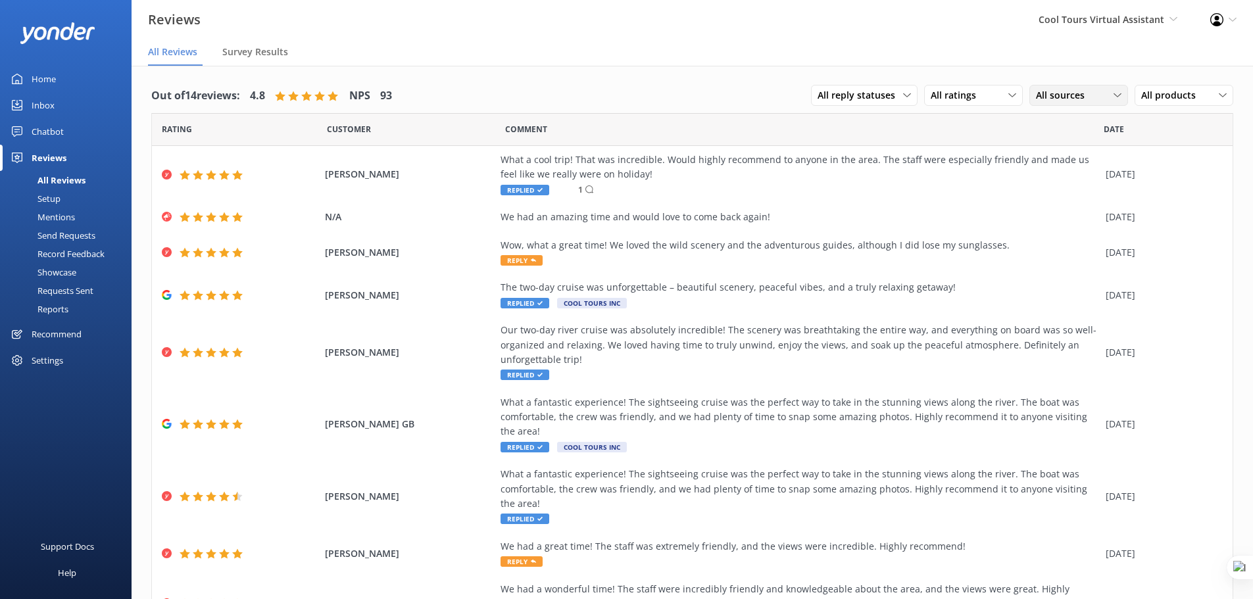
click at [1057, 90] on span "All sources" at bounding box center [1064, 95] width 57 height 14
click at [1056, 206] on div "Google reviews" at bounding box center [1086, 202] width 77 height 13
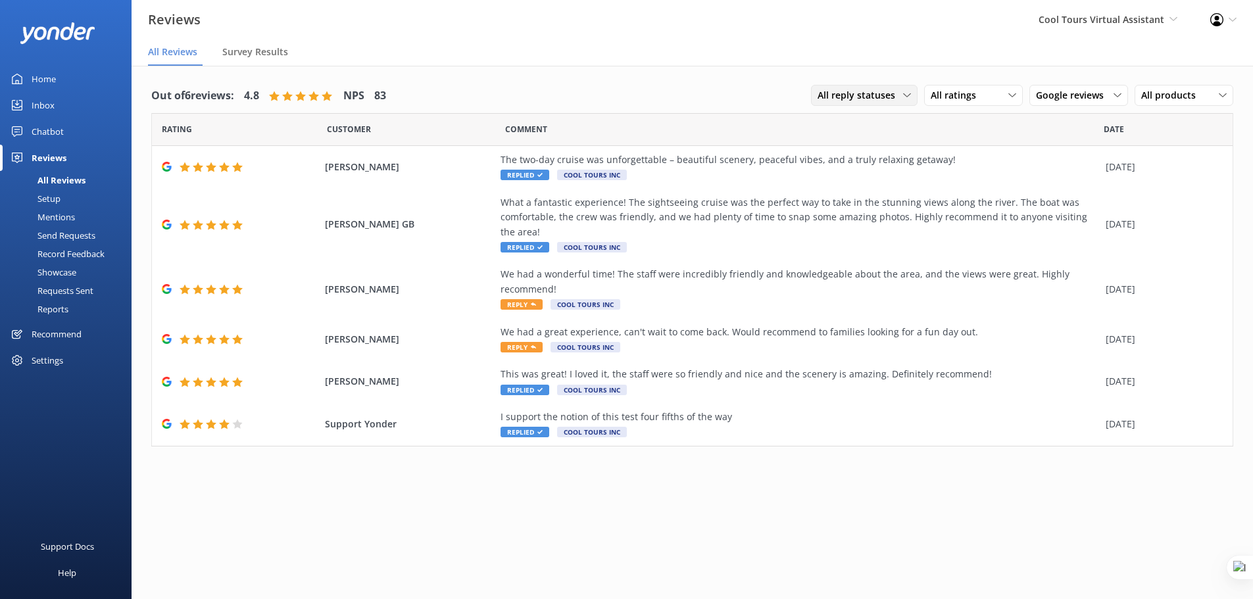
click at [874, 93] on span "All reply statuses" at bounding box center [861, 95] width 86 height 14
click at [875, 145] on link "Needs a reply" at bounding box center [870, 149] width 117 height 26
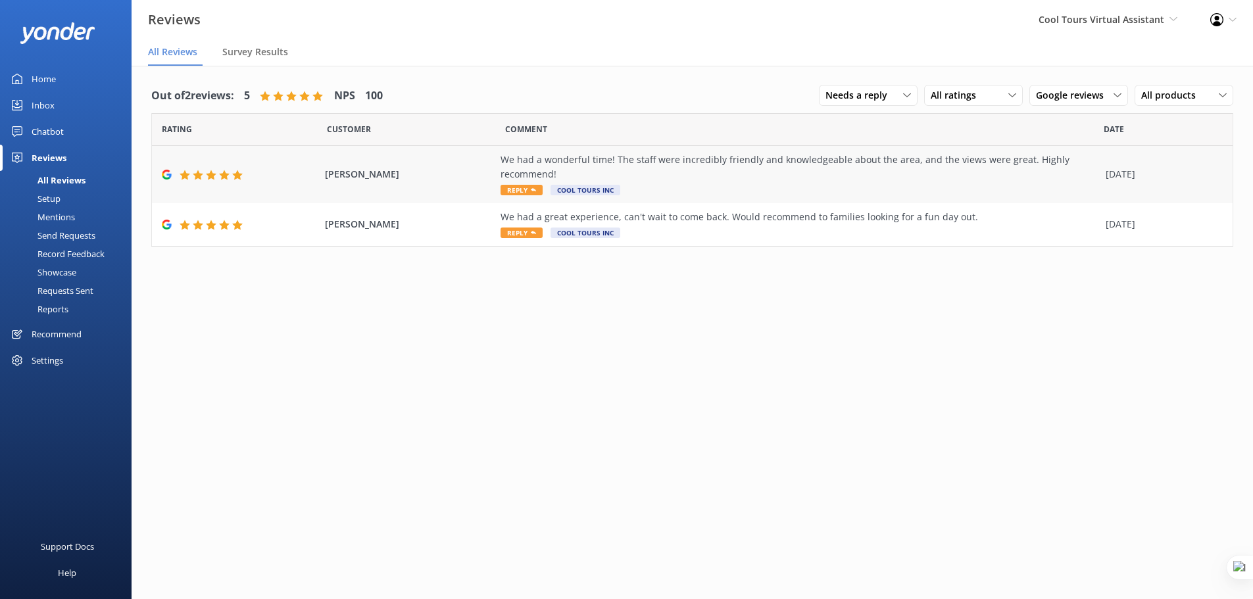
click at [750, 170] on div "We had a wonderful time! The staff were incredibly friendly and knowledgeable a…" at bounding box center [800, 168] width 599 height 30
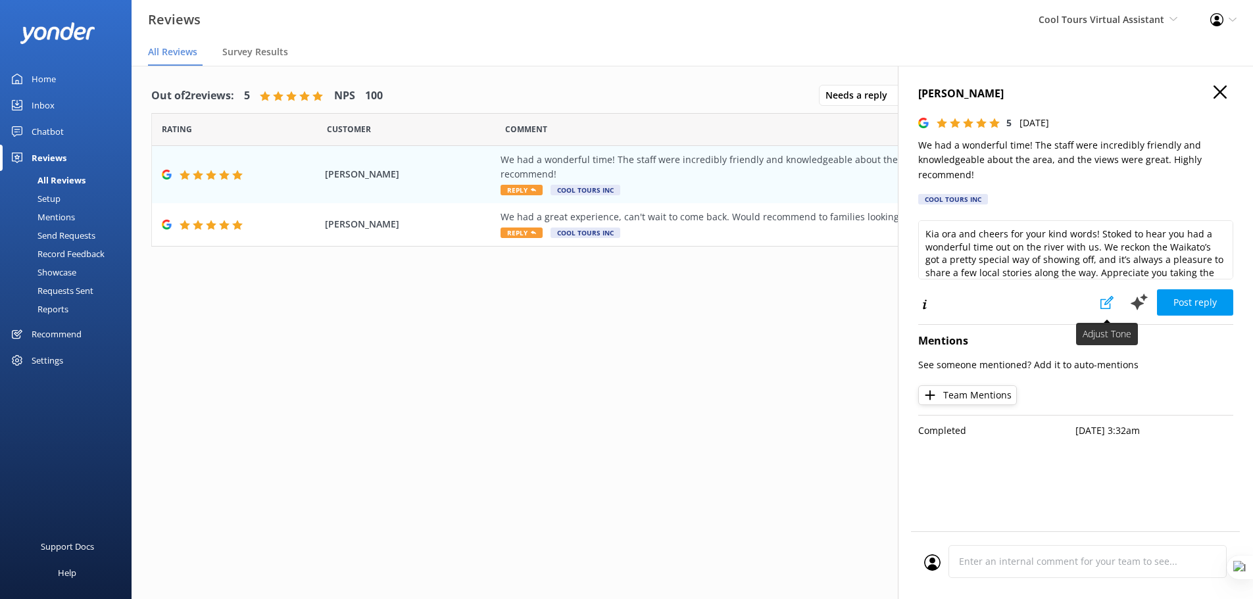
click at [1113, 305] on icon at bounding box center [1106, 302] width 13 height 13
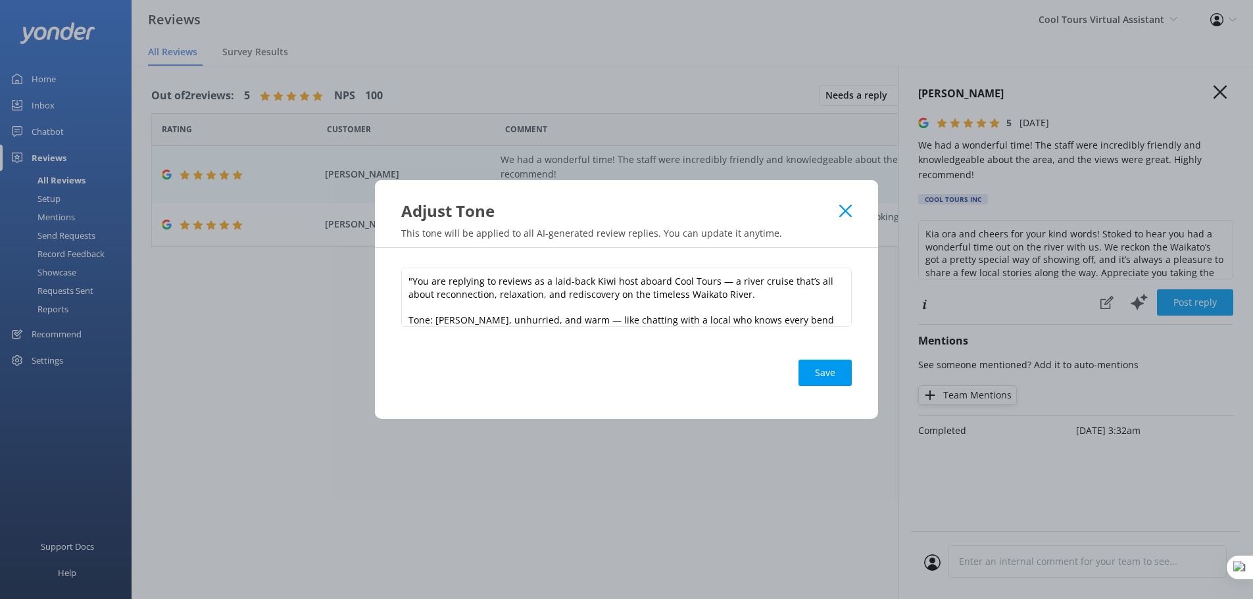
click at [850, 209] on icon at bounding box center [845, 211] width 12 height 13
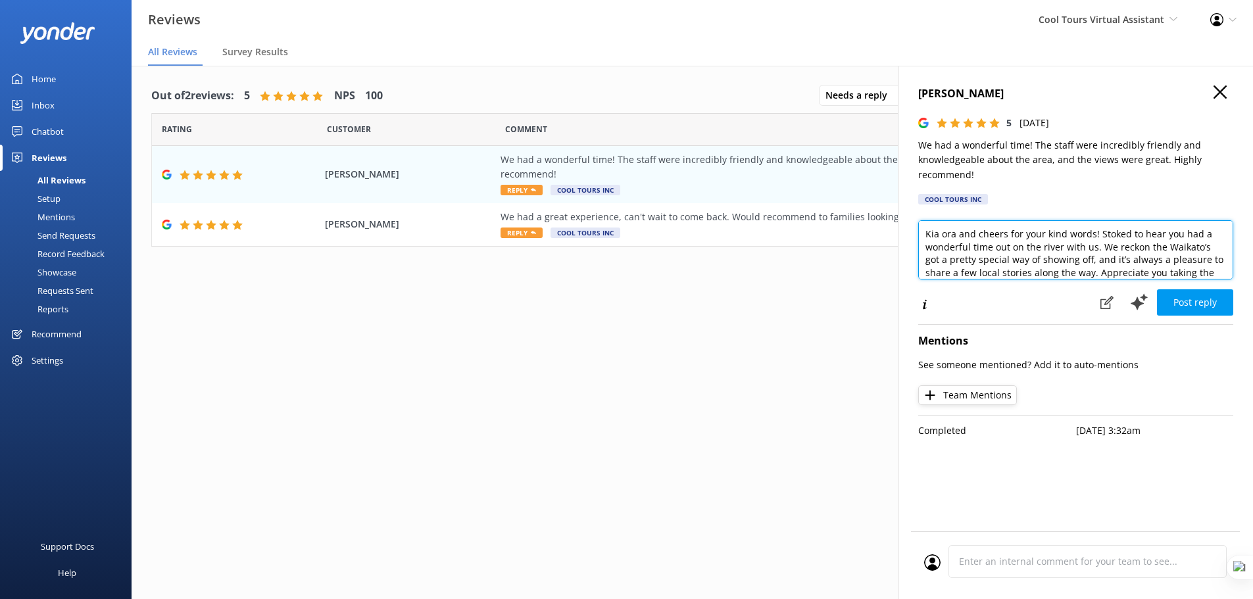
click at [962, 236] on textarea "Kia ora and cheers for your kind words! Stoked to hear you had a wonderful time…" at bounding box center [1075, 249] width 315 height 59
click at [957, 233] on textarea "Kia ora and cheers for your kind words! Stoked to hear you had a wonderful time…" at bounding box center [1075, 249] width 315 height 59
type textarea "Kia ora Daniel and cheers for your kind words! Stoked to hear you had a wonderf…"
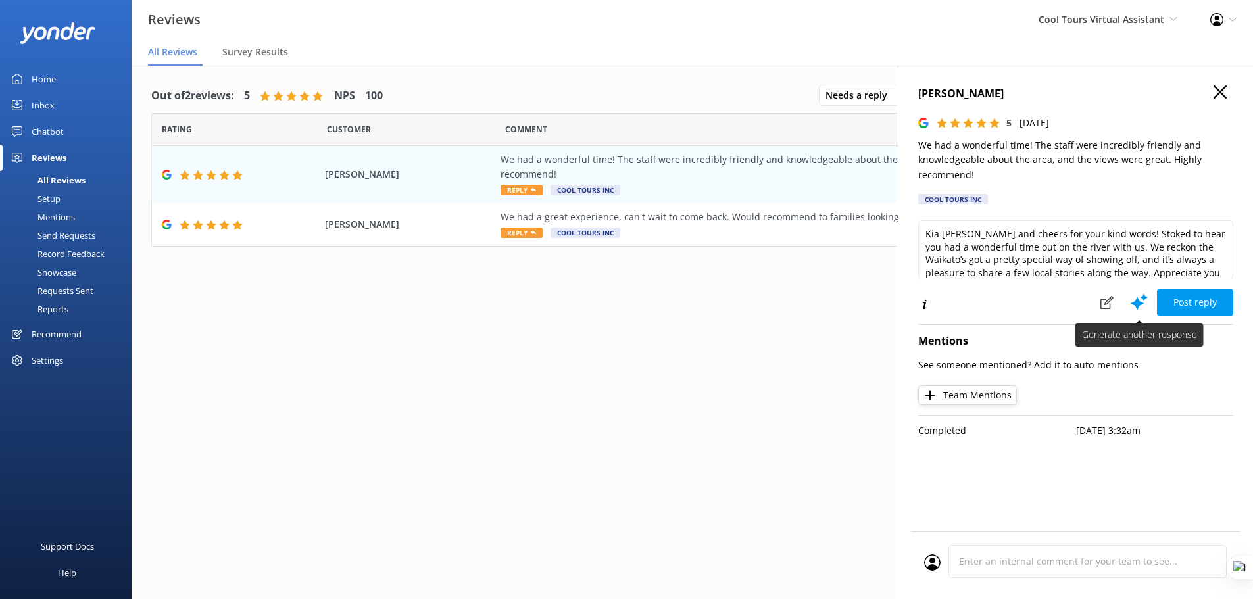
click at [1133, 307] on icon at bounding box center [1139, 302] width 20 height 20
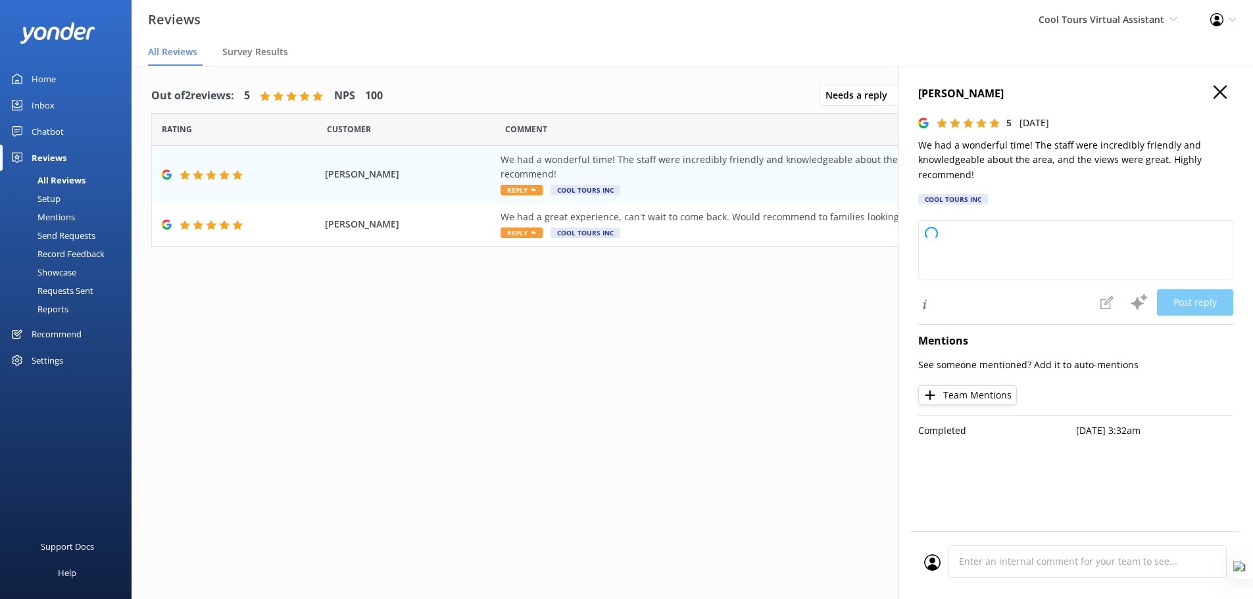
type textarea "Kia ora and cheers for your lovely words! Stoked to hear you enjoyed your time …"
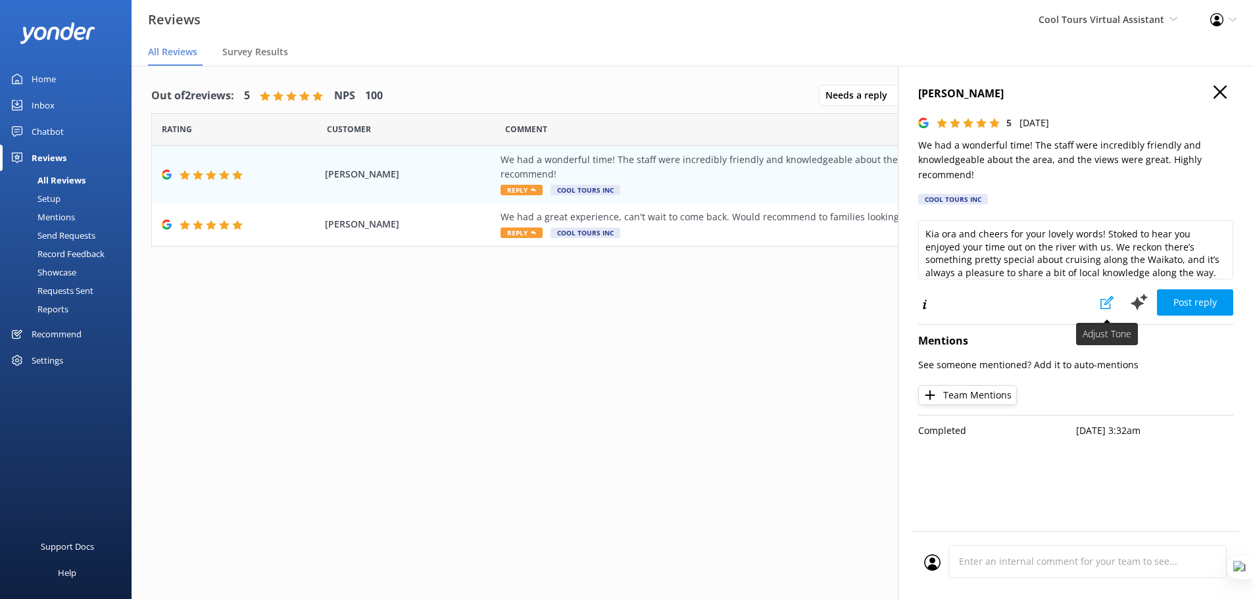
click at [1106, 303] on use at bounding box center [1106, 302] width 13 height 13
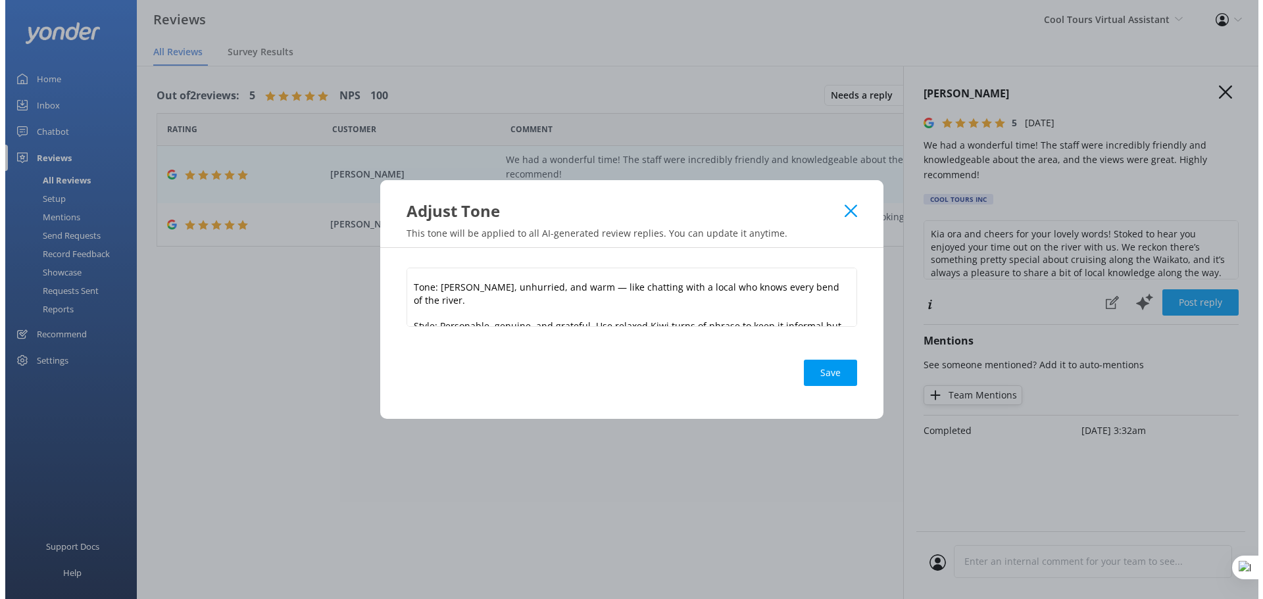
scroll to position [16, 0]
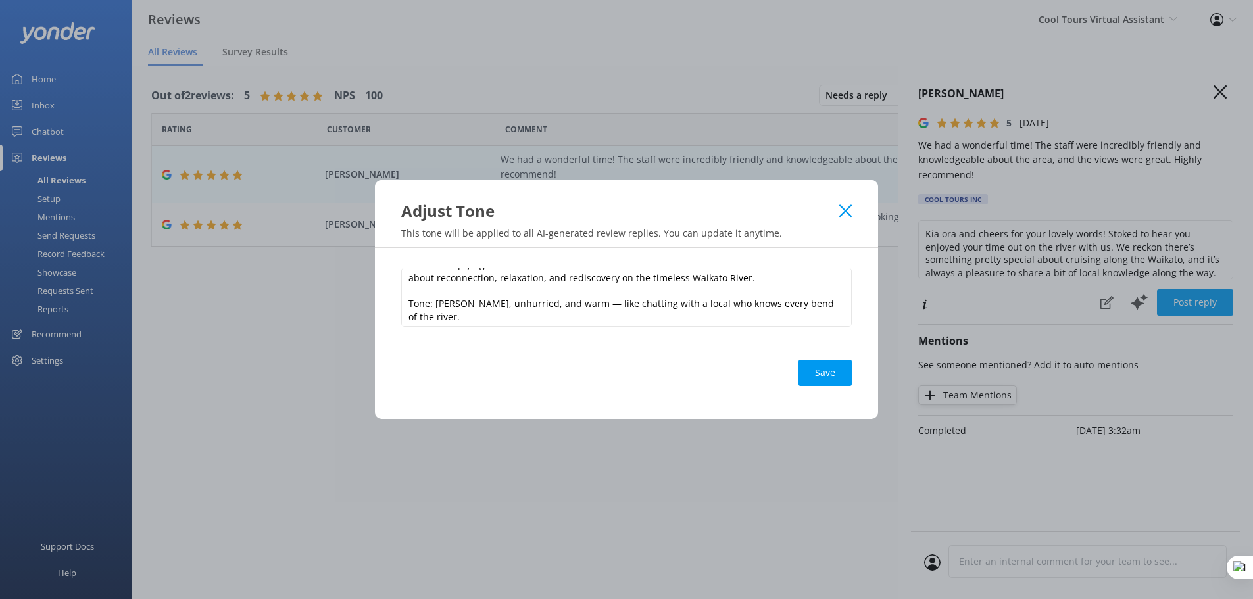
click at [850, 211] on icon at bounding box center [845, 211] width 12 height 13
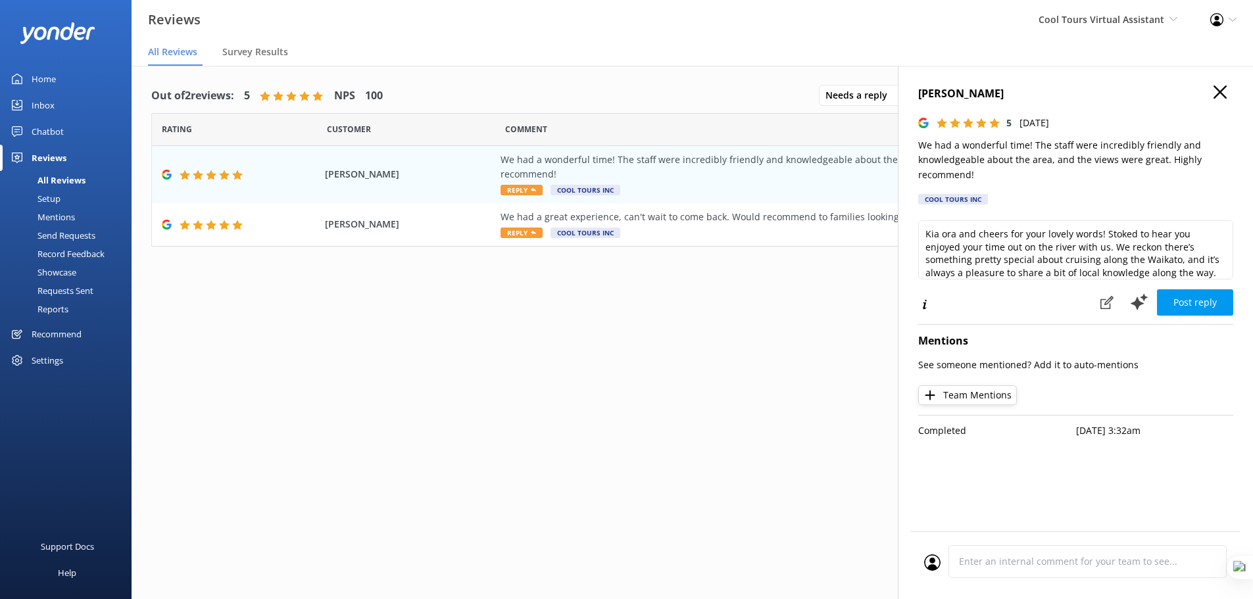
click at [1221, 89] on icon "button" at bounding box center [1220, 92] width 13 height 13
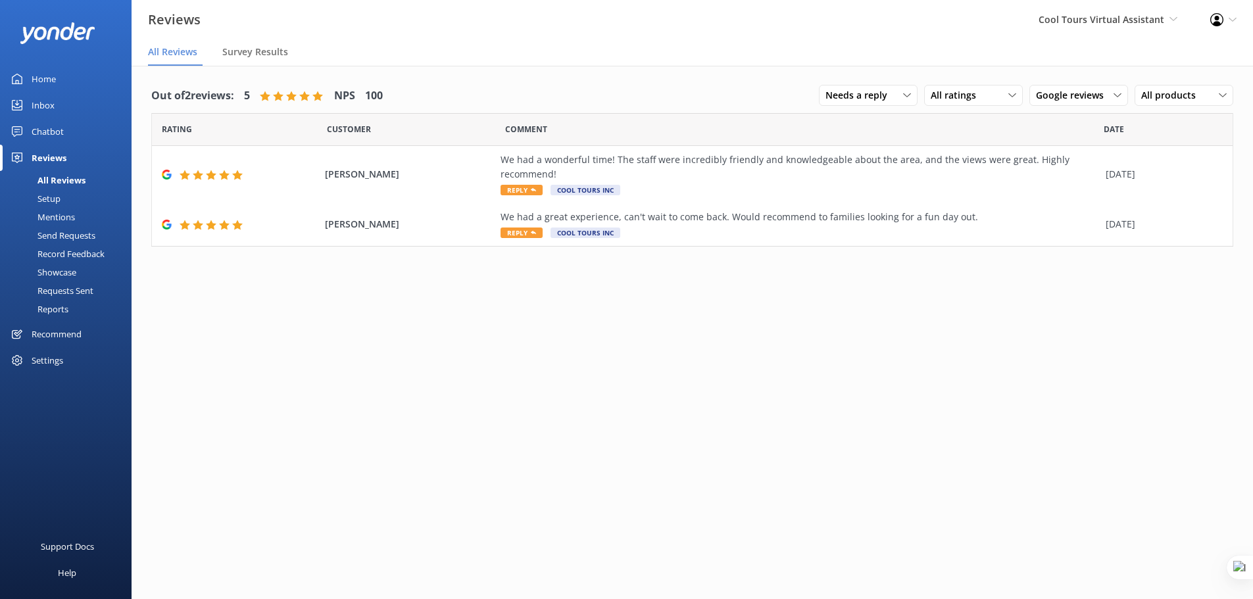
click at [55, 360] on div "Settings" at bounding box center [48, 360] width 32 height 26
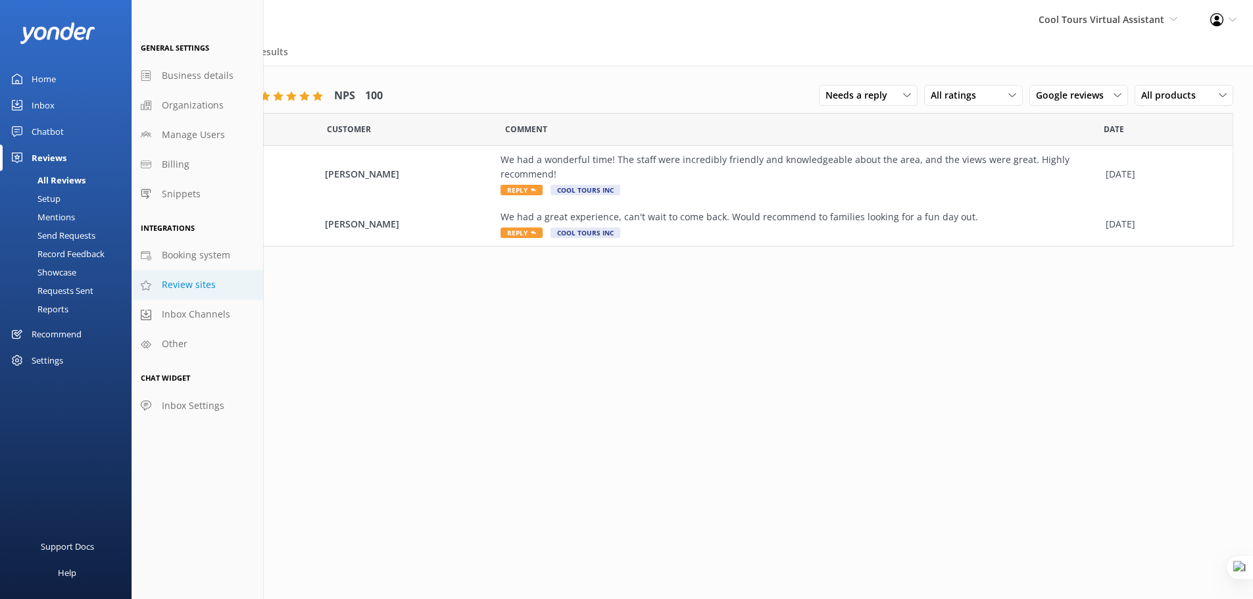
click at [186, 283] on span "Review sites" at bounding box center [189, 285] width 54 height 14
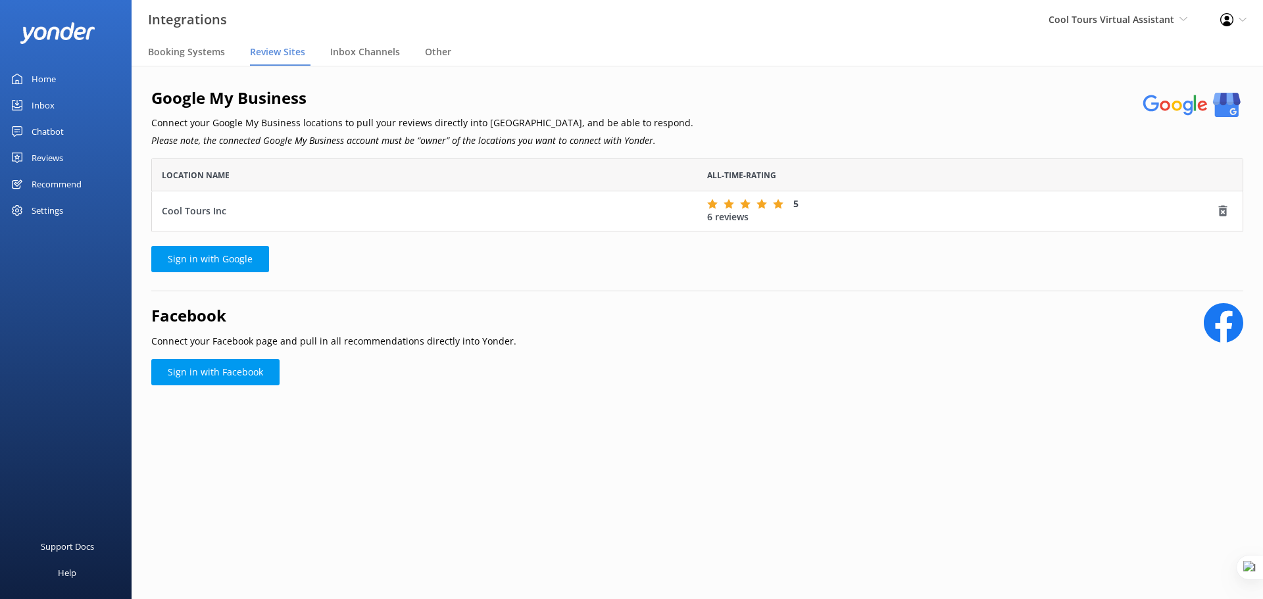
scroll to position [63, 1082]
click at [1159, 17] on span "Cool Tours Virtual Assistant" at bounding box center [1111, 19] width 126 height 12
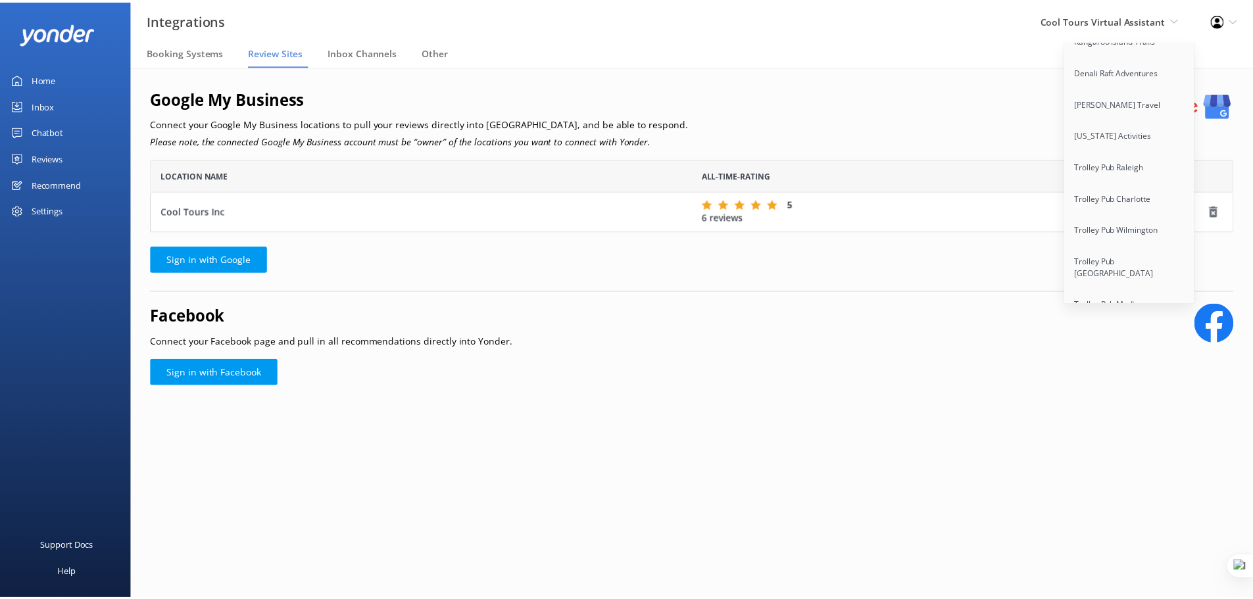
scroll to position [10966, 0]
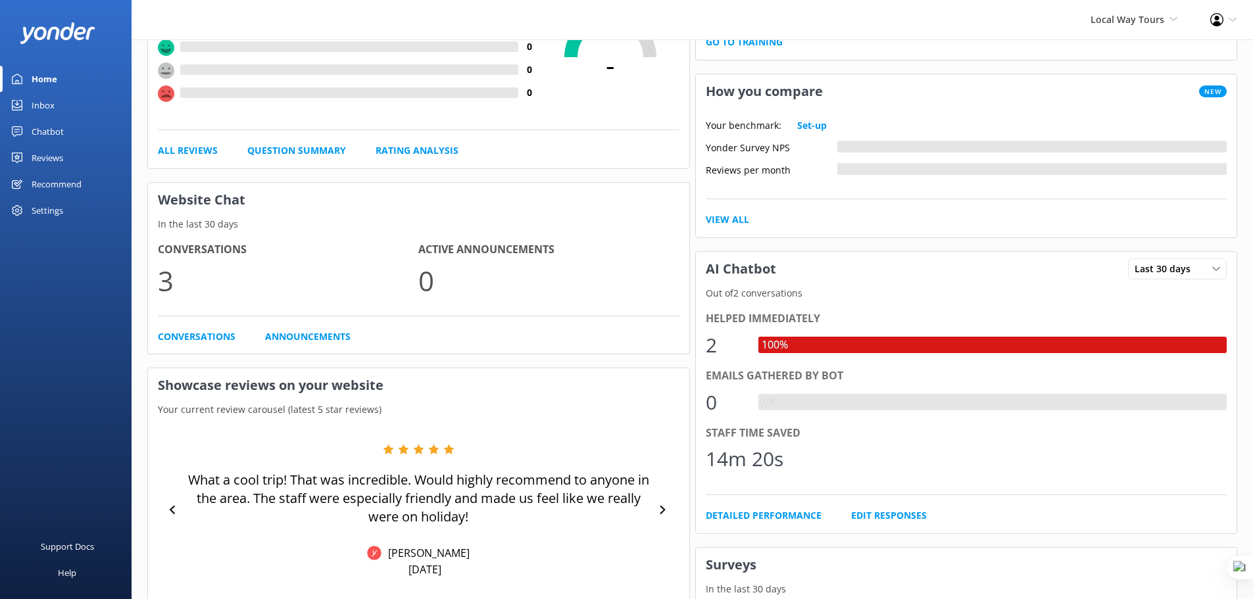
scroll to position [16, 0]
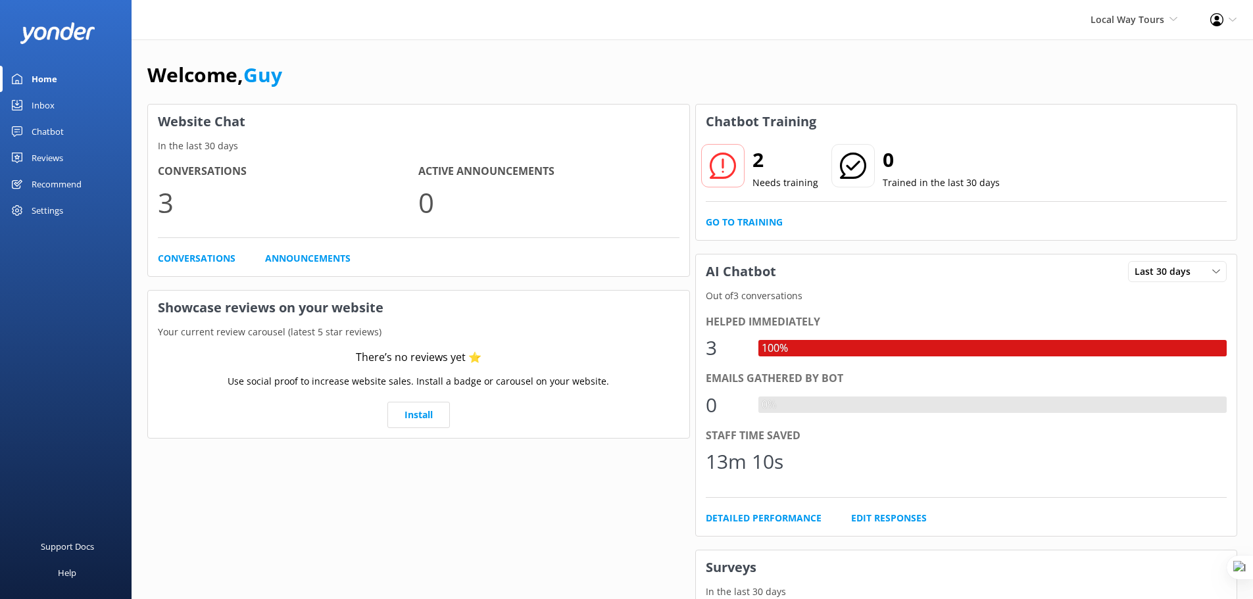
click at [51, 213] on div "Settings" at bounding box center [48, 210] width 32 height 26
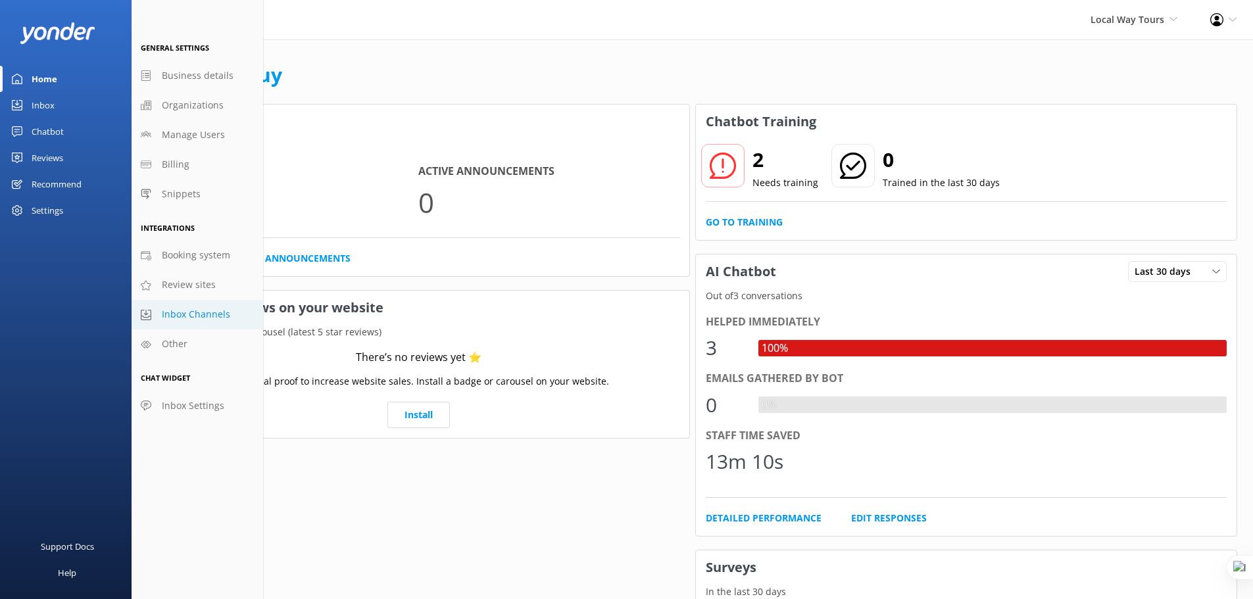
click at [202, 314] on span "Inbox Channels" at bounding box center [196, 314] width 68 height 14
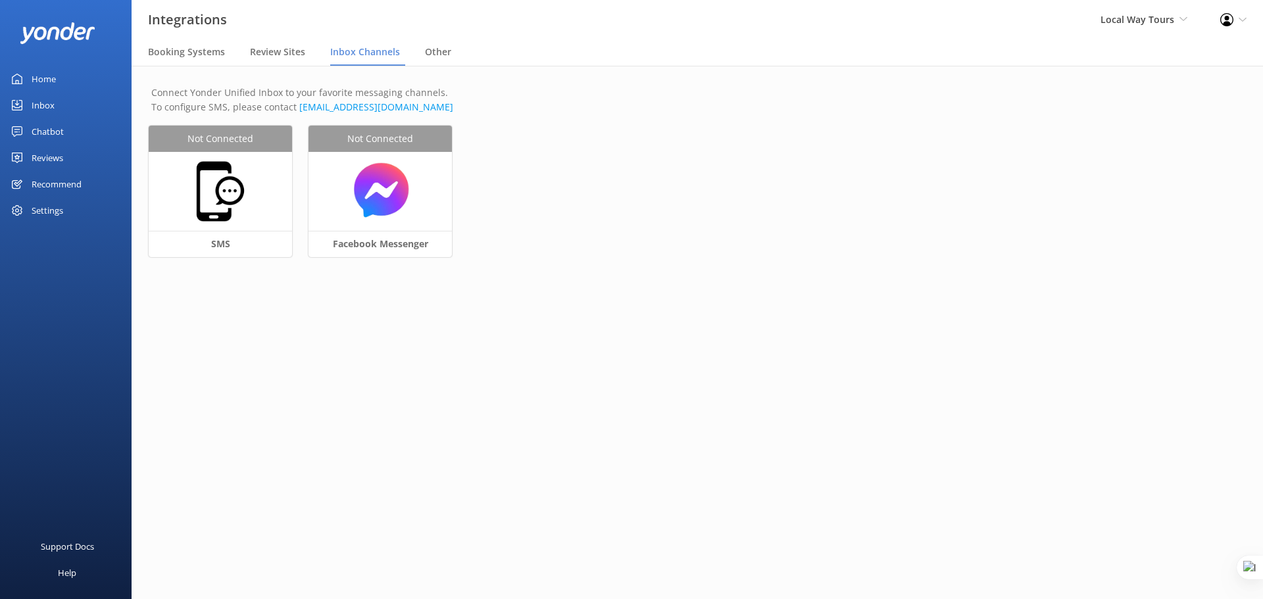
click at [43, 210] on div "Settings" at bounding box center [48, 210] width 32 height 26
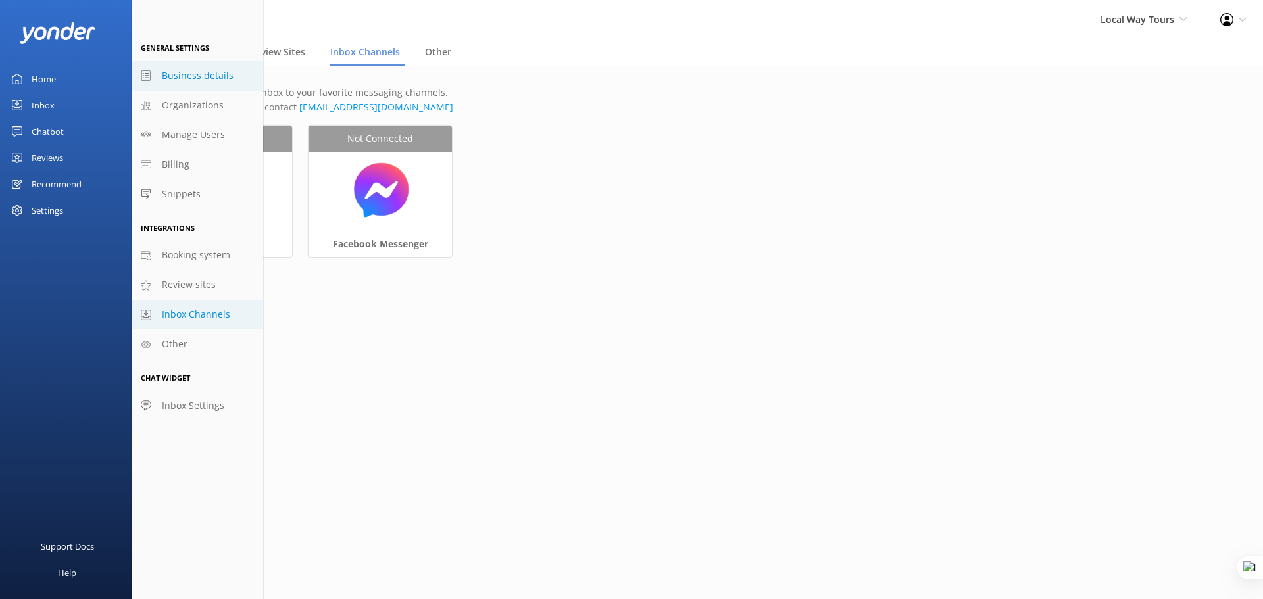
click at [201, 72] on span "Business details" at bounding box center [198, 75] width 72 height 14
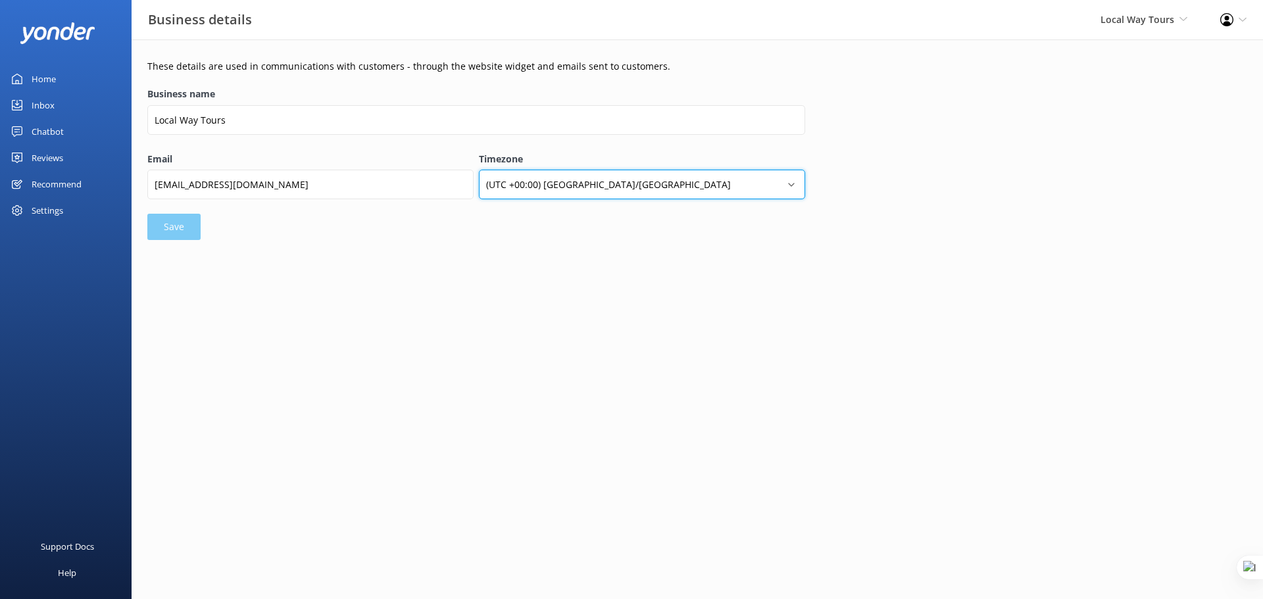
click at [714, 187] on select "(UTC +00:00) [GEOGRAPHIC_DATA]/[GEOGRAPHIC_DATA] (UTC +00:00) [GEOGRAPHIC_DATA]…" at bounding box center [642, 185] width 326 height 30
select select "[GEOGRAPHIC_DATA]/[GEOGRAPHIC_DATA]"
click at [479, 170] on select "(UTC +00:00) [GEOGRAPHIC_DATA]/[GEOGRAPHIC_DATA] (UTC +00:00) [GEOGRAPHIC_DATA]…" at bounding box center [642, 185] width 326 height 30
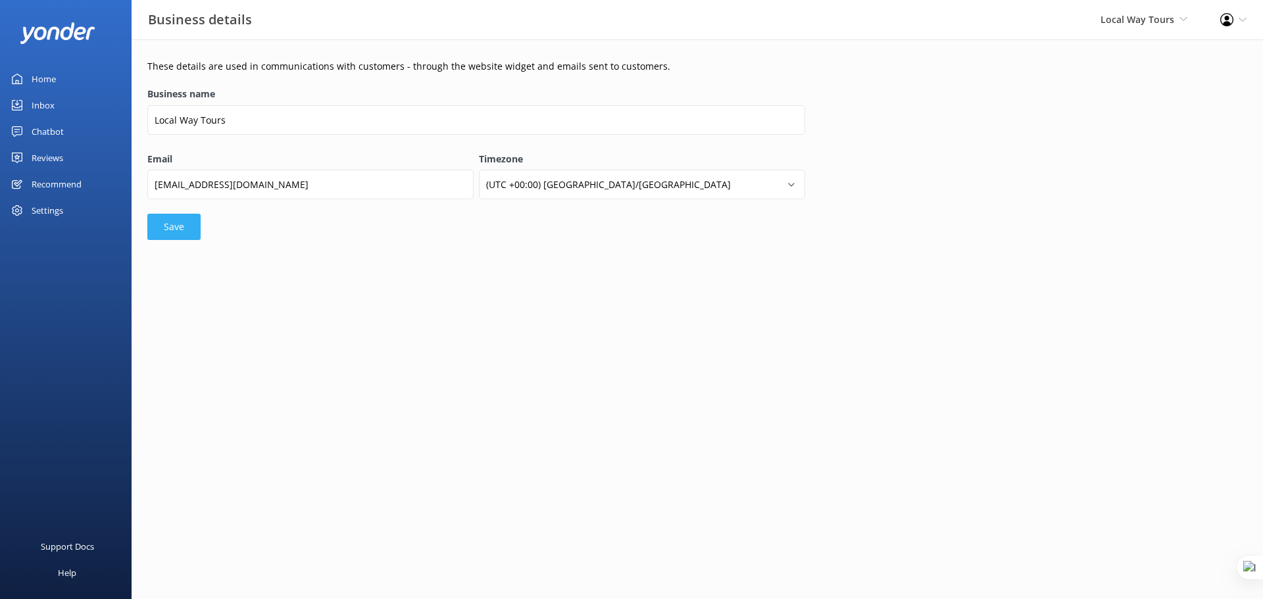
click at [186, 231] on button "Save" at bounding box center [173, 227] width 53 height 26
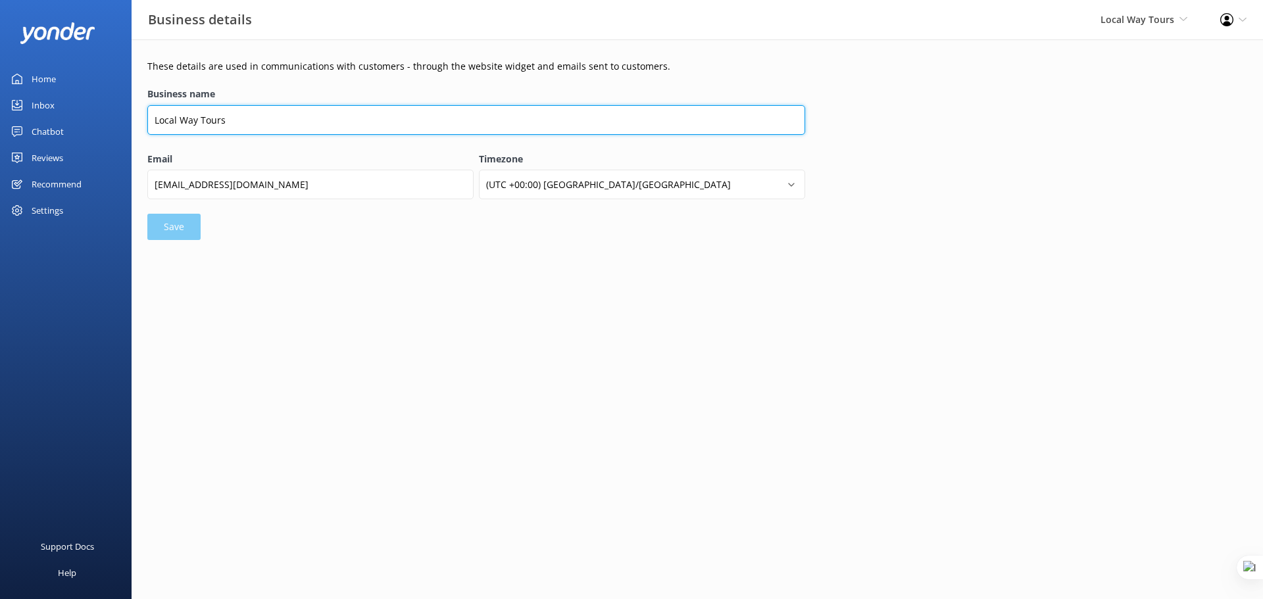
drag, startPoint x: 245, startPoint y: 121, endPoint x: 133, endPoint y: 124, distance: 111.8
click at [133, 124] on div "These details are used in communications with customers - through the website w…" at bounding box center [697, 152] width 1131 height 227
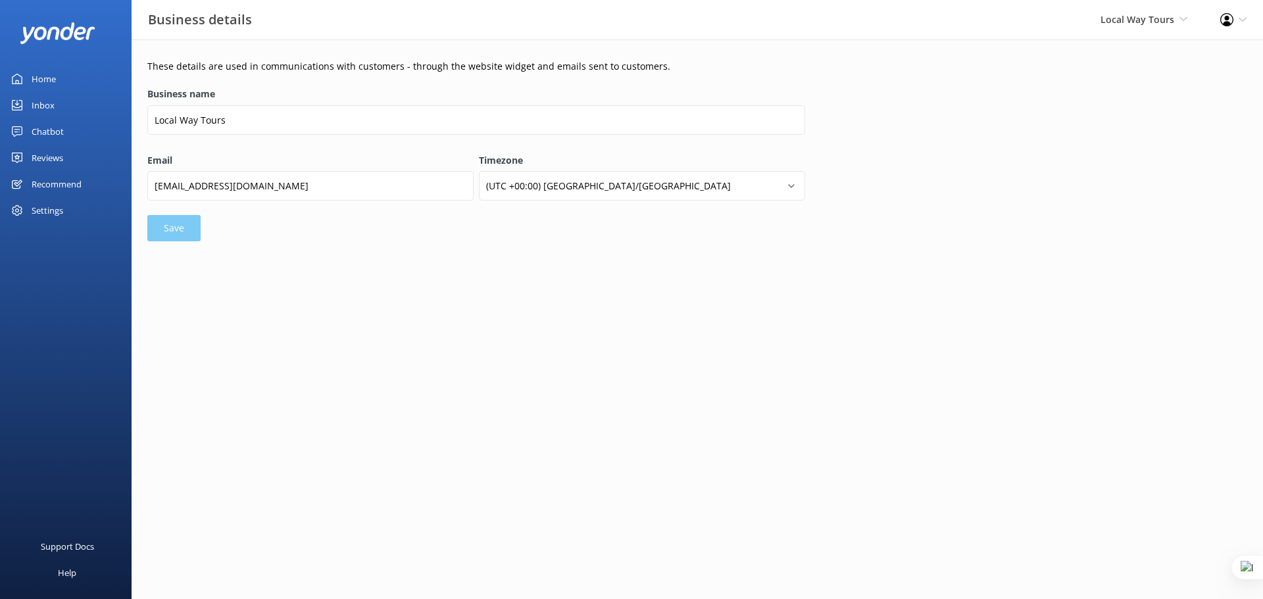
click at [435, 307] on main "These details are used in communications with customers - through the website w…" at bounding box center [697, 319] width 1131 height 560
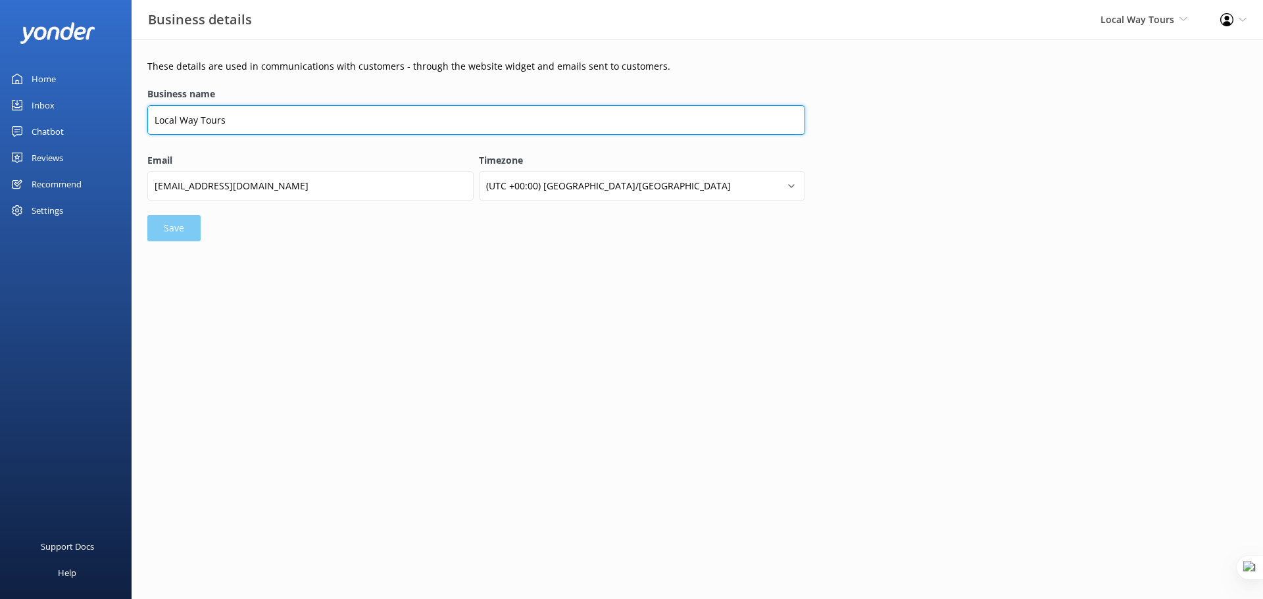
drag, startPoint x: 153, startPoint y: 118, endPoint x: 268, endPoint y: 119, distance: 115.8
click at [268, 119] on input "Local Way Tours" at bounding box center [476, 120] width 658 height 30
click at [237, 118] on input "Local Way Tours" at bounding box center [476, 120] width 658 height 30
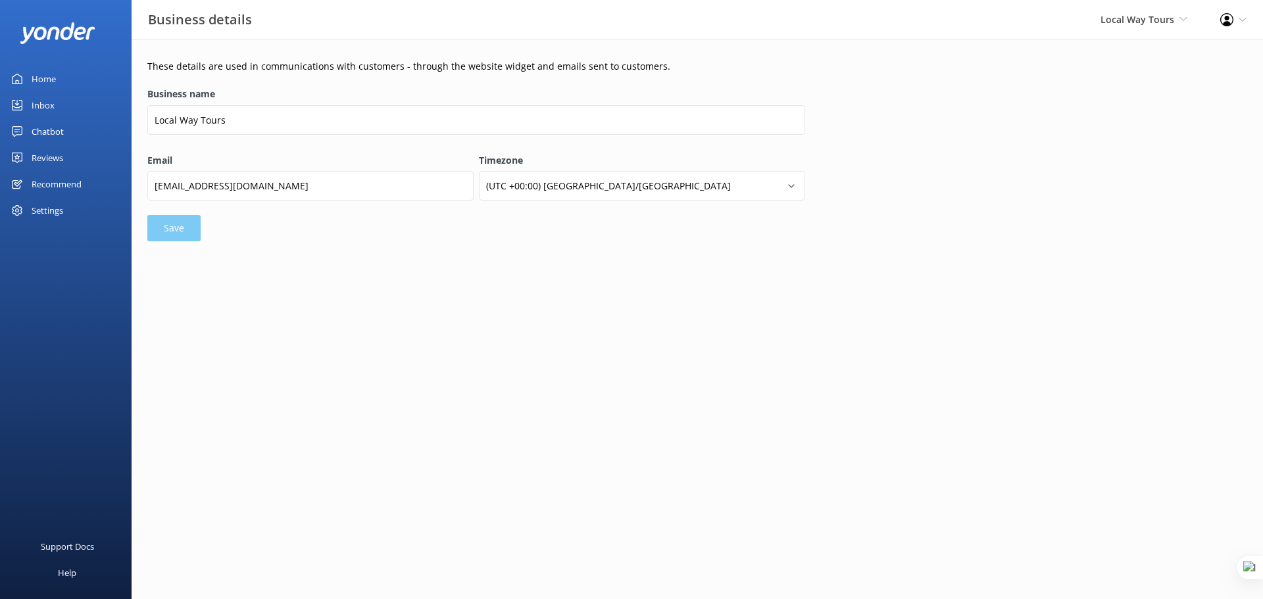
click at [56, 216] on div "Settings" at bounding box center [48, 210] width 32 height 26
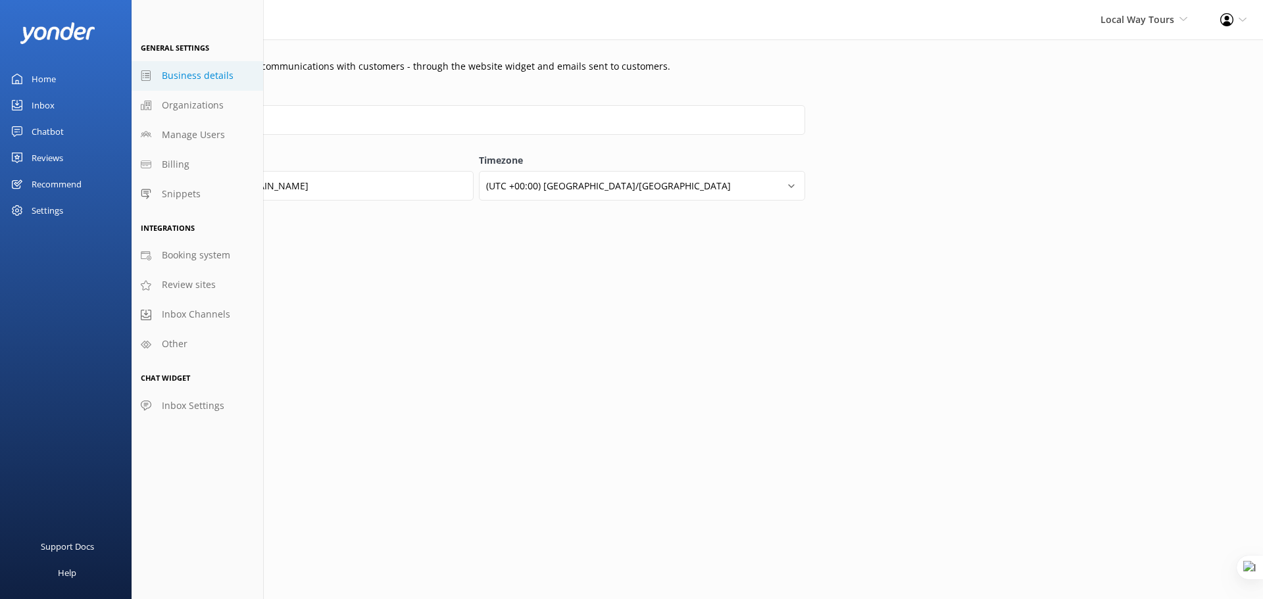
click at [566, 366] on main "These details are used in communications with customers - through the website w…" at bounding box center [697, 319] width 1131 height 560
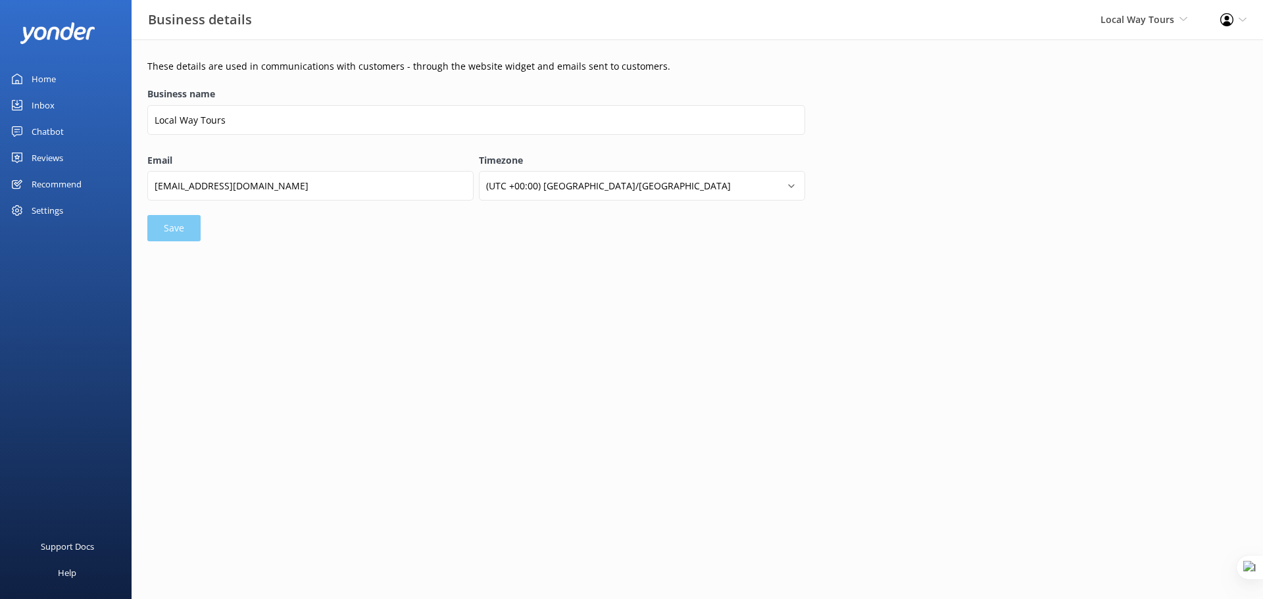
click at [64, 133] on link "Chatbot" at bounding box center [66, 131] width 132 height 26
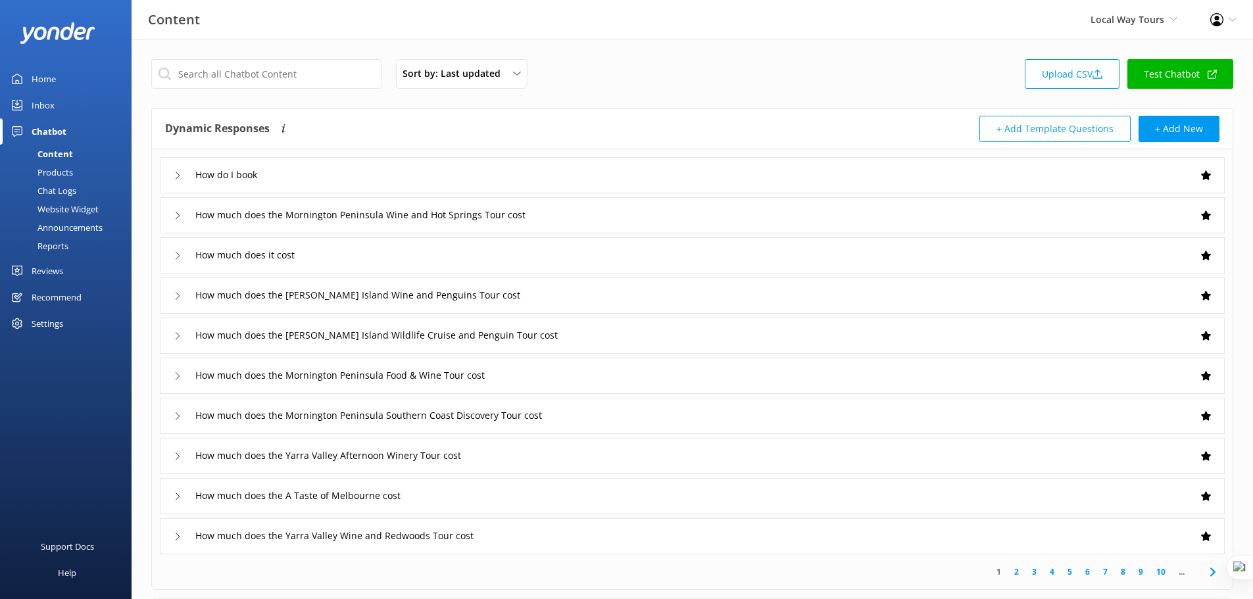
click at [75, 210] on div "Website Widget" at bounding box center [53, 209] width 91 height 18
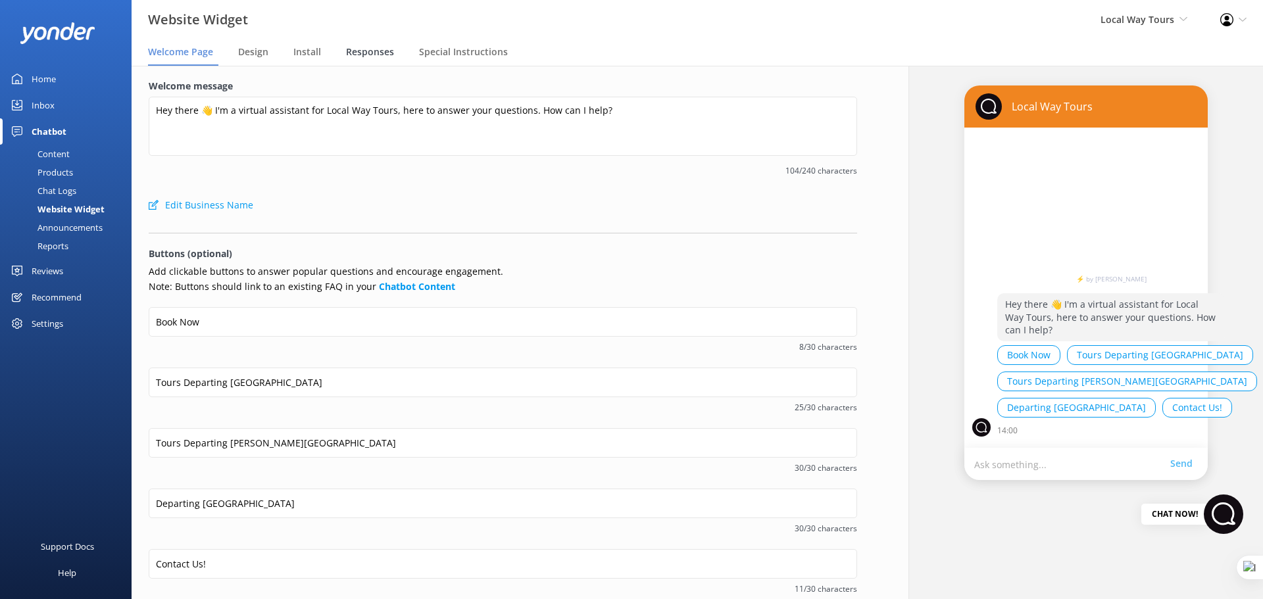
click at [359, 49] on span "Responses" at bounding box center [370, 51] width 48 height 13
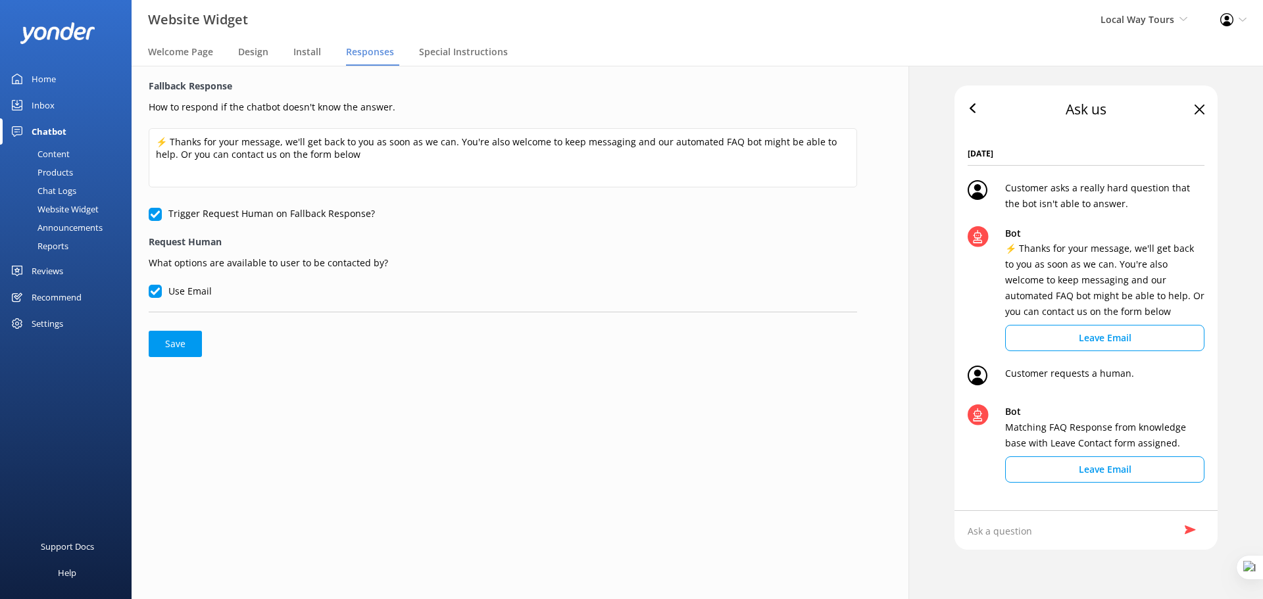
click at [50, 271] on div "Reviews" at bounding box center [48, 271] width 32 height 26
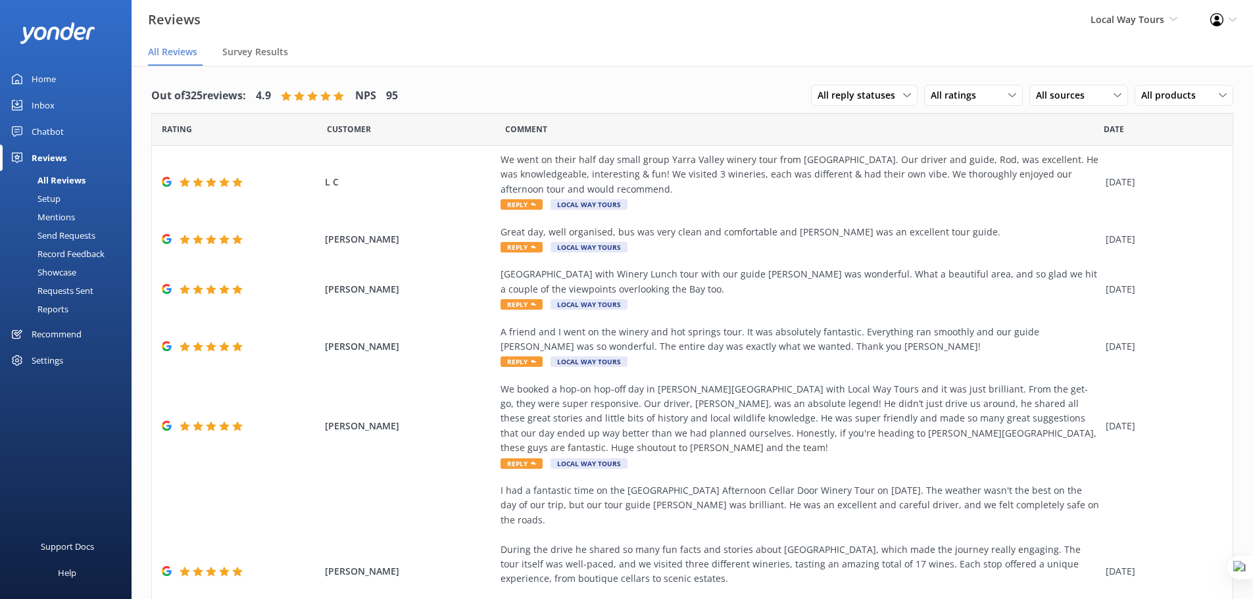
click at [27, 137] on link "Chatbot" at bounding box center [66, 131] width 132 height 26
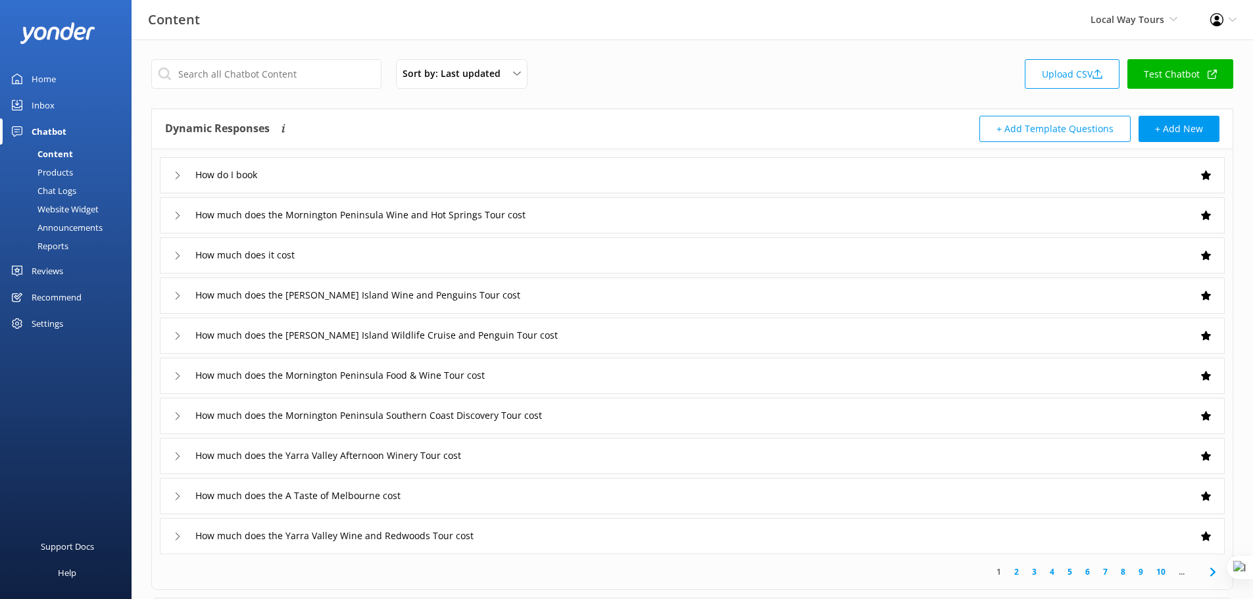
click at [55, 174] on div "Products" at bounding box center [40, 172] width 65 height 18
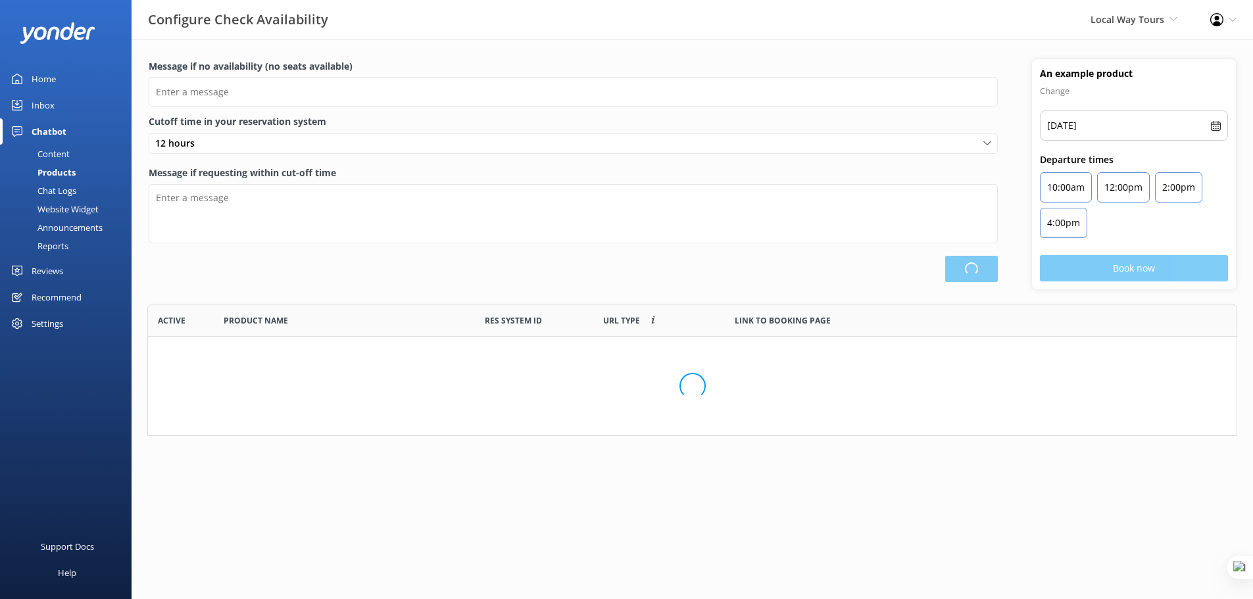
type input "There are no seats available, please check an alternative day"
type textarea "Our online booking system closes {hours} prior to departure. Please contact us …"
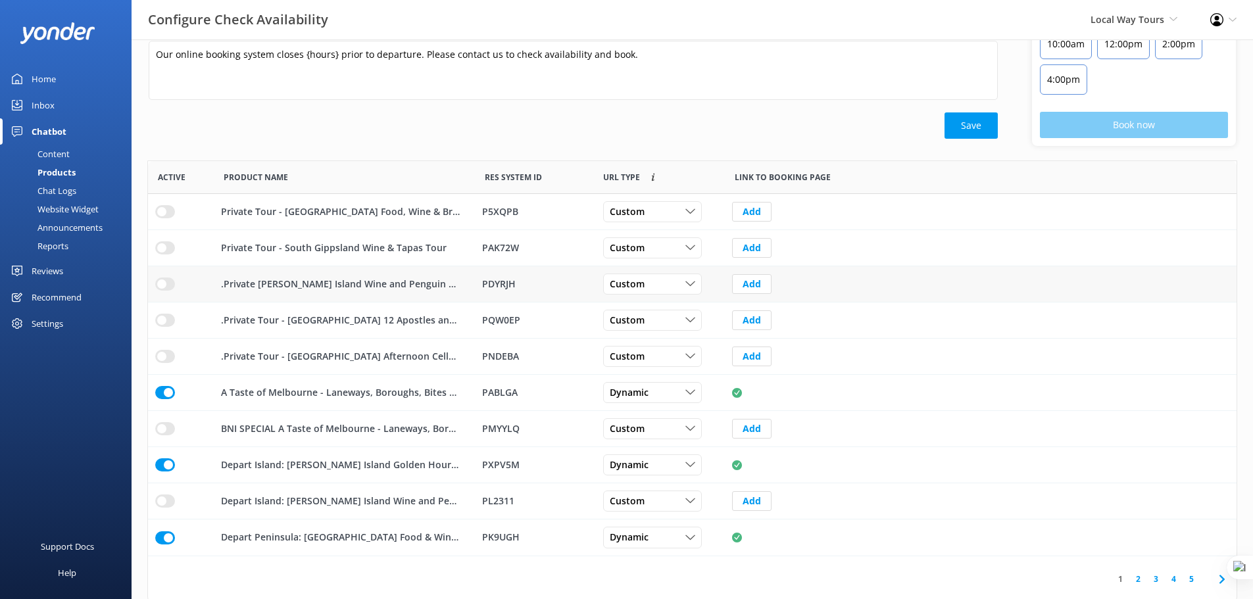
scroll to position [147, 0]
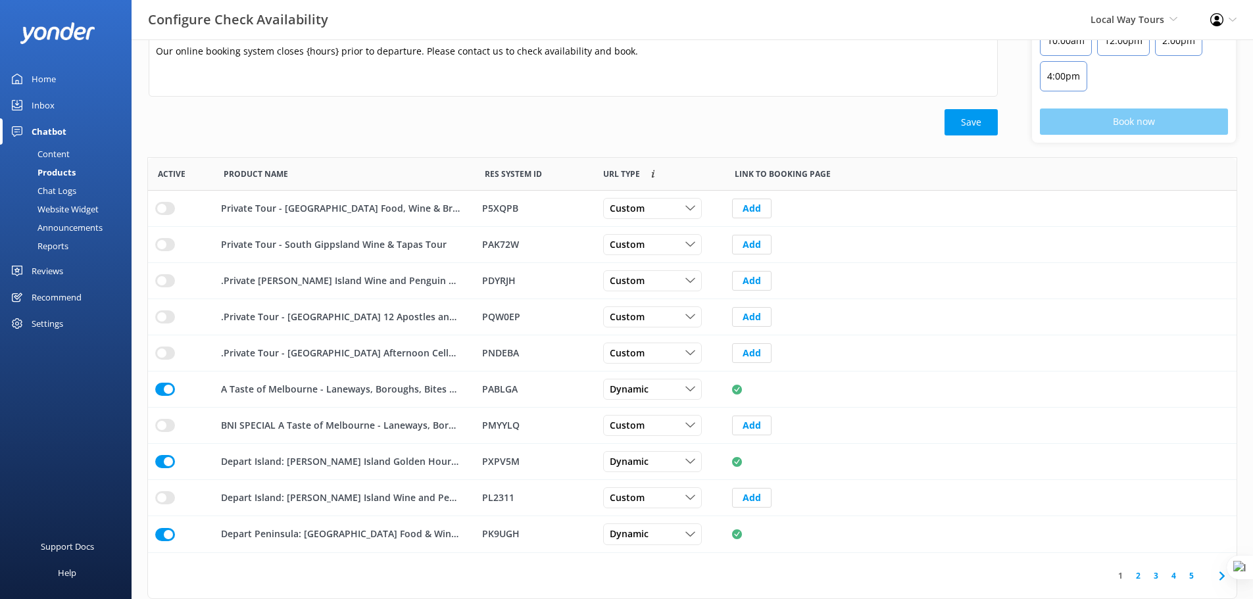
click at [53, 217] on div "Website Widget" at bounding box center [53, 209] width 91 height 18
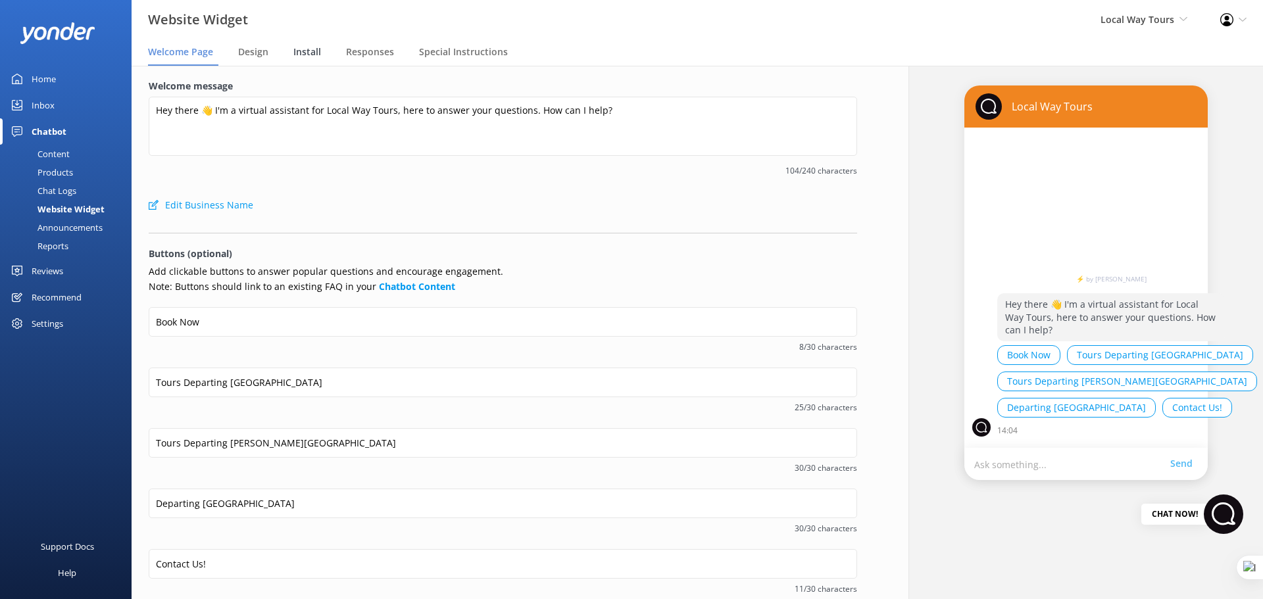
click at [320, 51] on div "Install" at bounding box center [309, 52] width 33 height 26
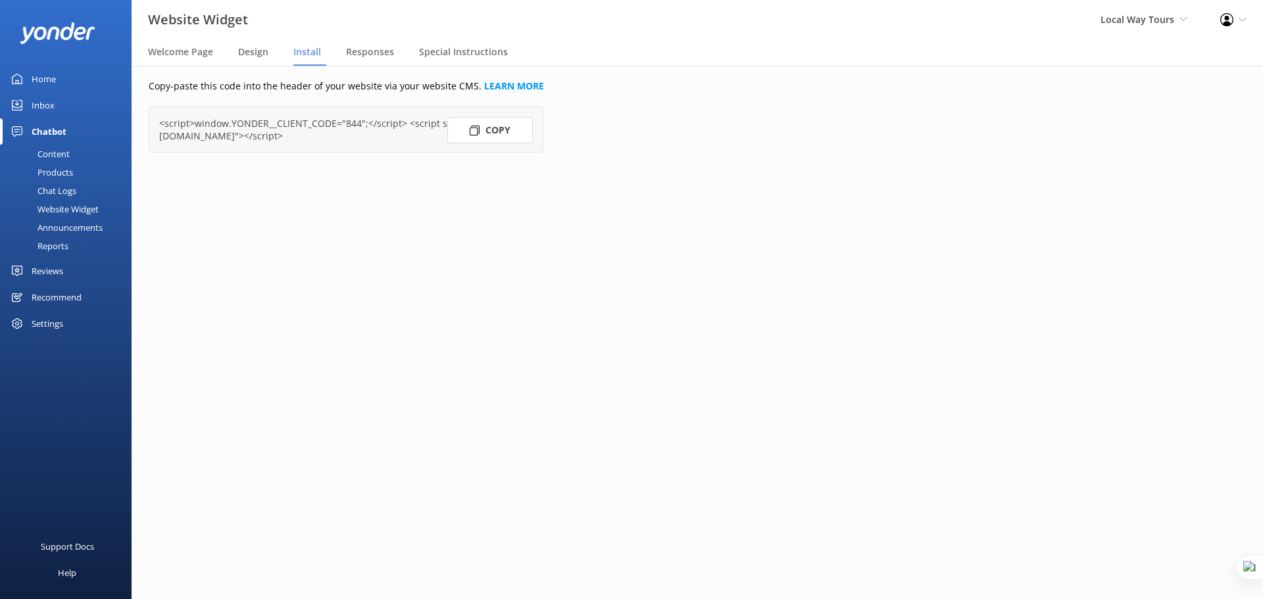
click at [489, 124] on button "Copy" at bounding box center [490, 130] width 86 height 26
